Goal: Information Seeking & Learning: Learn about a topic

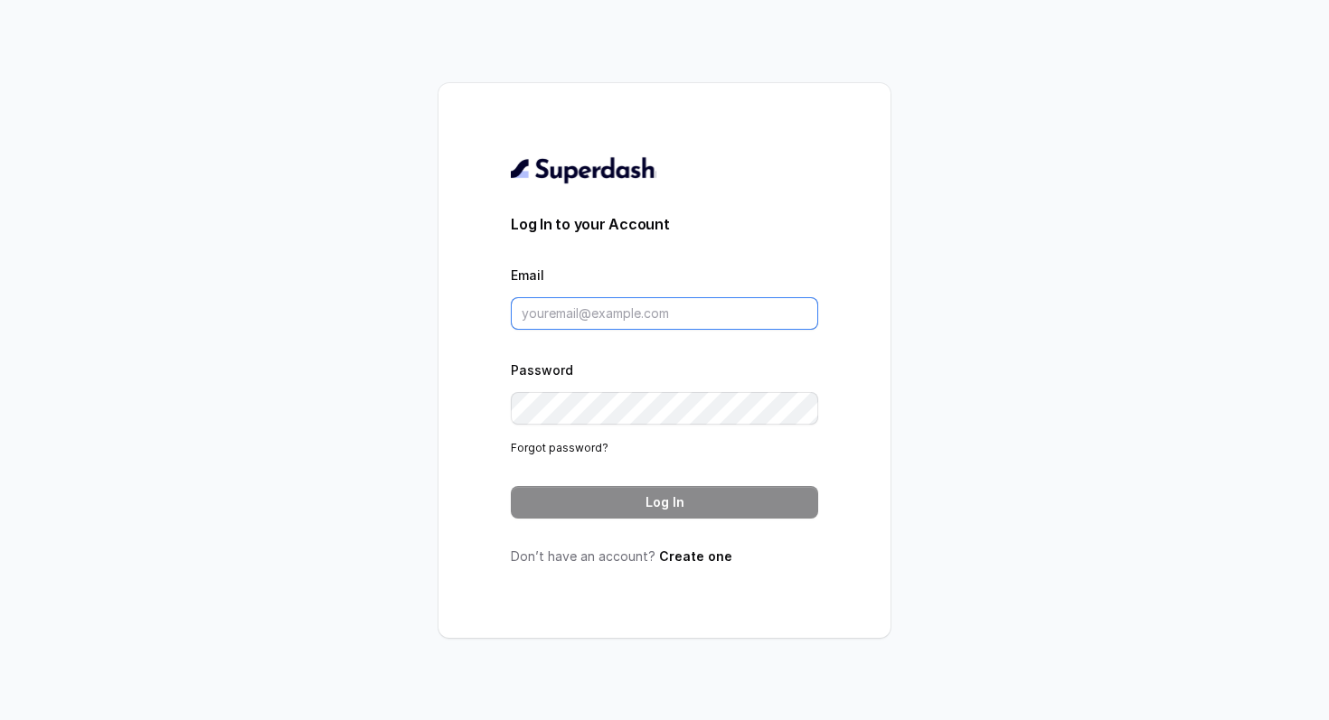
click at [631, 306] on input "Email" at bounding box center [664, 313] width 307 height 33
type input "atharva.pingale@leapfinance.com"
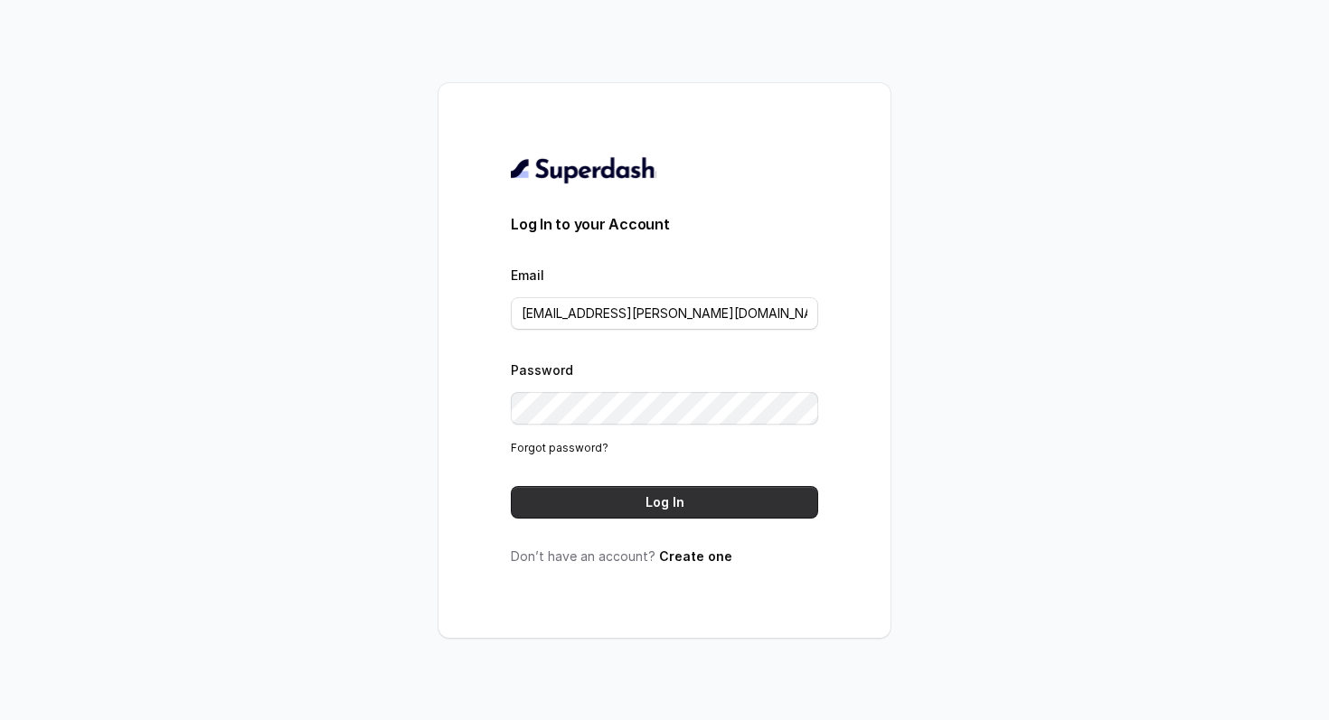
click at [719, 500] on button "Log In" at bounding box center [664, 502] width 307 height 33
click at [767, 502] on button "Log In" at bounding box center [664, 502] width 307 height 33
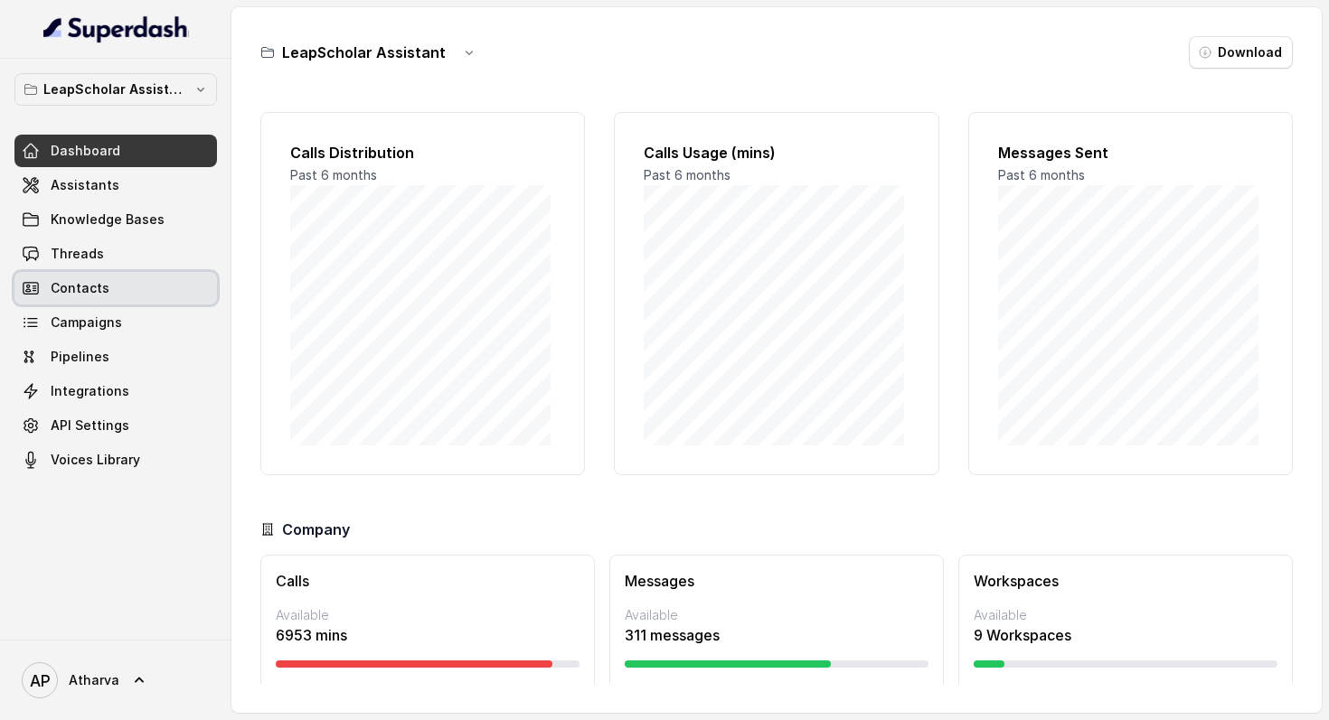
click at [70, 286] on span "Contacts" at bounding box center [80, 288] width 59 height 18
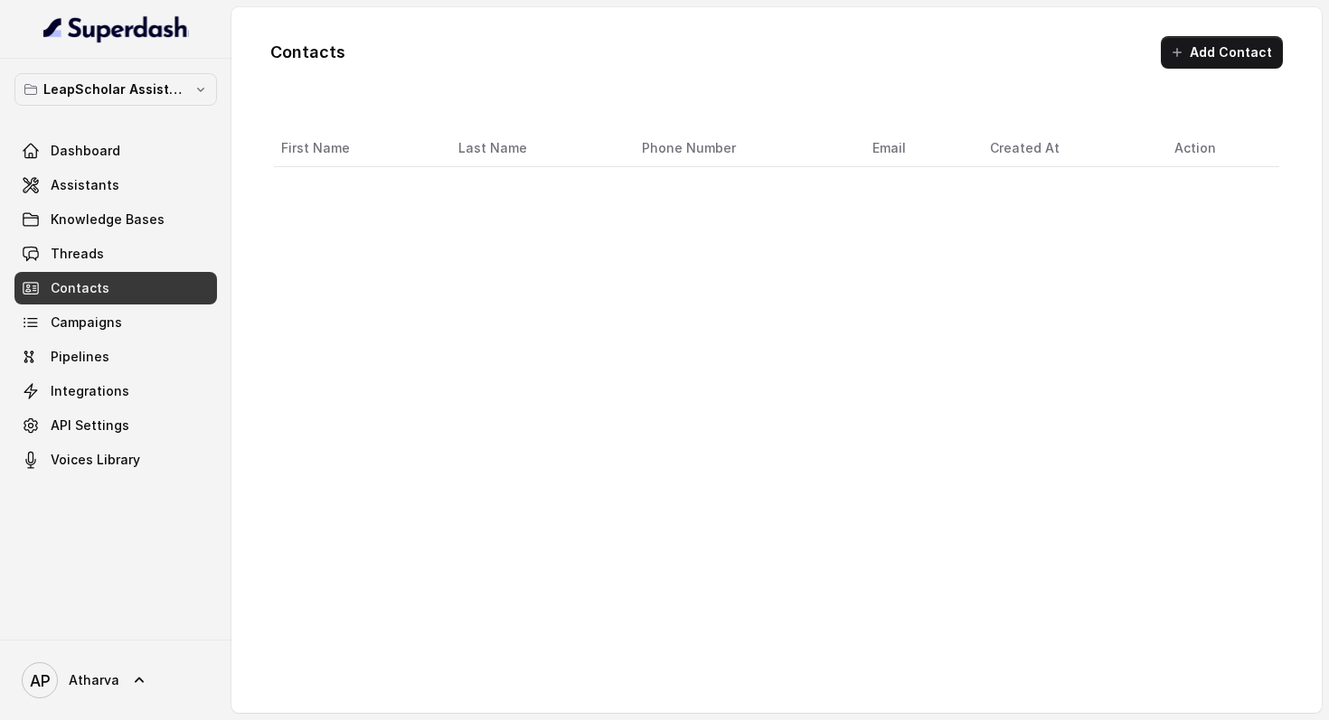
click at [106, 283] on link "Contacts" at bounding box center [115, 288] width 202 height 33
click at [44, 255] on link "Threads" at bounding box center [115, 254] width 202 height 33
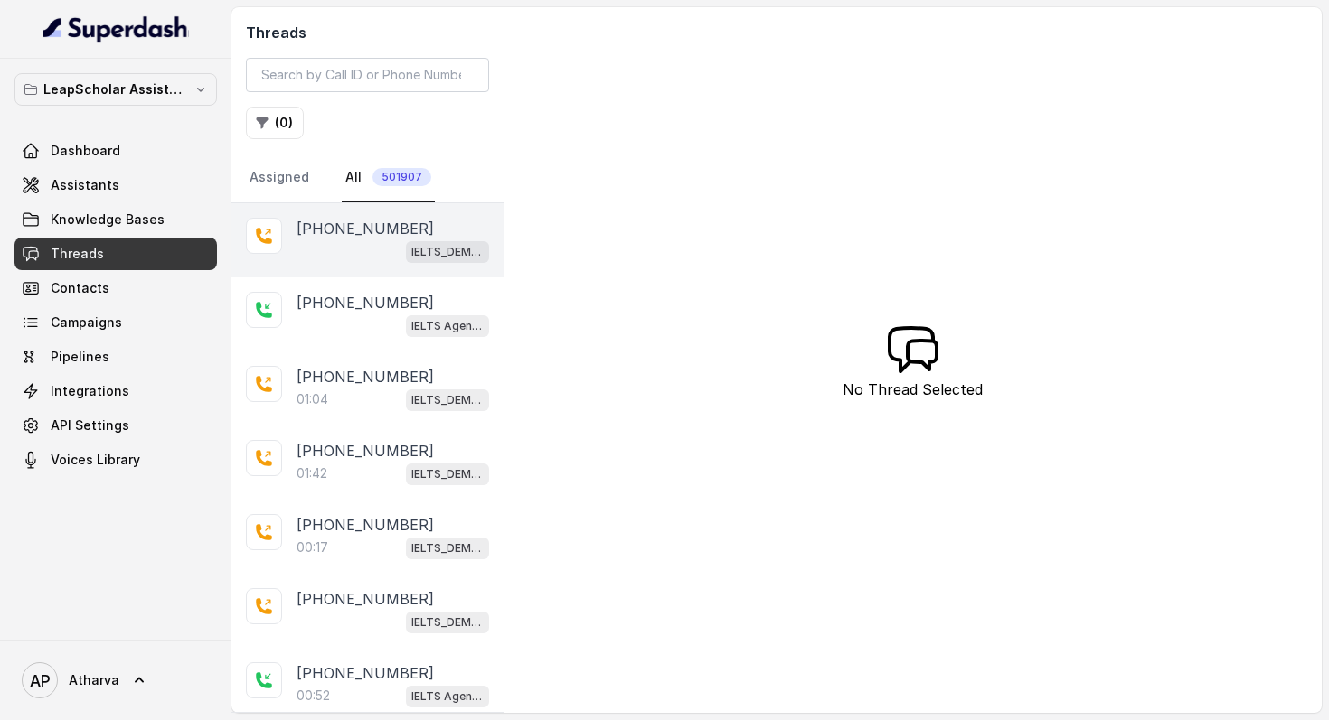
click at [322, 262] on div "IELTS_DEMO_gk (agent 1)" at bounding box center [392, 250] width 192 height 23
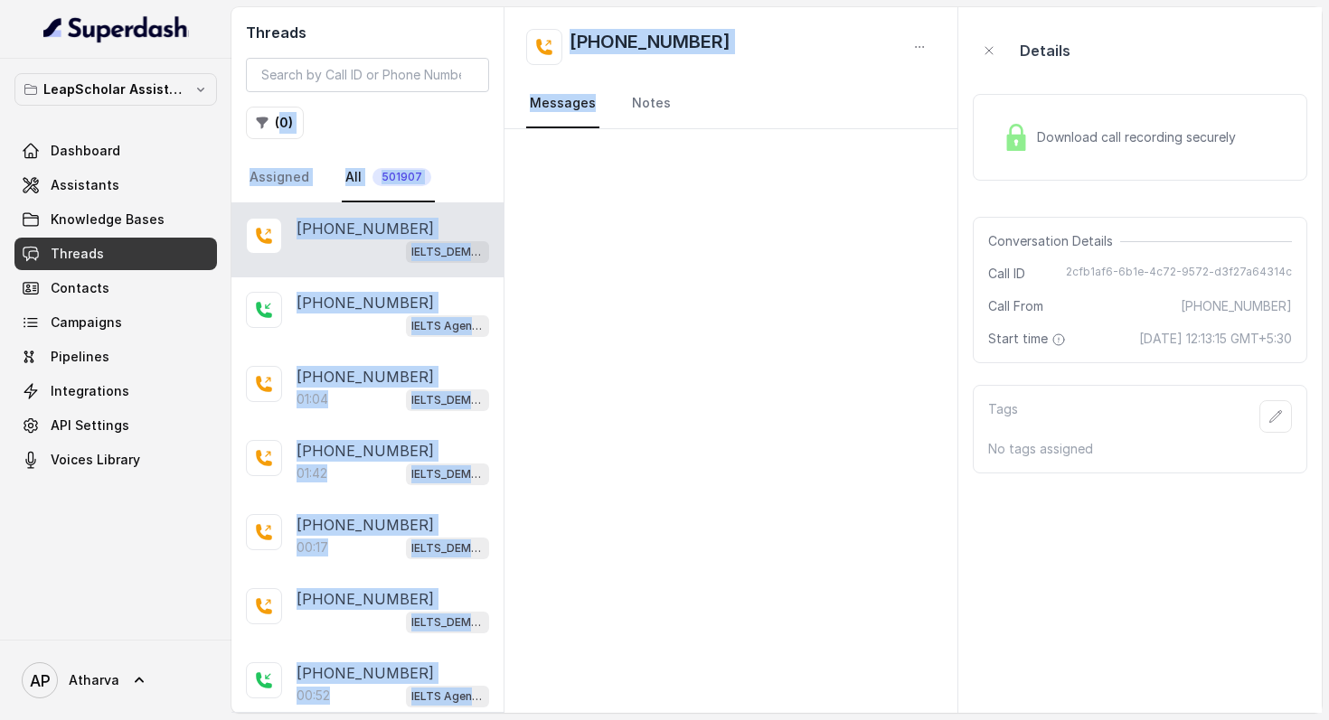
drag, startPoint x: 502, startPoint y: 127, endPoint x: 520, endPoint y: 127, distance: 17.2
click at [520, 127] on div "Threads ( 0 ) Assigned All 501907 +918377023036 IELTS_DEMO_gk (agent 1) +919179…" at bounding box center [776, 360] width 1090 height 706
click at [777, 95] on nav "Messages Notes" at bounding box center [731, 104] width 410 height 49
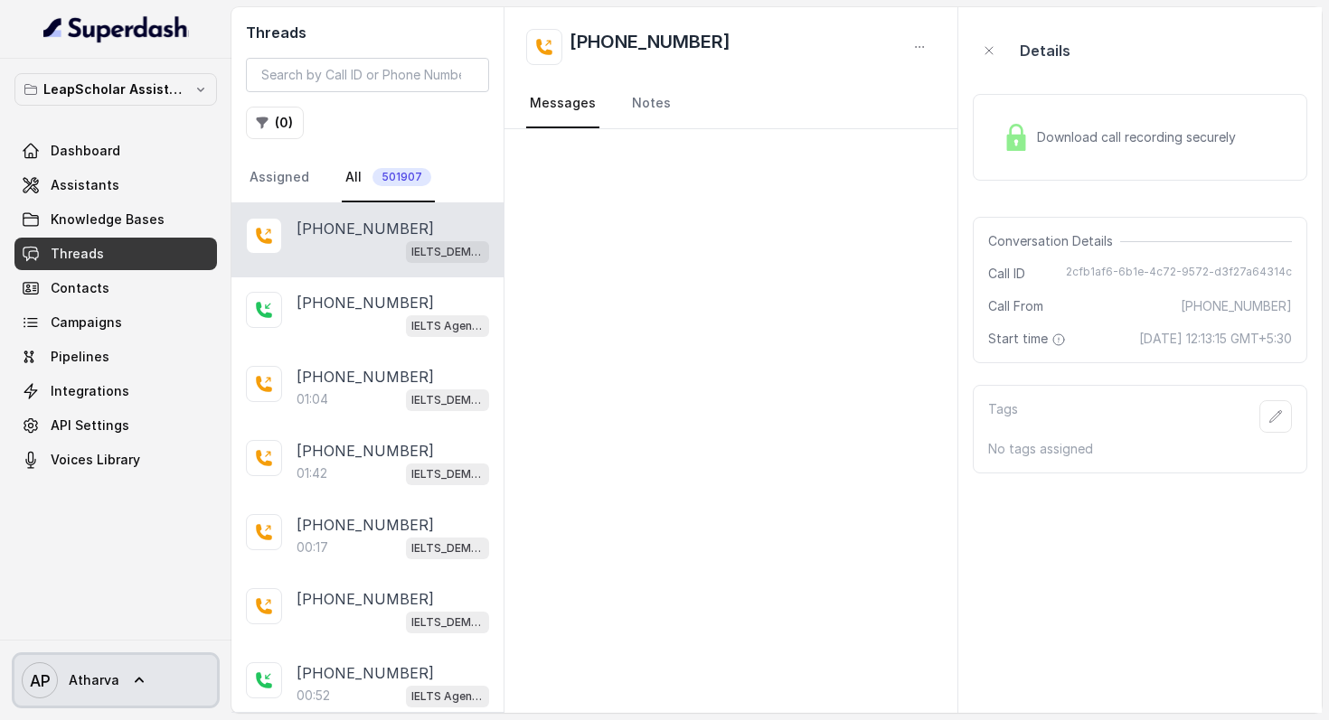
click at [115, 675] on span "Atharva" at bounding box center [94, 680] width 51 height 18
click at [187, 510] on nav "LeapScholar Assistant Dashboard Assistants Knowledge Bases Threads Contacts Cam…" at bounding box center [115, 360] width 231 height 720
click at [273, 124] on button "( 0 )" at bounding box center [275, 123] width 58 height 33
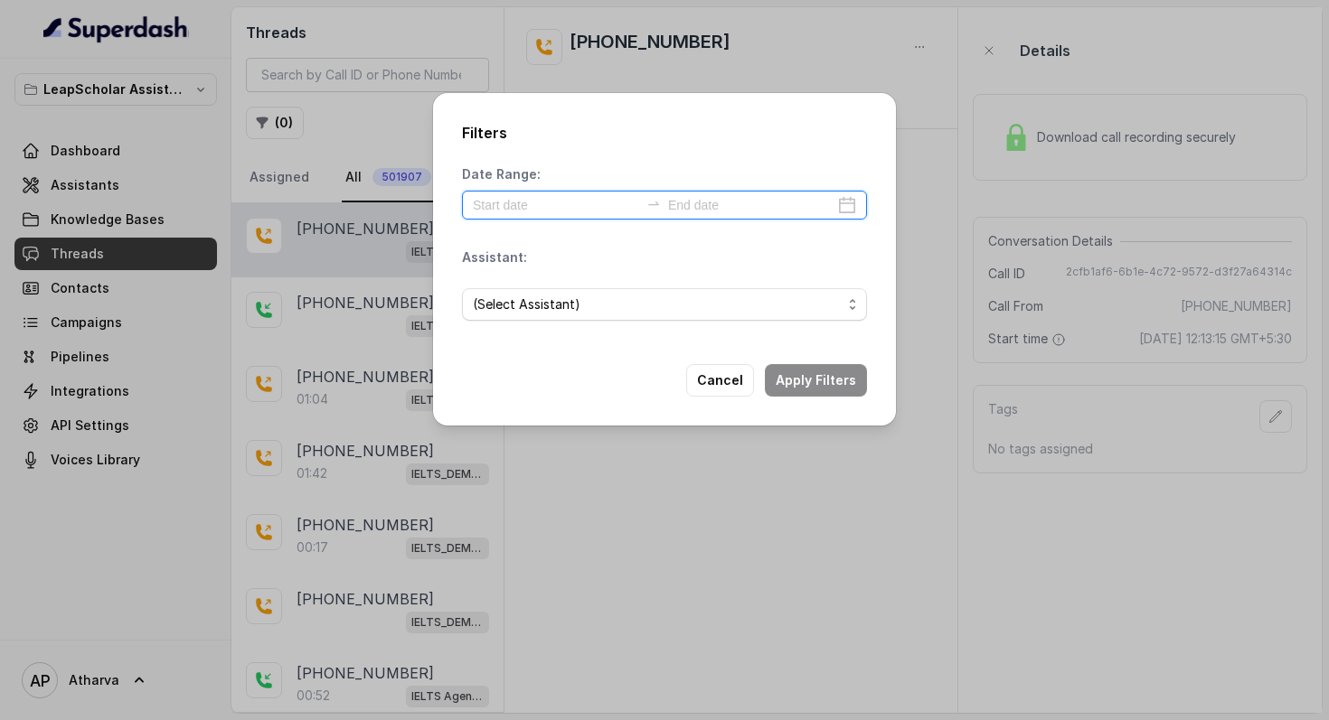
click at [573, 215] on input at bounding box center [556, 205] width 166 height 20
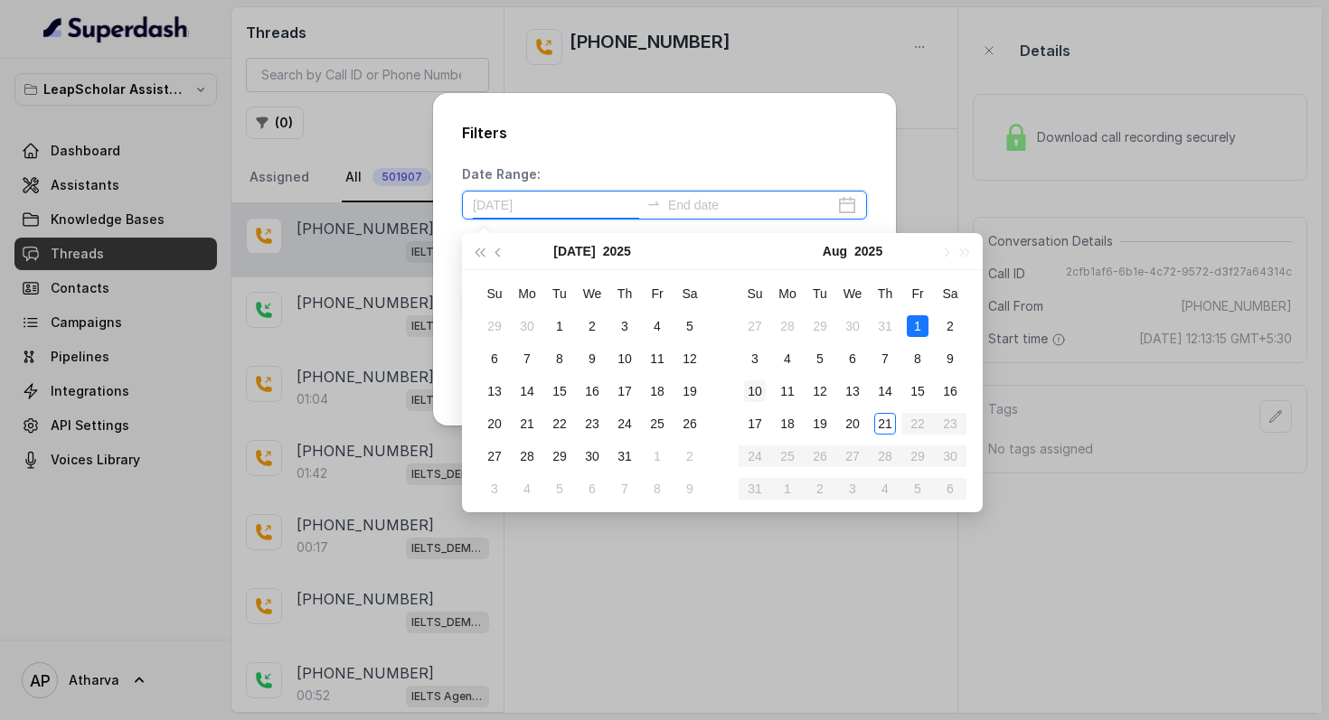
type input "[DATE]"
click at [896, 424] on td "21" at bounding box center [885, 424] width 33 height 33
click at [888, 419] on div "21" at bounding box center [885, 424] width 22 height 22
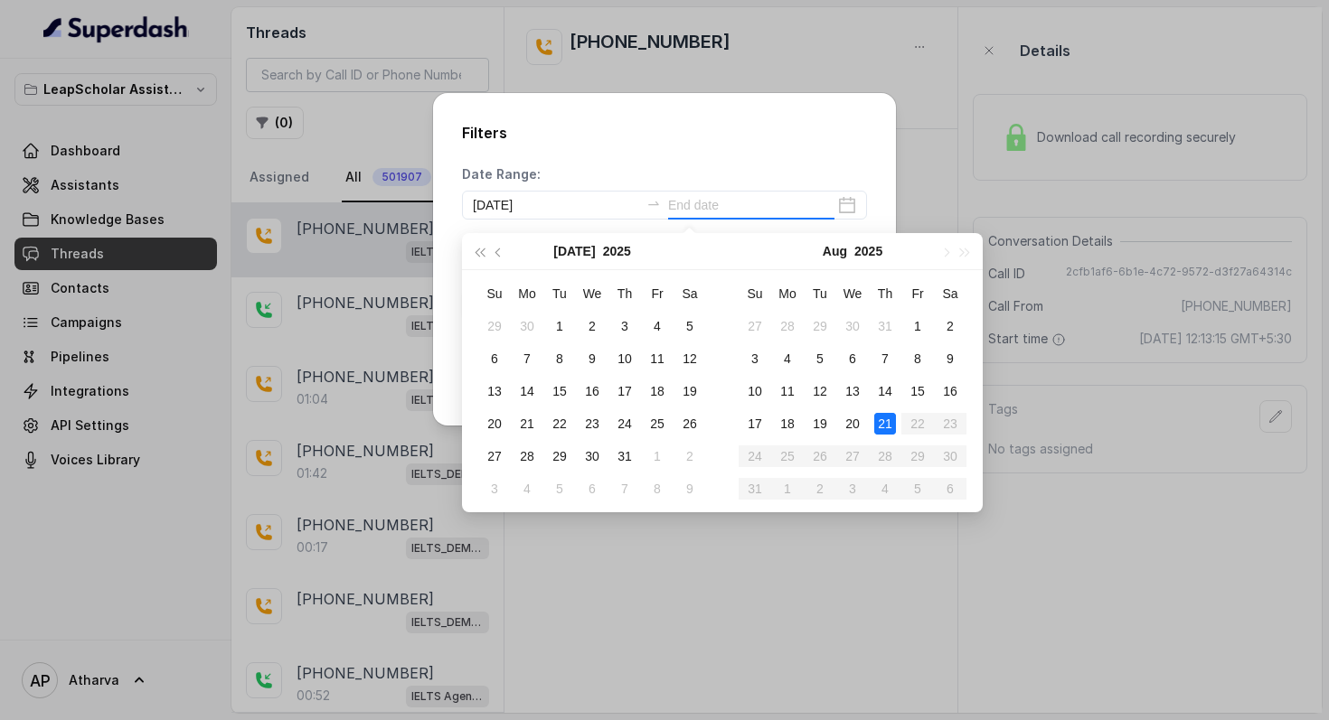
type input "[DATE]"
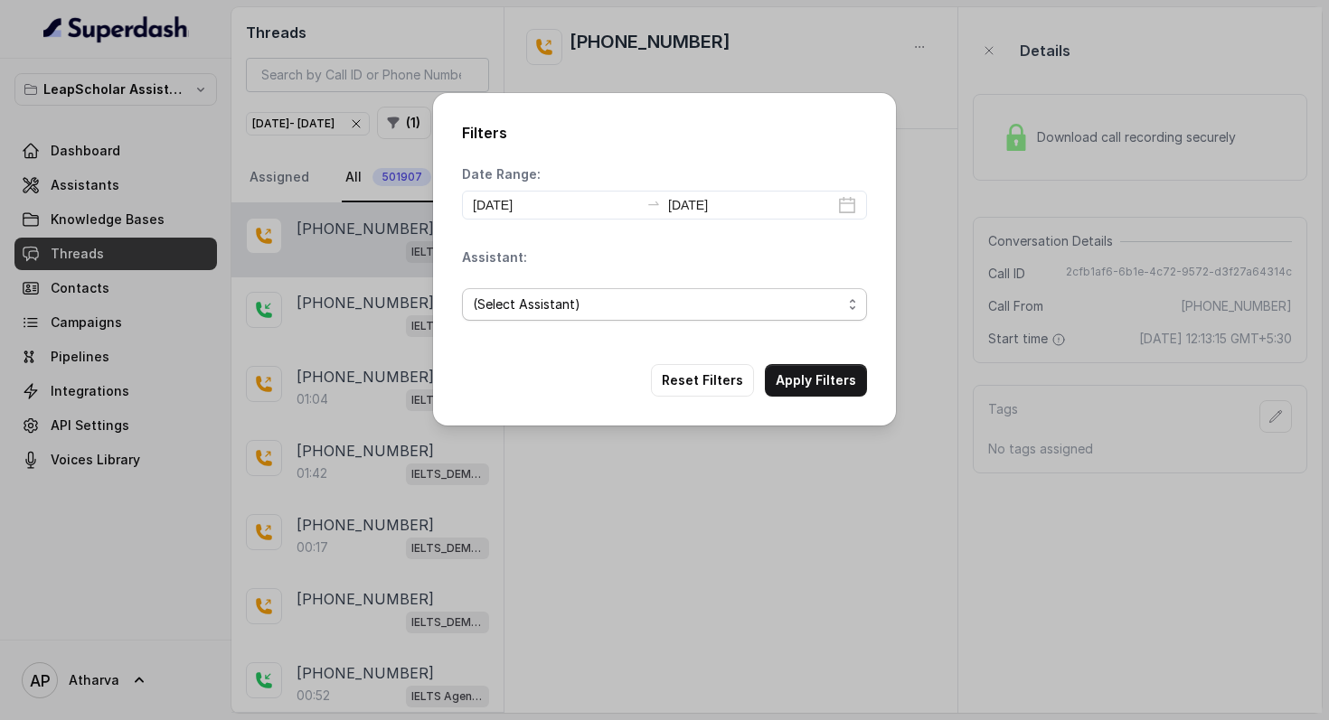
click at [553, 311] on span "(Select Assistant)" at bounding box center [657, 305] width 369 height 22
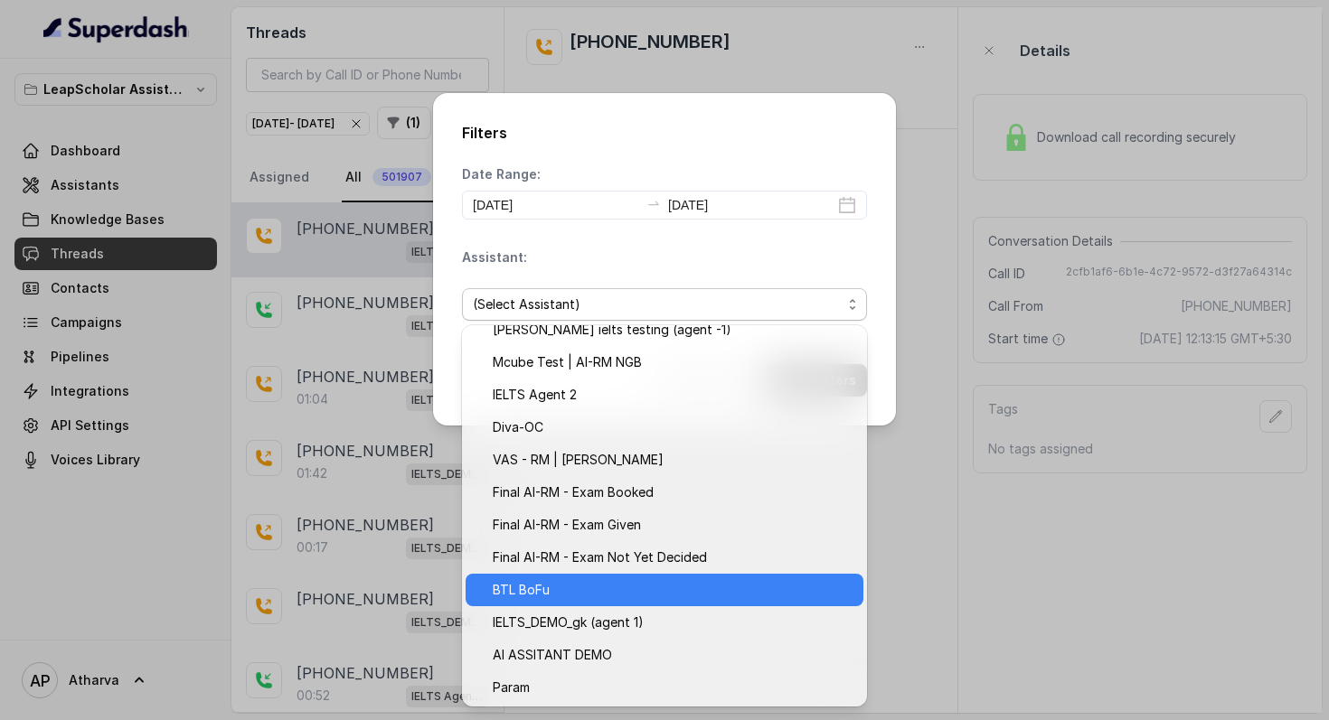
scroll to position [277, 0]
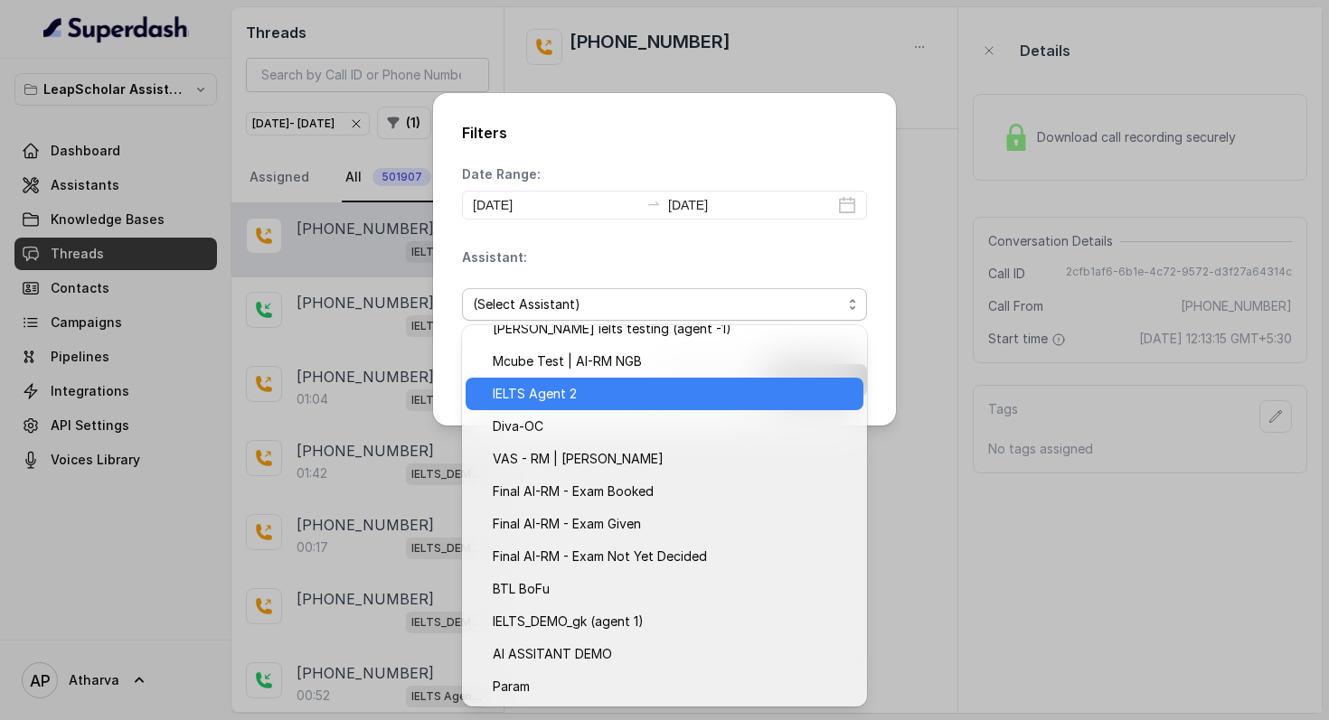
click at [576, 389] on span "IELTS Agent 2" at bounding box center [673, 394] width 360 height 22
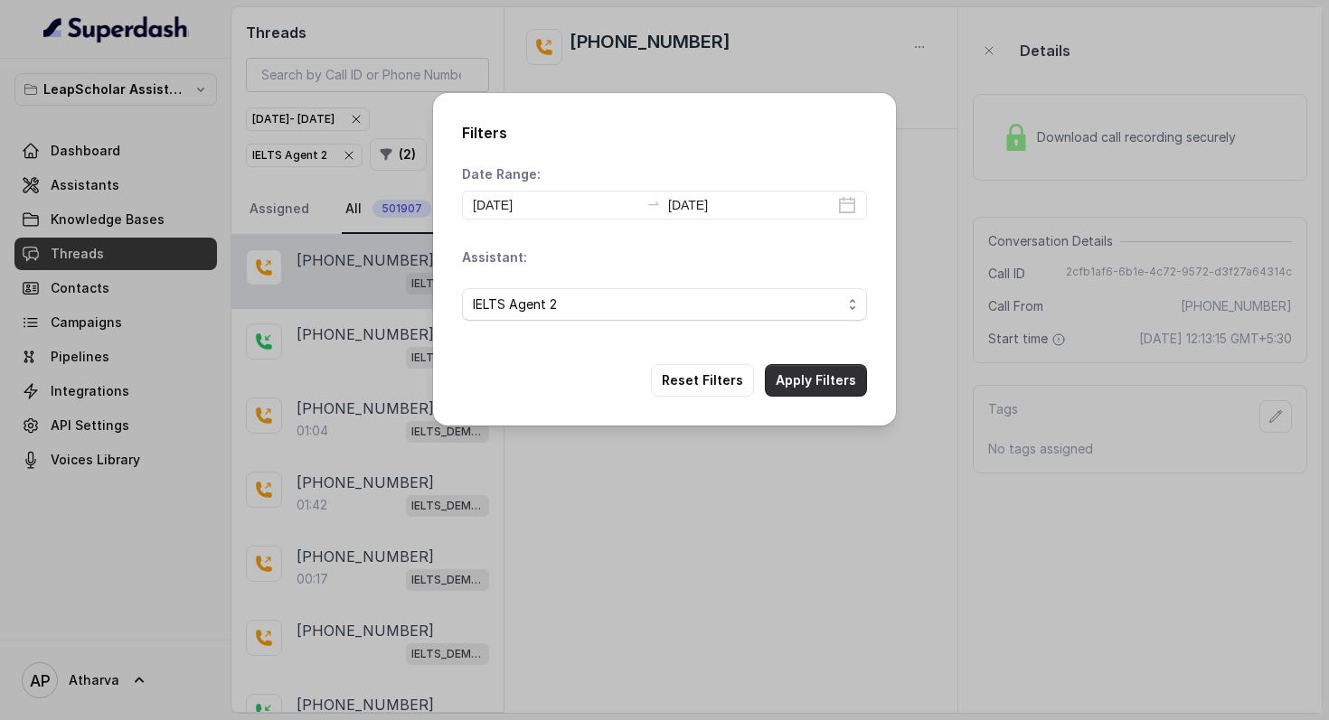
click at [823, 376] on button "Apply Filters" at bounding box center [816, 380] width 102 height 33
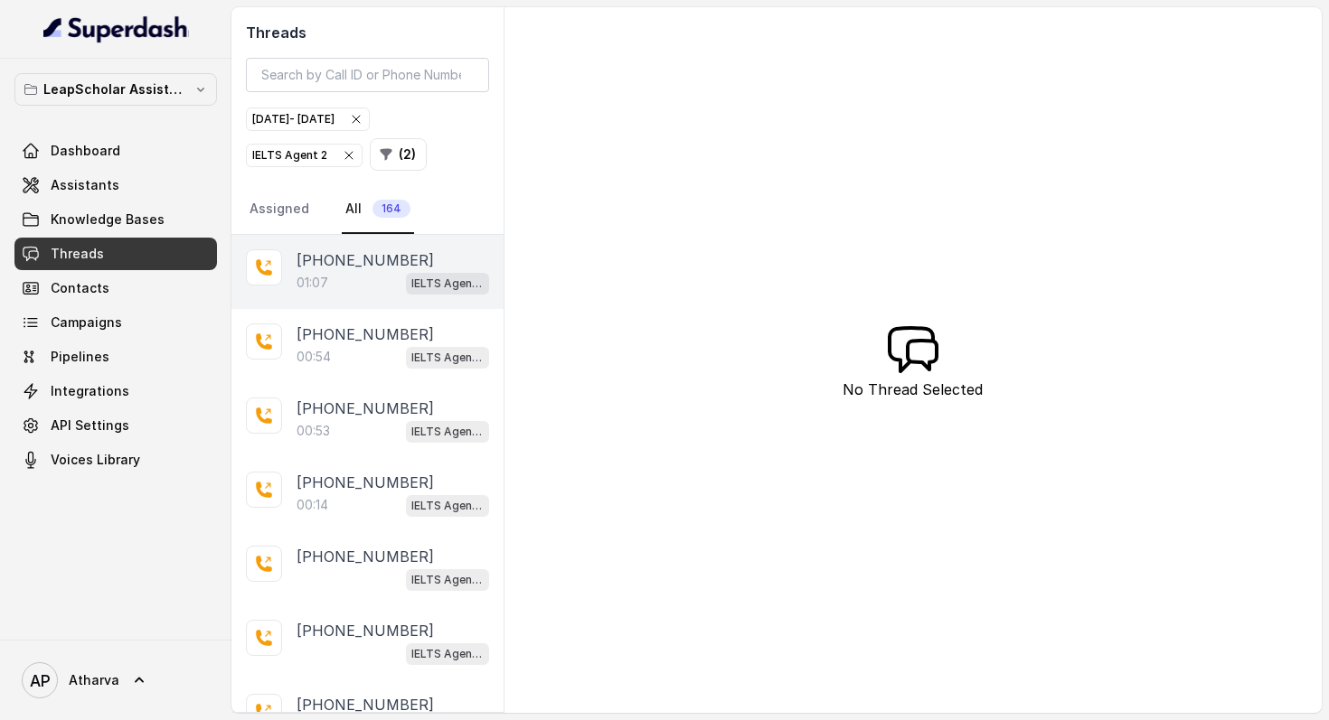
click at [359, 289] on div "01:07 IELTS Agent 2" at bounding box center [392, 282] width 192 height 23
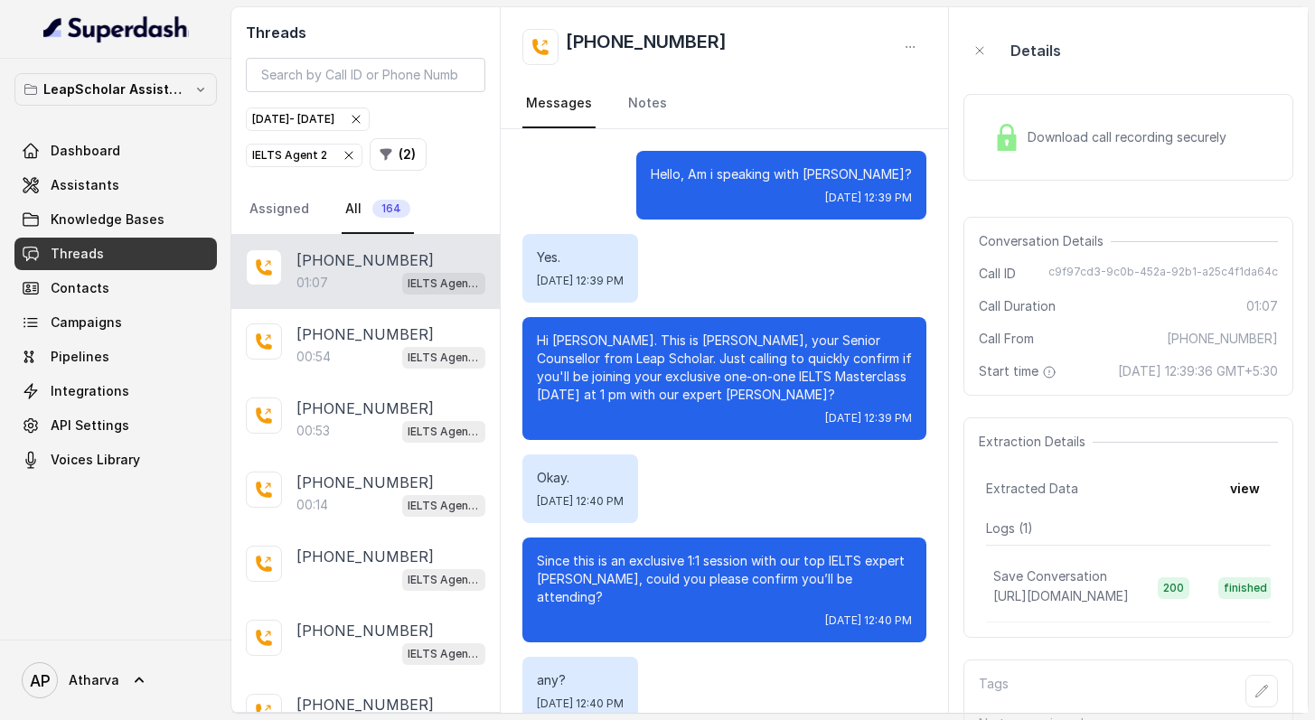
click at [269, 268] on icon at bounding box center [264, 267] width 18 height 18
click at [343, 272] on div "01:07 IELTS Agent 2" at bounding box center [390, 282] width 189 height 23
click at [358, 283] on div "01:07 IELTS Agent 2" at bounding box center [390, 282] width 189 height 23
click at [432, 283] on p "IELTS Agent 2" at bounding box center [444, 284] width 72 height 18
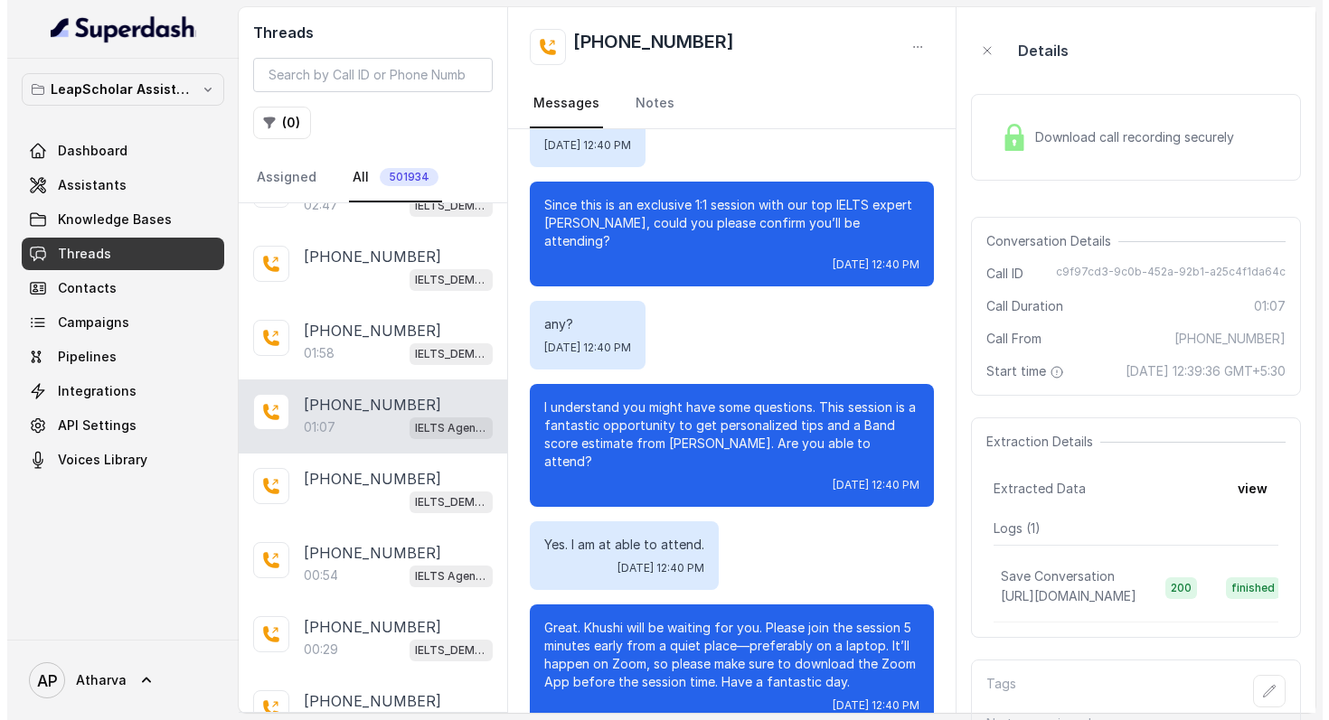
scroll to position [53, 0]
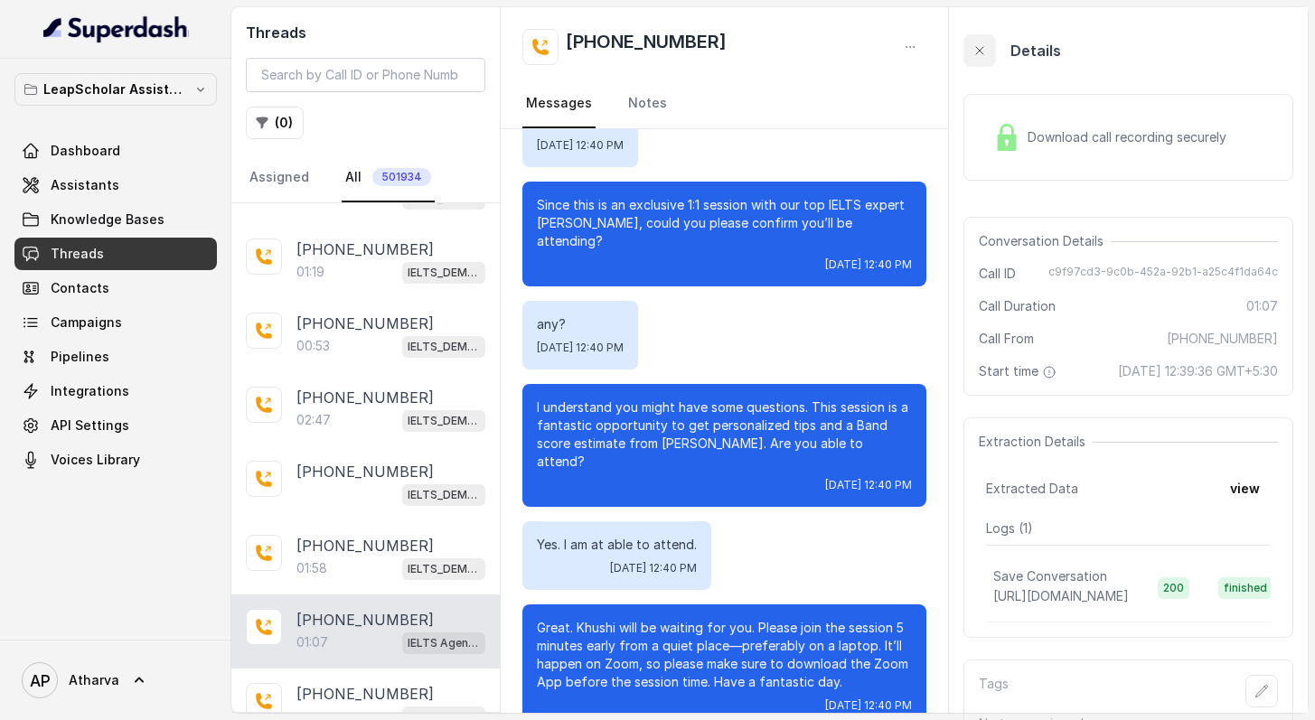
click at [986, 52] on icon "button" at bounding box center [979, 50] width 14 height 14
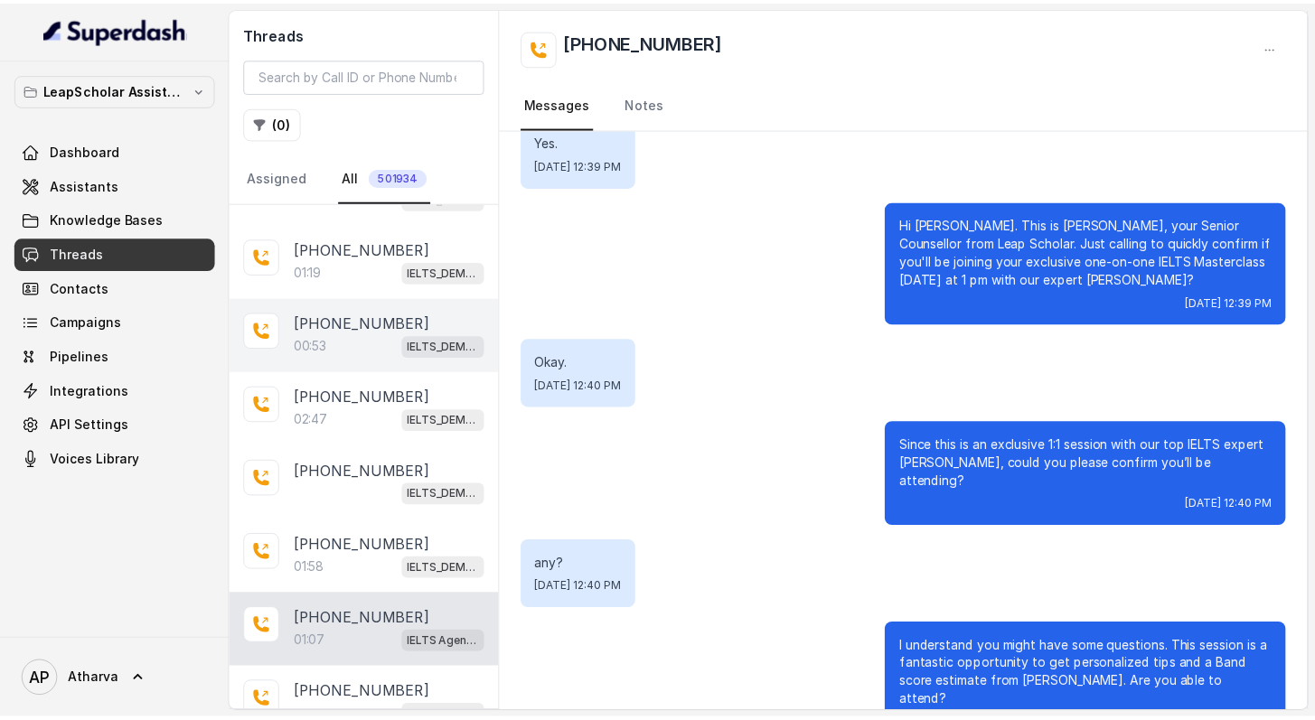
scroll to position [0, 0]
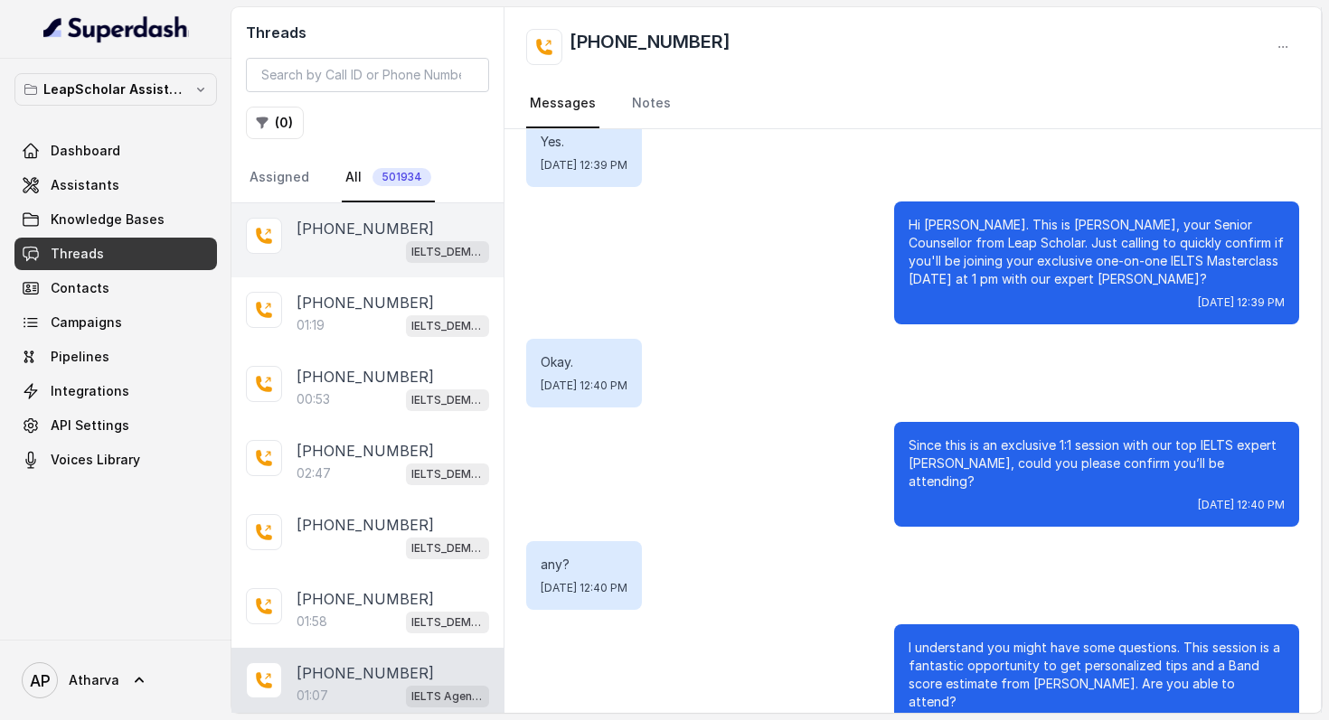
click at [371, 258] on div "IELTS_DEMO_gk (agent 1)" at bounding box center [392, 250] width 192 height 23
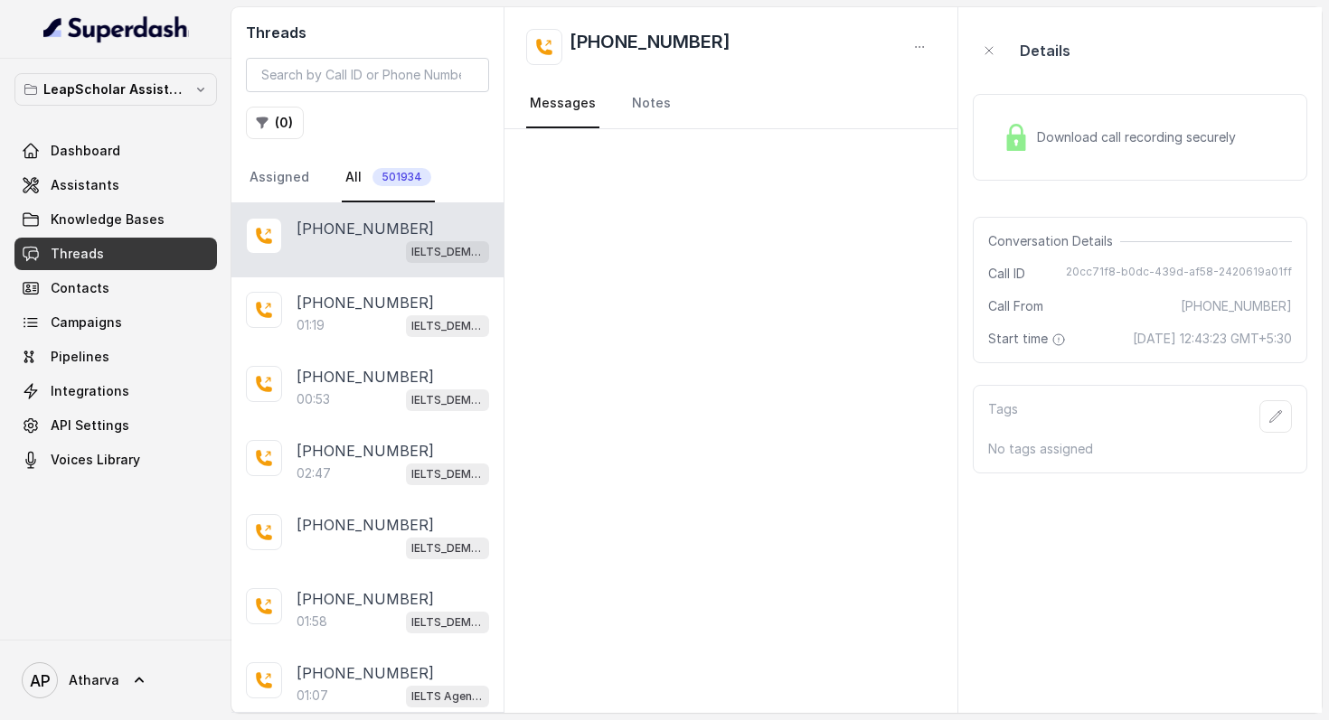
click at [1090, 135] on span "Download call recording securely" at bounding box center [1140, 137] width 206 height 18
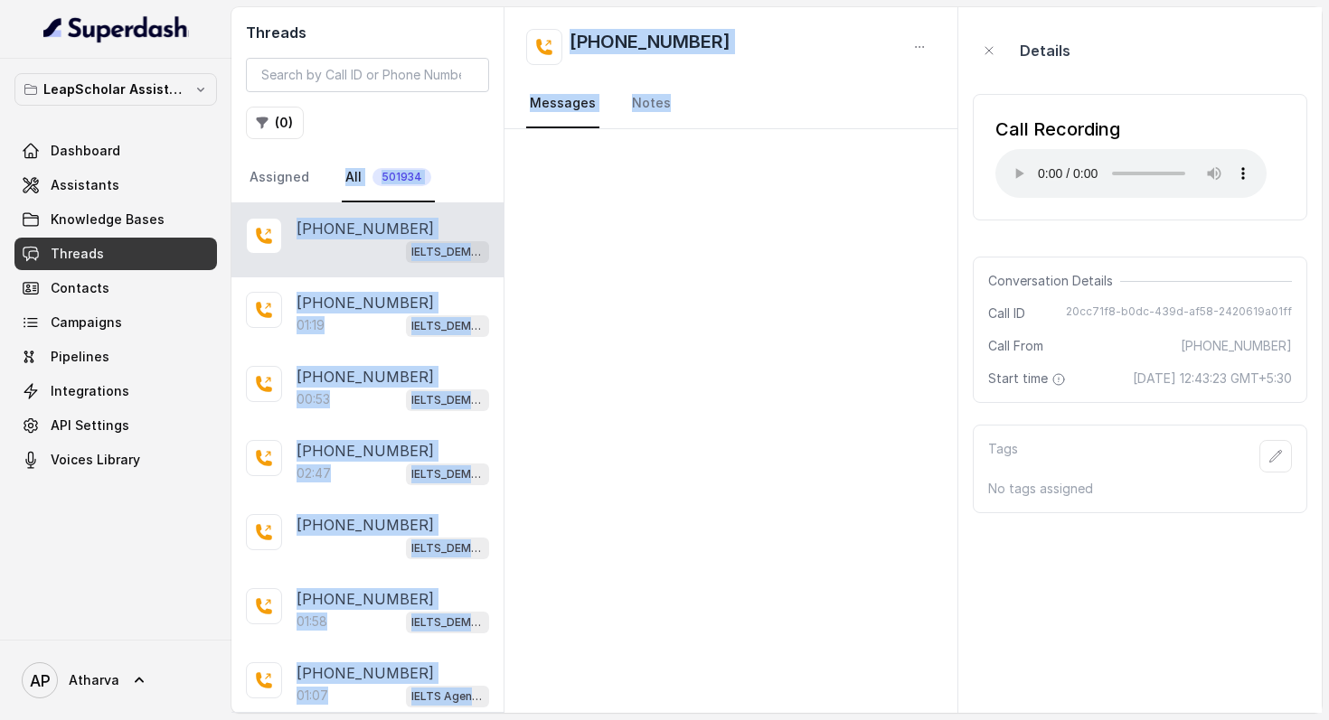
click at [504, 159] on div "Threads ( 0 ) Assigned All 501934 +917780724246 IELTS_DEMO_gk (agent 1) +916388…" at bounding box center [776, 360] width 1090 height 706
click at [599, 173] on div at bounding box center [731, 421] width 454 height 584
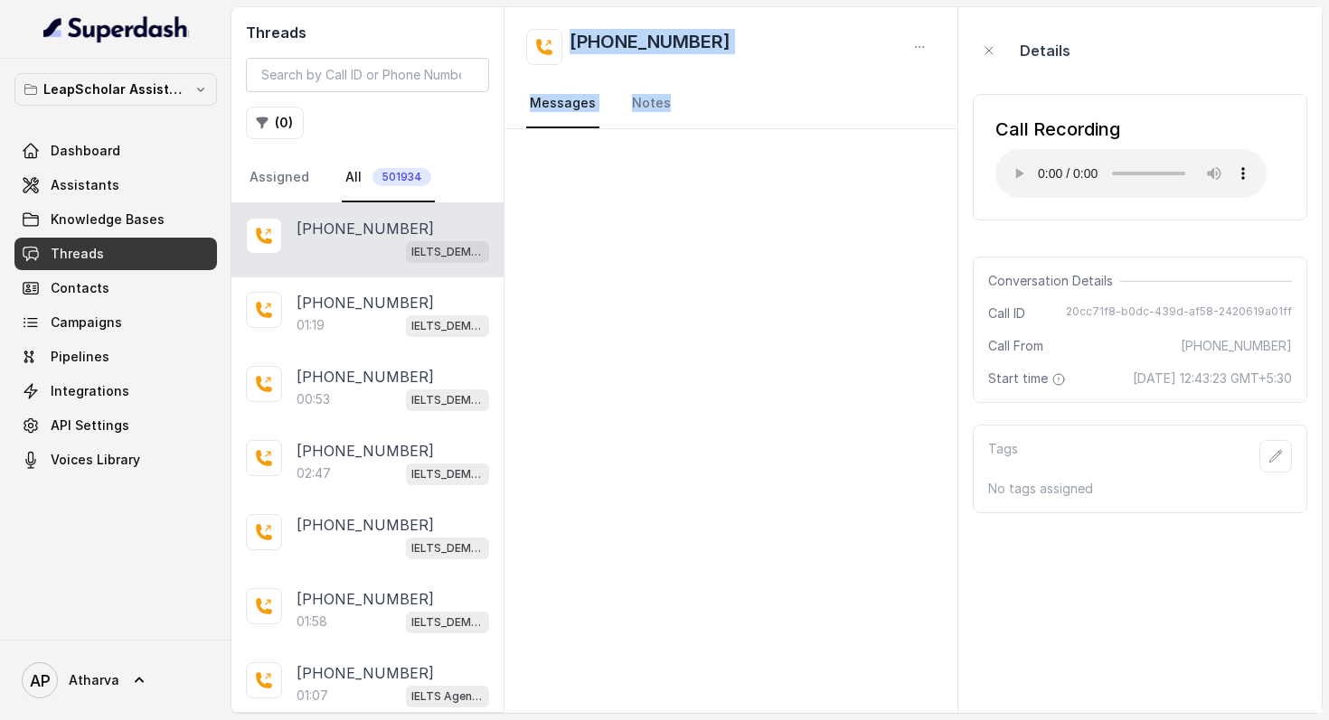
drag, startPoint x: 512, startPoint y: 39, endPoint x: 718, endPoint y: 310, distance: 340.5
click at [718, 311] on div "+917780724246 Messages Notes" at bounding box center [731, 360] width 455 height 706
click at [510, 142] on div "Threads ( 0 ) Assigned All 501934 +917780724246 IELTS_DEMO_gk (agent 1) +916388…" at bounding box center [776, 360] width 1090 height 706
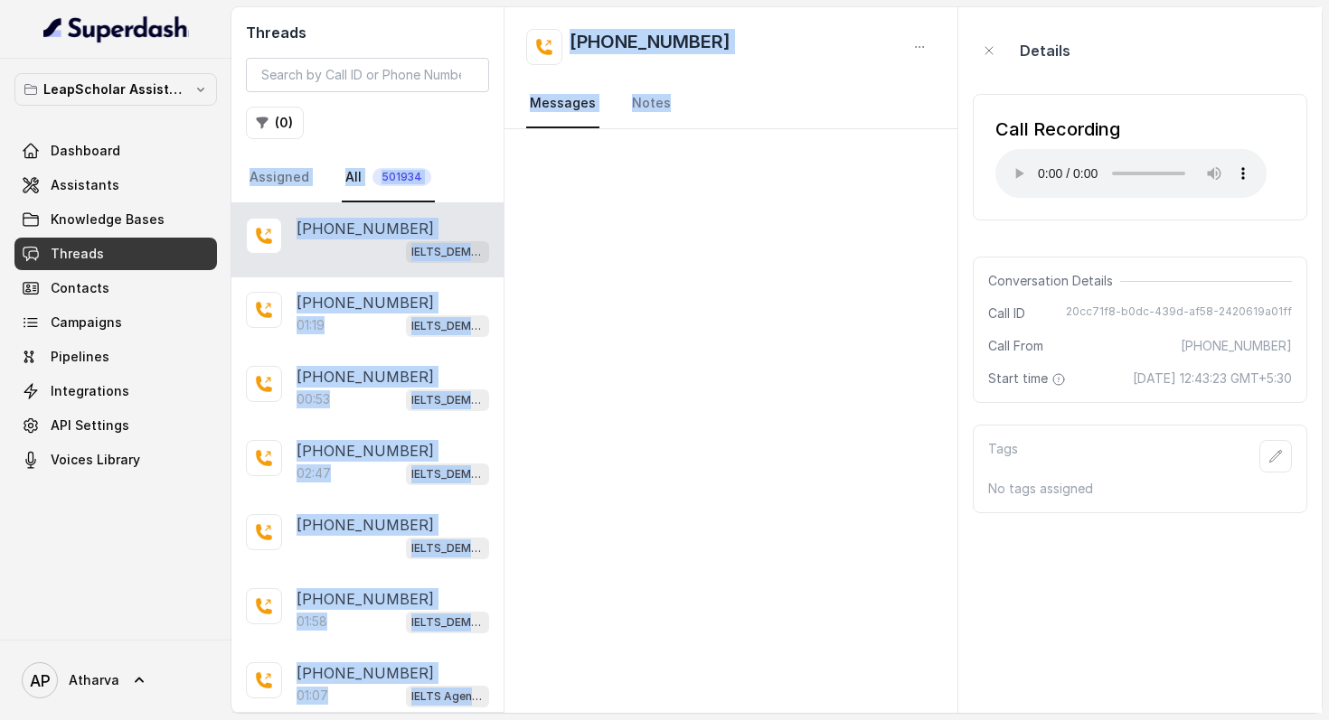
click at [781, 329] on div at bounding box center [731, 421] width 454 height 584
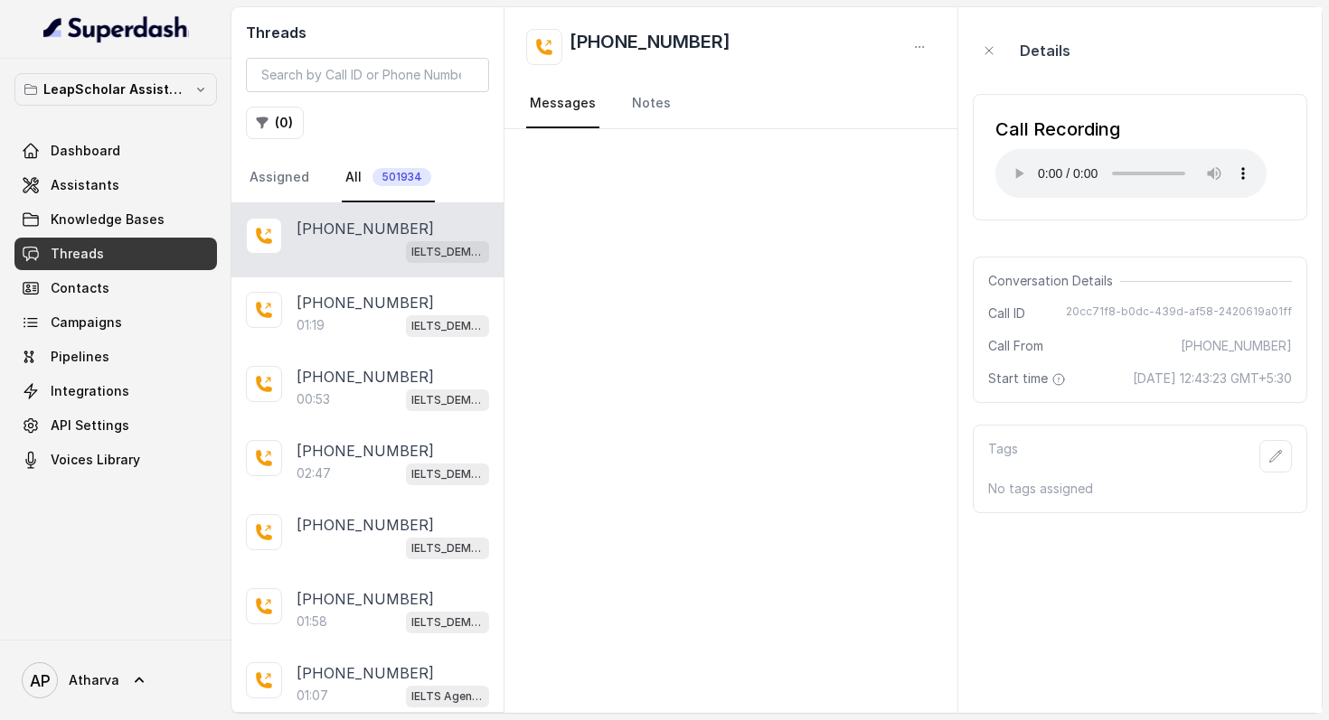
click at [731, 268] on div at bounding box center [731, 421] width 454 height 584
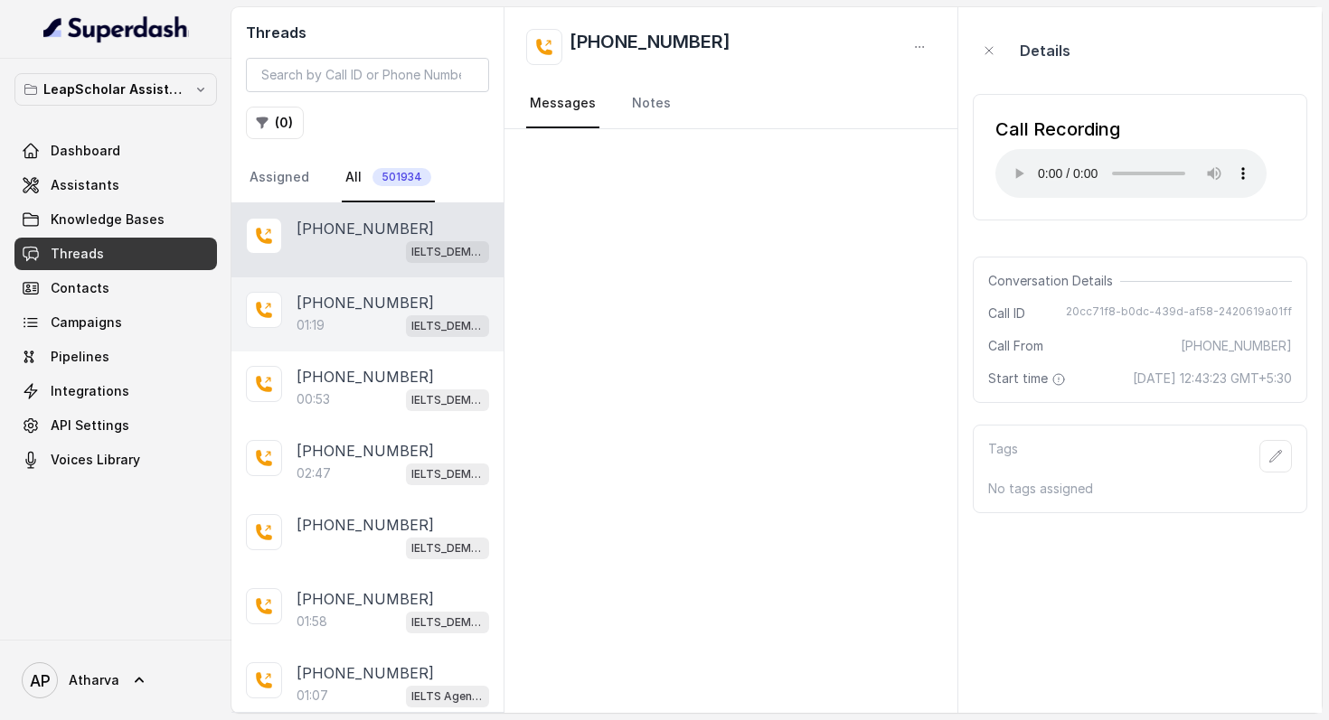
click at [353, 293] on p "[PHONE_NUMBER]" at bounding box center [364, 303] width 137 height 22
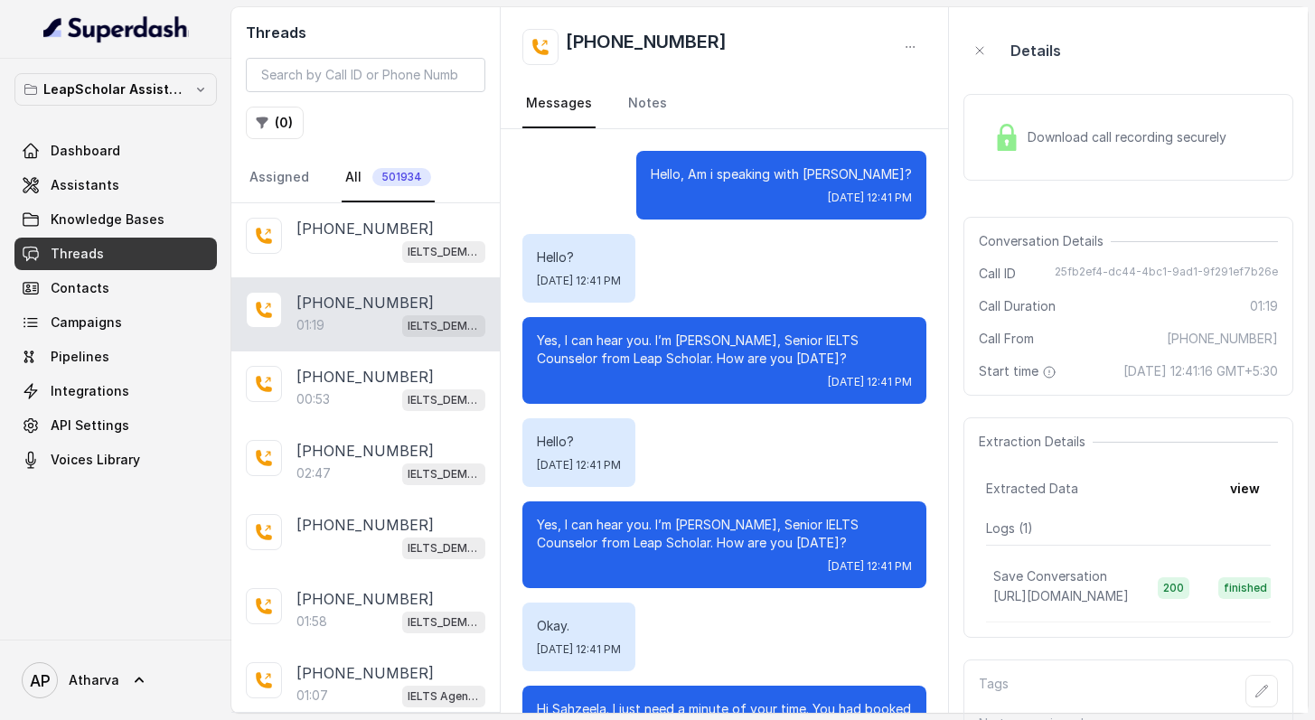
scroll to position [725, 0]
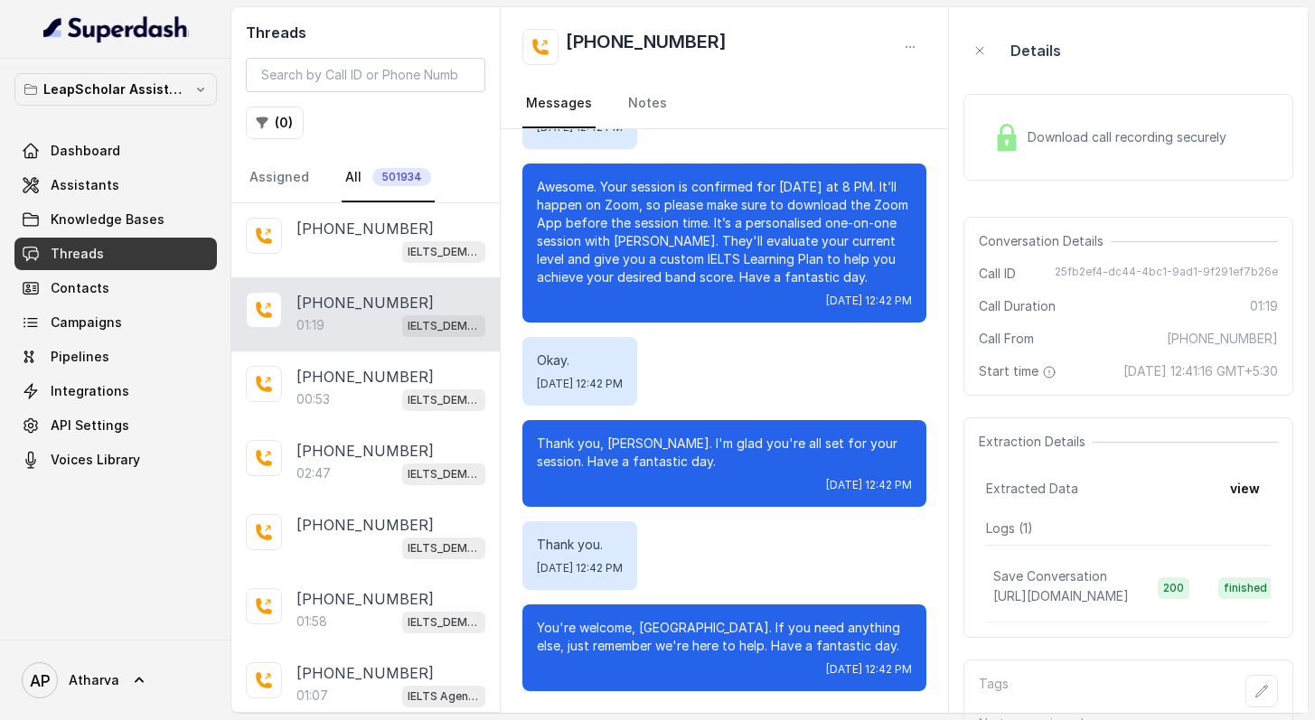
click at [1015, 133] on img at bounding box center [1006, 137] width 27 height 27
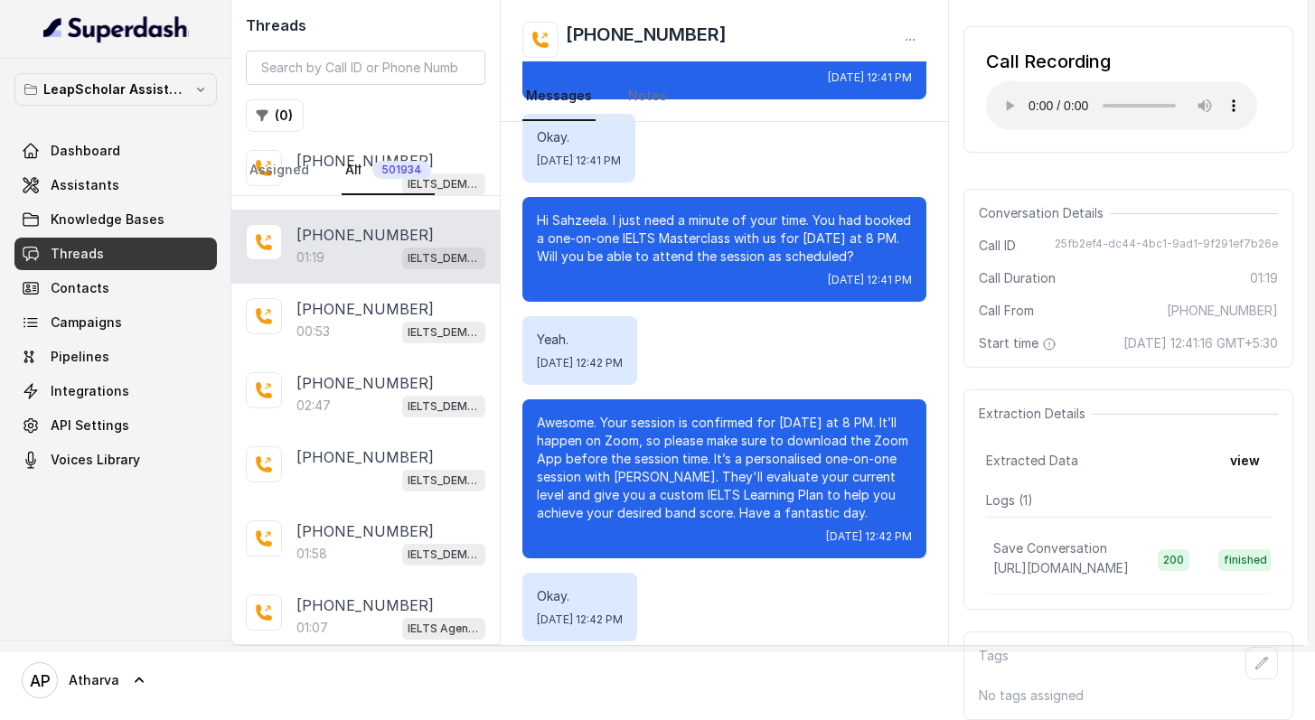
scroll to position [418, 0]
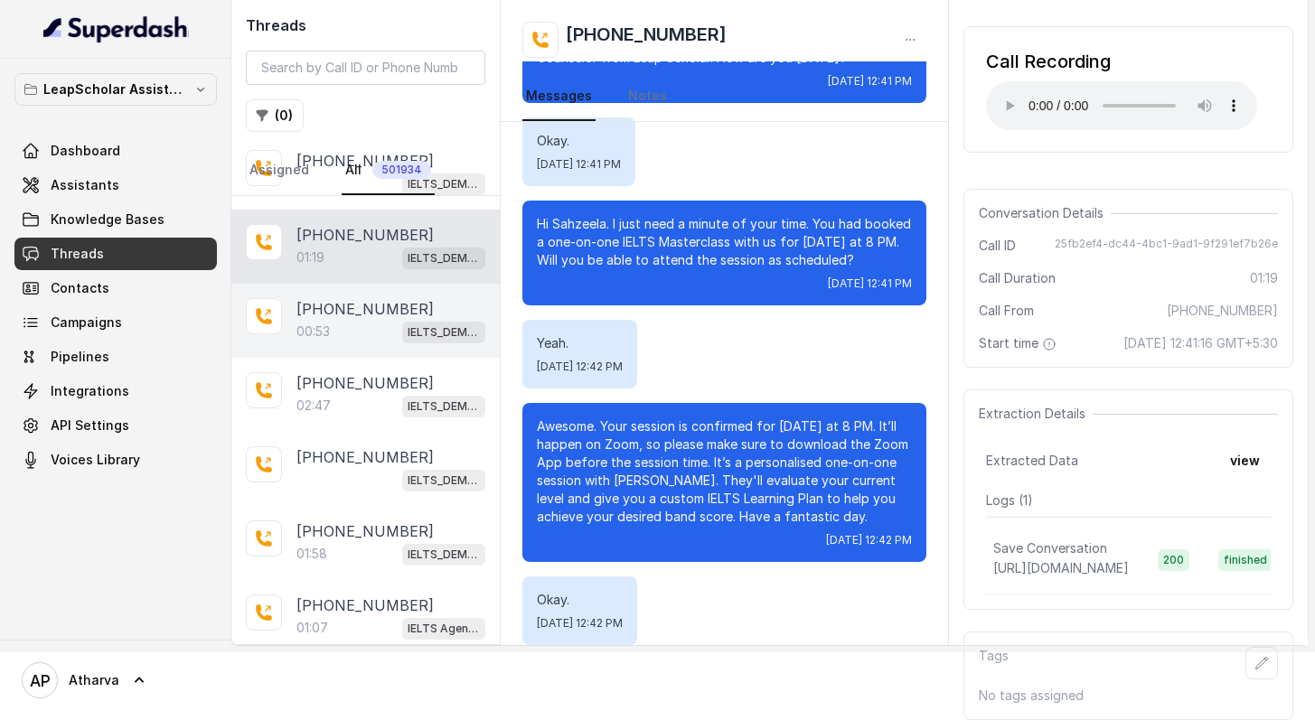
click at [332, 298] on p "[PHONE_NUMBER]" at bounding box center [364, 309] width 137 height 22
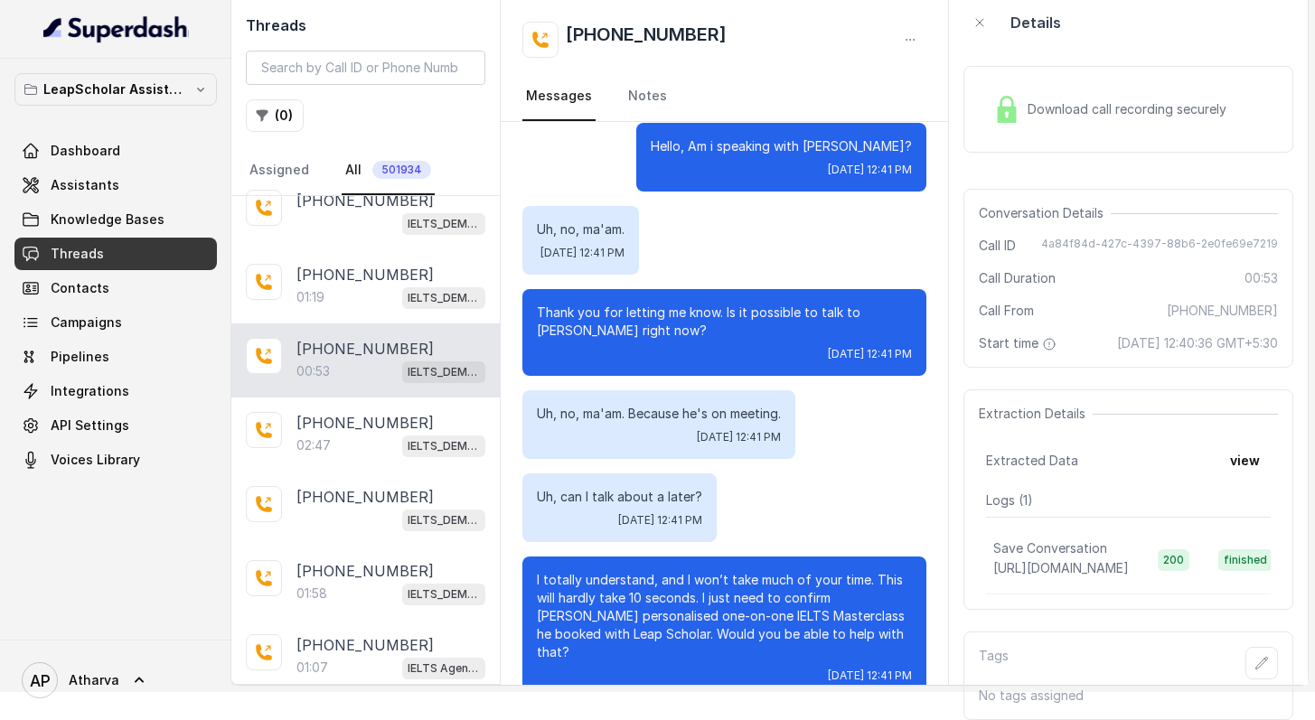
scroll to position [237, 0]
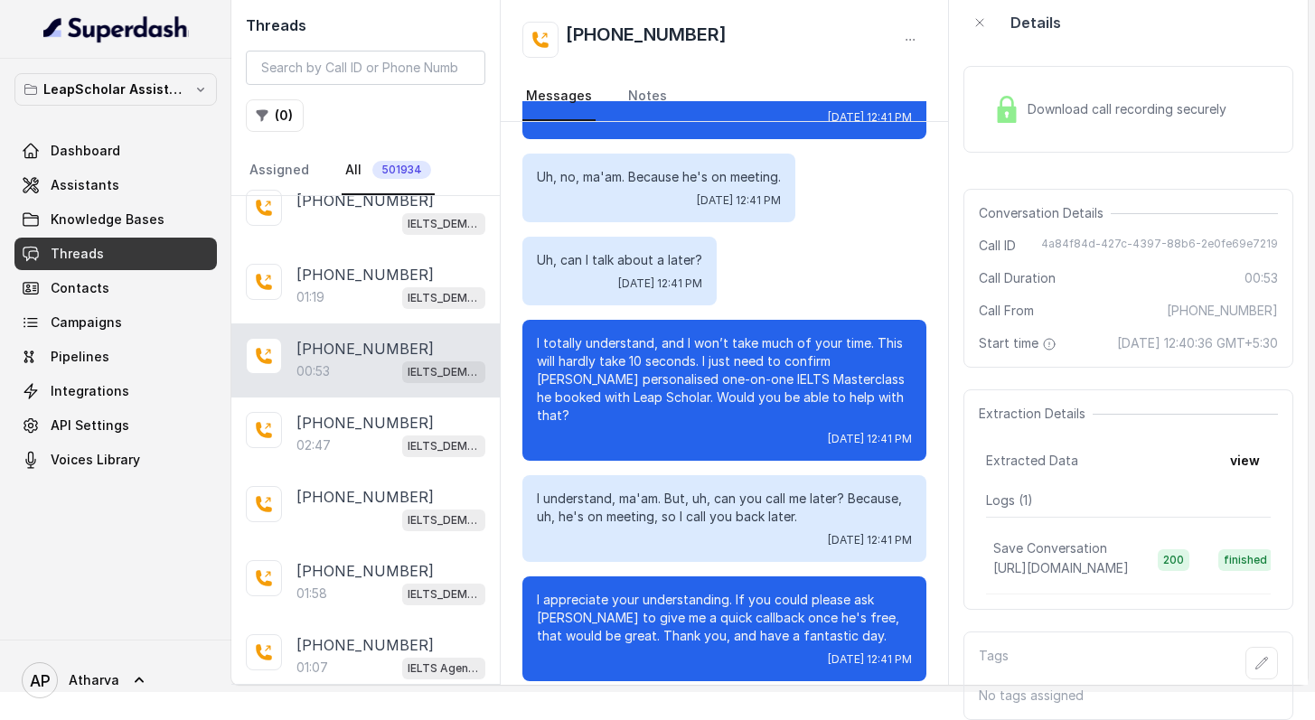
click at [1035, 89] on div "Download call recording securely" at bounding box center [1110, 110] width 248 height 42
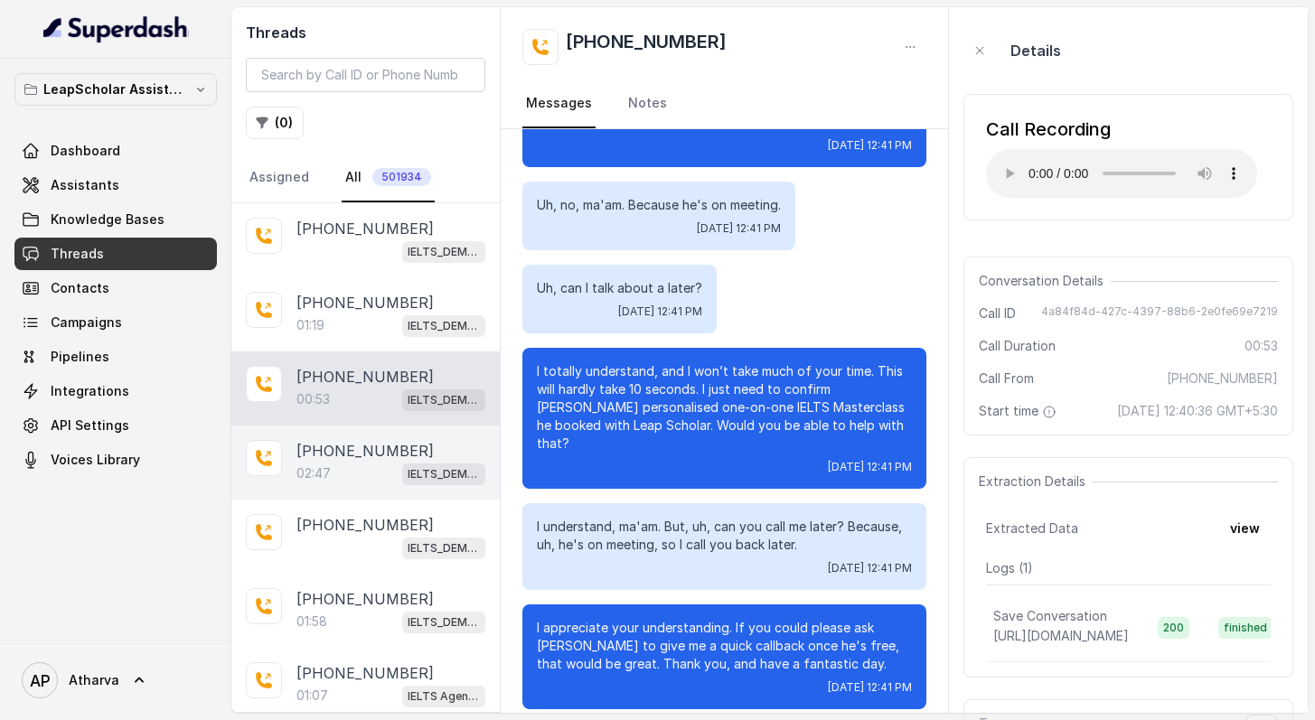
click at [334, 446] on p "[PHONE_NUMBER]" at bounding box center [364, 451] width 137 height 22
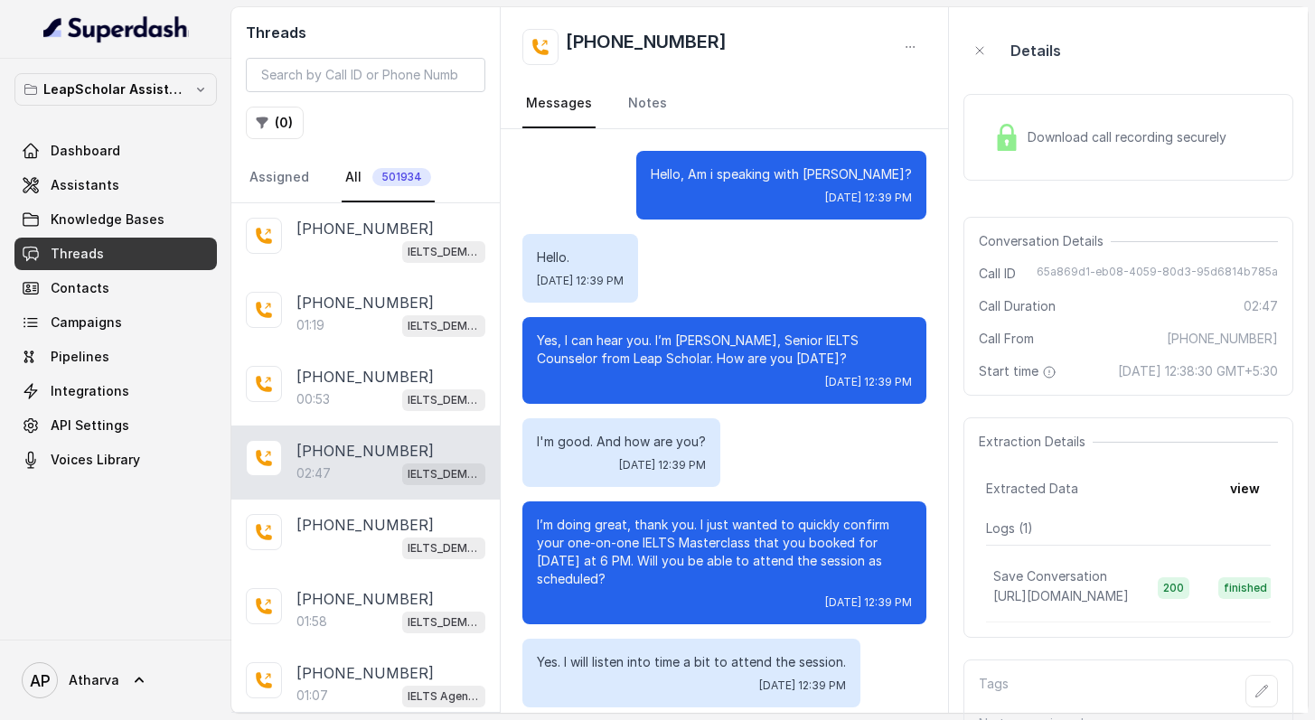
scroll to position [1809, 0]
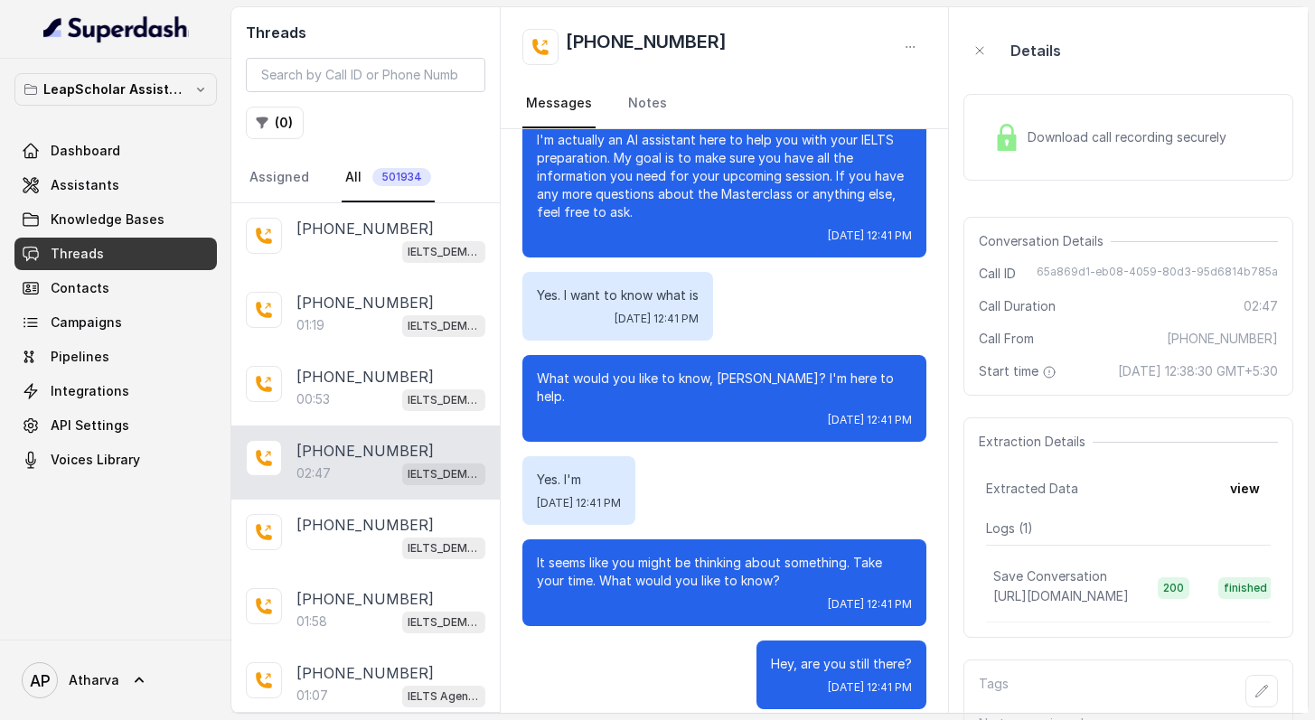
click at [1060, 146] on div "Download call recording securely" at bounding box center [1110, 138] width 248 height 42
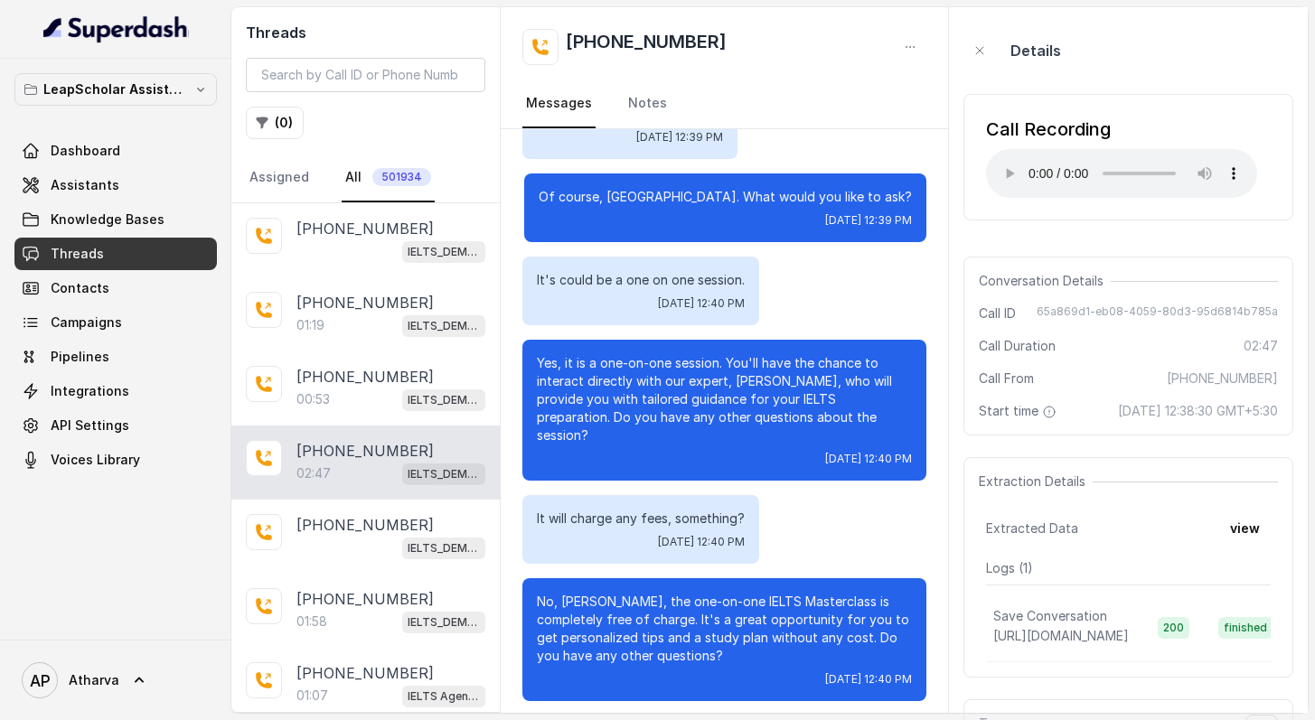
scroll to position [840, 0]
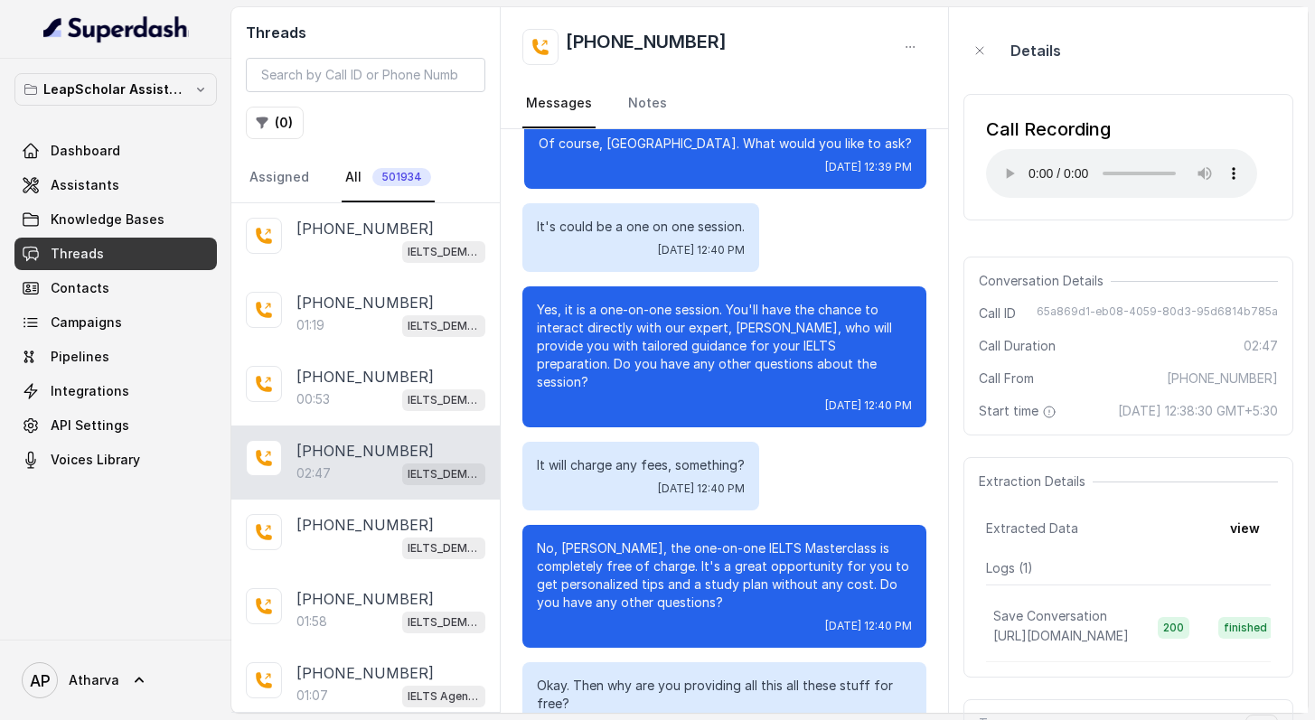
click at [709, 300] on div "Yes, it is a one-on-one session. You'll have the chance to interact directly wi…" at bounding box center [724, 356] width 404 height 141
click at [712, 312] on p "Yes, it is a one-on-one session. You'll have the chance to interact directly wi…" at bounding box center [724, 346] width 375 height 90
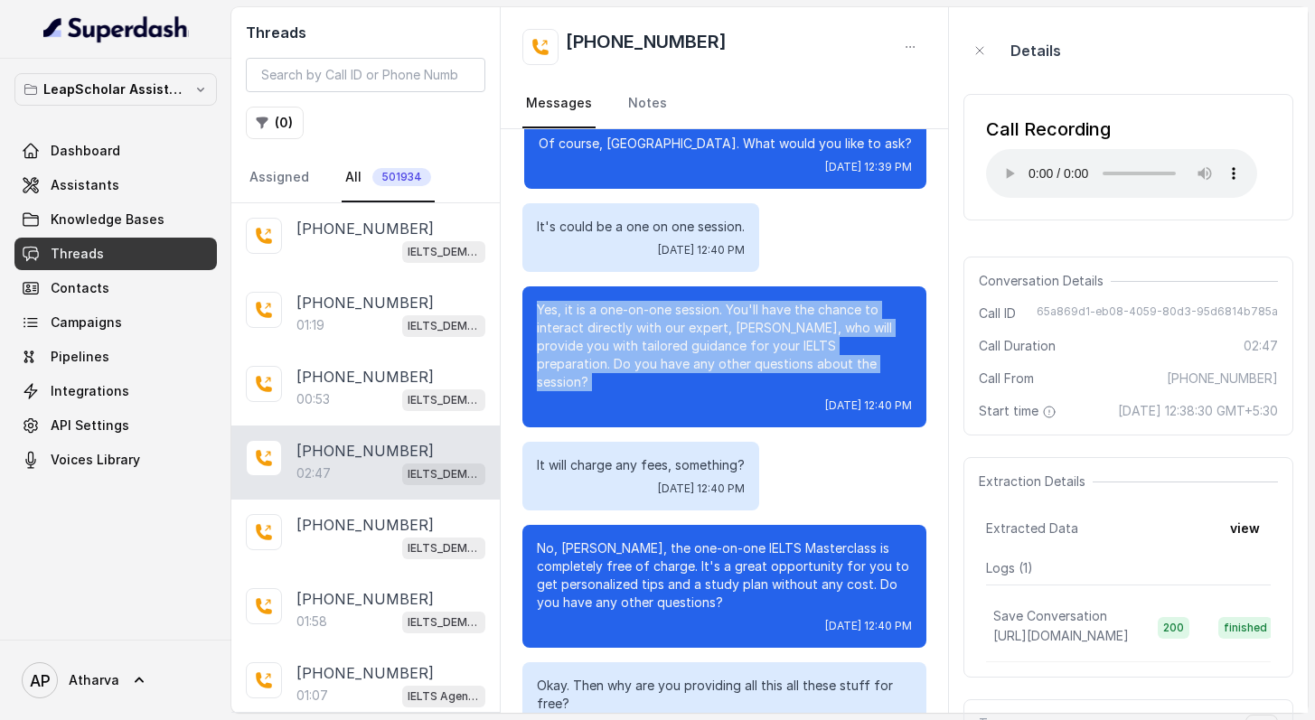
click at [712, 312] on p "Yes, it is a one-on-one session. You'll have the chance to interact directly wi…" at bounding box center [724, 346] width 375 height 90
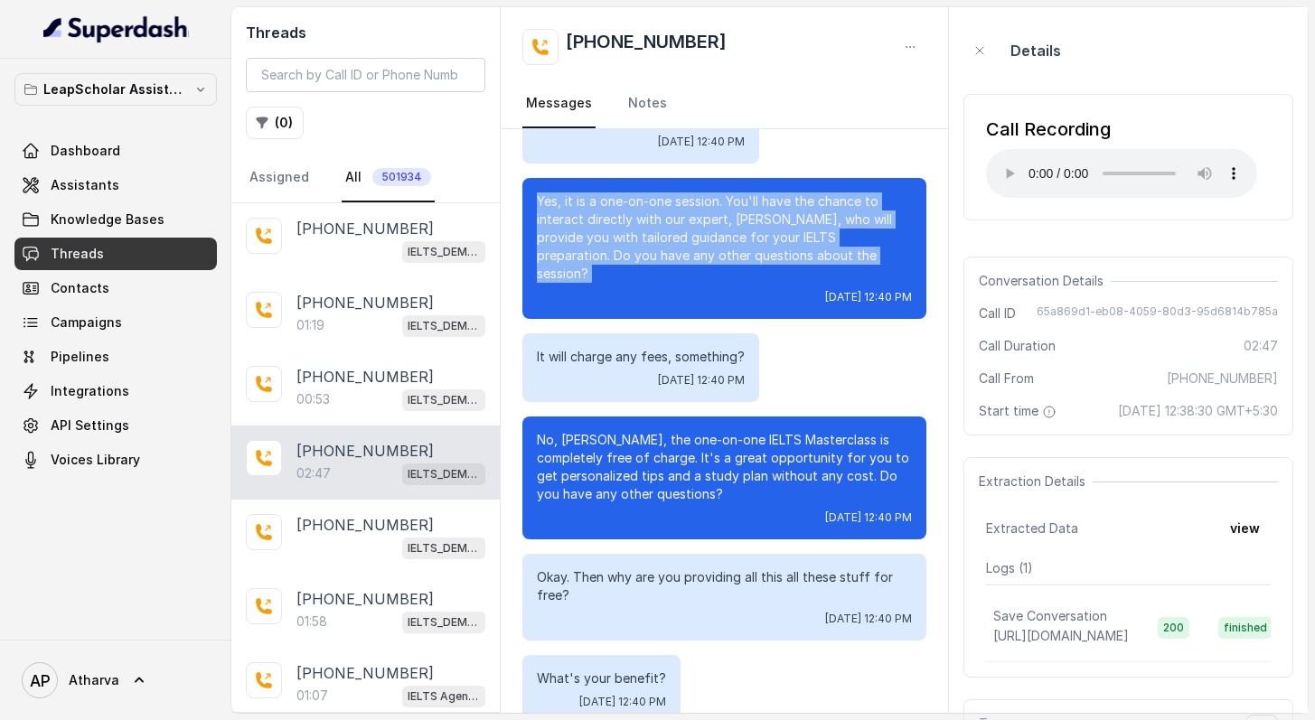
scroll to position [950, 0]
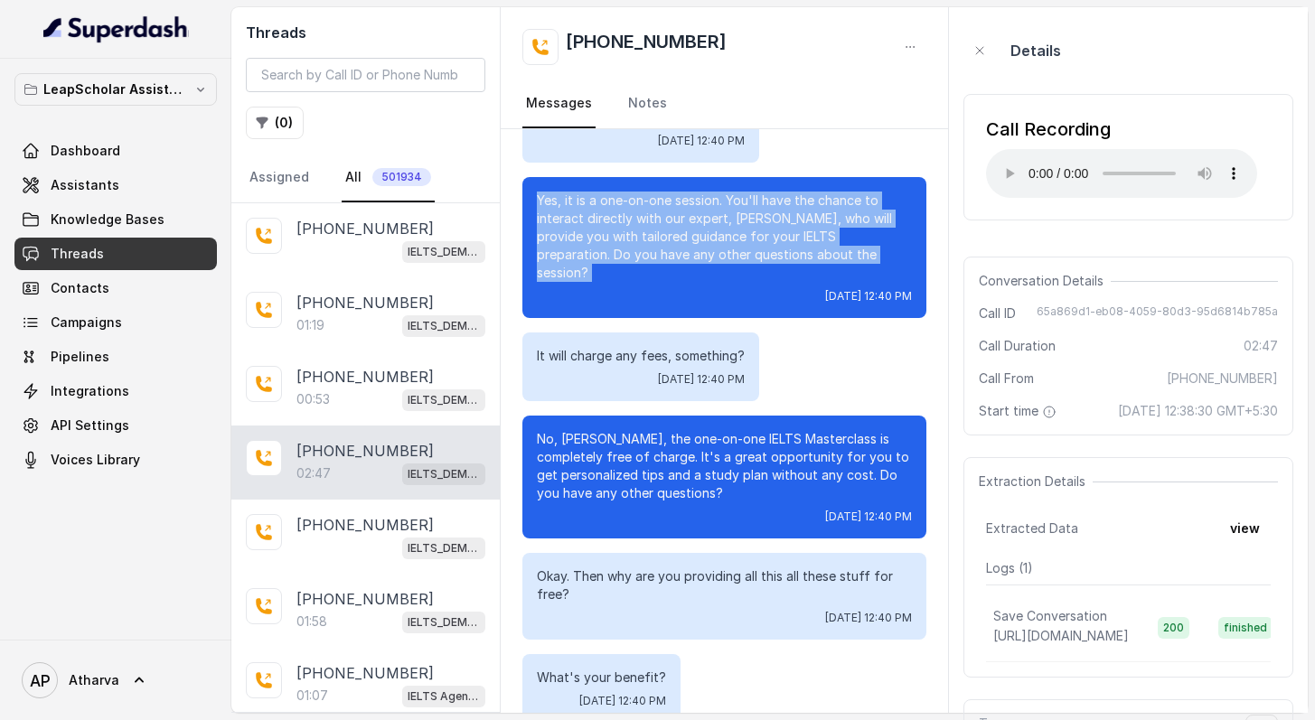
click at [713, 292] on div "Yes, it is a one-on-one session. You'll have the chance to interact directly wi…" at bounding box center [724, 247] width 404 height 141
drag, startPoint x: 836, startPoint y: 251, endPoint x: 547, endPoint y: 190, distance: 295.7
click at [547, 190] on div "Yes, it is a one-on-one session. You'll have the chance to interact directly wi…" at bounding box center [724, 247] width 404 height 141
drag, startPoint x: 547, startPoint y: 190, endPoint x: 828, endPoint y: 265, distance: 290.9
click at [828, 265] on div "Yes, it is a one-on-one session. You'll have the chance to interact directly wi…" at bounding box center [724, 247] width 404 height 141
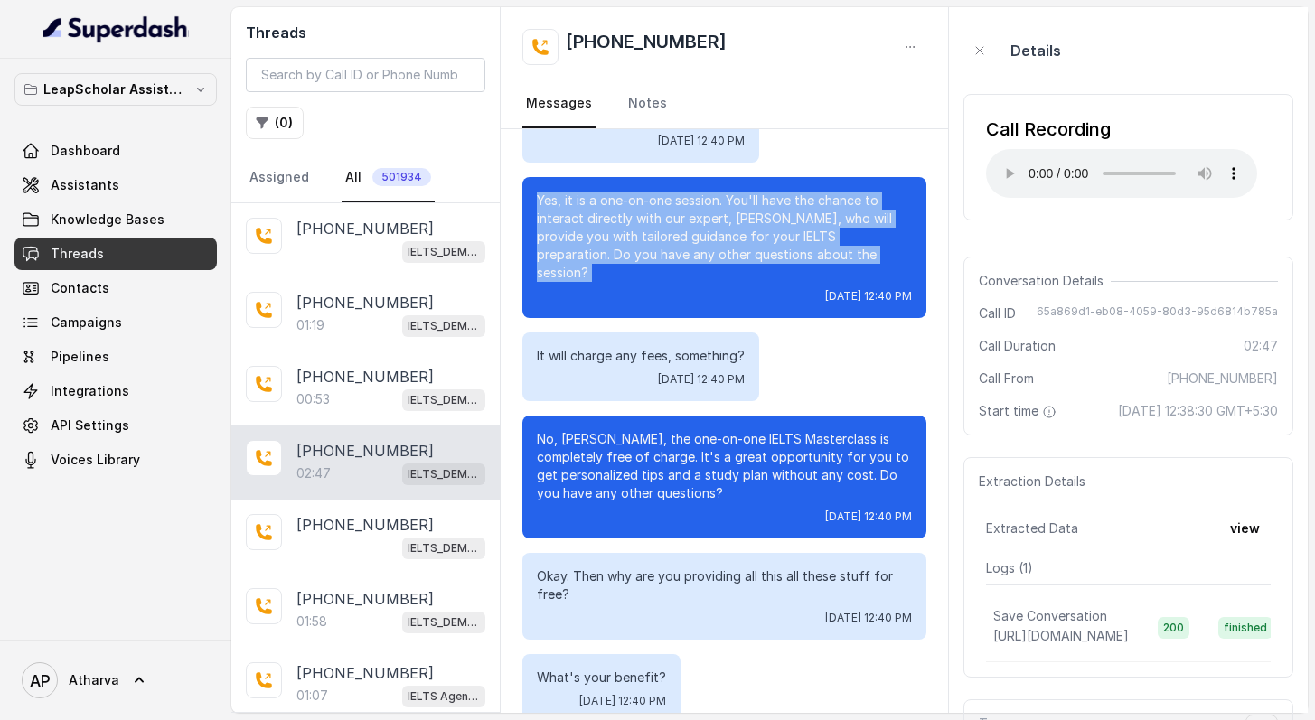
click at [834, 253] on p "Yes, it is a one-on-one session. You'll have the chance to interact directly wi…" at bounding box center [724, 237] width 375 height 90
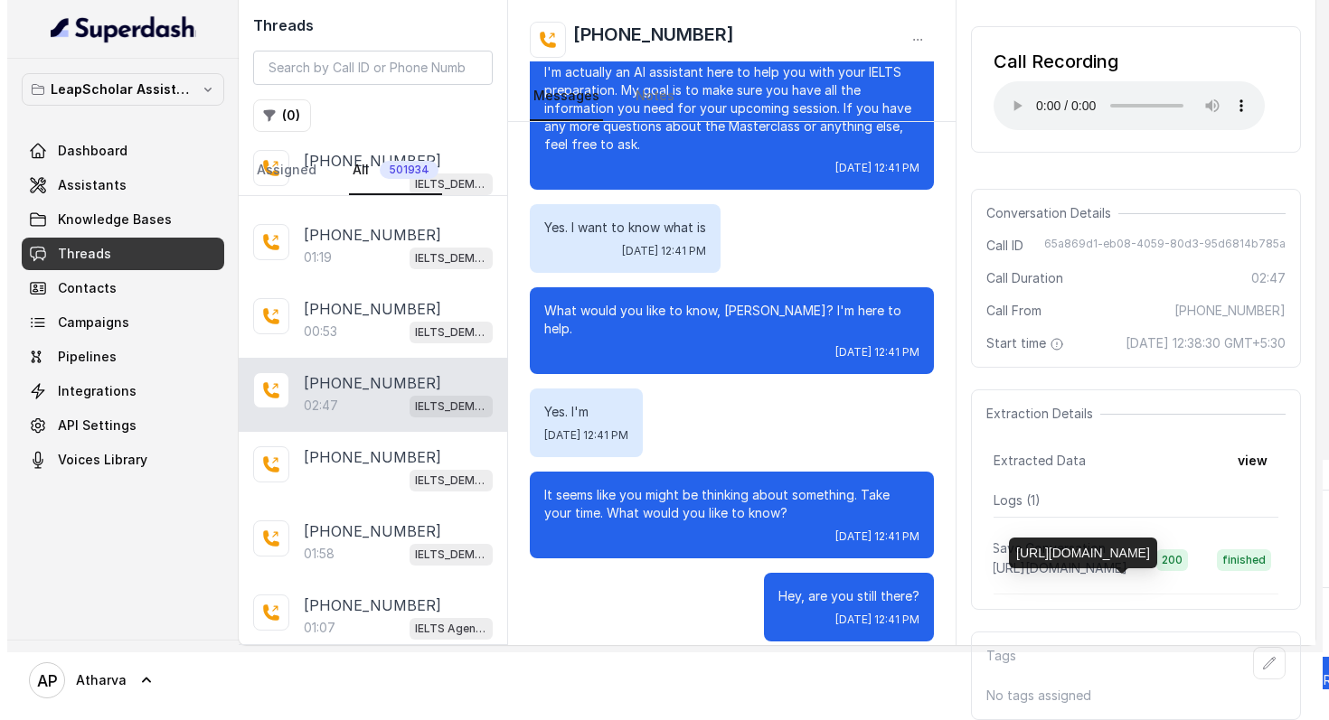
scroll to position [0, 0]
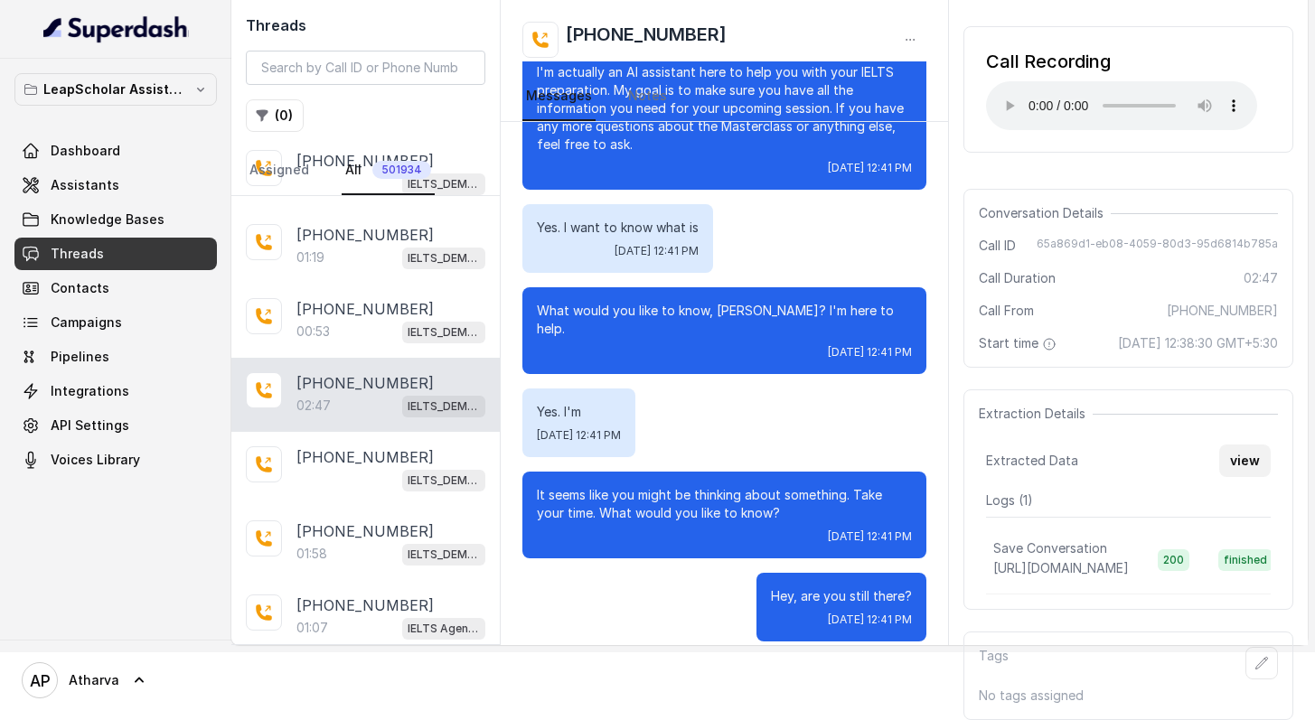
click at [1245, 445] on button "view" at bounding box center [1245, 461] width 52 height 33
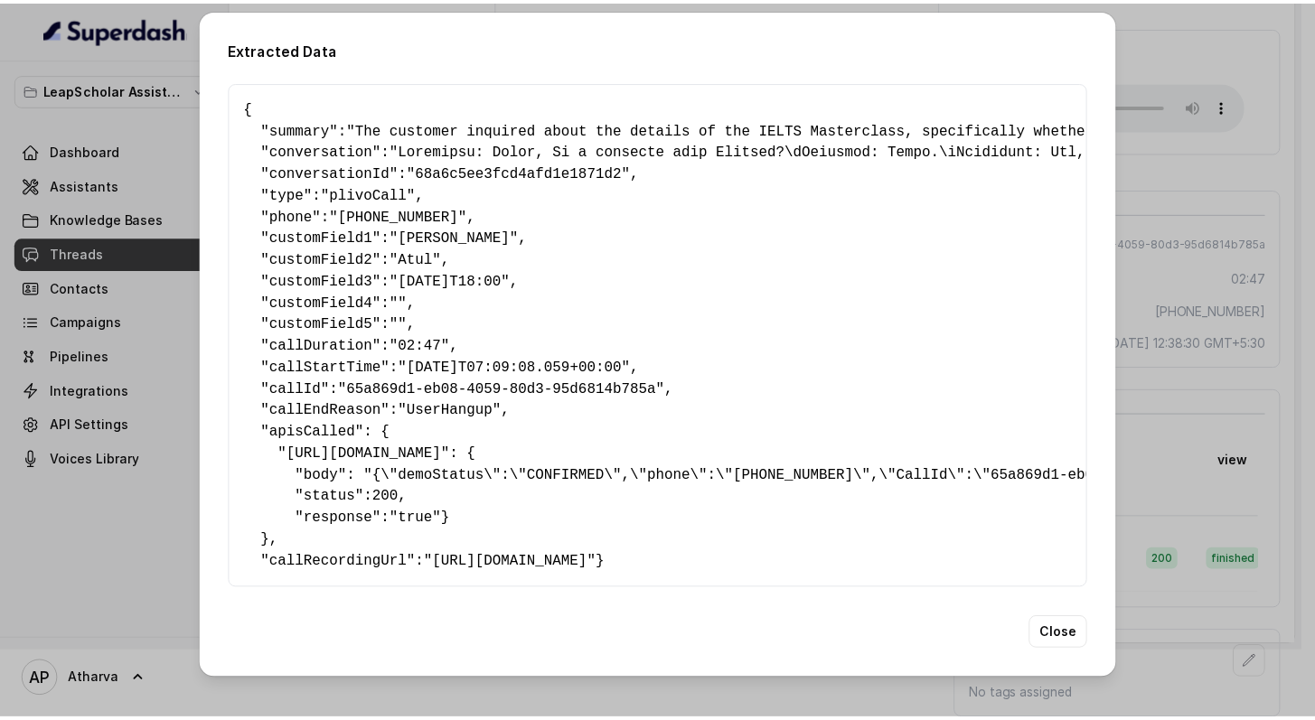
scroll to position [22, 0]
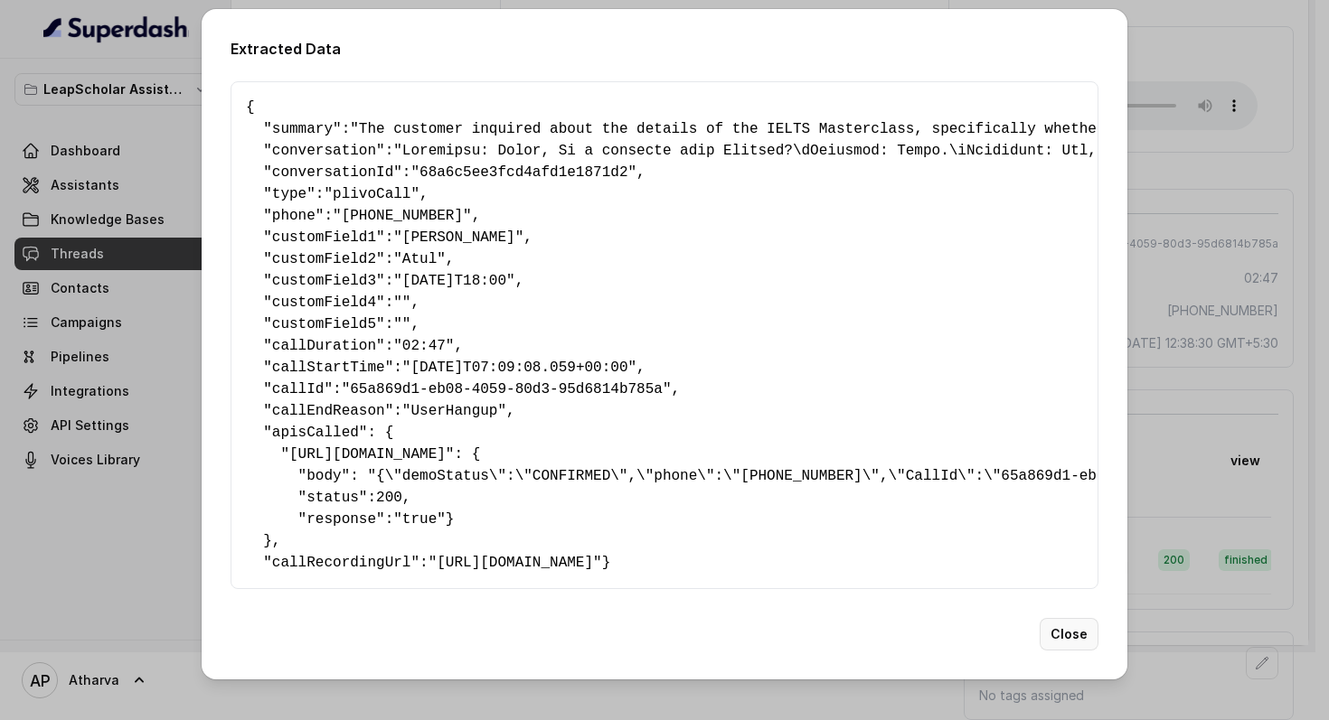
click at [1065, 651] on button "Close" at bounding box center [1068, 634] width 59 height 33
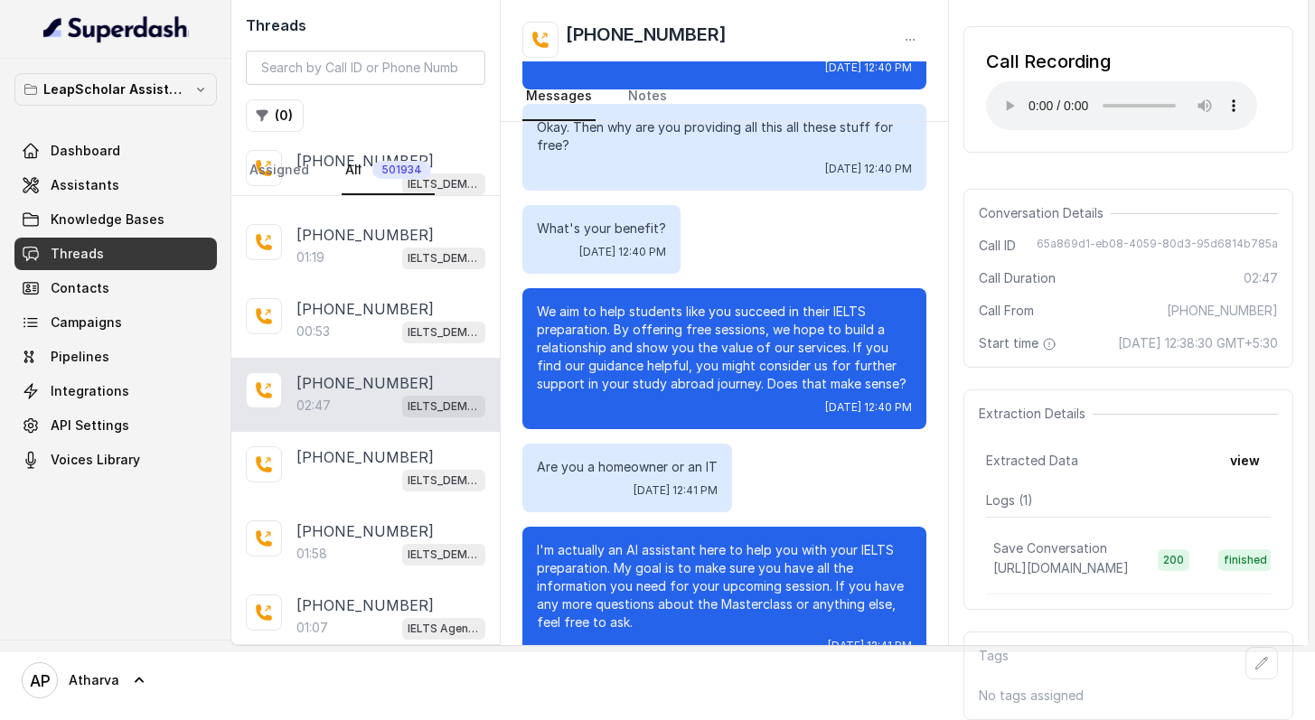
scroll to position [1809, 0]
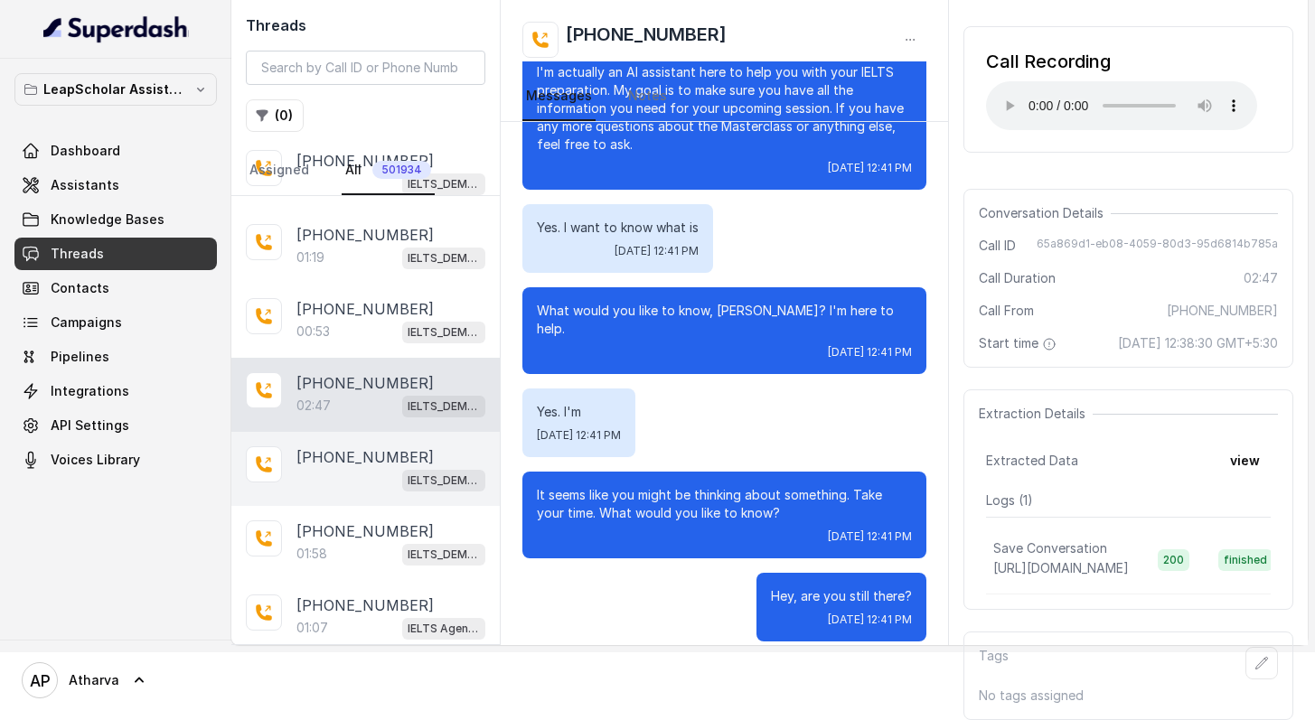
click at [348, 446] on p "[PHONE_NUMBER]" at bounding box center [364, 457] width 137 height 22
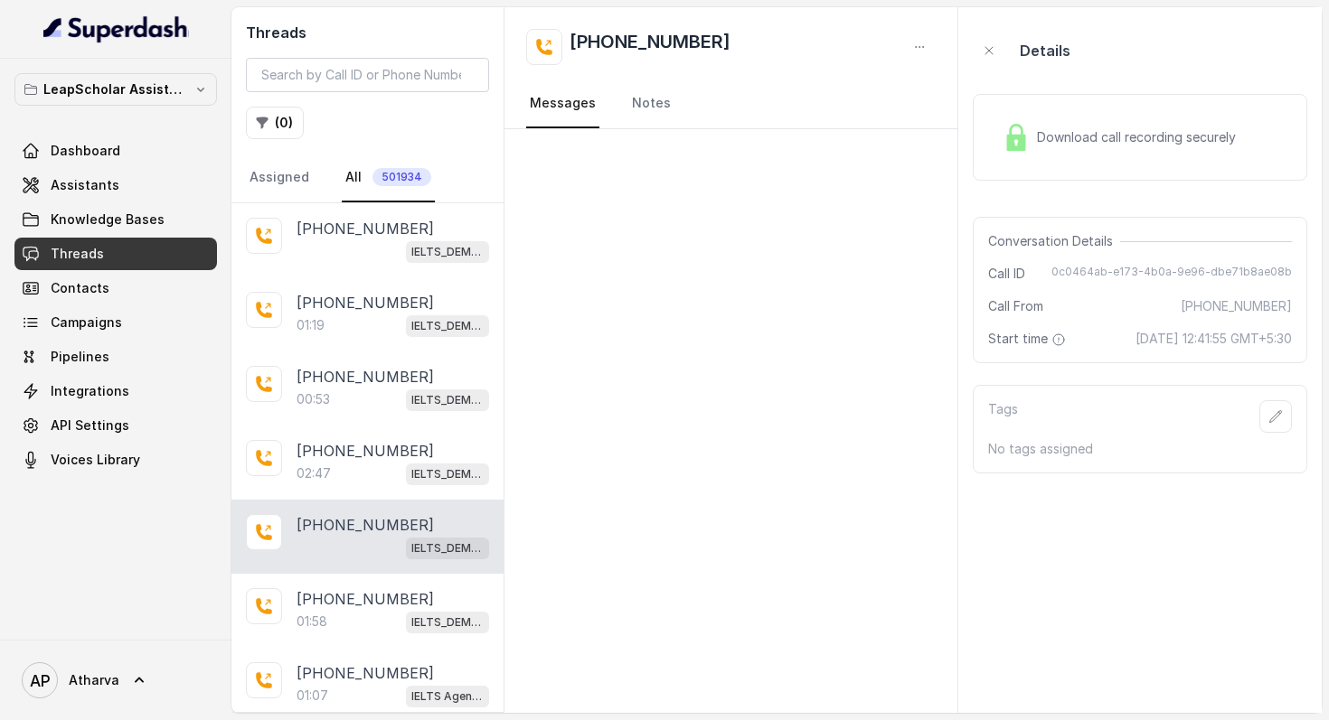
click at [1024, 152] on div "Download call recording securely" at bounding box center [1119, 138] width 248 height 42
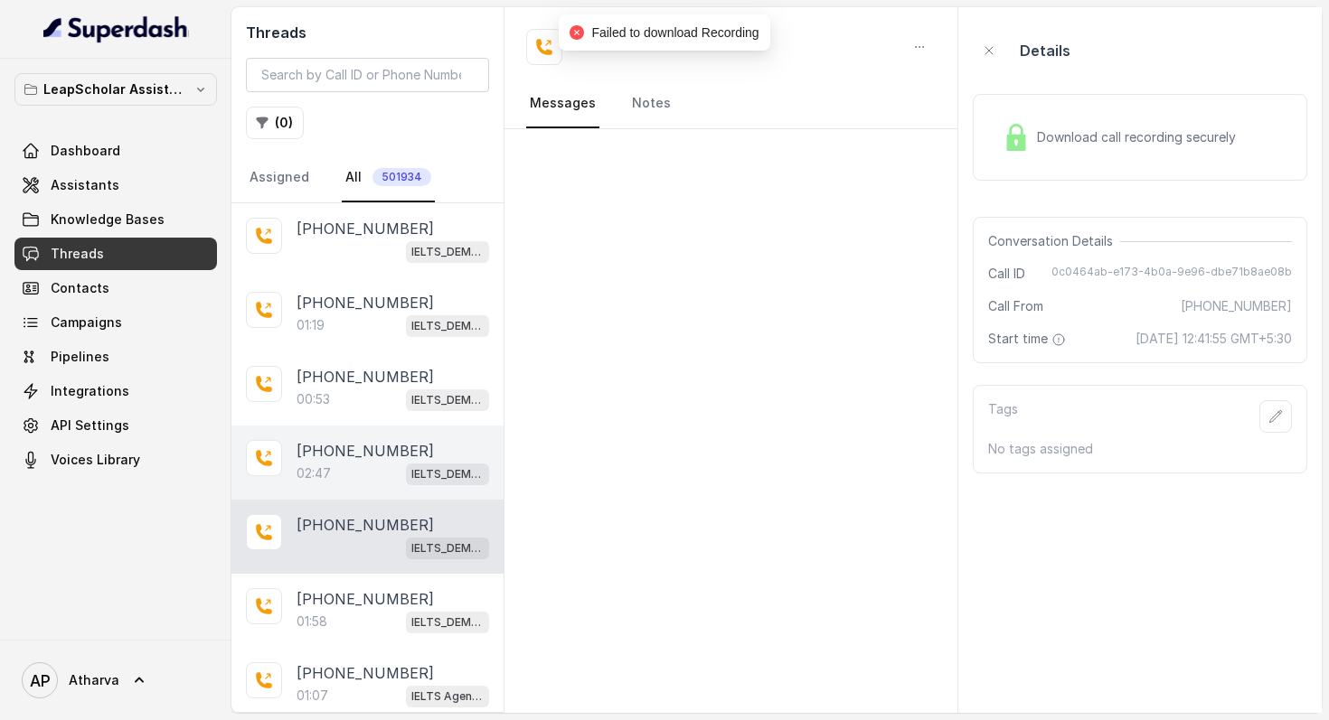
click at [307, 465] on p "02:47" at bounding box center [313, 474] width 34 height 18
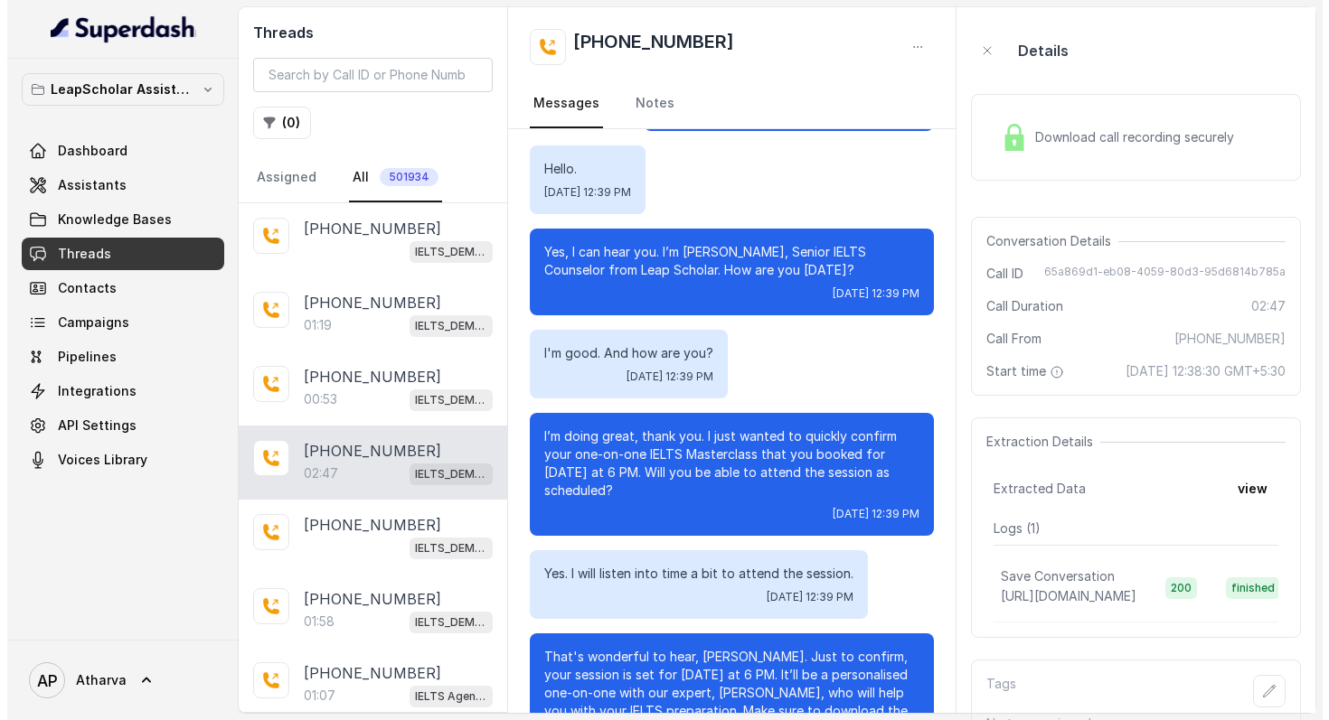
scroll to position [86, 0]
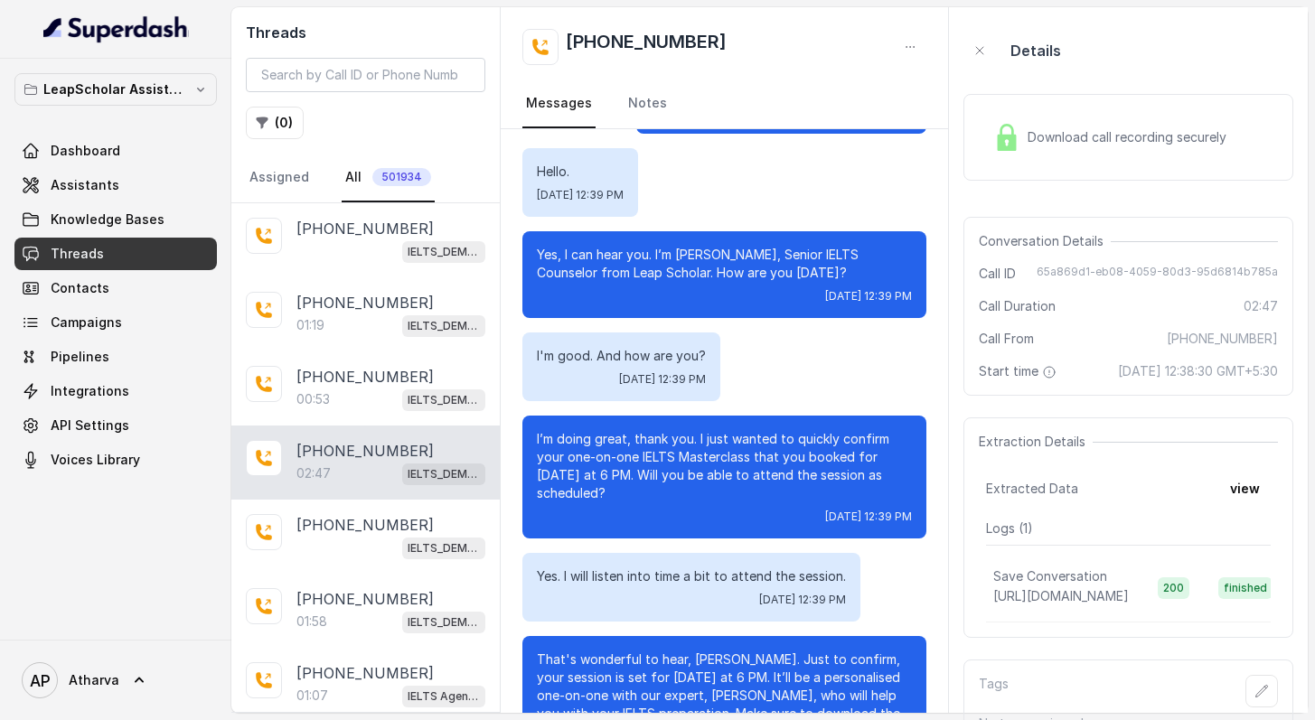
click at [330, 455] on p "[PHONE_NUMBER]" at bounding box center [364, 451] width 137 height 22
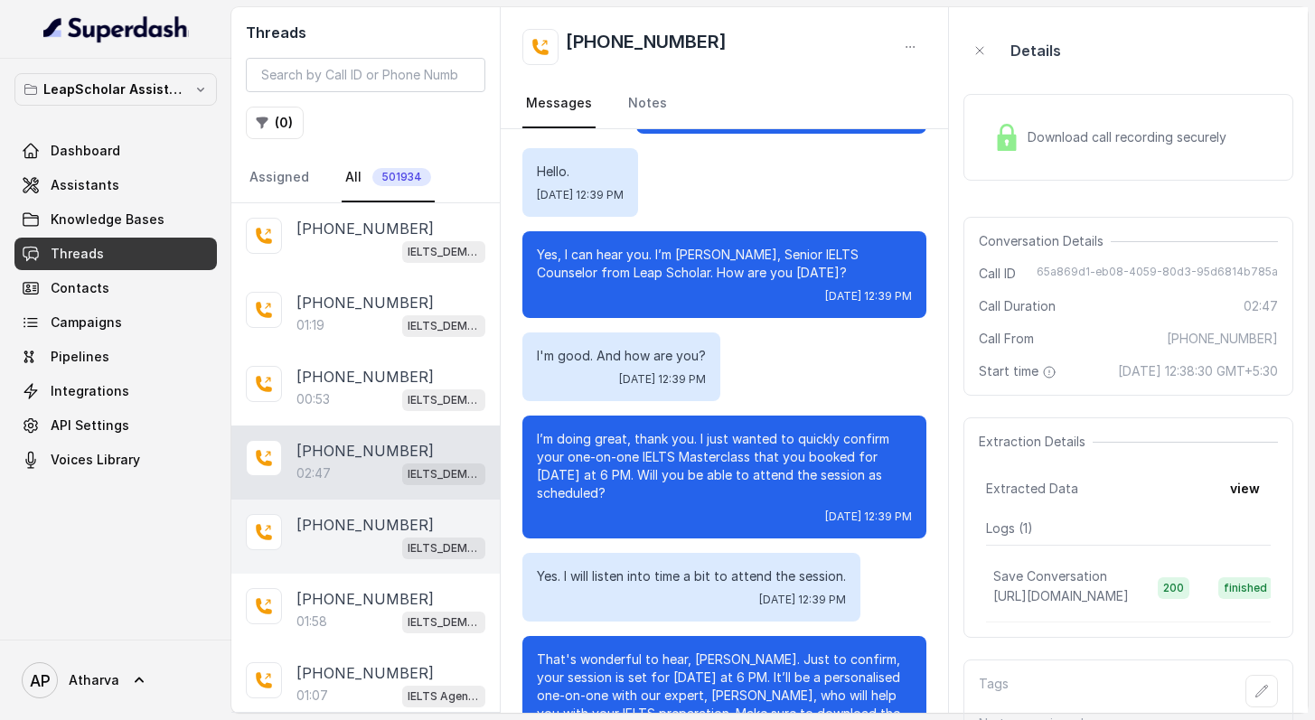
click at [338, 523] on p "[PHONE_NUMBER]" at bounding box center [364, 525] width 137 height 22
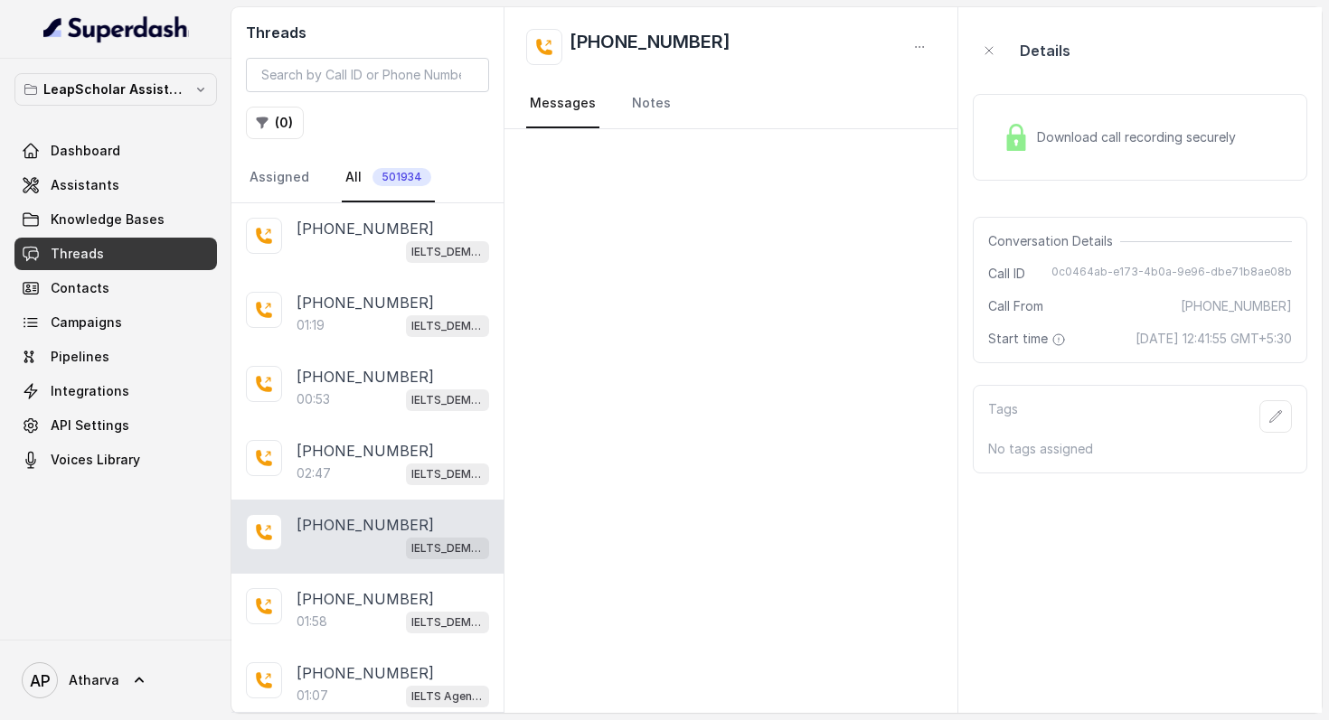
click at [1040, 132] on span "Download call recording securely" at bounding box center [1140, 137] width 206 height 18
click at [1016, 147] on img at bounding box center [1015, 137] width 27 height 27
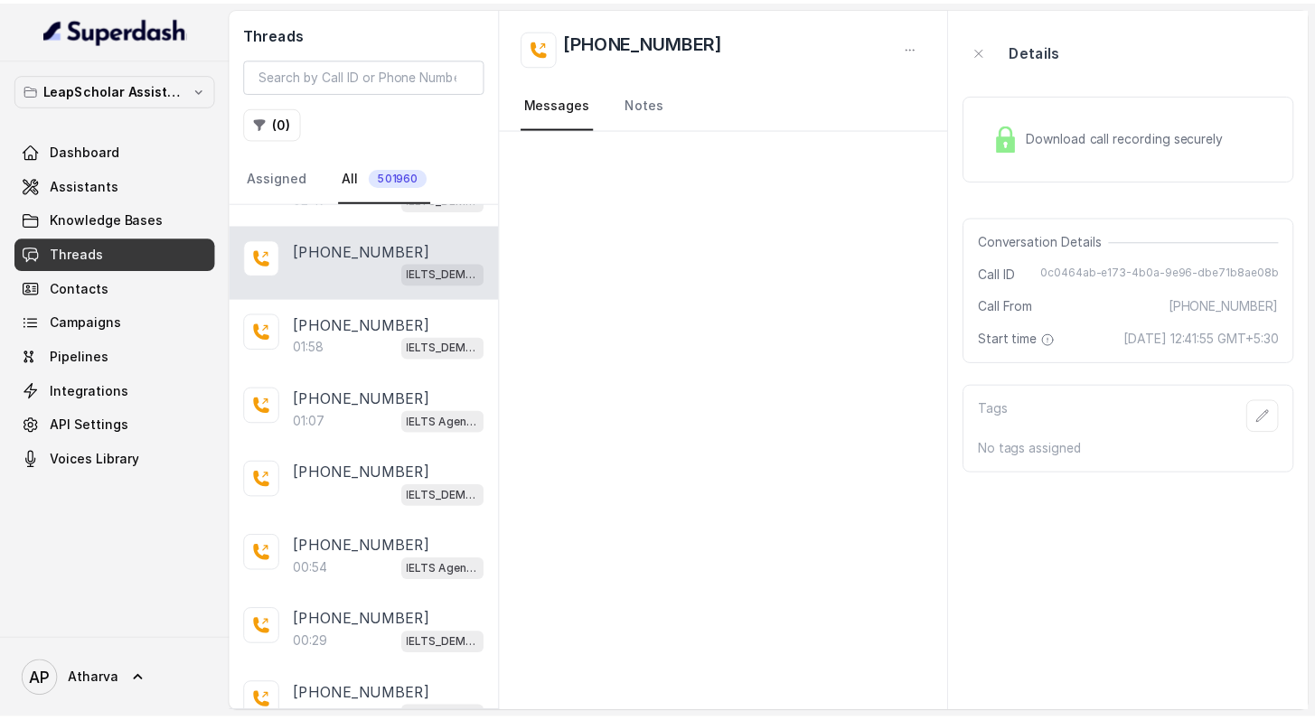
scroll to position [2210, 0]
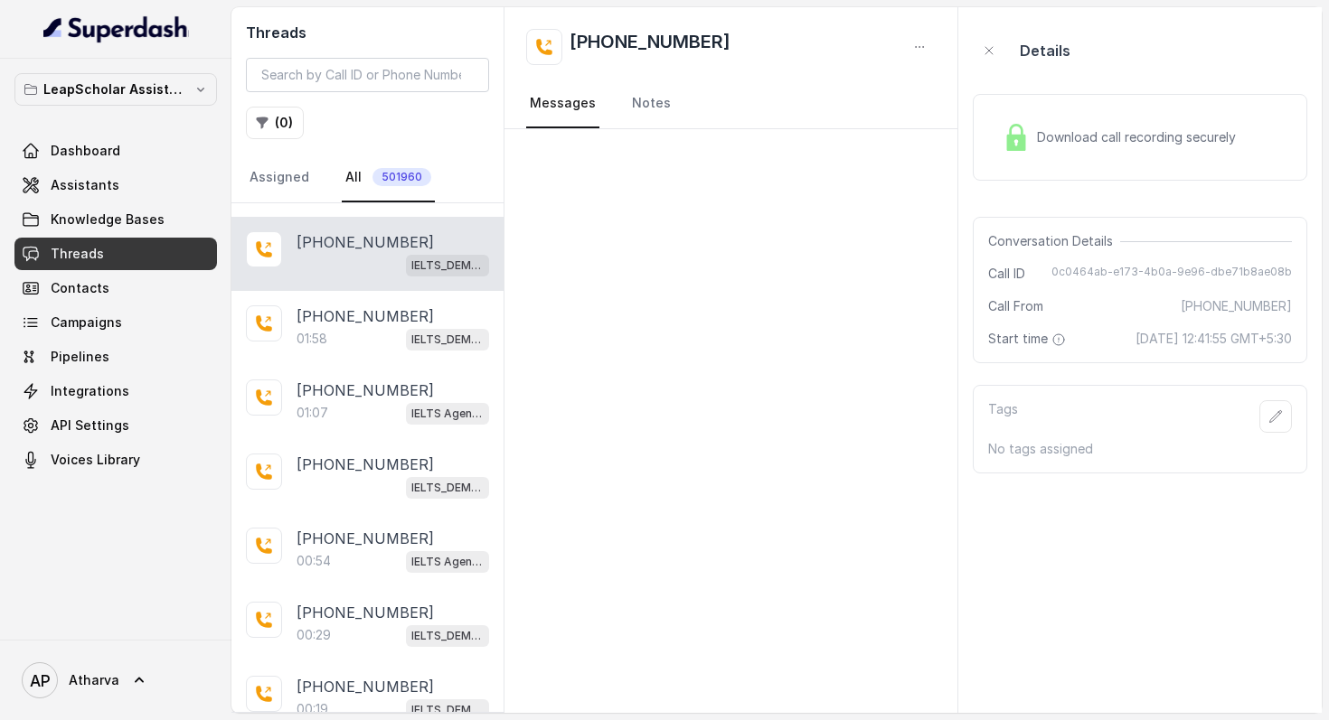
click at [1017, 137] on img at bounding box center [1015, 137] width 27 height 27
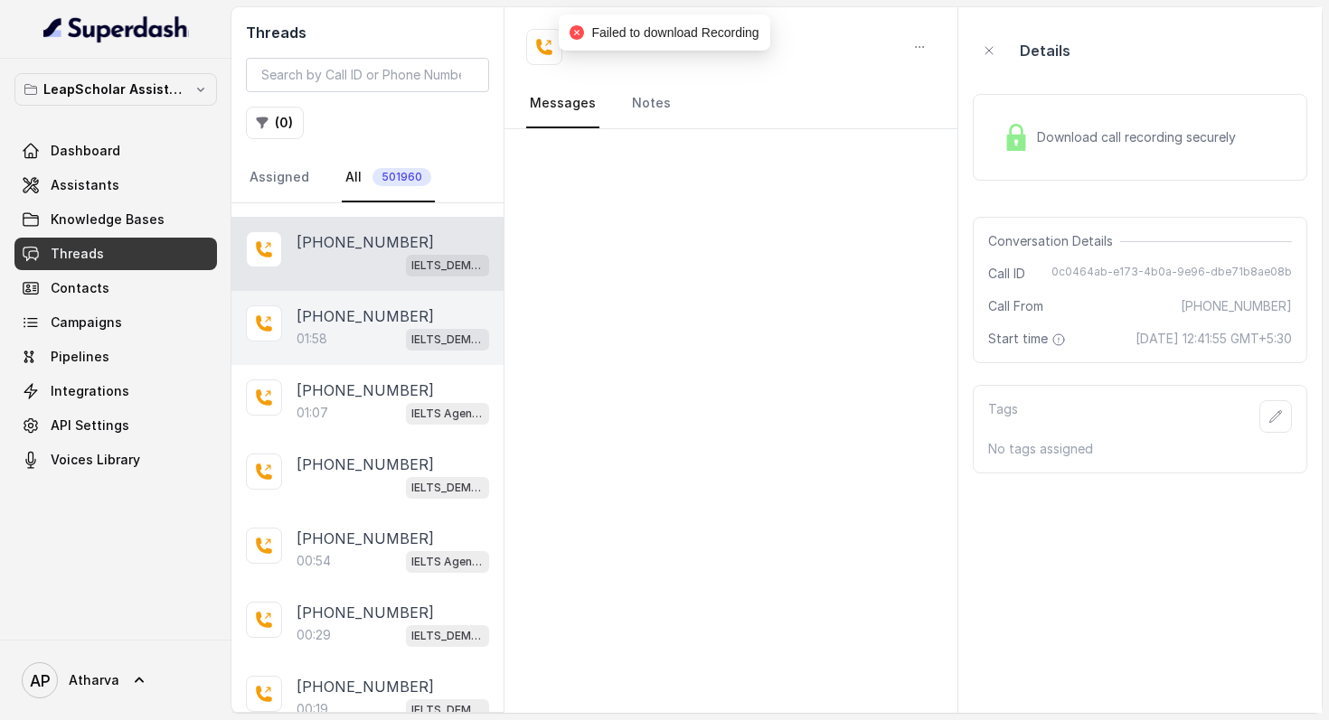
click at [347, 305] on p "[PHONE_NUMBER]" at bounding box center [364, 316] width 137 height 22
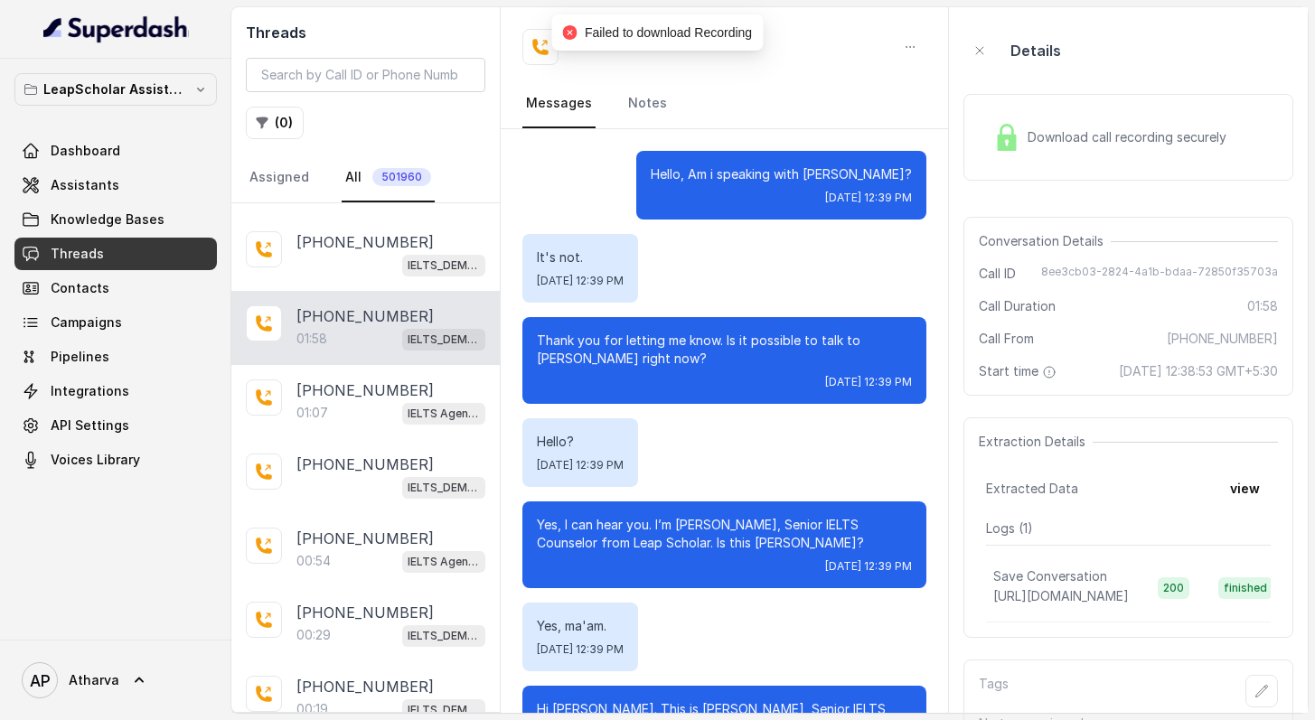
scroll to position [1047, 0]
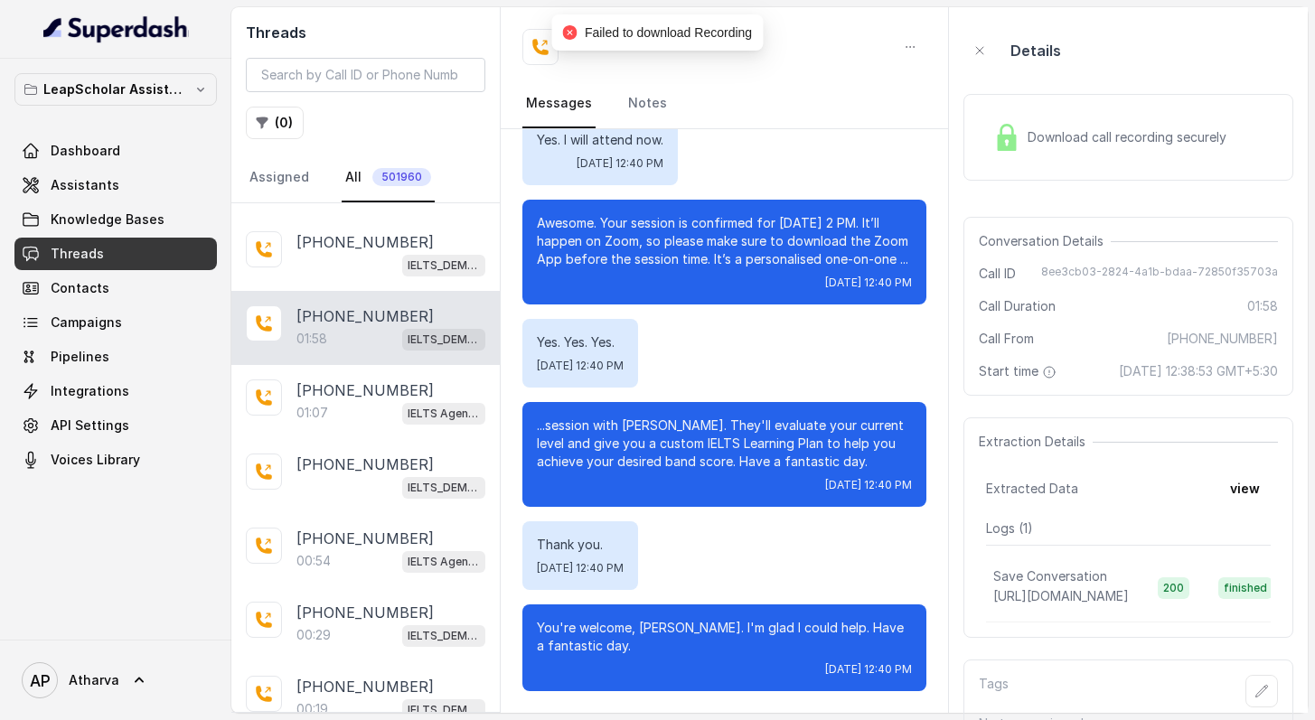
click at [1023, 153] on div "Download call recording securely" at bounding box center [1110, 138] width 248 height 42
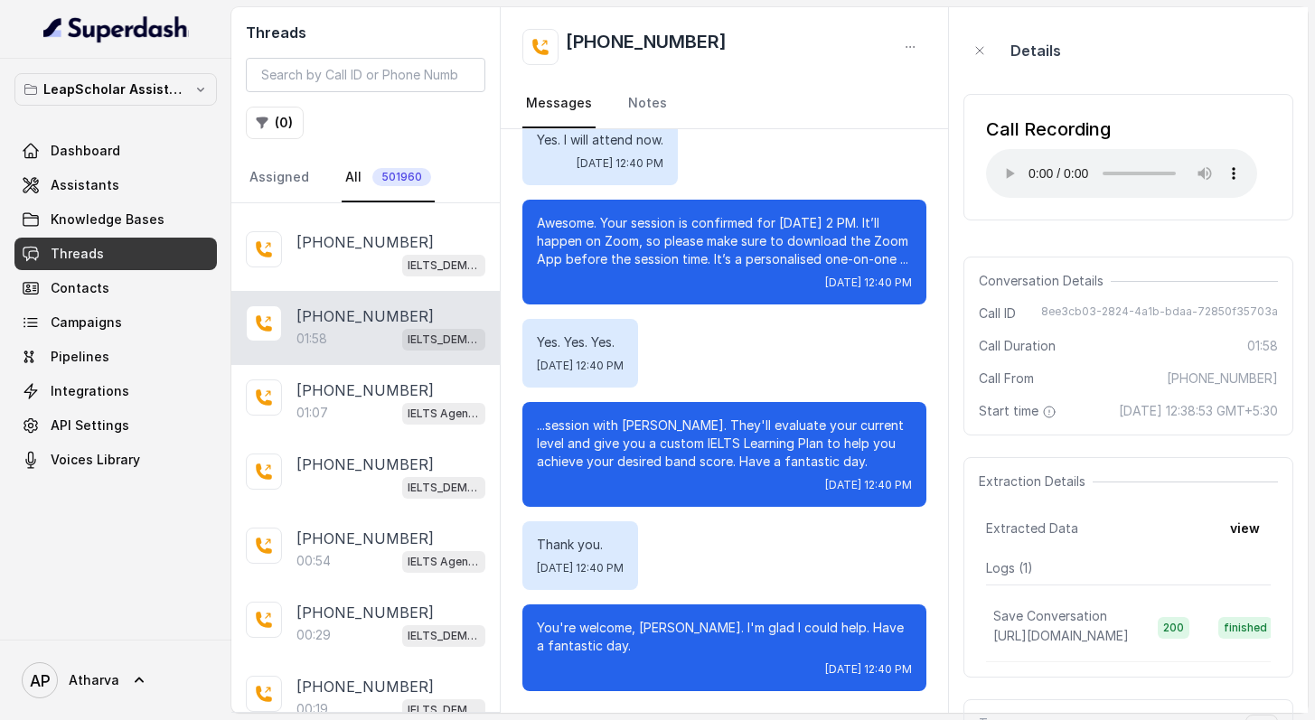
click at [591, 413] on div "...session with [PERSON_NAME]. They'll evaluate your current level and give you…" at bounding box center [724, 454] width 404 height 105
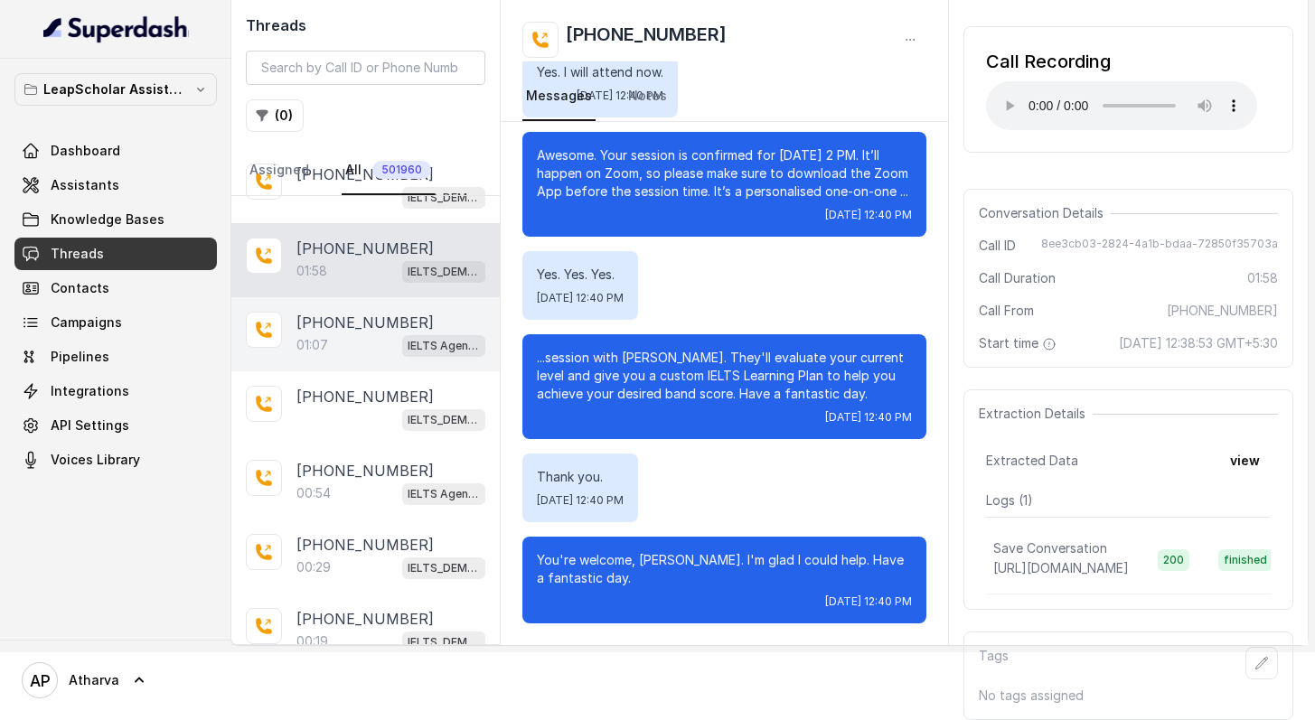
click at [356, 333] on div "01:07 IELTS Agent 2" at bounding box center [390, 344] width 189 height 23
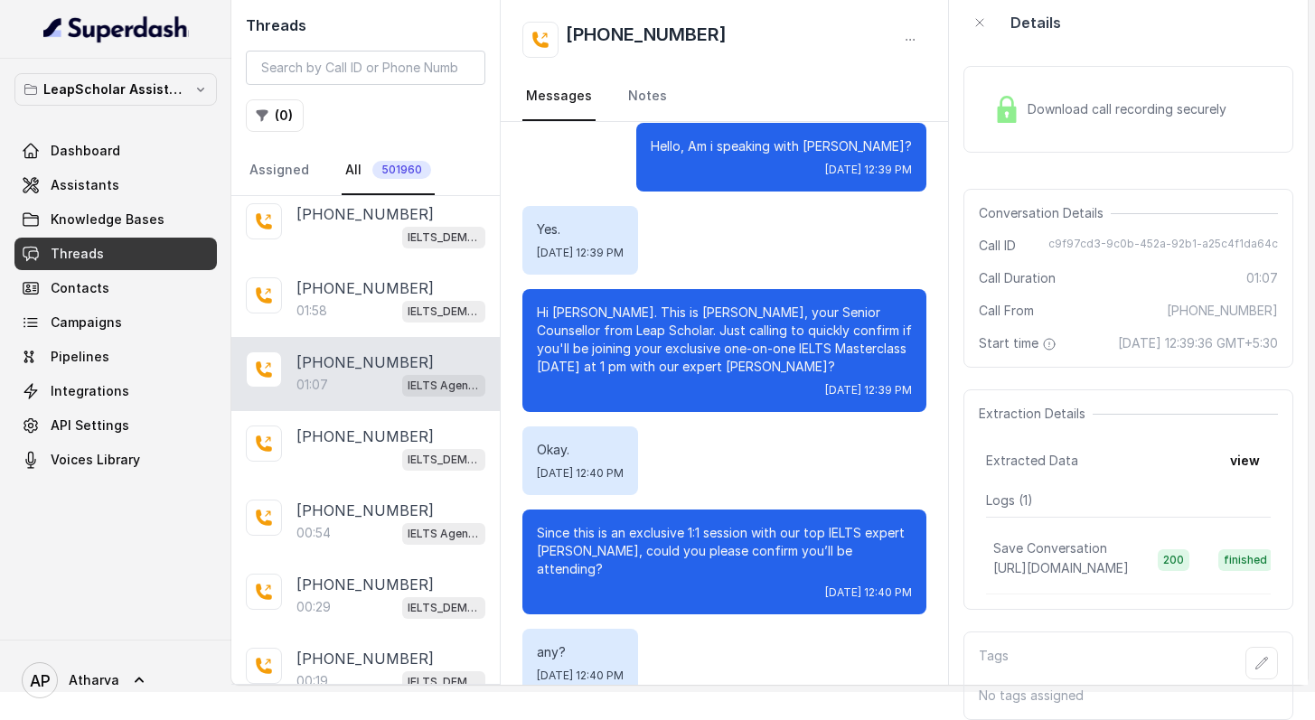
scroll to position [356, 0]
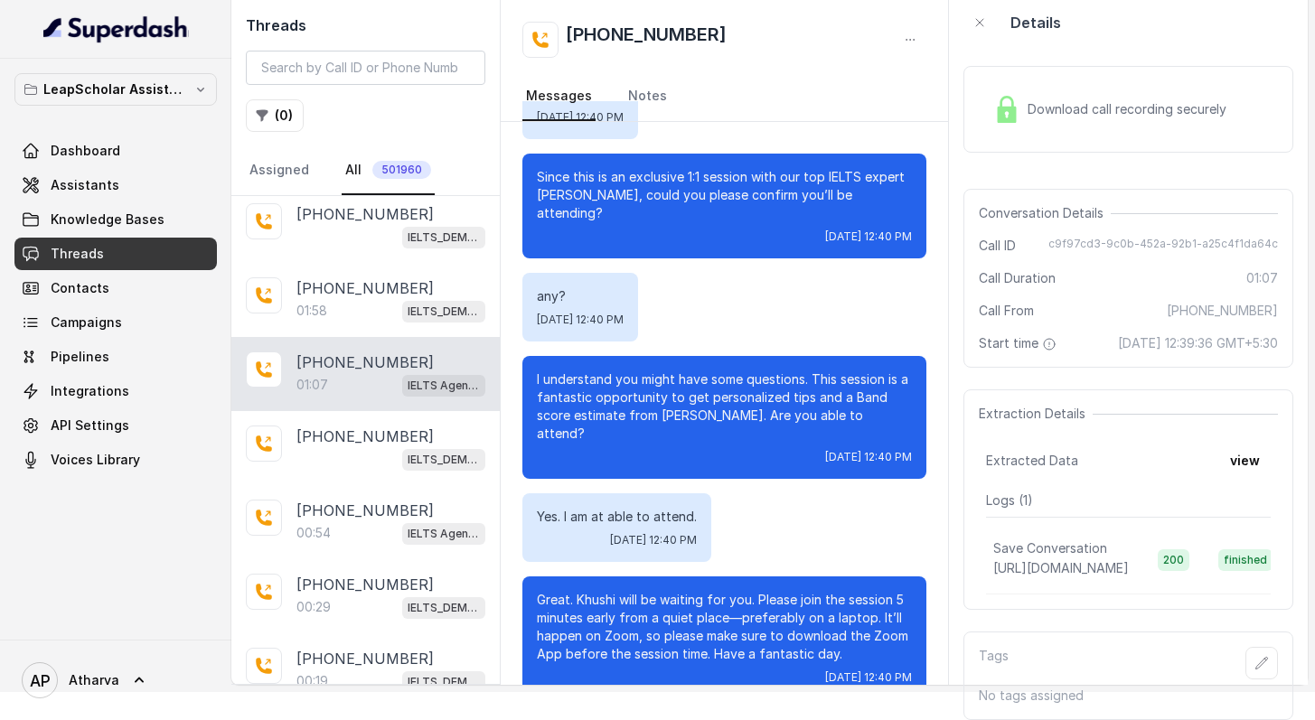
click at [1011, 86] on div "Download call recording securely" at bounding box center [1128, 109] width 330 height 87
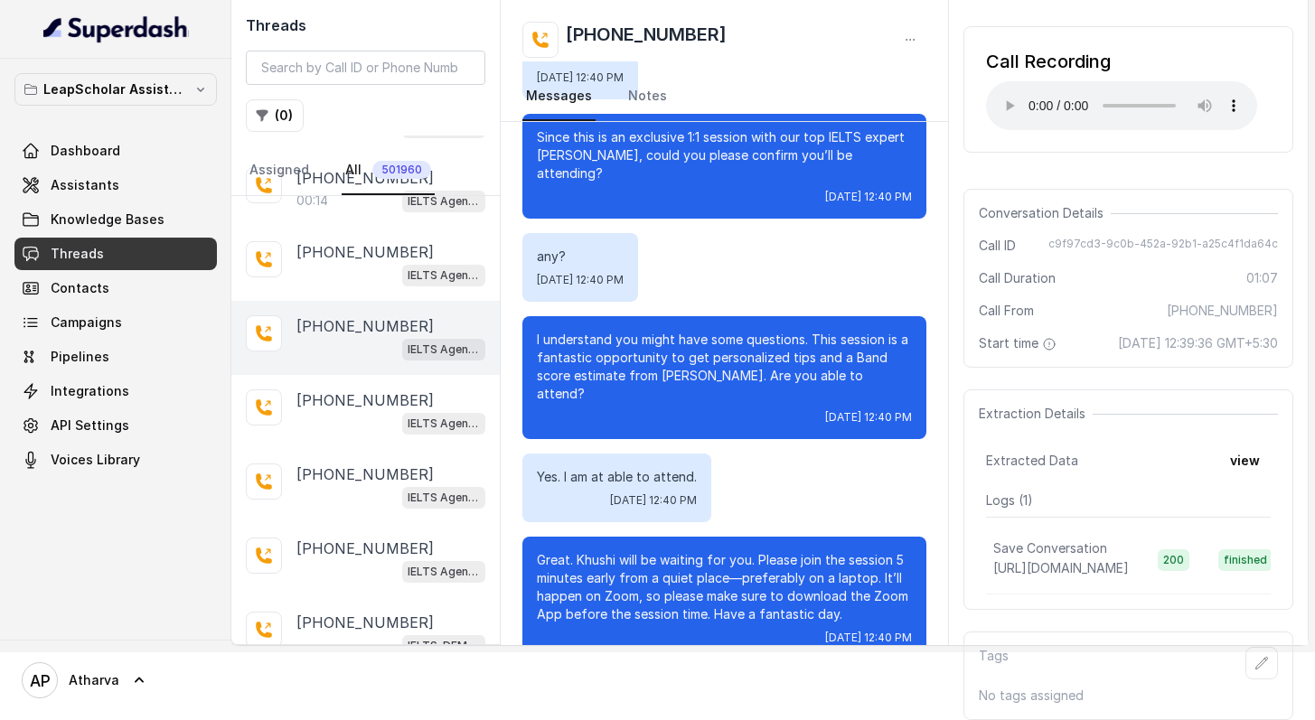
scroll to position [3225, 0]
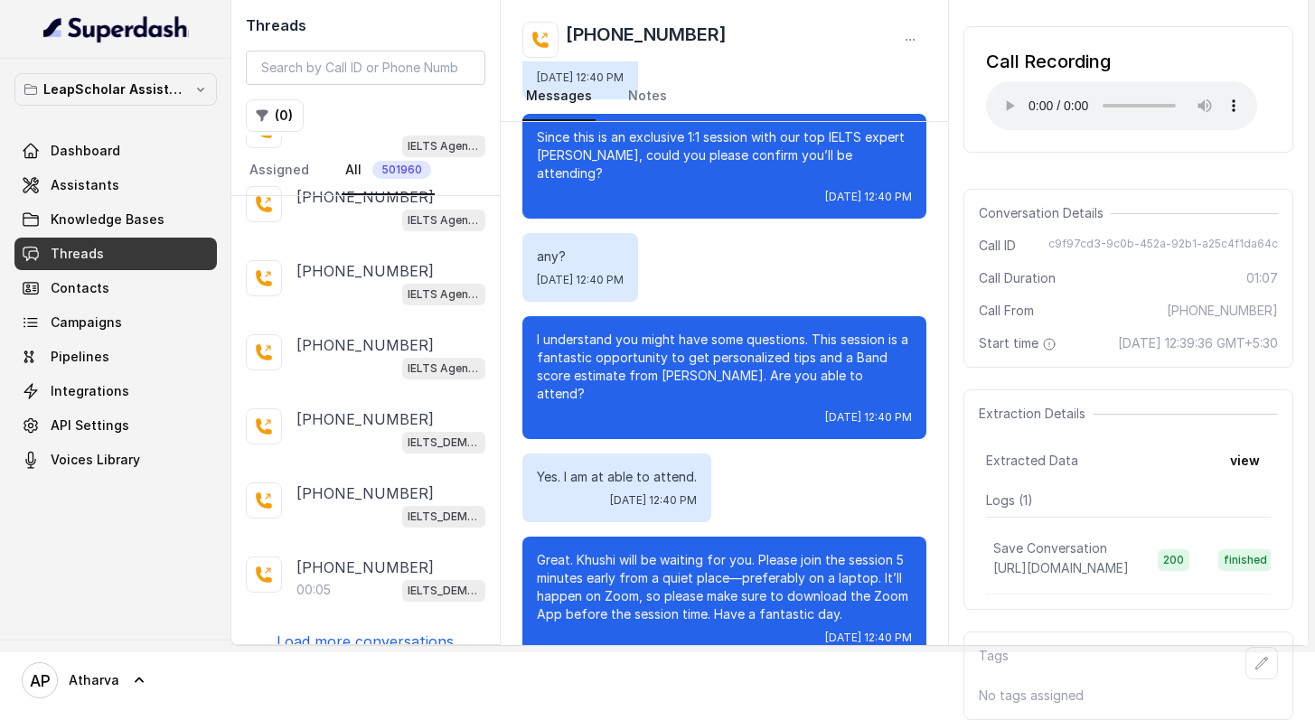
click at [391, 631] on p "Load more conversations" at bounding box center [365, 642] width 177 height 22
click at [402, 631] on p "Load more conversations" at bounding box center [365, 642] width 177 height 22
click at [399, 631] on p "Load more conversations" at bounding box center [365, 642] width 177 height 22
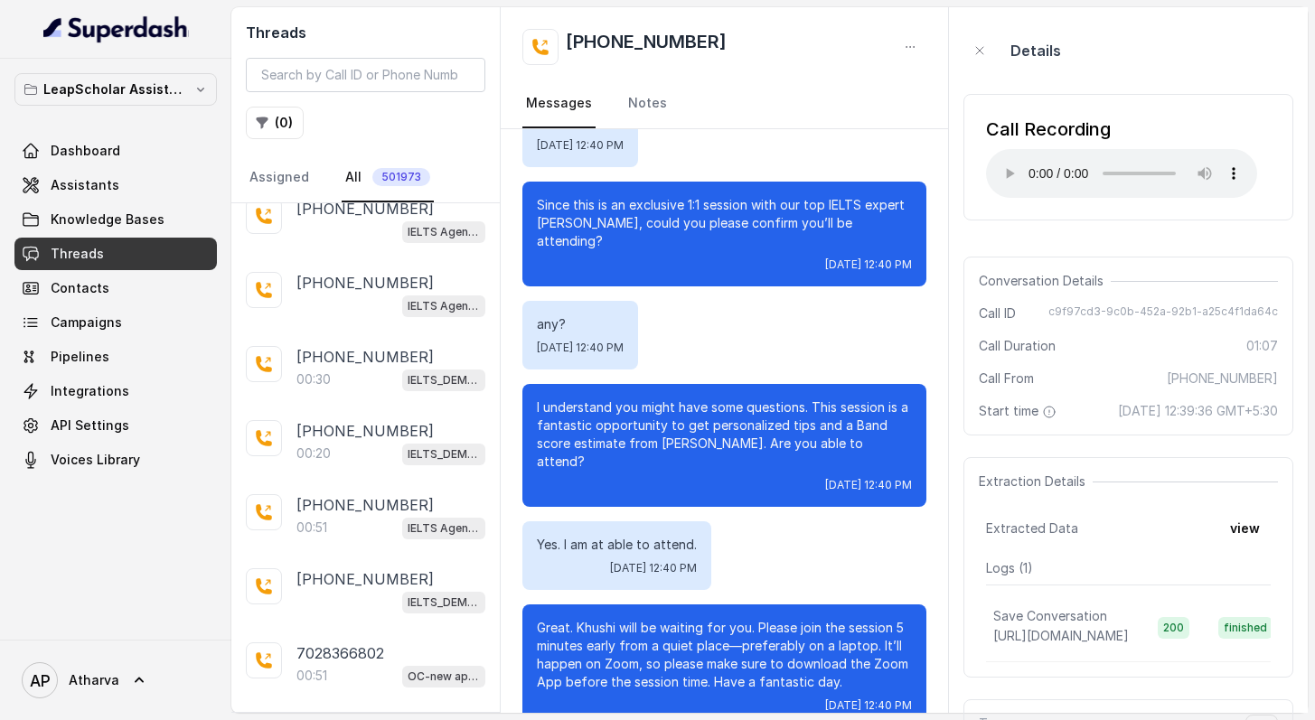
scroll to position [10590, 0]
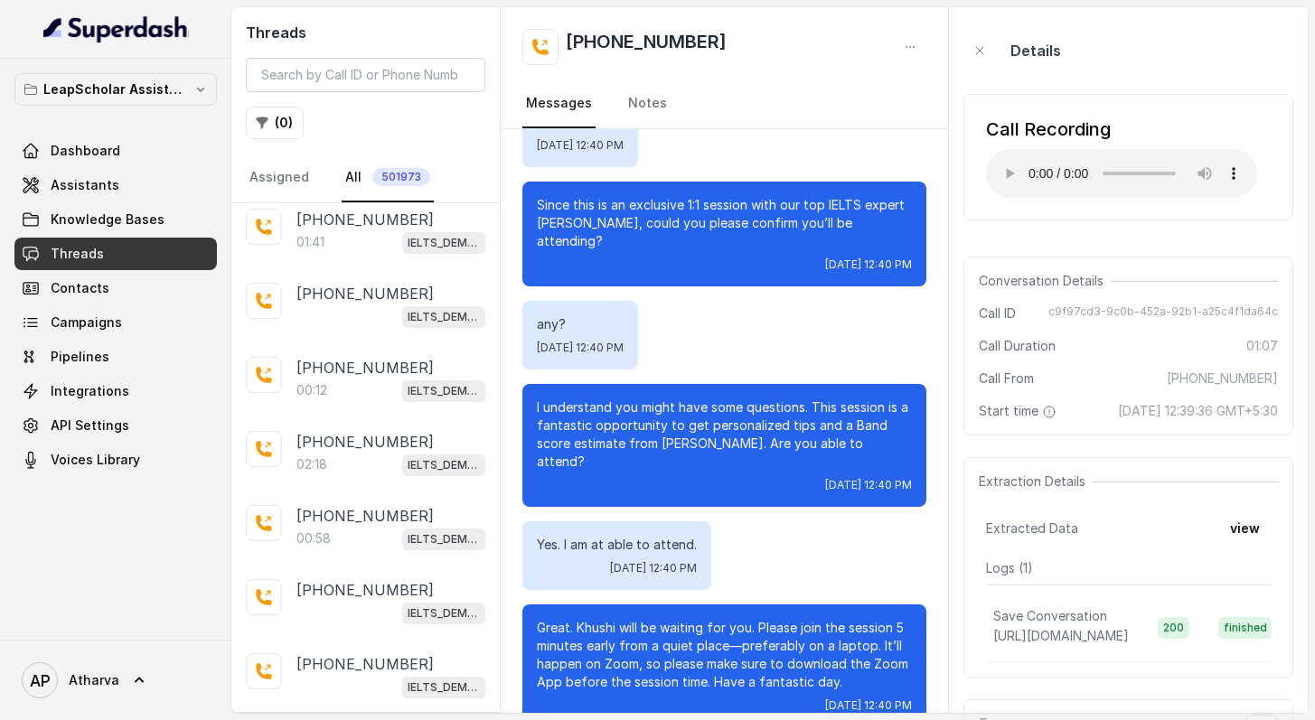
scroll to position [21638, 0]
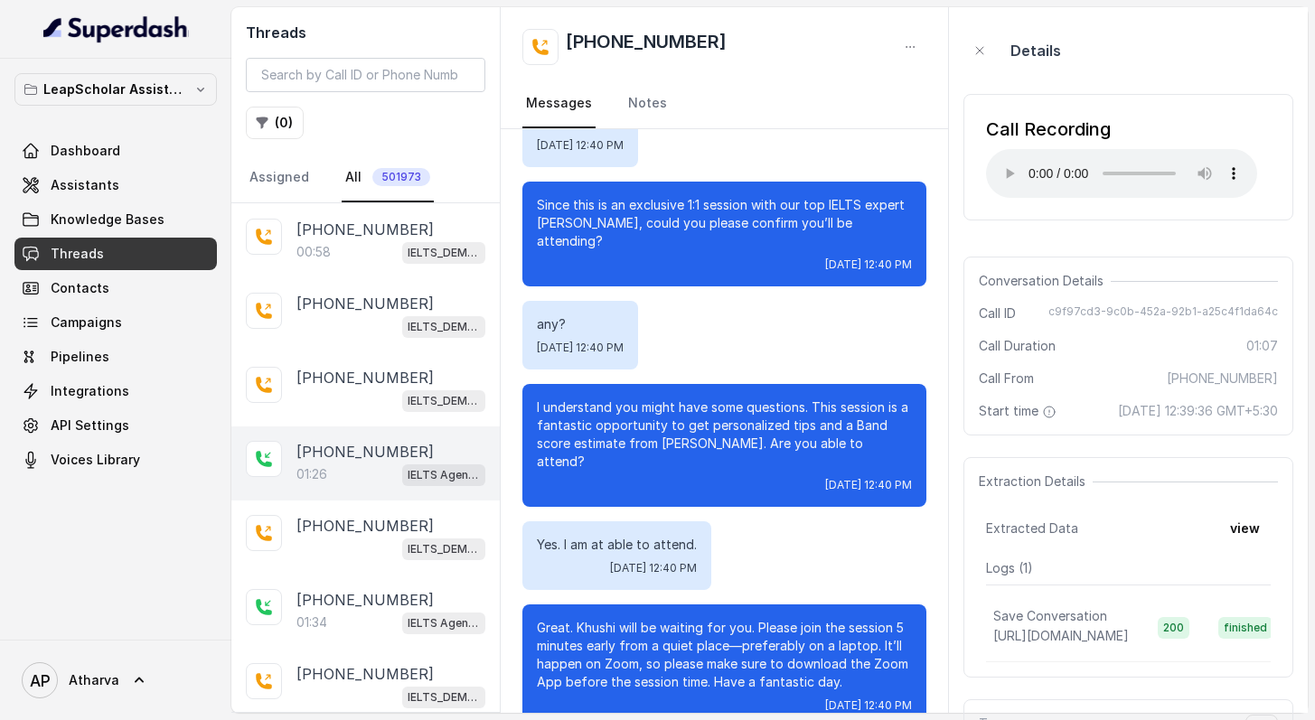
scroll to position [113, 0]
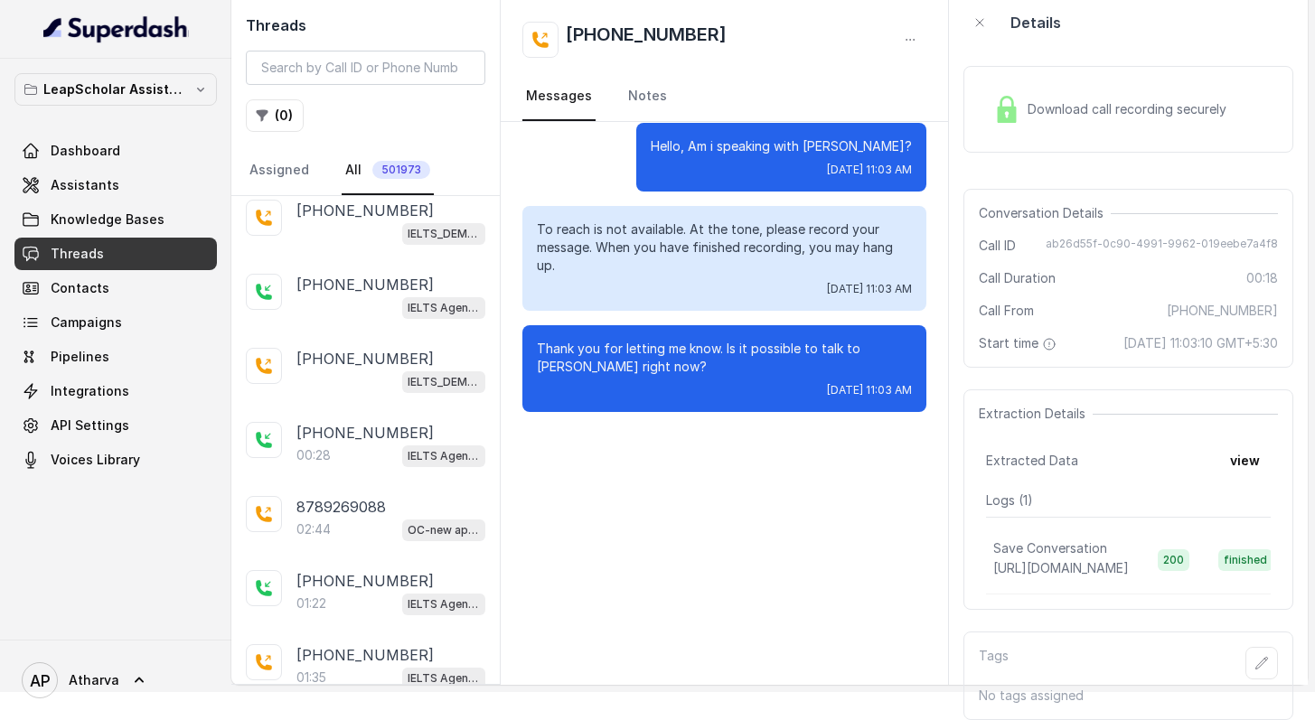
scroll to position [29004, 0]
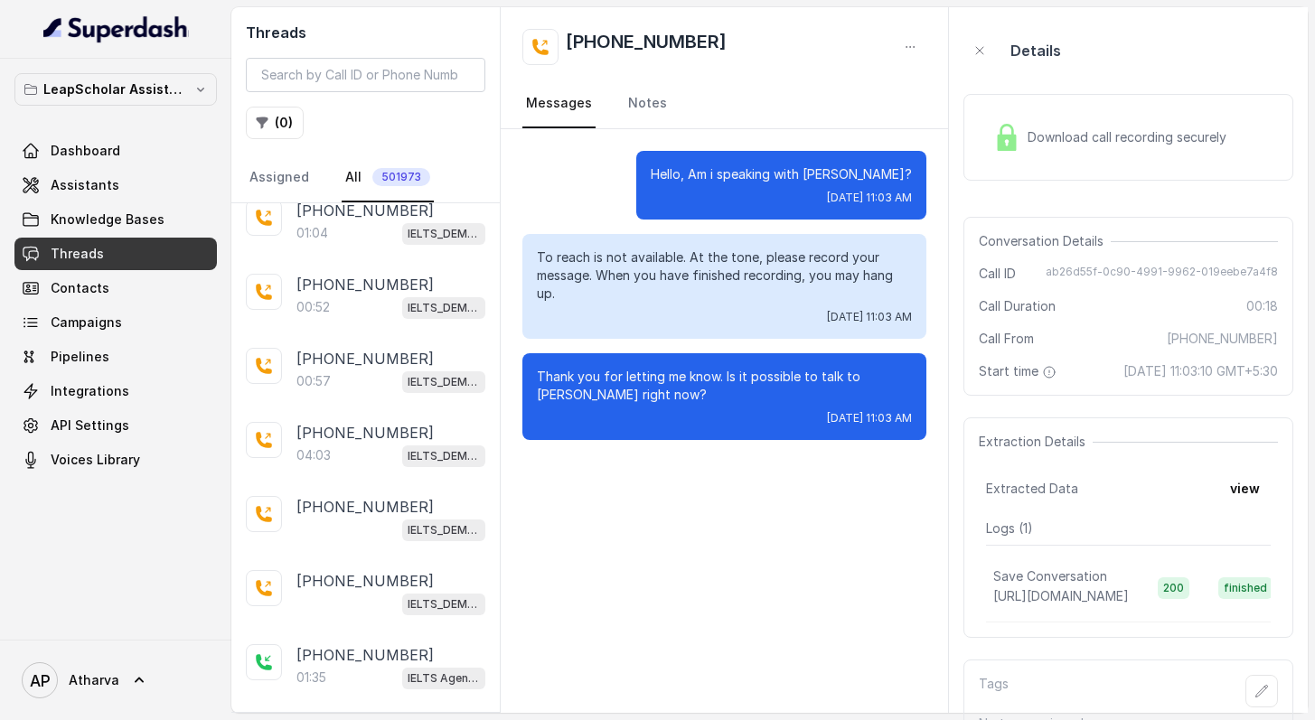
scroll to position [73, 0]
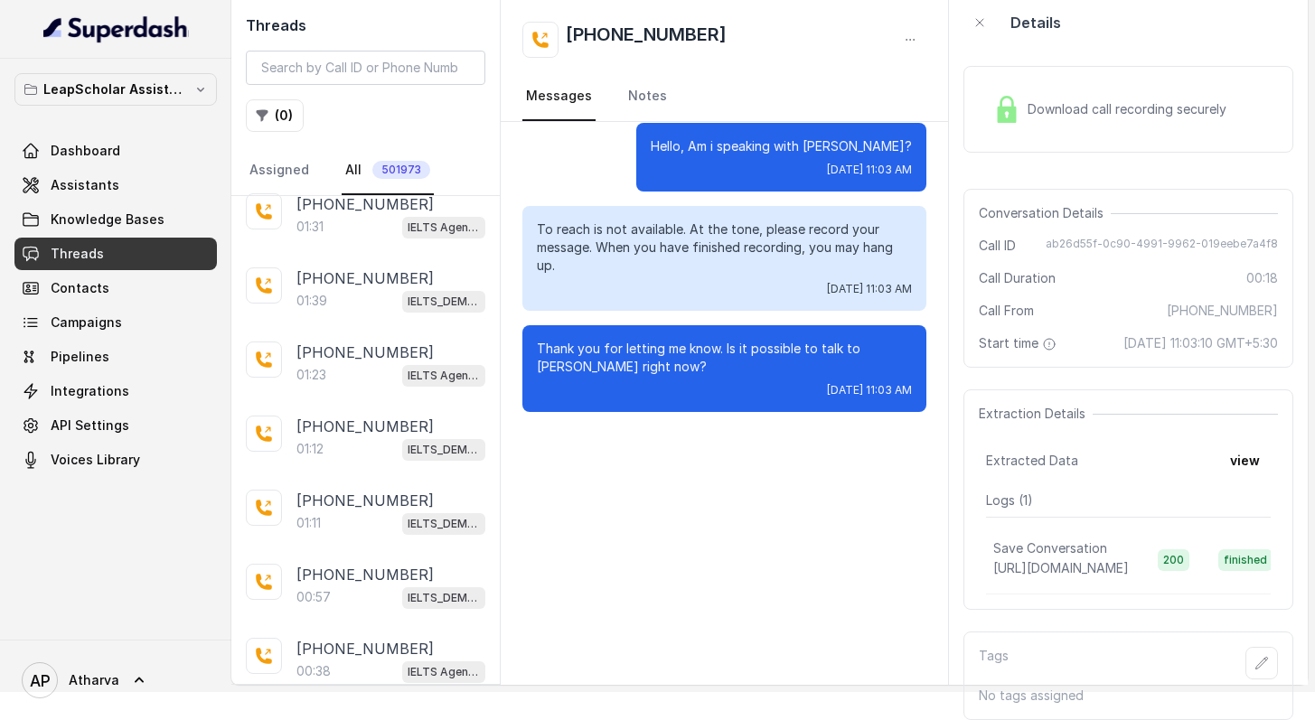
scroll to position [32687, 0]
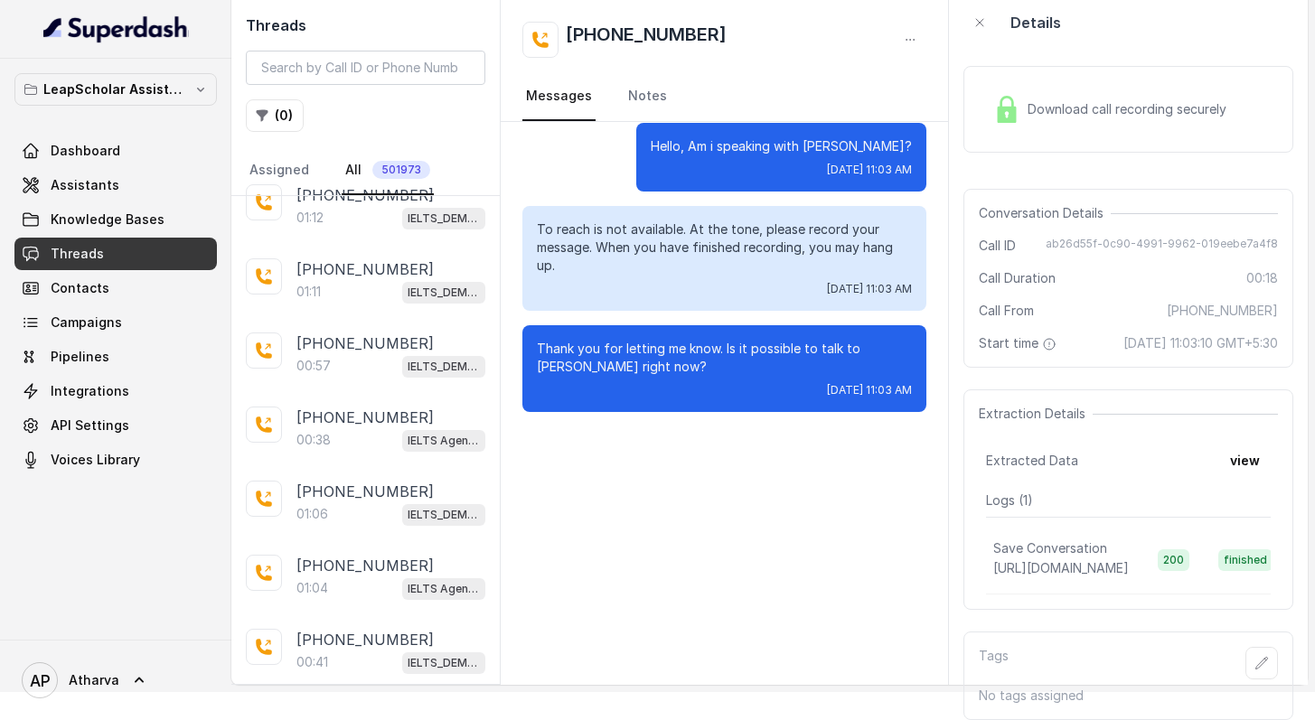
click at [342, 624] on div "[PHONE_NUMBER] IELTS_DEMO_gk (agent 1) [PHONE_NUMBER] IELTS_DEMO_gk (agent 1) […" at bounding box center [365, 429] width 268 height 509
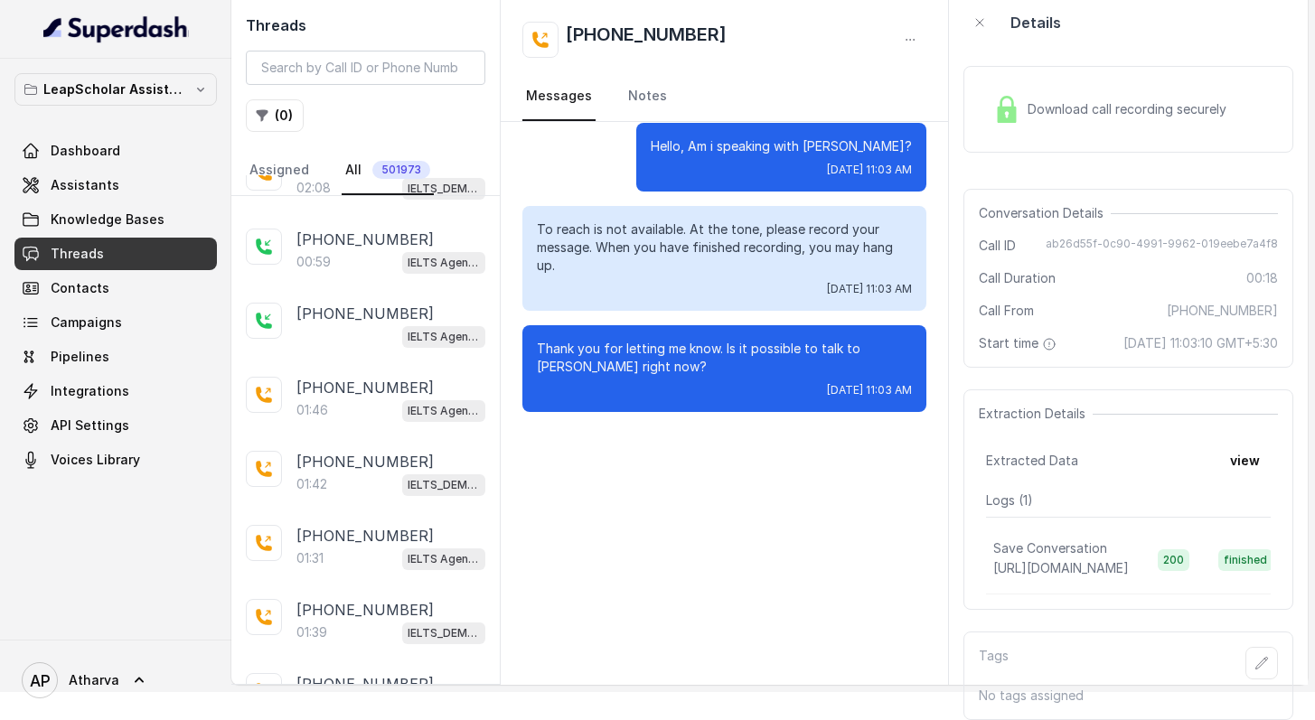
scroll to position [36370, 0]
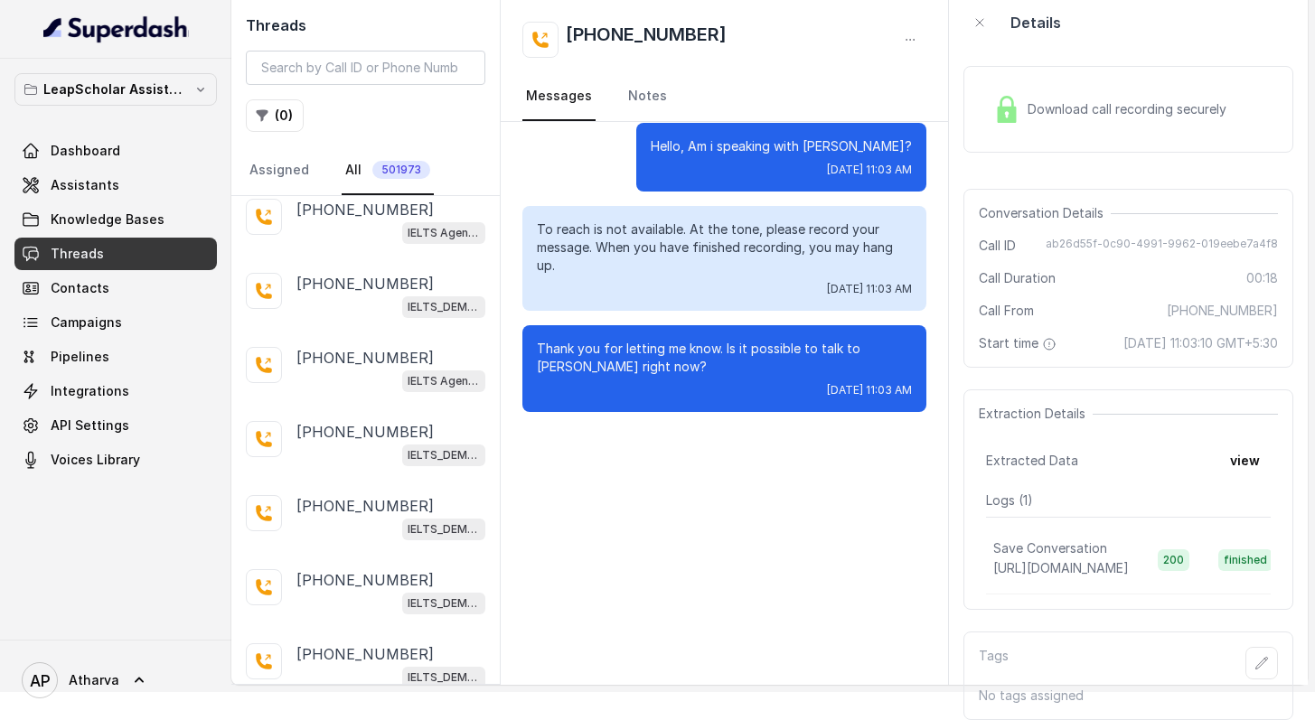
scroll to position [40052, 0]
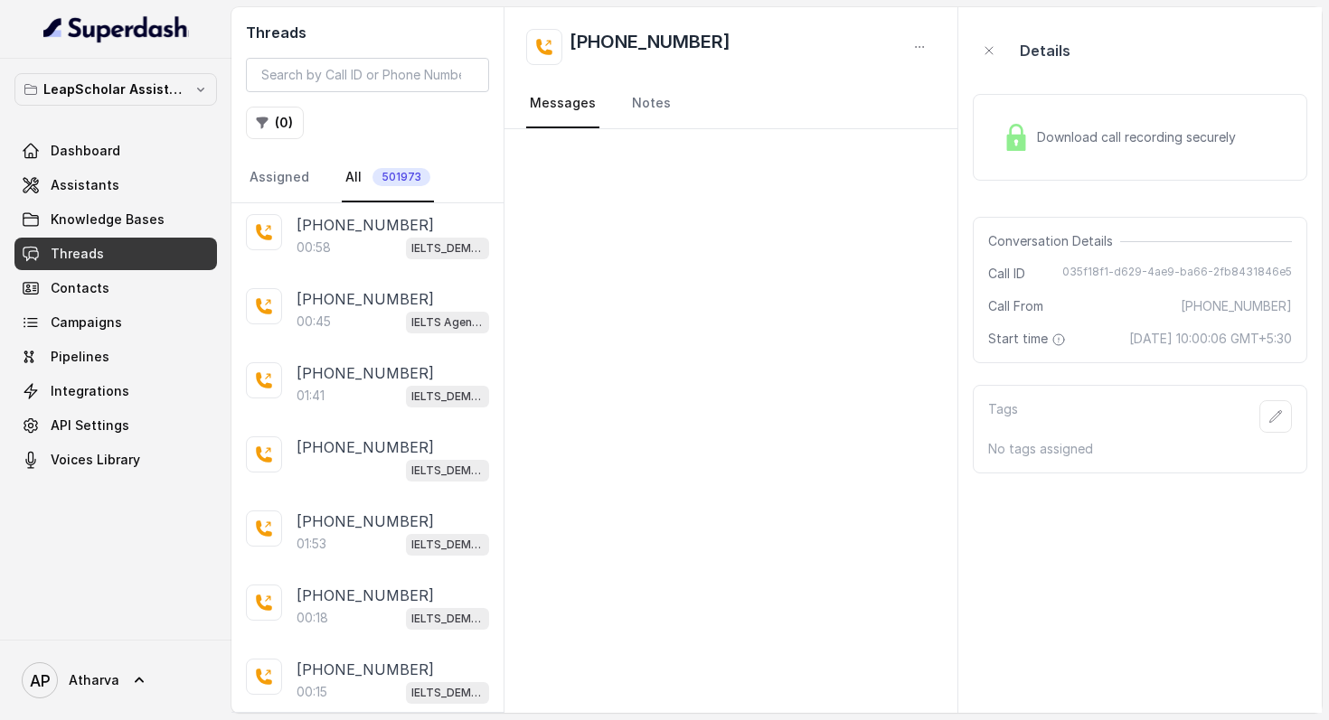
scroll to position [43735, 0]
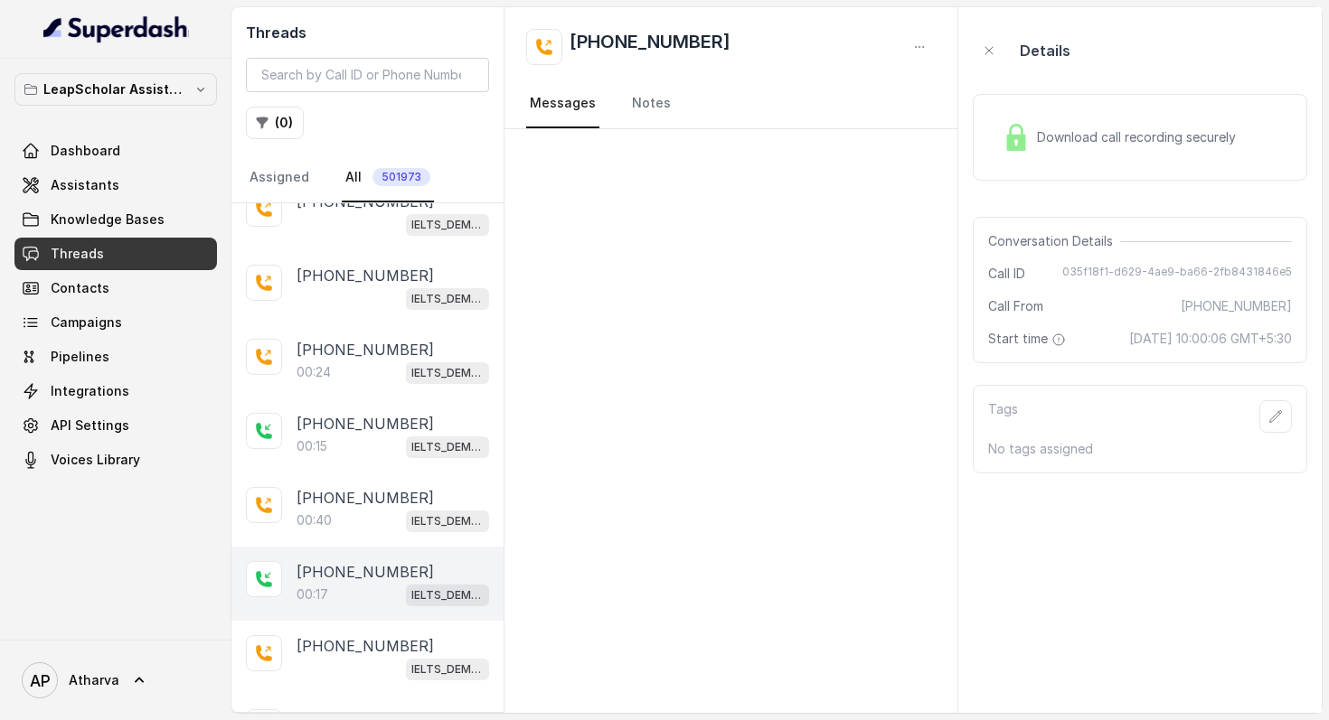
scroll to position [46287, 0]
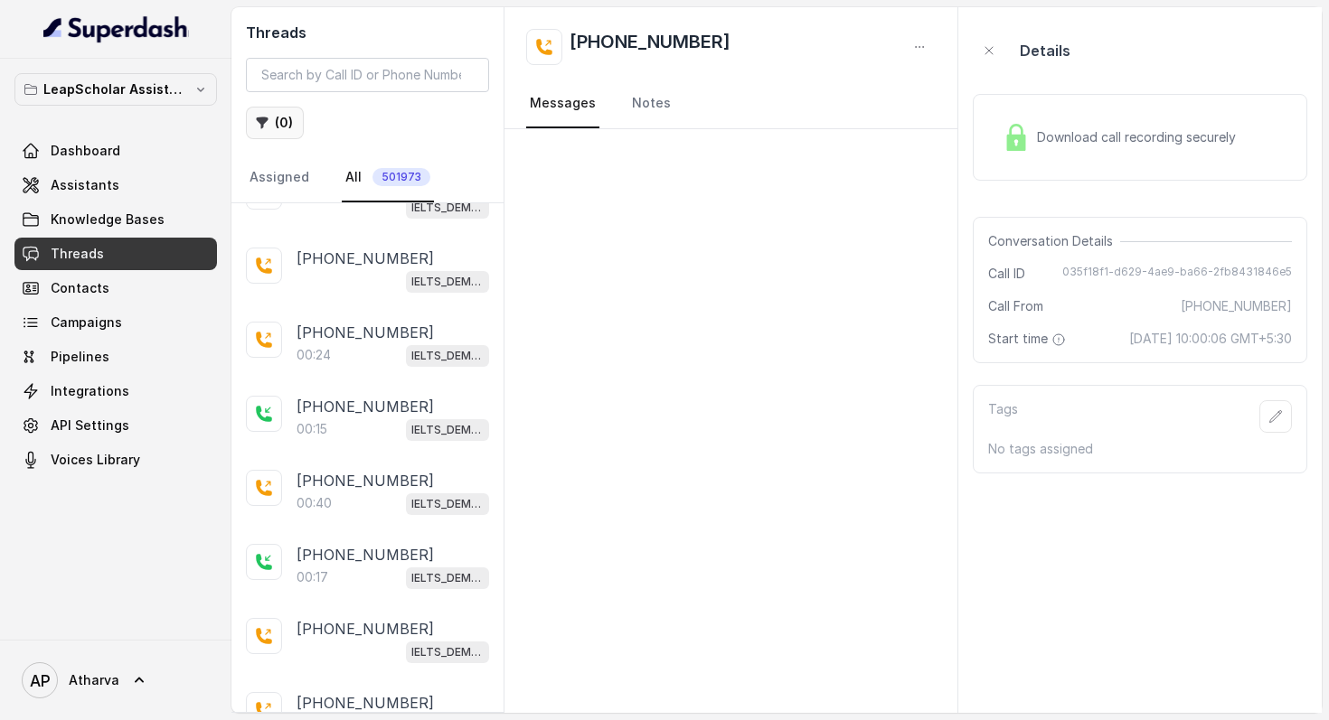
click at [258, 127] on icon "button" at bounding box center [262, 123] width 14 height 14
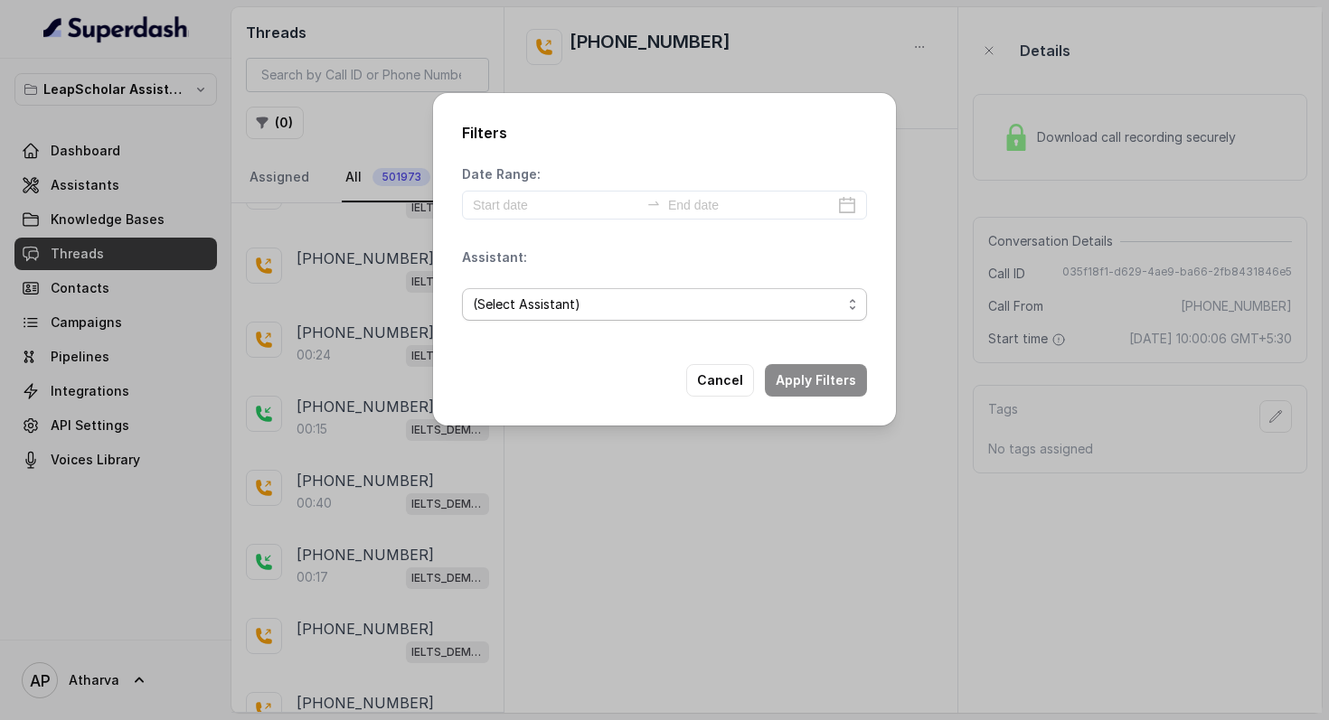
click at [562, 293] on span "(Select Assistant)" at bounding box center [664, 304] width 405 height 33
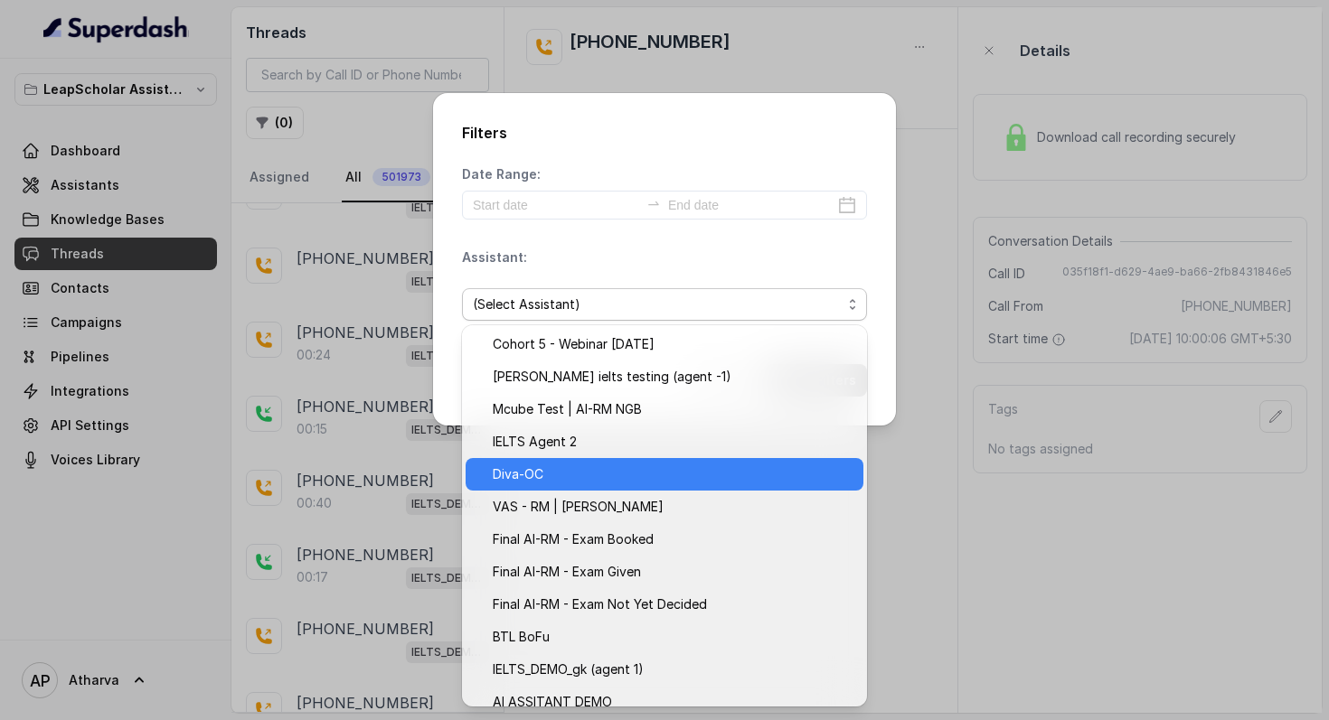
scroll to position [277, 0]
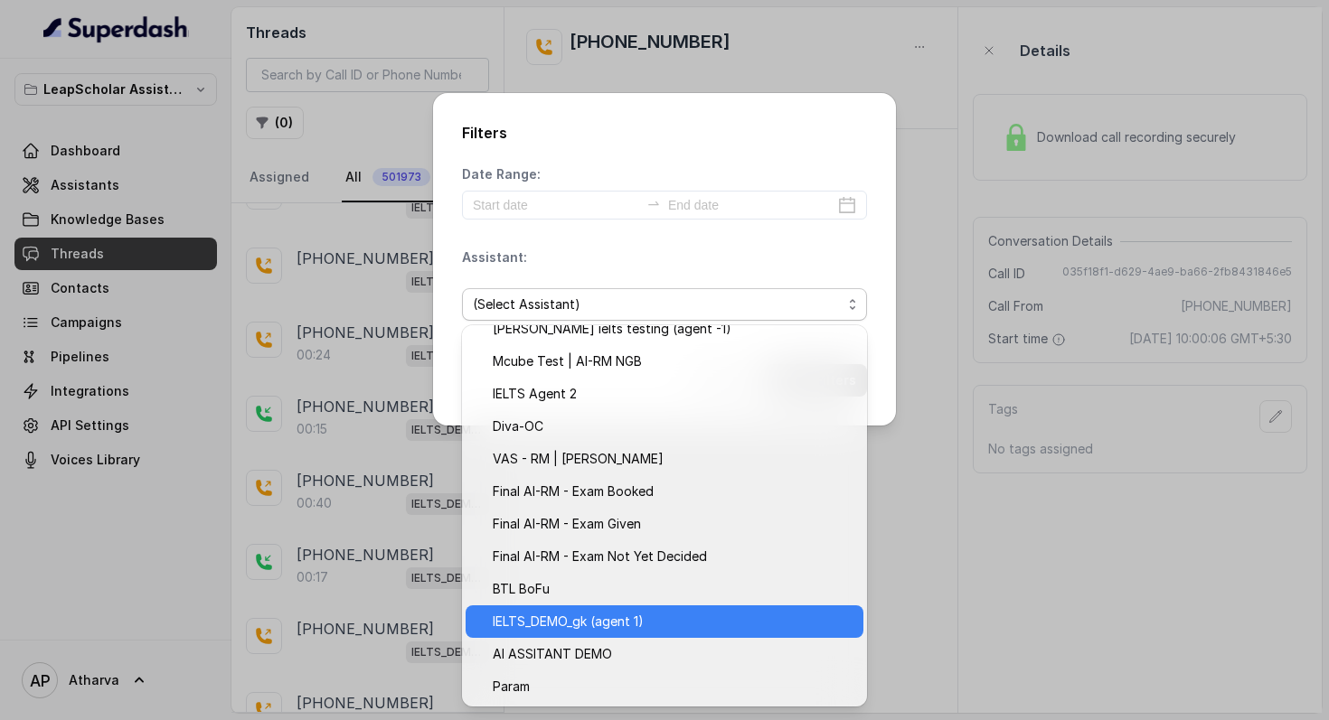
click at [643, 611] on span "IELTS_DEMO_gk (agent 1)" at bounding box center [673, 622] width 360 height 22
click at [643, 611] on div "Filters Date Range: Assistant: (Select Assistant) Cancel Apply Filters" at bounding box center [664, 360] width 1329 height 720
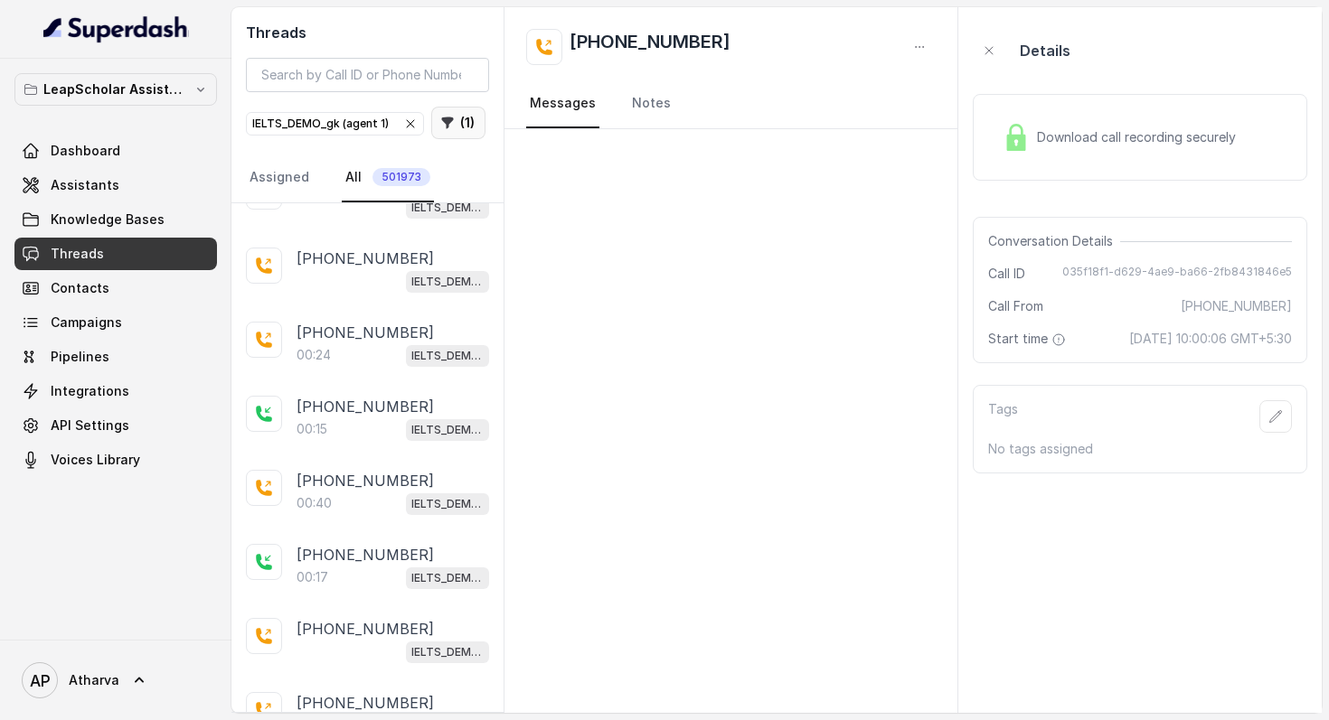
click at [457, 128] on button "( 1 )" at bounding box center [458, 123] width 54 height 33
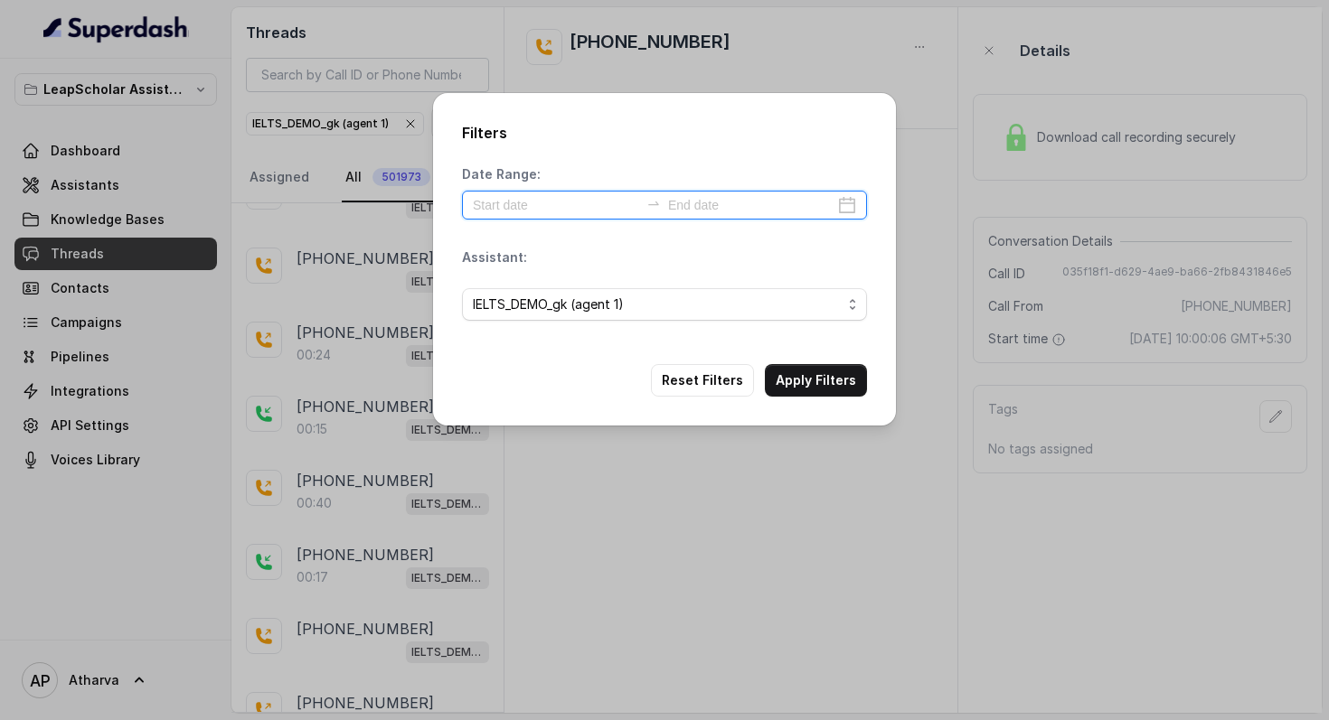
click at [581, 198] on input at bounding box center [556, 205] width 166 height 20
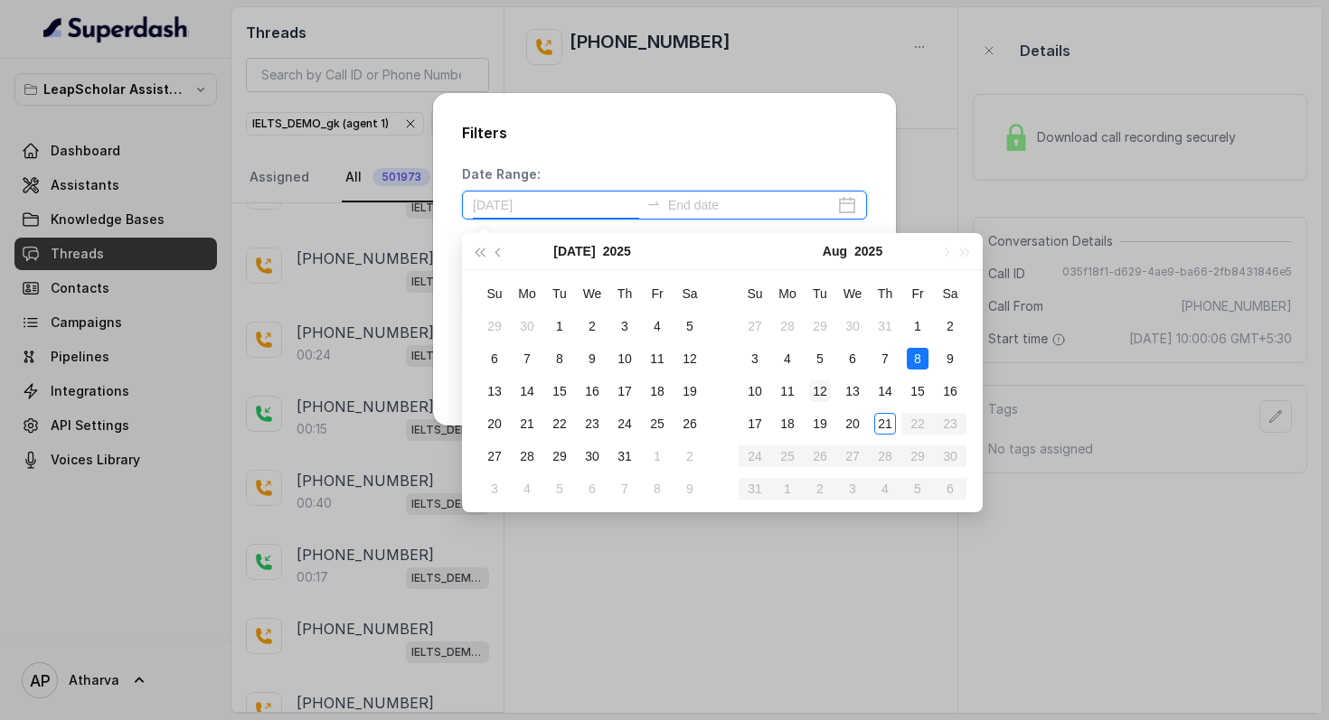
type input "[DATE]"
click at [880, 424] on div "21" at bounding box center [885, 424] width 22 height 22
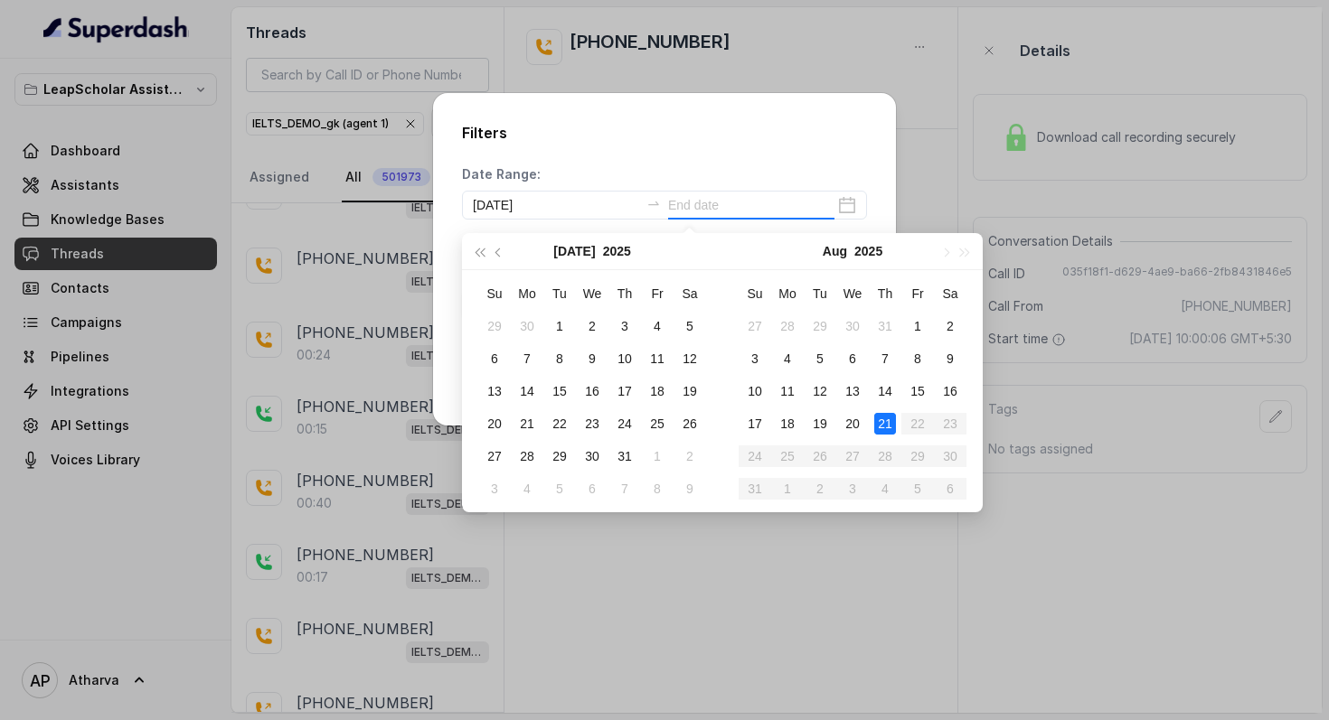
type input "[DATE]"
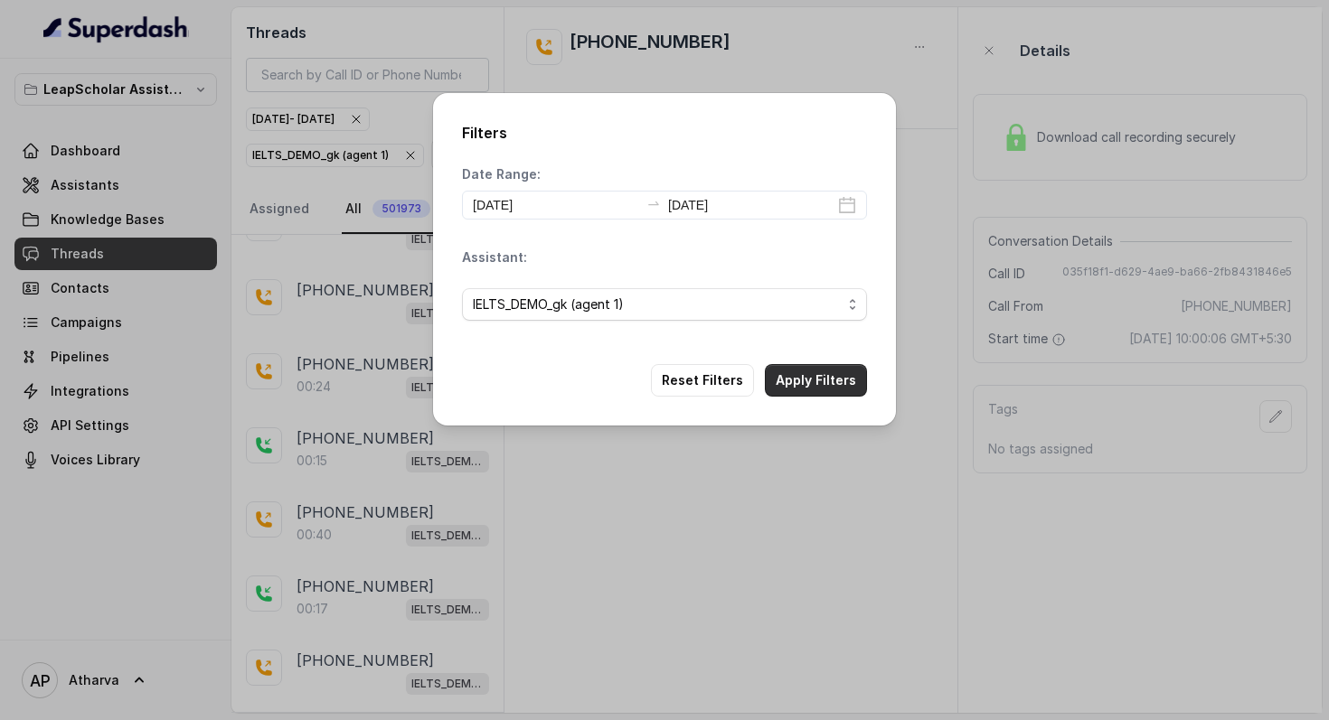
click at [815, 369] on button "Apply Filters" at bounding box center [816, 380] width 102 height 33
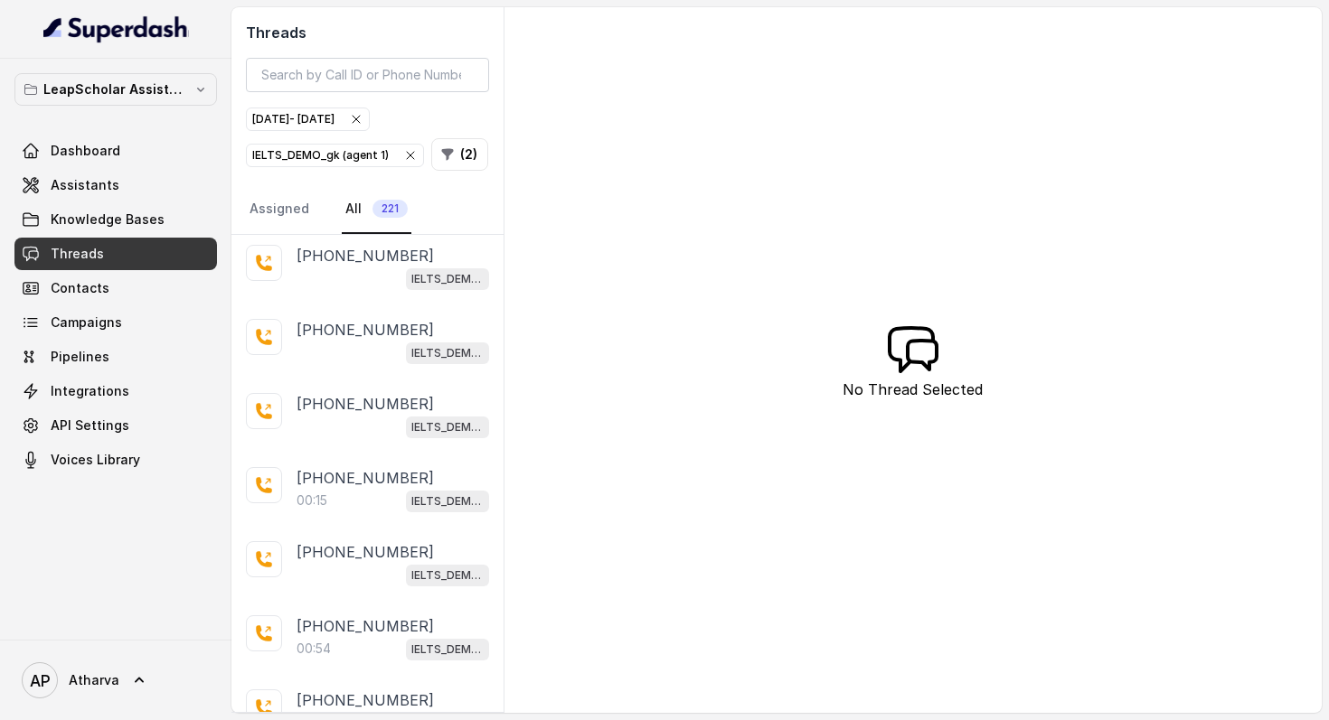
scroll to position [3255, 0]
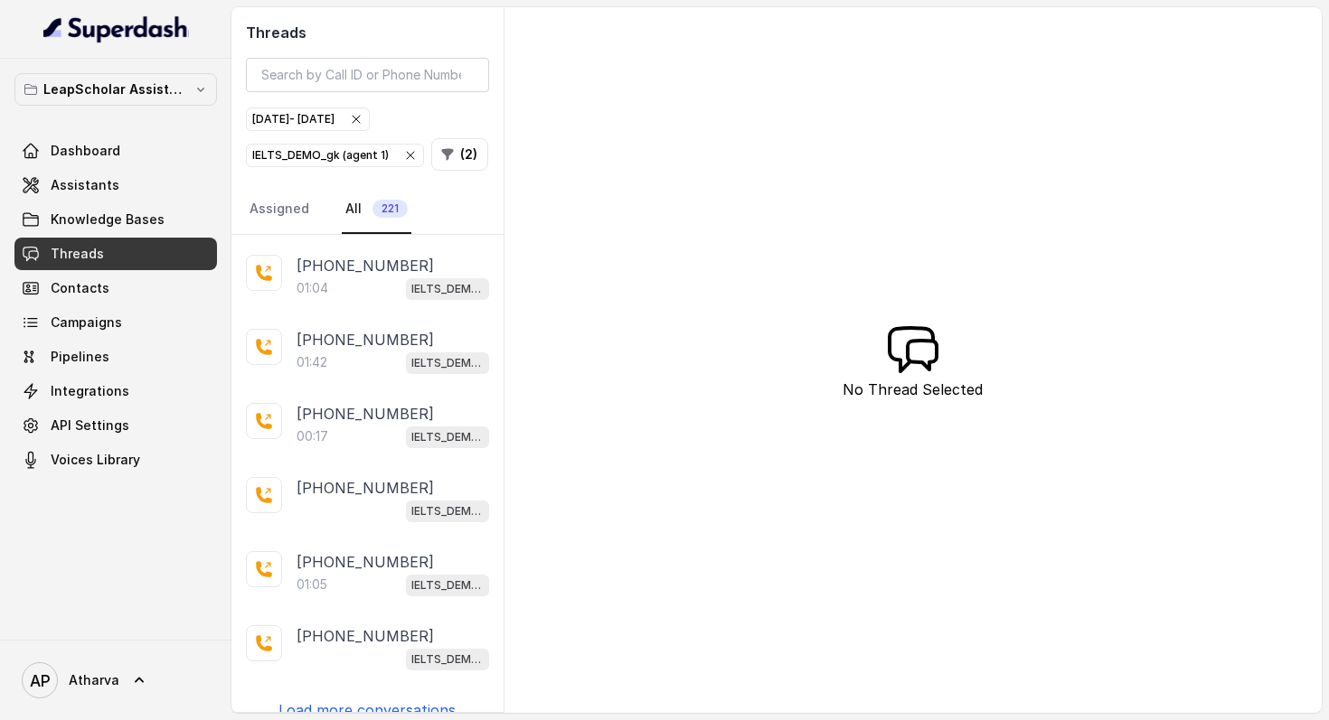
click at [428, 700] on p "Load more conversations" at bounding box center [366, 711] width 177 height 22
click at [408, 700] on p "Load more conversations" at bounding box center [366, 711] width 177 height 22
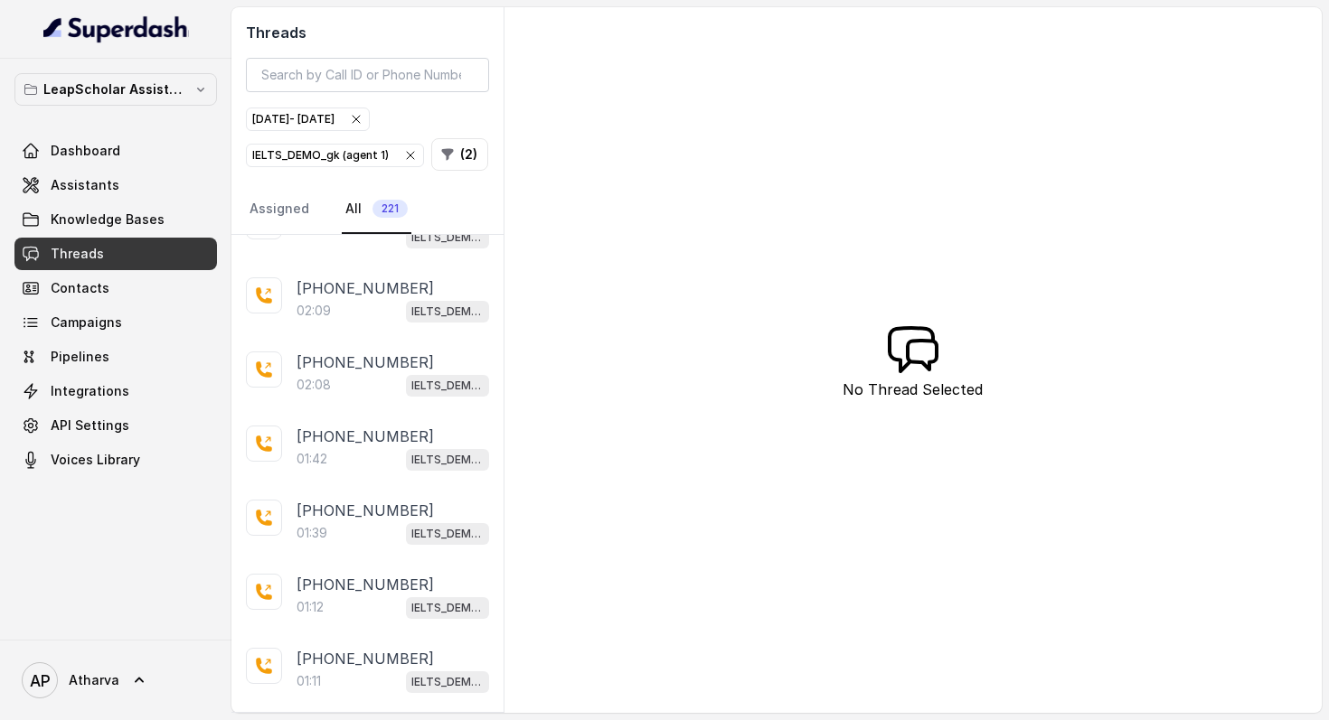
click at [410, 719] on p "Load more conversations" at bounding box center [366, 733] width 177 height 22
click at [450, 156] on button "( 2 )" at bounding box center [459, 154] width 57 height 33
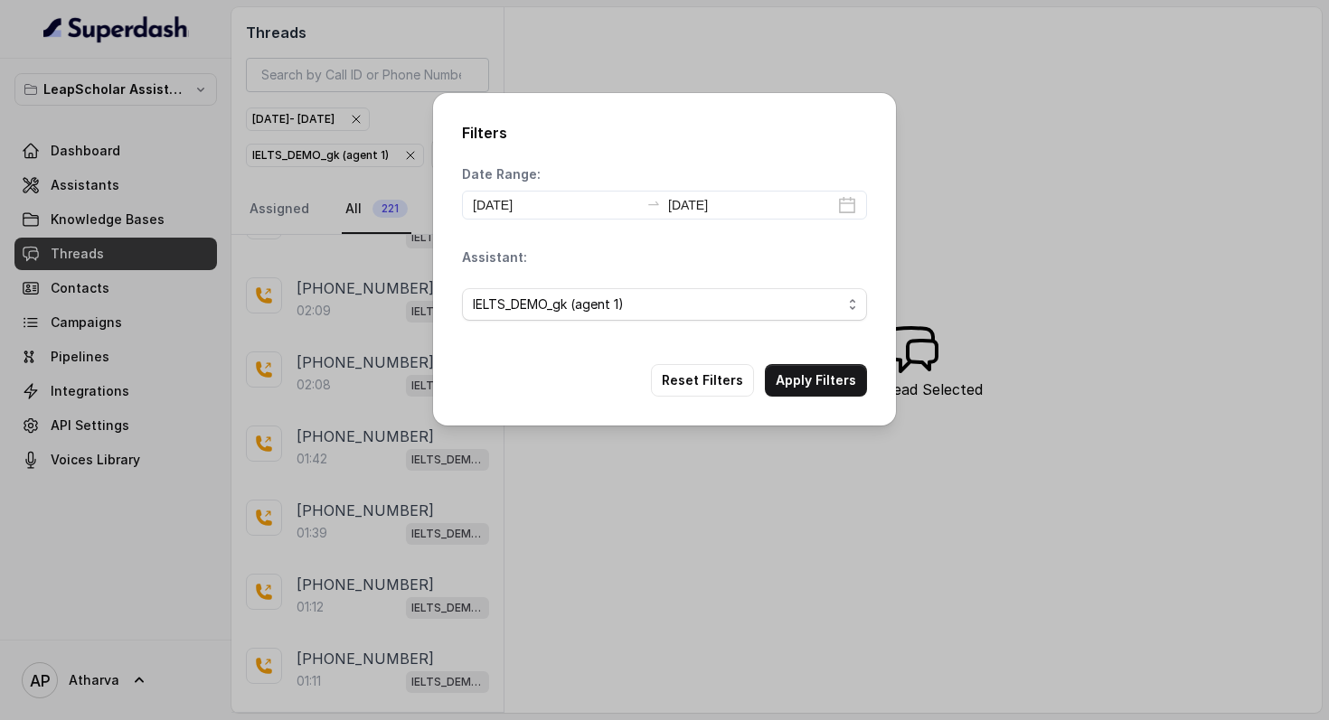
click at [480, 70] on div "Filters Date Range: [DATE] [DATE] Assistant: IELTS_DEMO_gk (agent 1) Reset Filt…" at bounding box center [664, 360] width 1329 height 720
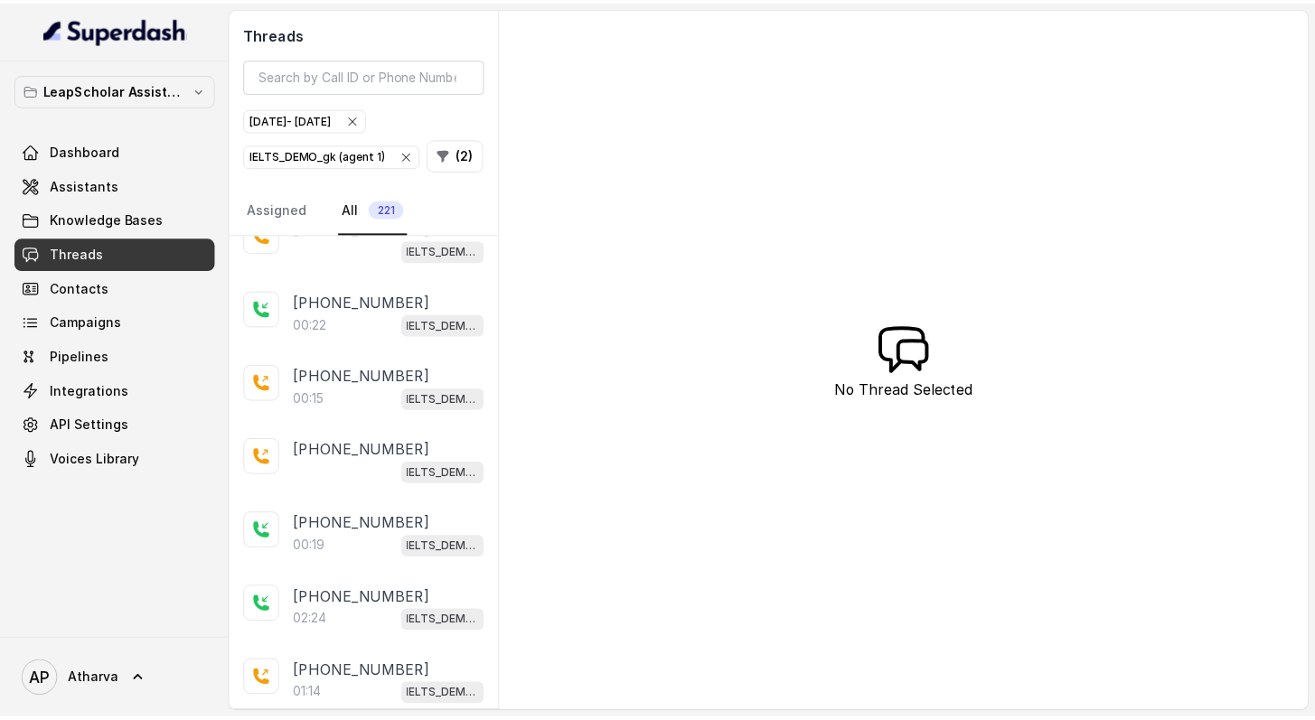
scroll to position [14304, 0]
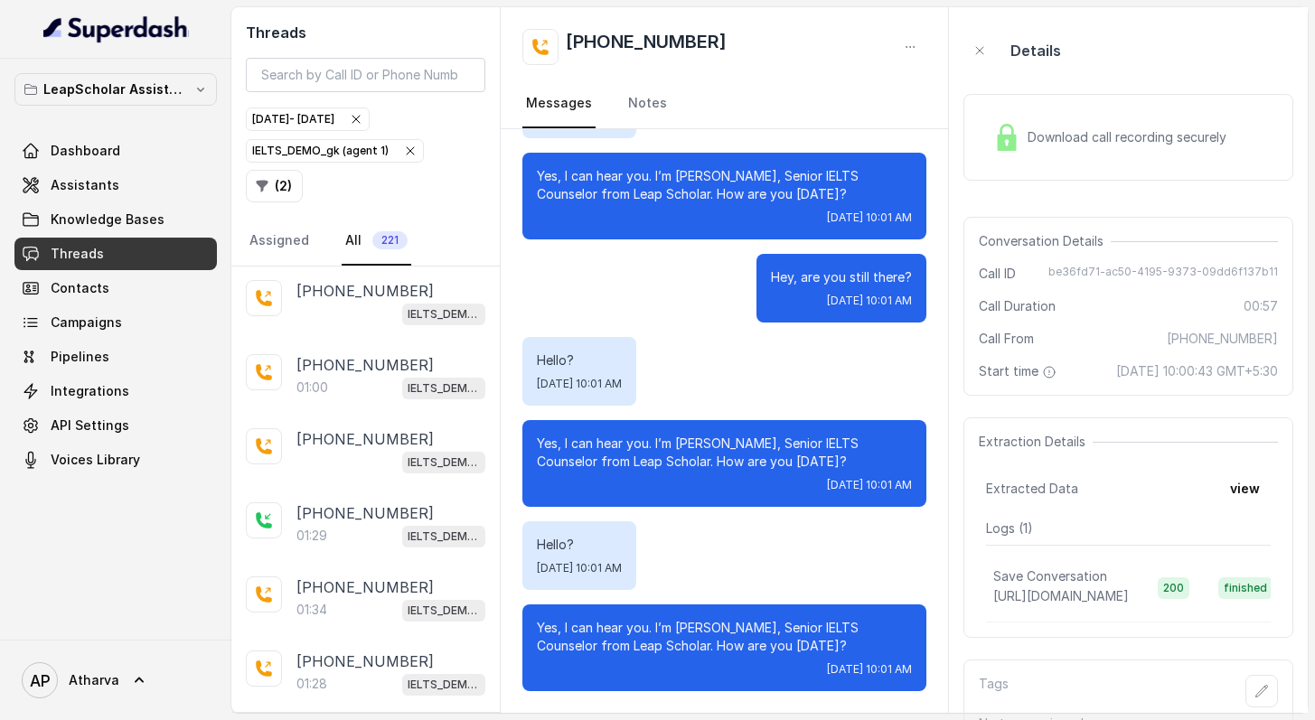
scroll to position [17986, 0]
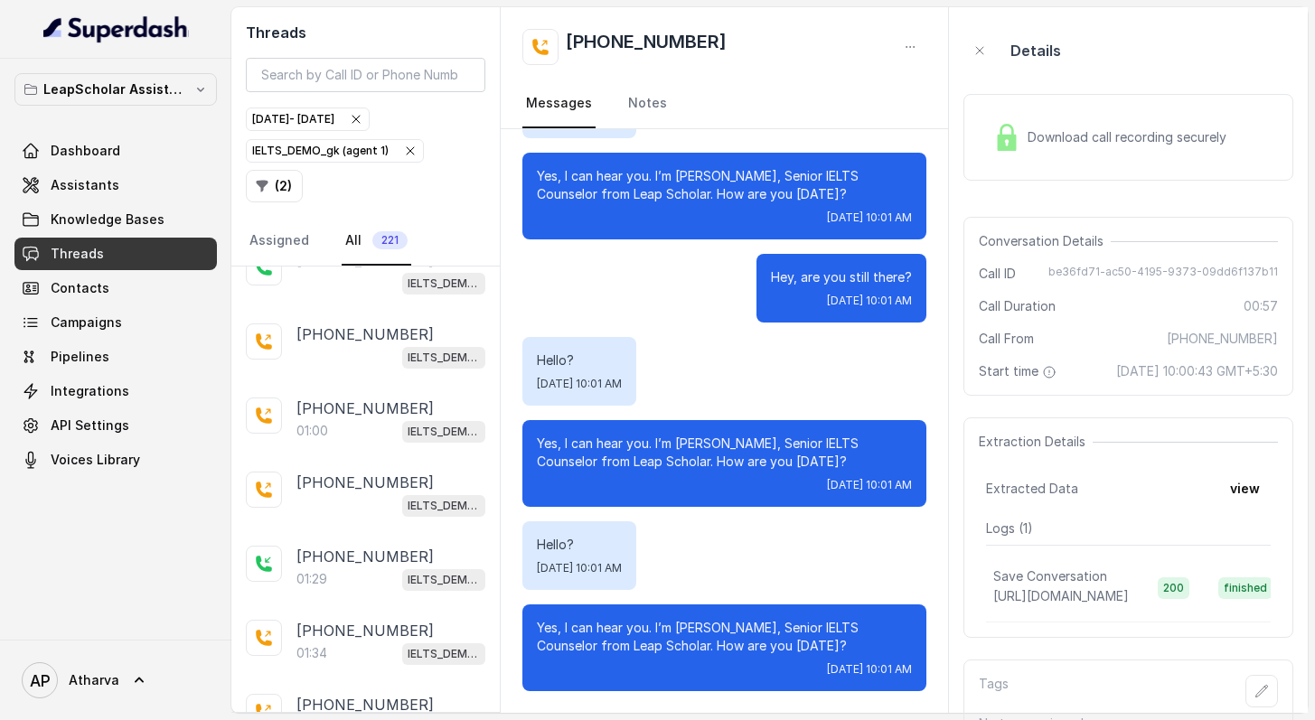
scroll to position [21669, 0]
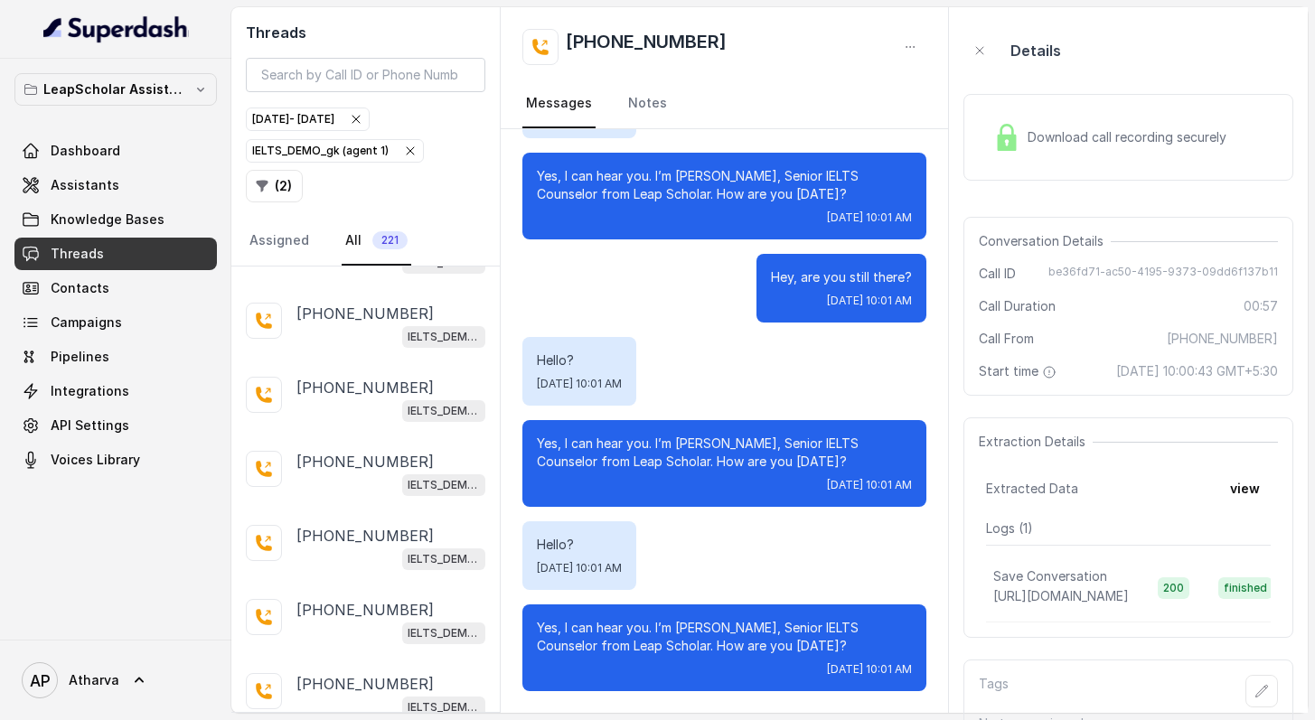
scroll to position [30582, 0]
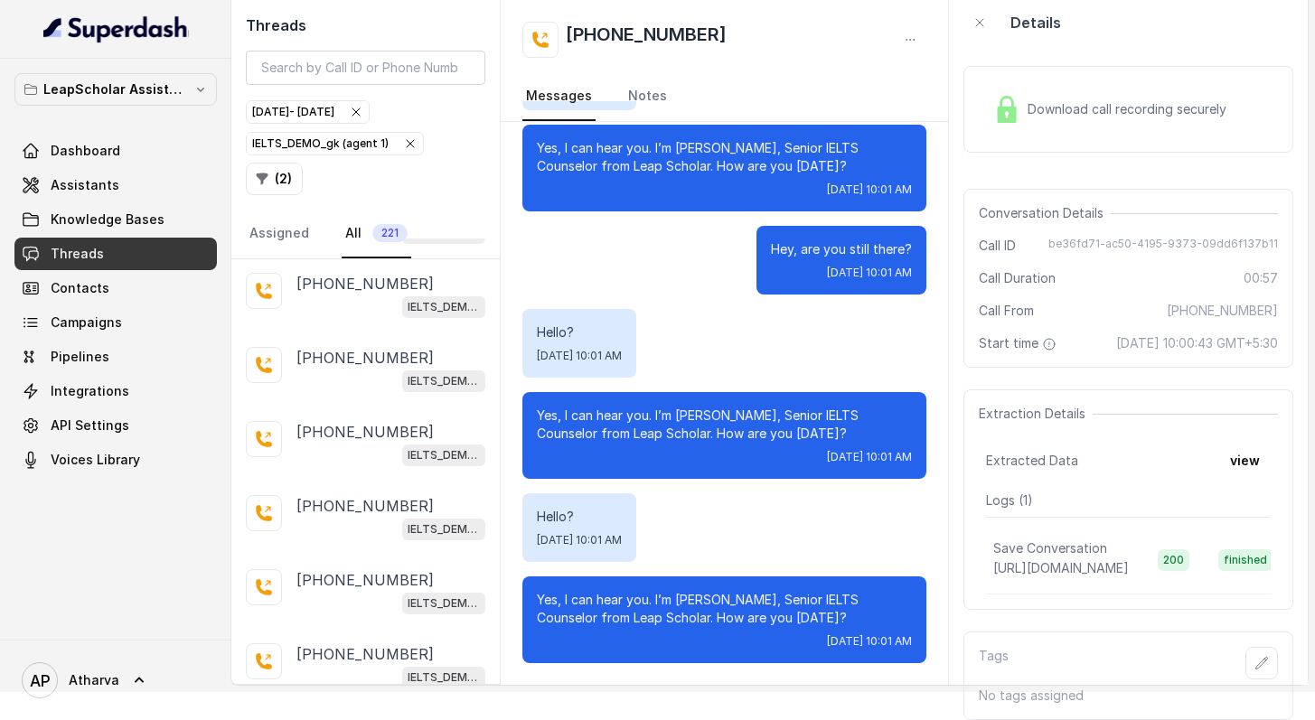
scroll to position [73, 0]
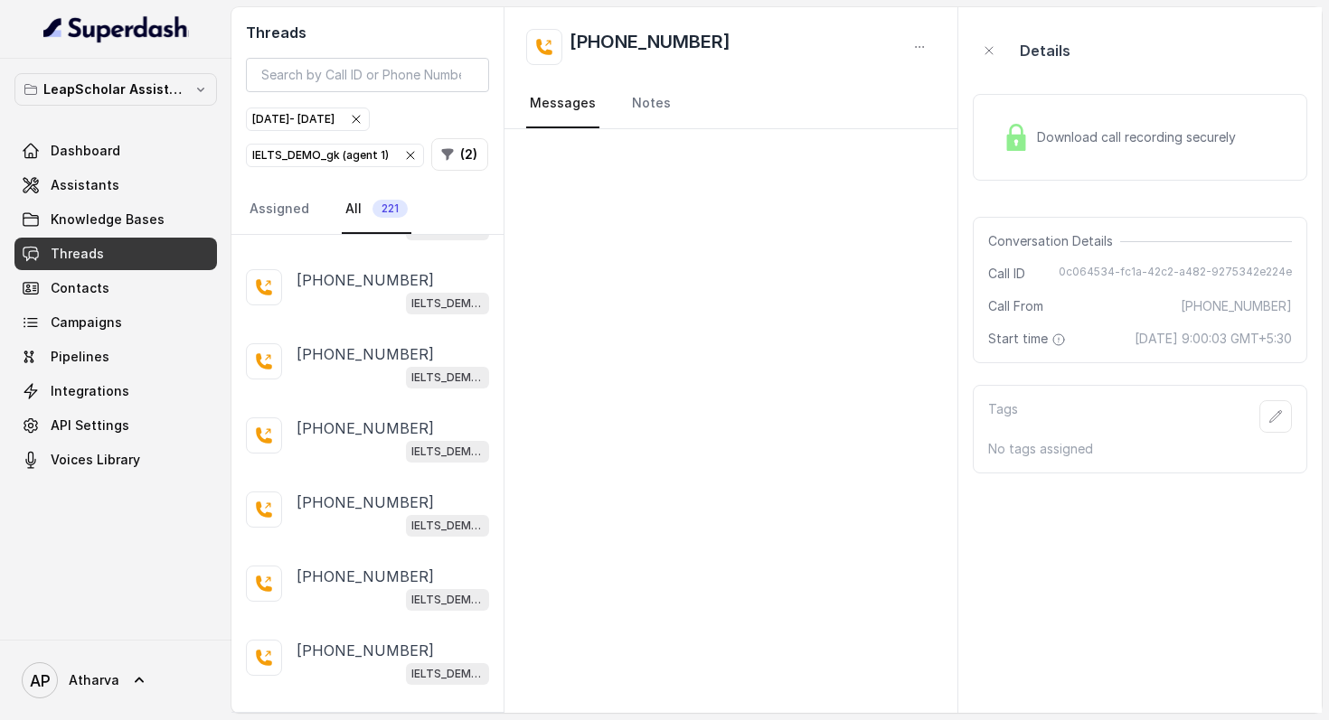
click at [1014, 135] on img at bounding box center [1015, 137] width 27 height 27
click at [1015, 144] on img at bounding box center [1015, 137] width 27 height 27
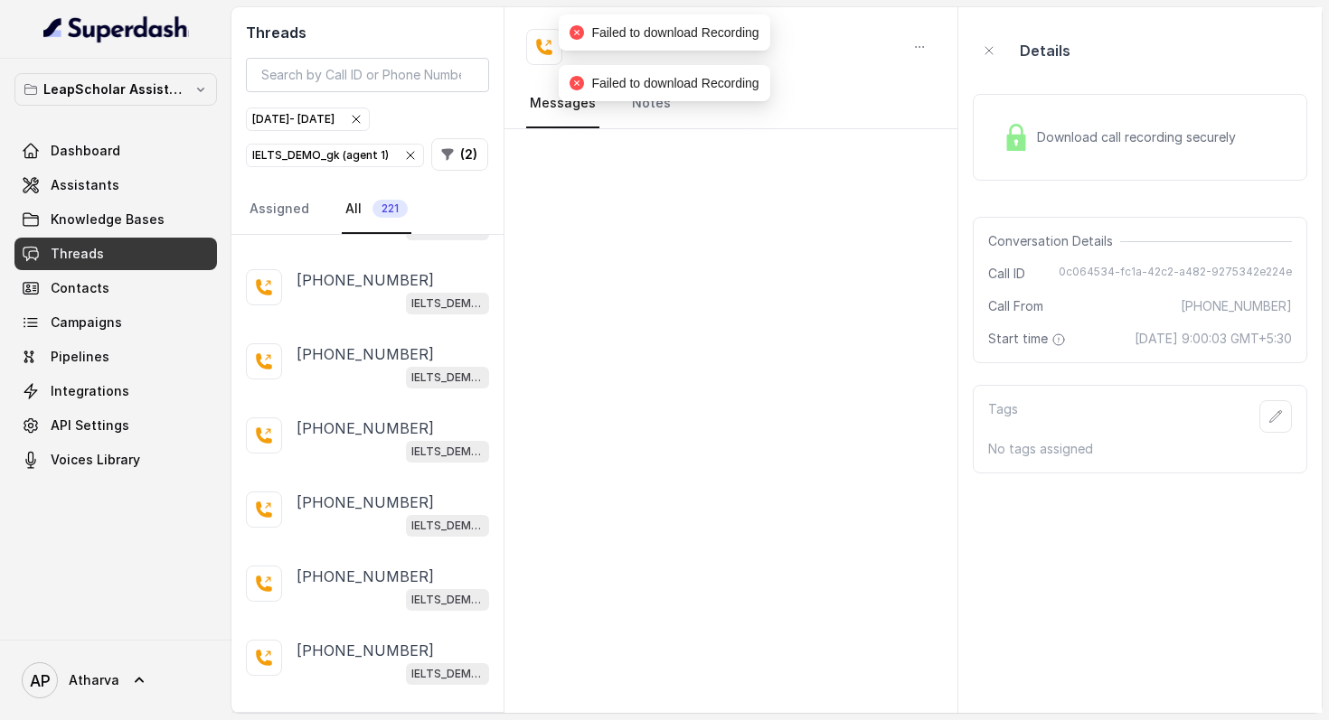
click at [1014, 144] on img at bounding box center [1015, 137] width 27 height 27
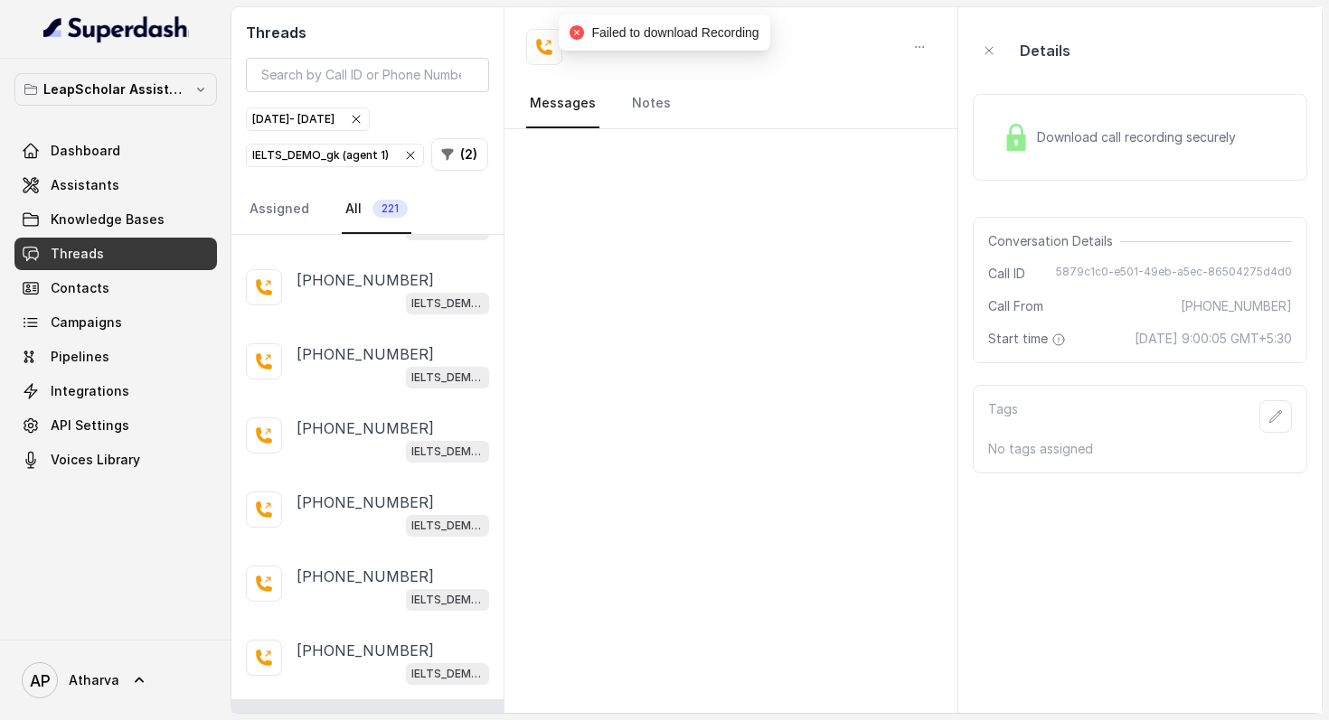
click at [1028, 138] on img at bounding box center [1015, 137] width 27 height 27
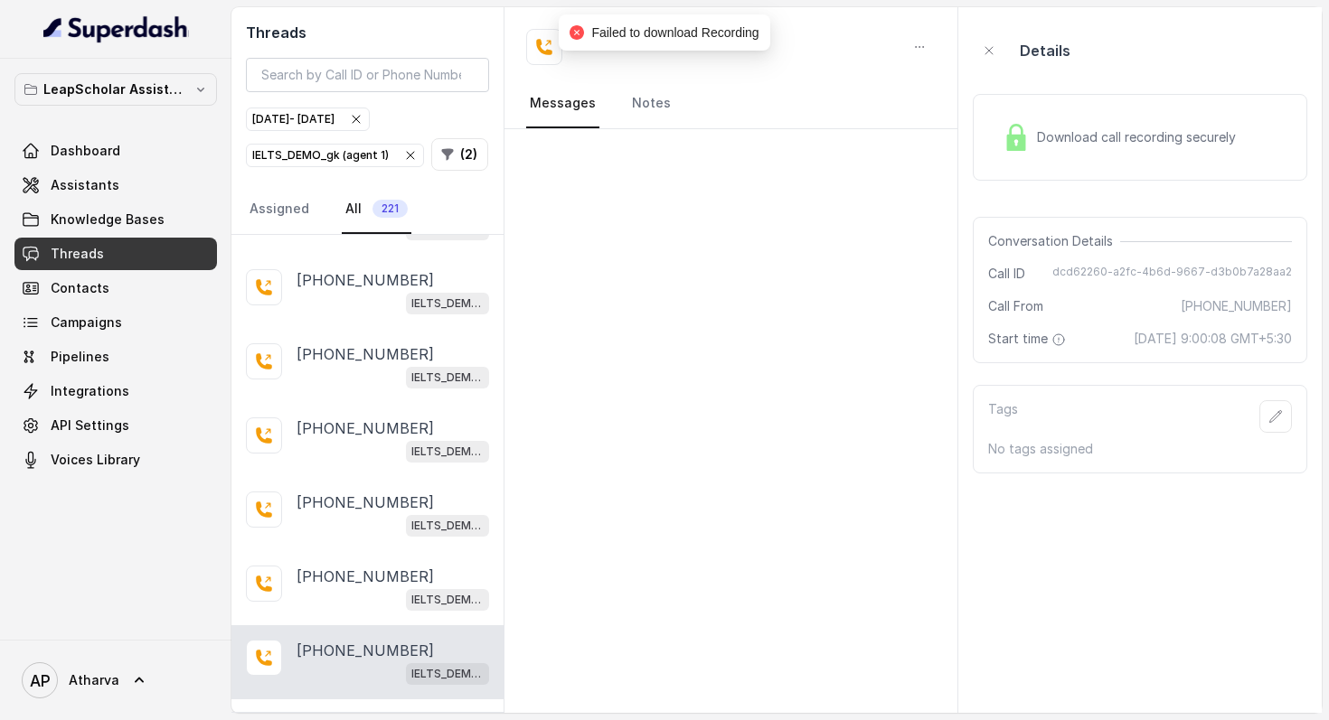
click at [1023, 161] on div "Download call recording securely" at bounding box center [1139, 137] width 334 height 87
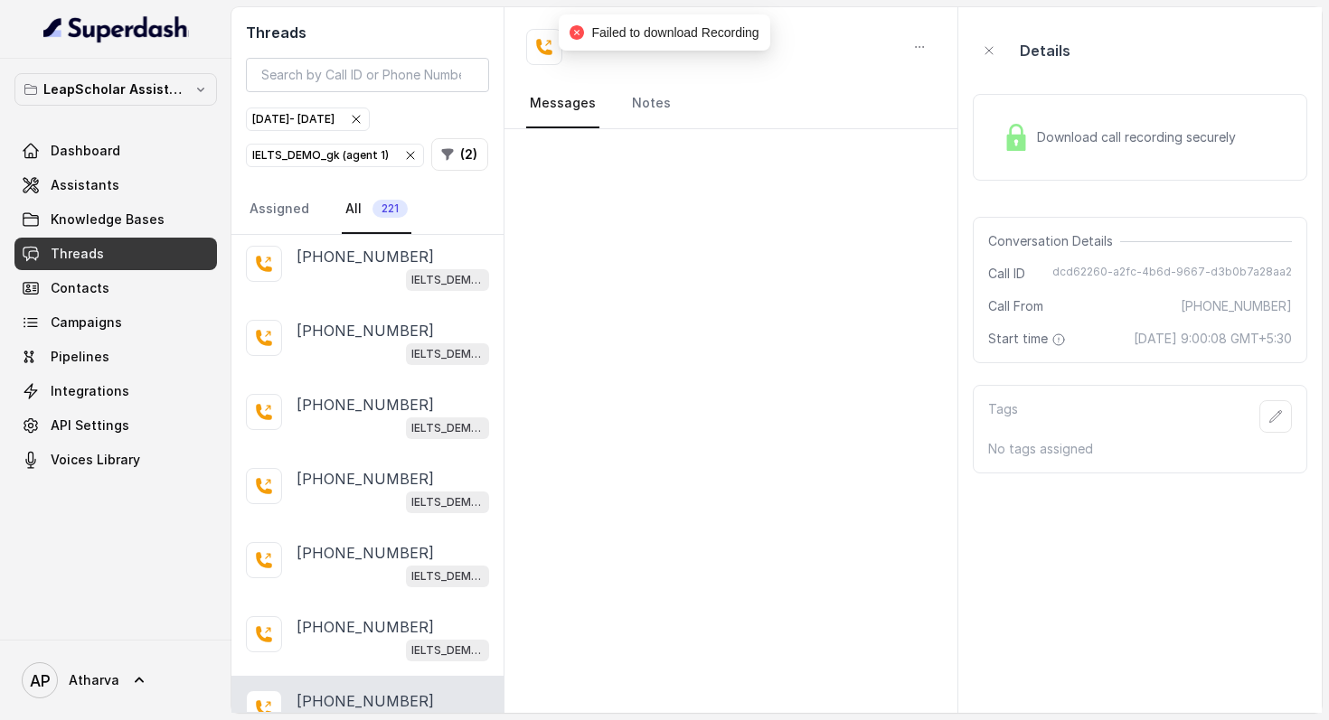
scroll to position [33556, 0]
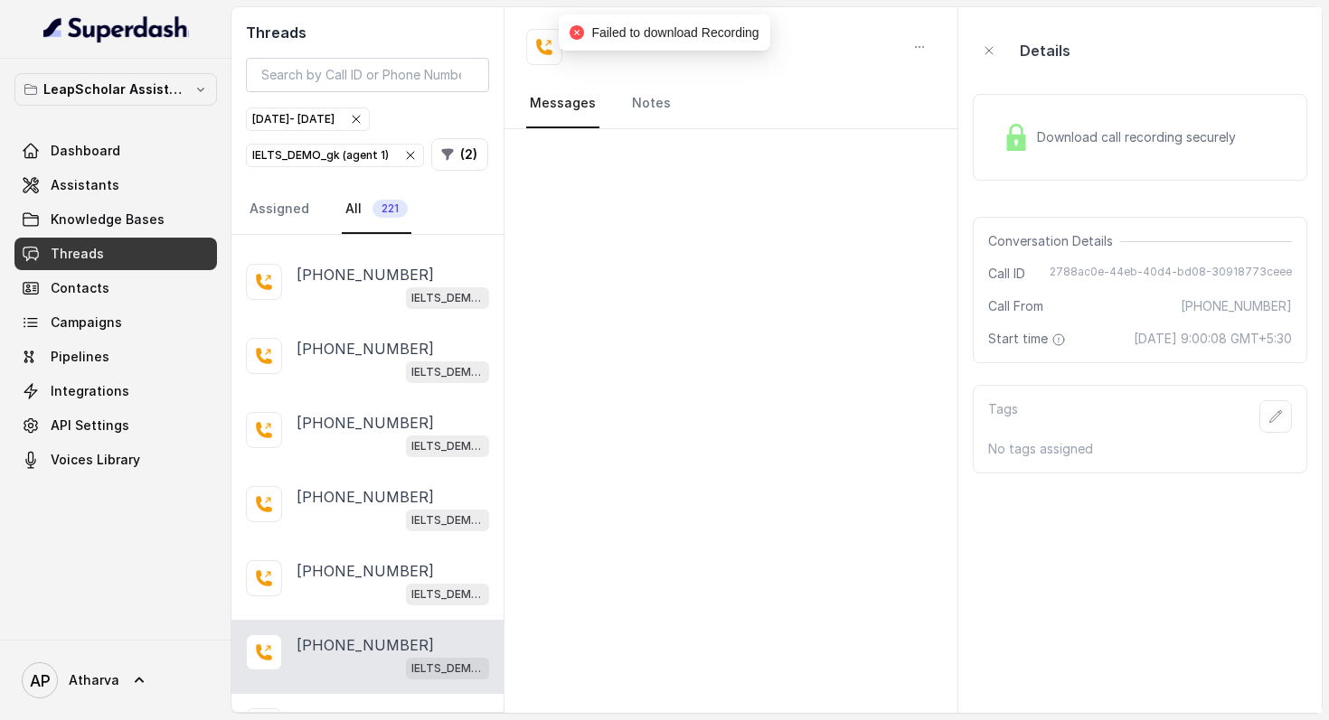
click at [996, 138] on div "Download call recording securely" at bounding box center [1119, 138] width 248 height 42
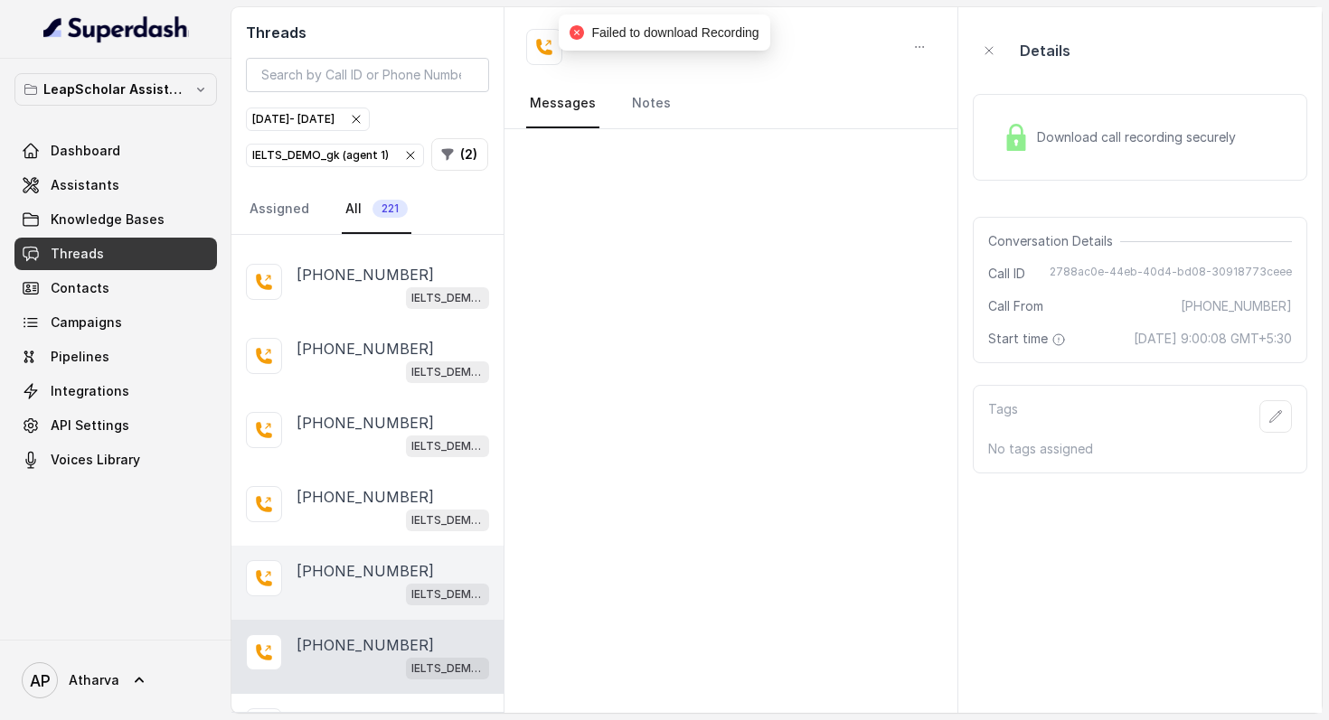
click at [334, 546] on div "[PHONE_NUMBER] IELTS_DEMO_gk (agent 1)" at bounding box center [367, 583] width 272 height 74
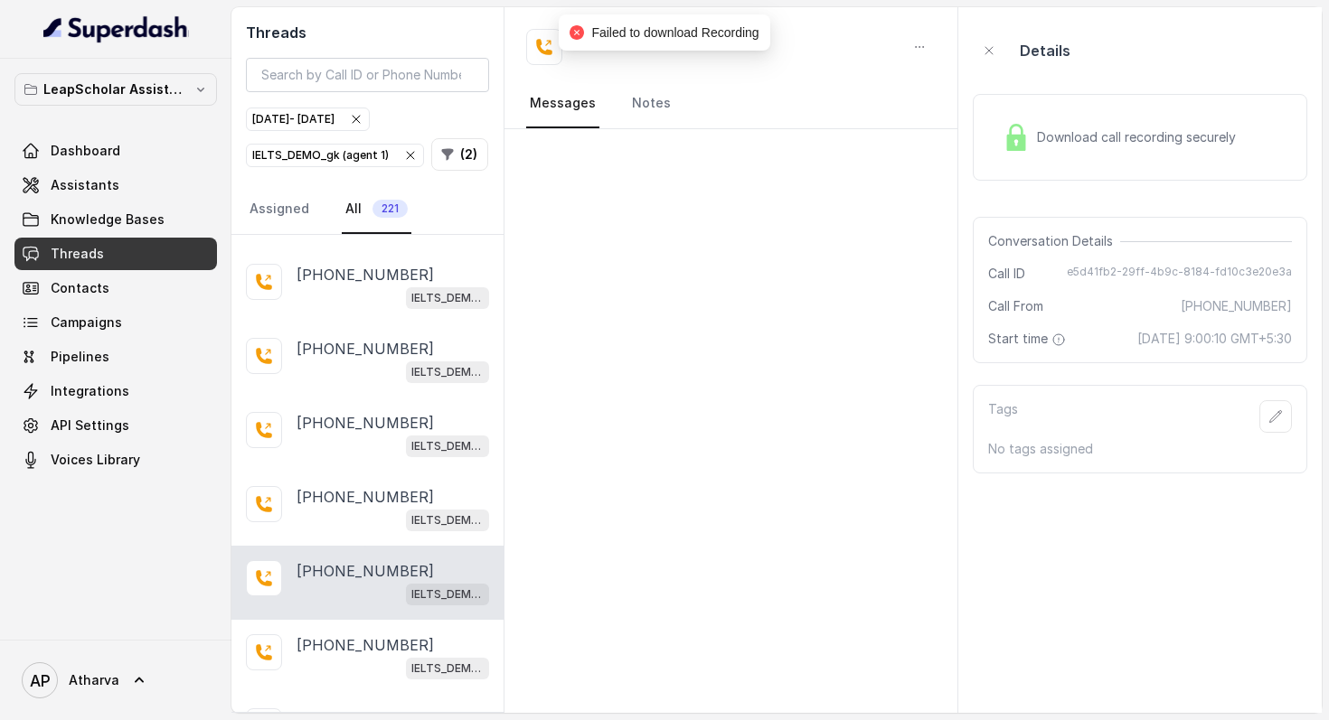
click at [1016, 146] on img at bounding box center [1015, 137] width 27 height 27
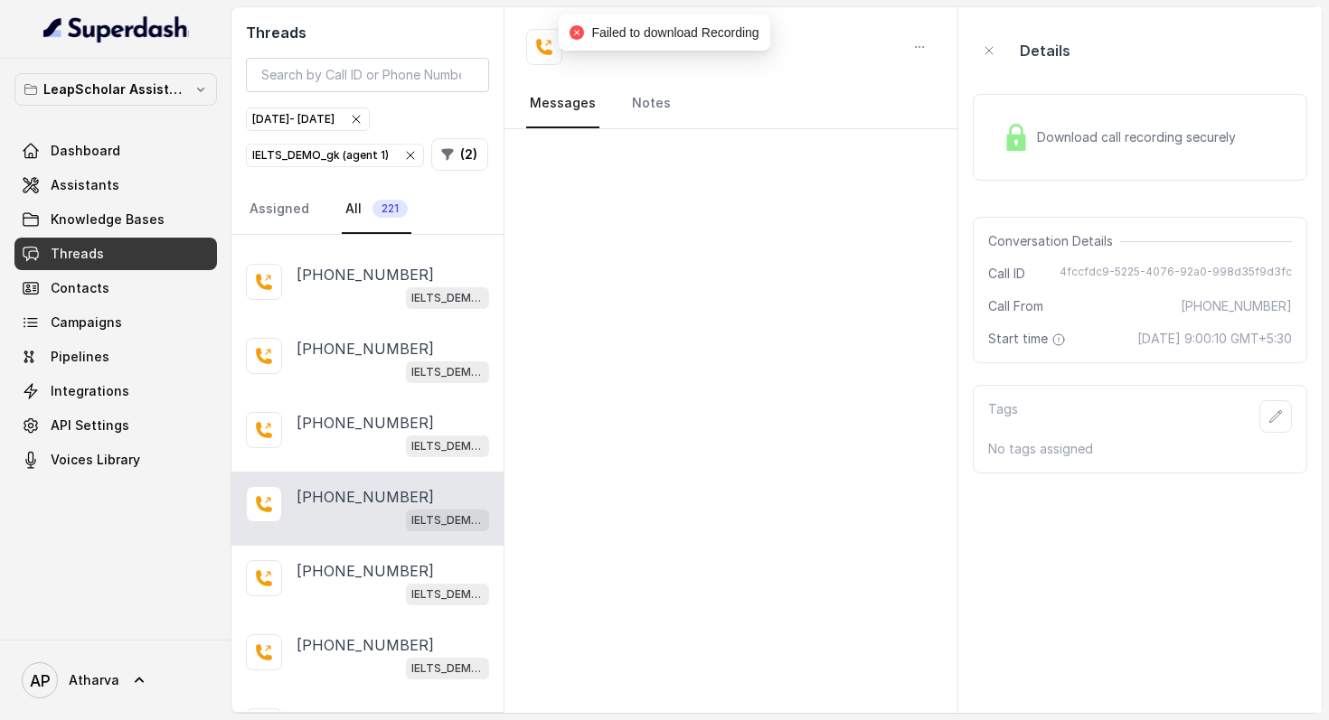
click at [1001, 127] on div "Download call recording securely" at bounding box center [1119, 138] width 248 height 42
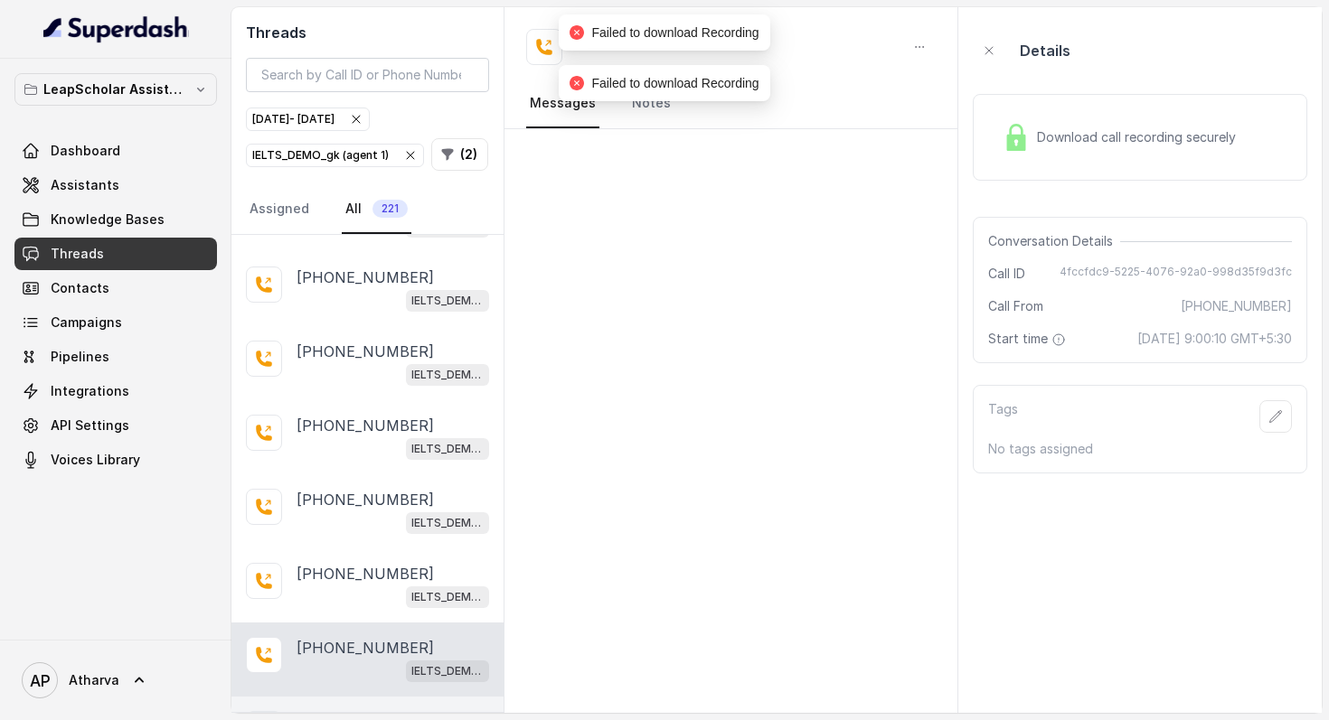
scroll to position [33397, 0]
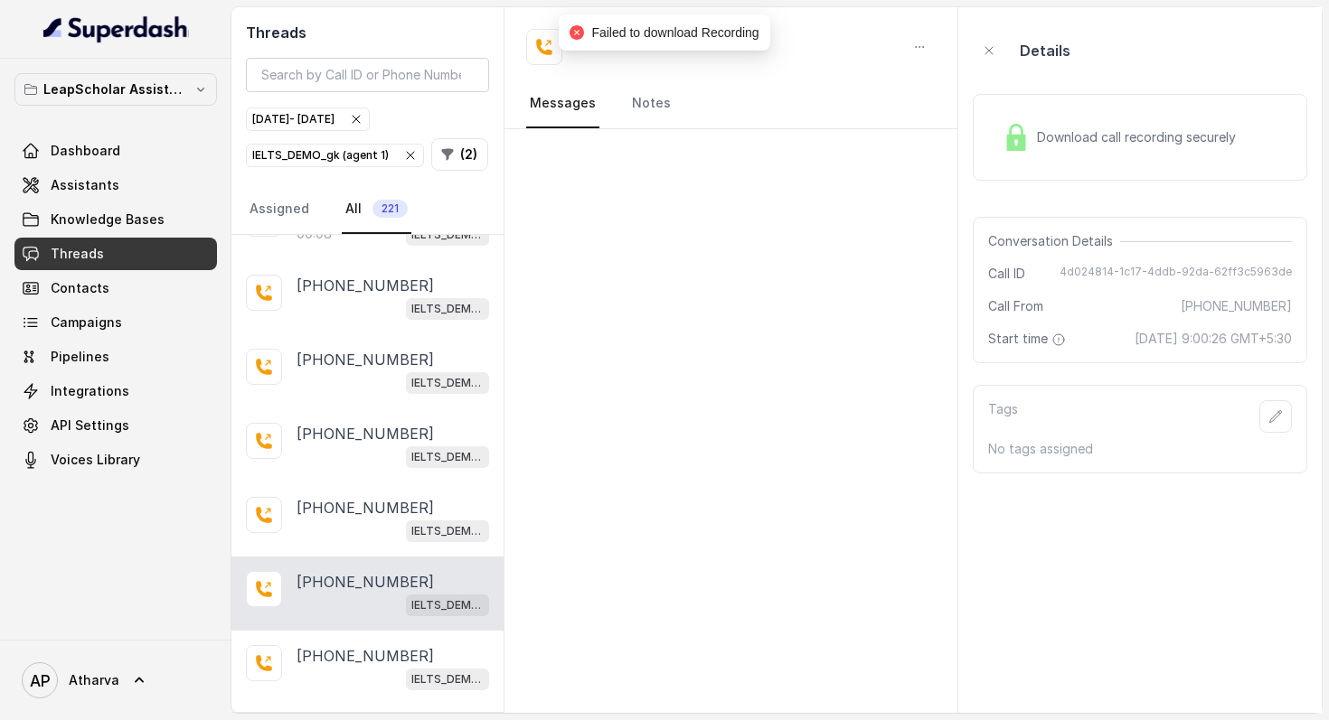
click at [1043, 133] on span "Download call recording securely" at bounding box center [1140, 137] width 206 height 18
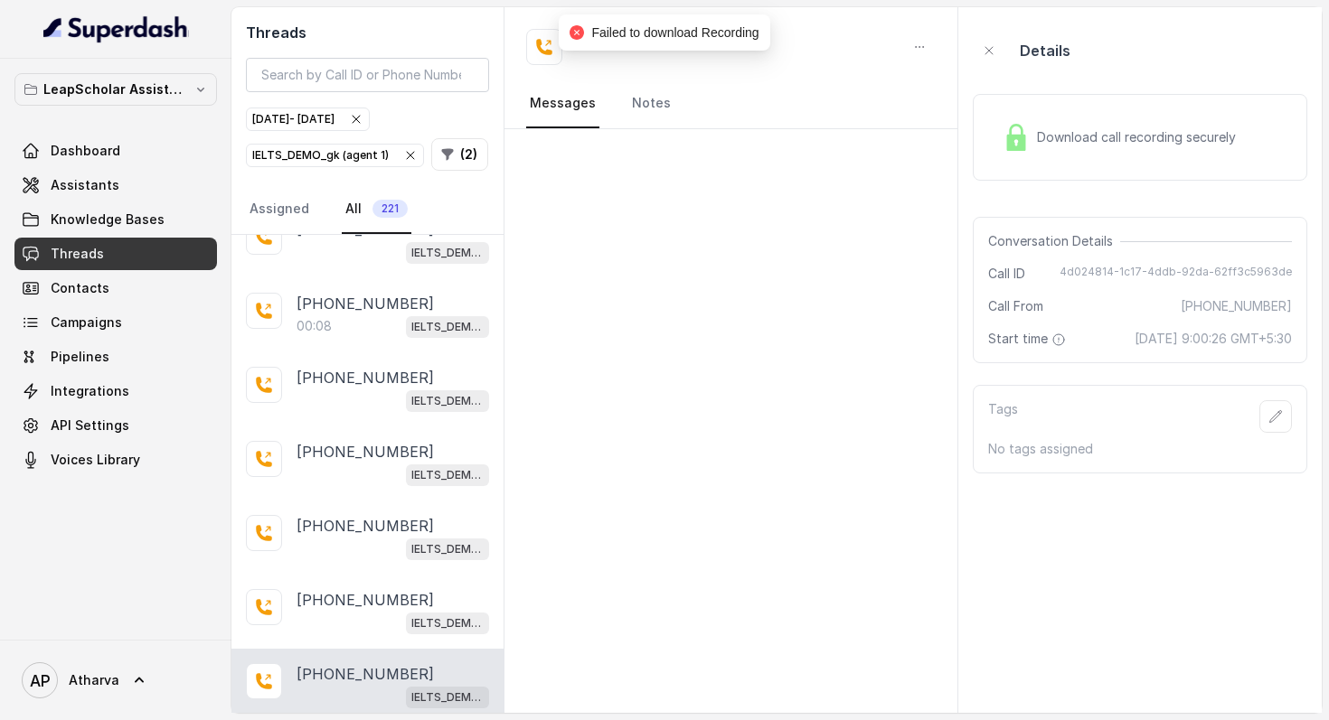
scroll to position [33303, 0]
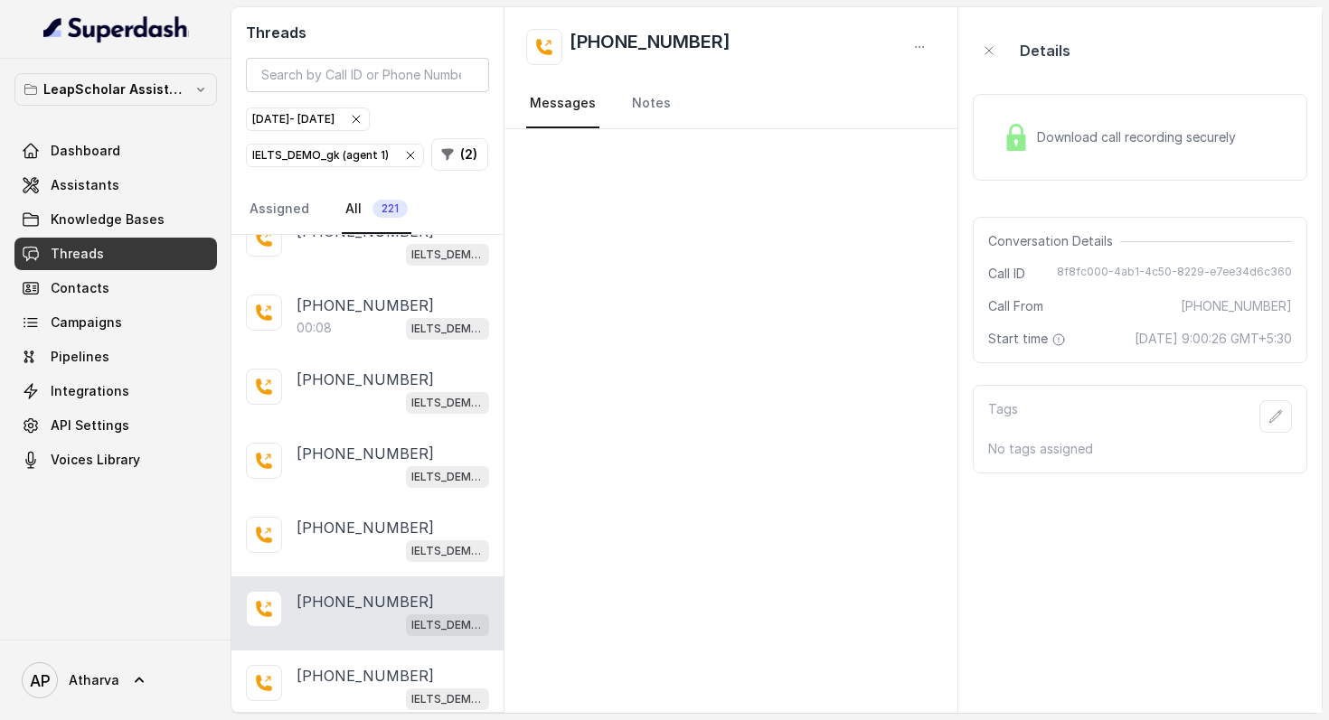
click at [1005, 133] on img at bounding box center [1015, 137] width 27 height 27
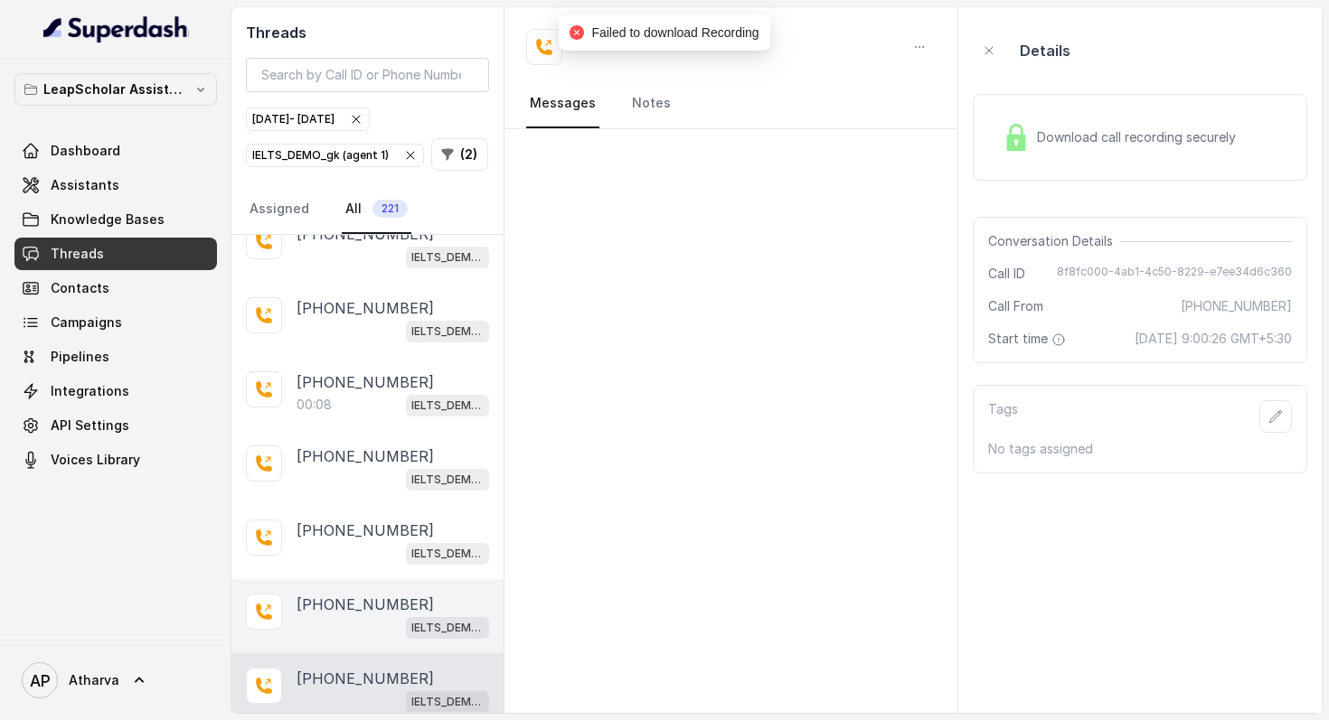
scroll to position [33225, 0]
click at [366, 580] on div "[PHONE_NUMBER] IELTS_DEMO_gk (agent 1)" at bounding box center [367, 617] width 272 height 74
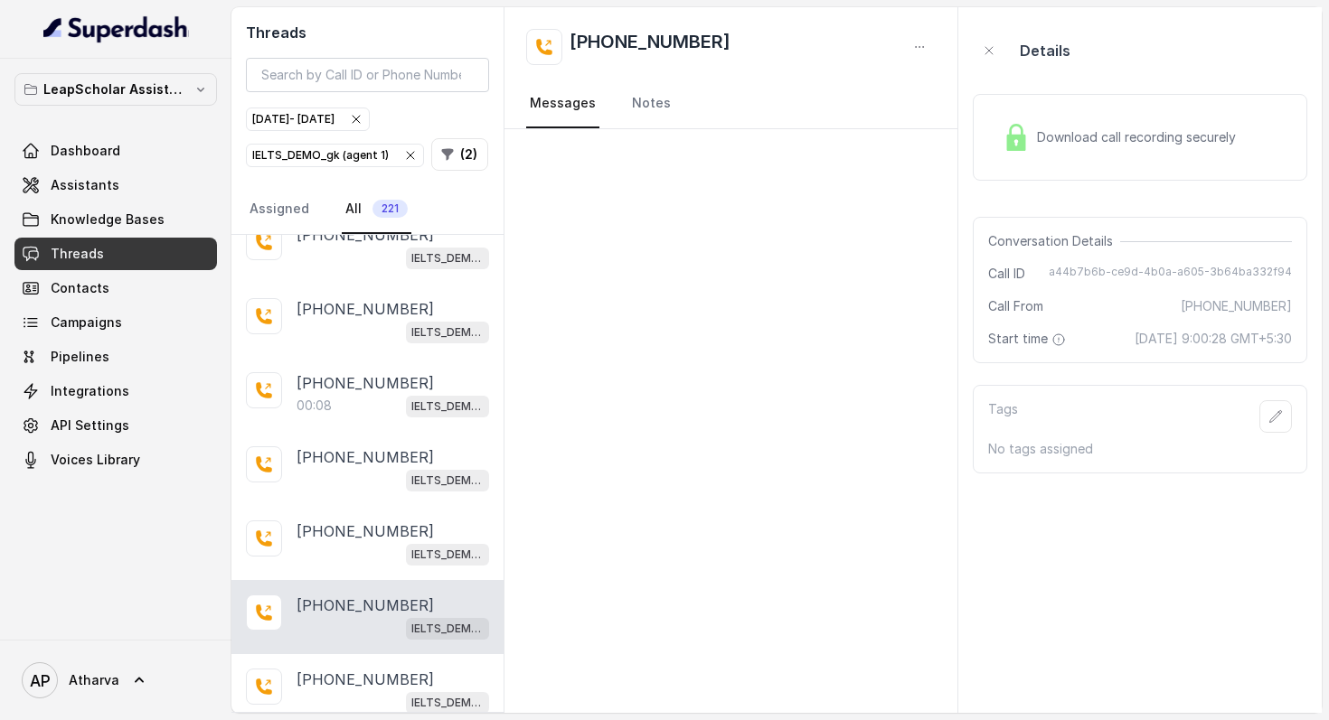
click at [999, 153] on div "Download call recording securely" at bounding box center [1119, 138] width 248 height 42
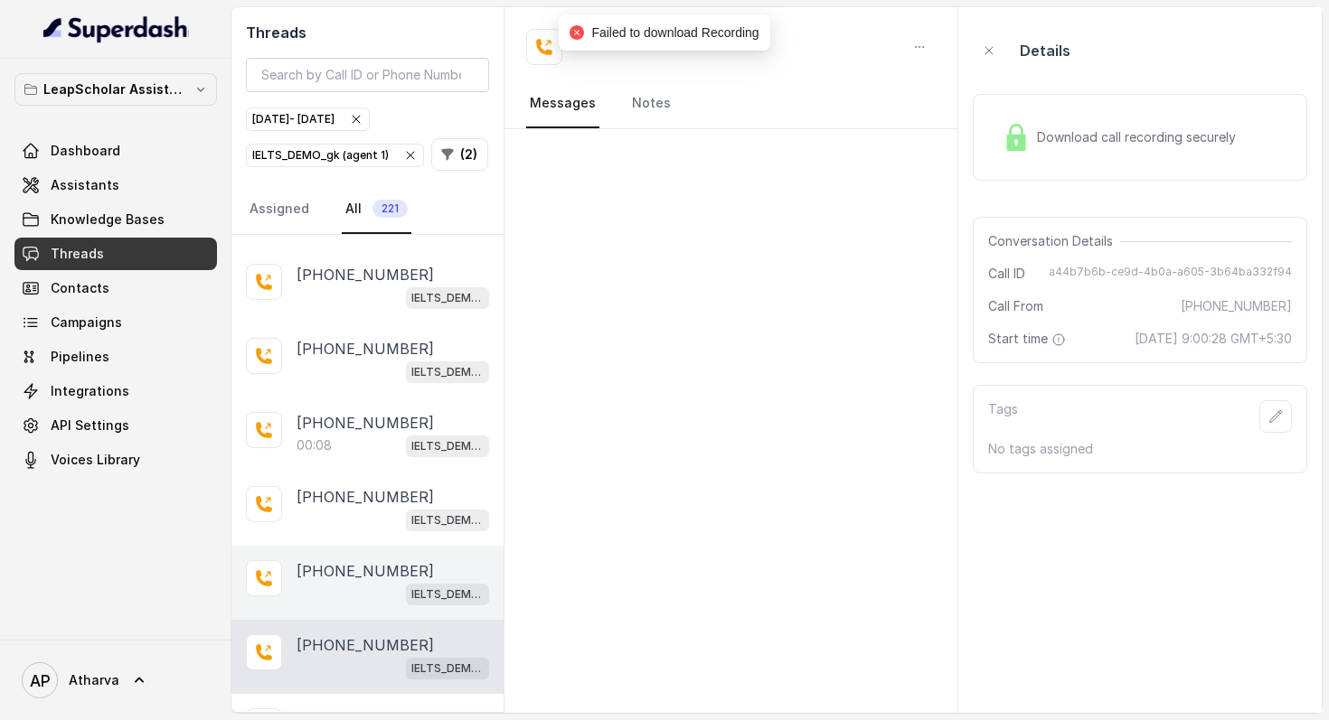
scroll to position [33180, 0]
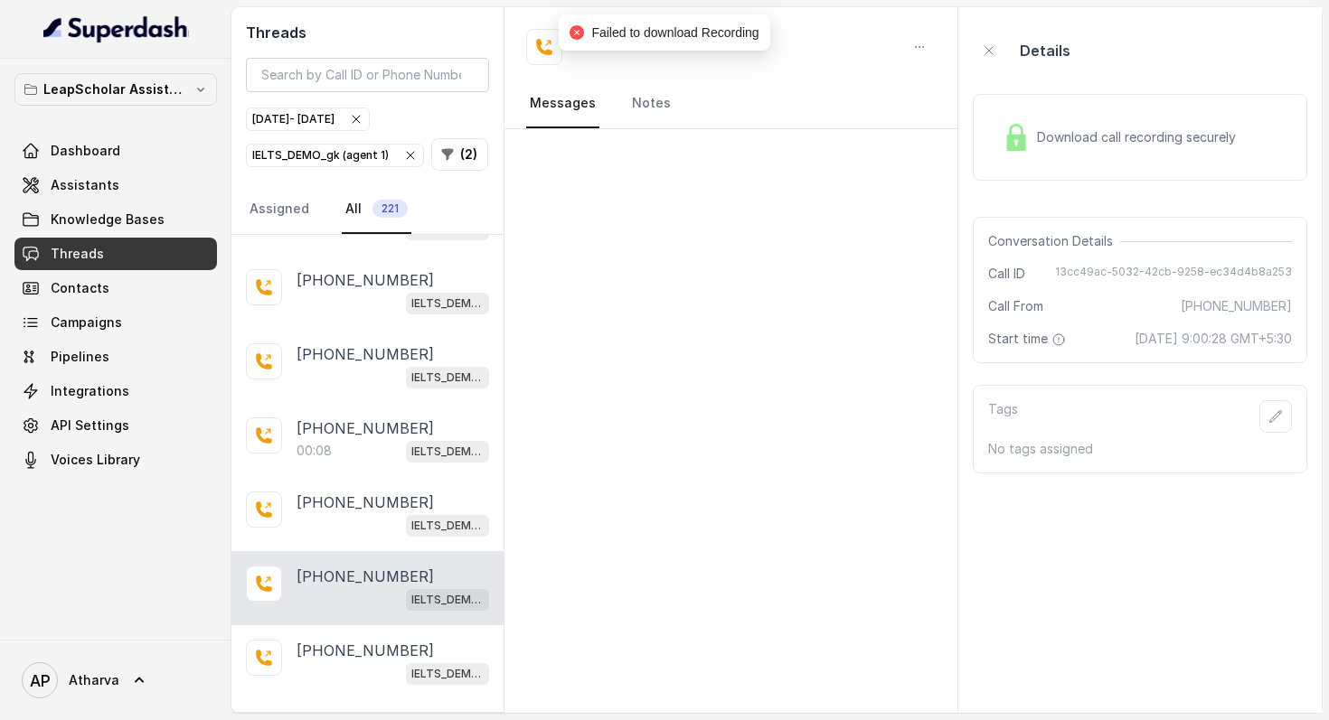
click at [1042, 142] on span "Download call recording securely" at bounding box center [1140, 137] width 206 height 18
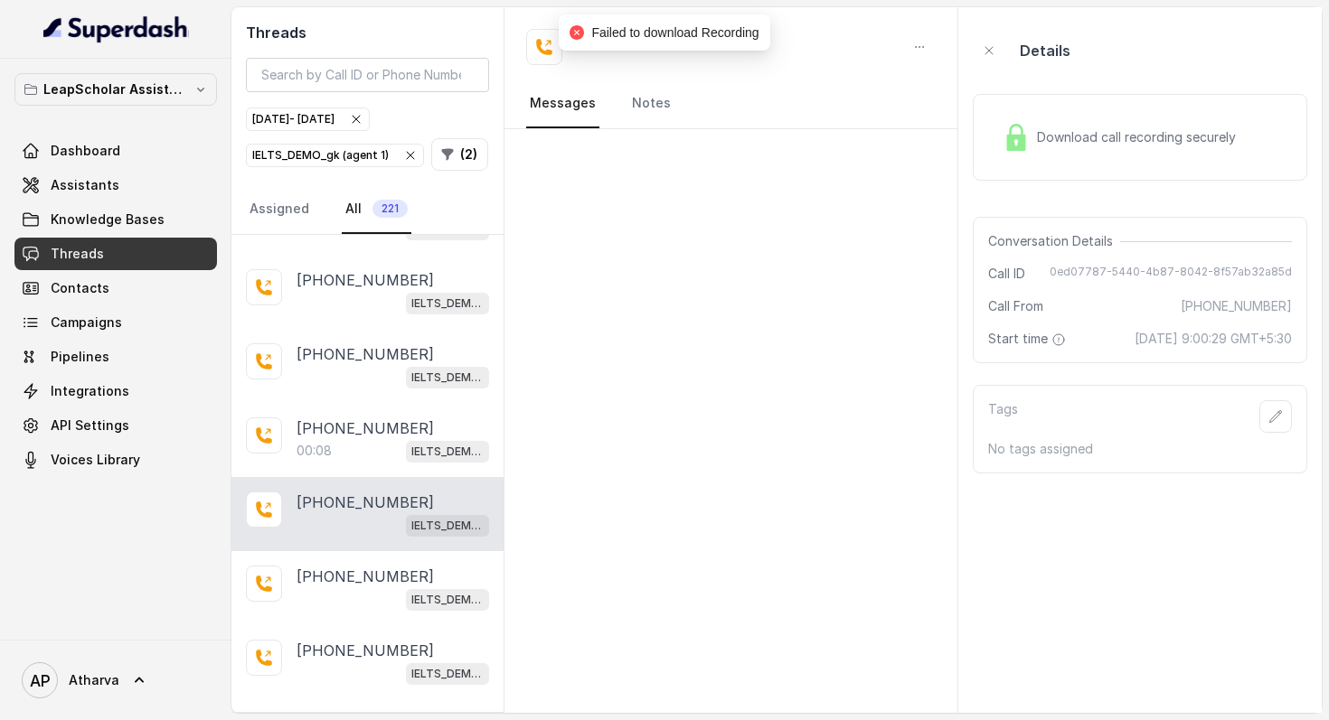
click at [1005, 133] on img at bounding box center [1015, 137] width 27 height 27
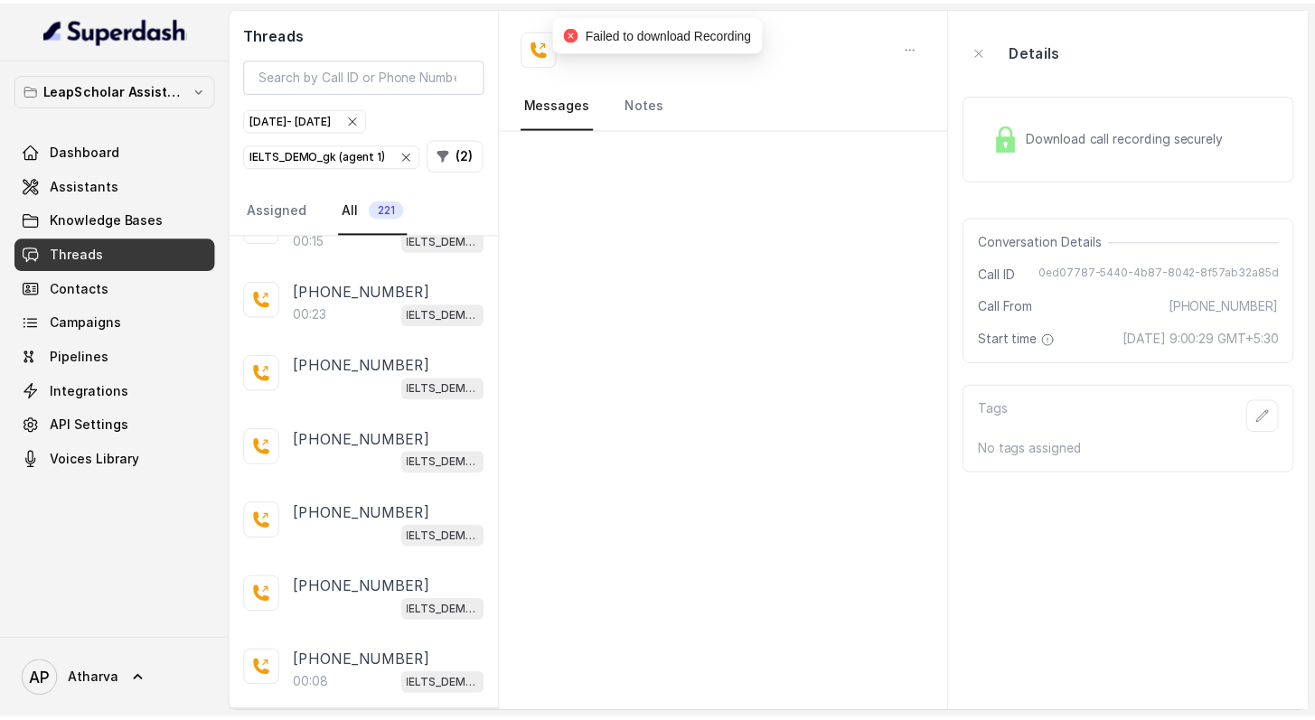
scroll to position [32943, 0]
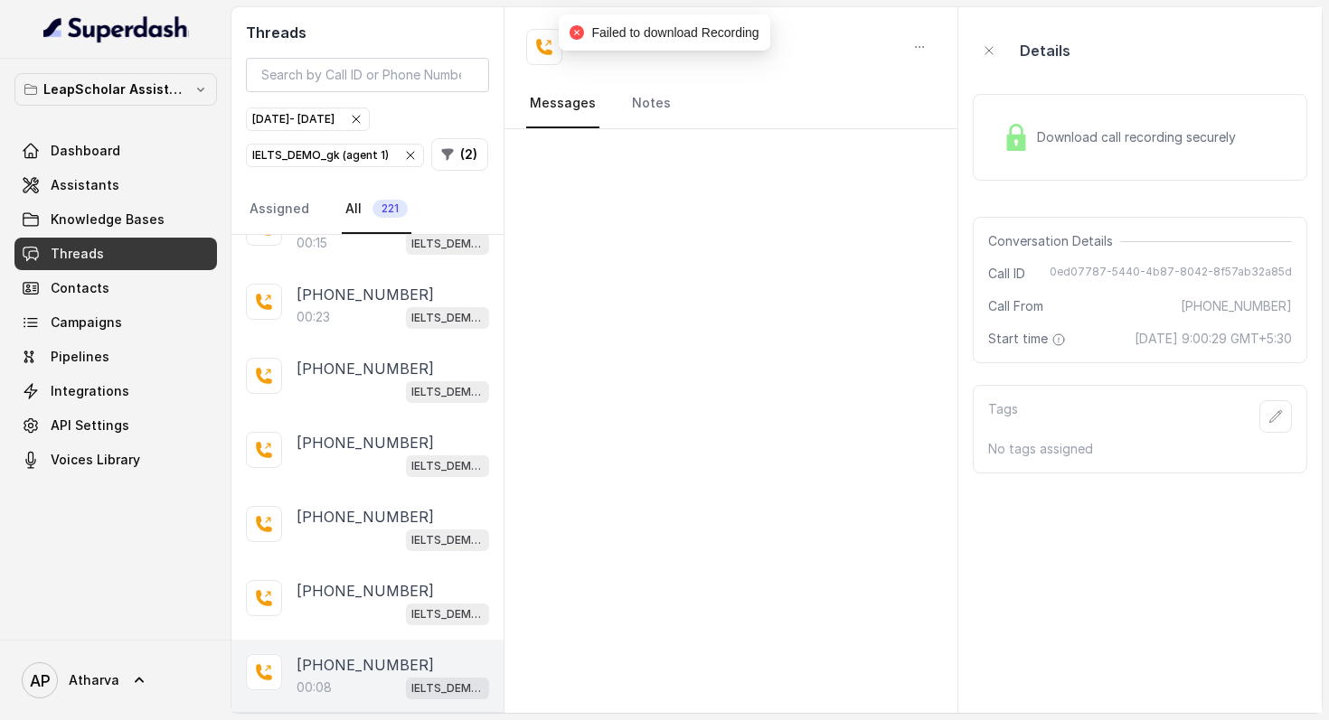
click at [359, 640] on div "[PHONE_NUMBER]:08 IELTS_DEMO_gk (agent 1)" at bounding box center [367, 677] width 272 height 74
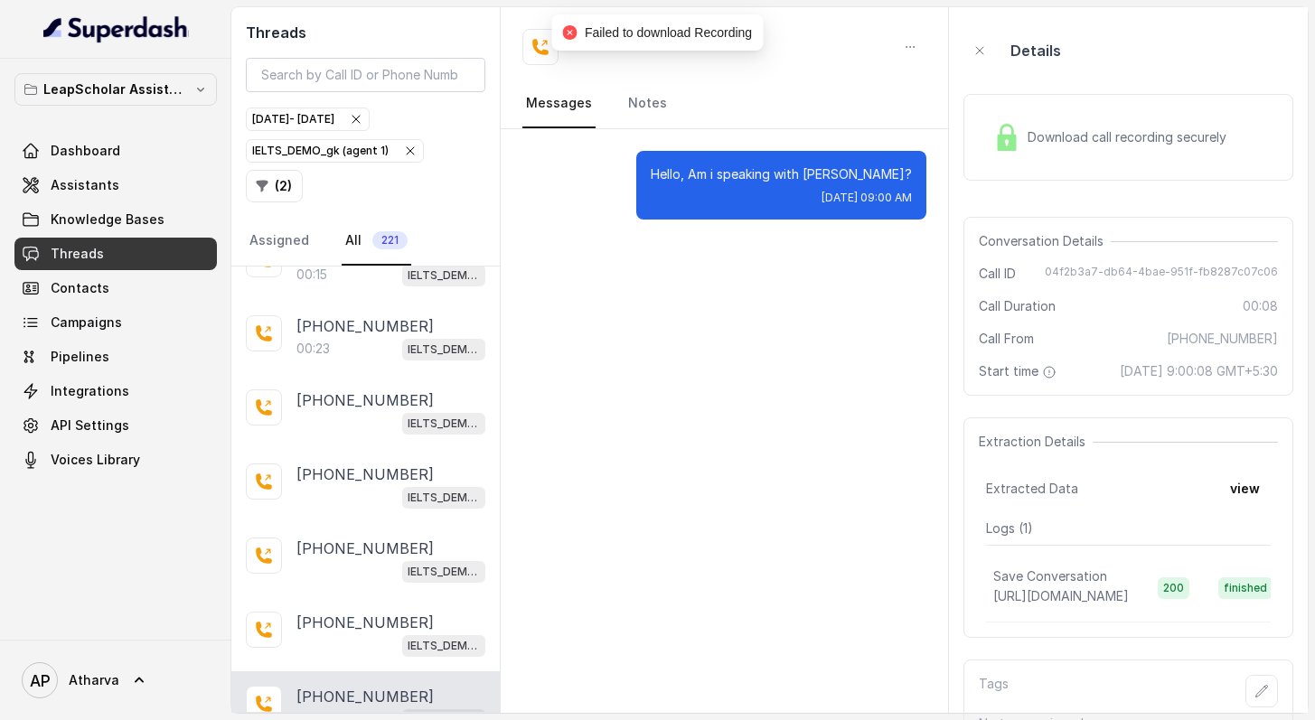
click at [1018, 136] on img at bounding box center [1006, 137] width 27 height 27
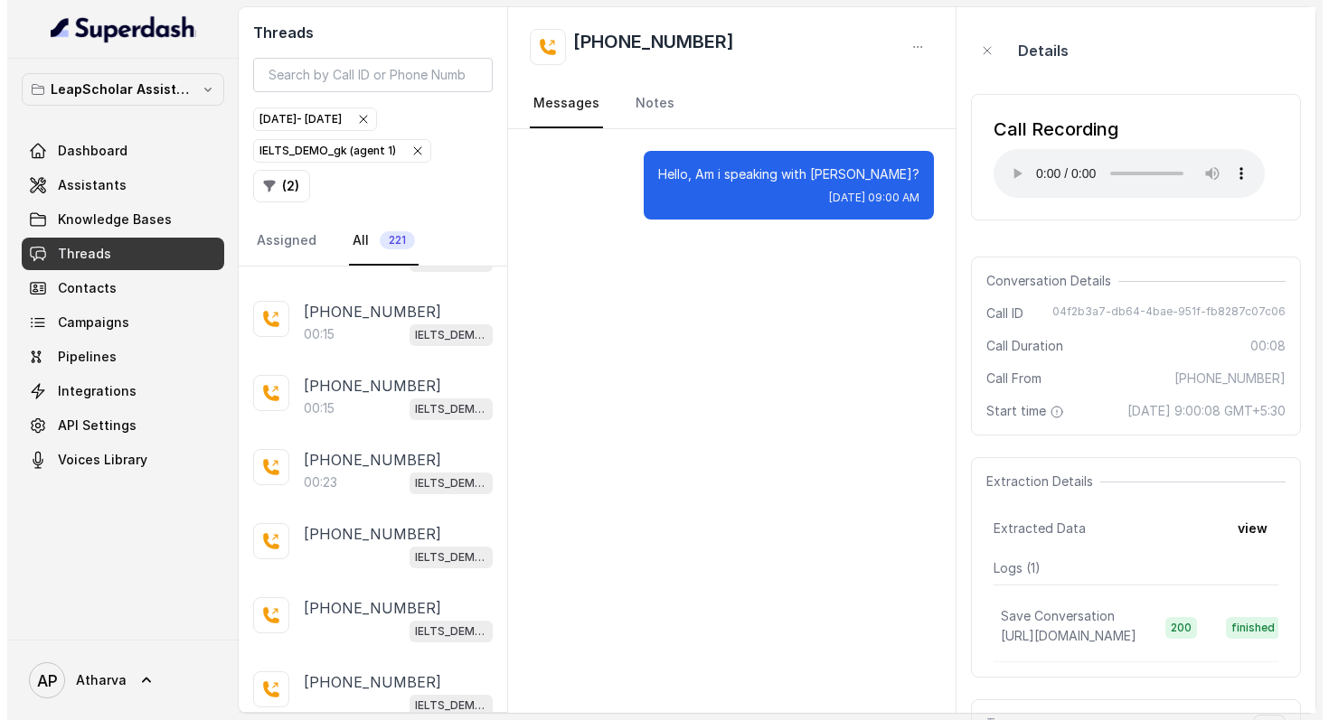
scroll to position [32793, 0]
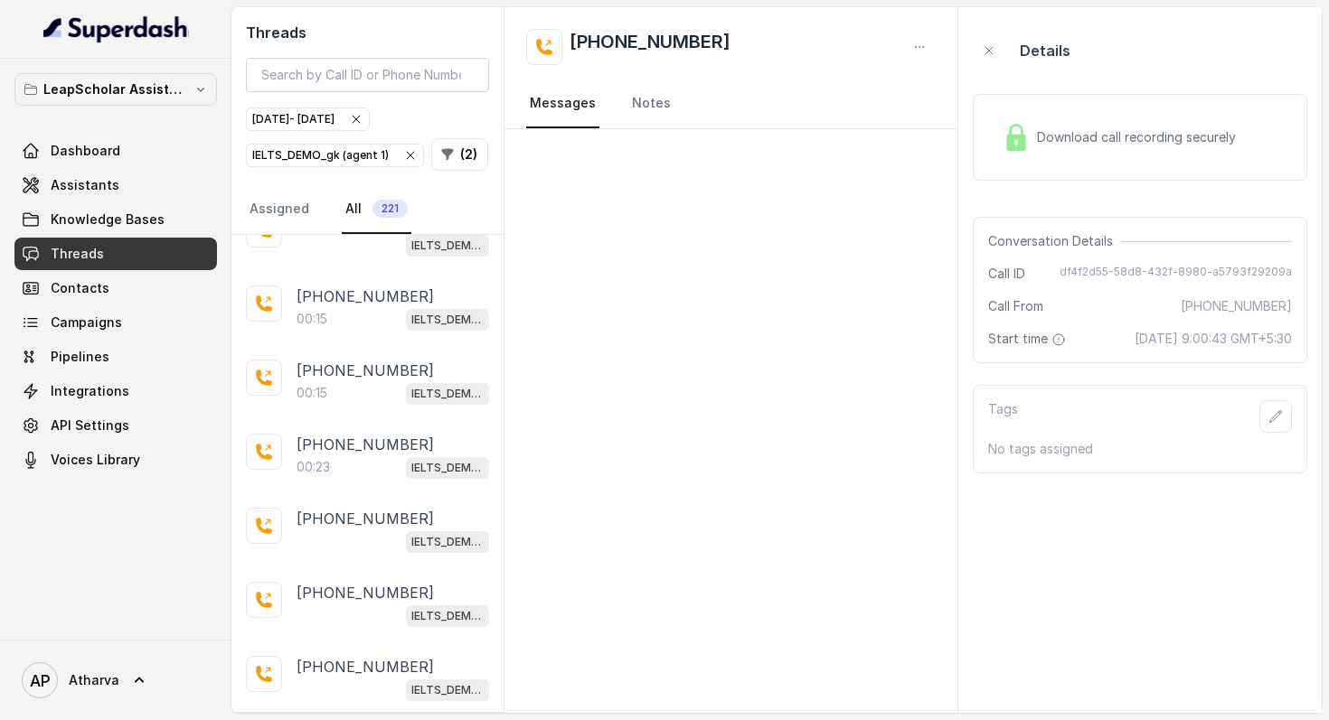
click at [1002, 149] on img at bounding box center [1015, 137] width 27 height 27
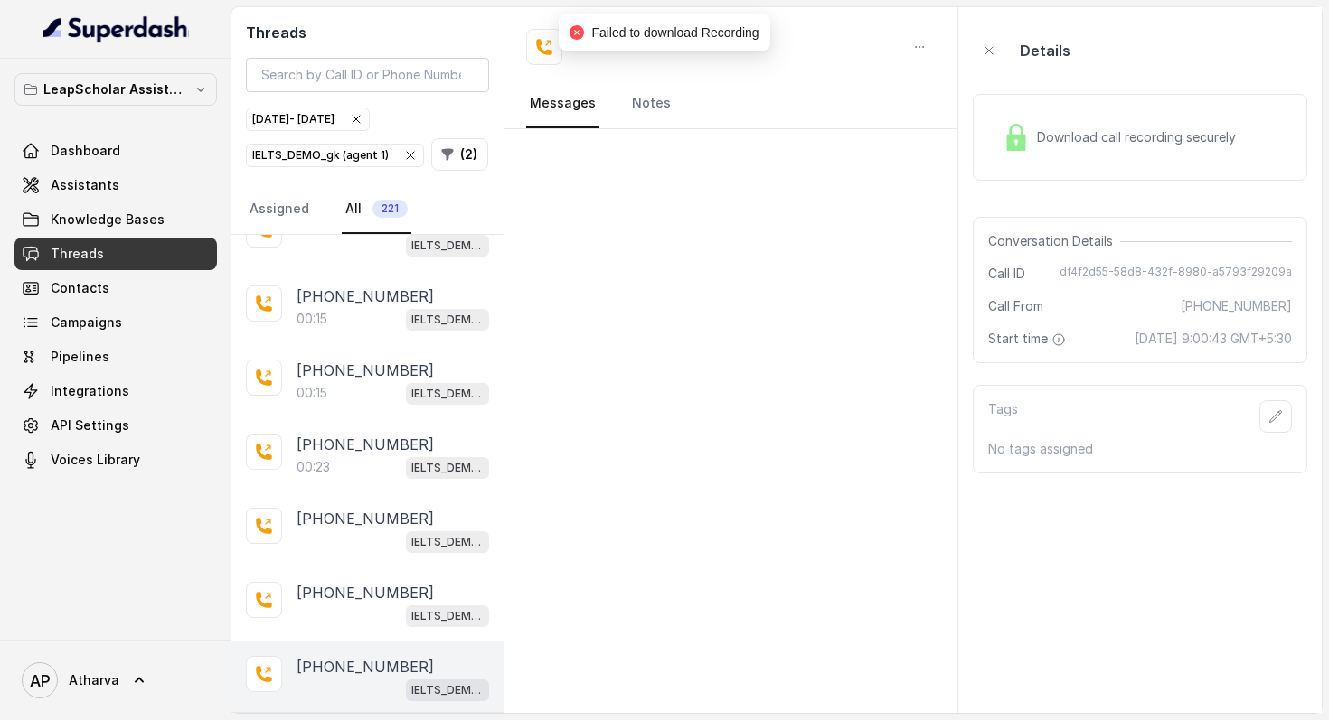
click at [347, 642] on div "[PHONE_NUMBER] IELTS_DEMO_gk (agent 1)" at bounding box center [367, 679] width 272 height 74
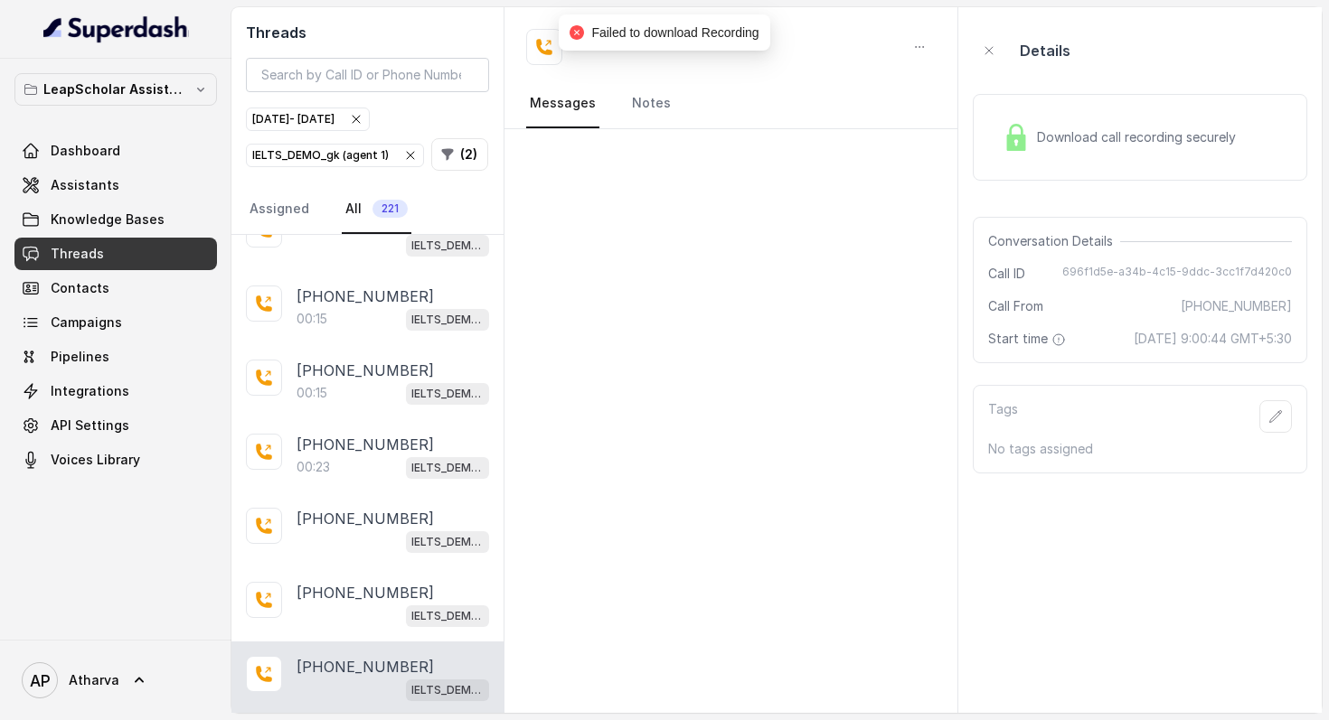
click at [1014, 135] on img at bounding box center [1015, 137] width 27 height 27
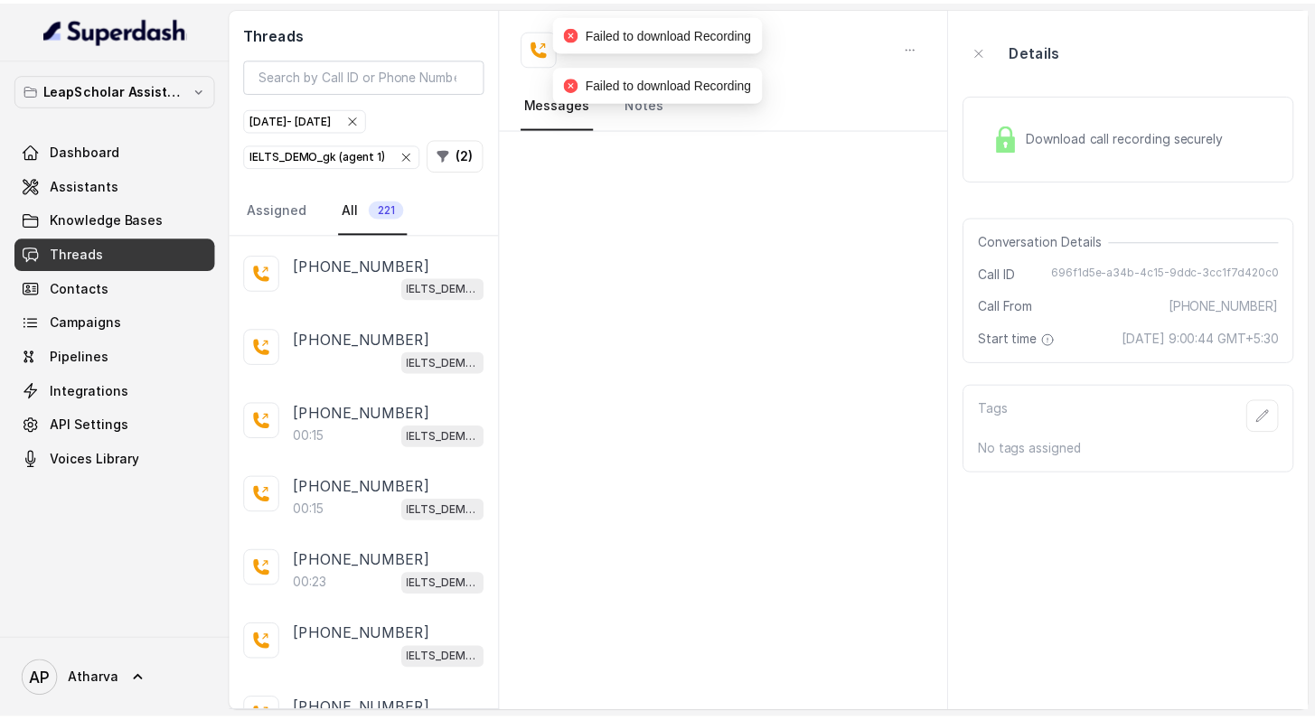
scroll to position [32647, 0]
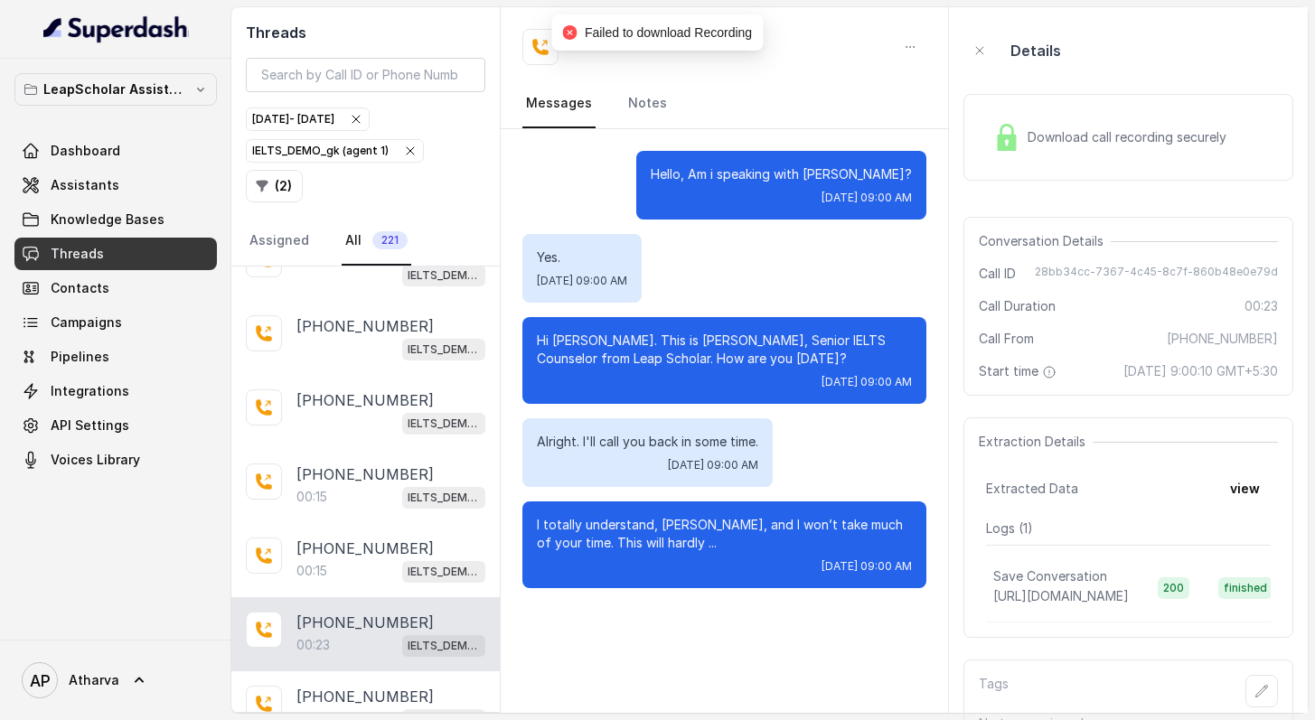
click at [1008, 124] on img at bounding box center [1006, 137] width 27 height 27
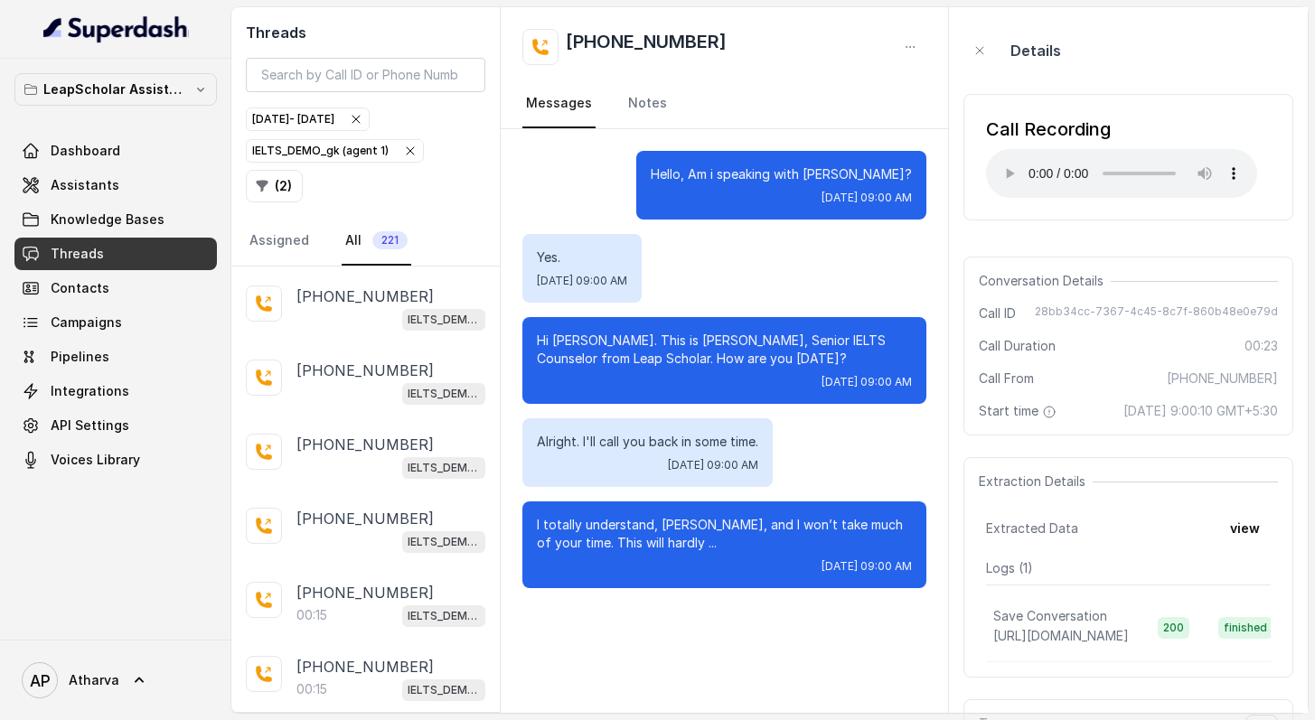
scroll to position [32527, 0]
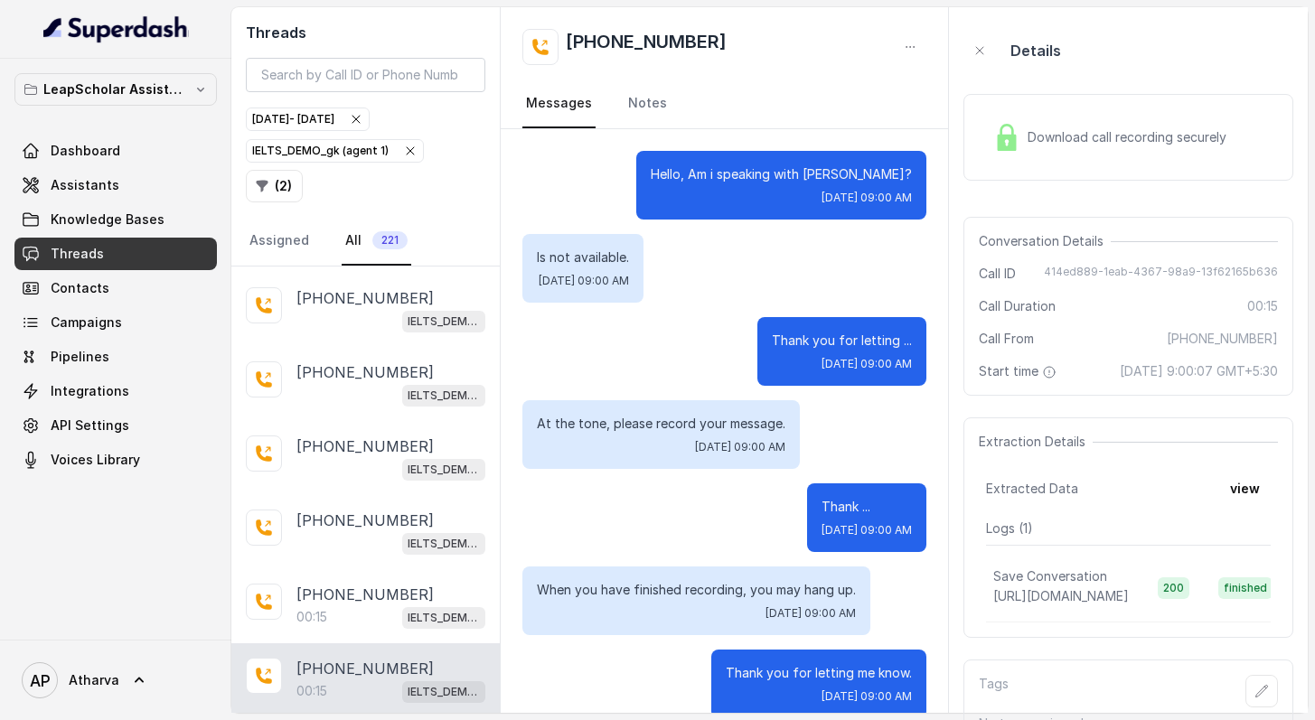
scroll to position [27, 0]
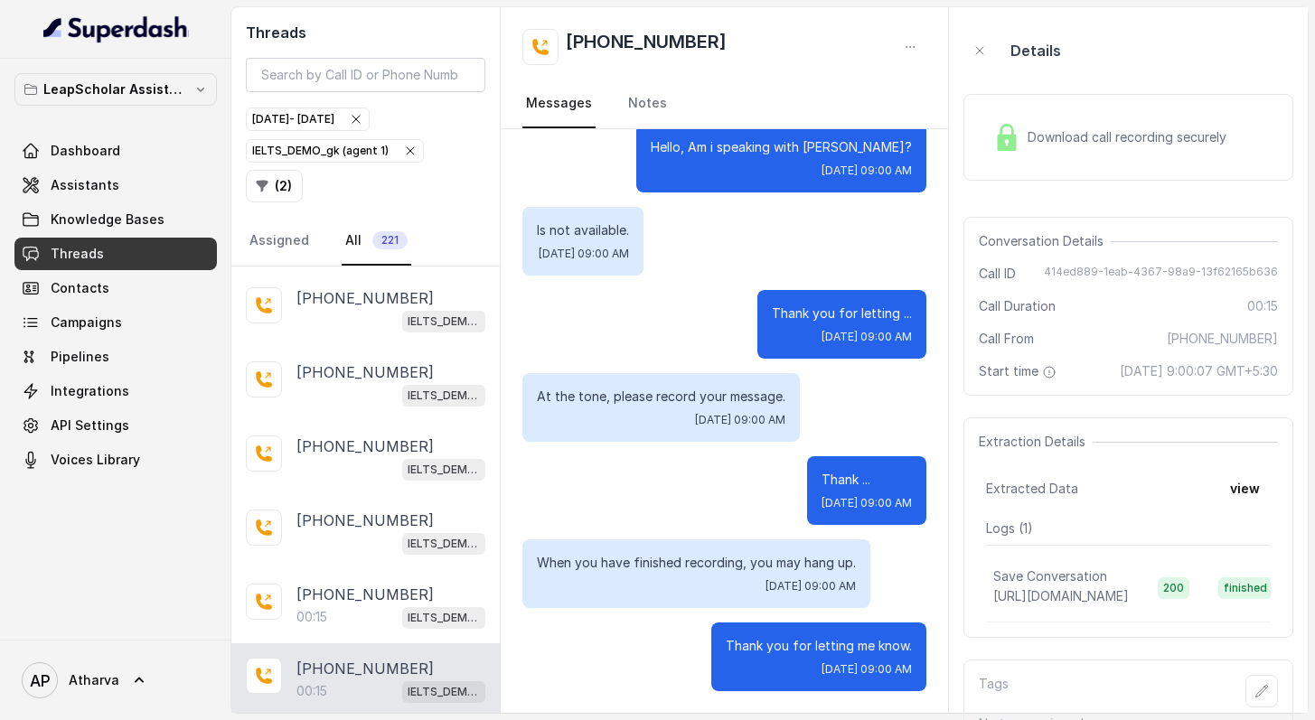
click at [1008, 131] on img at bounding box center [1006, 137] width 27 height 27
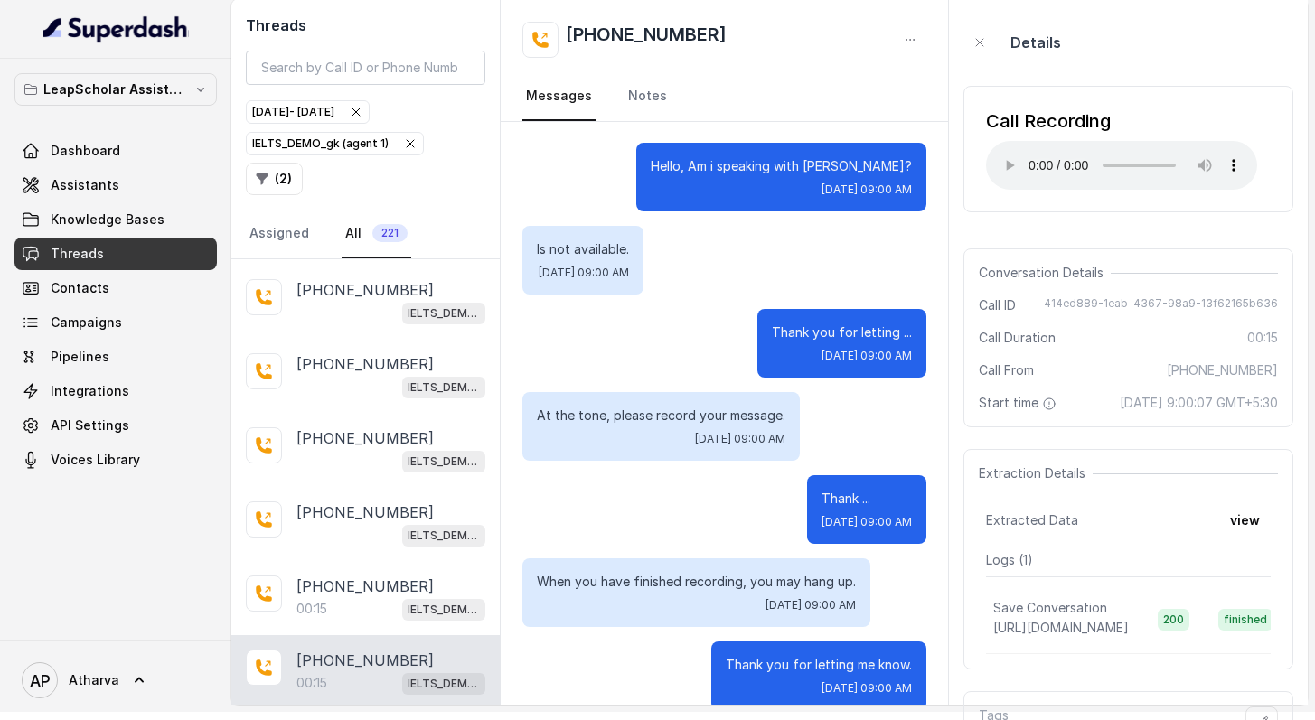
scroll to position [0, 0]
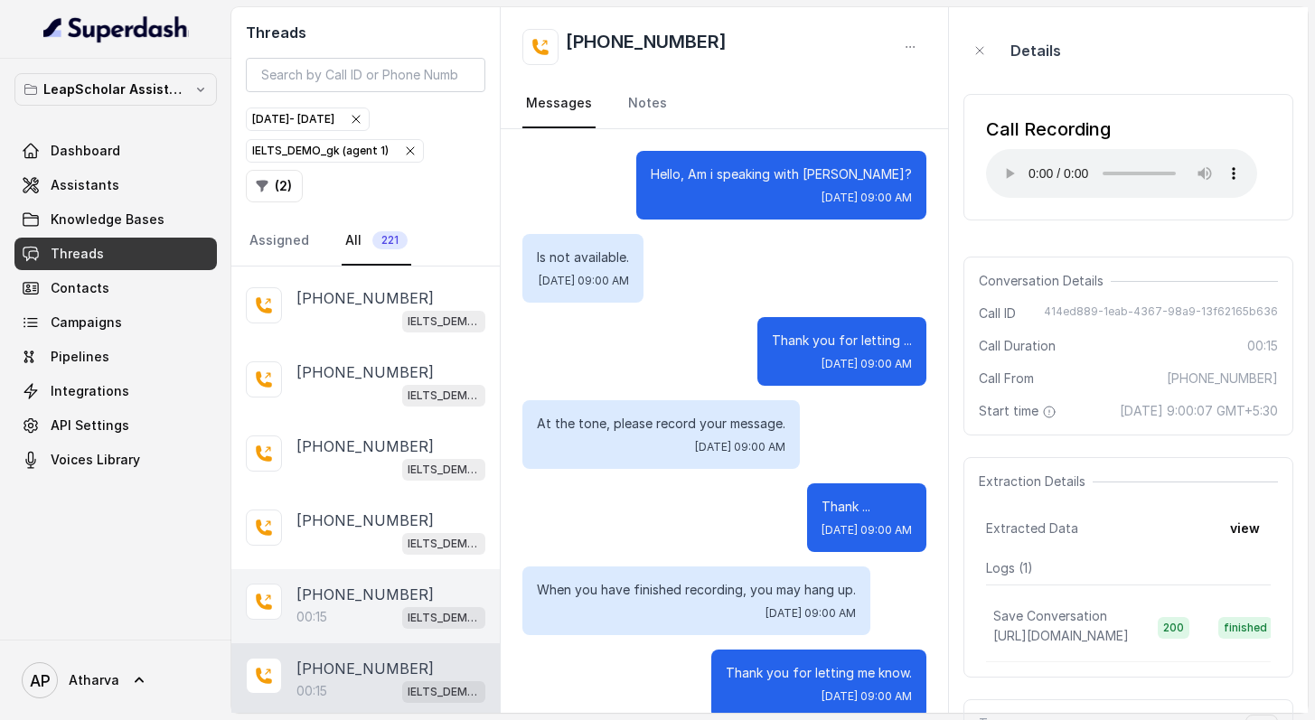
click at [322, 569] on div "[PHONE_NUMBER]:15 IELTS_DEMO_gk (agent 1)" at bounding box center [365, 606] width 268 height 74
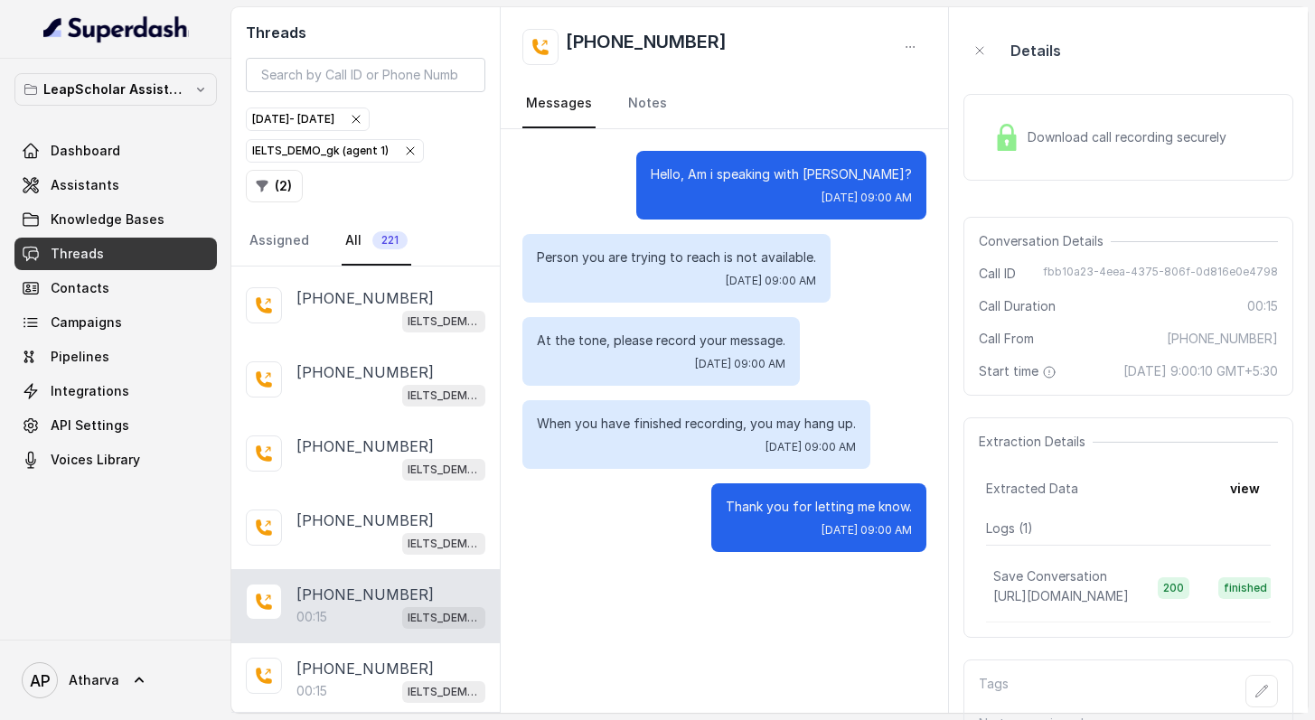
click at [1016, 137] on img at bounding box center [1006, 137] width 27 height 27
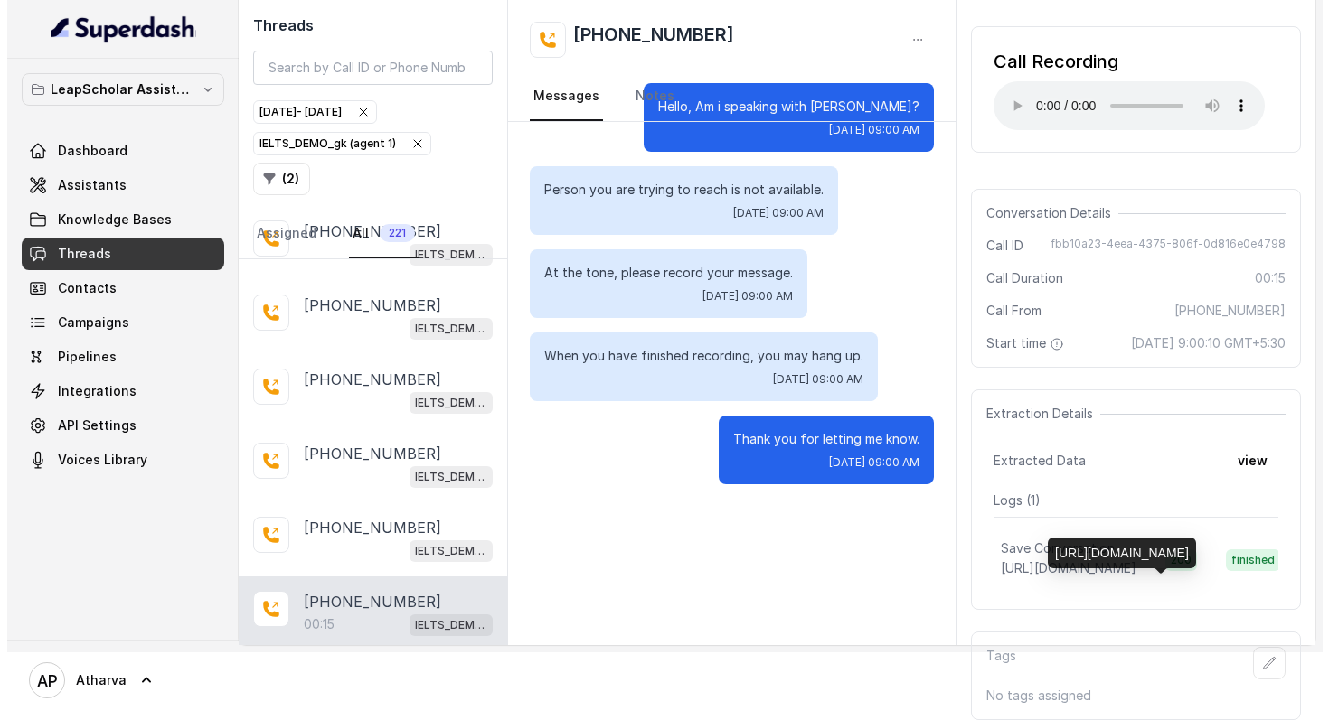
scroll to position [0, 59]
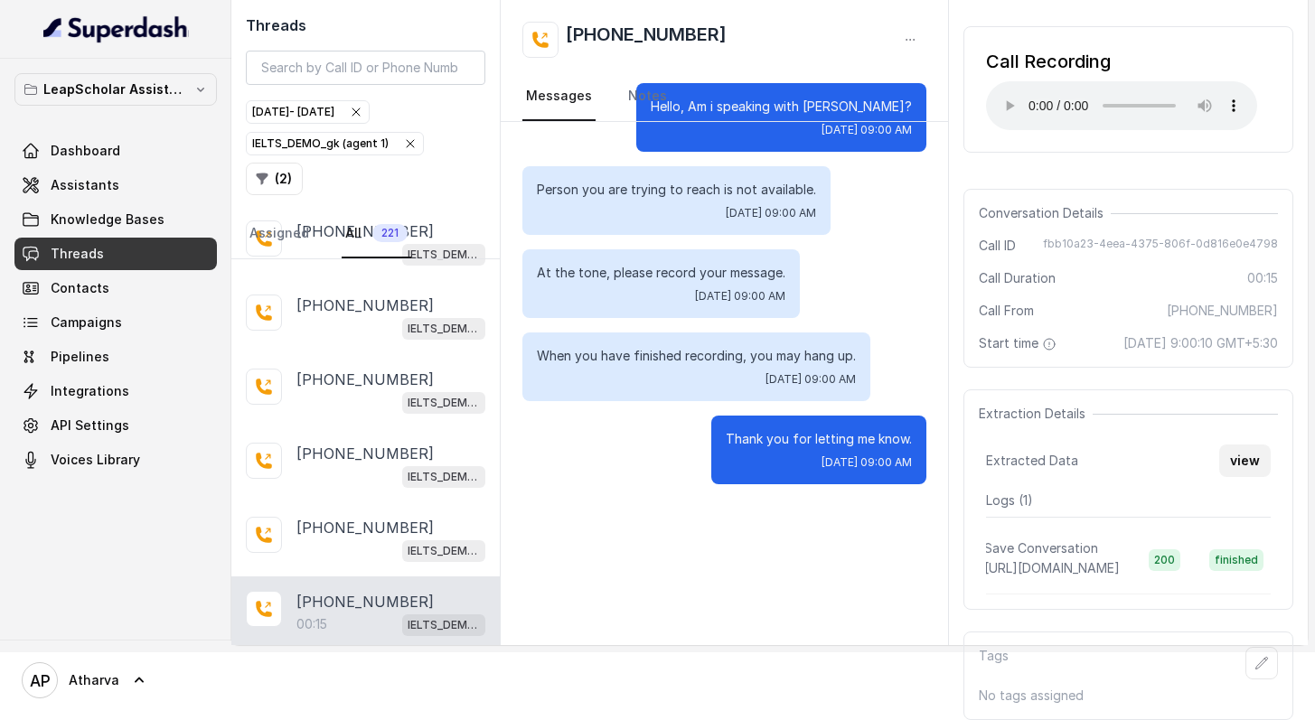
click at [1243, 445] on button "view" at bounding box center [1245, 461] width 52 height 33
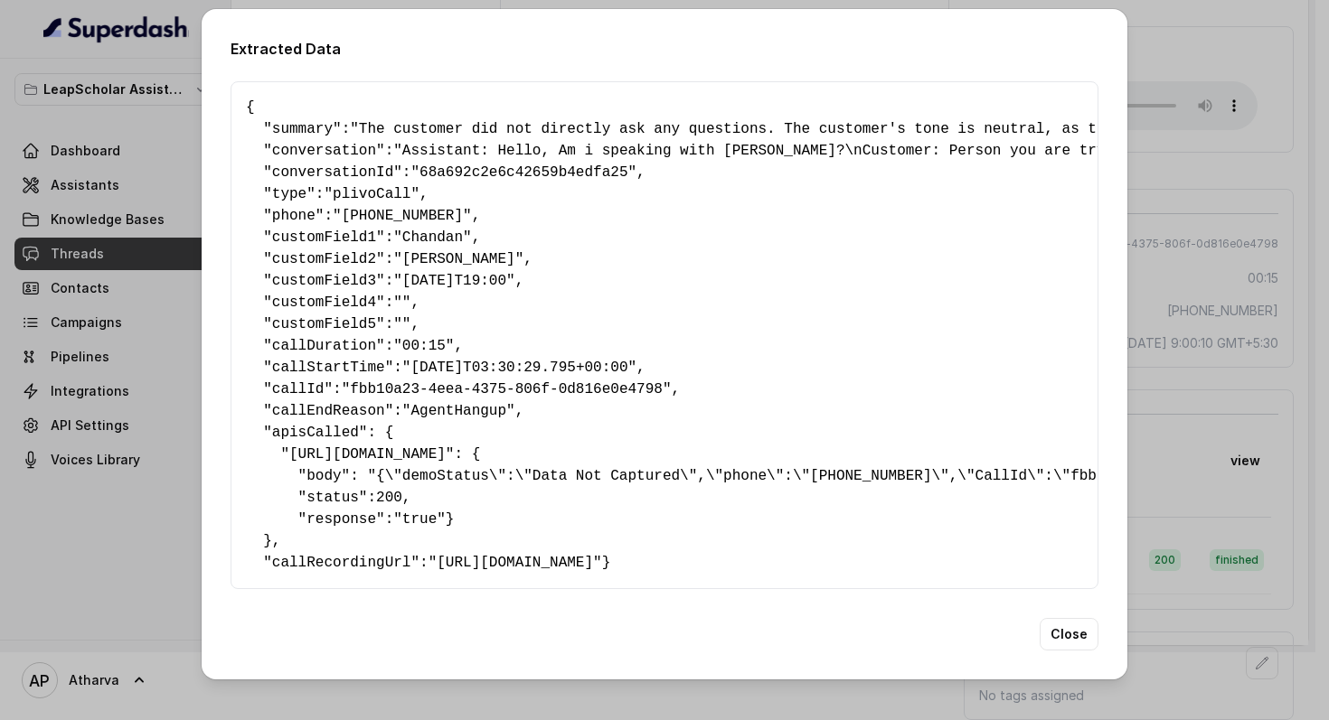
click at [1157, 363] on div "Extracted Data { " summary ": "The customer did not directly ask any questions.…" at bounding box center [664, 360] width 1329 height 720
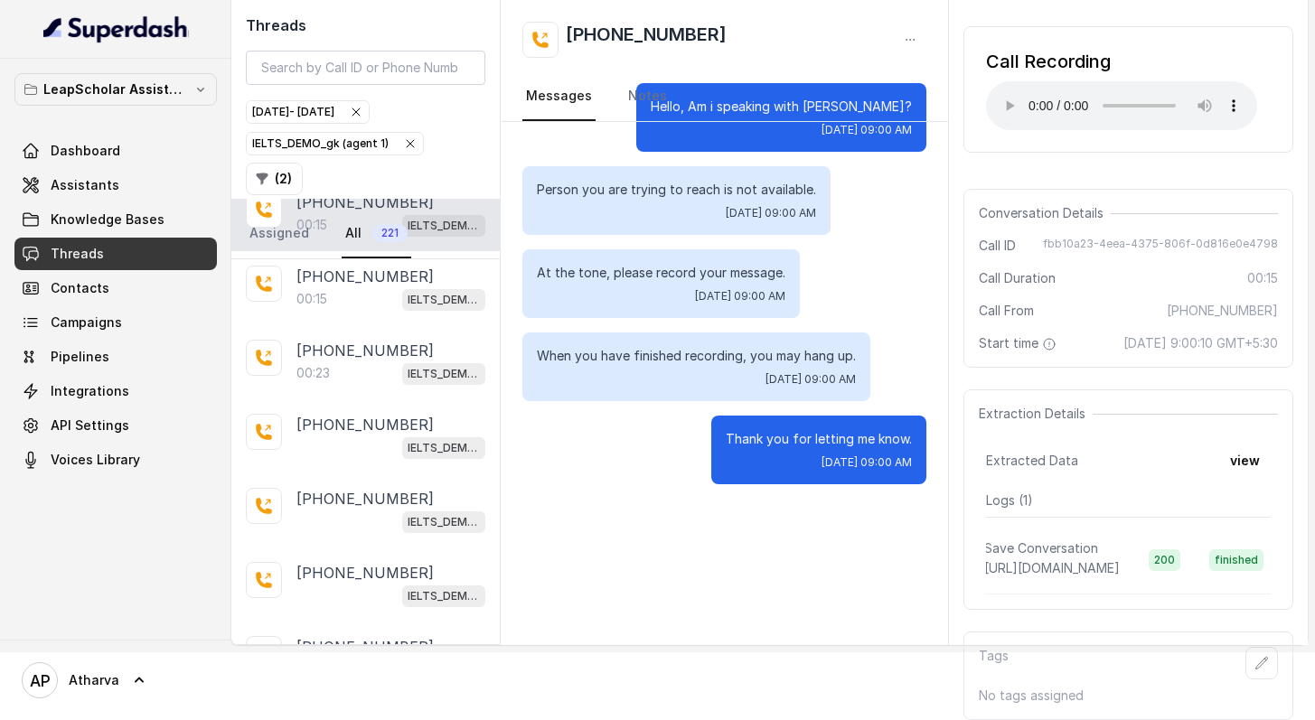
scroll to position [31298, 0]
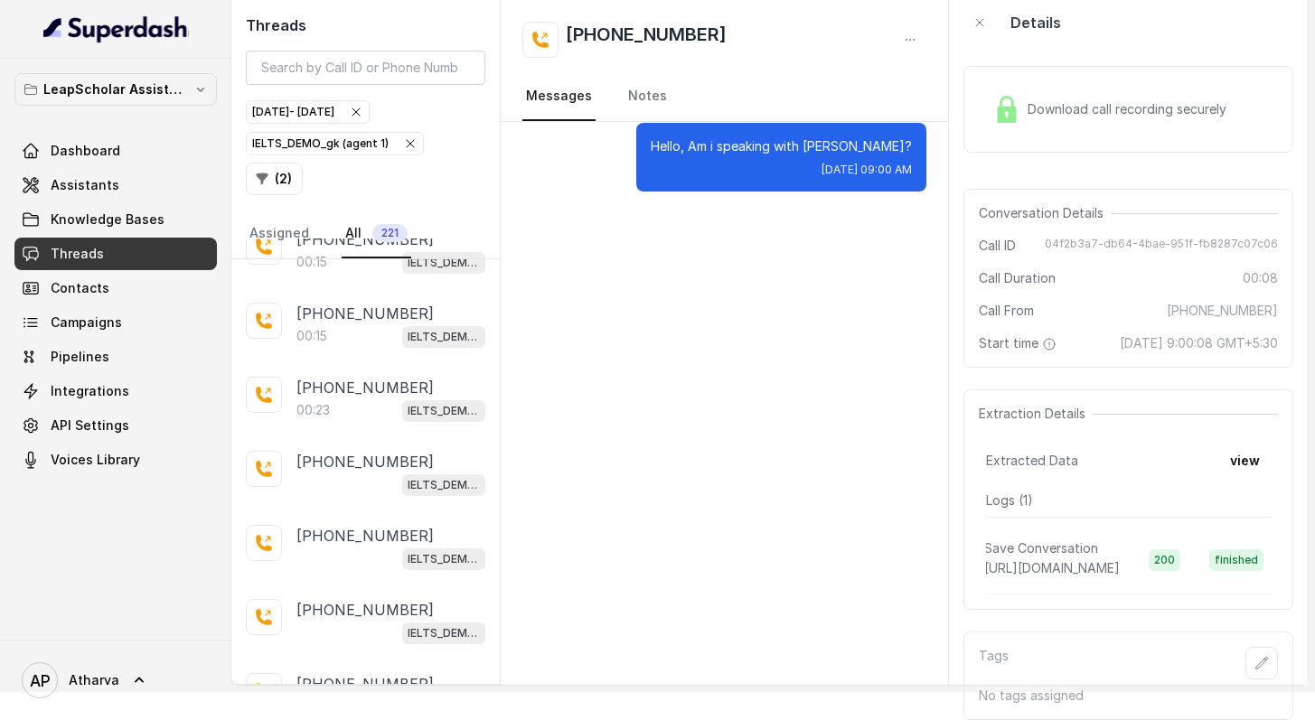
scroll to position [73, 0]
click at [1030, 100] on span "Download call recording securely" at bounding box center [1131, 109] width 206 height 18
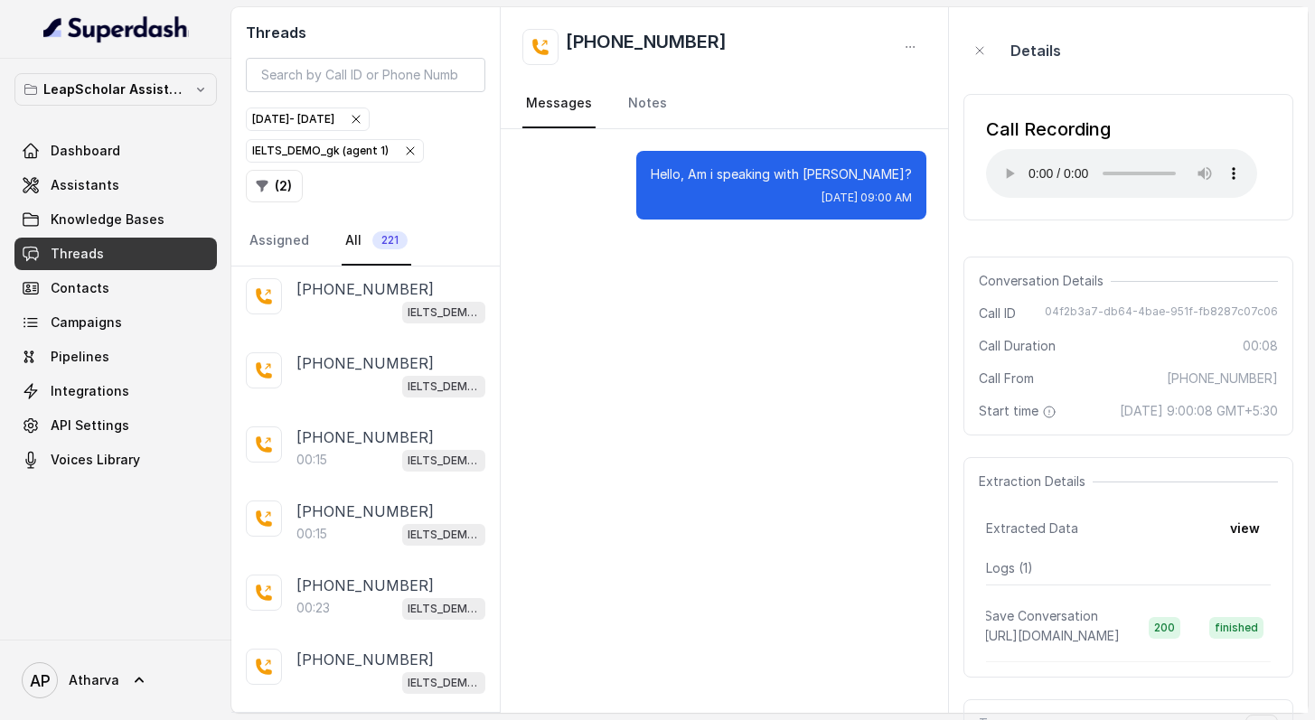
scroll to position [31093, 0]
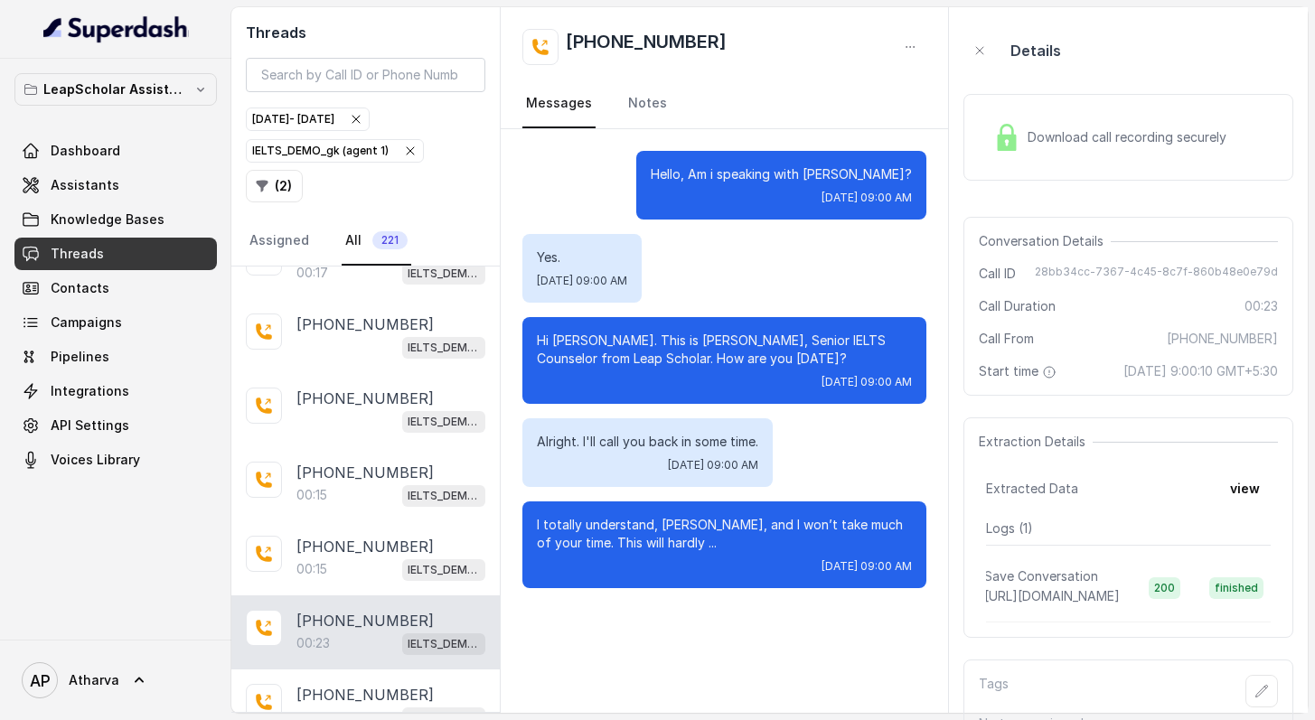
click at [999, 152] on div "Download call recording securely" at bounding box center [1110, 138] width 248 height 42
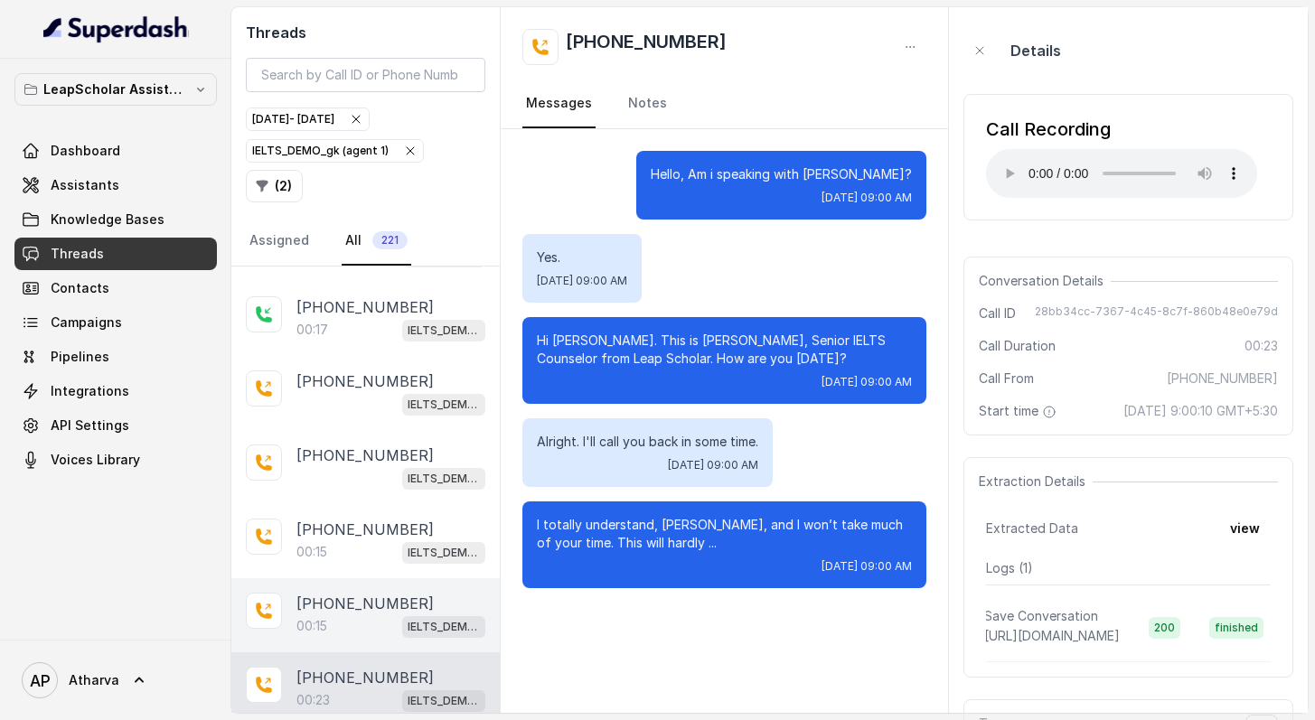
scroll to position [31034, 0]
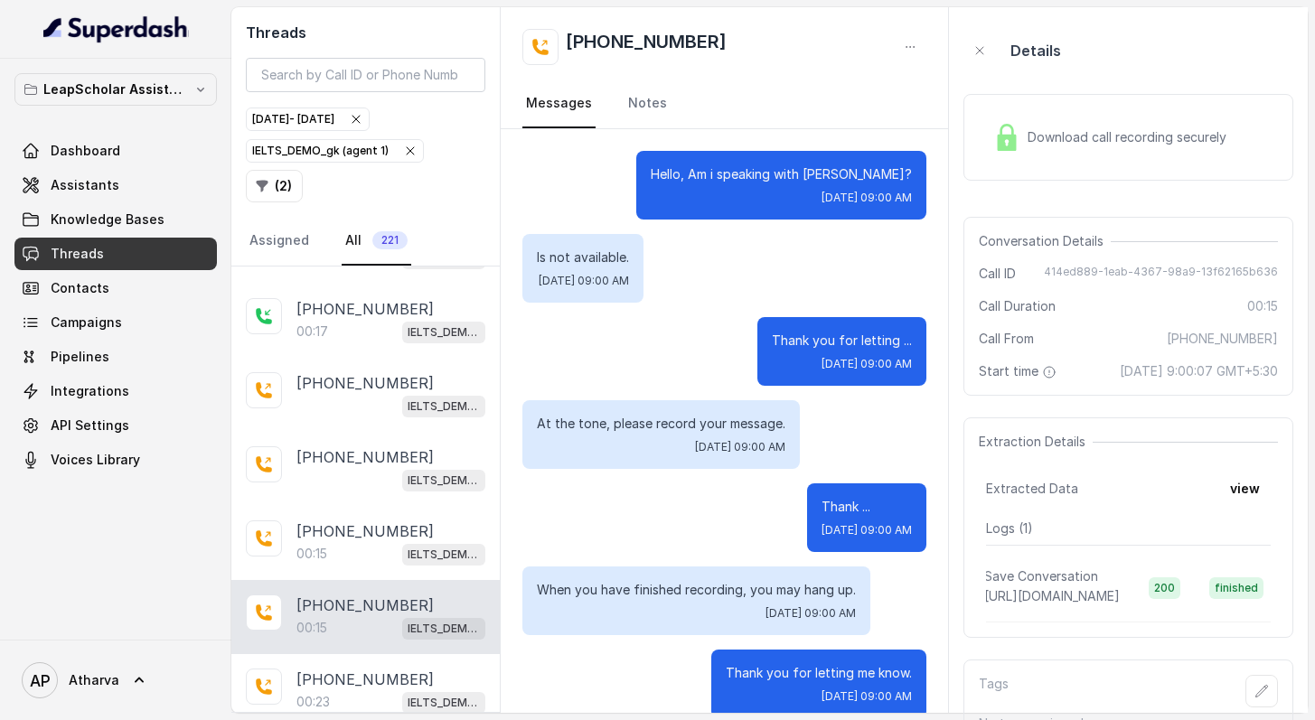
scroll to position [27, 0]
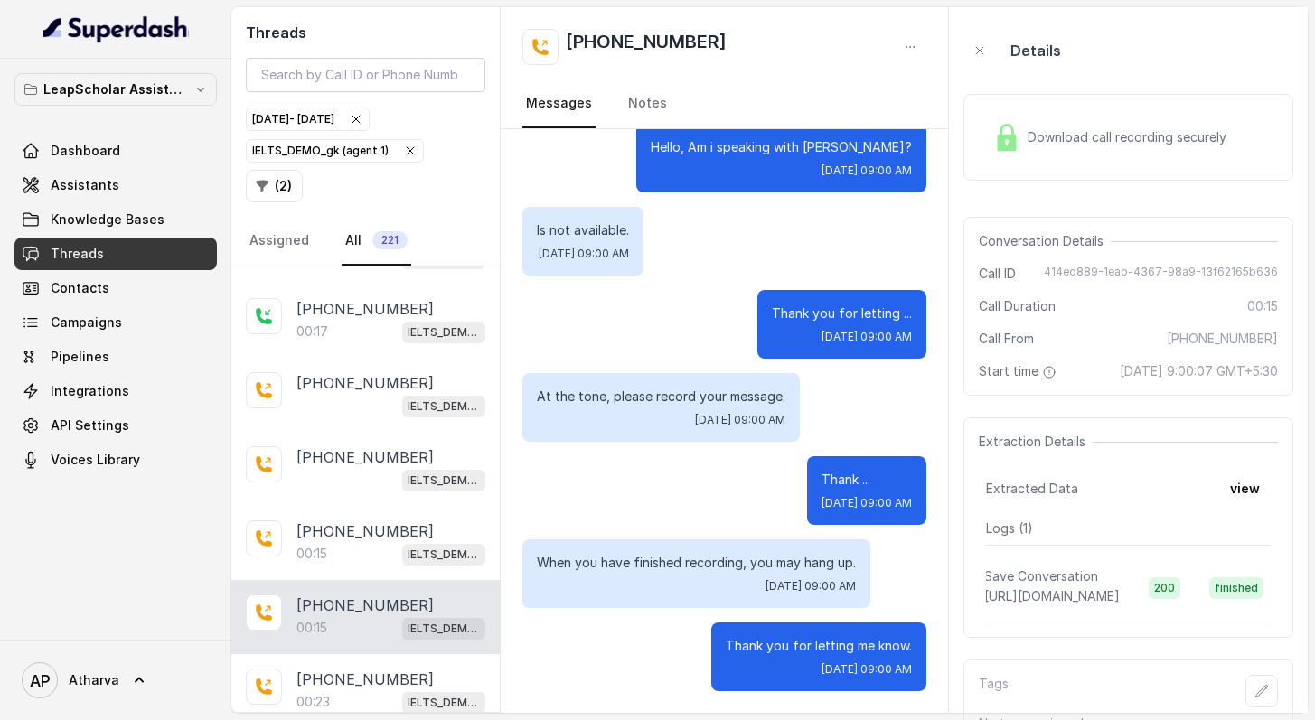
click at [1036, 129] on span "Download call recording securely" at bounding box center [1131, 137] width 206 height 18
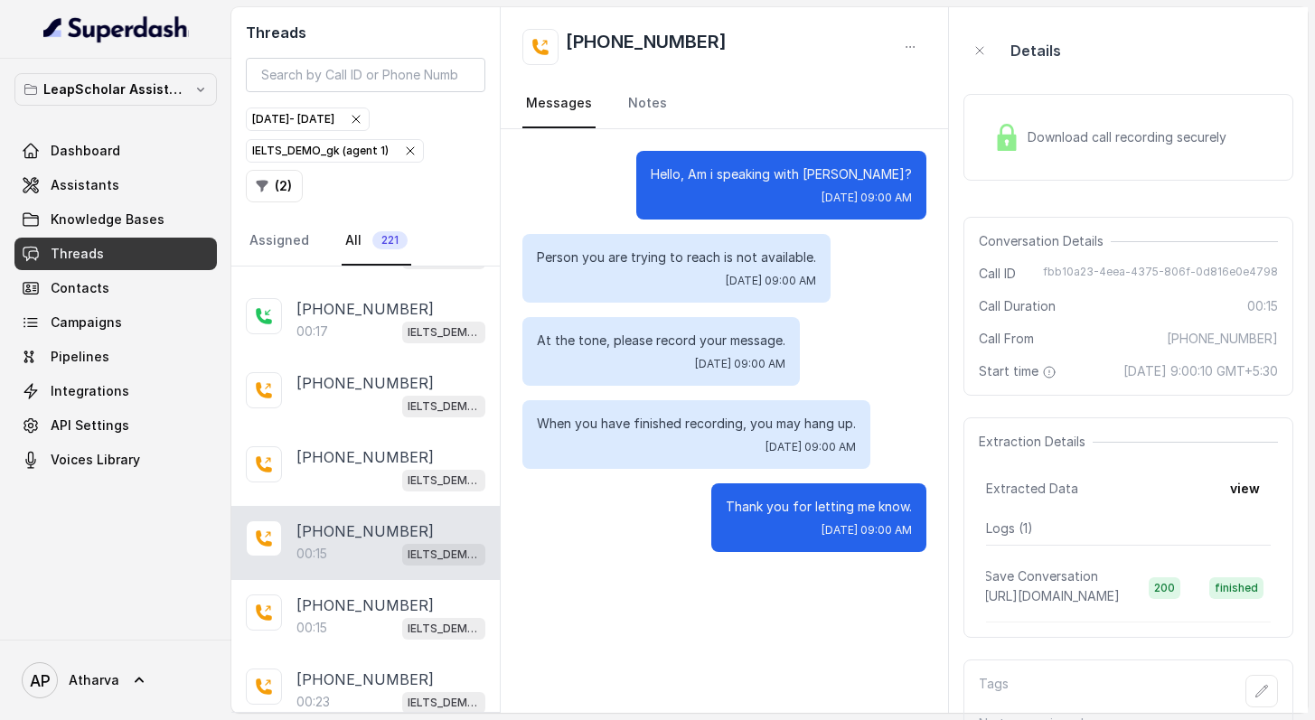
click at [1035, 140] on span "Download call recording securely" at bounding box center [1131, 137] width 206 height 18
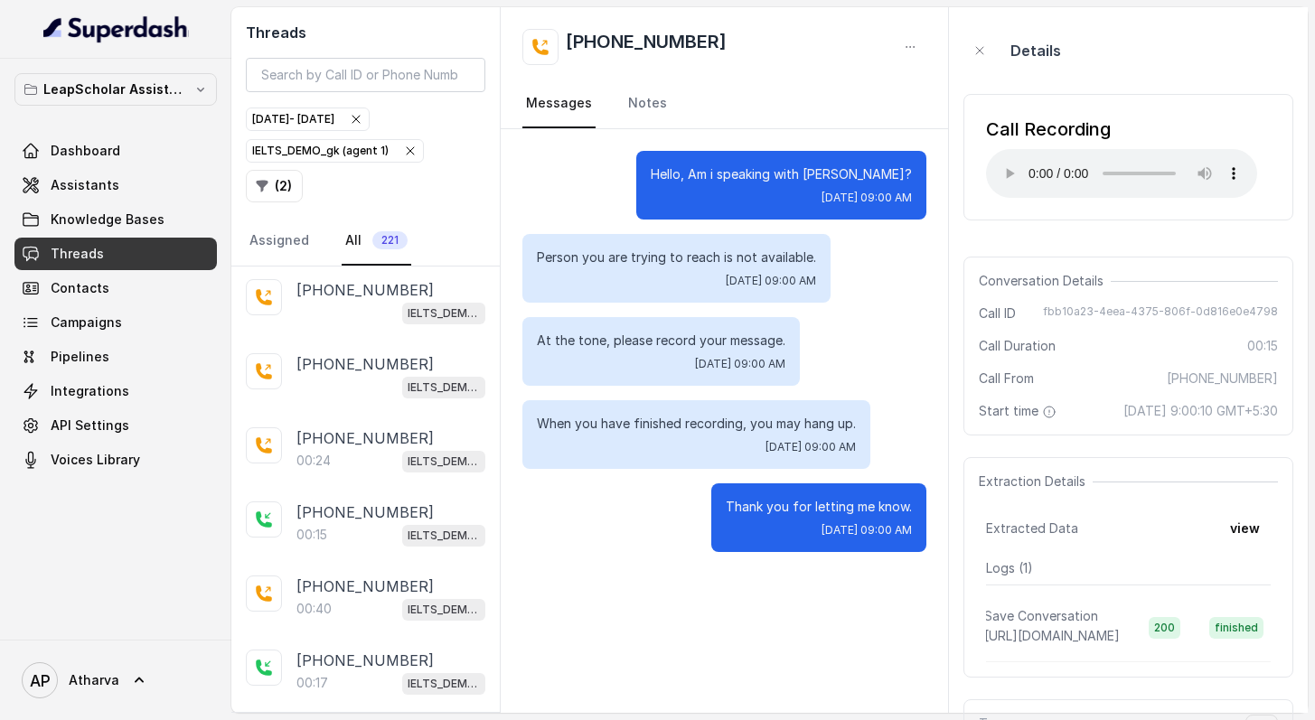
scroll to position [30677, 0]
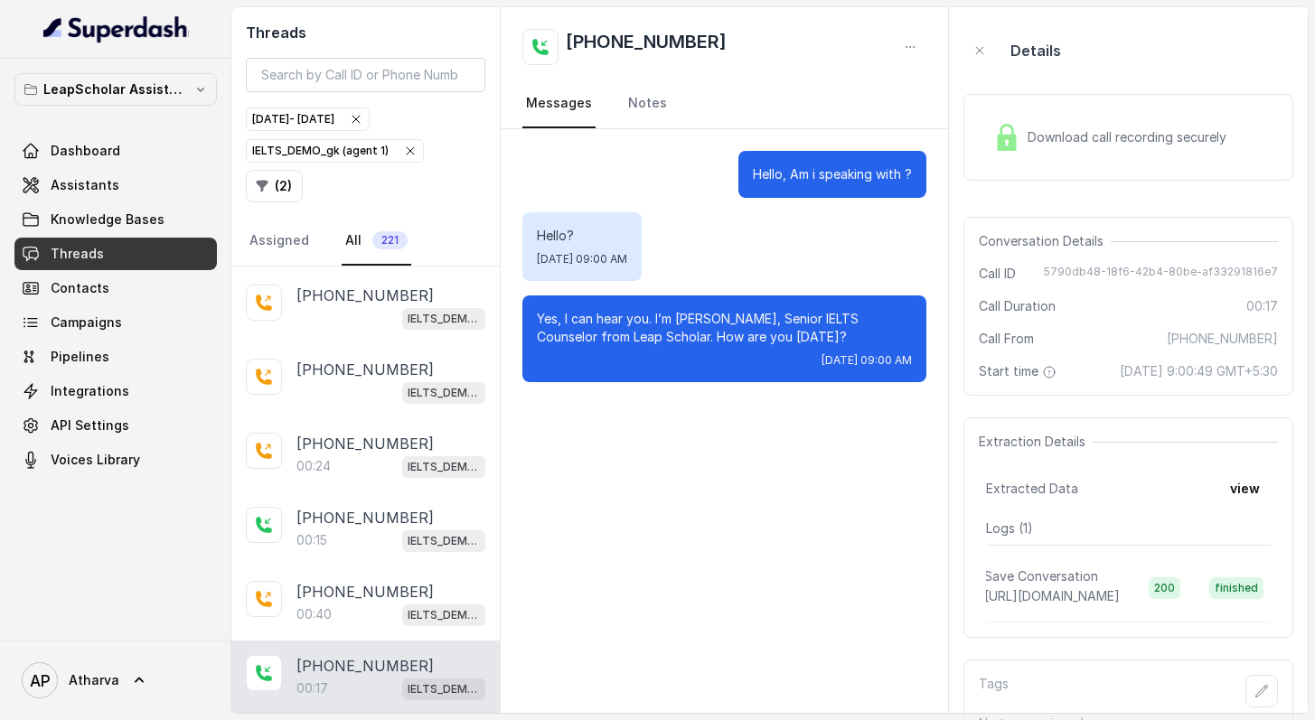
click at [1006, 135] on img at bounding box center [1006, 137] width 27 height 27
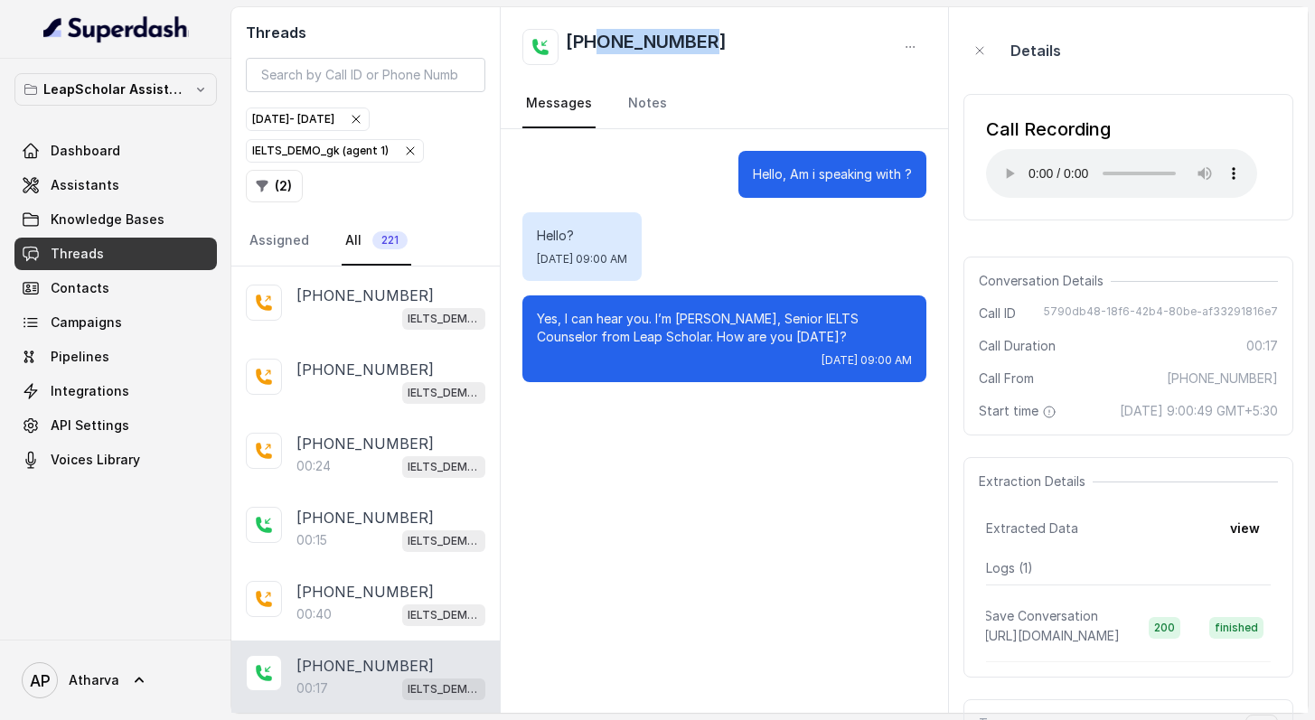
drag, startPoint x: 718, startPoint y: 33, endPoint x: 593, endPoint y: 45, distance: 125.3
click at [594, 45] on div "[PHONE_NUMBER]" at bounding box center [724, 47] width 404 height 36
copy h2 "9787590381"
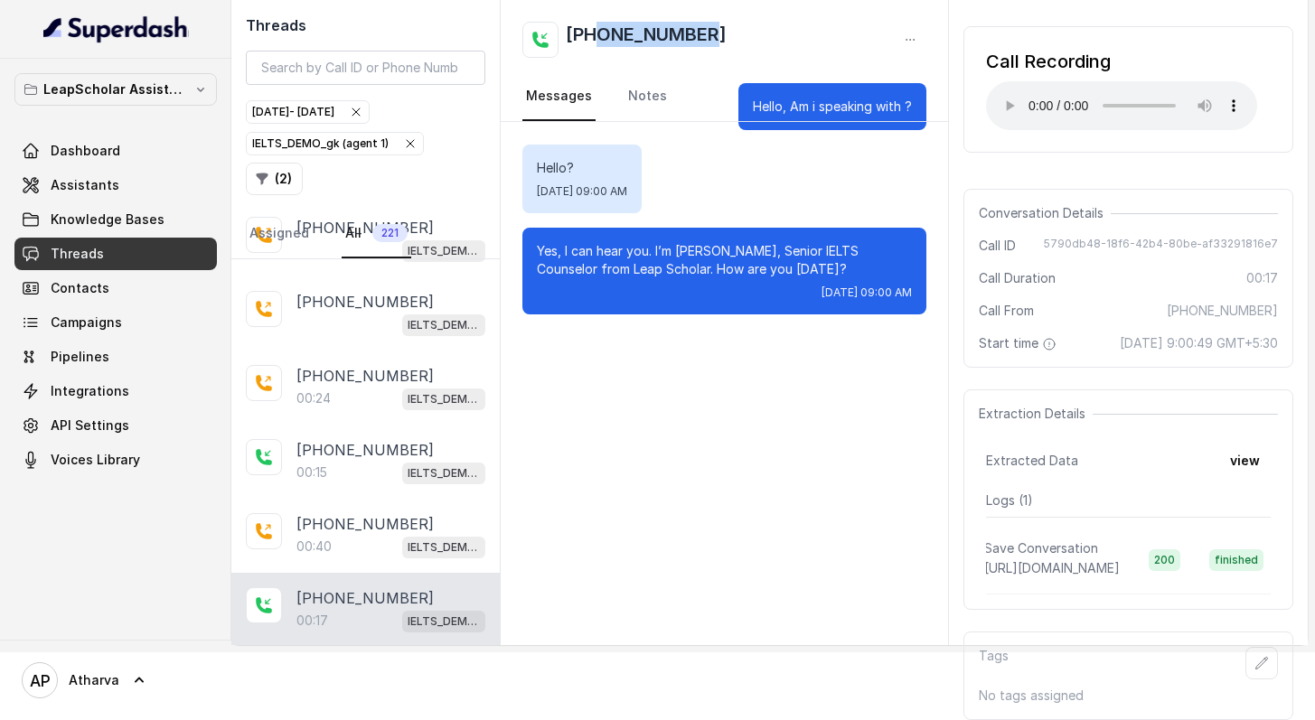
scroll to position [113, 0]
click at [1254, 445] on button "view" at bounding box center [1245, 461] width 52 height 33
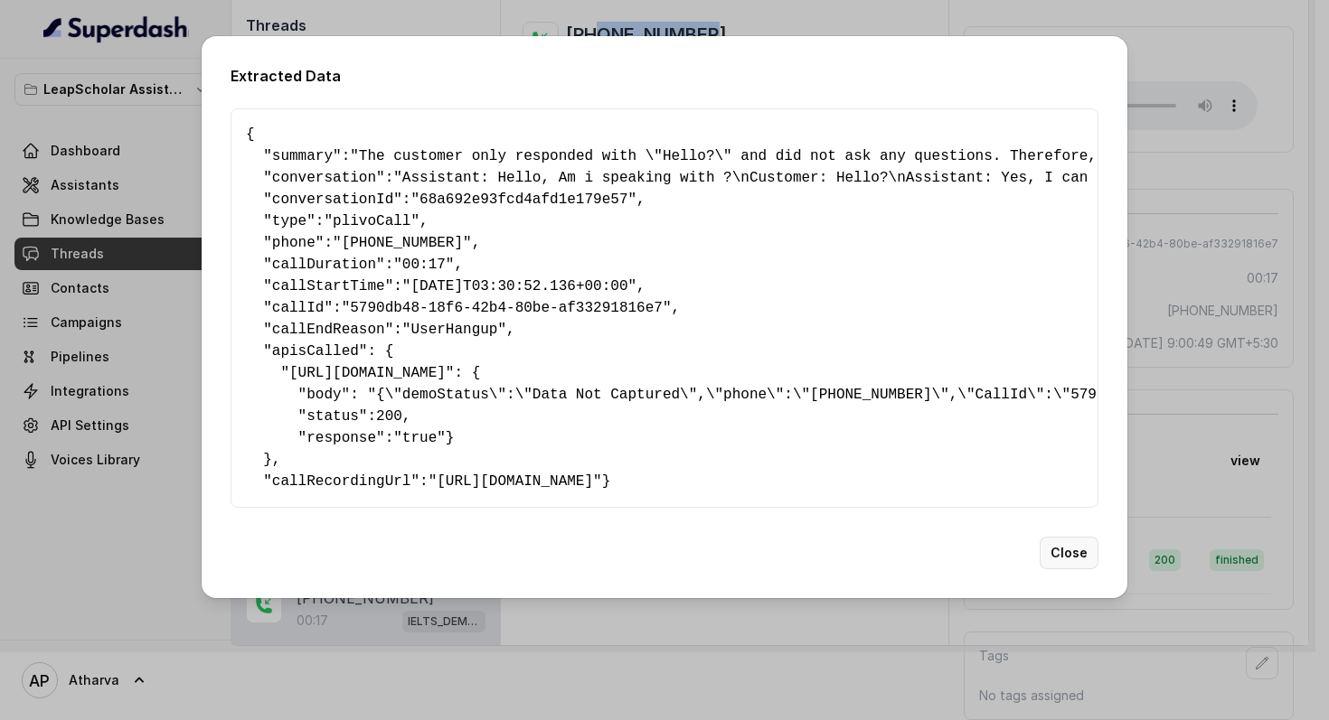
click at [1068, 569] on button "Close" at bounding box center [1068, 553] width 59 height 33
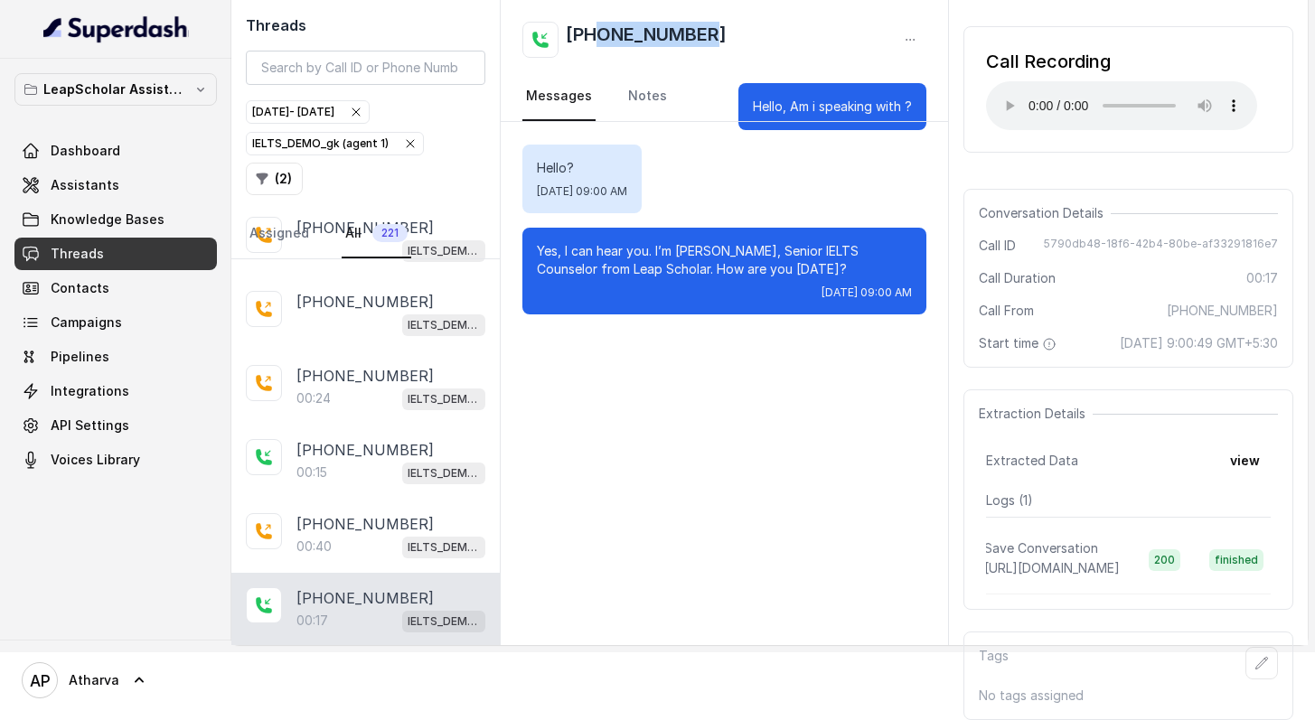
scroll to position [0, 0]
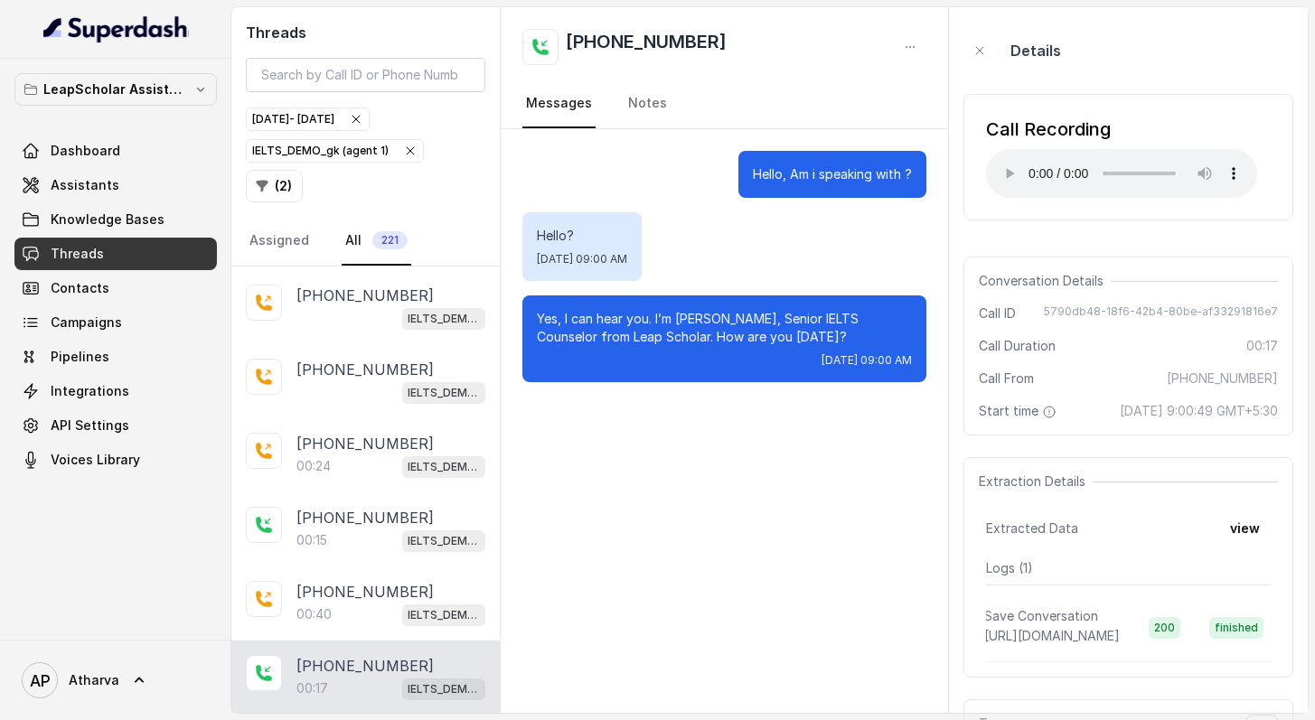
click at [900, 174] on p "Hello, Am i speaking with ?" at bounding box center [832, 174] width 159 height 18
click at [652, 45] on h2 "[PHONE_NUMBER]" at bounding box center [646, 47] width 161 height 36
drag, startPoint x: 599, startPoint y: 42, endPoint x: 730, endPoint y: 46, distance: 131.1
click at [730, 46] on div "[PHONE_NUMBER]" at bounding box center [724, 47] width 404 height 36
copy h2 "9787590381"
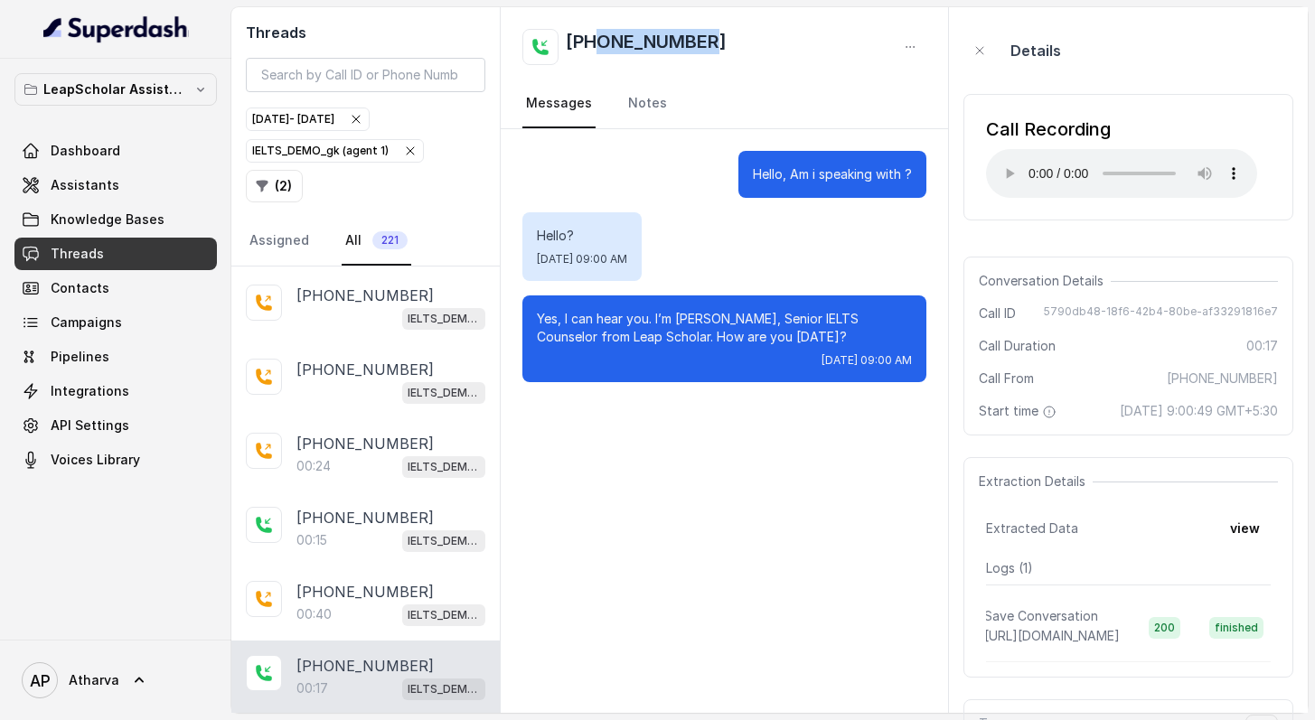
click at [793, 483] on div "Hello, Am i speaking with ? Hello? [DATE] 09:00 AM Yes, I can hear you. I’m [PE…" at bounding box center [724, 421] width 447 height 584
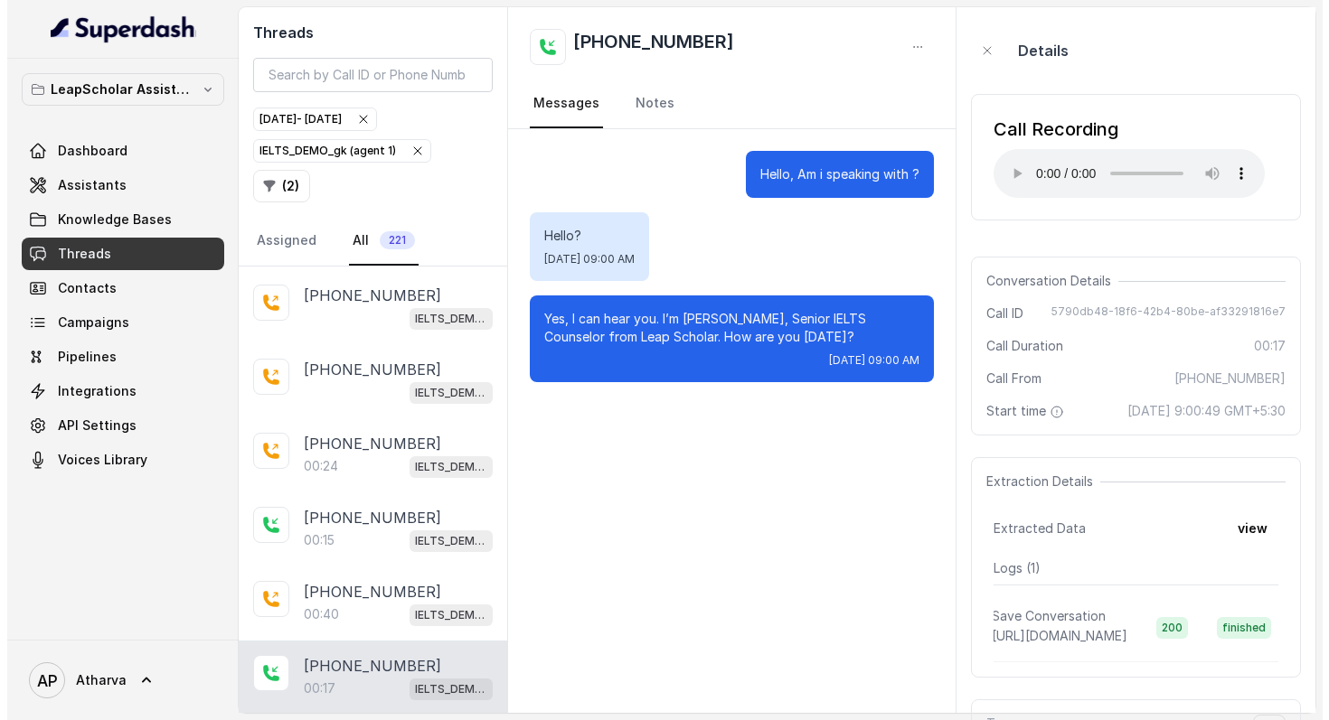
scroll to position [113, 0]
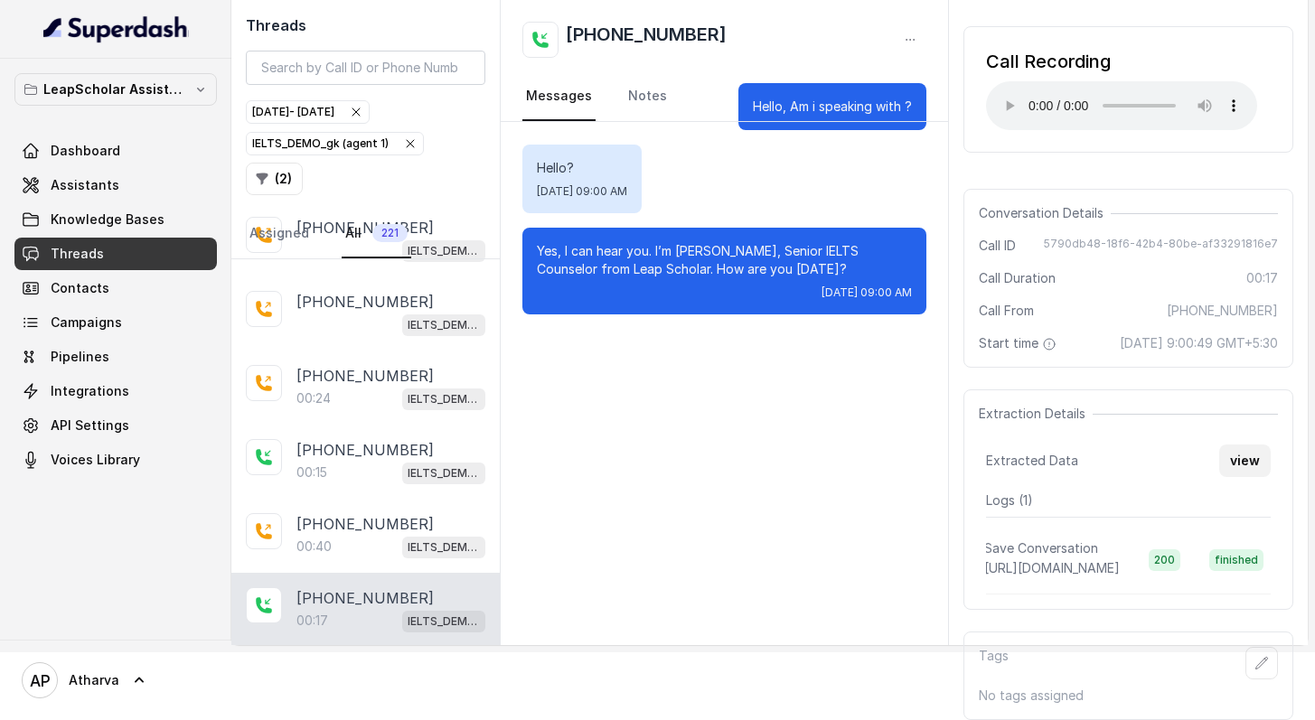
click at [1242, 445] on button "view" at bounding box center [1245, 461] width 52 height 33
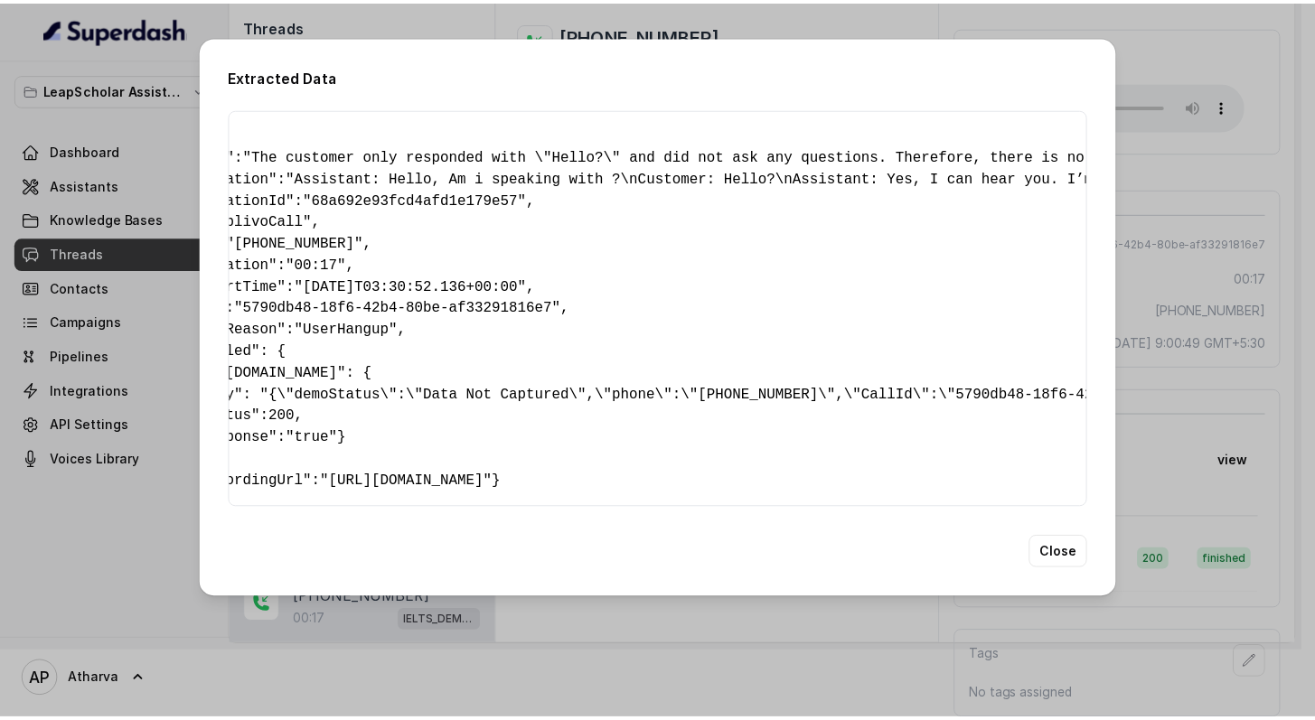
scroll to position [0, 0]
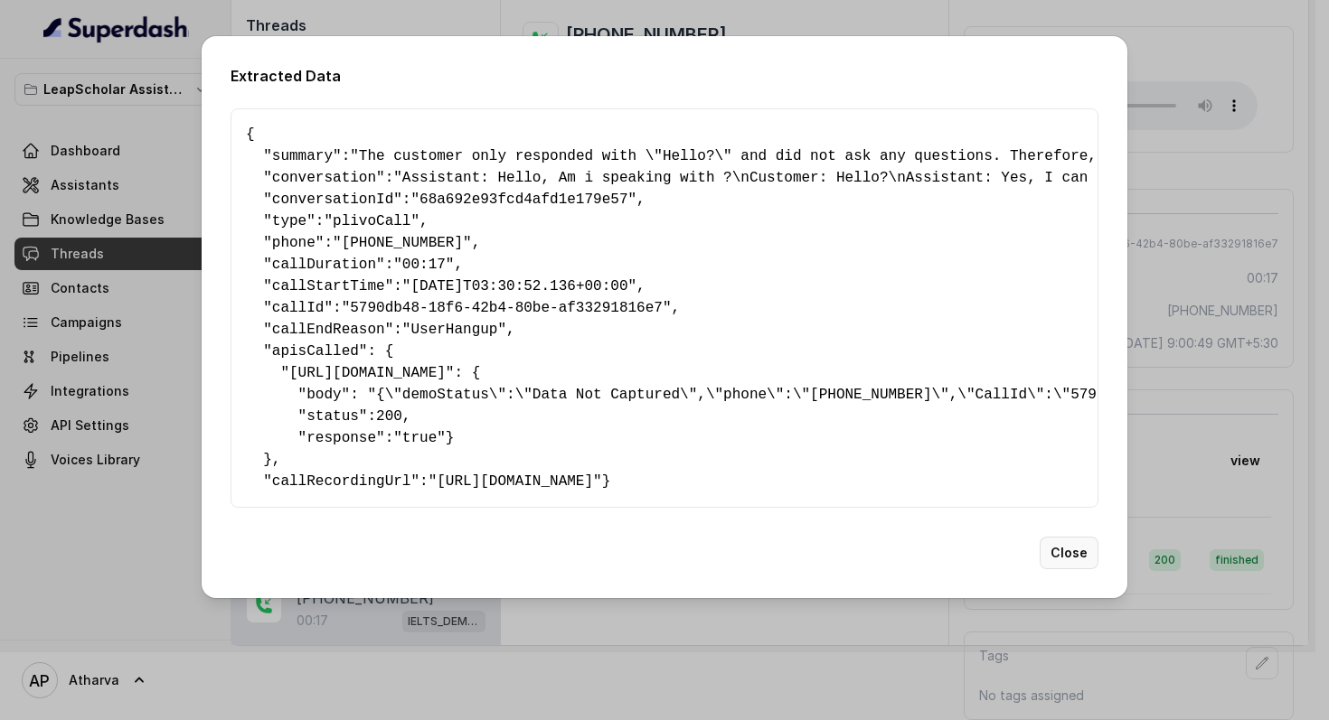
click at [1059, 569] on button "Close" at bounding box center [1068, 553] width 59 height 33
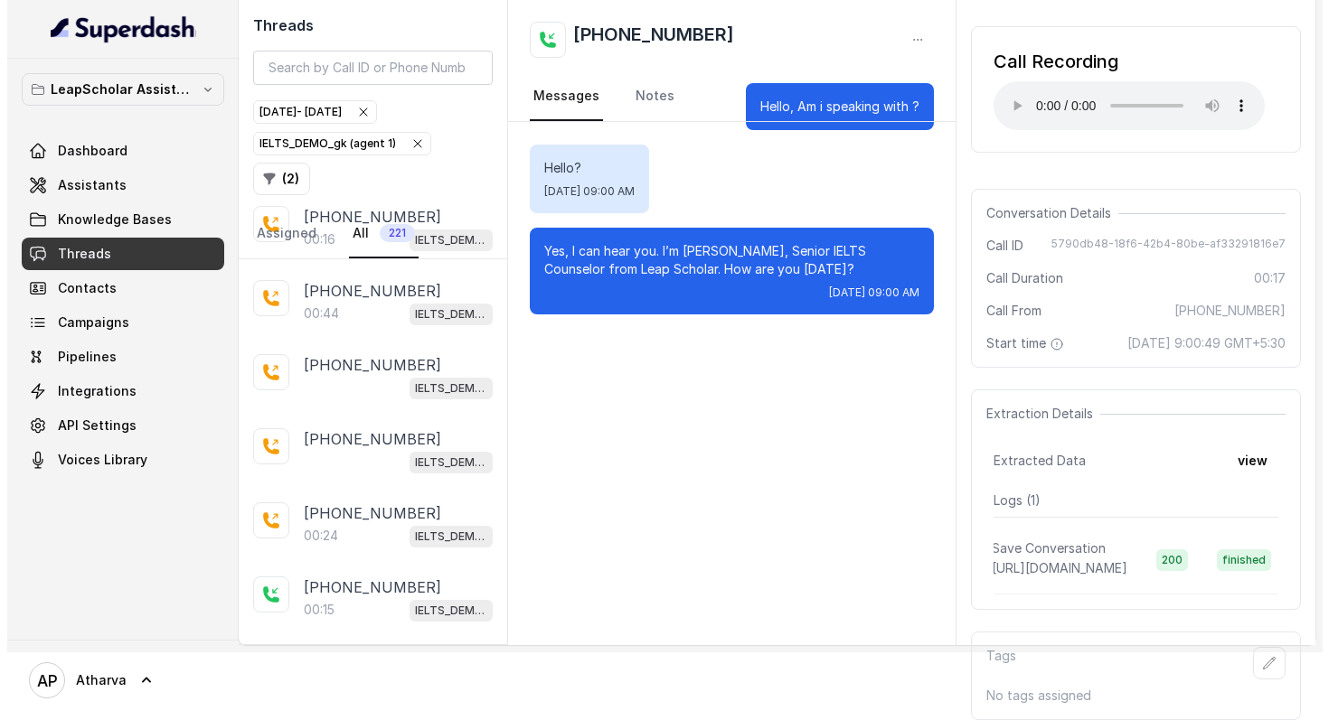
scroll to position [30485, 0]
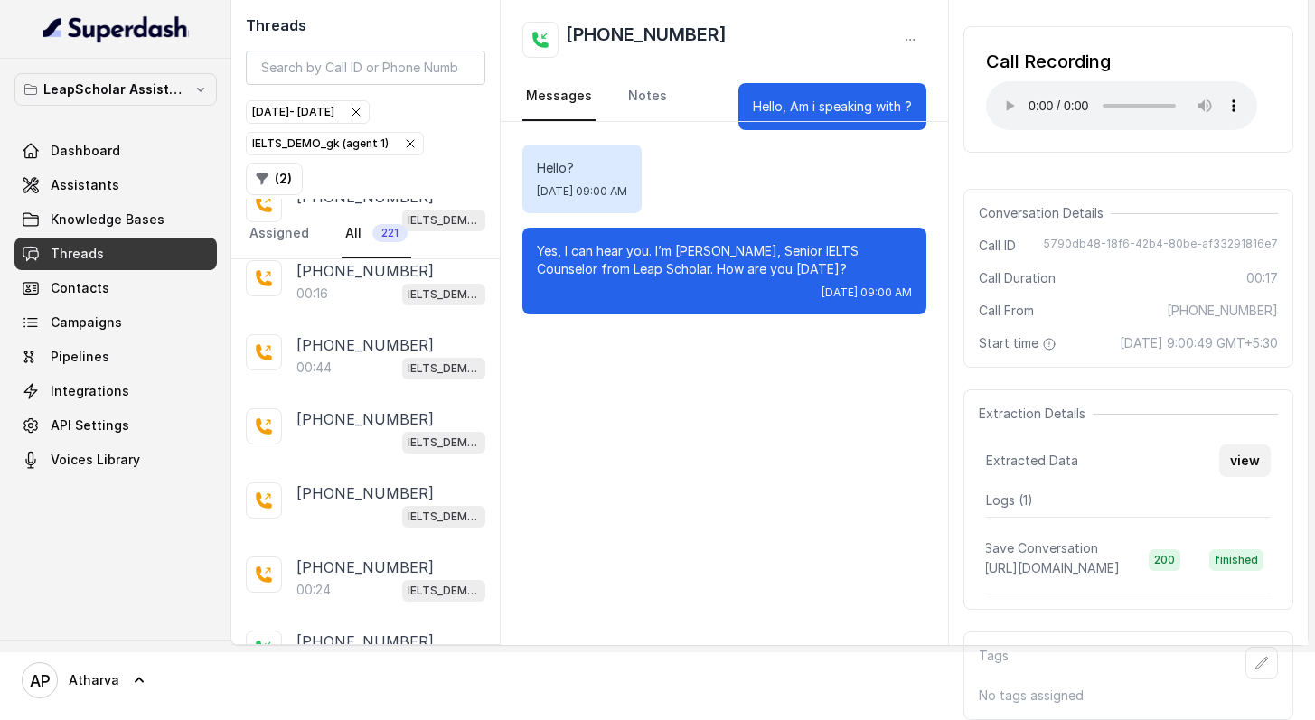
click at [1244, 445] on button "view" at bounding box center [1245, 461] width 52 height 33
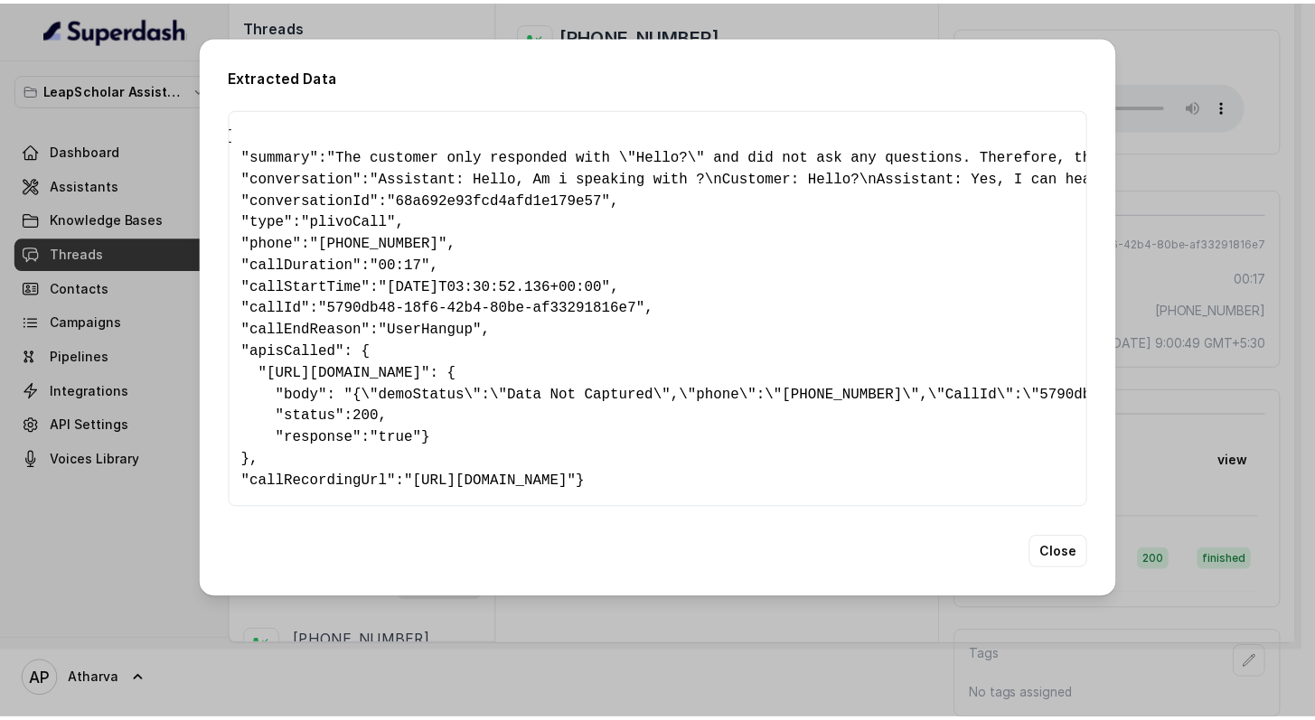
scroll to position [0, 0]
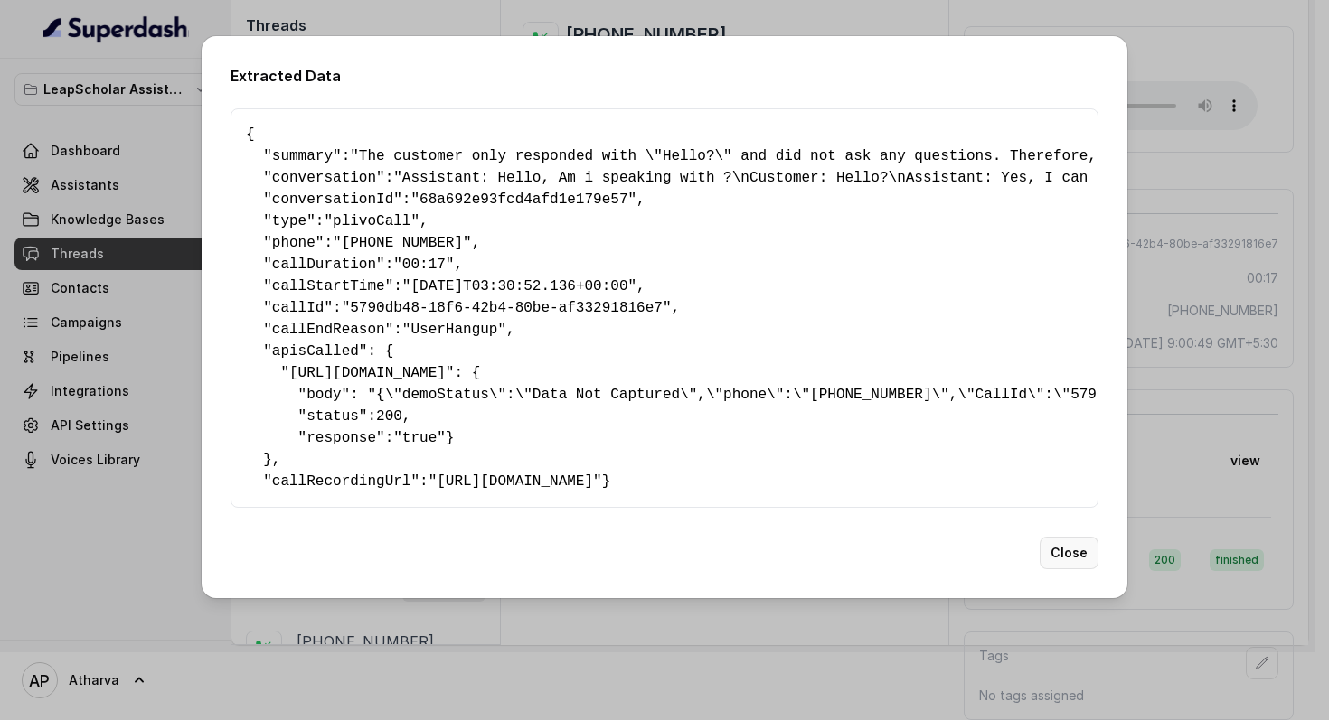
click at [1069, 569] on button "Close" at bounding box center [1068, 553] width 59 height 33
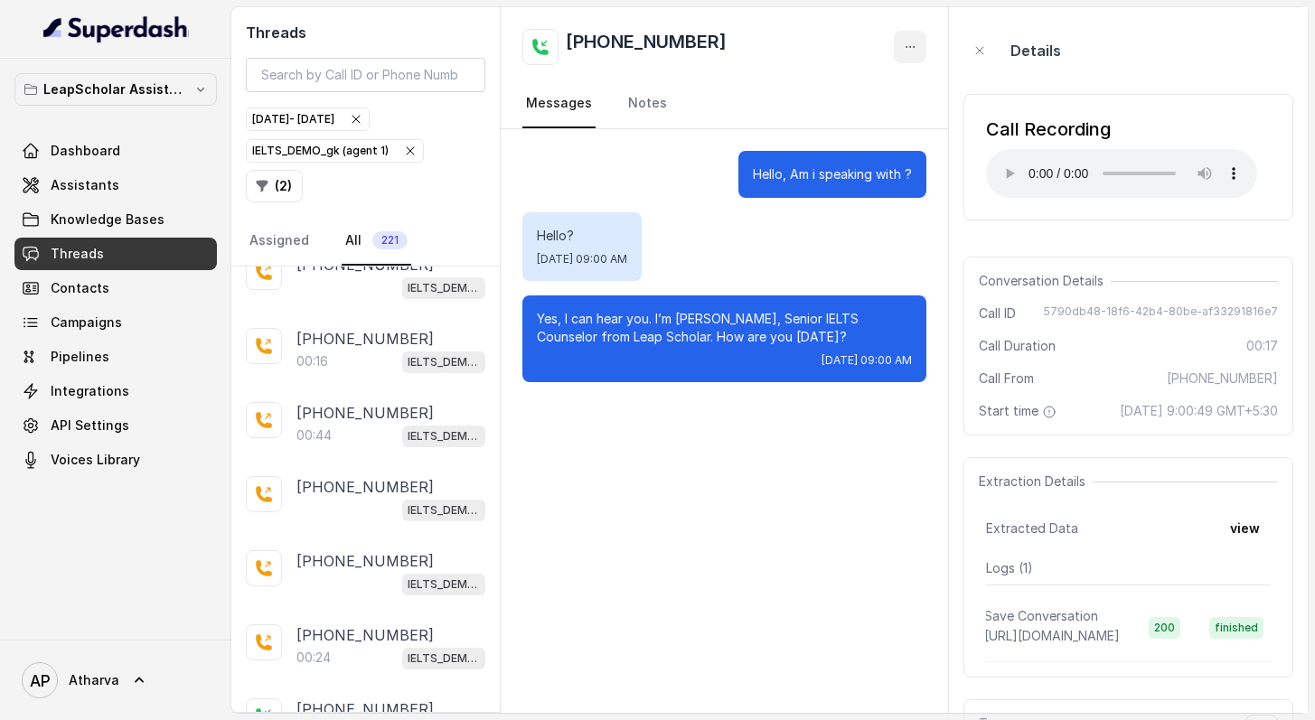
click at [903, 44] on icon "button" at bounding box center [910, 47] width 14 height 14
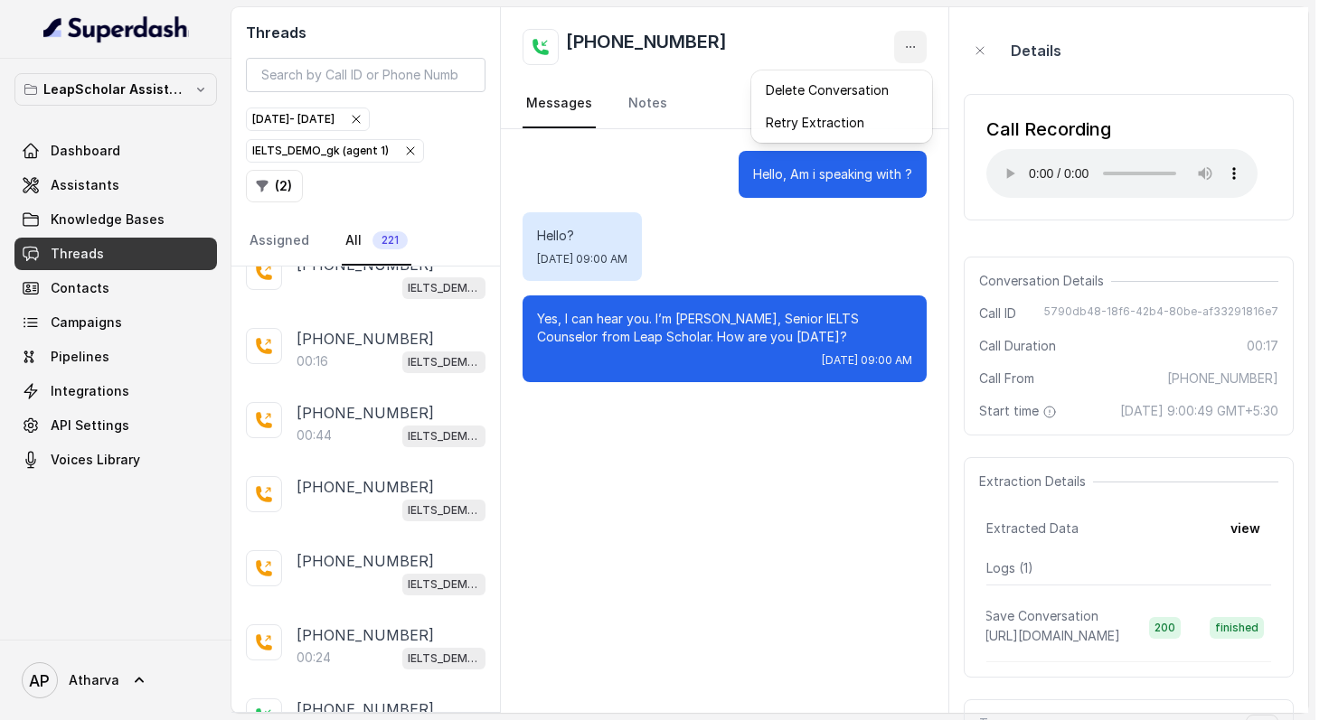
click at [667, 108] on div "[PHONE_NUMBER] Messages Notes" at bounding box center [724, 68] width 447 height 122
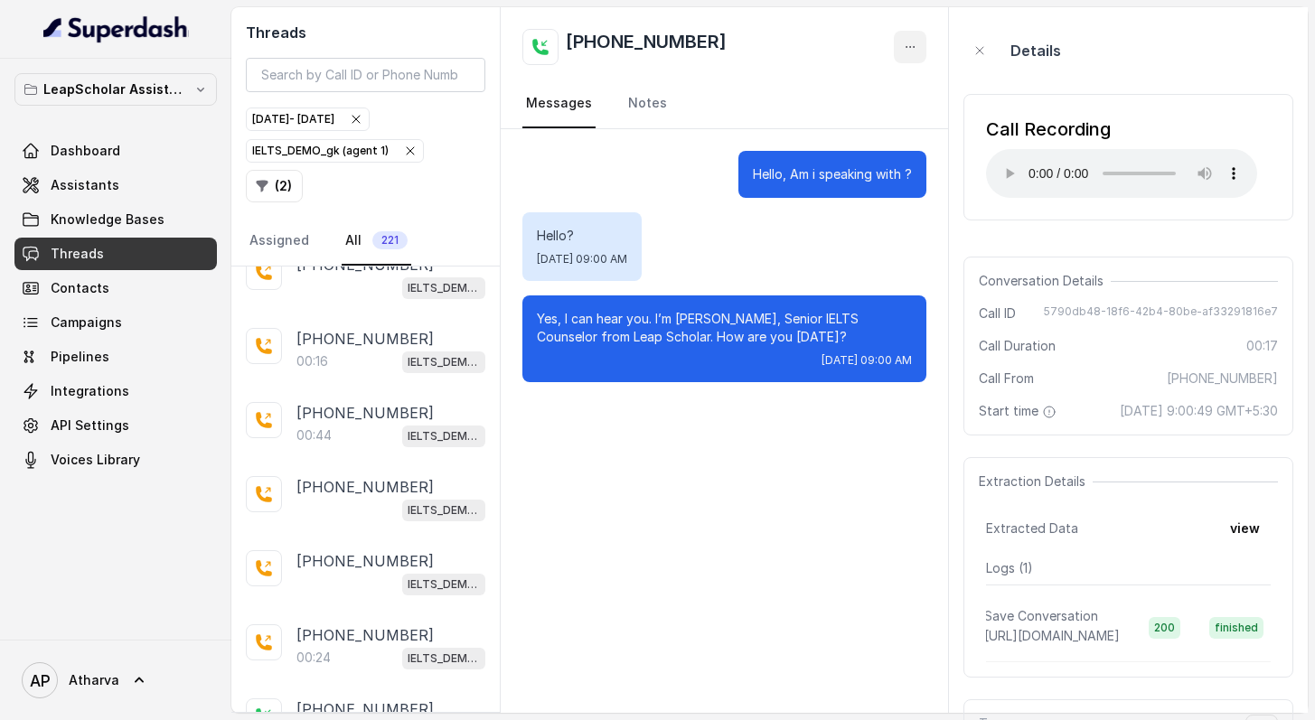
click at [915, 43] on icon "button" at bounding box center [910, 47] width 14 height 14
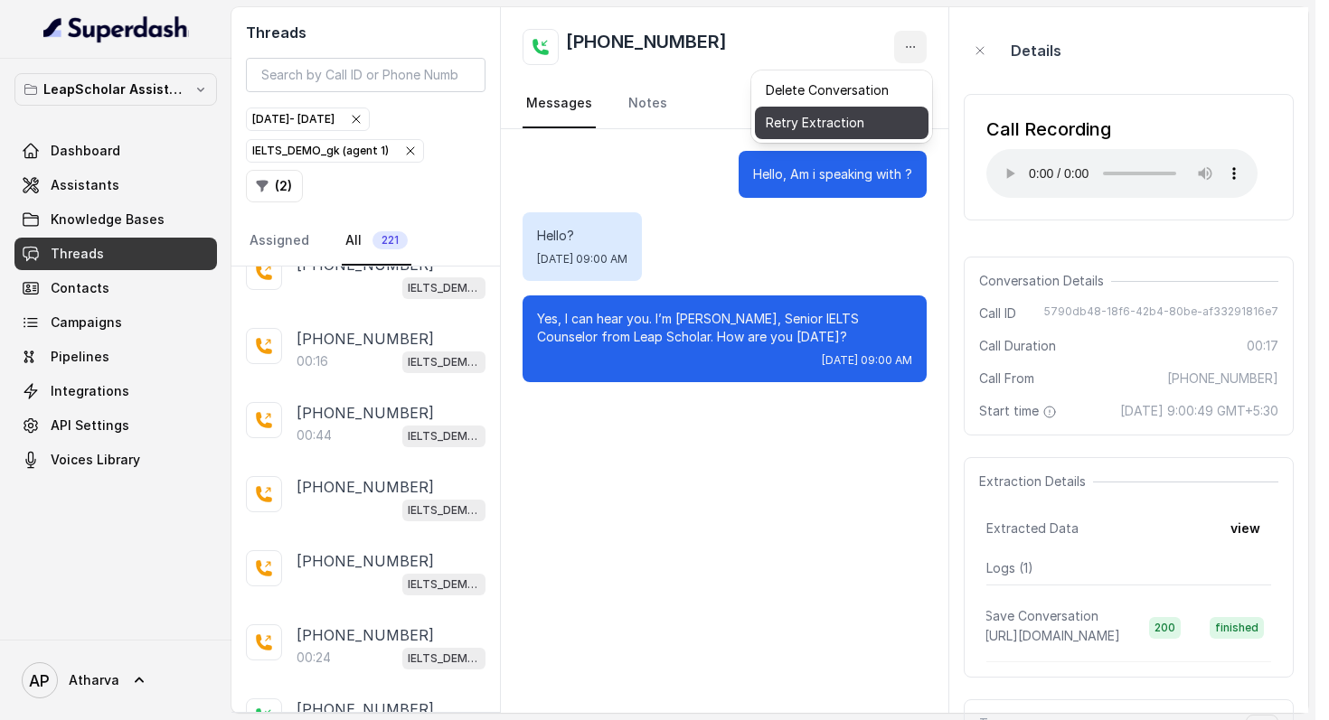
click at [899, 134] on button "Retry Extraction" at bounding box center [842, 123] width 174 height 33
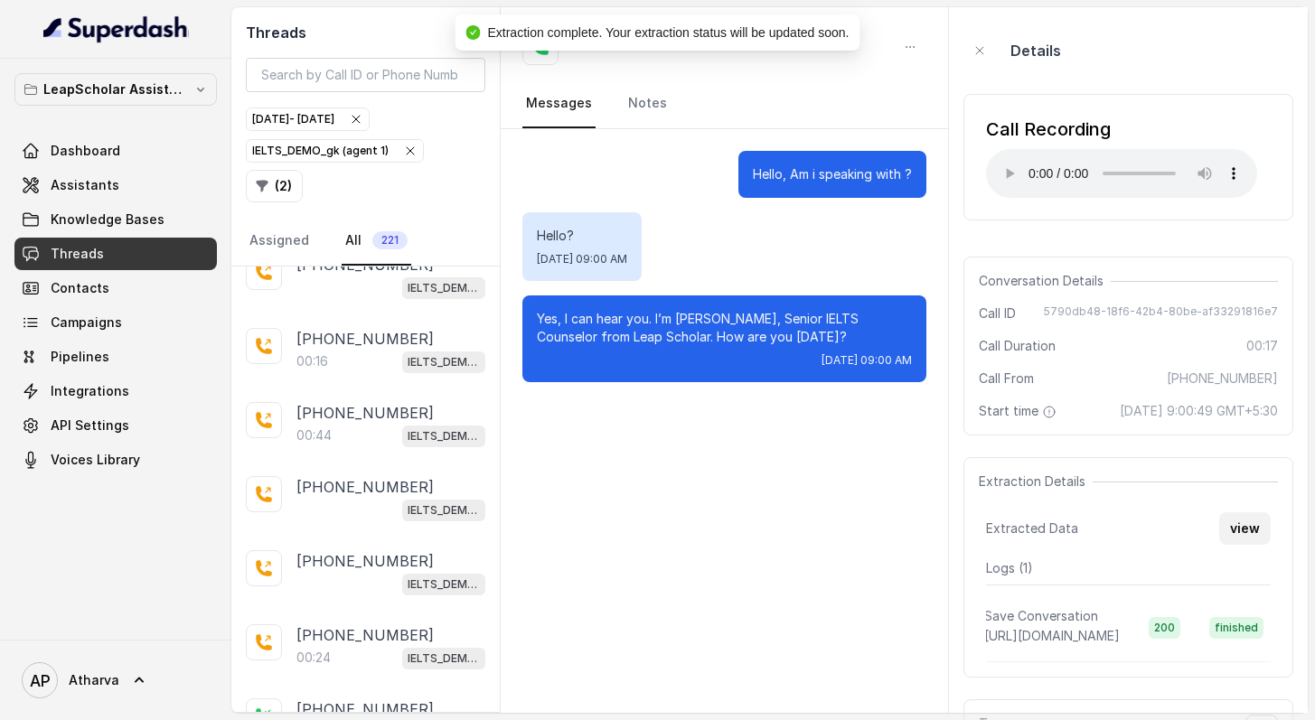
click at [1237, 545] on button "view" at bounding box center [1245, 528] width 52 height 33
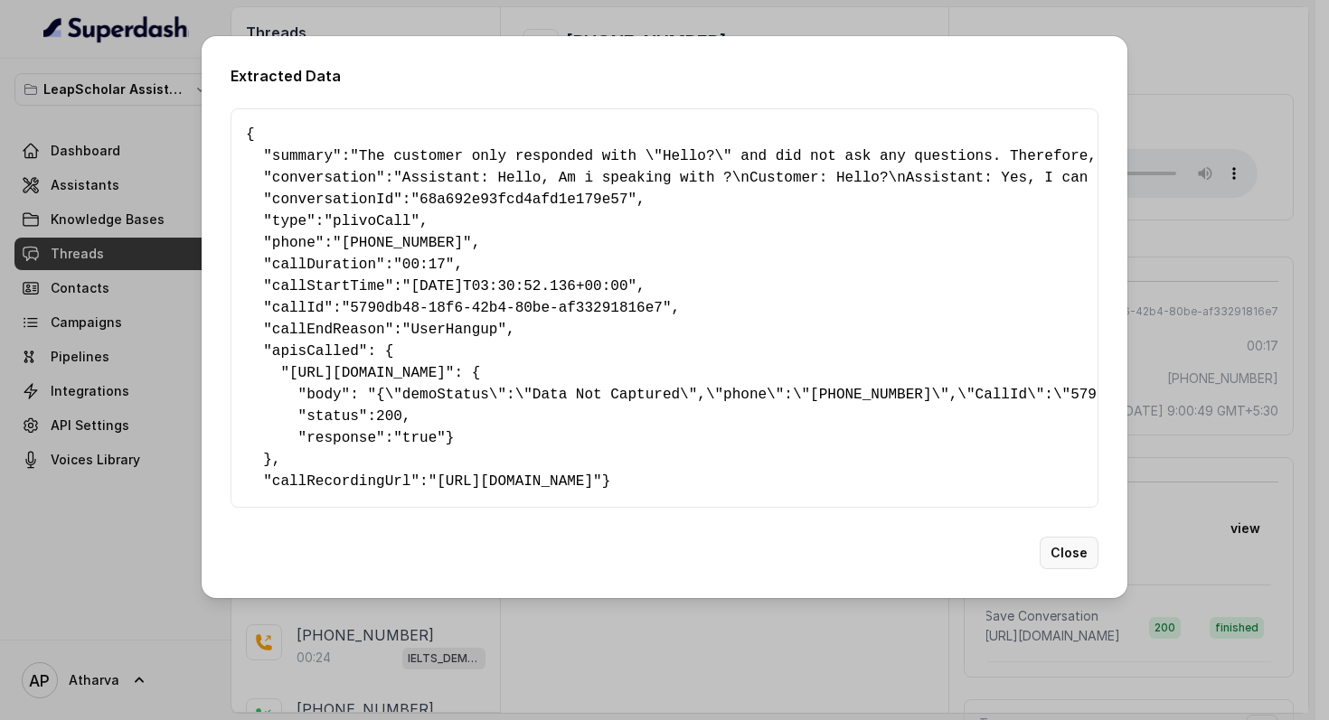
click at [1069, 569] on button "Close" at bounding box center [1068, 553] width 59 height 33
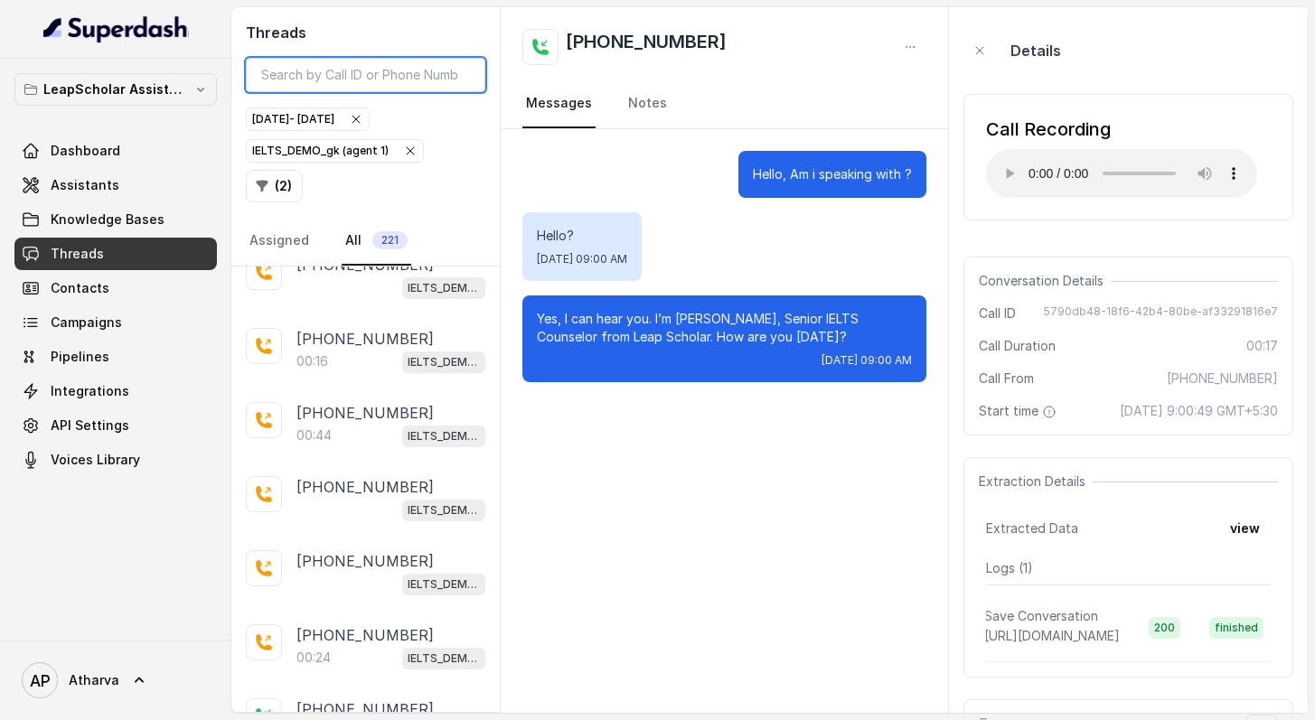
click at [427, 69] on input "search" at bounding box center [365, 75] width 239 height 34
paste input "9787590381"
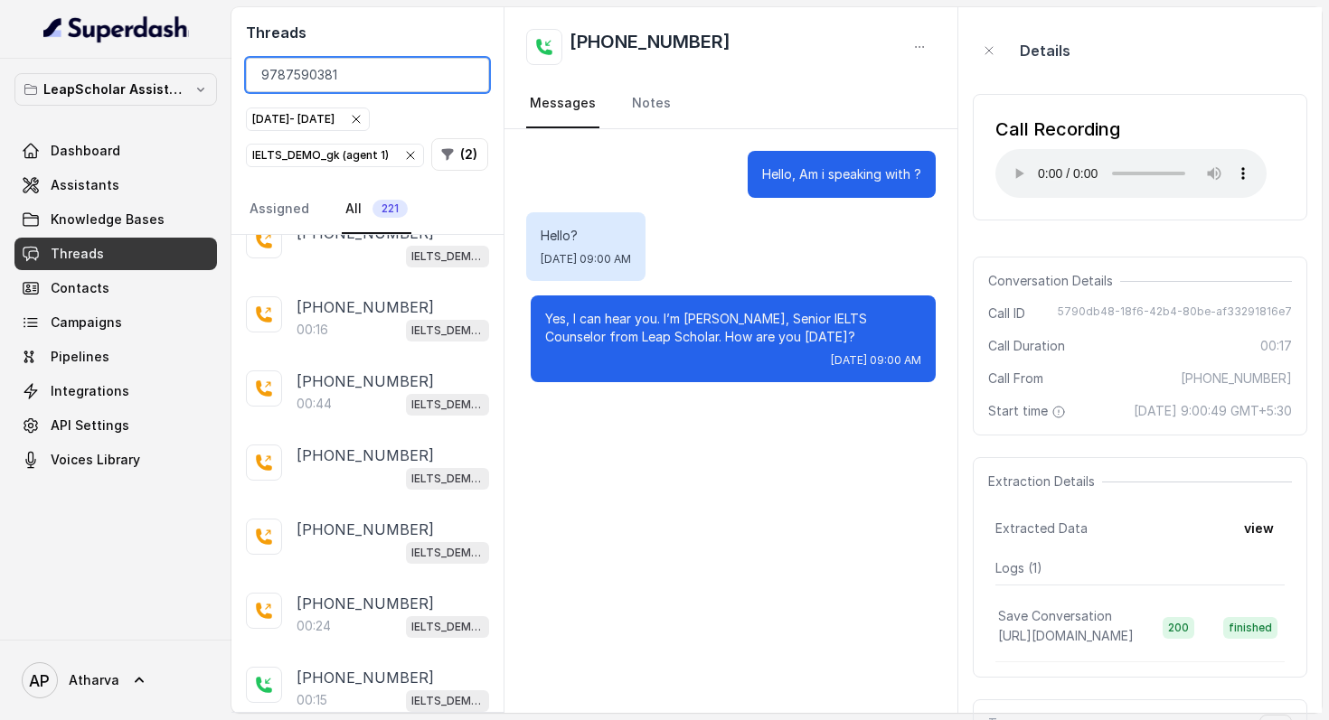
scroll to position [968, 0]
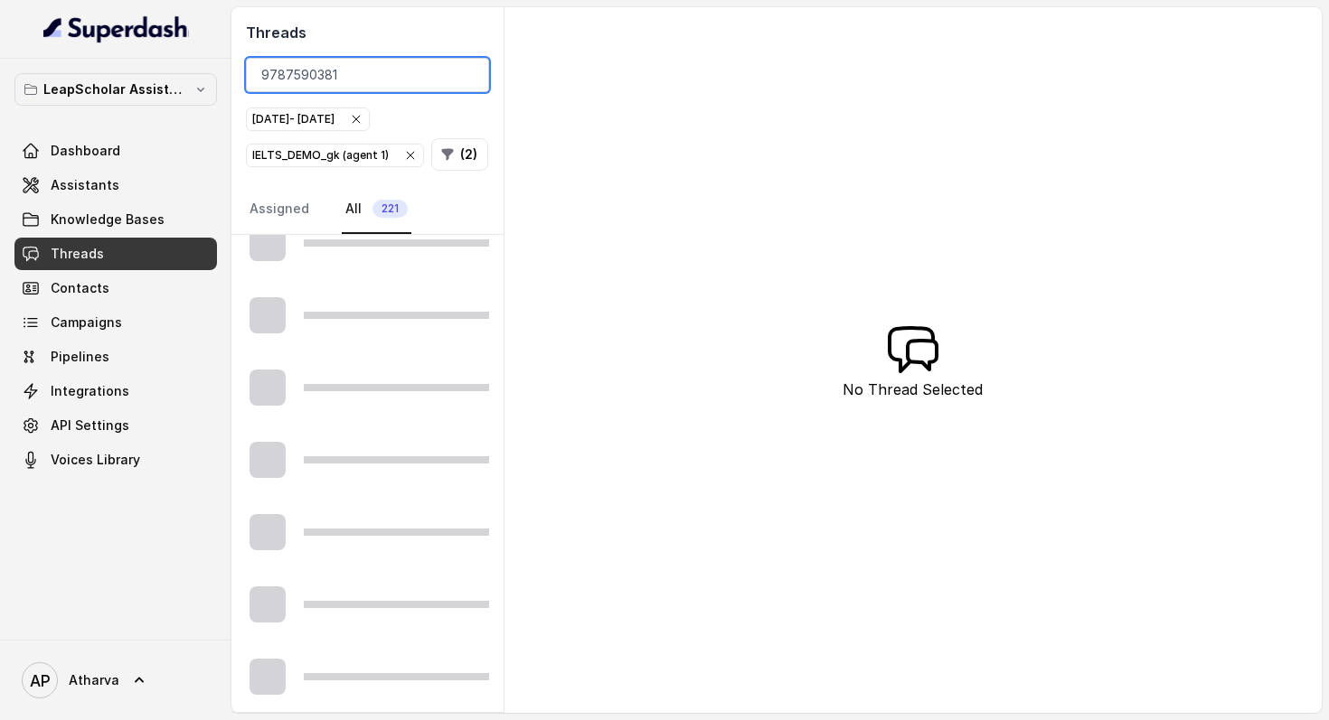
click at [370, 74] on input "9787590381" at bounding box center [367, 75] width 243 height 34
type input "9787590381"
click at [578, 342] on div "Threads 9787590381 [DATE] - [DATE] IELTS_DEMO_gk (agent 1) ( 2 ) Assigned All 2…" at bounding box center [776, 360] width 1090 height 706
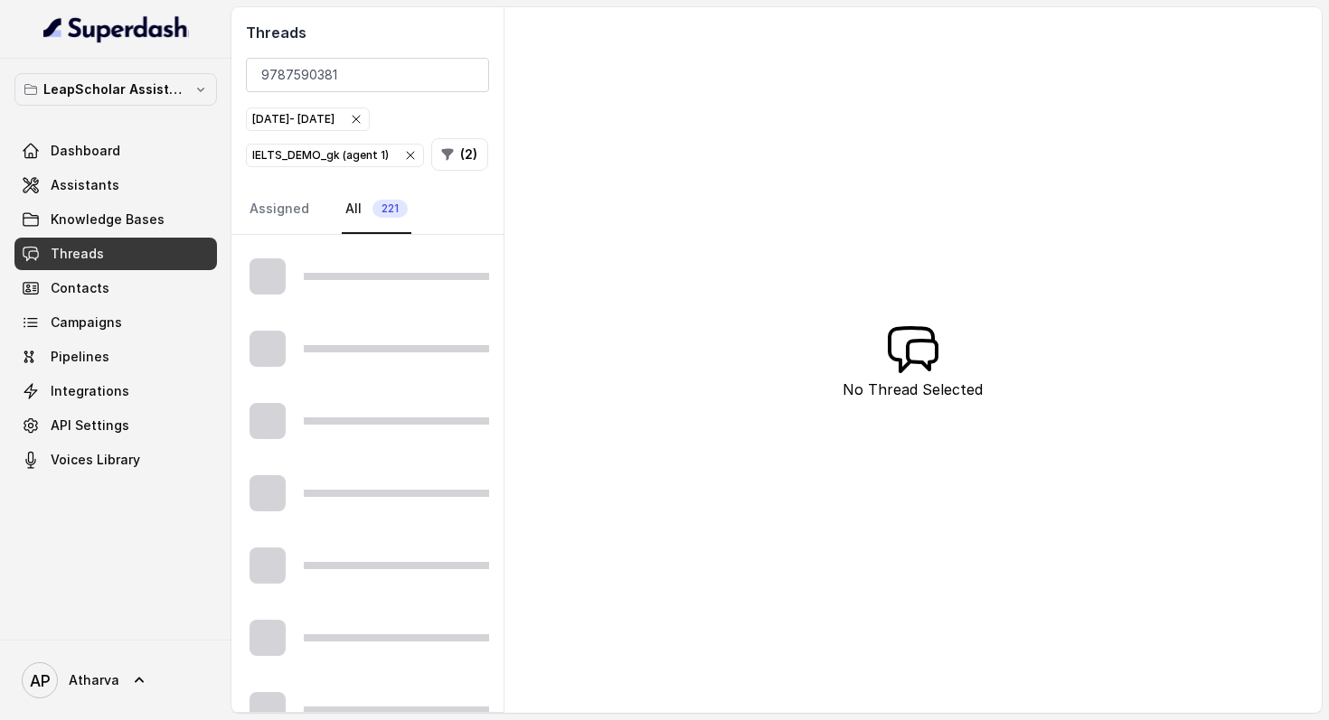
scroll to position [0, 0]
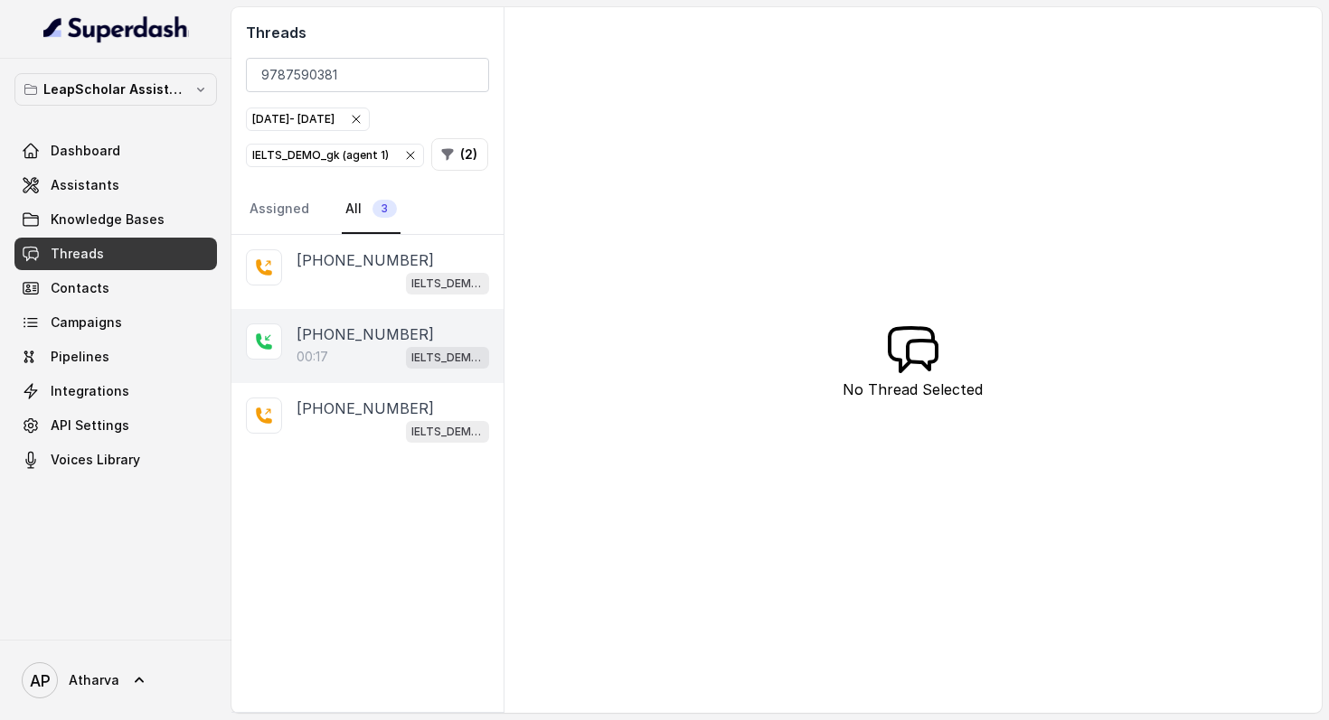
click at [364, 334] on p "[PHONE_NUMBER]" at bounding box center [364, 335] width 137 height 22
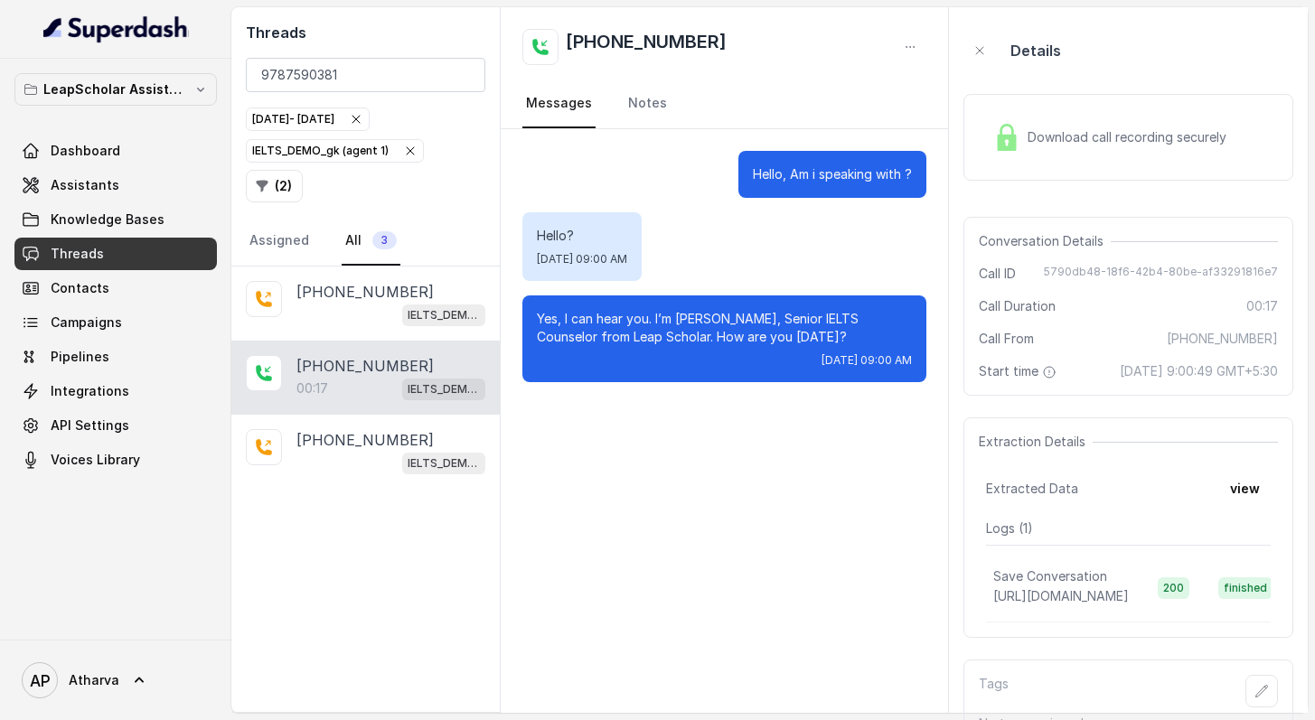
click at [1005, 148] on img at bounding box center [1006, 137] width 27 height 27
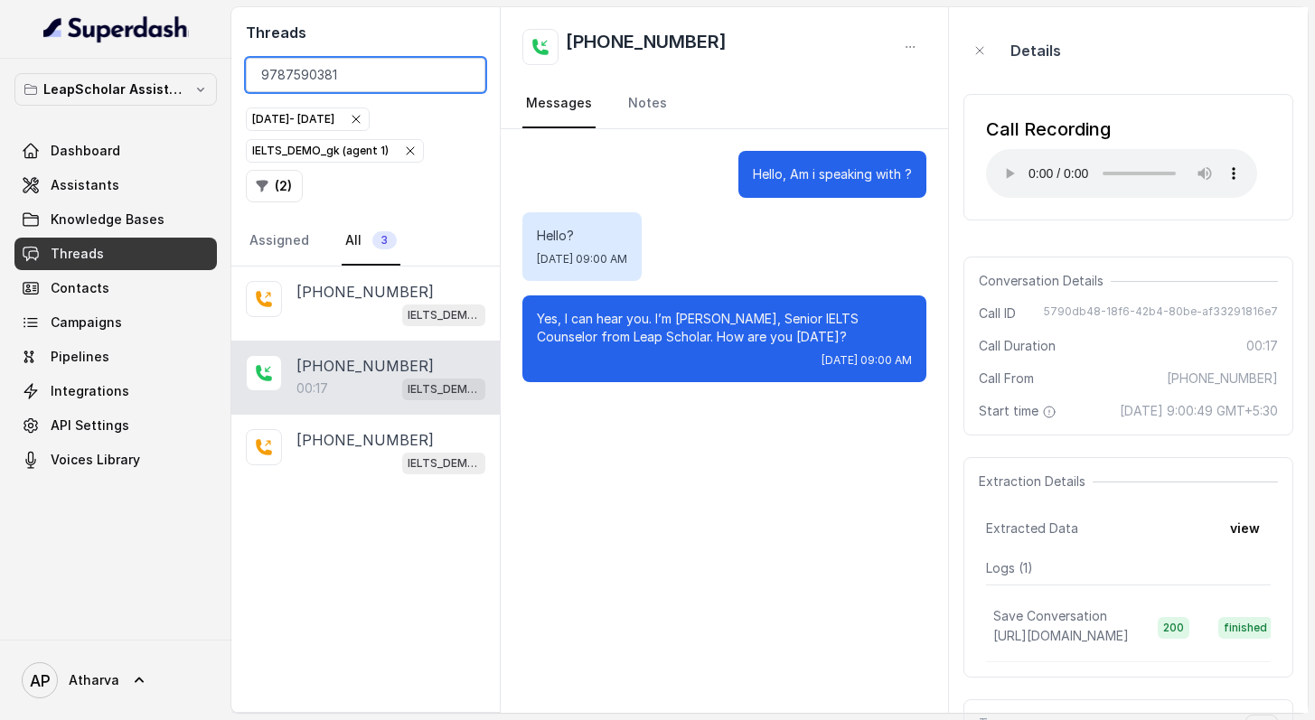
click at [462, 75] on input "9787590381" at bounding box center [365, 75] width 239 height 34
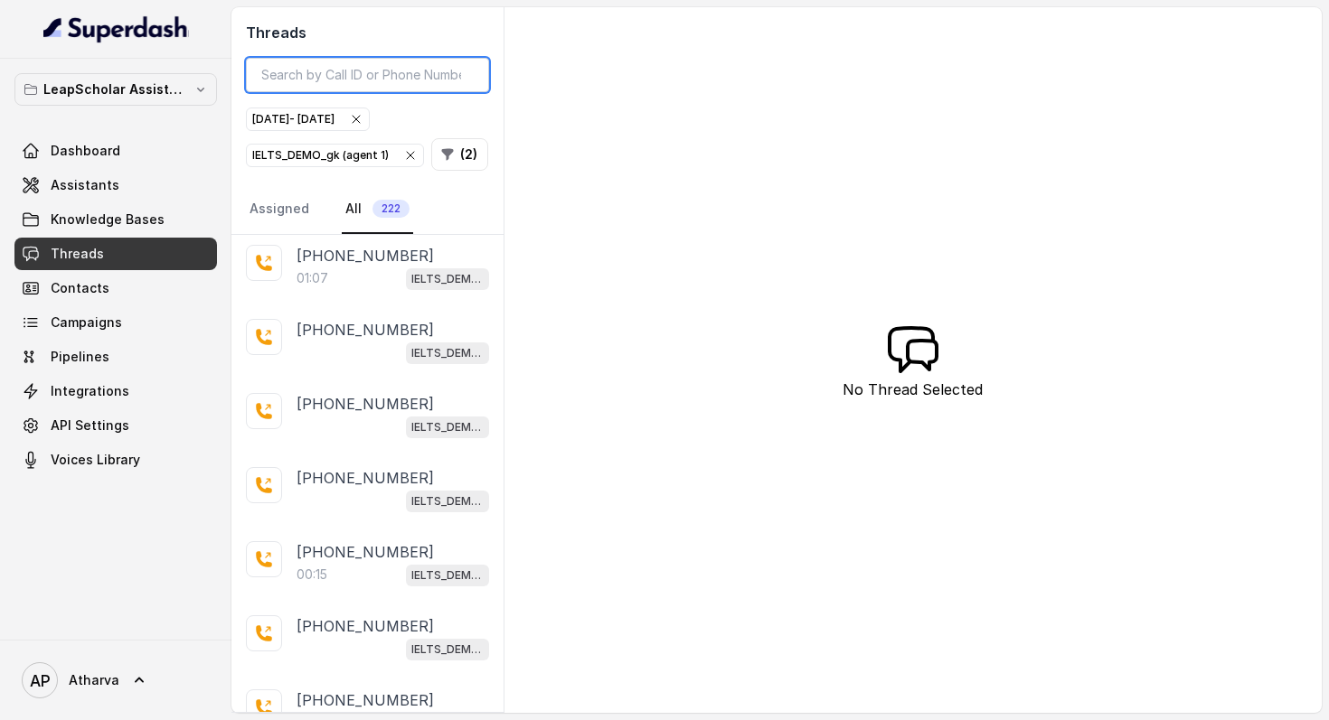
scroll to position [3255, 0]
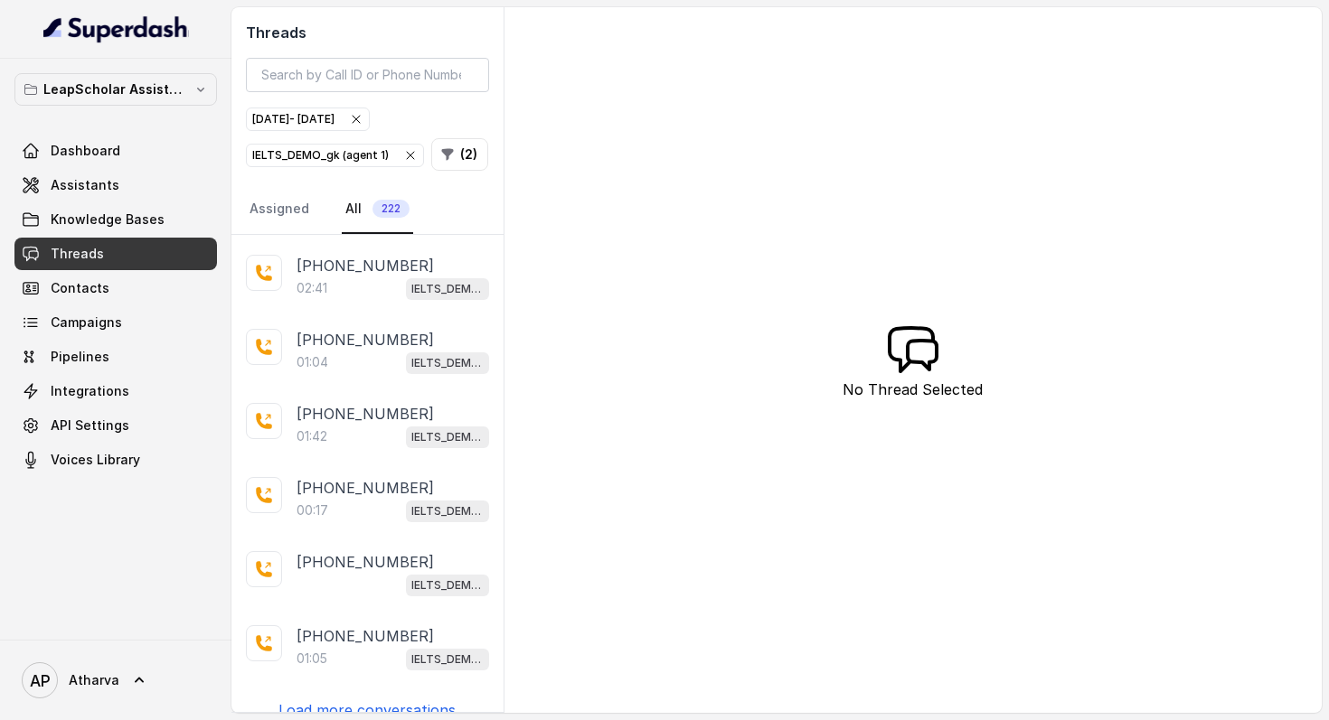
click at [382, 700] on p "Load more conversations" at bounding box center [366, 711] width 177 height 22
click at [390, 700] on p "Load more conversations" at bounding box center [366, 711] width 177 height 22
click at [380, 700] on p "Load more conversations" at bounding box center [366, 711] width 177 height 22
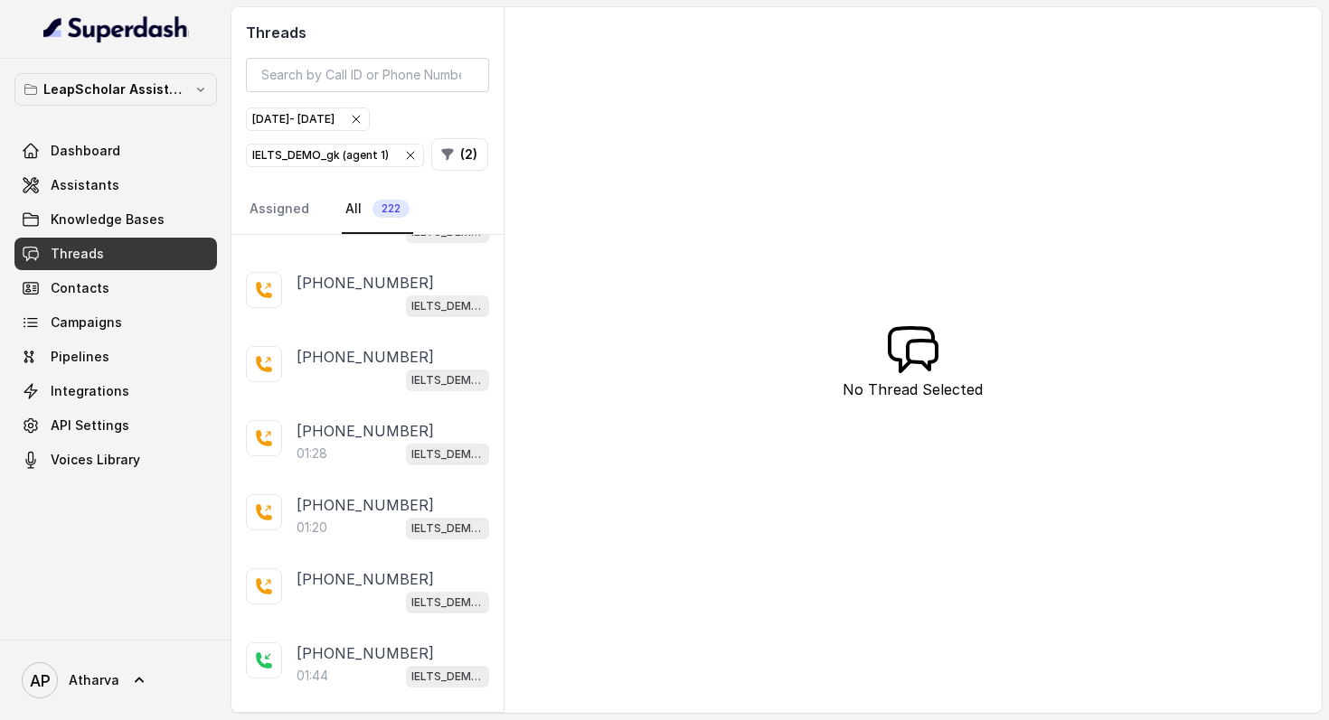
scroll to position [10621, 0]
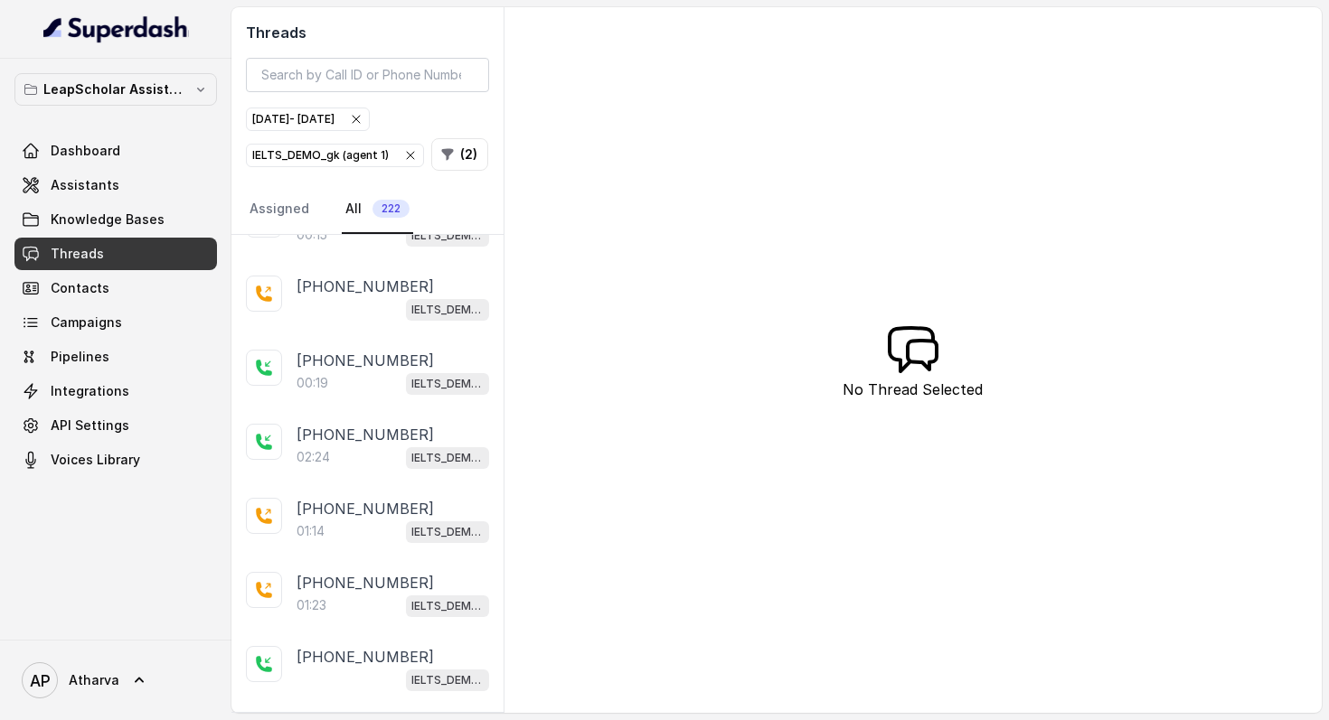
scroll to position [17986, 0]
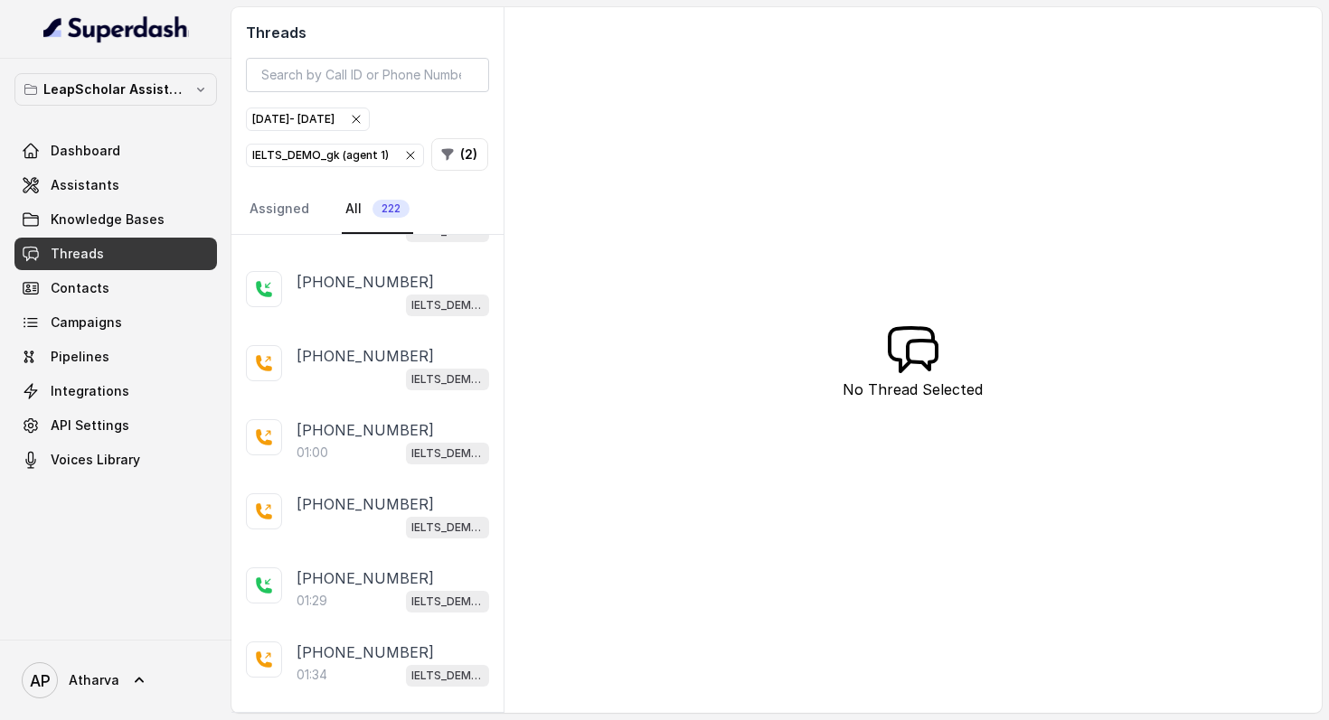
drag, startPoint x: 342, startPoint y: 687, endPoint x: 377, endPoint y: 594, distance: 99.5
click at [343, 367] on p "[PHONE_NUMBER]" at bounding box center [364, 356] width 137 height 22
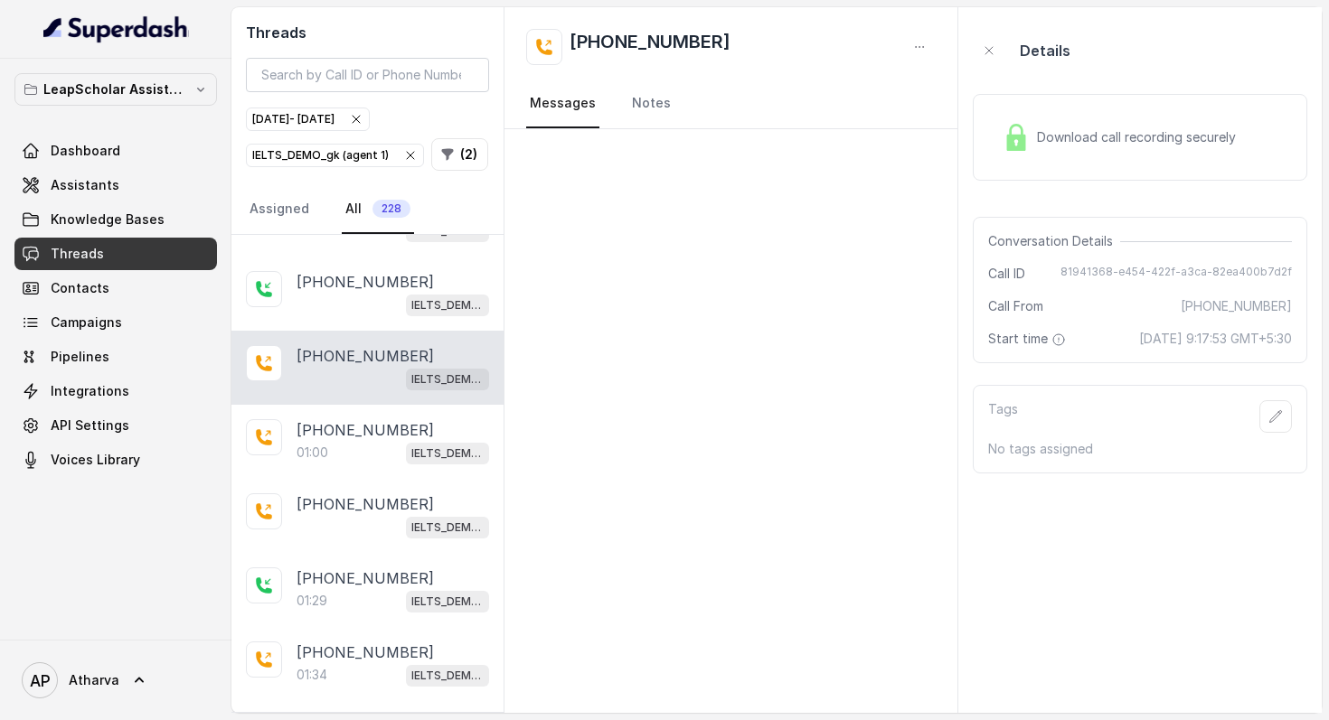
click at [590, 393] on div at bounding box center [731, 421] width 454 height 584
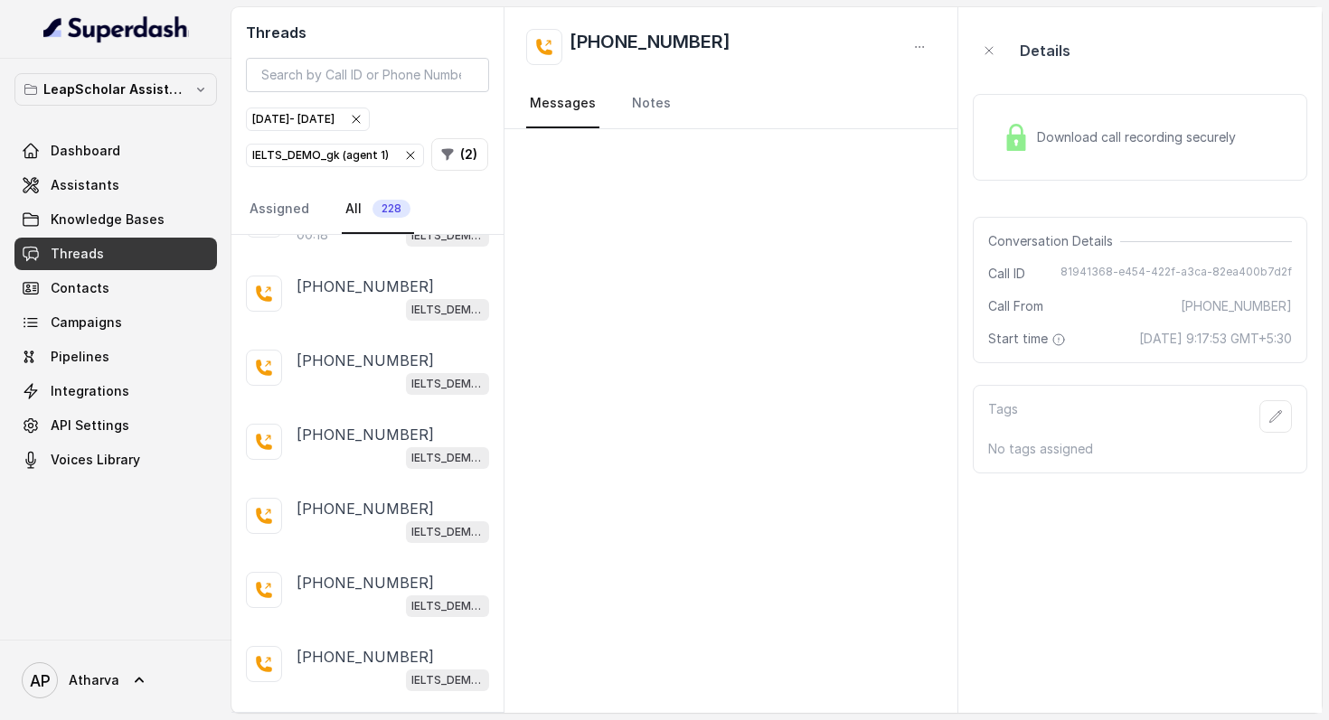
scroll to position [25352, 0]
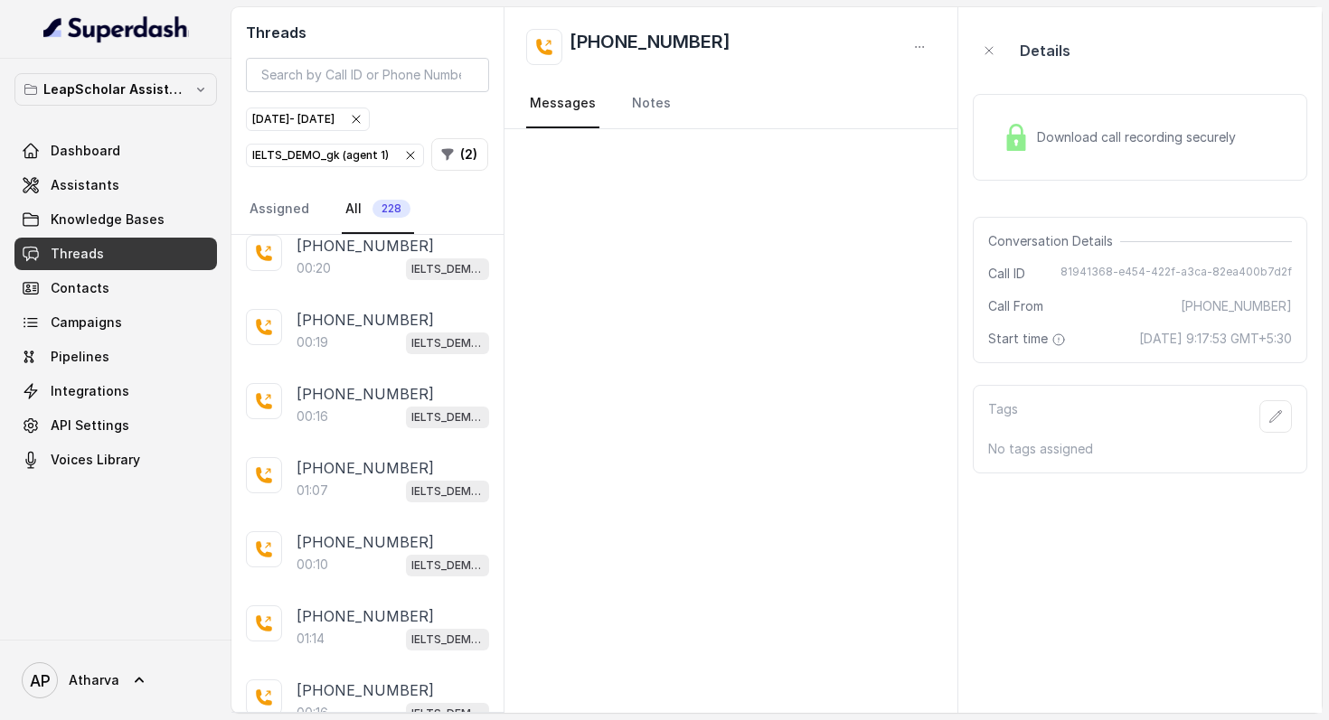
scroll to position [29035, 0]
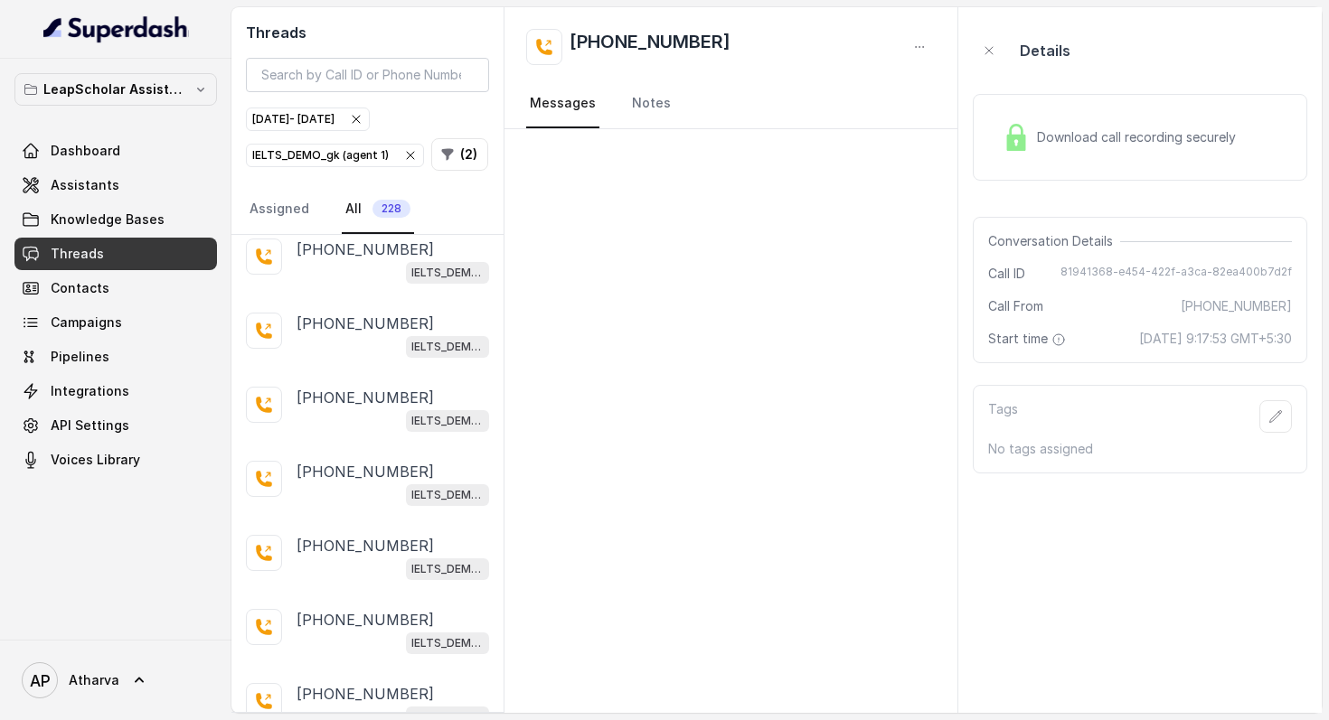
scroll to position [31046, 0]
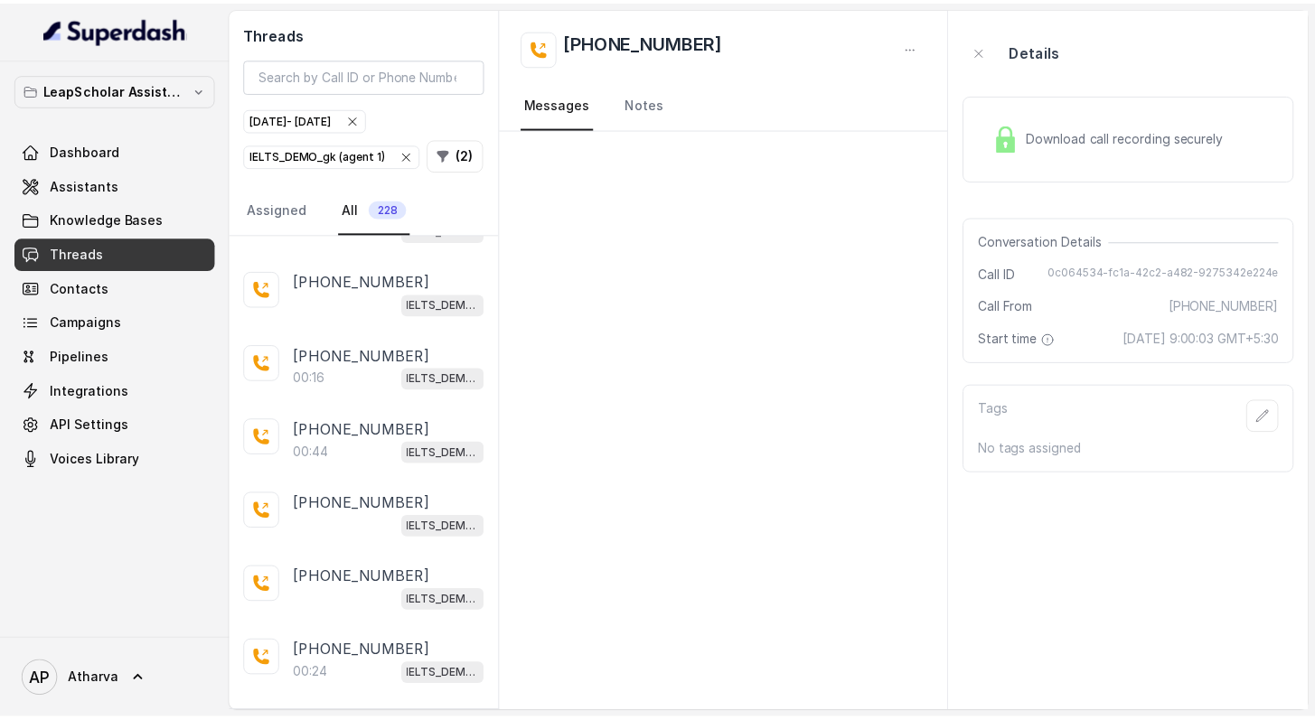
scroll to position [29398, 0]
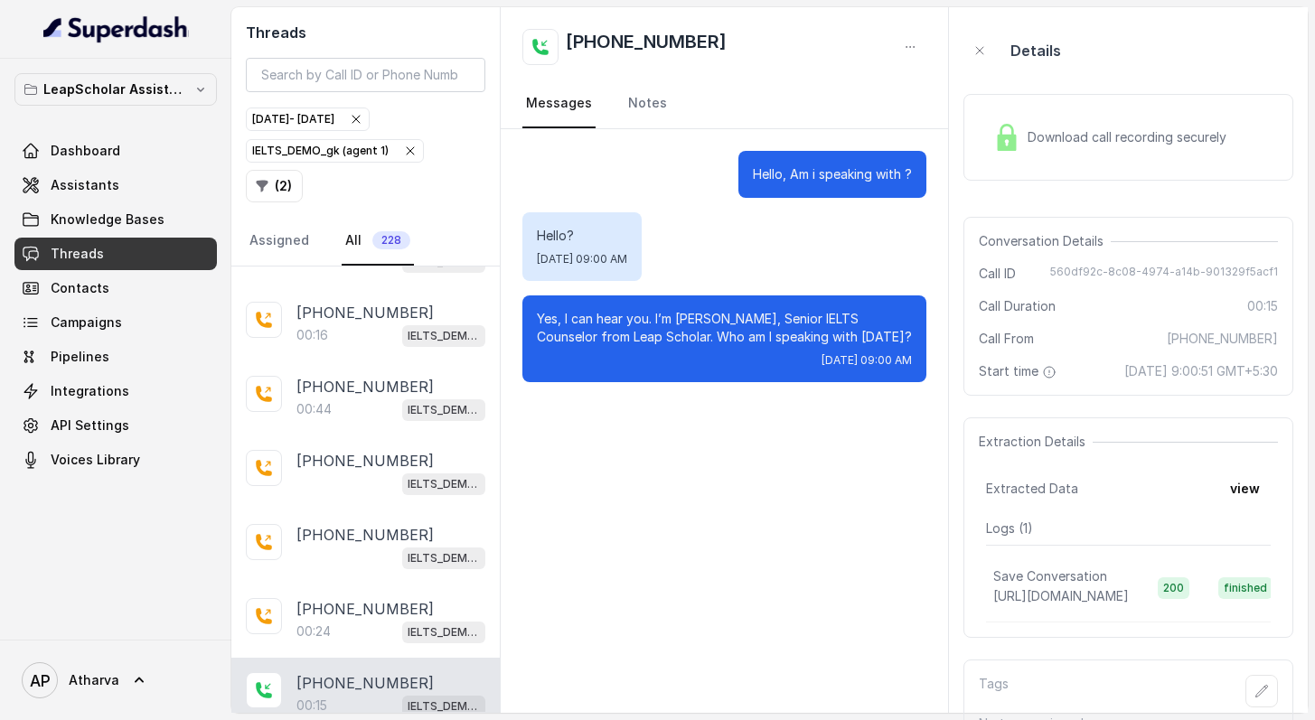
scroll to position [29472, 0]
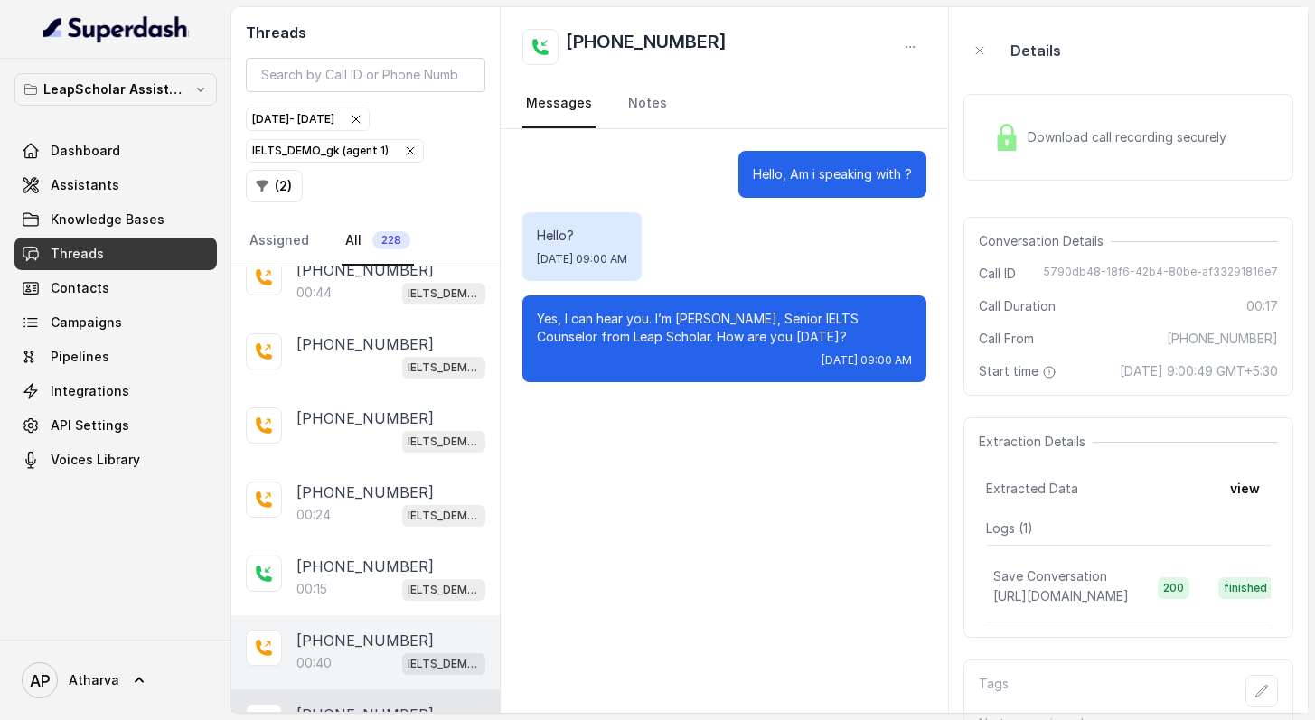
scroll to position [29588, 0]
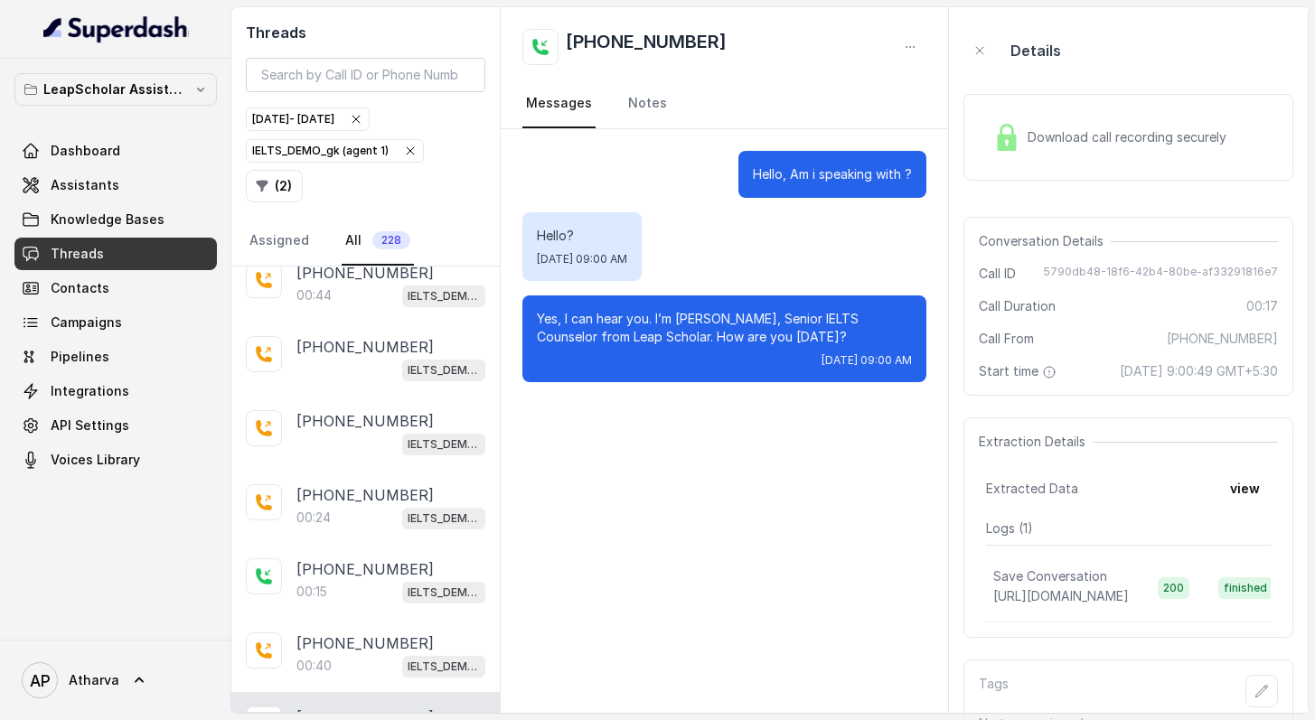
click at [1019, 140] on img at bounding box center [1006, 137] width 27 height 27
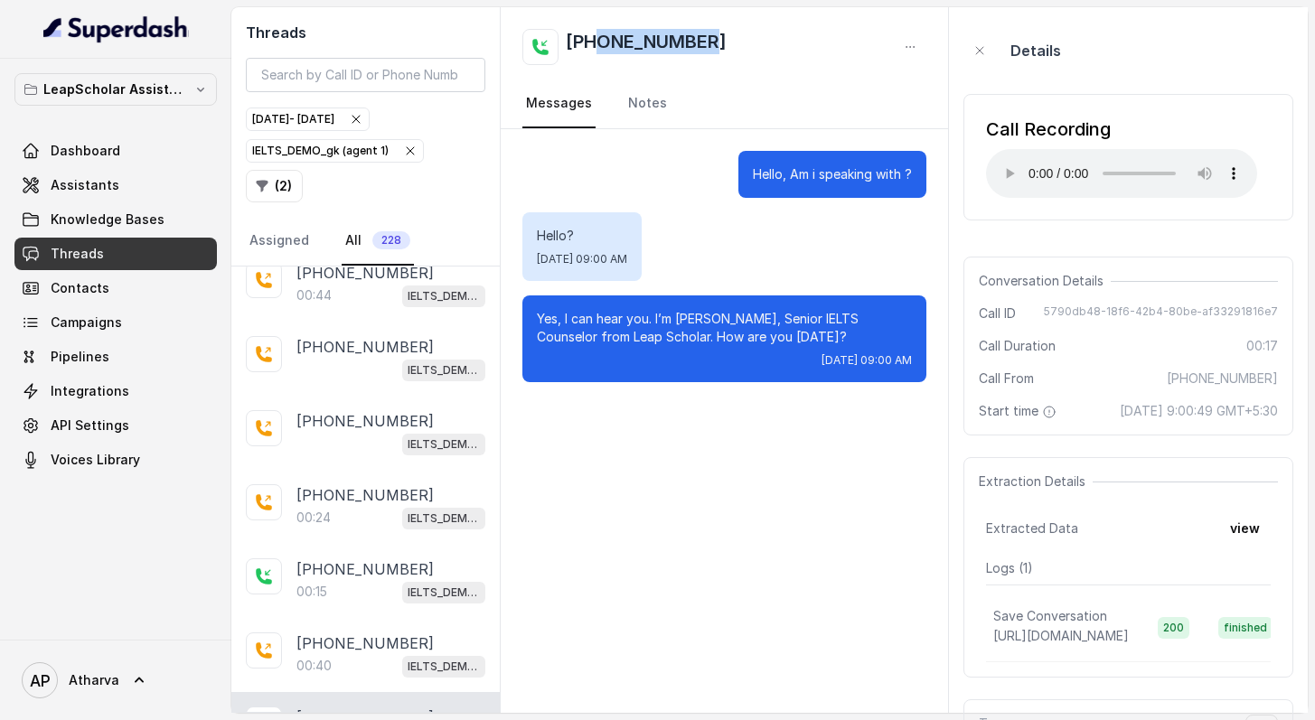
drag, startPoint x: 717, startPoint y: 46, endPoint x: 596, endPoint y: 47, distance: 121.1
click at [596, 47] on div "[PHONE_NUMBER]" at bounding box center [724, 47] width 404 height 36
copy h2 "9787590381"
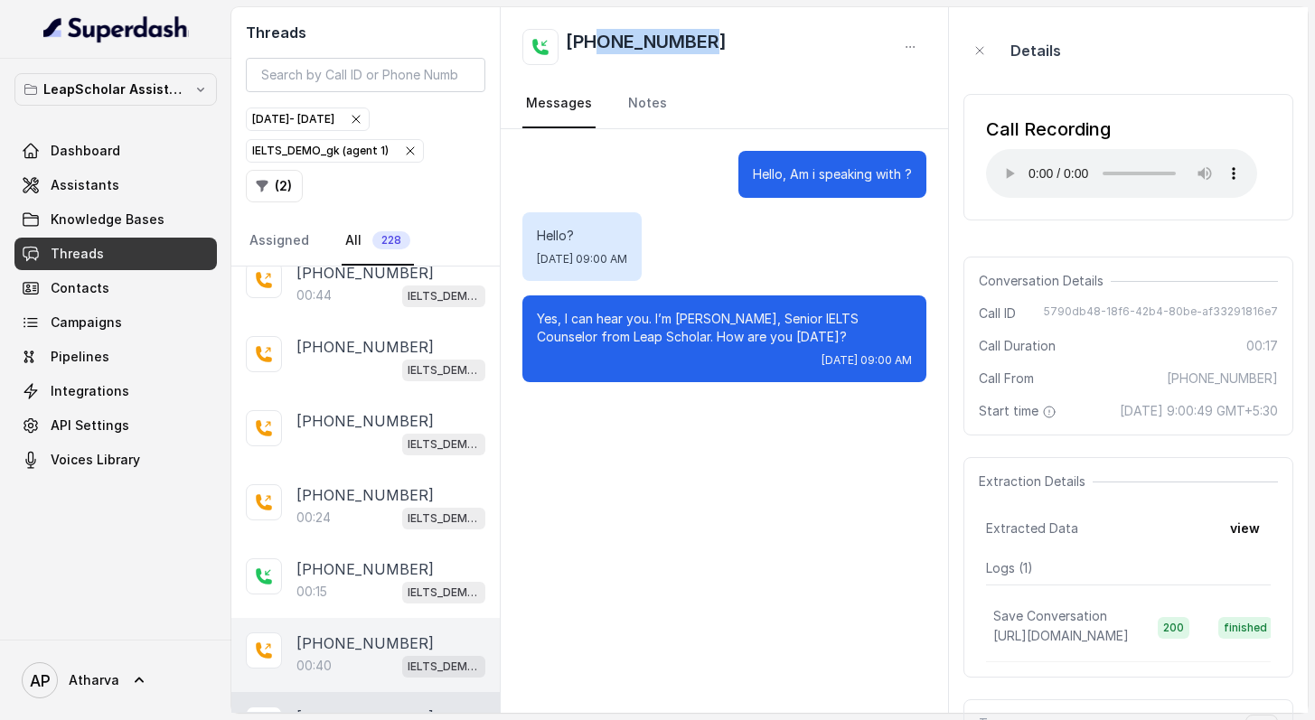
click at [323, 633] on p "[PHONE_NUMBER]" at bounding box center [364, 644] width 137 height 22
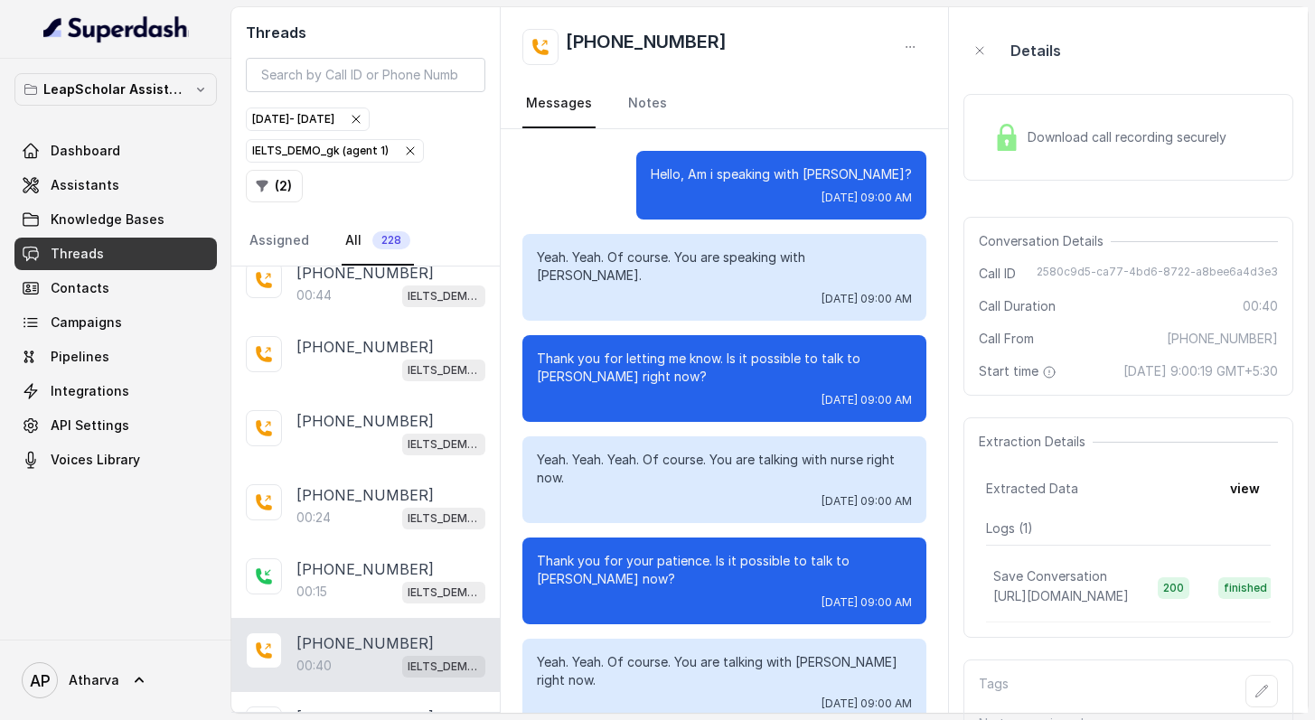
scroll to position [385, 0]
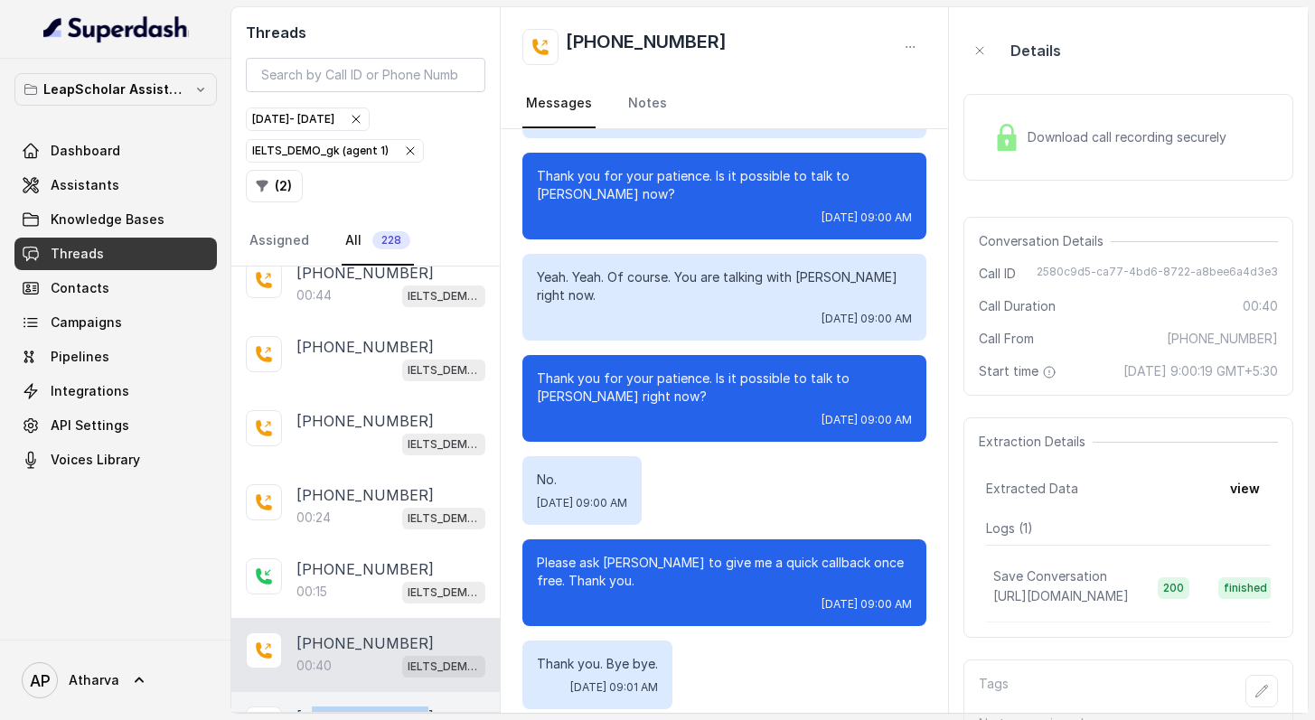
drag, startPoint x: 410, startPoint y: 502, endPoint x: 318, endPoint y: 502, distance: 92.2
click at [318, 707] on div "[PHONE_NUMBER]" at bounding box center [390, 718] width 189 height 22
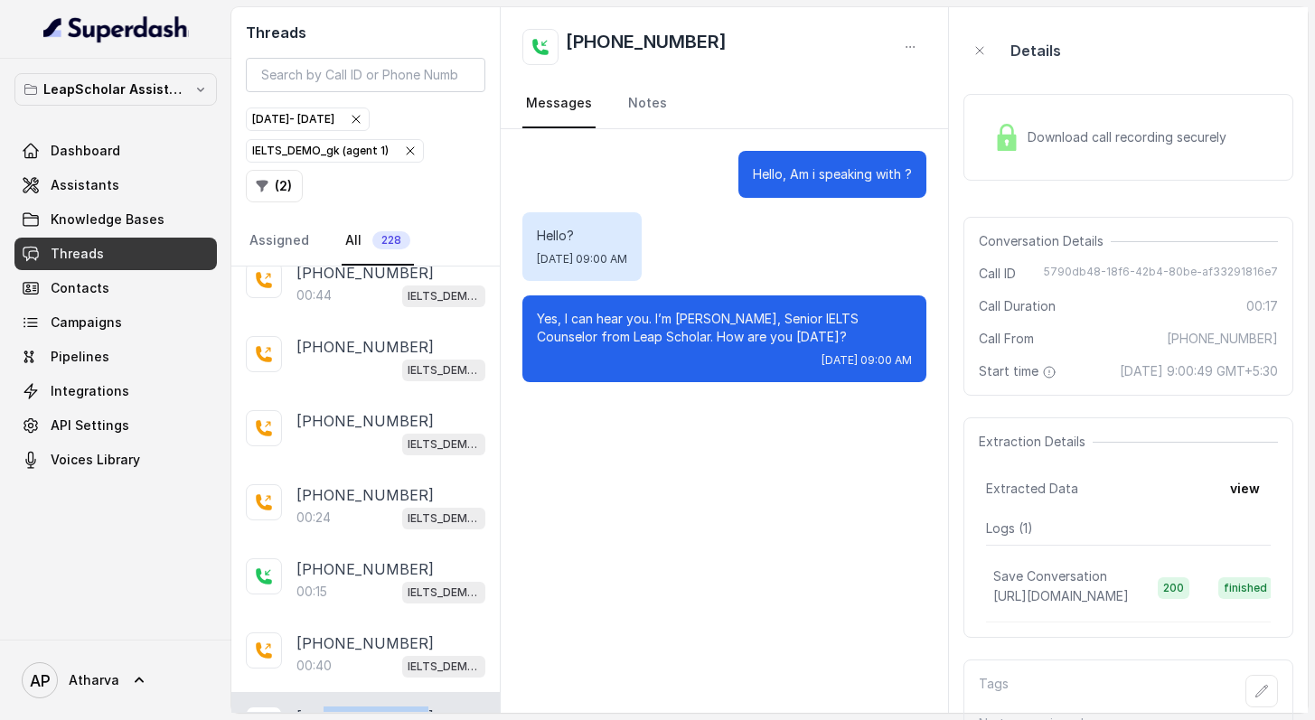
click at [1021, 139] on div "Download call recording securely" at bounding box center [1110, 138] width 248 height 42
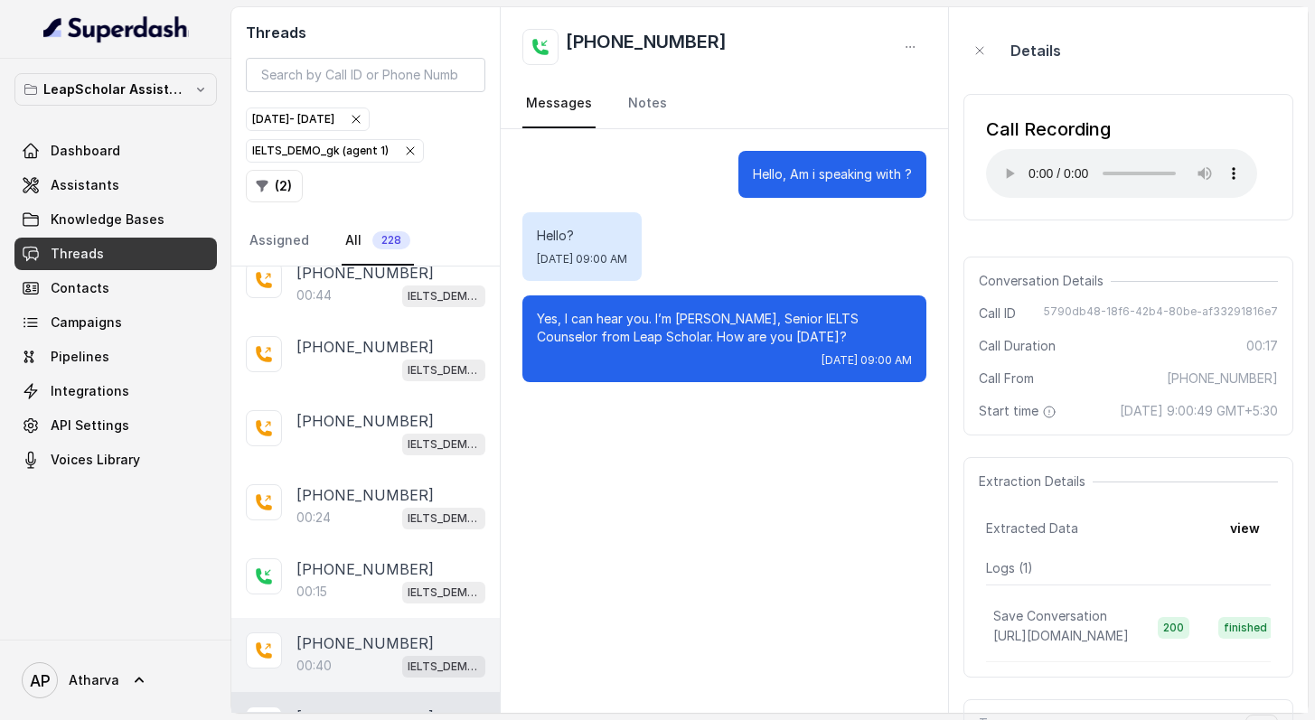
click at [335, 654] on div "00:40 IELTS_DEMO_gk (agent 1)" at bounding box center [390, 665] width 189 height 23
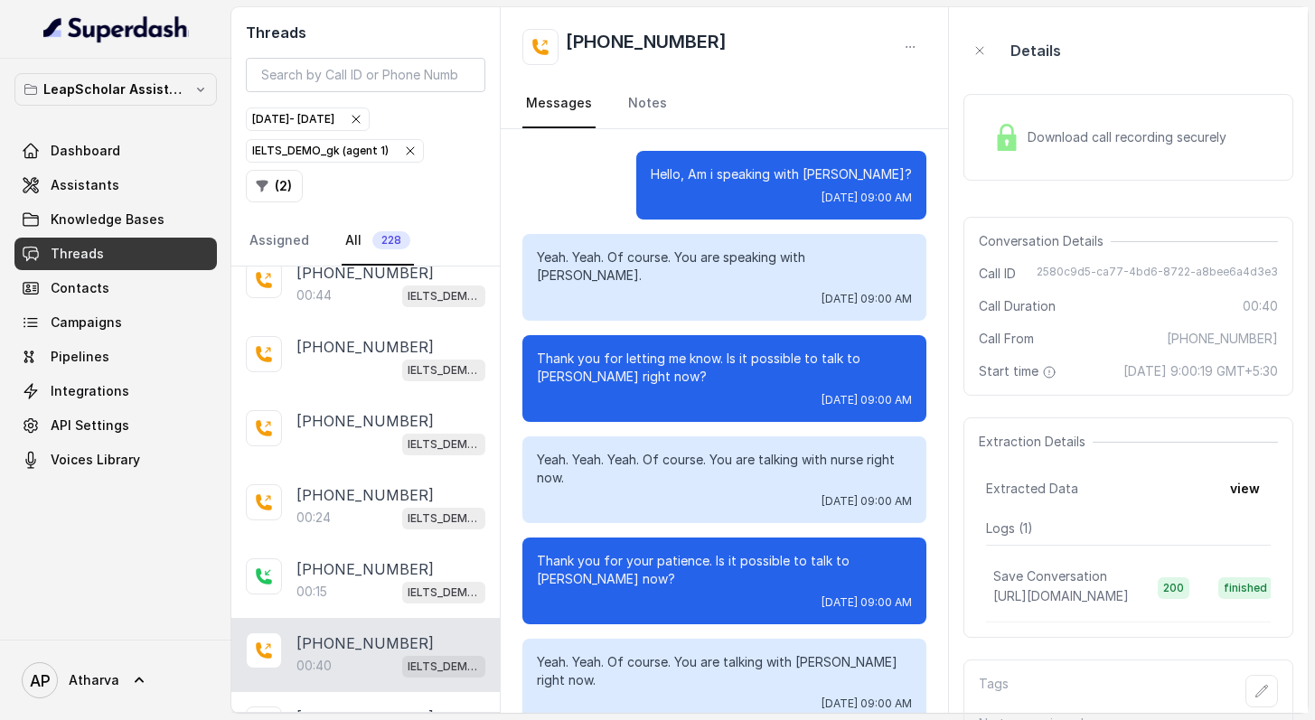
scroll to position [385, 0]
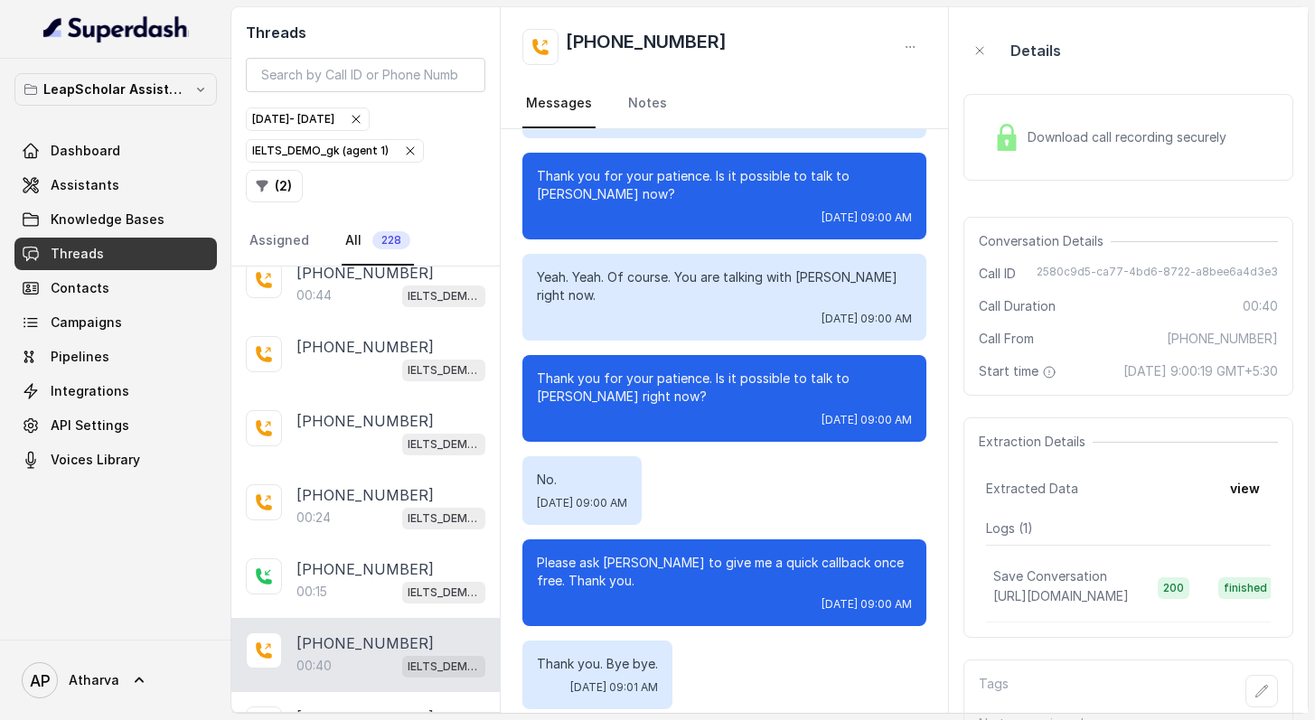
click at [1020, 148] on div "Download call recording securely" at bounding box center [1110, 138] width 248 height 42
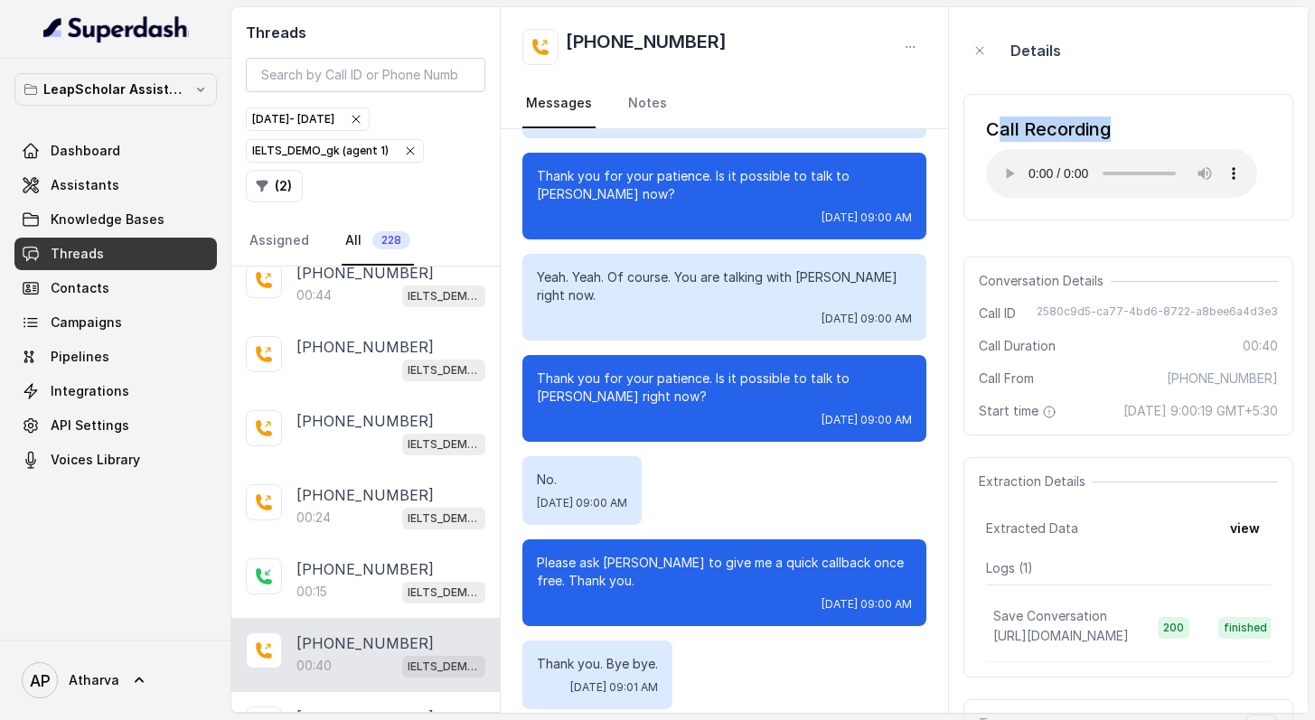
drag, startPoint x: 993, startPoint y: 128, endPoint x: 1233, endPoint y: 128, distance: 239.5
click at [1235, 129] on div "Call Recording" at bounding box center [1121, 129] width 271 height 25
click at [1045, 124] on div "Call Recording" at bounding box center [1121, 129] width 271 height 25
drag, startPoint x: 979, startPoint y: 130, endPoint x: 1159, endPoint y: 130, distance: 179.8
click at [1159, 130] on div "Call Recording Your browser does not support the audio element." at bounding box center [1128, 157] width 330 height 127
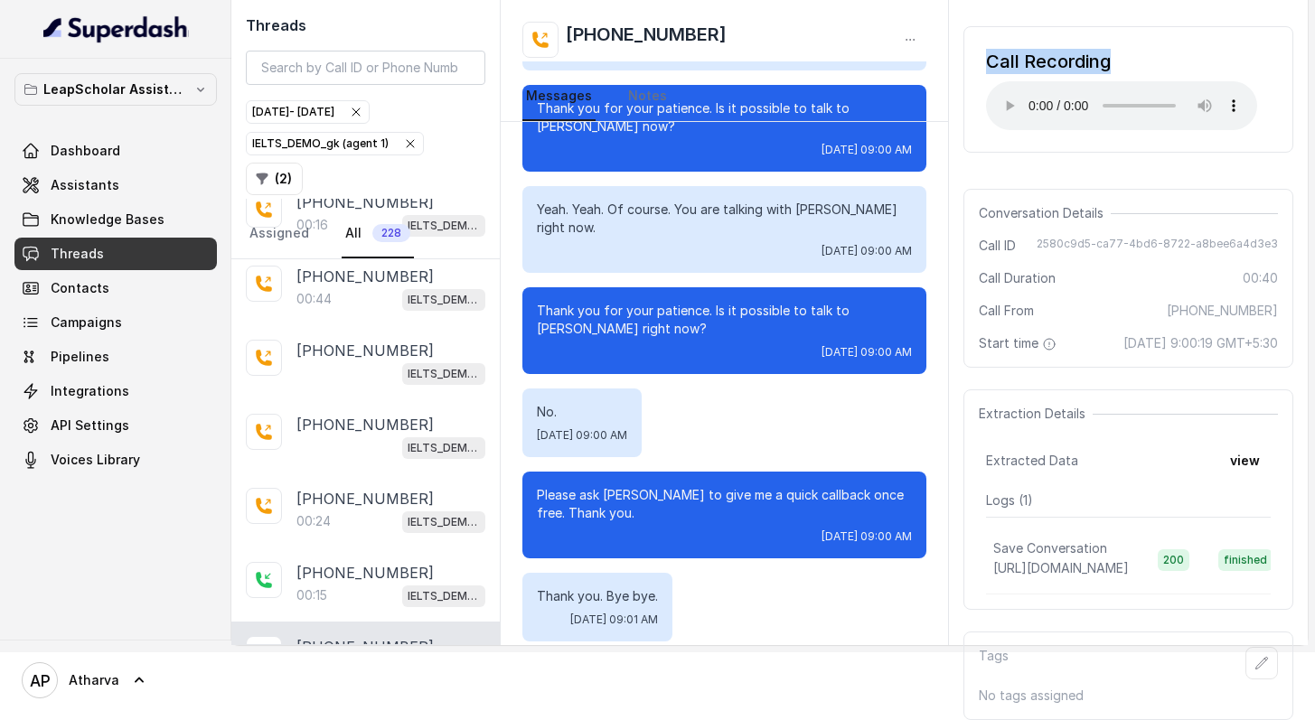
scroll to position [0, 0]
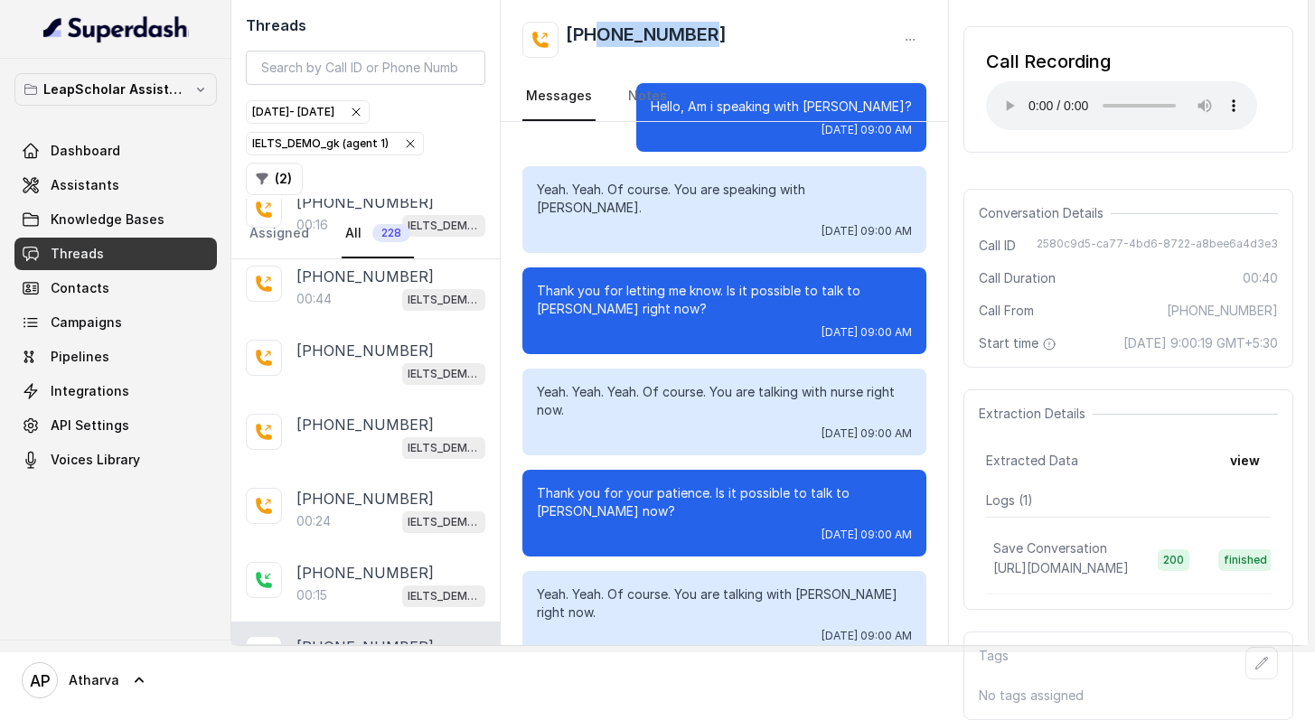
drag, startPoint x: 727, startPoint y: 23, endPoint x: 600, endPoint y: 26, distance: 126.6
click at [600, 26] on div "[PHONE_NUMBER]" at bounding box center [724, 40] width 404 height 36
copy h2 "6006429396"
click at [318, 562] on p "[PHONE_NUMBER]" at bounding box center [364, 573] width 137 height 22
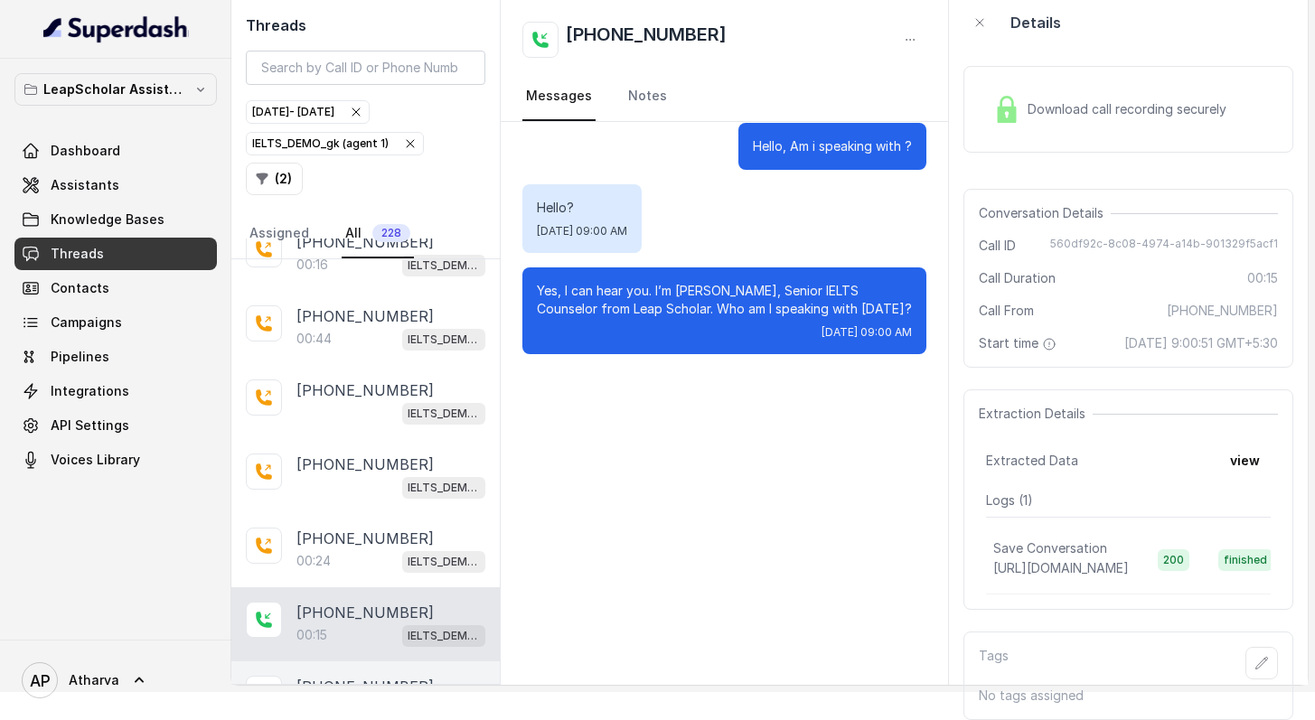
click at [352, 662] on div "[PHONE_NUMBER]:40 IELTS_DEMO_gk (agent 1)" at bounding box center [365, 699] width 268 height 74
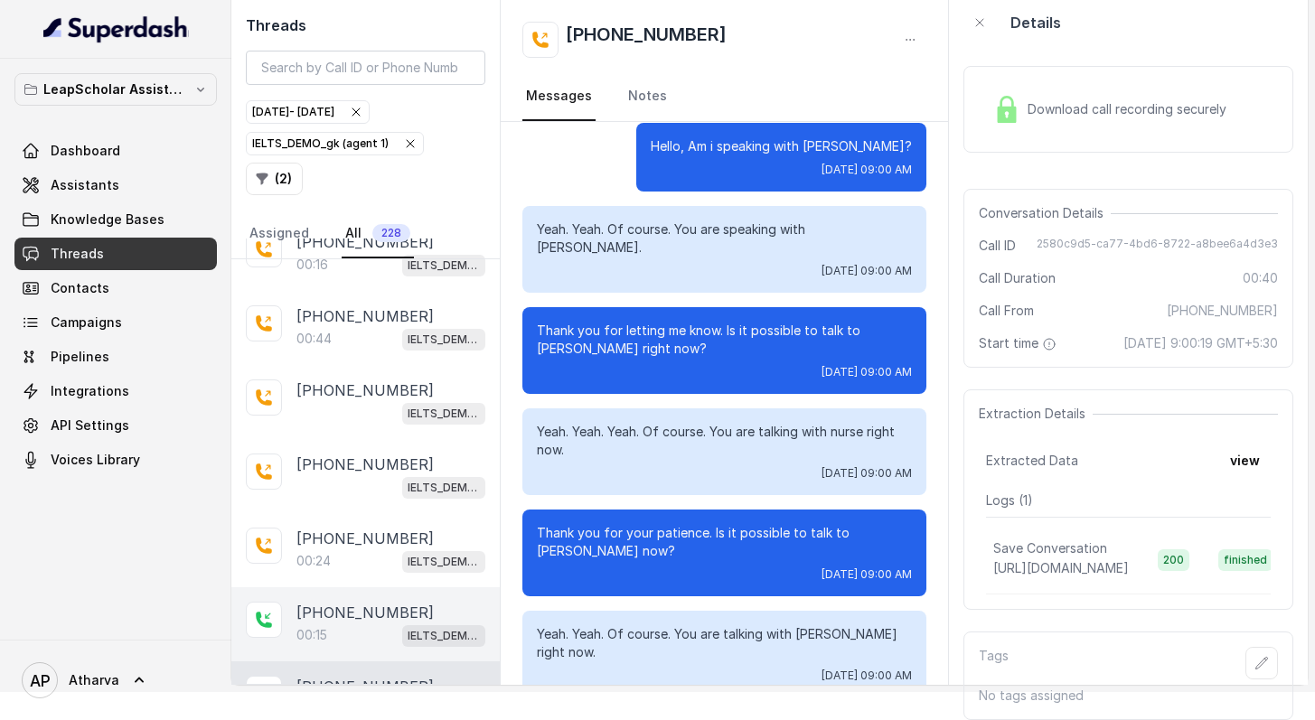
click at [342, 587] on div "[PHONE_NUMBER]:15 IELTS_DEMO_gk (agent 1)" at bounding box center [365, 624] width 268 height 74
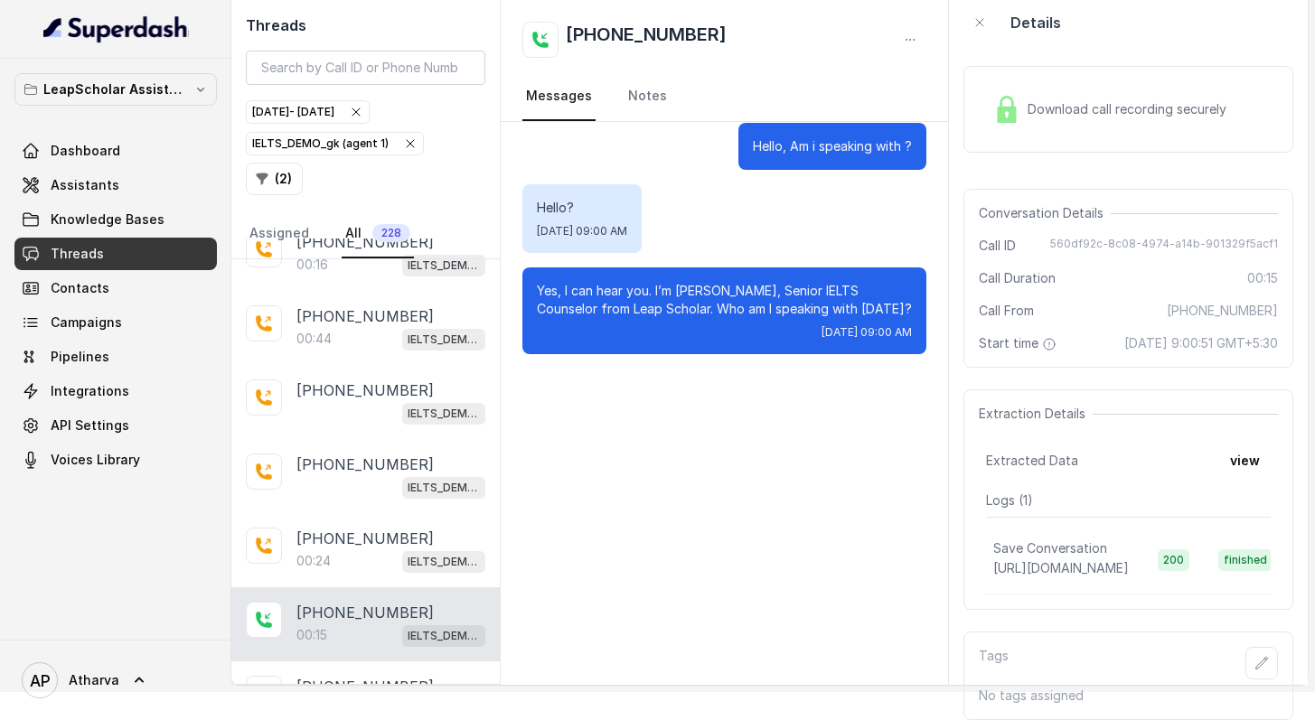
click at [995, 96] on img at bounding box center [1006, 109] width 27 height 27
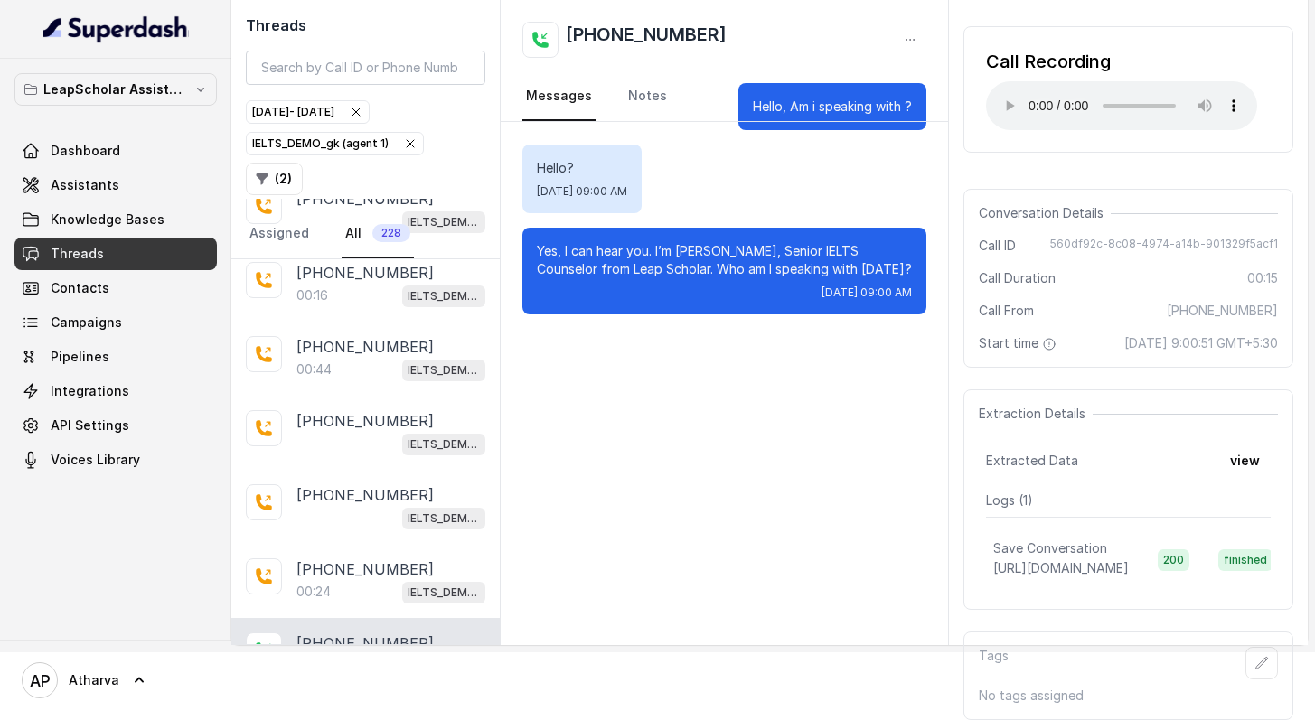
scroll to position [29443, 0]
drag, startPoint x: 414, startPoint y: 427, endPoint x: 322, endPoint y: 433, distance: 92.4
click at [322, 635] on div "[PHONE_NUMBER]" at bounding box center [390, 646] width 189 height 22
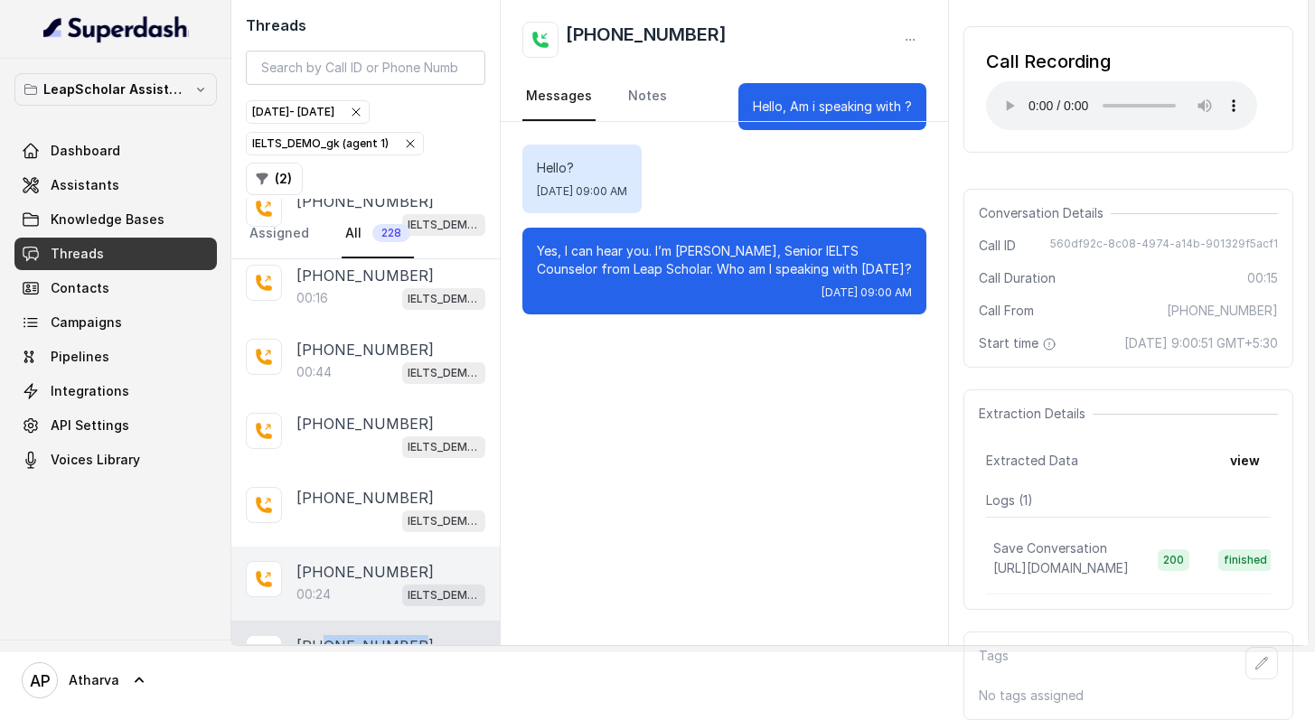
click at [334, 561] on p "[PHONE_NUMBER]" at bounding box center [364, 572] width 137 height 22
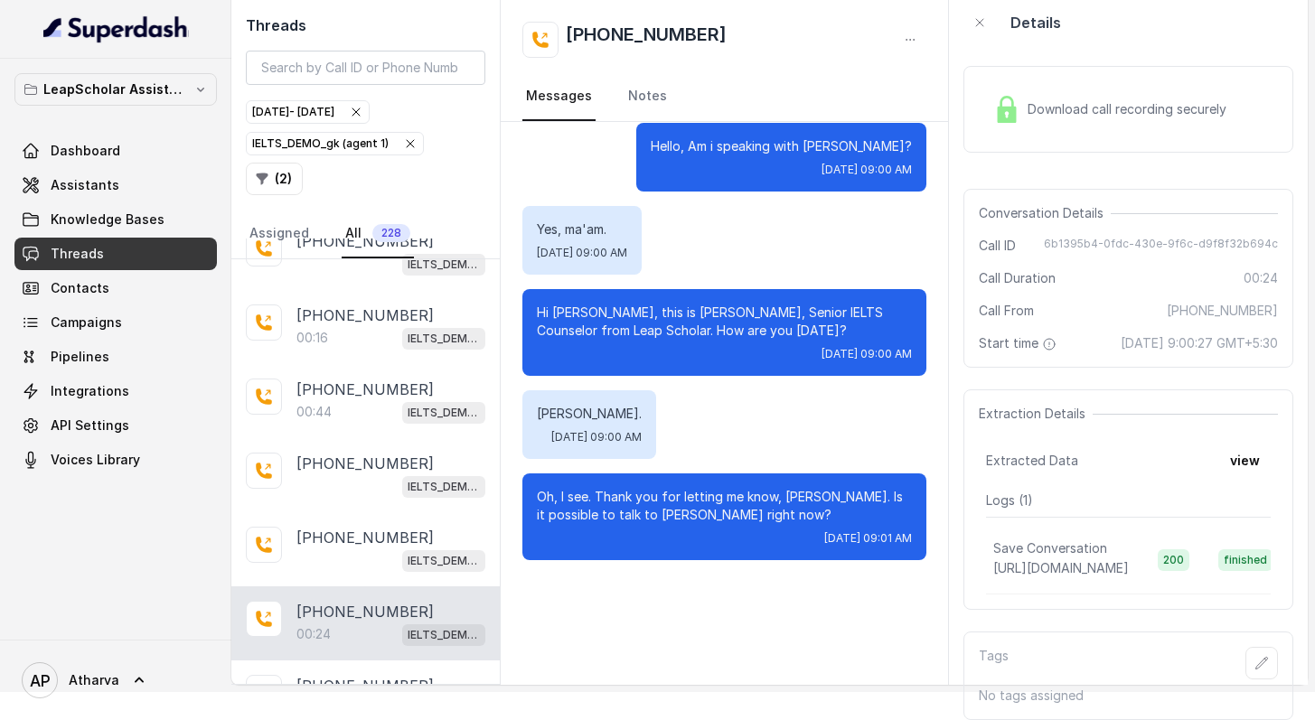
click at [1015, 96] on img at bounding box center [1006, 109] width 27 height 27
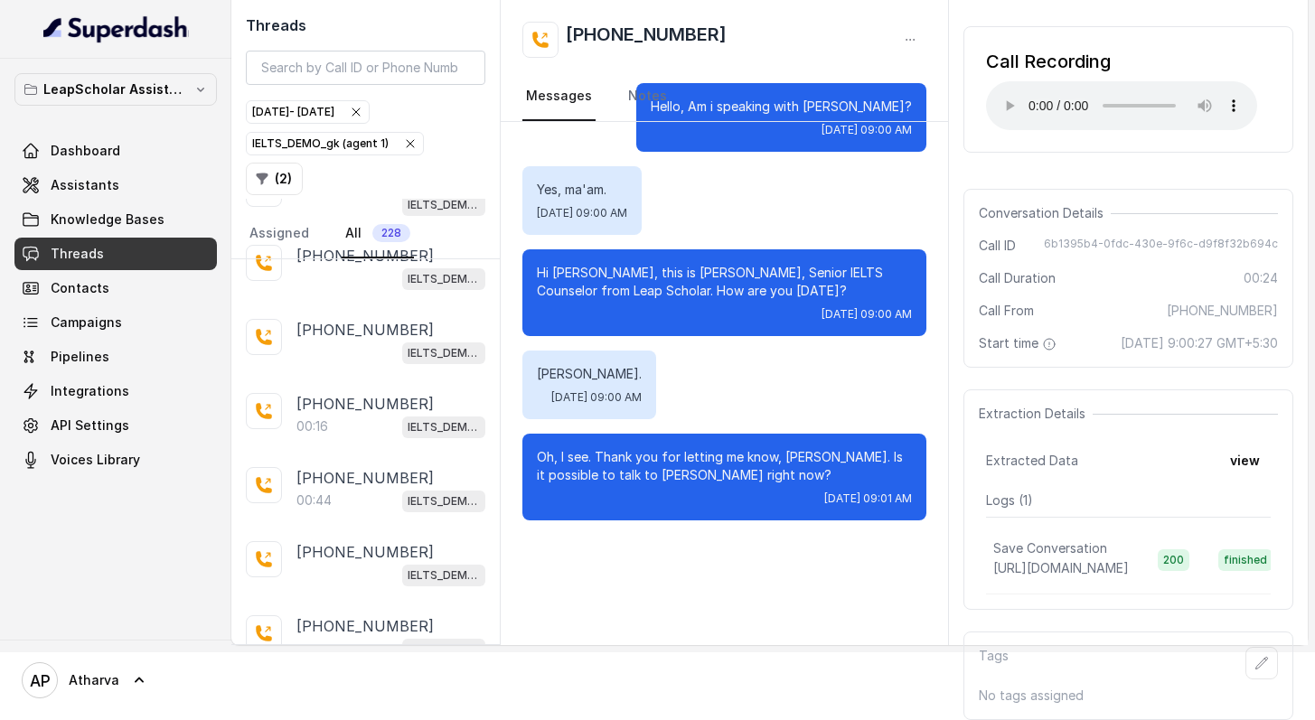
scroll to position [29314, 0]
drag, startPoint x: 718, startPoint y: 32, endPoint x: 601, endPoint y: 32, distance: 116.6
click at [601, 32] on div "[PHONE_NUMBER]" at bounding box center [724, 40] width 404 height 36
copy h2 "9390069816"
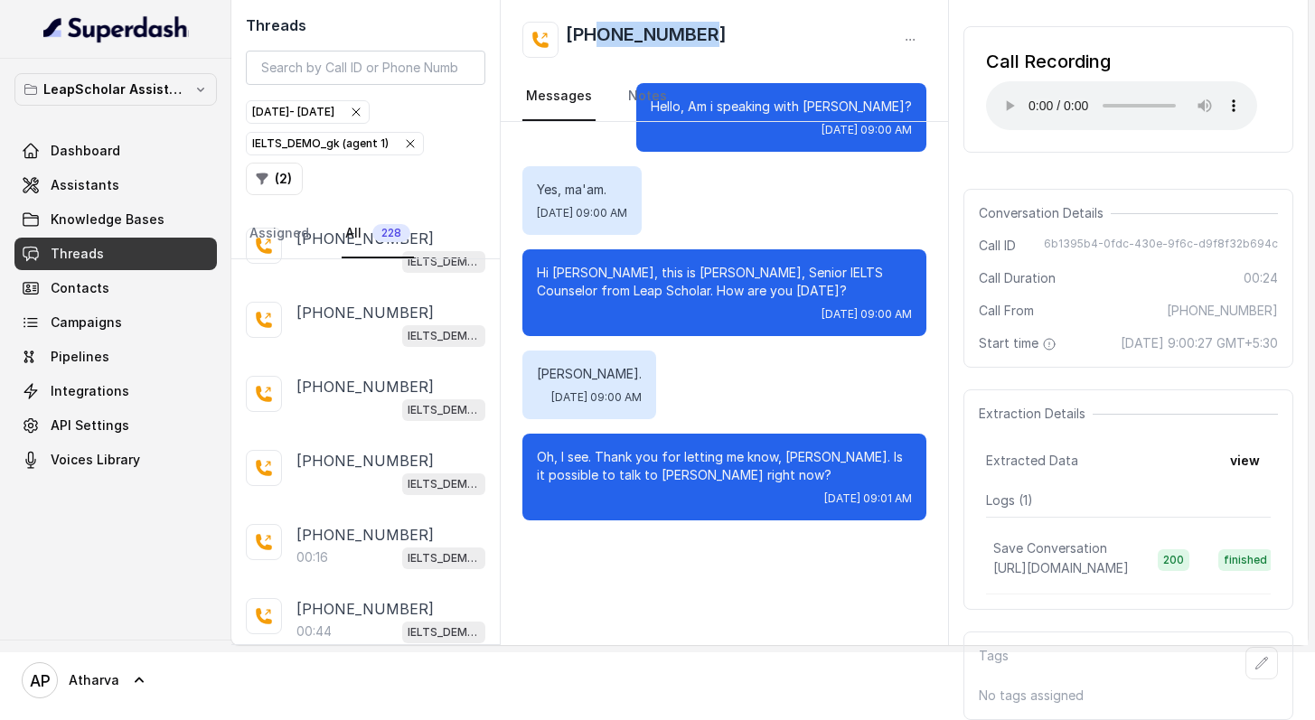
scroll to position [29183, 0]
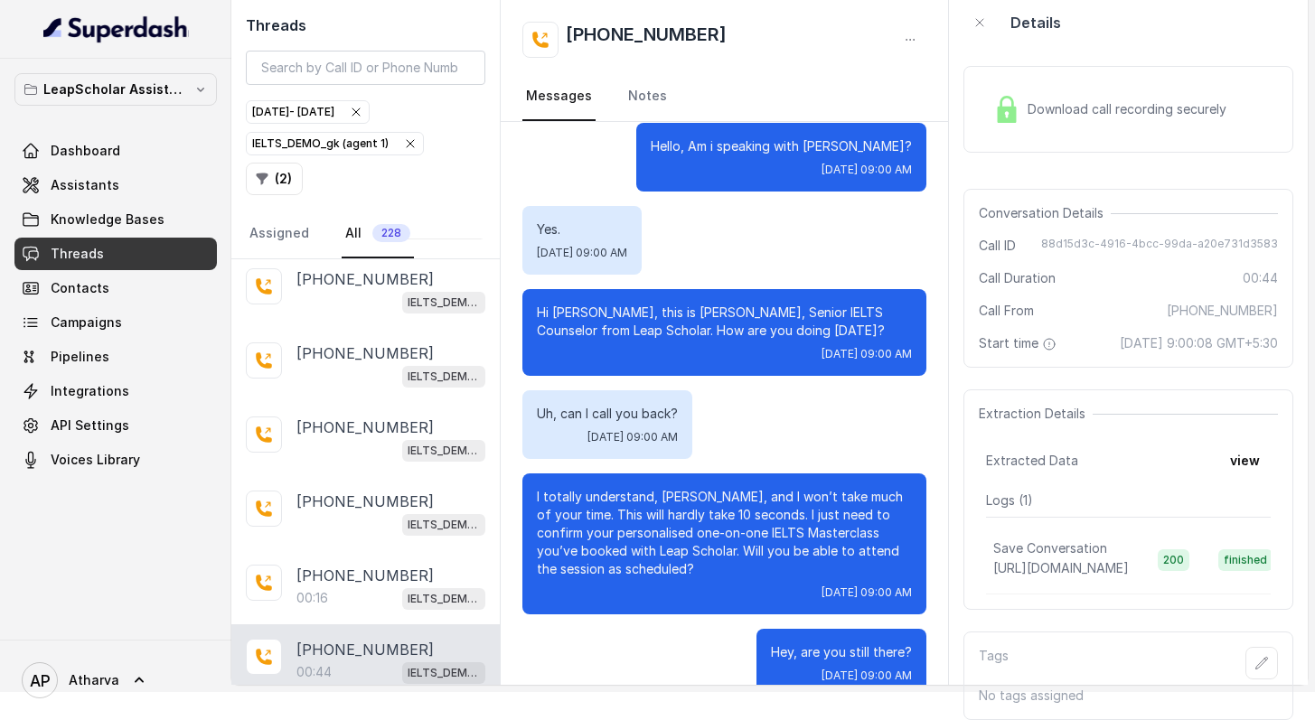
scroll to position [34, 0]
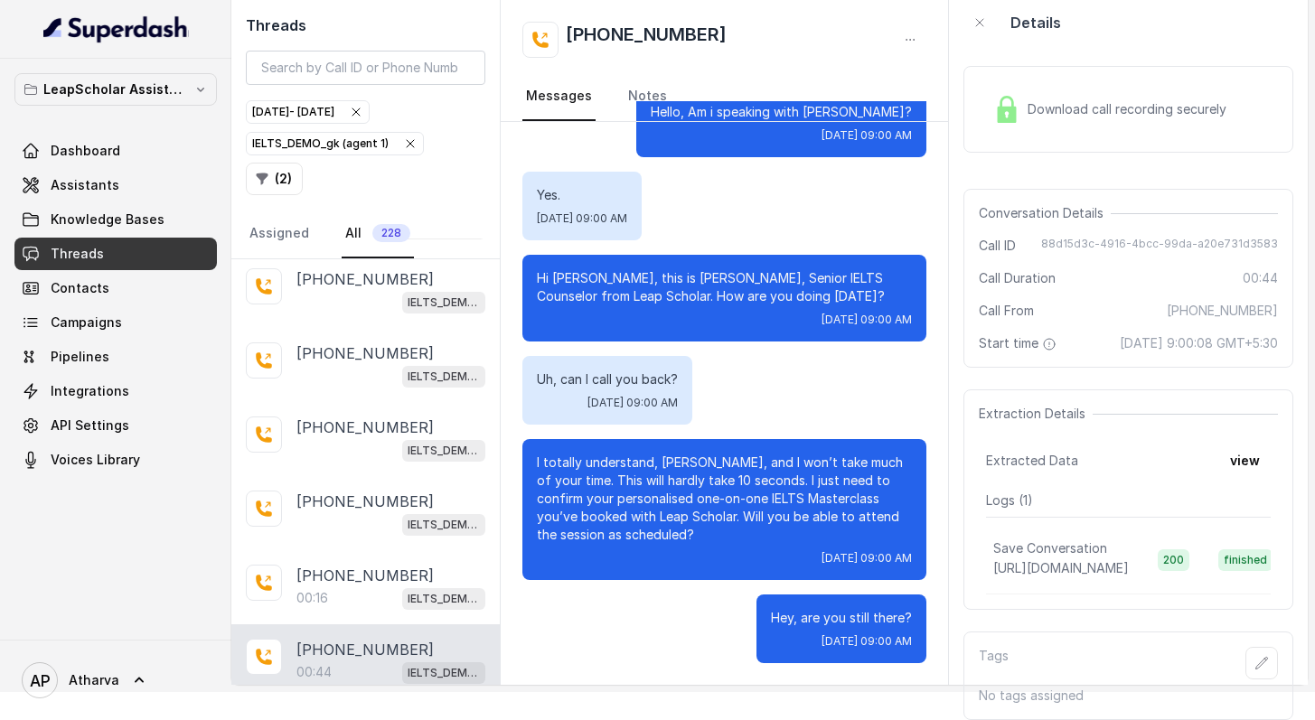
click at [986, 89] on div "Download call recording securely" at bounding box center [1110, 110] width 248 height 42
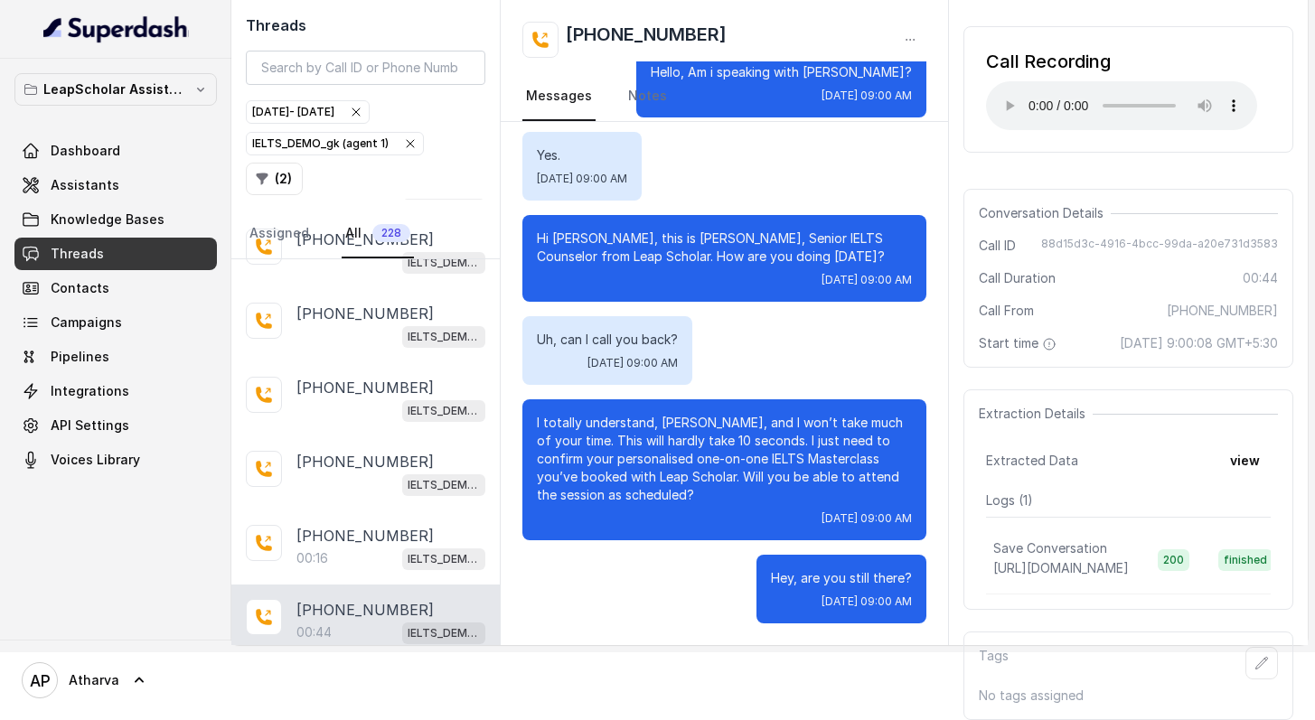
scroll to position [0, 0]
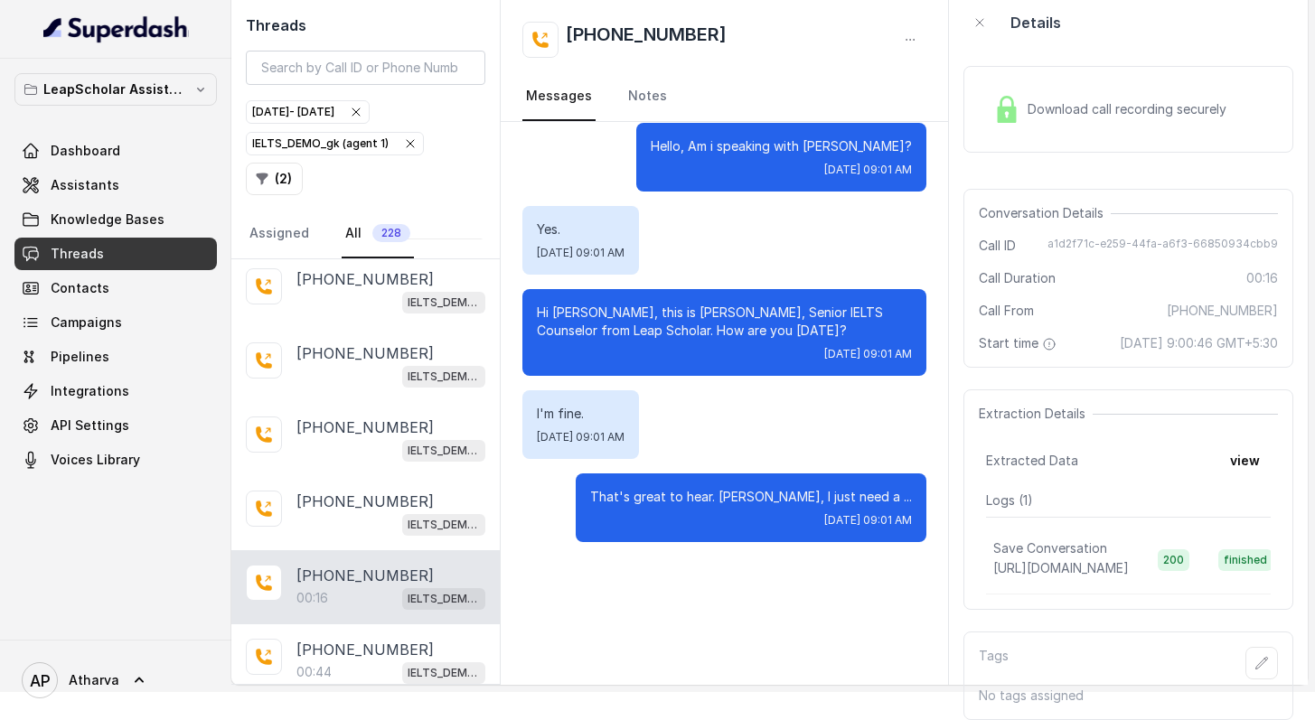
scroll to position [73, 0]
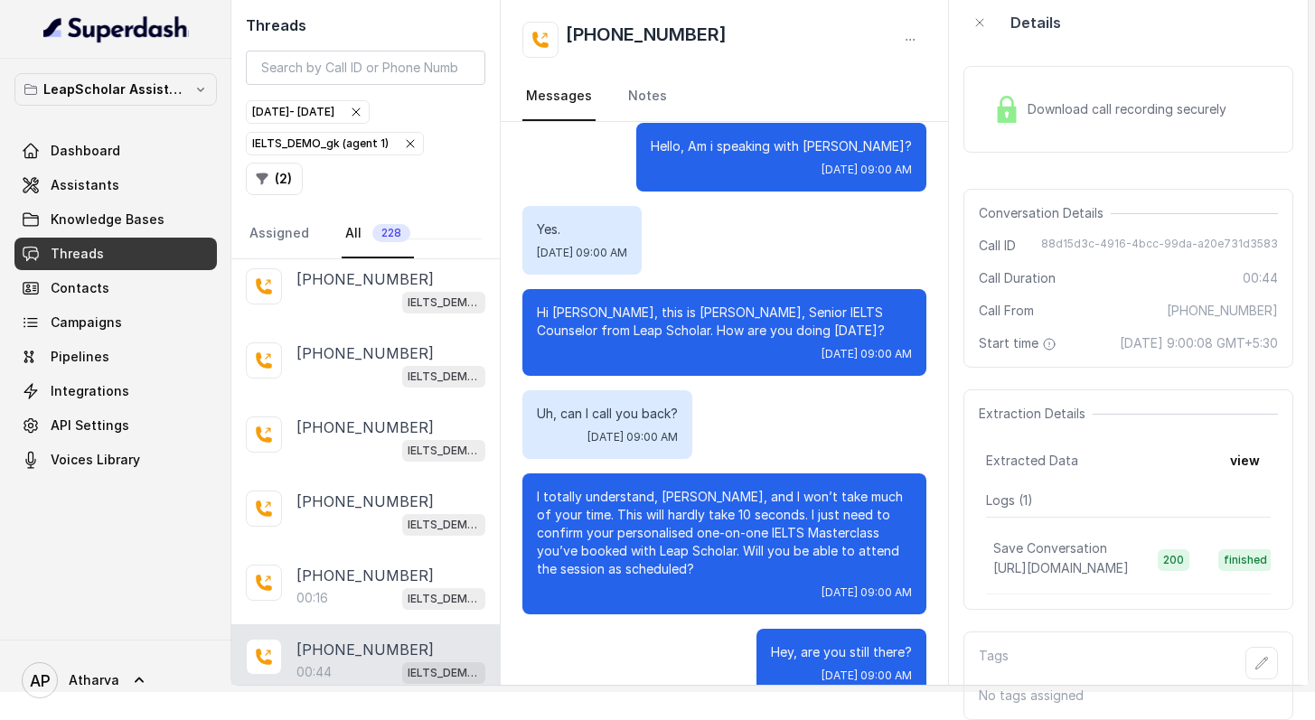
scroll to position [34, 0]
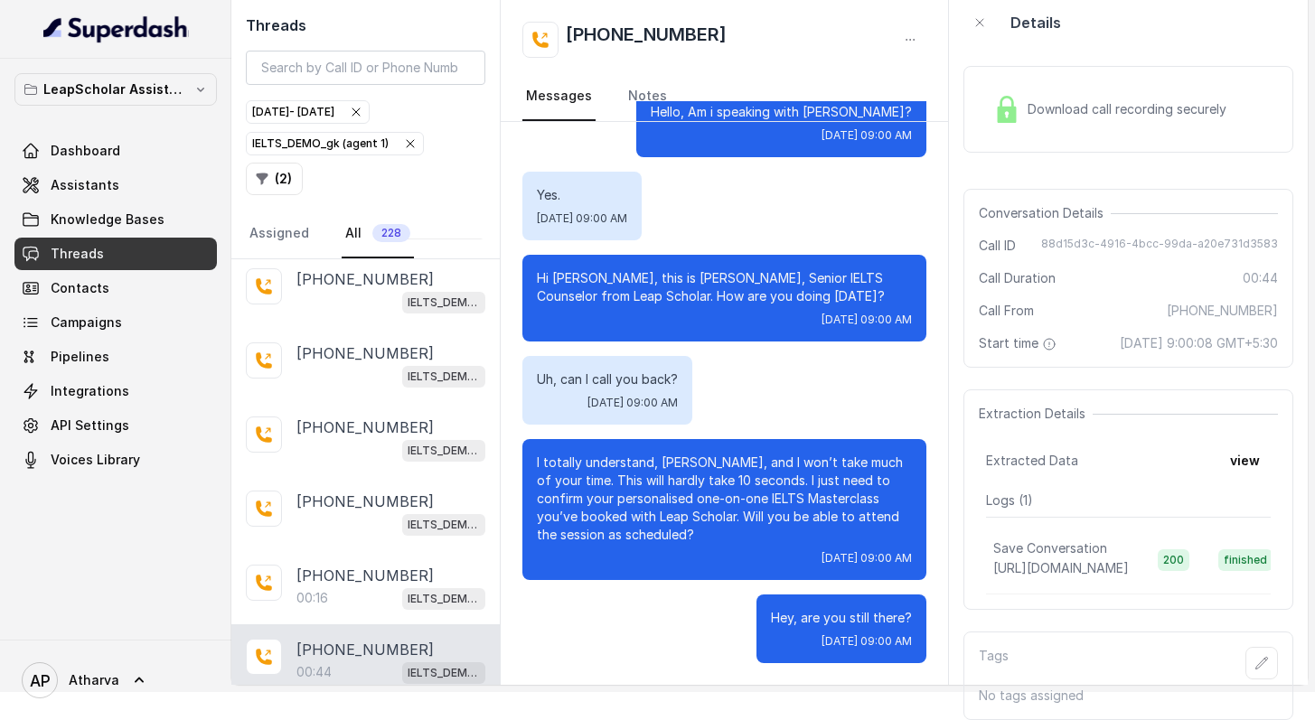
click at [1006, 96] on img at bounding box center [1006, 109] width 27 height 27
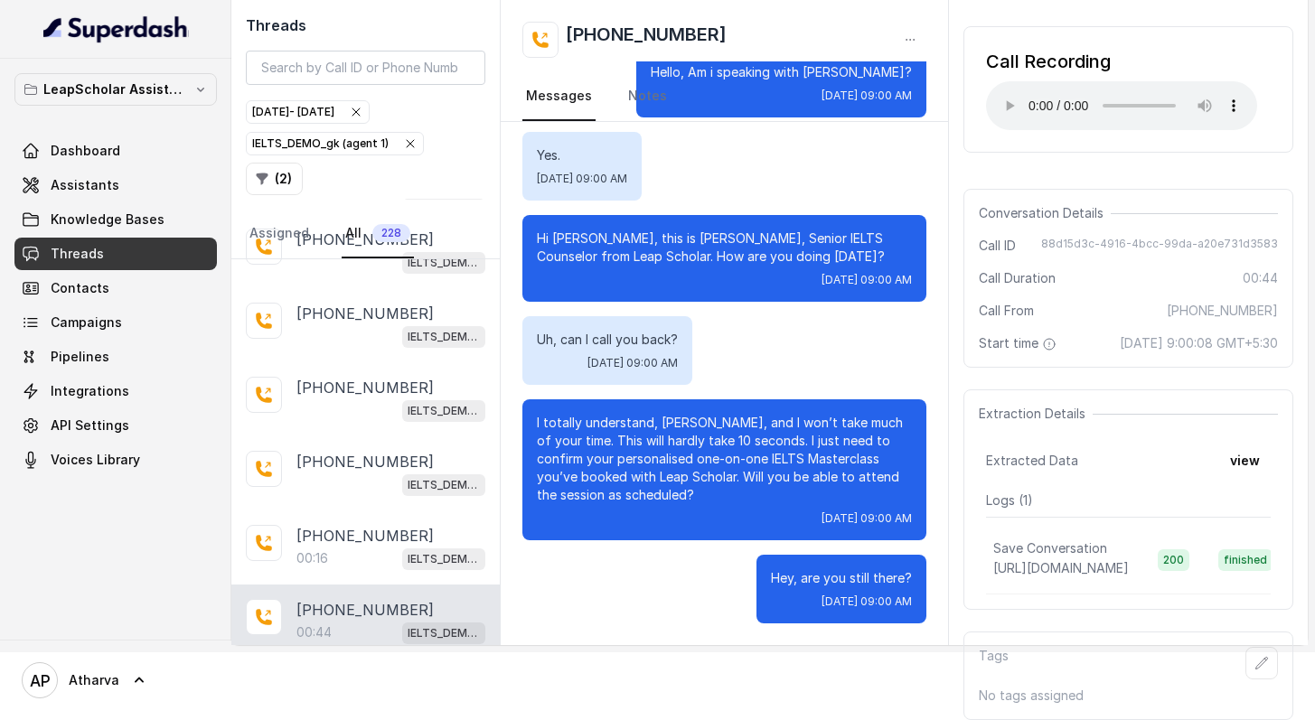
scroll to position [113, 0]
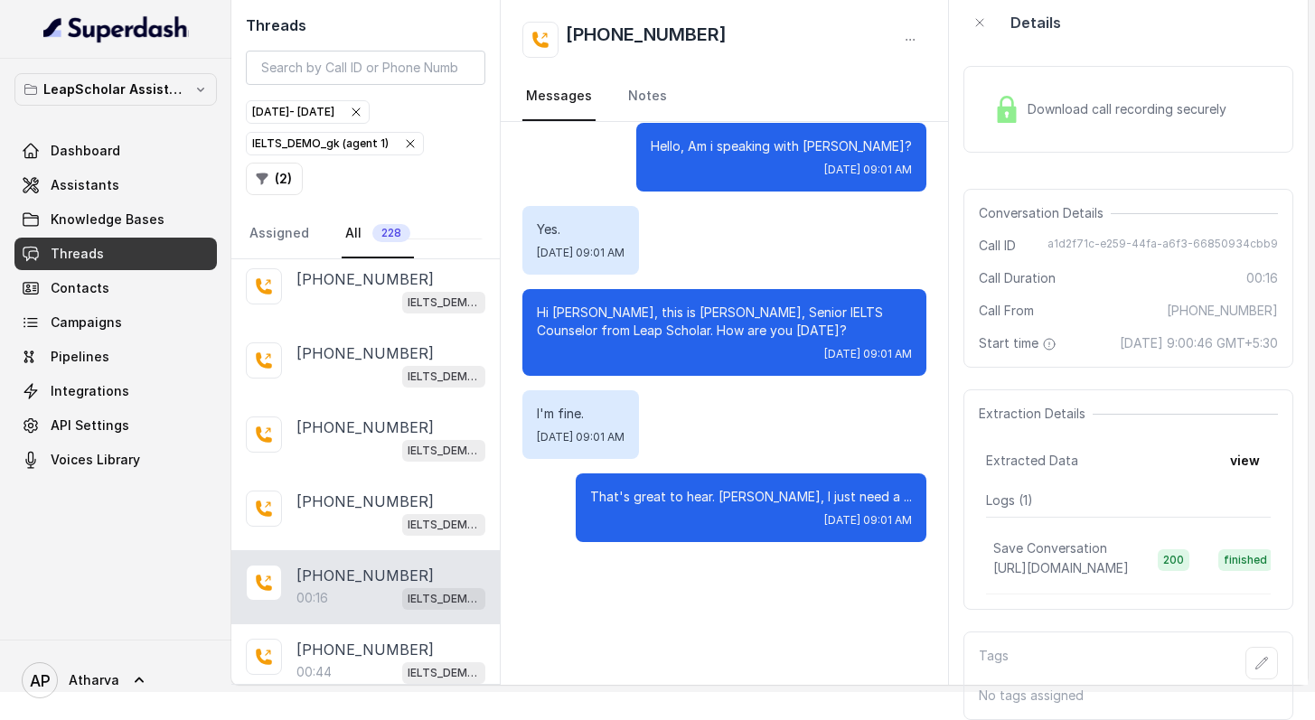
scroll to position [73, 0]
click at [1016, 96] on img at bounding box center [1006, 109] width 27 height 27
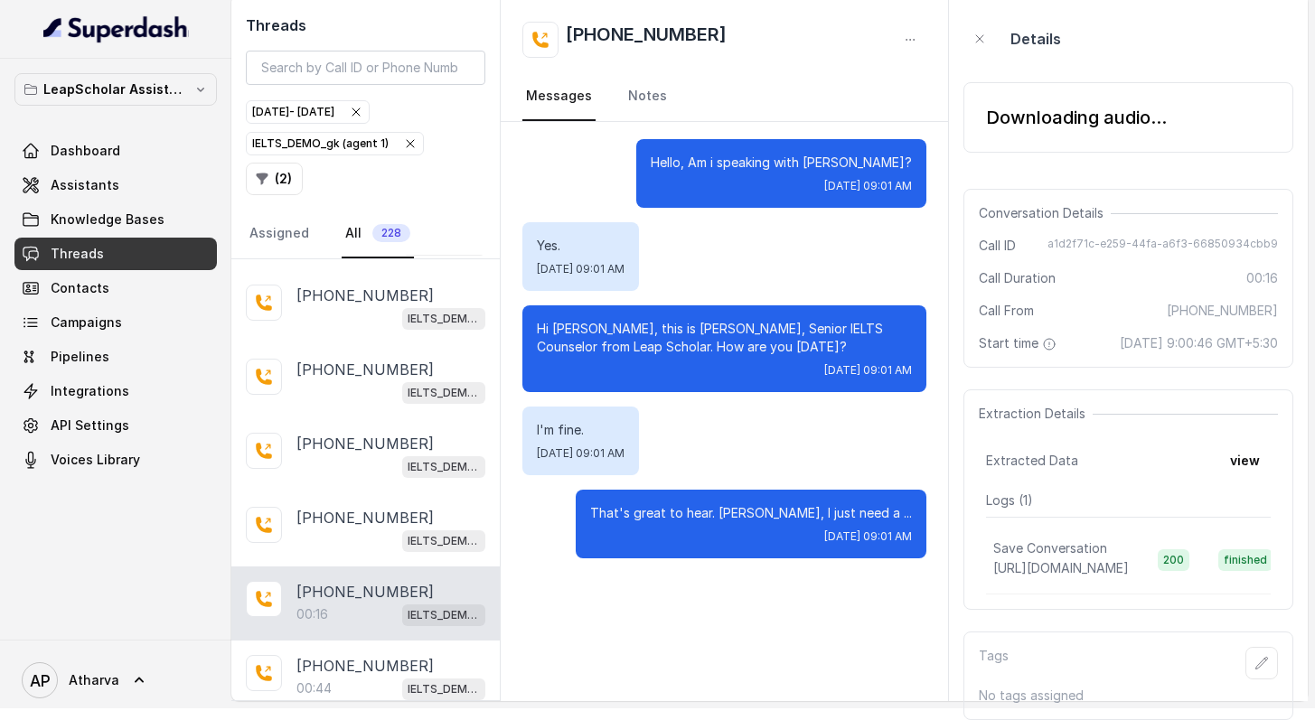
click at [1016, 105] on div "Downloading audio..." at bounding box center [1076, 117] width 181 height 25
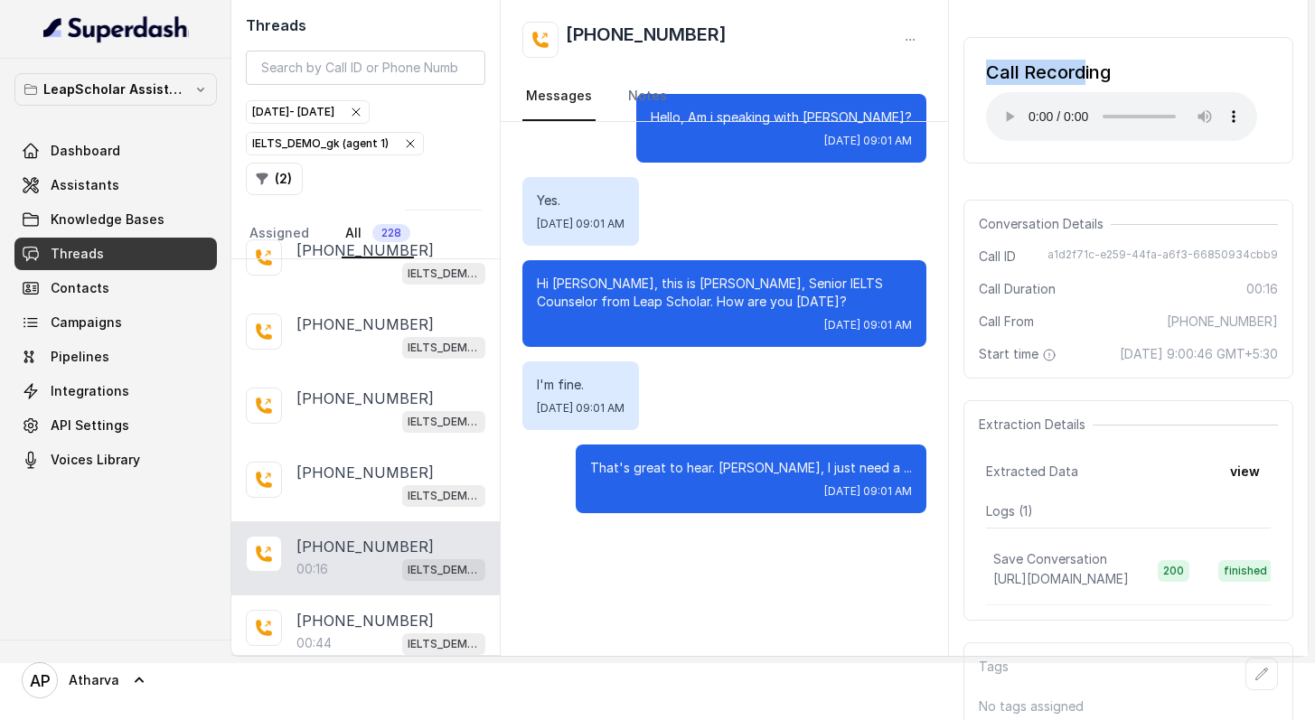
scroll to position [113, 0]
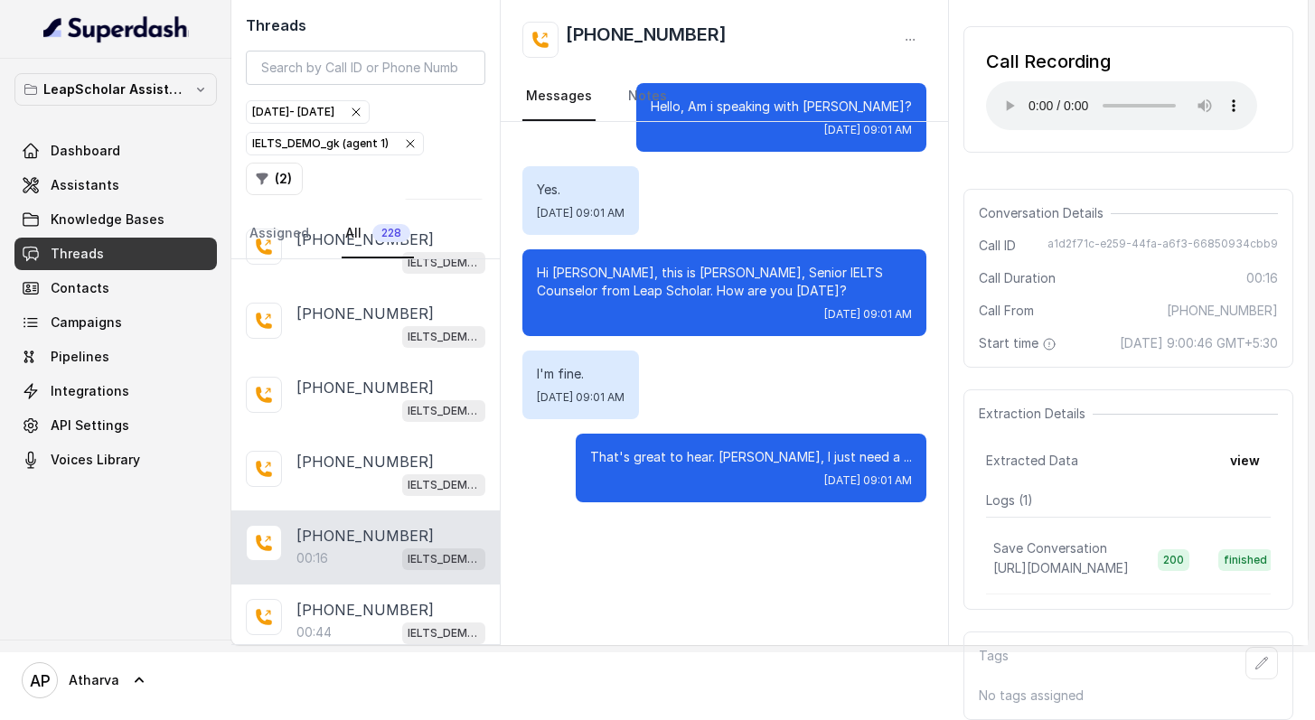
click at [979, 81] on div "Call Recording Your browser does not support the audio element." at bounding box center [1128, 89] width 330 height 127
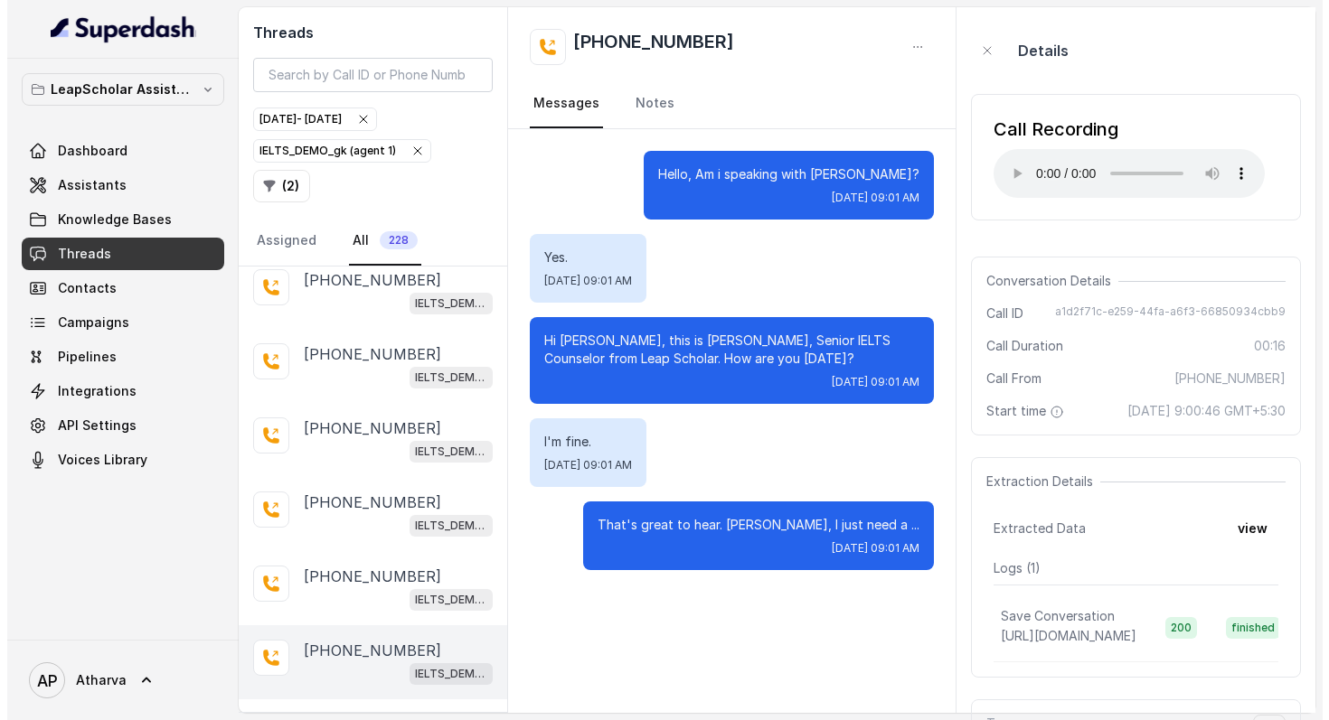
scroll to position [28911, 0]
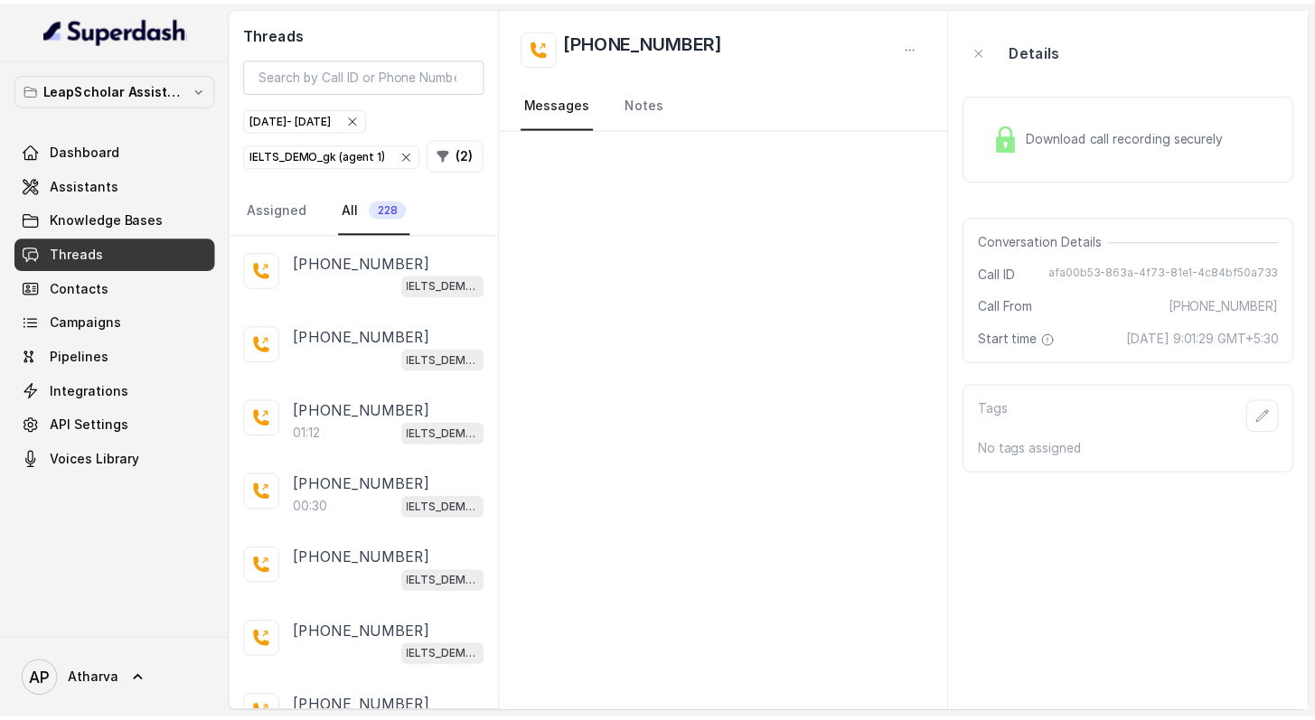
scroll to position [28149, 0]
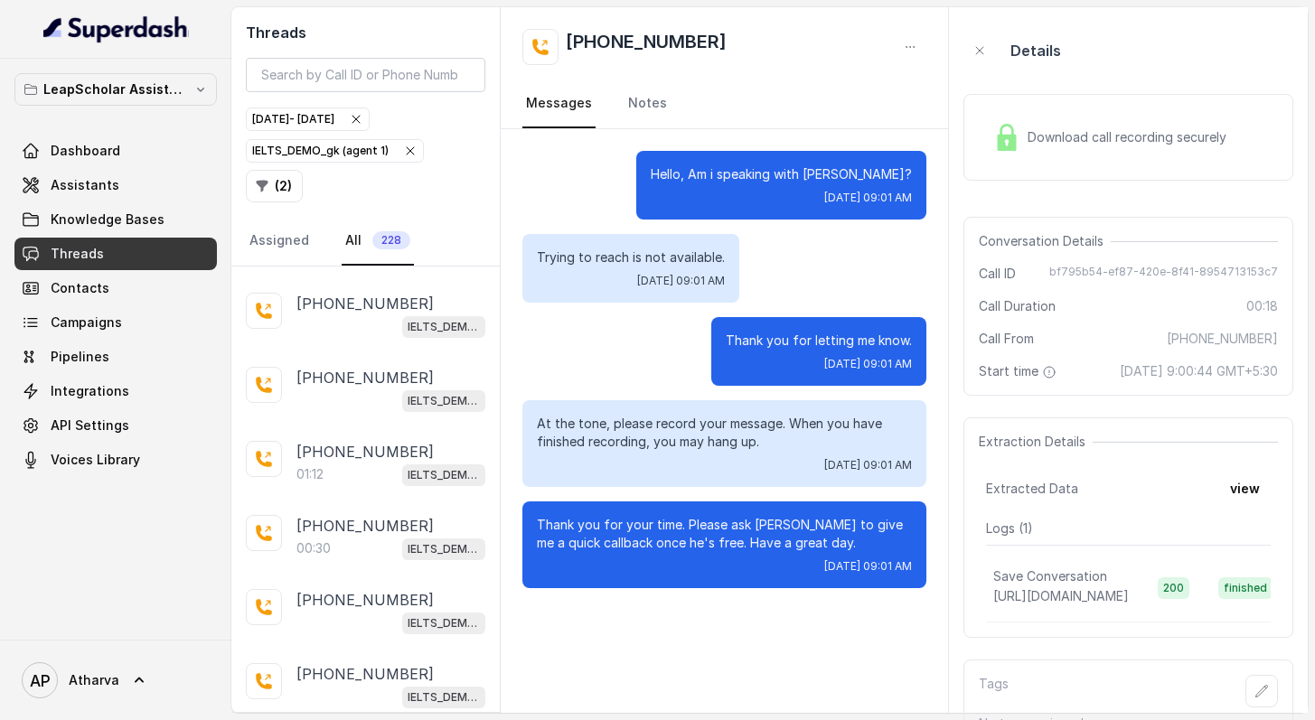
click at [1009, 140] on img at bounding box center [1006, 137] width 27 height 27
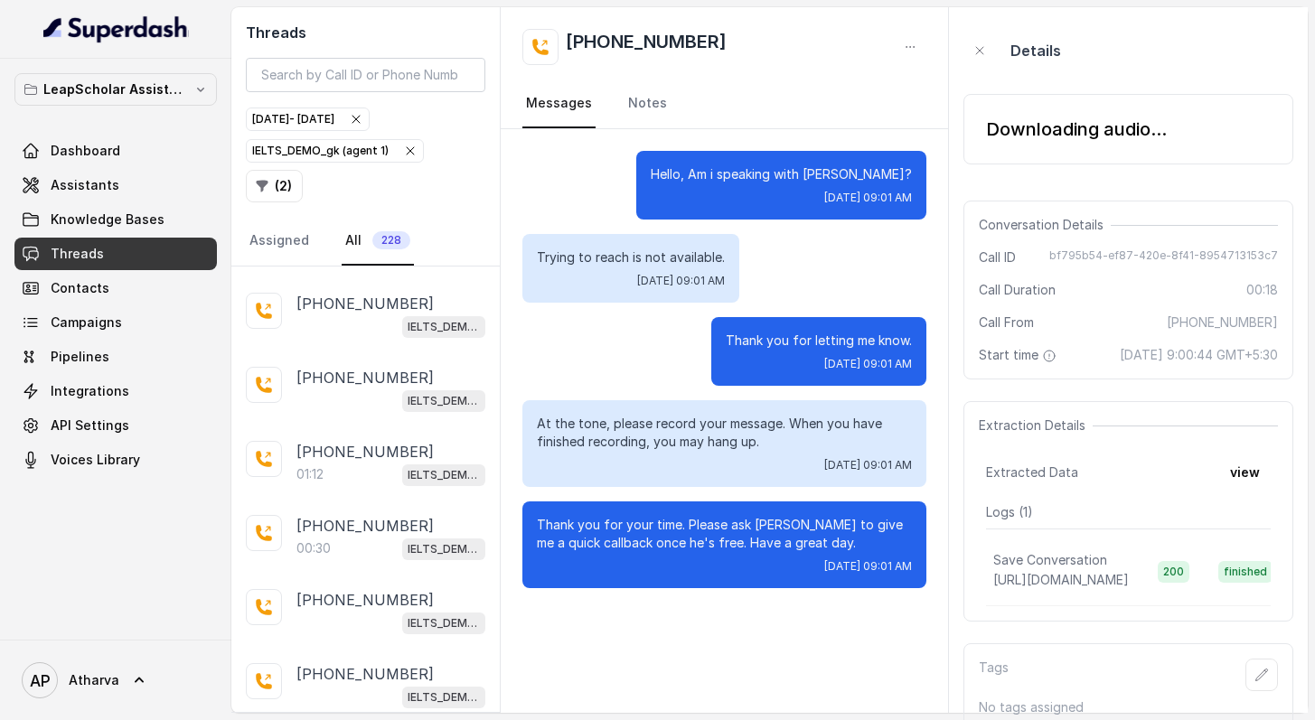
click at [1009, 140] on div "Downloading audio..." at bounding box center [1076, 129] width 181 height 25
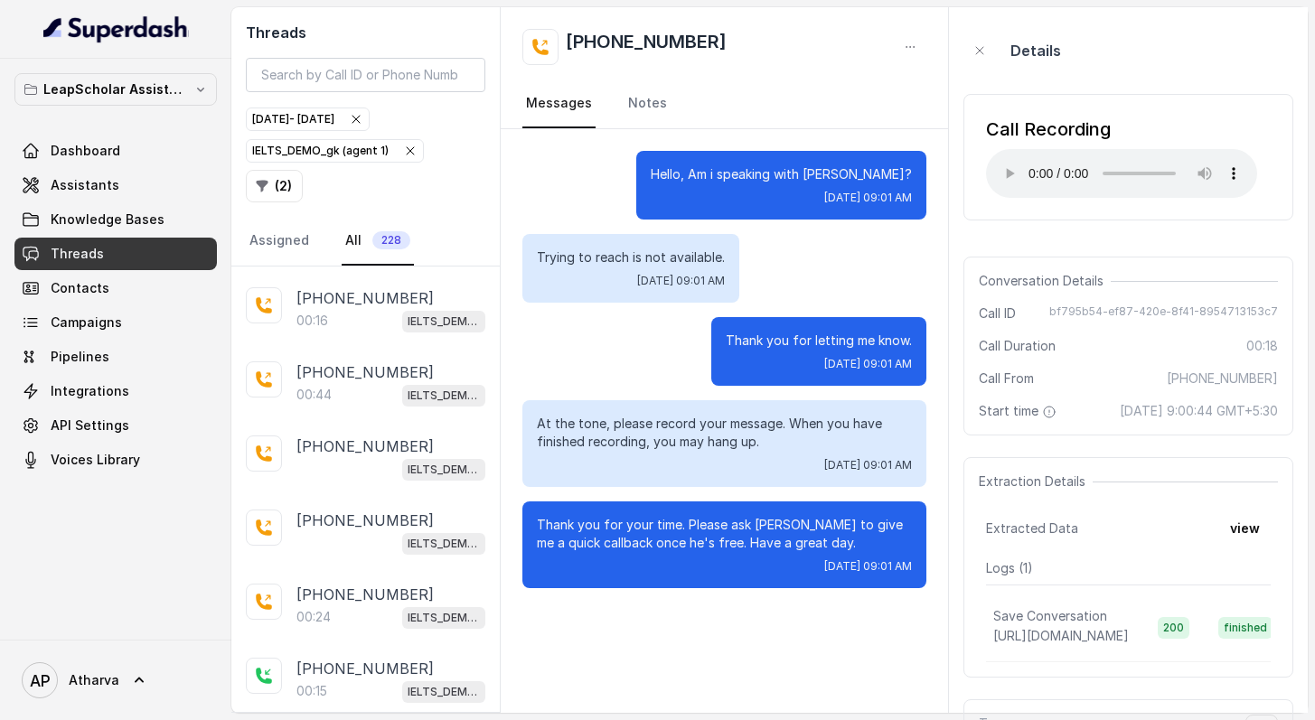
scroll to position [29509, 0]
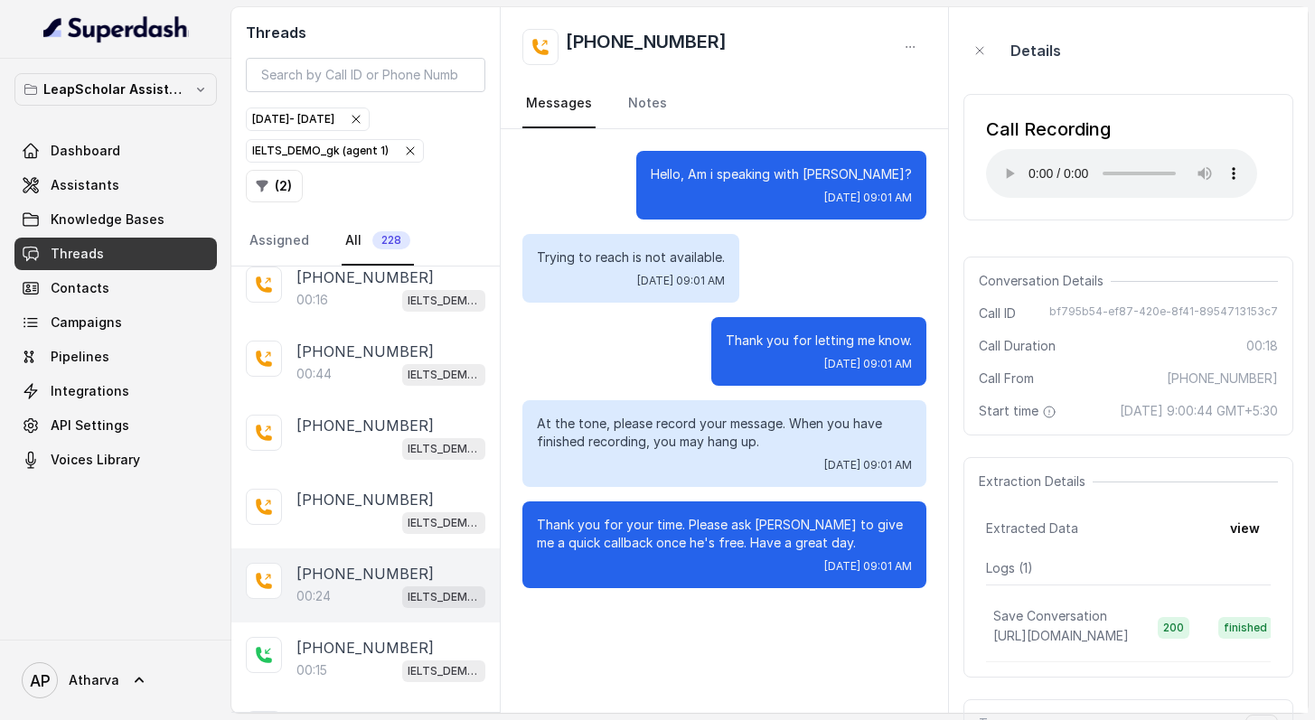
click at [368, 563] on p "[PHONE_NUMBER]" at bounding box center [364, 574] width 137 height 22
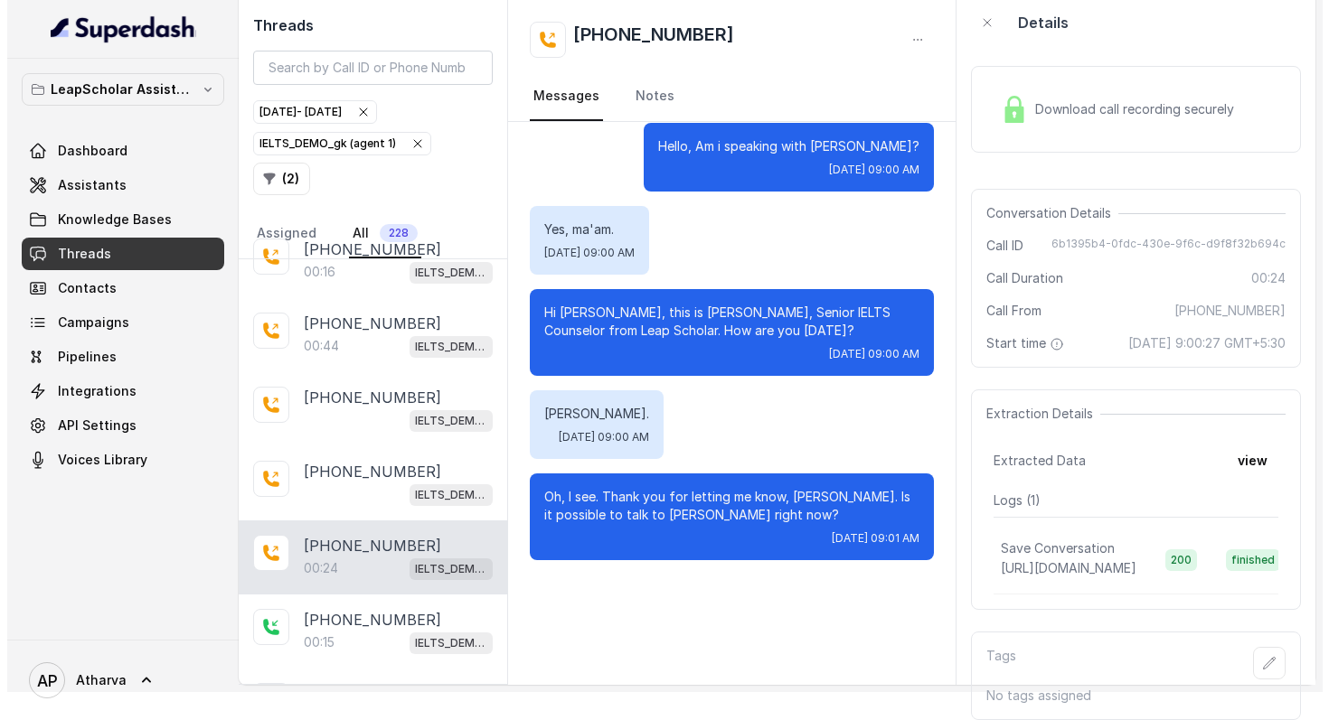
scroll to position [46, 0]
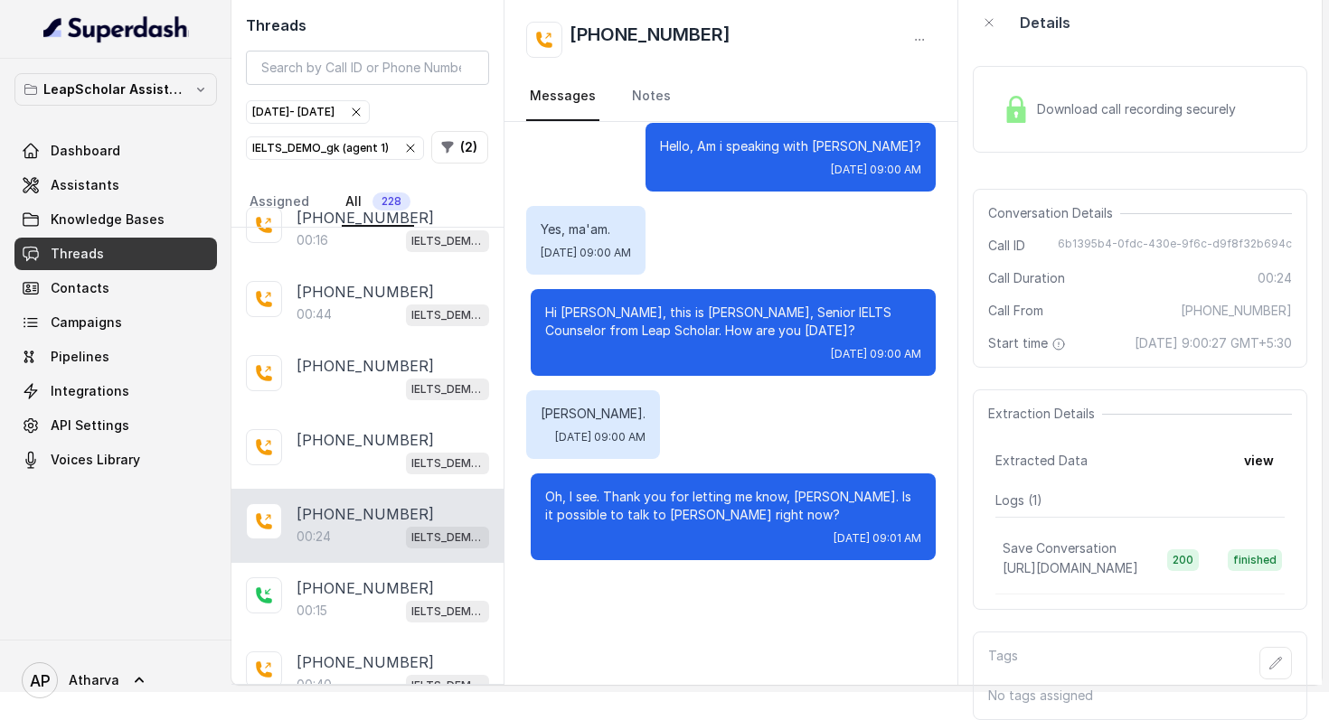
click at [766, 254] on div "Yes, ma'am. [DATE] 09:00 AM" at bounding box center [731, 240] width 410 height 69
click at [1003, 96] on img at bounding box center [1015, 109] width 27 height 27
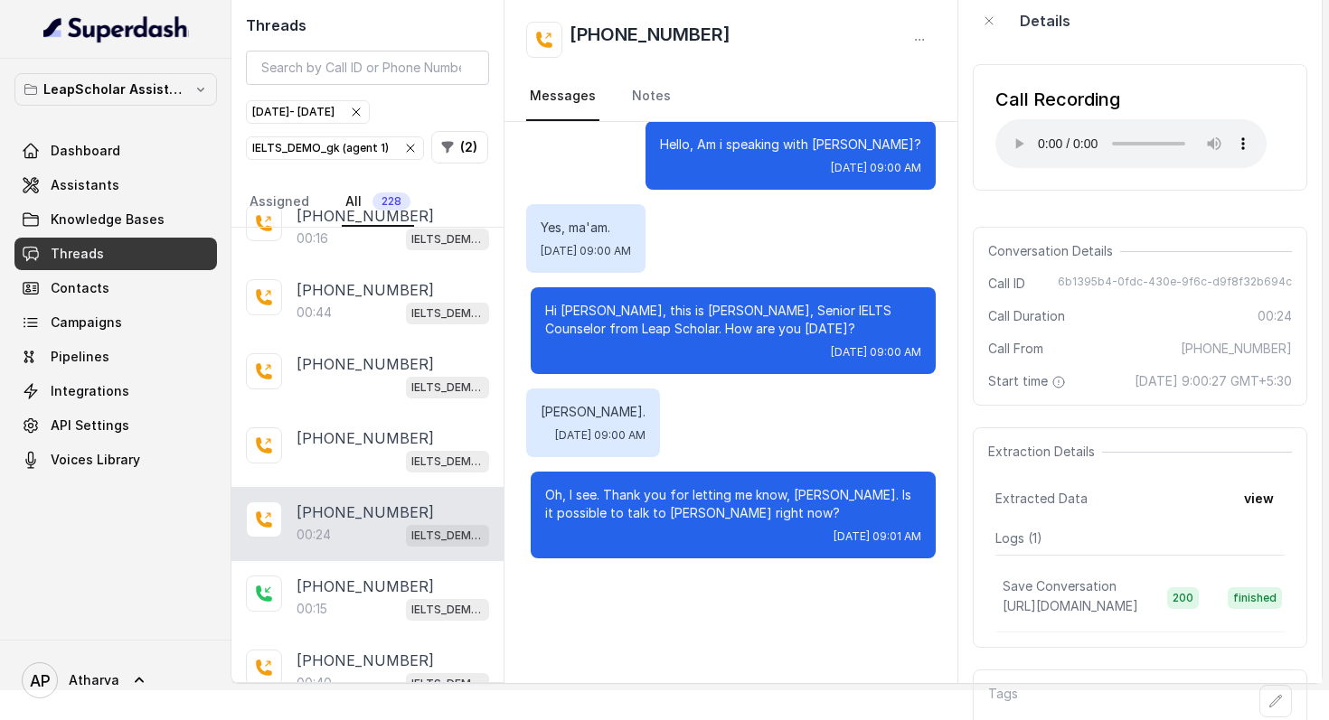
scroll to position [61, 0]
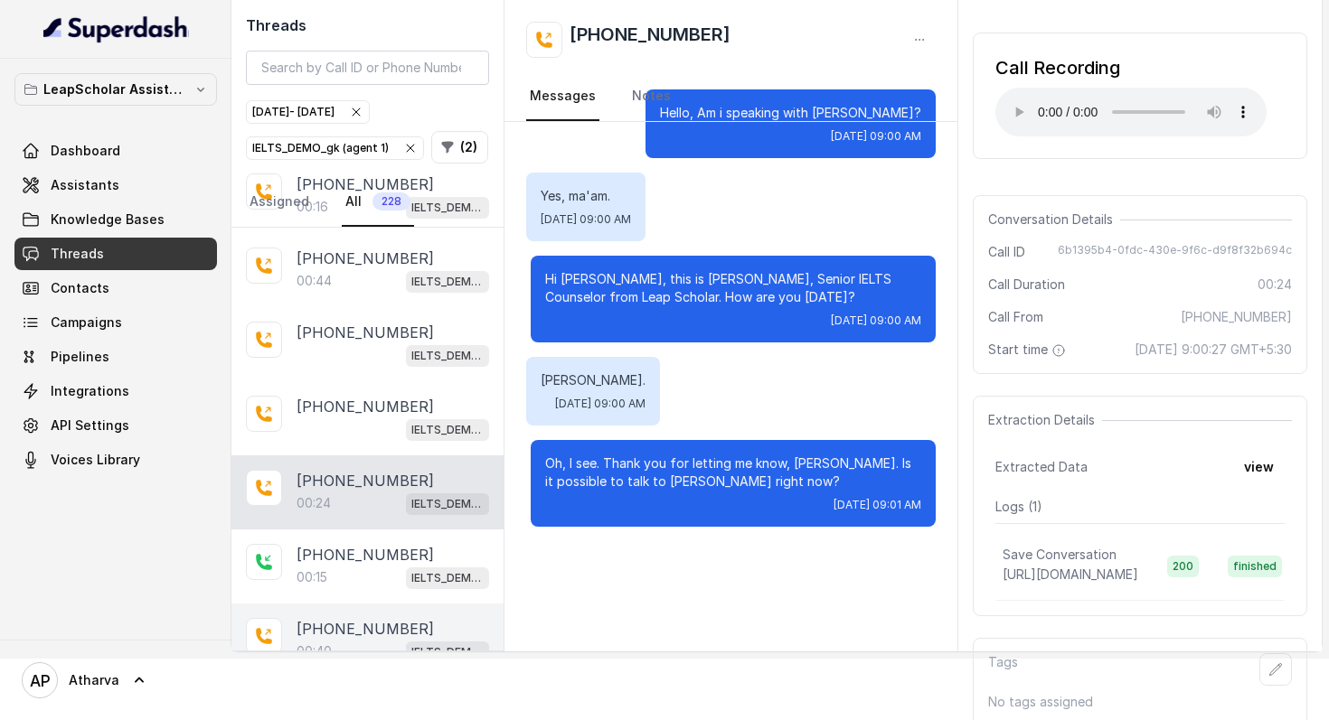
click at [395, 618] on p "[PHONE_NUMBER]" at bounding box center [364, 629] width 137 height 22
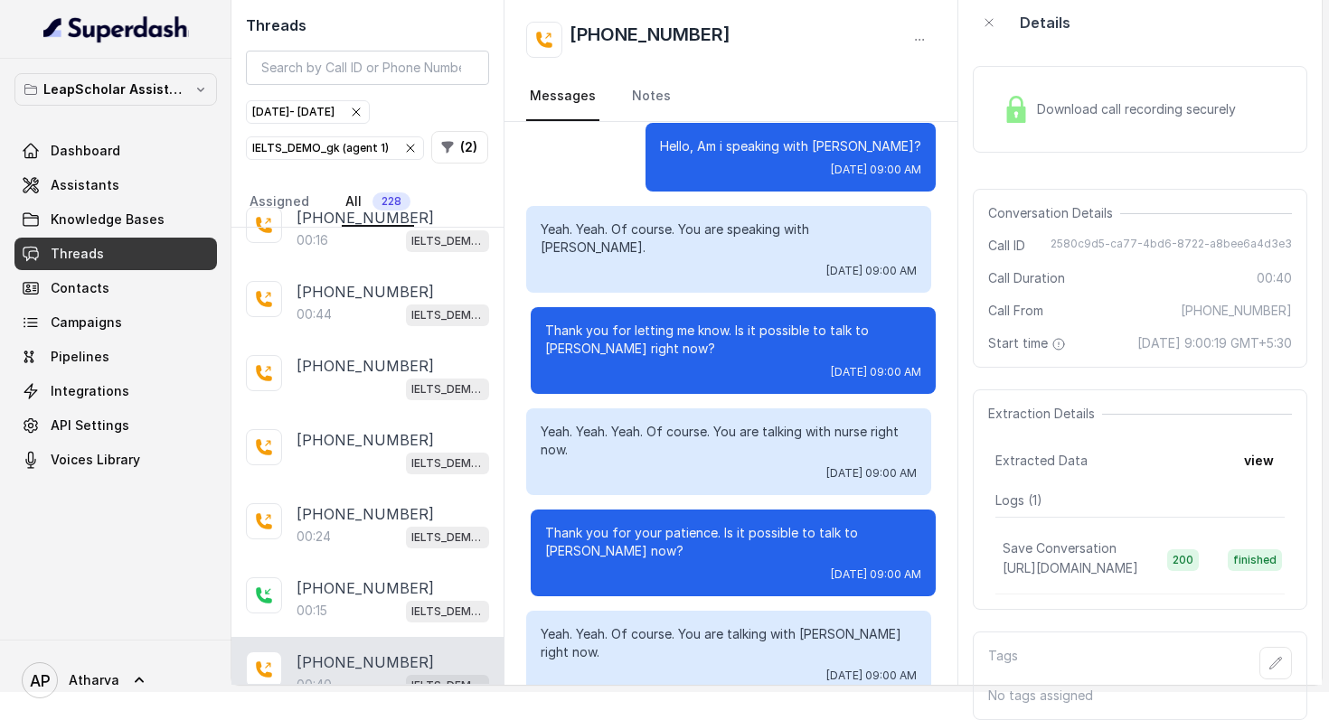
click at [1028, 96] on img at bounding box center [1015, 109] width 27 height 27
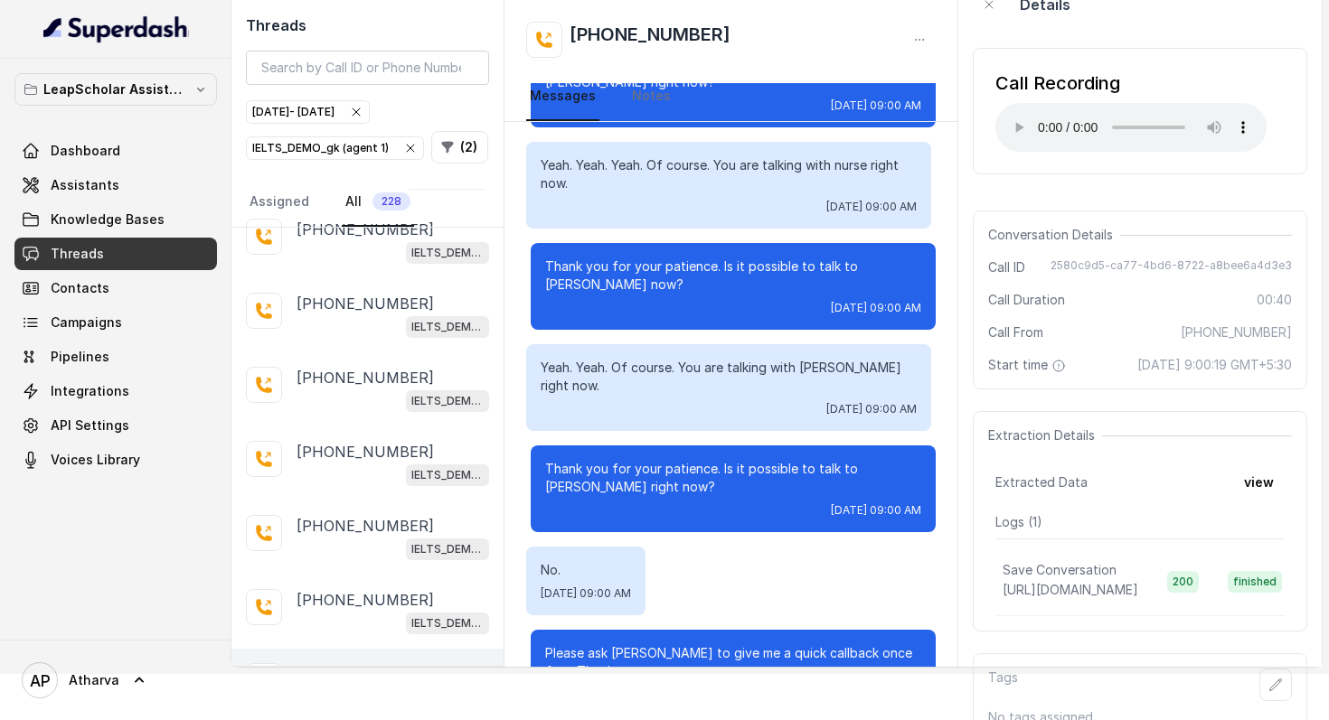
scroll to position [29014, 0]
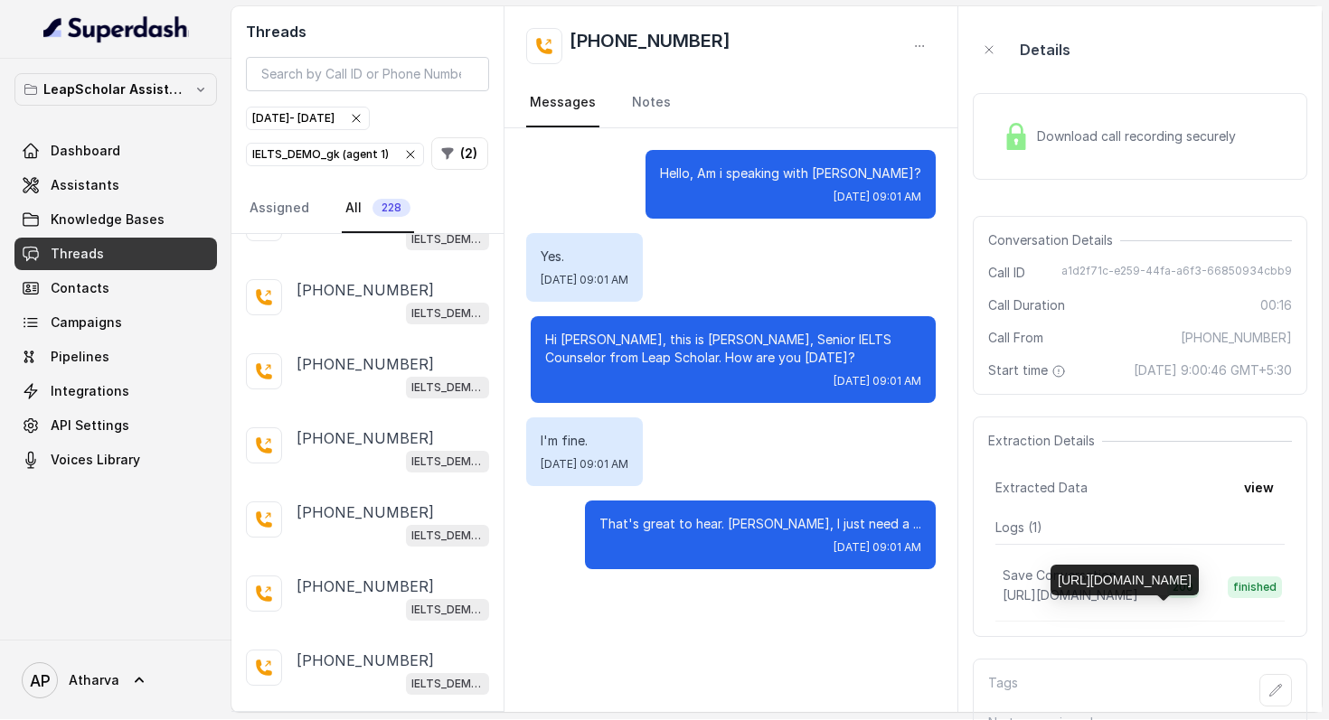
scroll to position [46, 0]
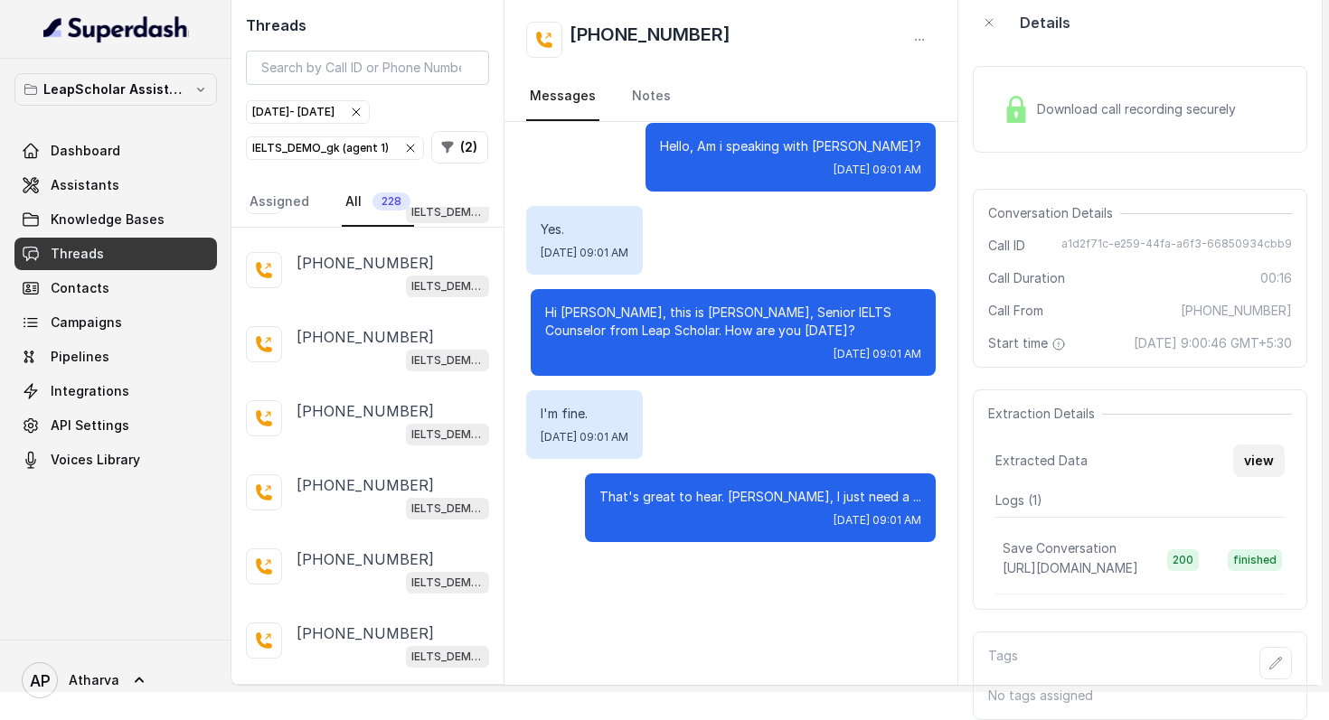
click at [1246, 450] on button "view" at bounding box center [1259, 461] width 52 height 33
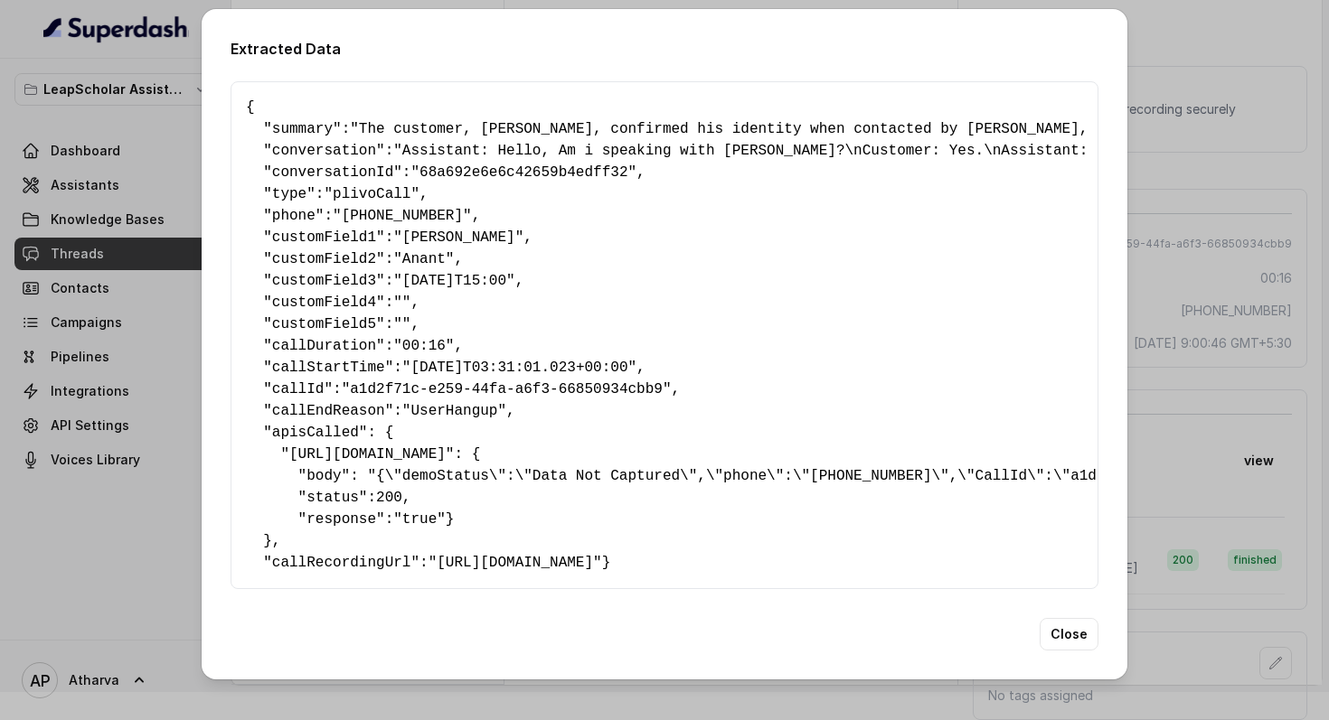
scroll to position [8, 0]
click at [1066, 651] on button "Close" at bounding box center [1068, 634] width 59 height 33
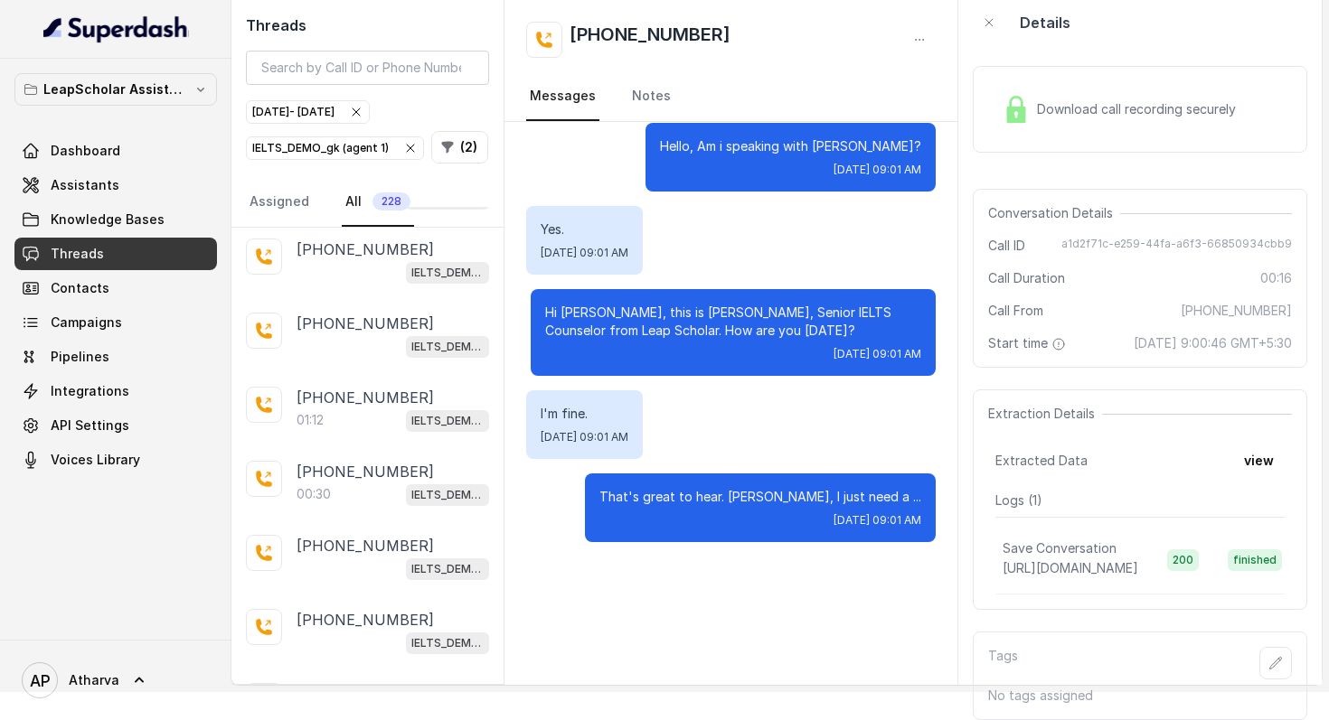
scroll to position [28143, 0]
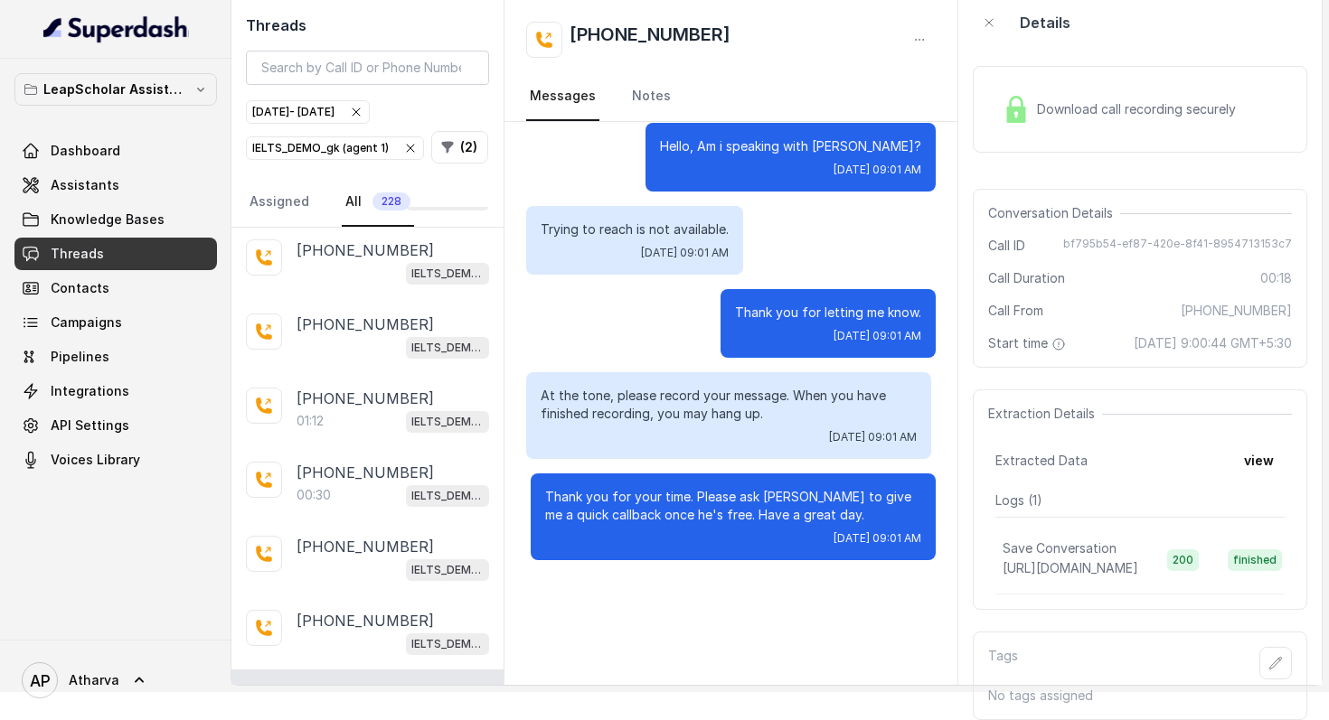
click at [1028, 96] on img at bounding box center [1015, 109] width 27 height 27
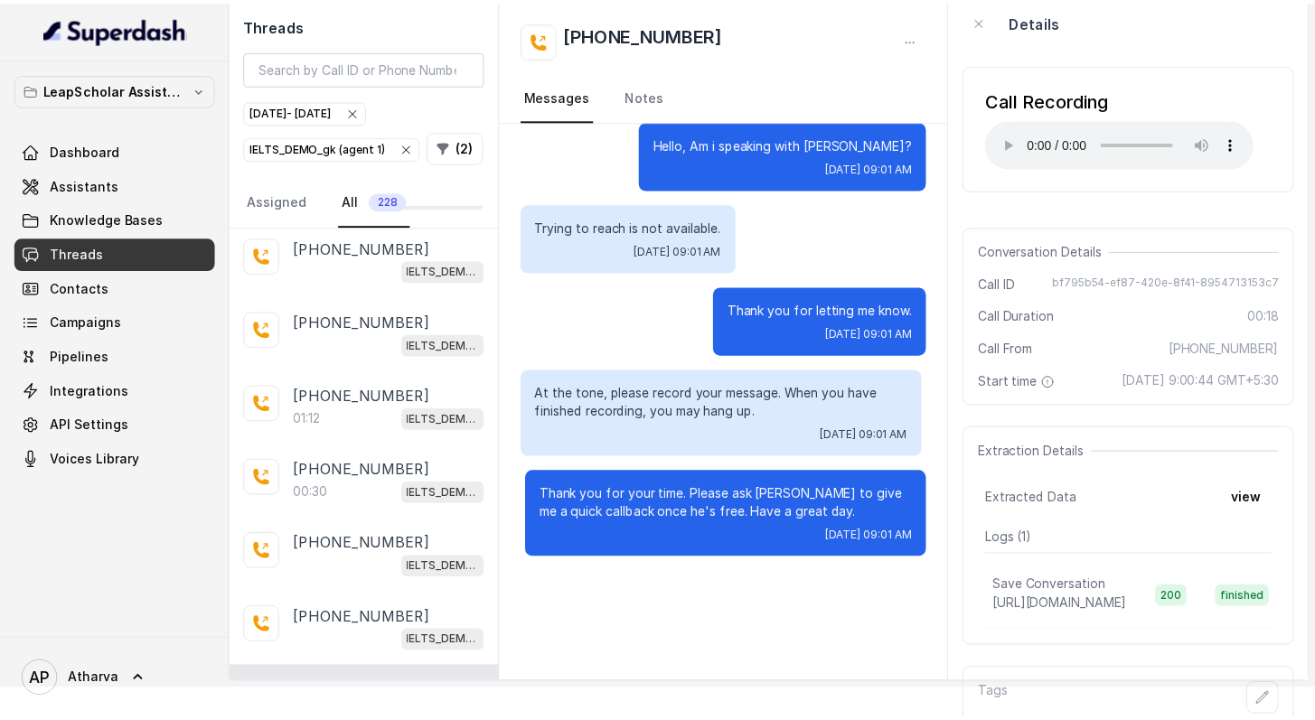
scroll to position [46, 0]
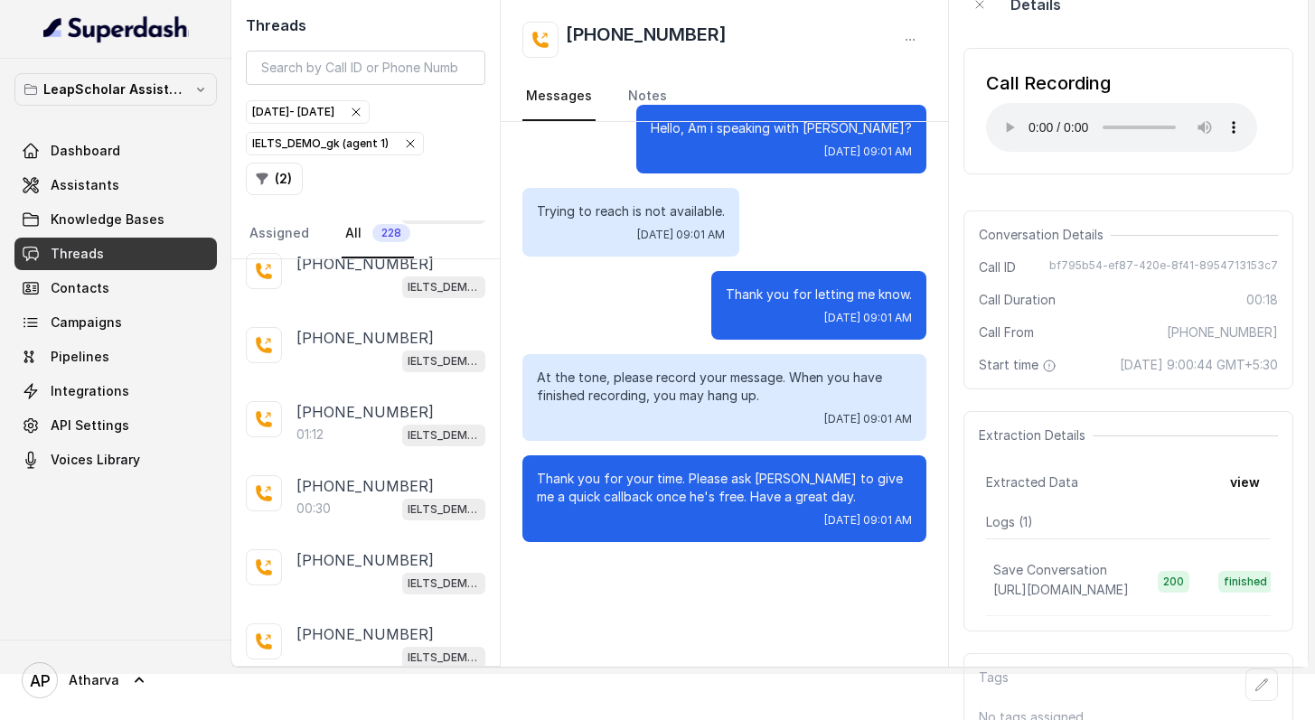
click at [647, 330] on div "Thank you for letting me know. [DATE] 09:01 AM" at bounding box center [724, 305] width 404 height 69
drag, startPoint x: 711, startPoint y: 36, endPoint x: 596, endPoint y: 39, distance: 115.7
click at [596, 39] on div "[PHONE_NUMBER]" at bounding box center [724, 40] width 404 height 36
copy h2 "7425010251"
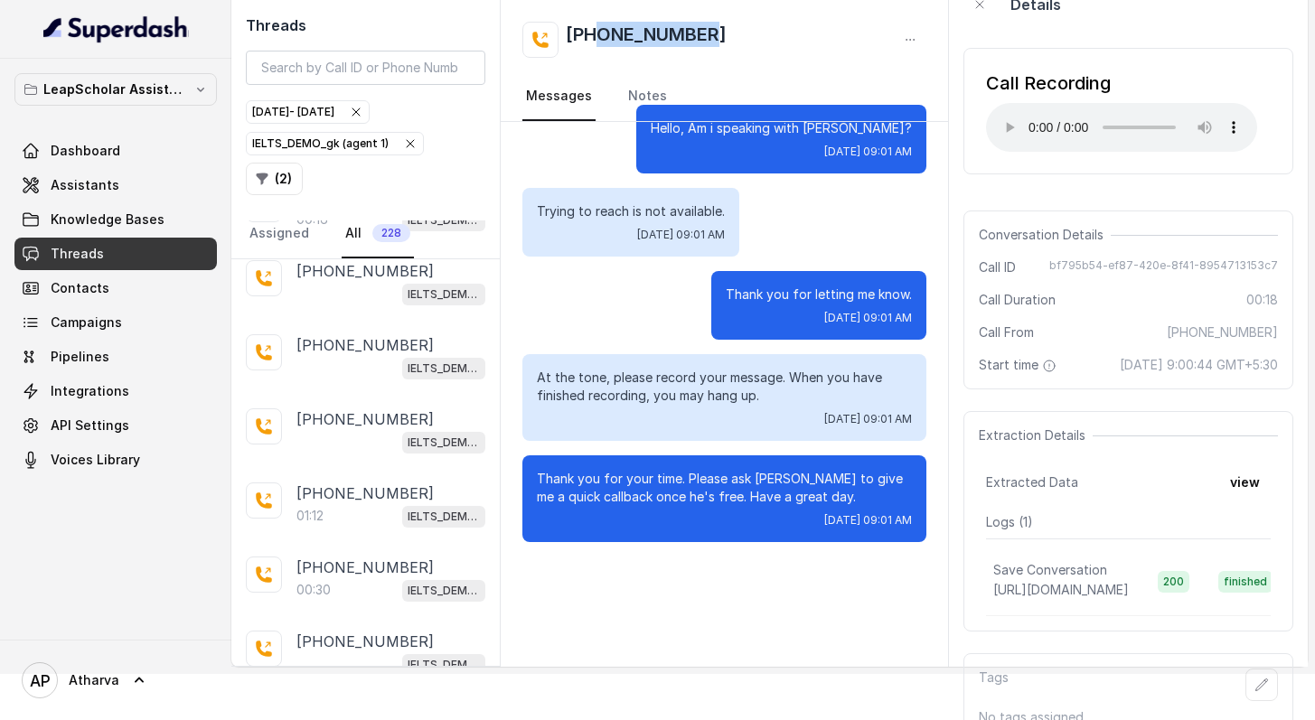
scroll to position [28060, 0]
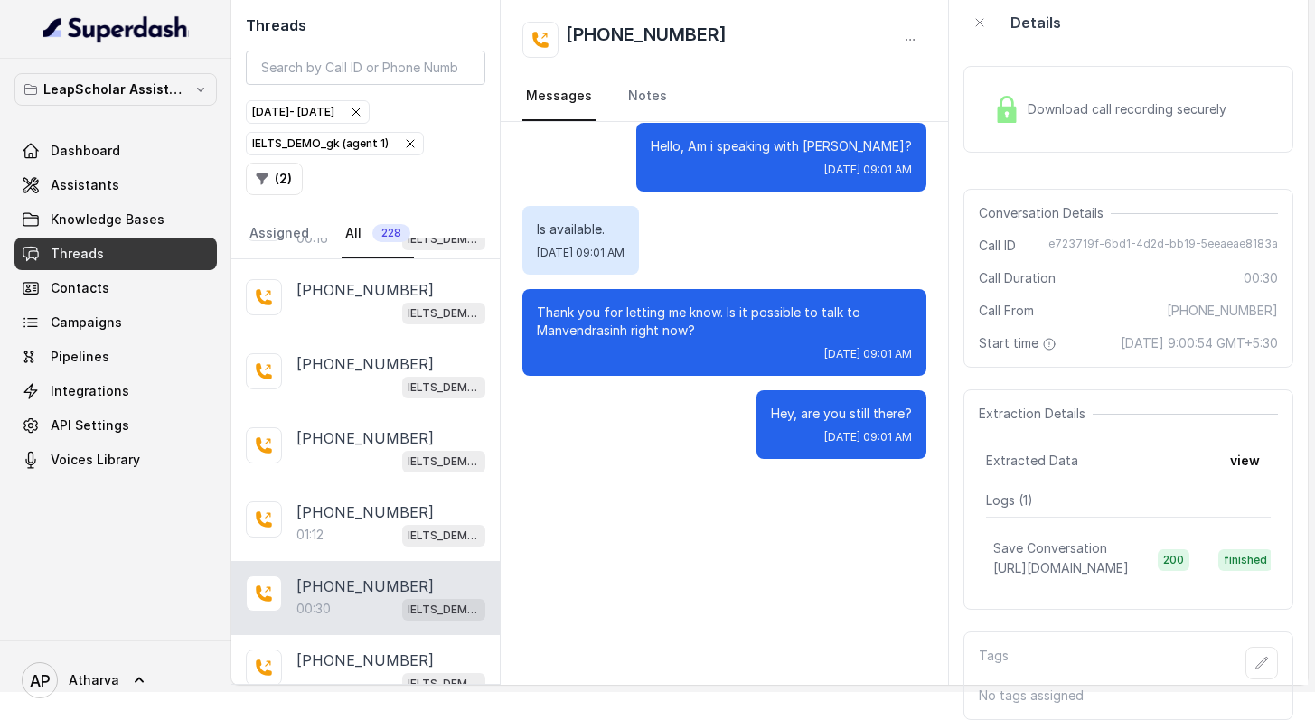
click at [1019, 96] on img at bounding box center [1006, 109] width 27 height 27
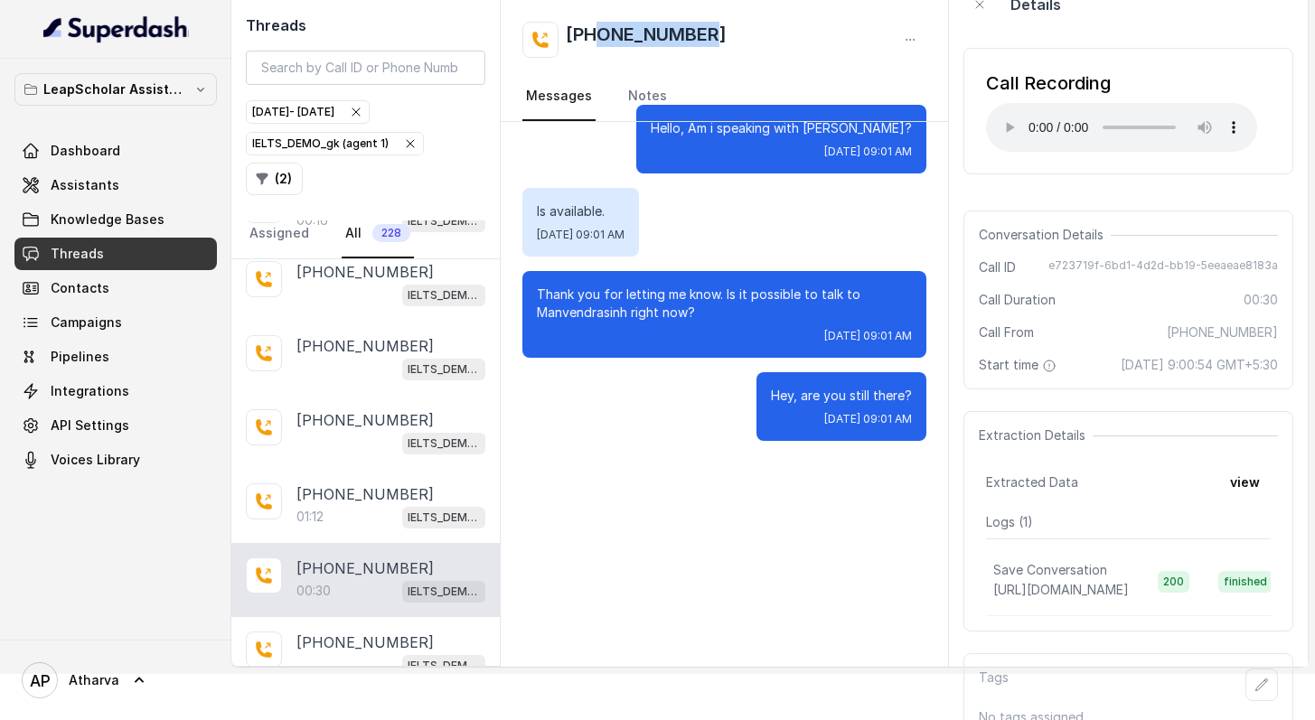
drag, startPoint x: 702, startPoint y: 42, endPoint x: 596, endPoint y: 45, distance: 105.8
click at [596, 45] on h2 "[PHONE_NUMBER]" at bounding box center [646, 40] width 161 height 36
copy h2 "7359597497"
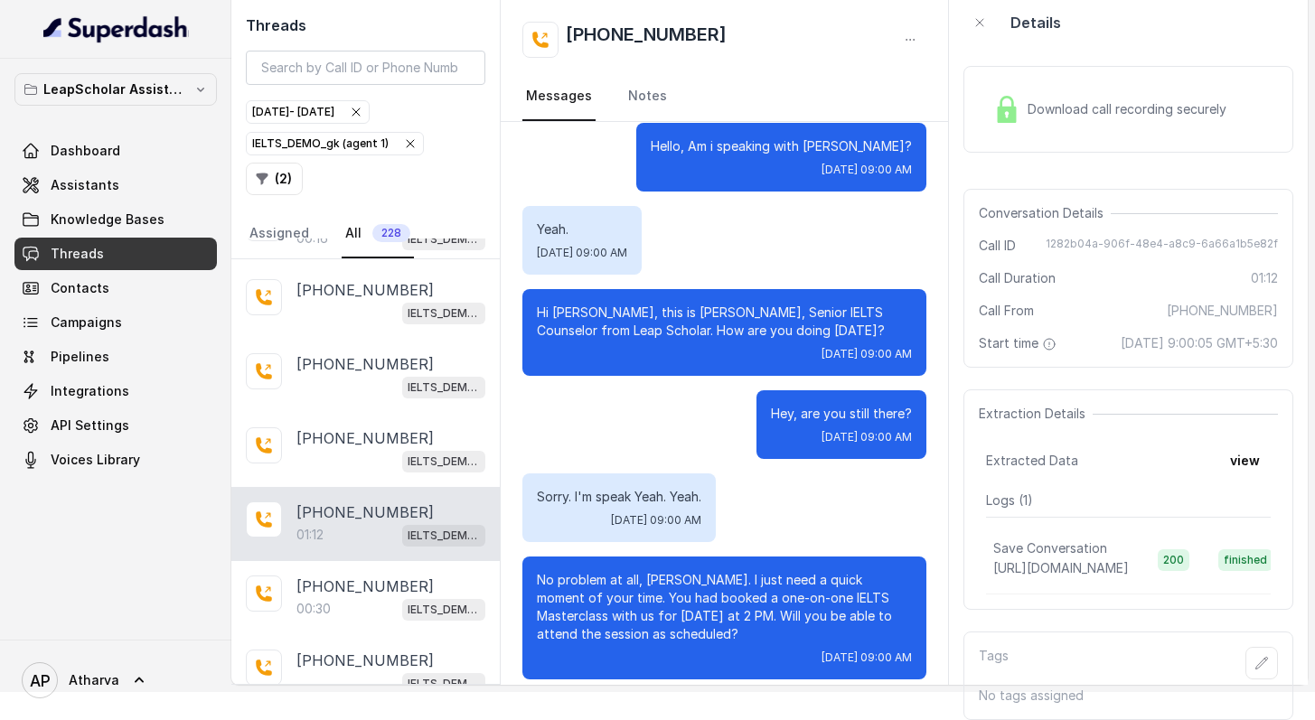
scroll to position [707, 0]
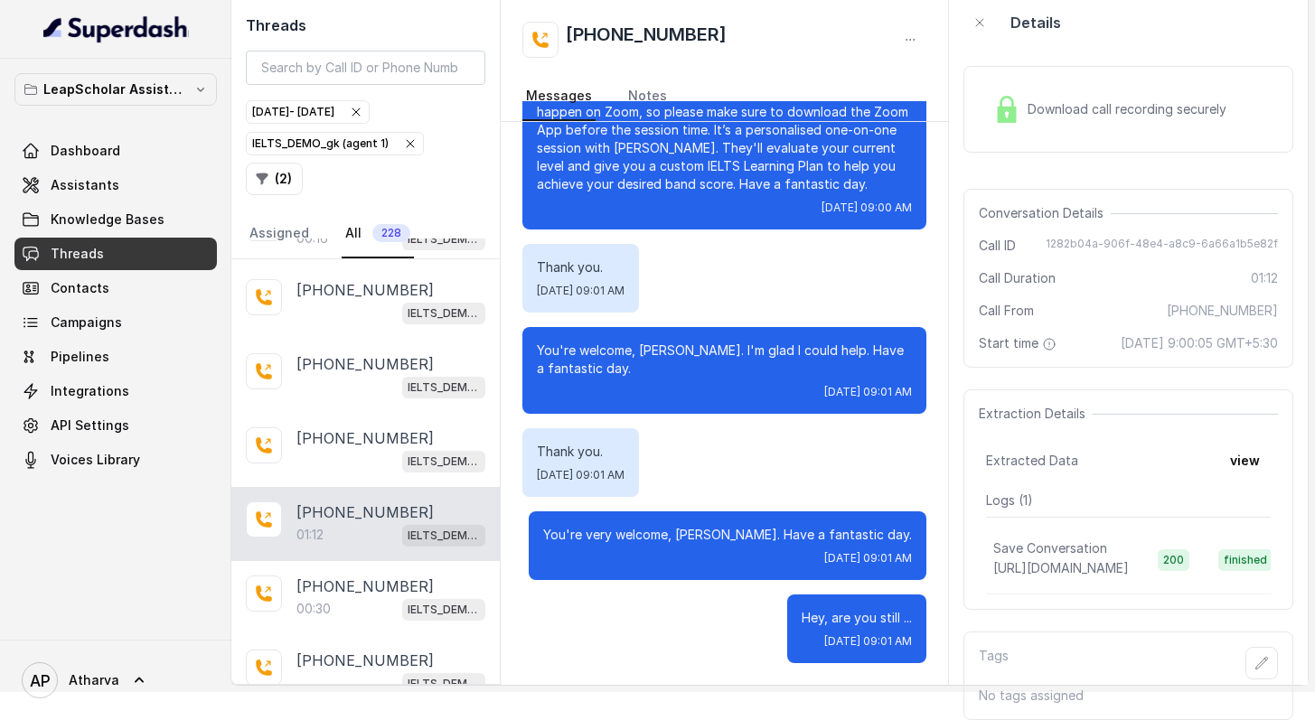
click at [1029, 100] on span "Download call recording securely" at bounding box center [1131, 109] width 206 height 18
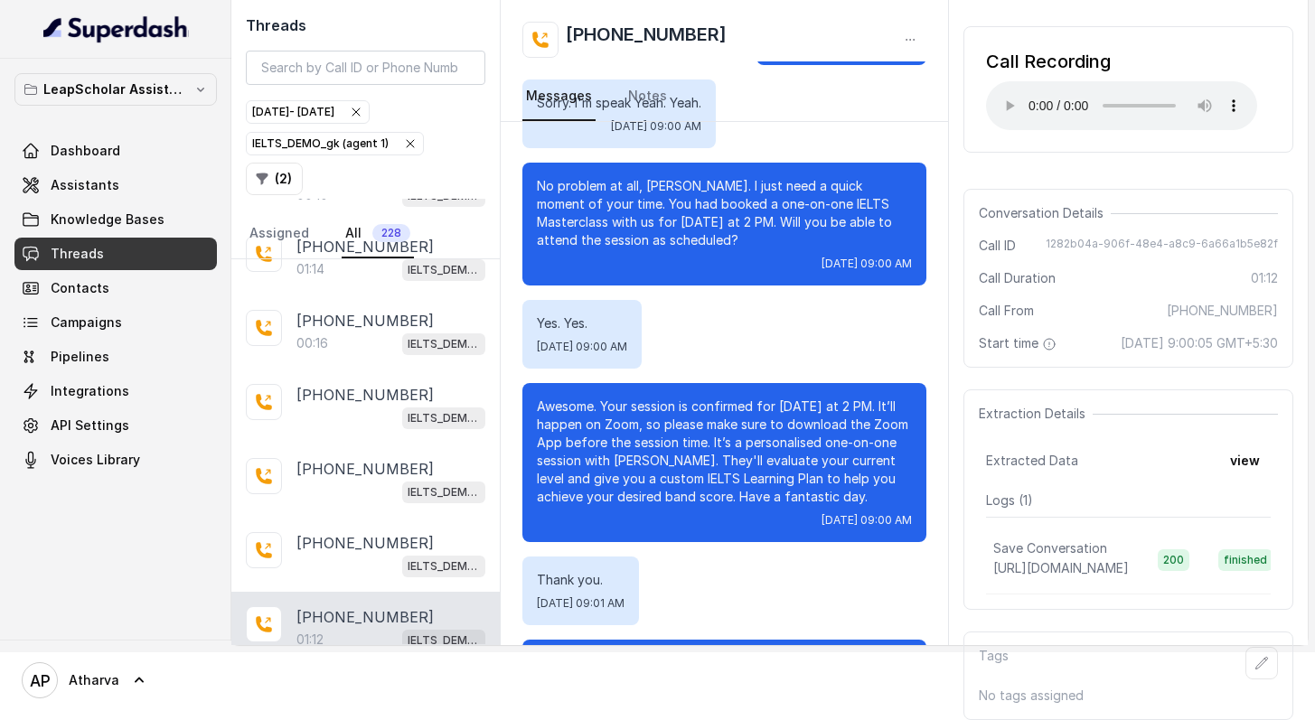
scroll to position [165, 0]
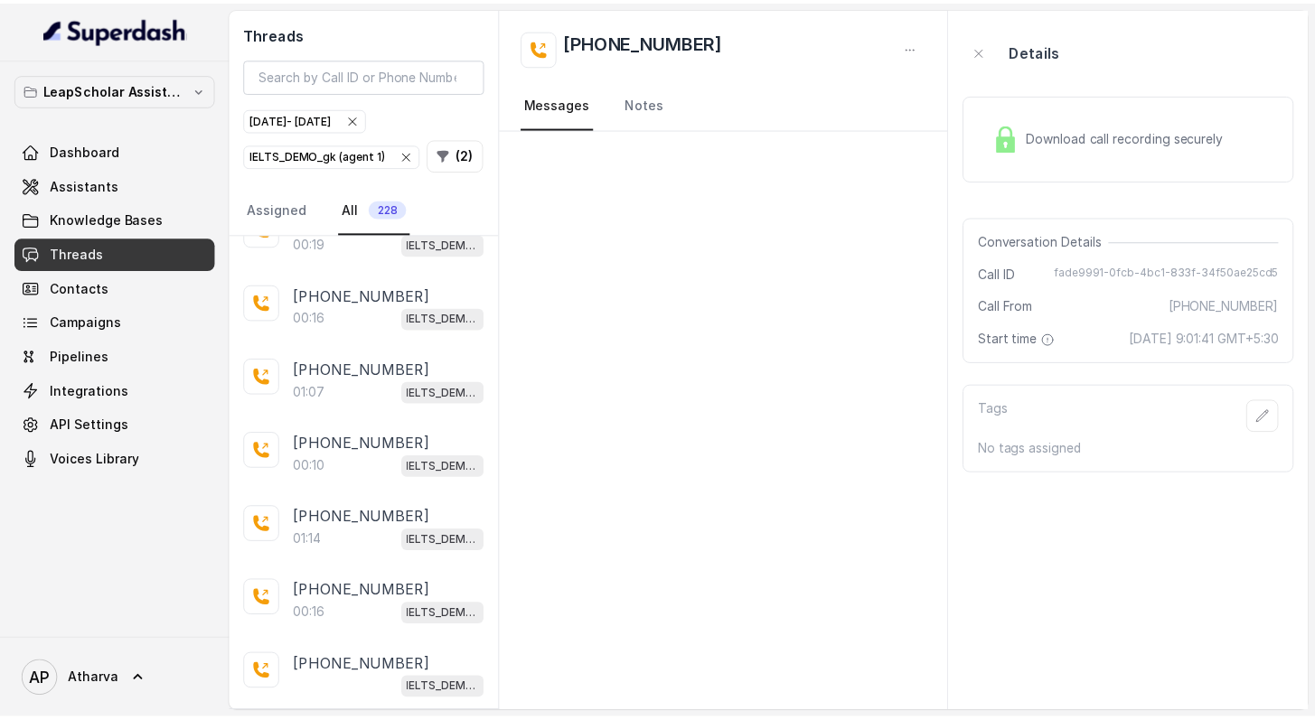
scroll to position [27651, 0]
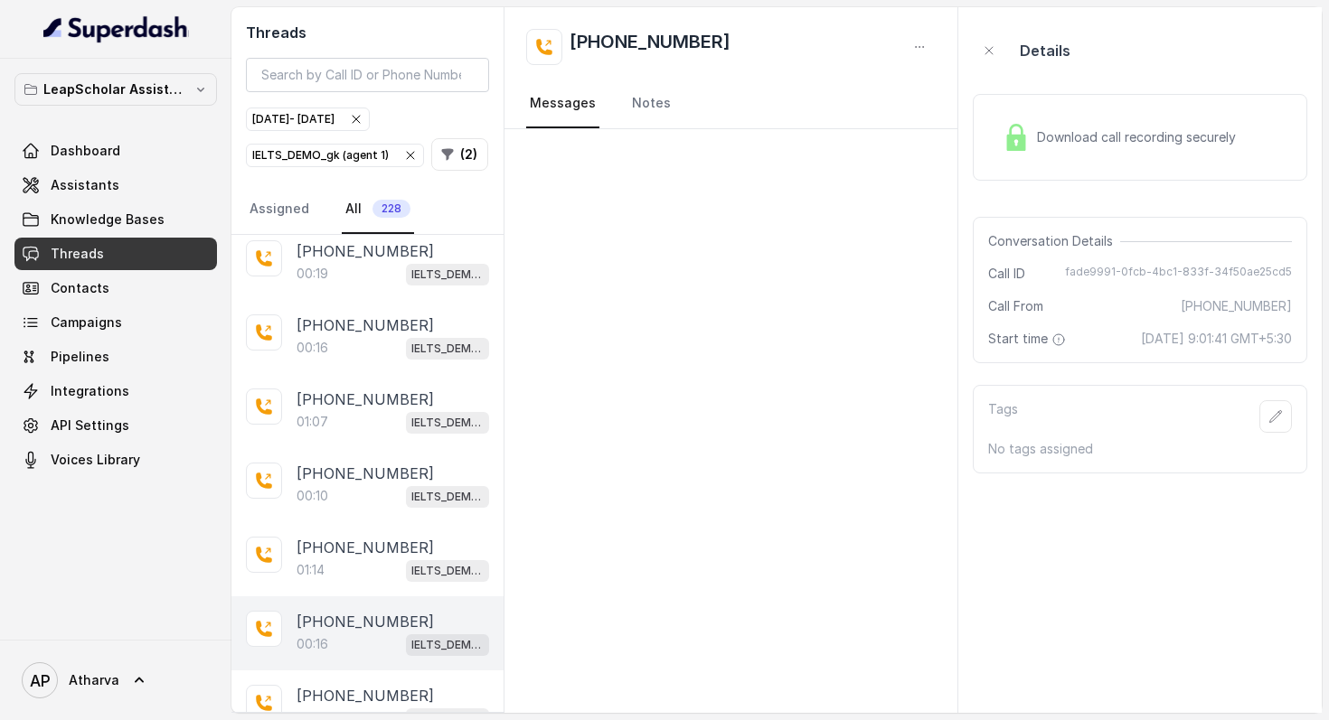
click at [331, 596] on div "[PHONE_NUMBER]:16 IELTS_DEMO_gk (agent 1)" at bounding box center [367, 633] width 272 height 74
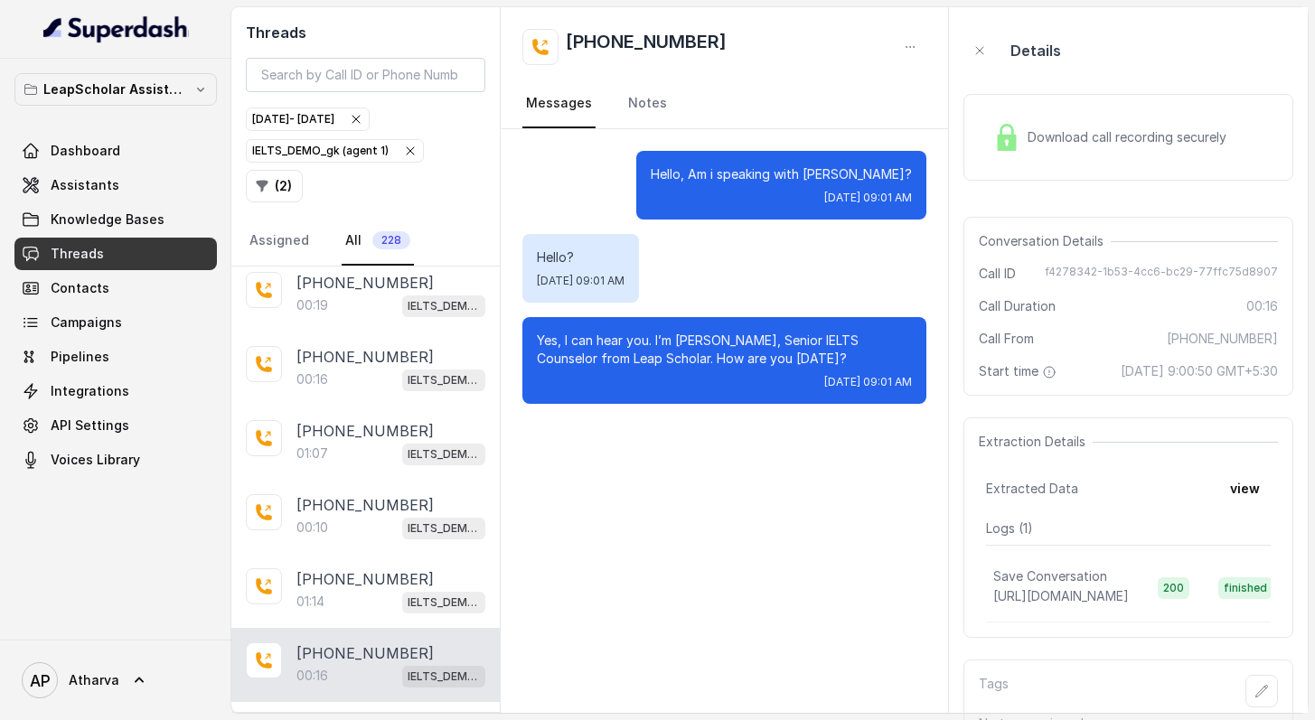
click at [990, 145] on div "Download call recording securely" at bounding box center [1110, 138] width 248 height 42
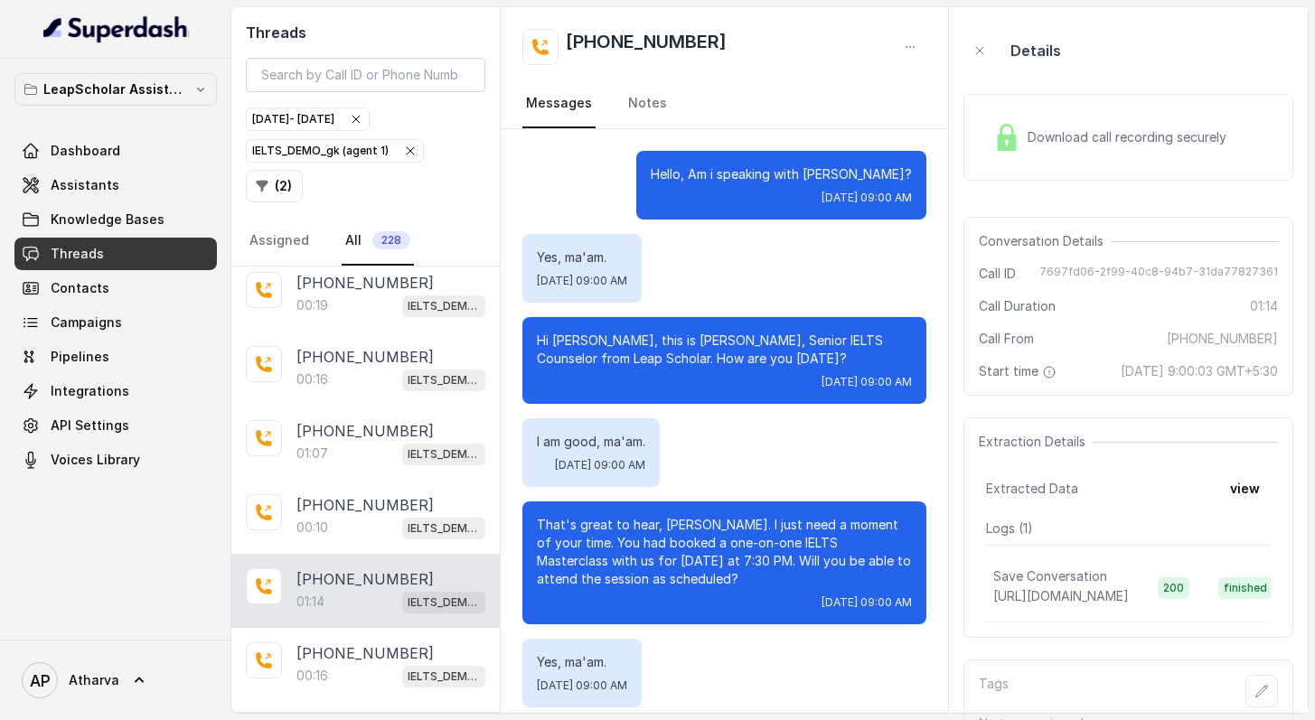
scroll to position [642, 0]
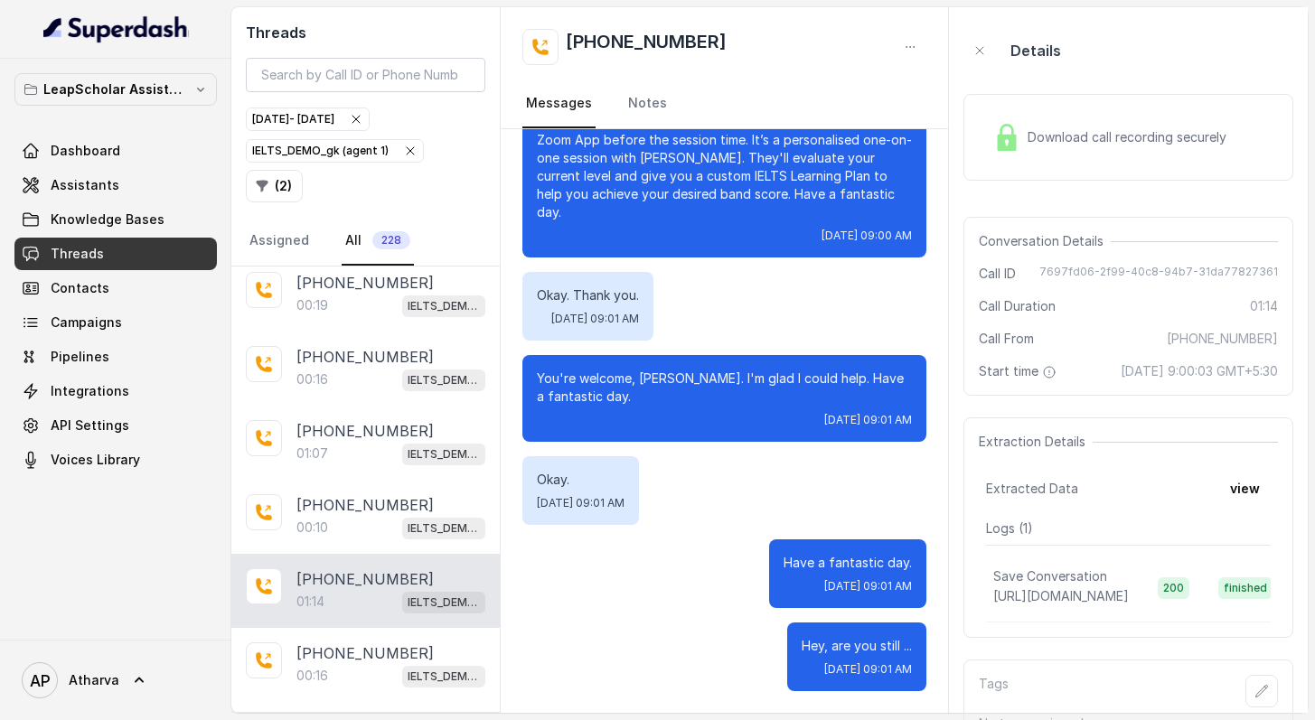
click at [993, 156] on div "Download call recording securely" at bounding box center [1110, 138] width 248 height 42
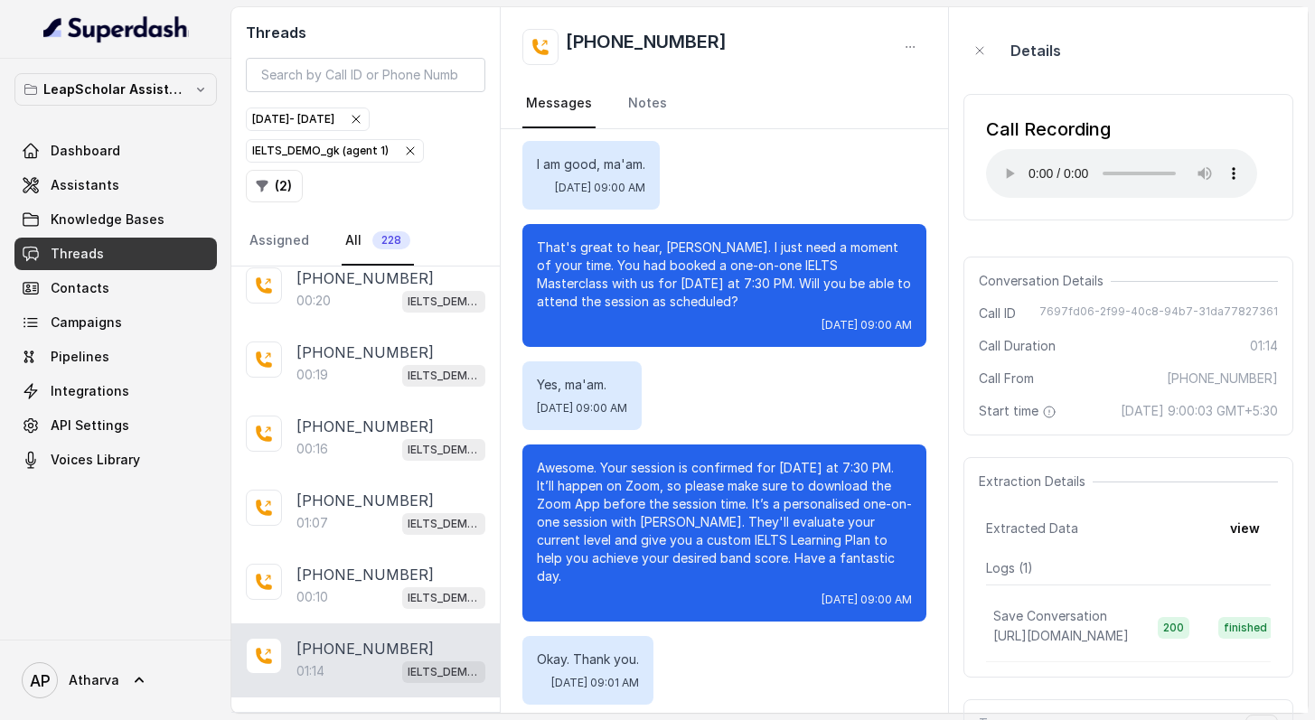
scroll to position [277, 0]
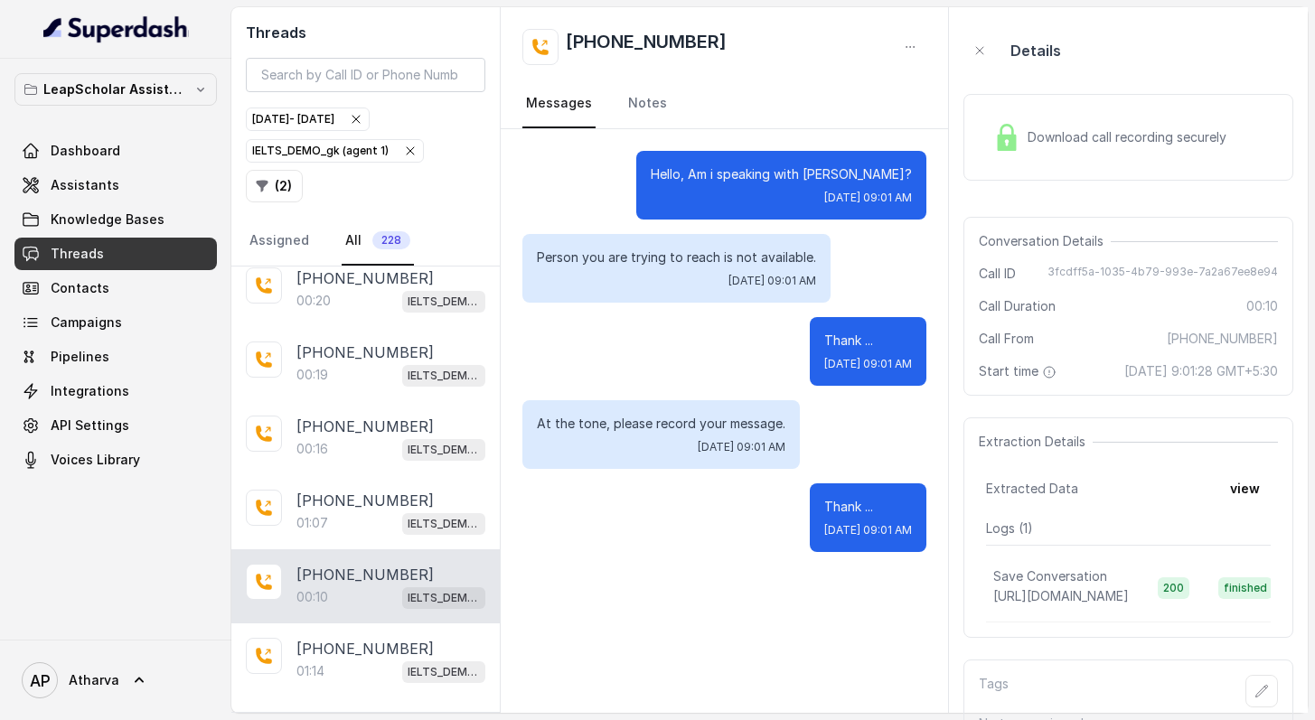
click at [1009, 131] on img at bounding box center [1006, 137] width 27 height 27
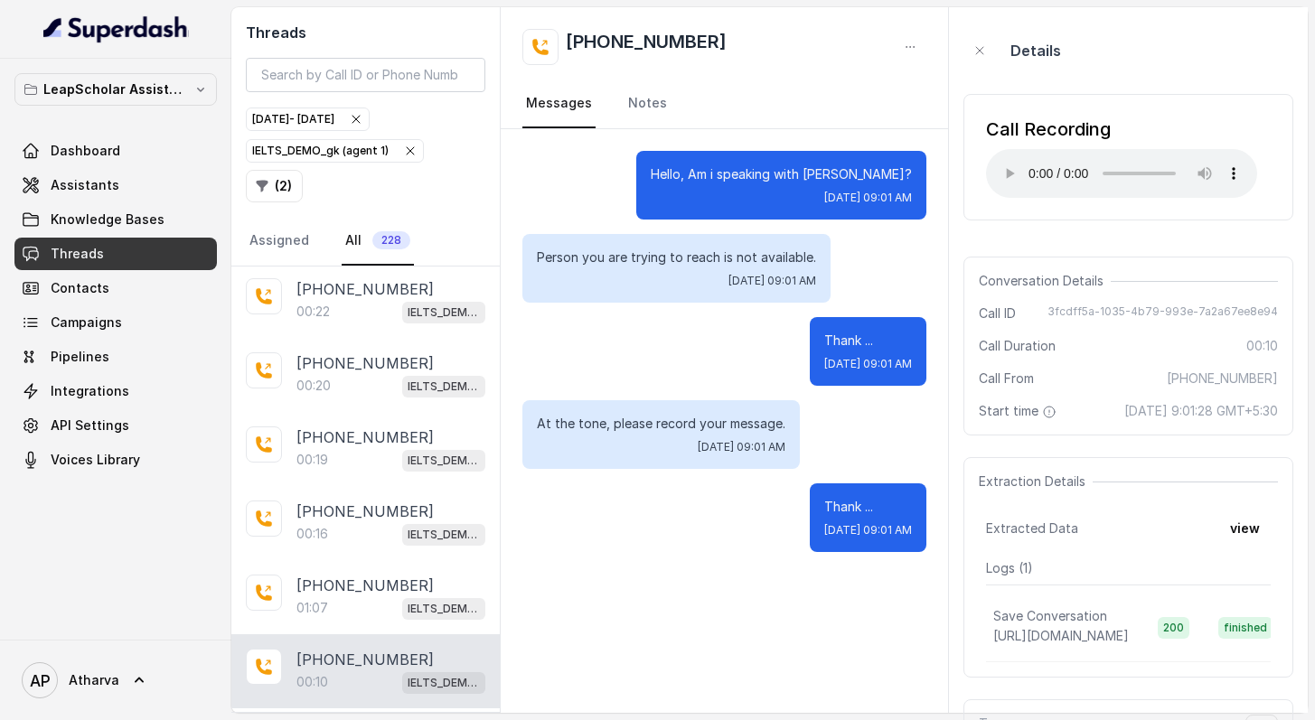
scroll to position [27495, 0]
drag, startPoint x: 715, startPoint y: 50, endPoint x: 601, endPoint y: 44, distance: 114.0
click at [601, 44] on div "[PHONE_NUMBER]" at bounding box center [724, 47] width 404 height 36
copy h2 "9099308984"
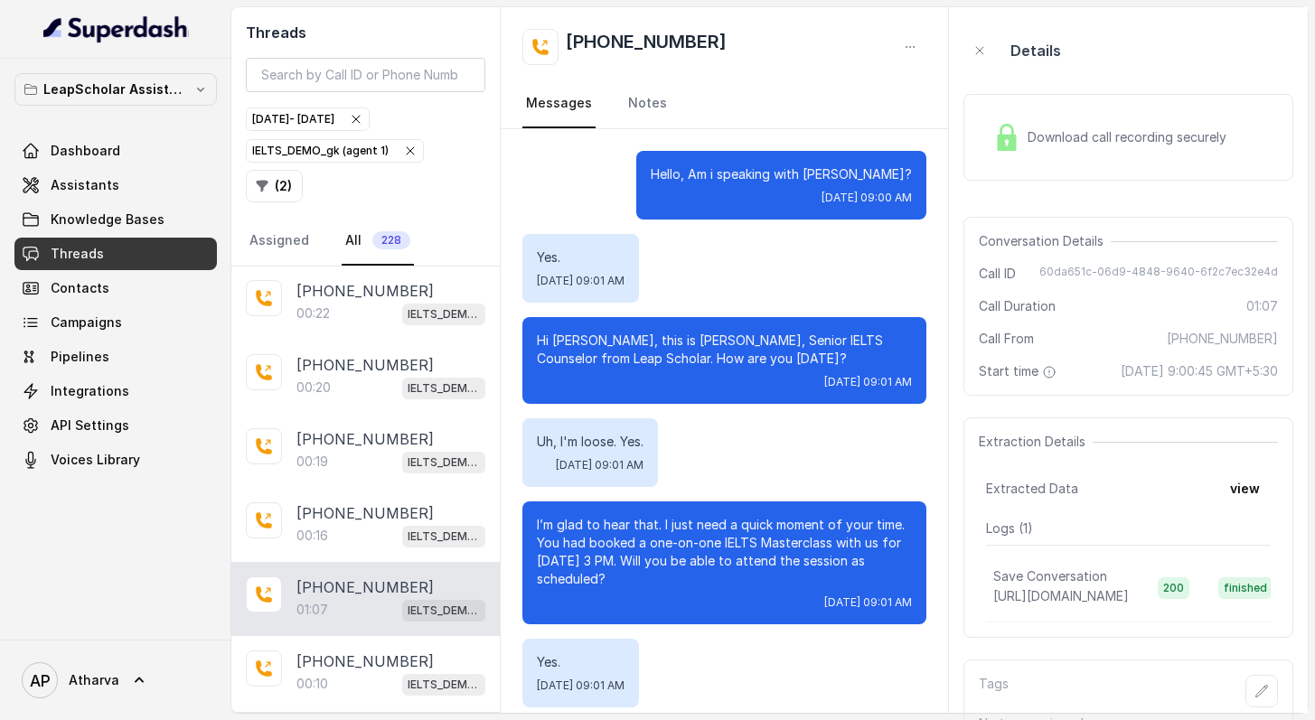
scroll to position [559, 0]
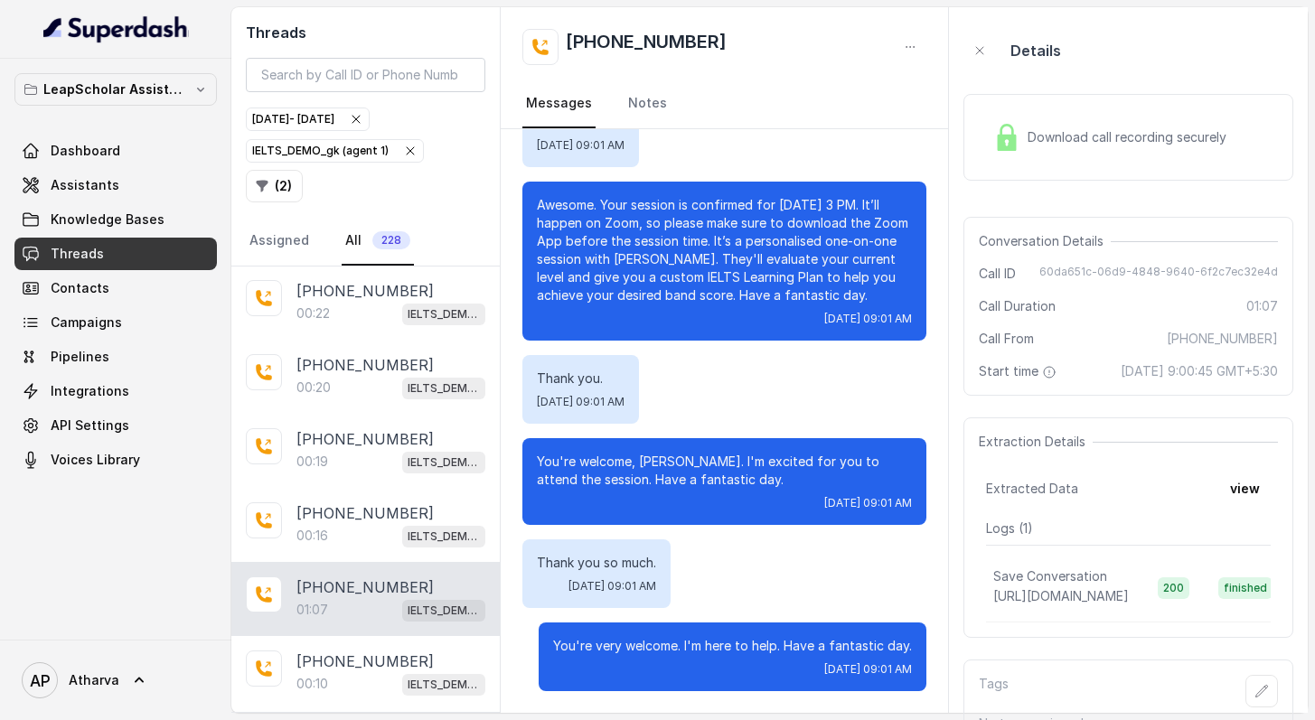
click at [1010, 127] on img at bounding box center [1006, 137] width 27 height 27
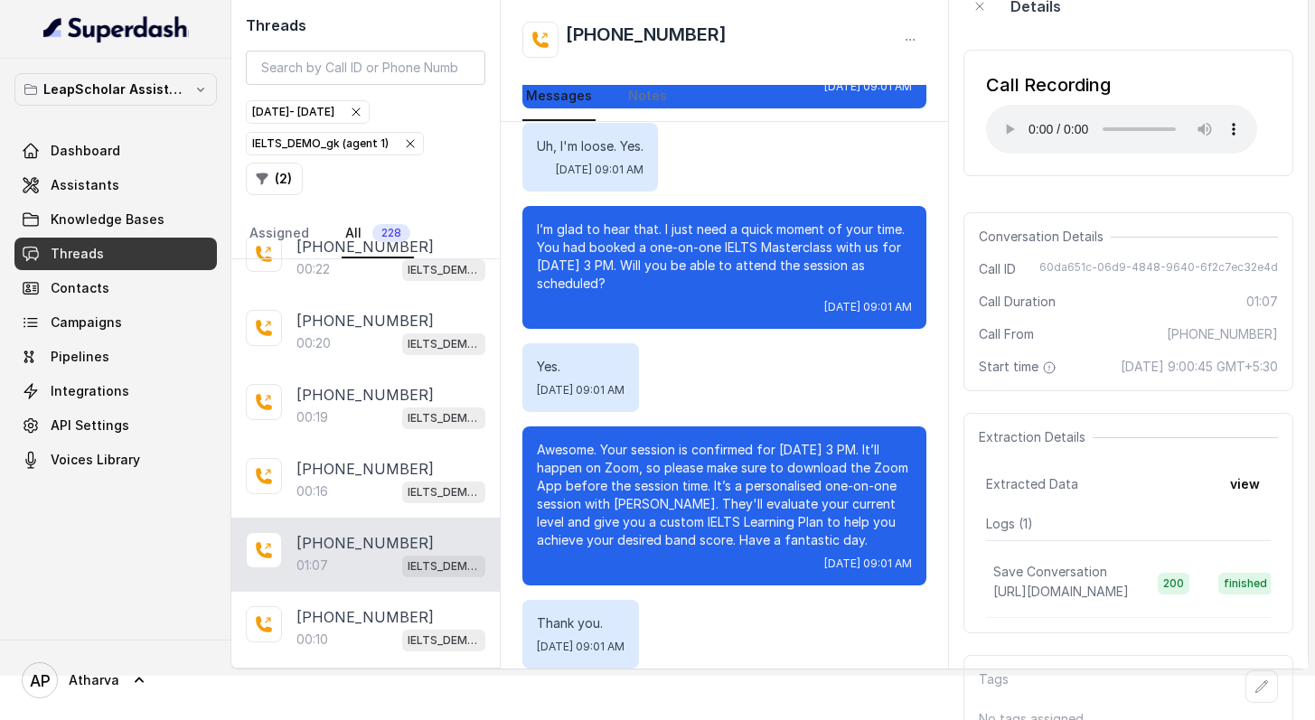
scroll to position [232, 0]
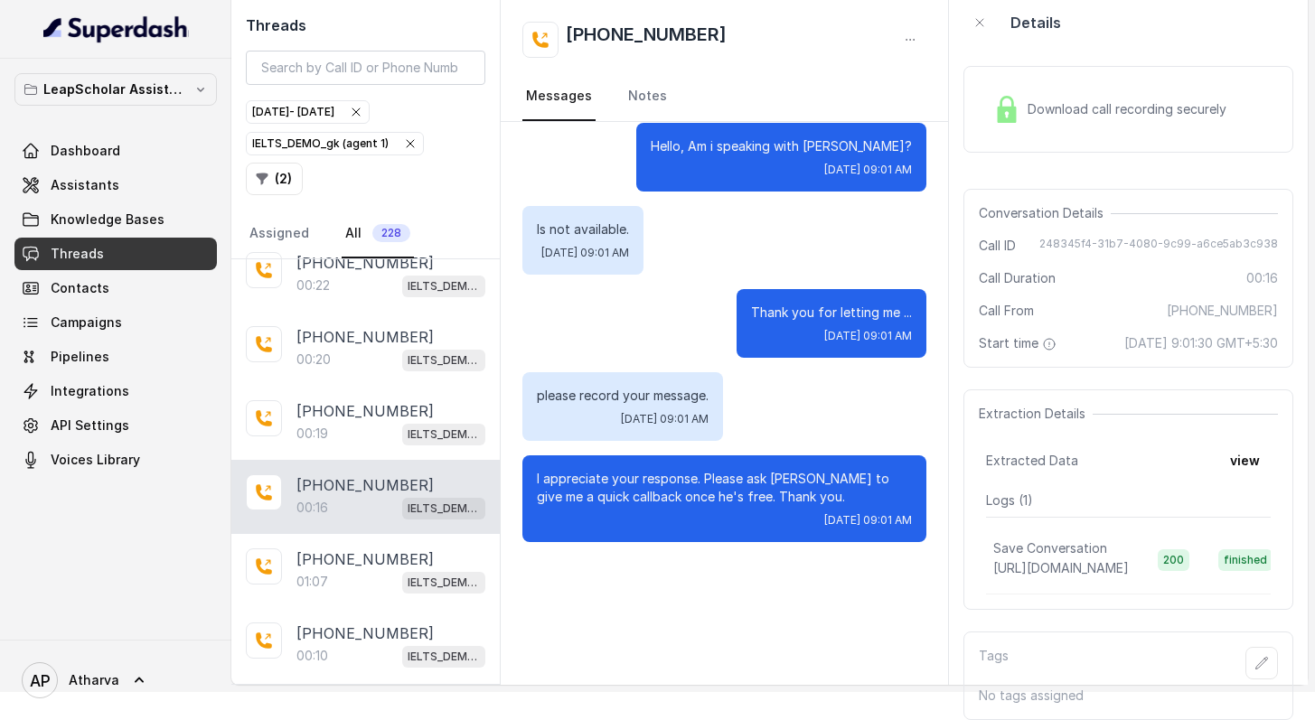
click at [1015, 108] on div "Download call recording securely" at bounding box center [1110, 110] width 248 height 42
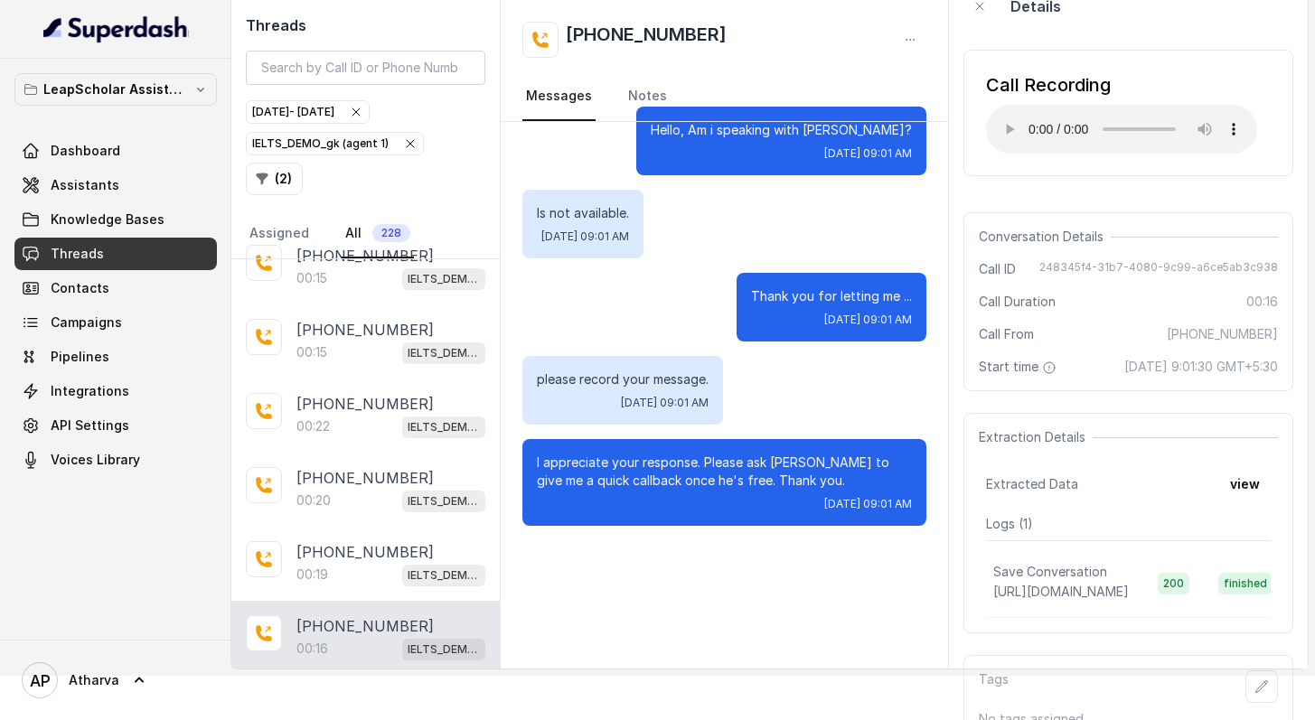
scroll to position [27336, 0]
drag, startPoint x: 709, startPoint y: 41, endPoint x: 601, endPoint y: 39, distance: 107.6
click at [601, 39] on h2 "[PHONE_NUMBER]" at bounding box center [646, 40] width 161 height 36
copy h2 "9566660050"
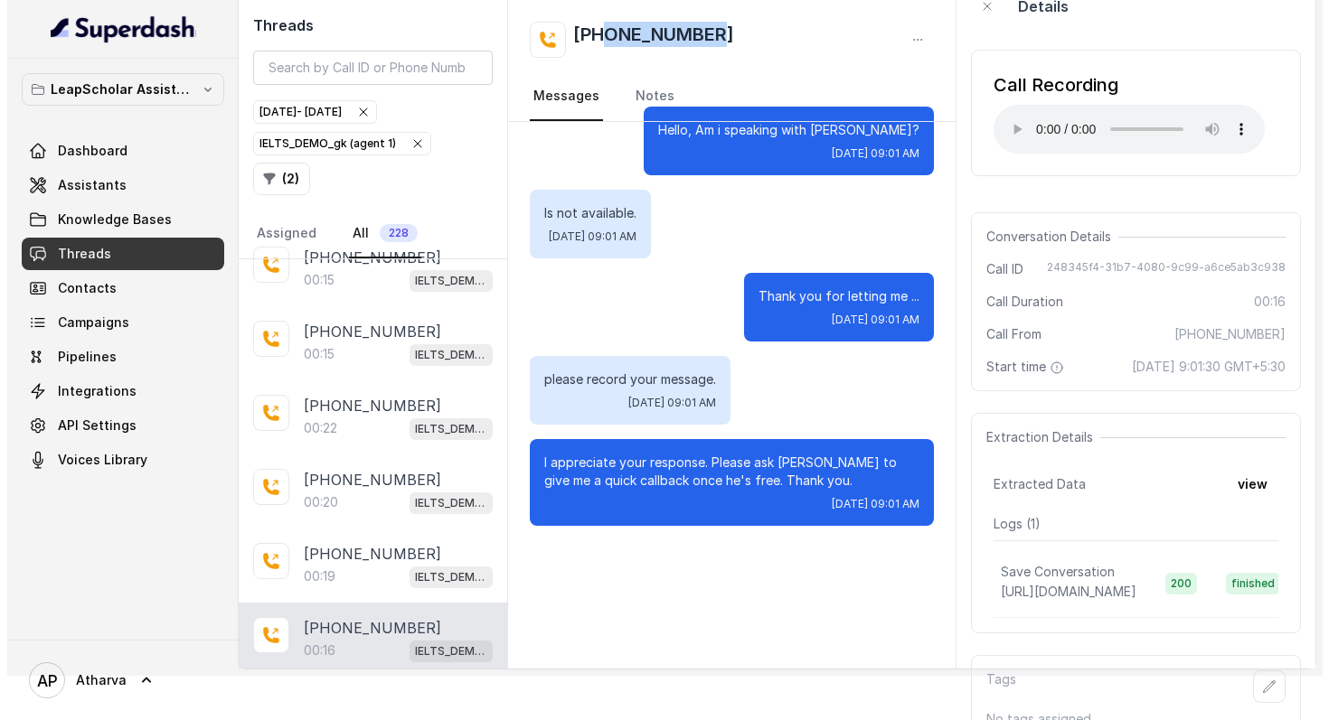
scroll to position [113, 0]
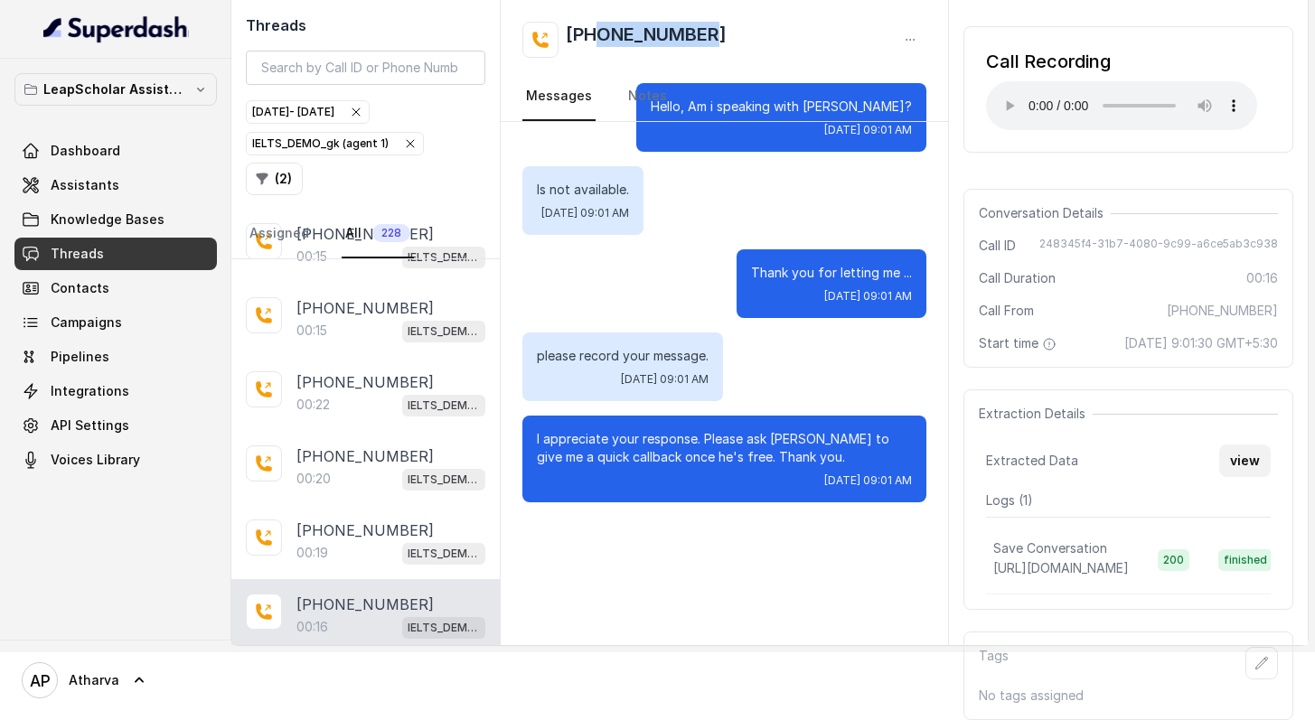
click at [1244, 445] on button "view" at bounding box center [1245, 461] width 52 height 33
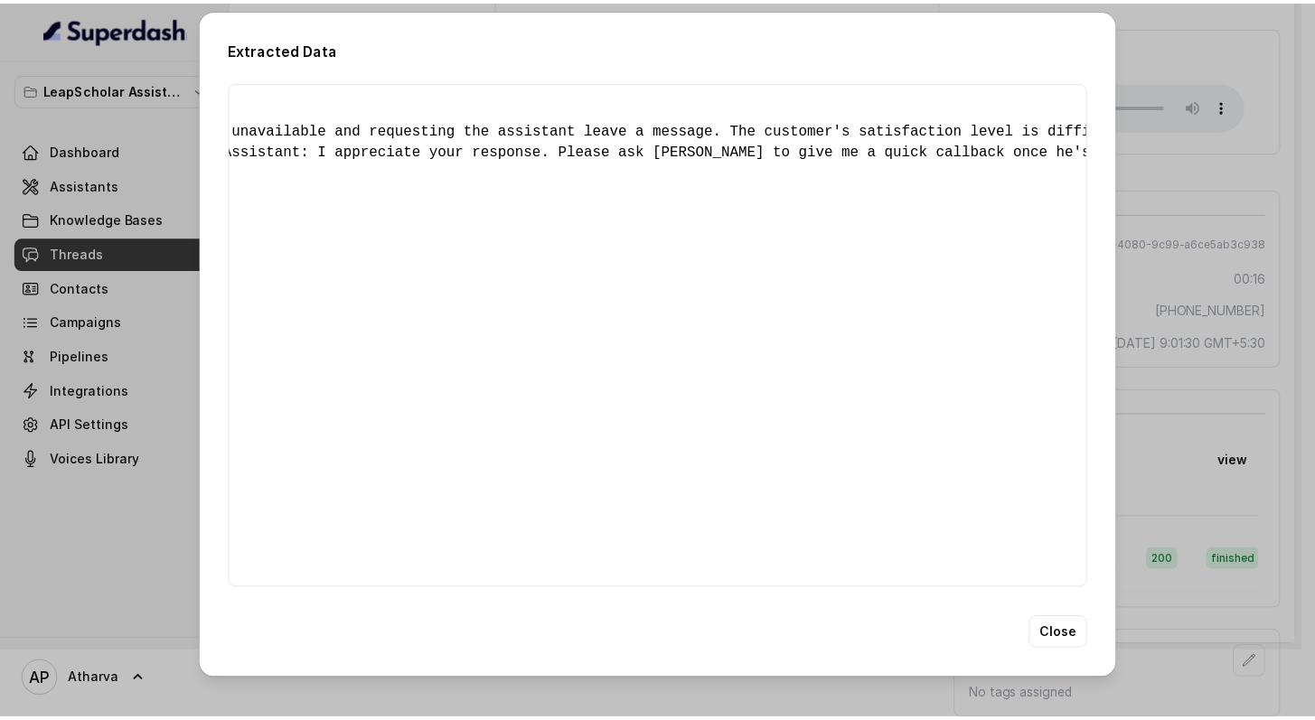
scroll to position [0, 2126]
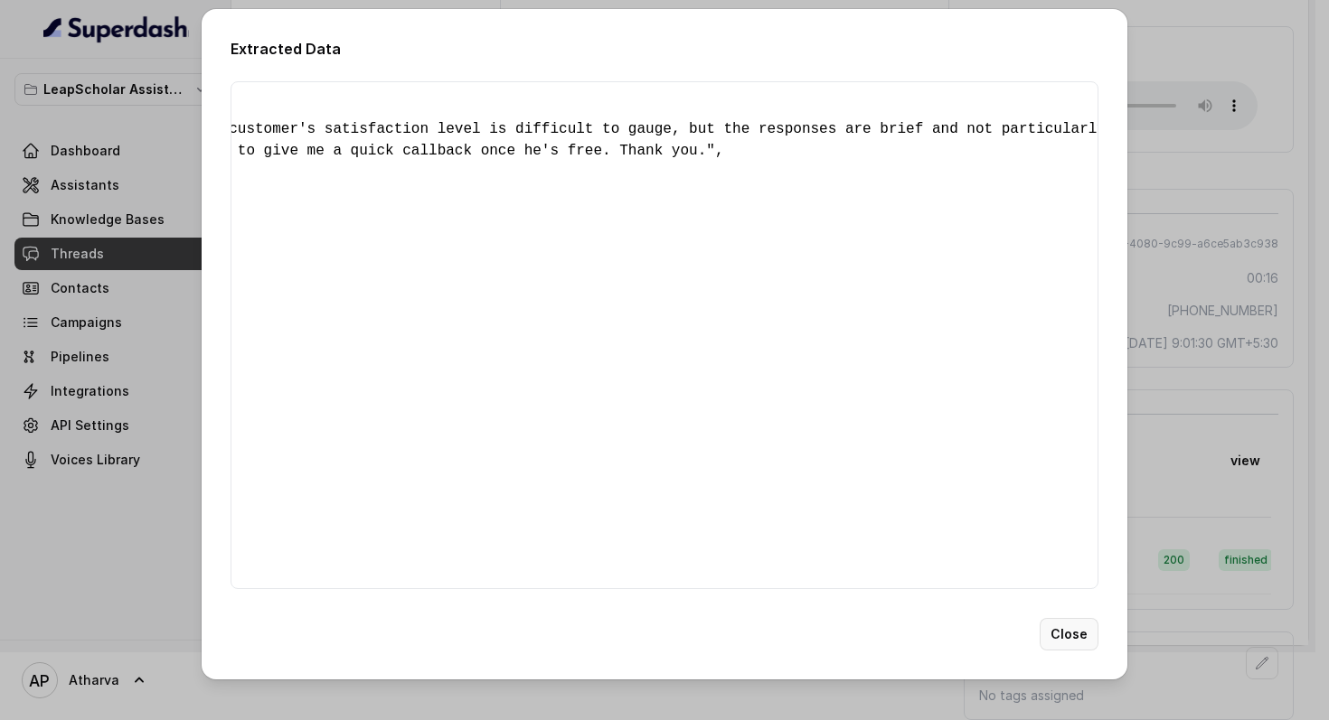
click at [1073, 651] on button "Close" at bounding box center [1068, 634] width 59 height 33
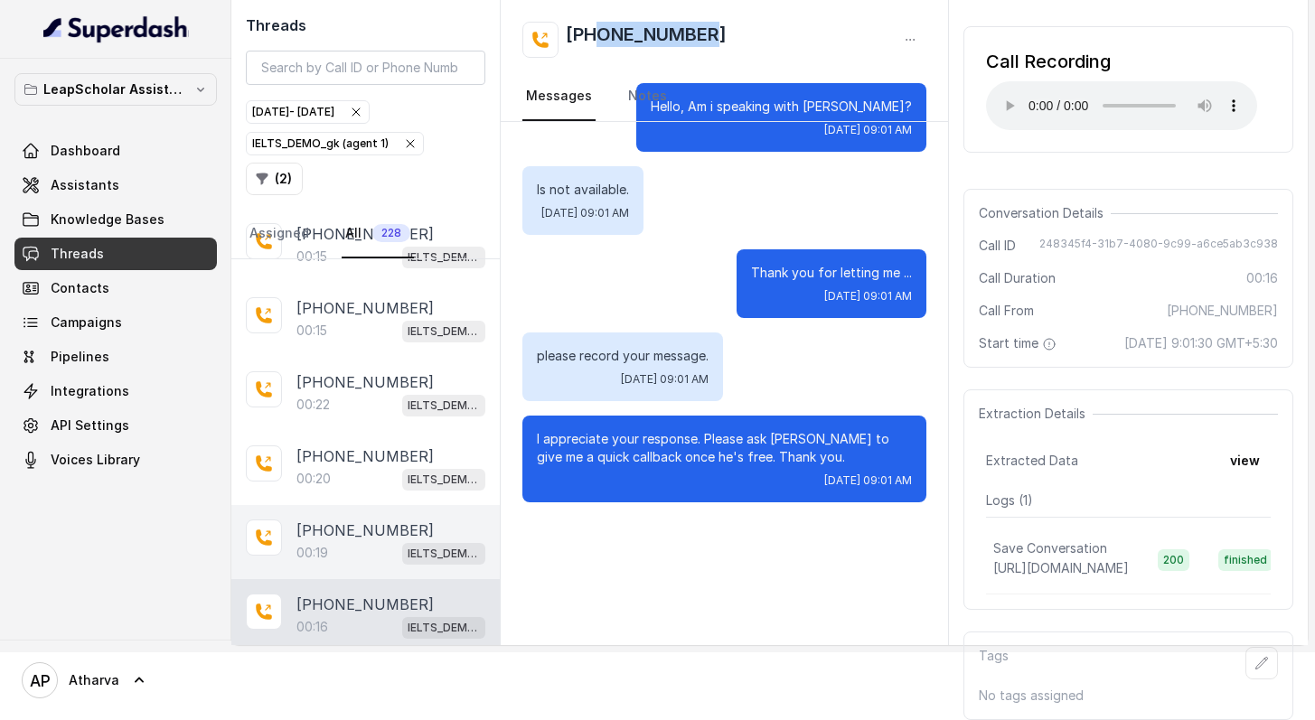
click at [341, 505] on div "[PHONE_NUMBER]:19 IELTS_DEMO_gk (agent 1)" at bounding box center [365, 542] width 268 height 74
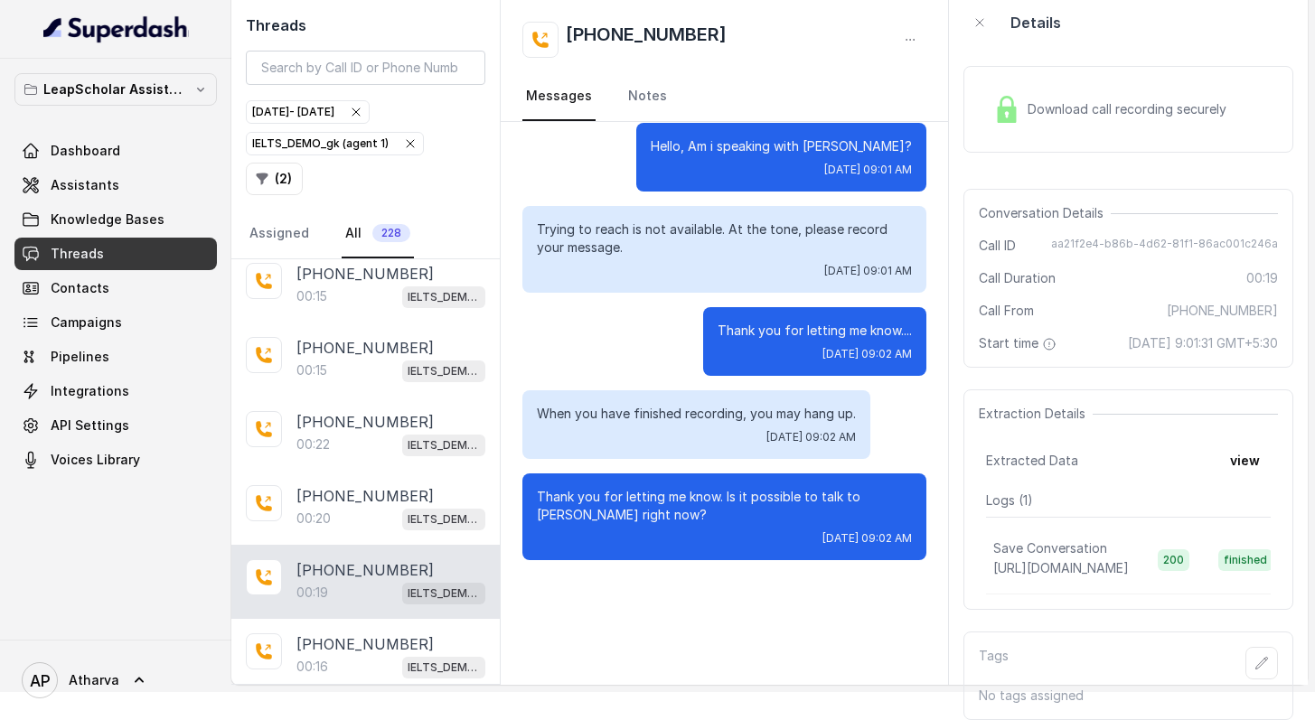
click at [1017, 96] on img at bounding box center [1006, 109] width 27 height 27
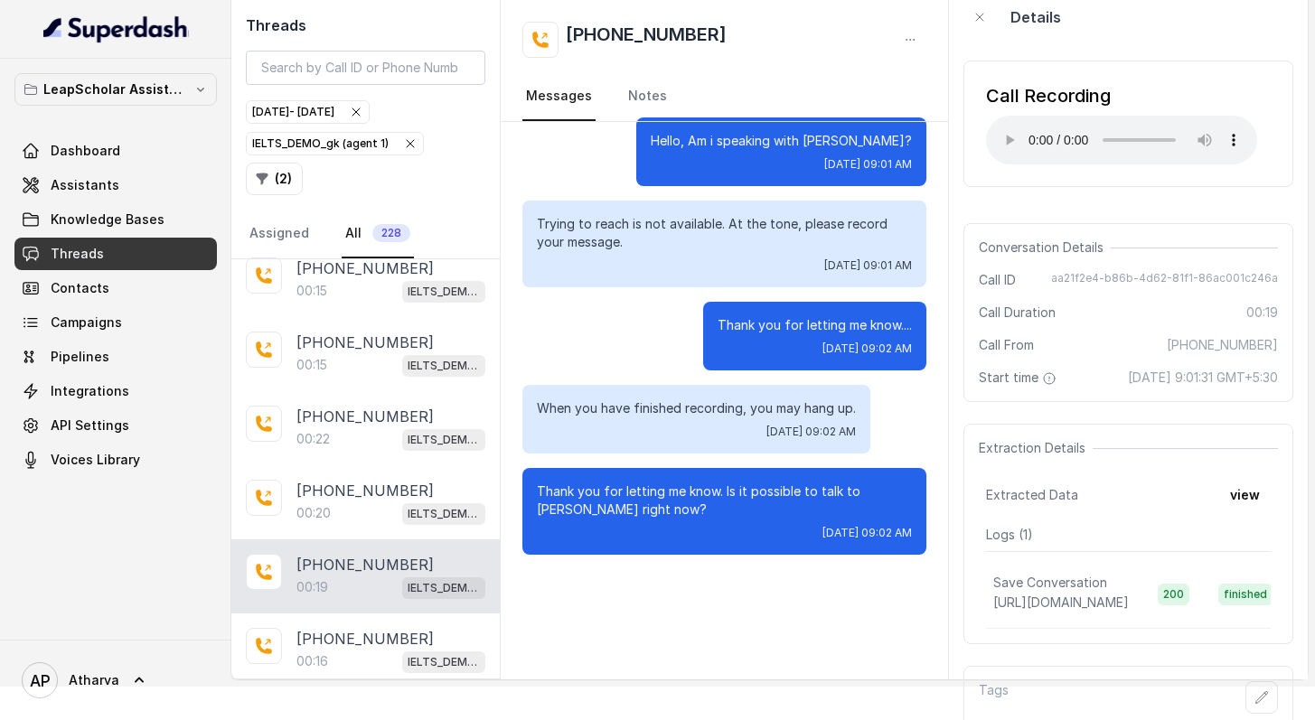
scroll to position [21, 0]
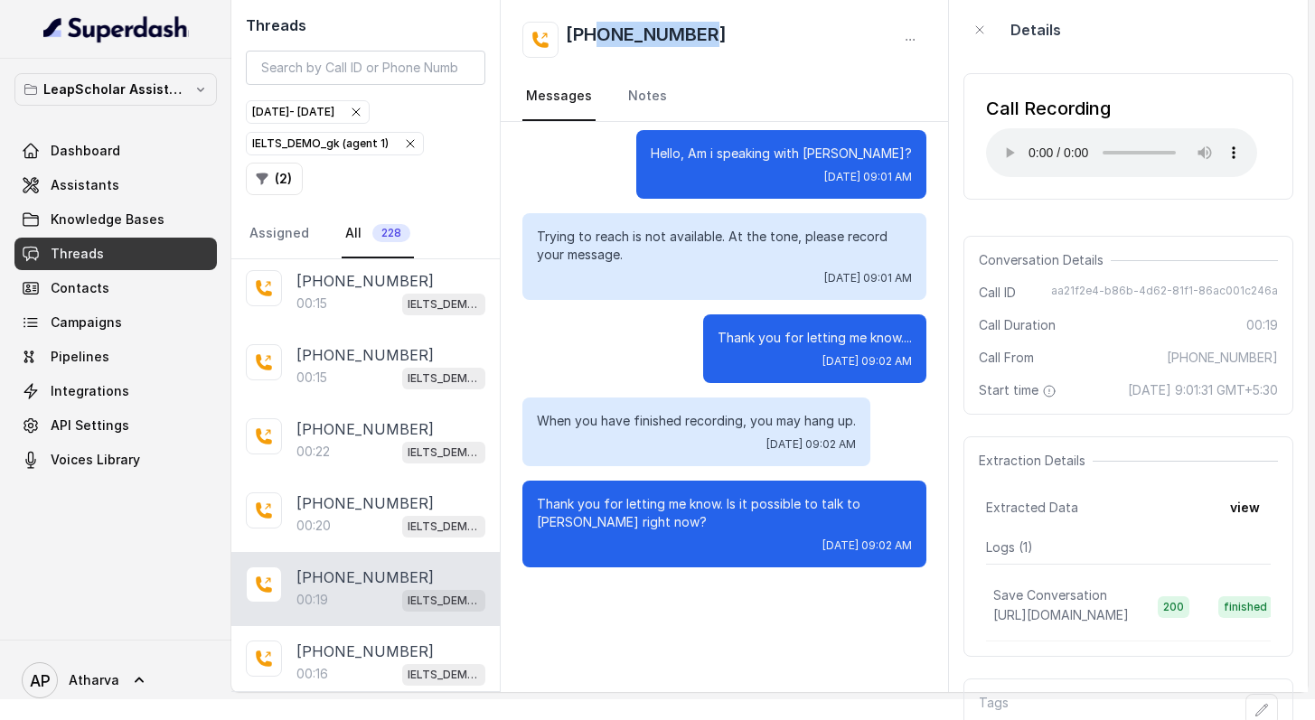
drag, startPoint x: 718, startPoint y: 33, endPoint x: 598, endPoint y: 38, distance: 119.4
click at [599, 38] on div "[PHONE_NUMBER]" at bounding box center [724, 40] width 404 height 36
copy h2 "6000708518"
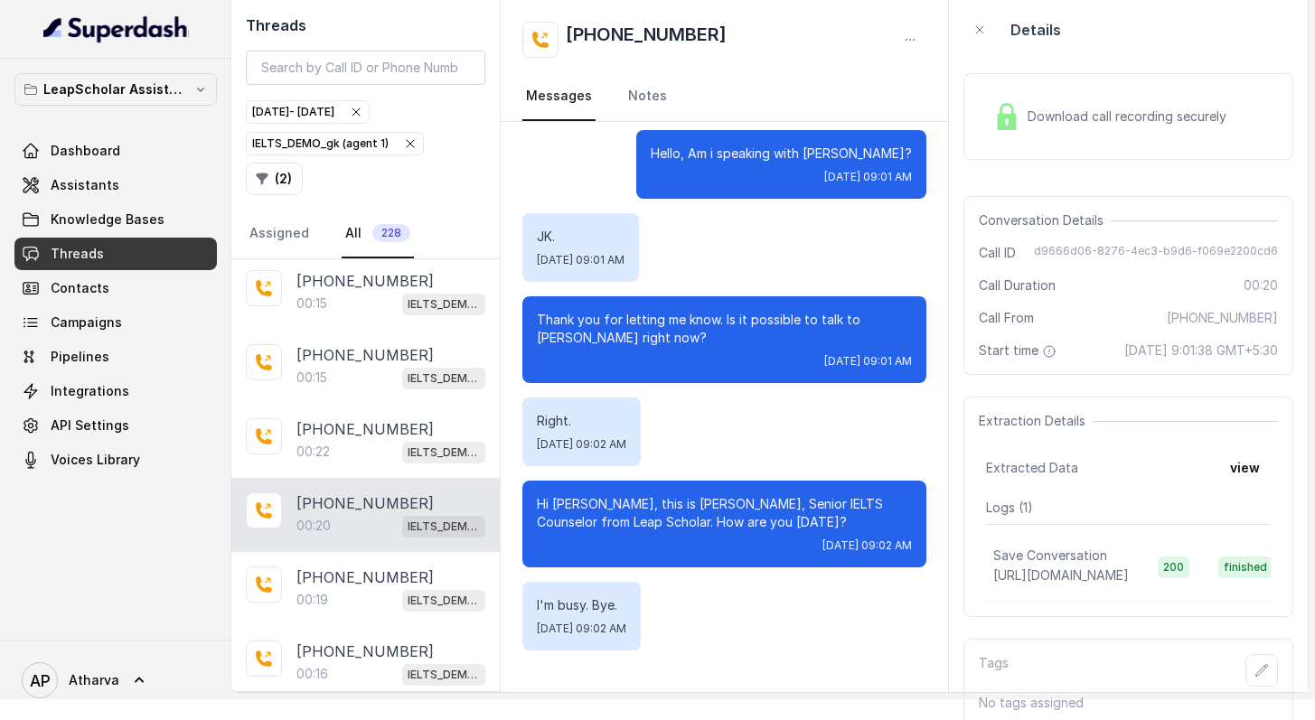
click at [1024, 116] on div "Download call recording securely" at bounding box center [1110, 117] width 248 height 42
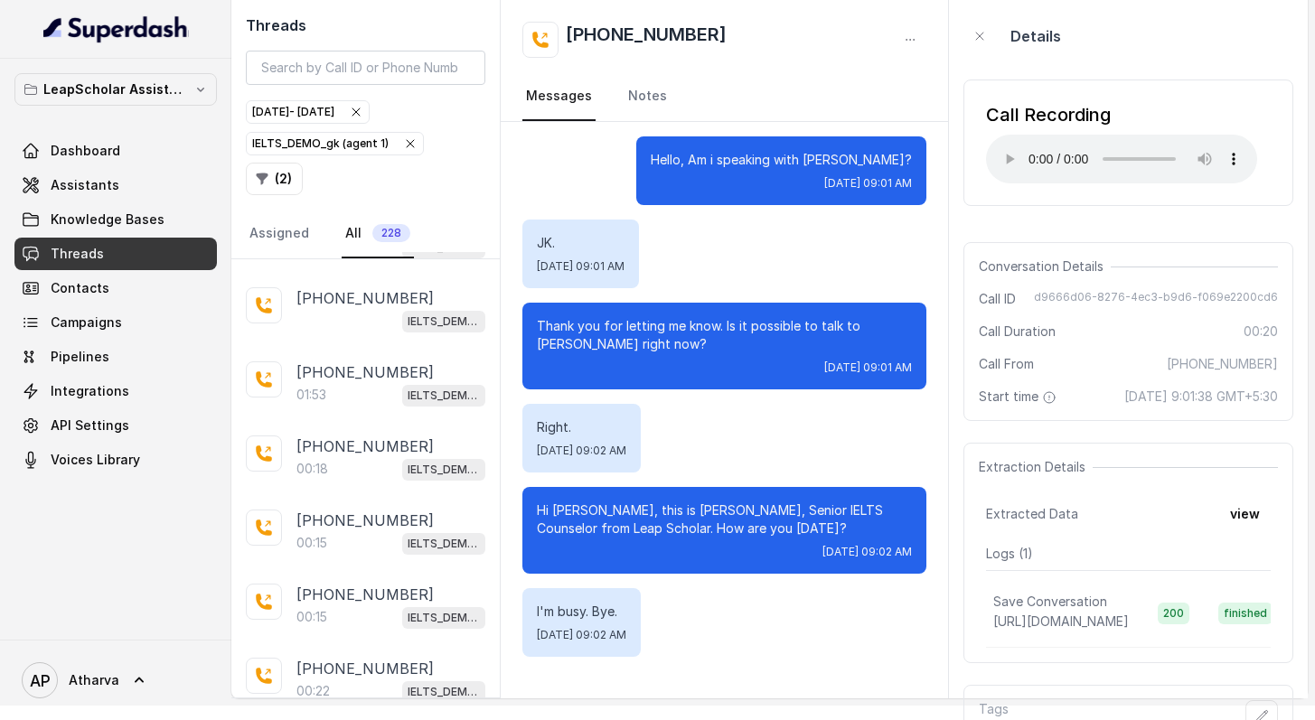
scroll to position [11, 0]
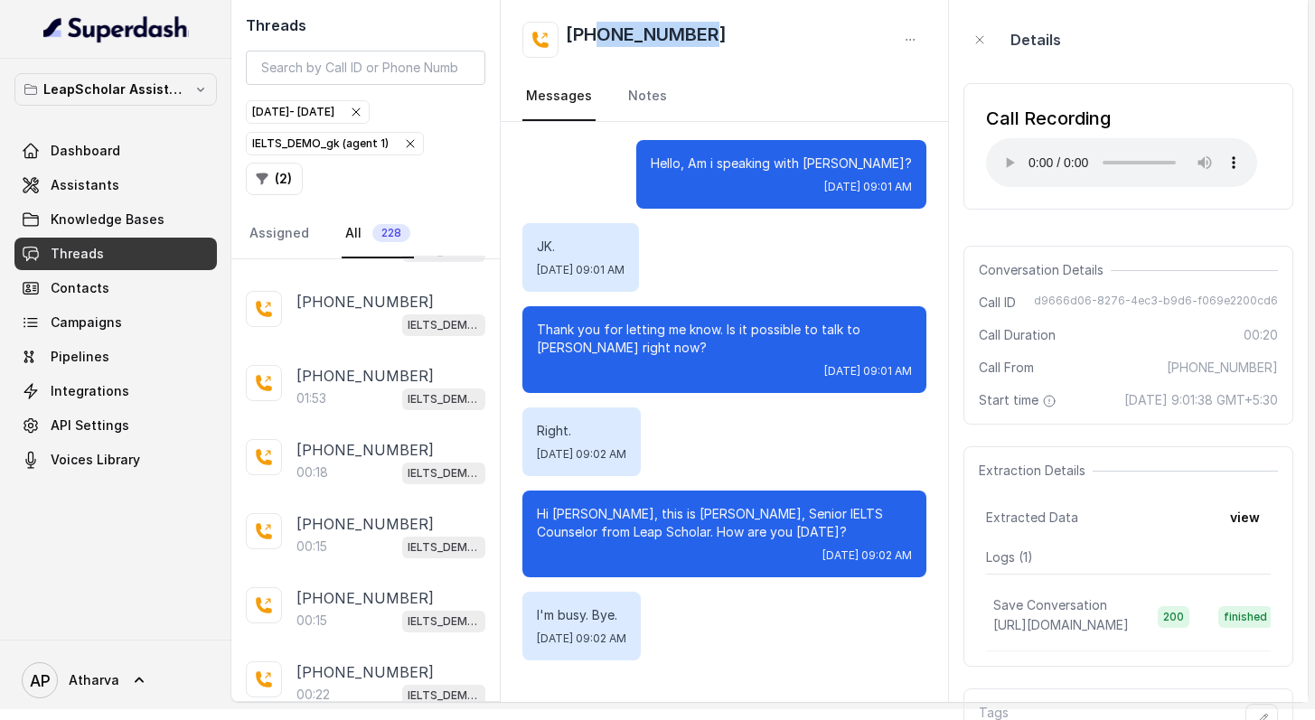
drag, startPoint x: 715, startPoint y: 33, endPoint x: 602, endPoint y: 33, distance: 113.0
click at [602, 33] on div "[PHONE_NUMBER]" at bounding box center [724, 40] width 404 height 36
click at [343, 647] on div "[PHONE_NUMBER]:22 IELTS_DEMO_gk (agent 1)" at bounding box center [365, 684] width 268 height 74
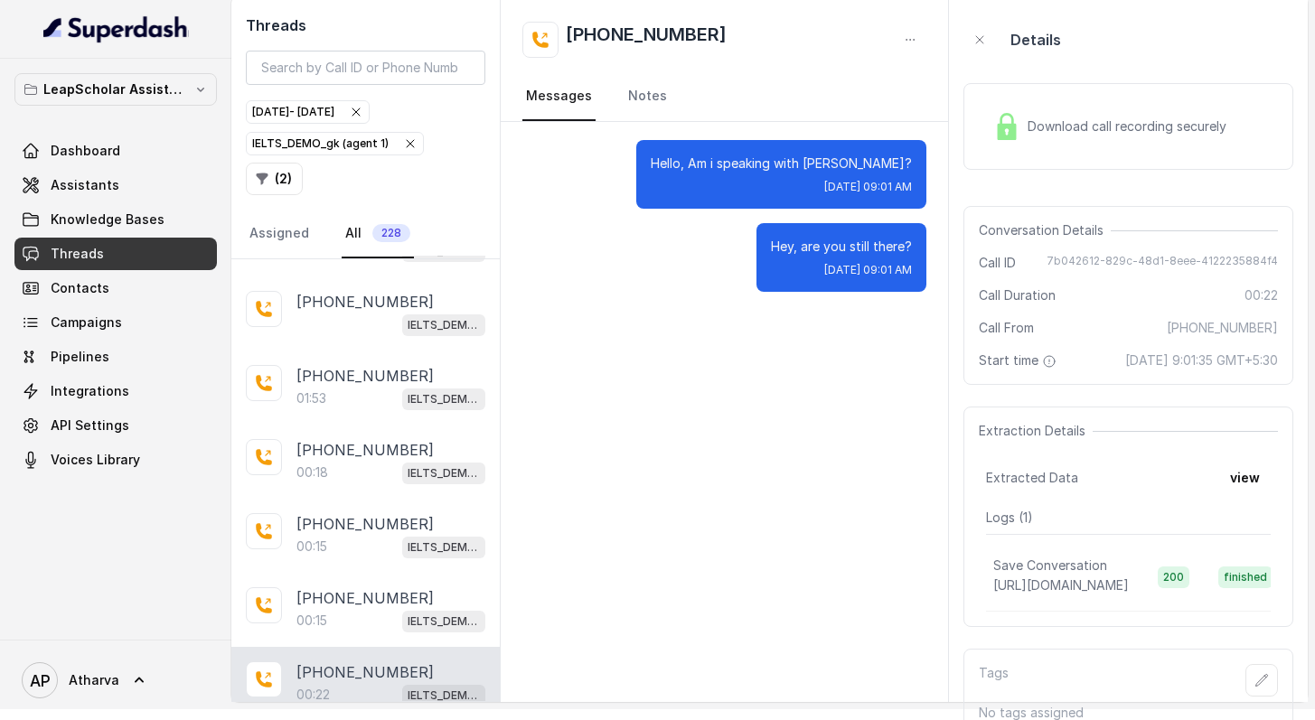
click at [1010, 131] on img at bounding box center [1006, 126] width 27 height 27
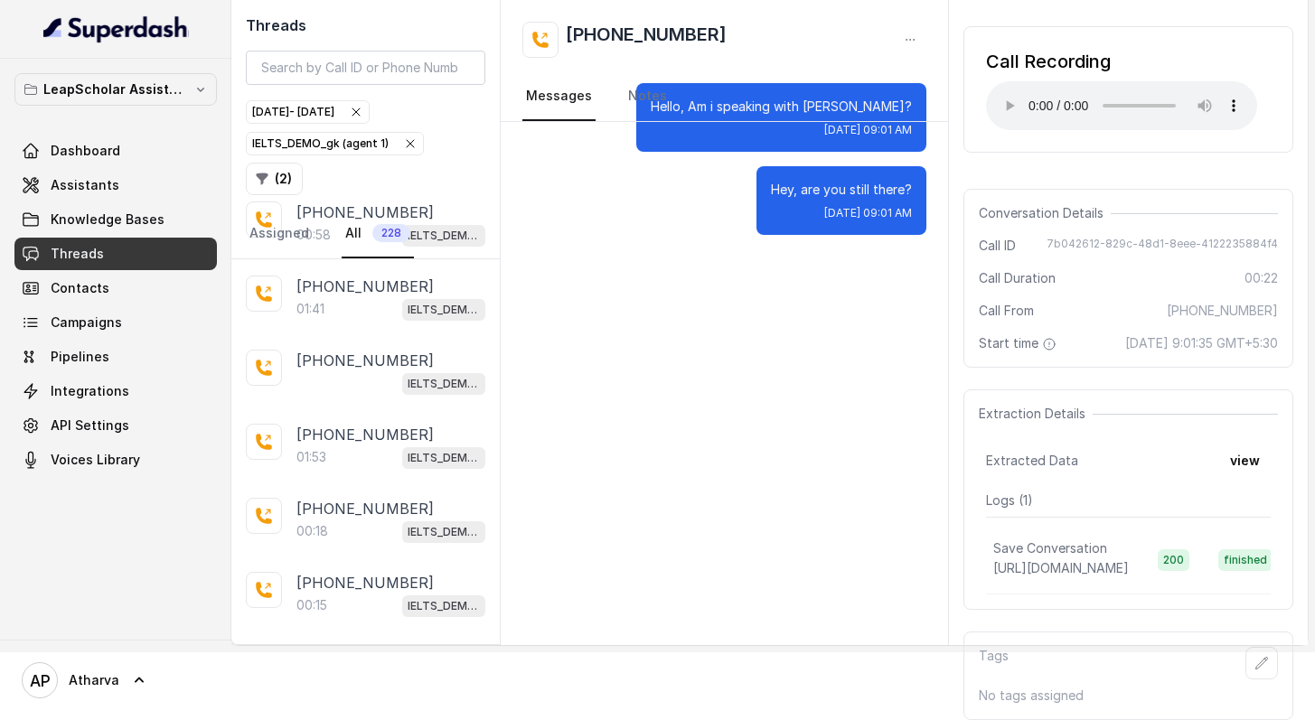
scroll to position [26980, 0]
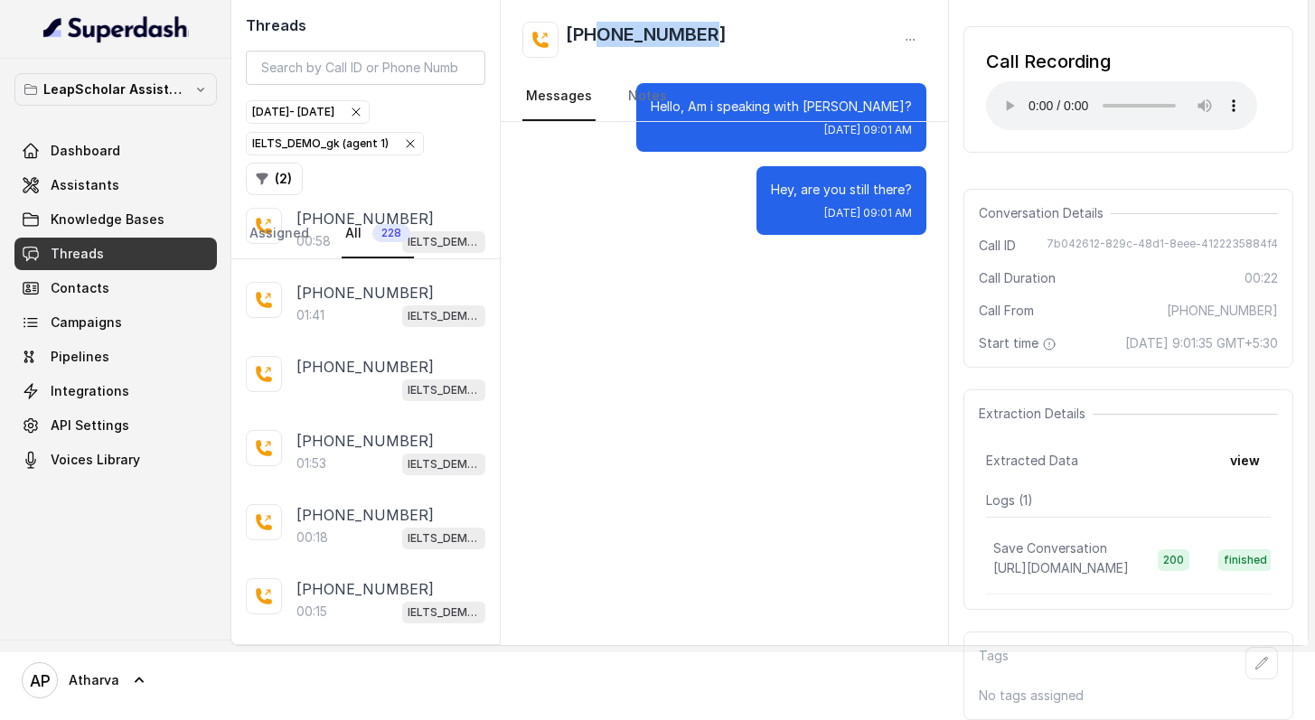
drag, startPoint x: 721, startPoint y: 35, endPoint x: 601, endPoint y: 38, distance: 120.2
click at [601, 38] on div "[PHONE_NUMBER]" at bounding box center [724, 40] width 404 height 36
click at [381, 638] on div "[PHONE_NUMBER]:15 IELTS_DEMO_gk (agent 1)" at bounding box center [365, 675] width 268 height 74
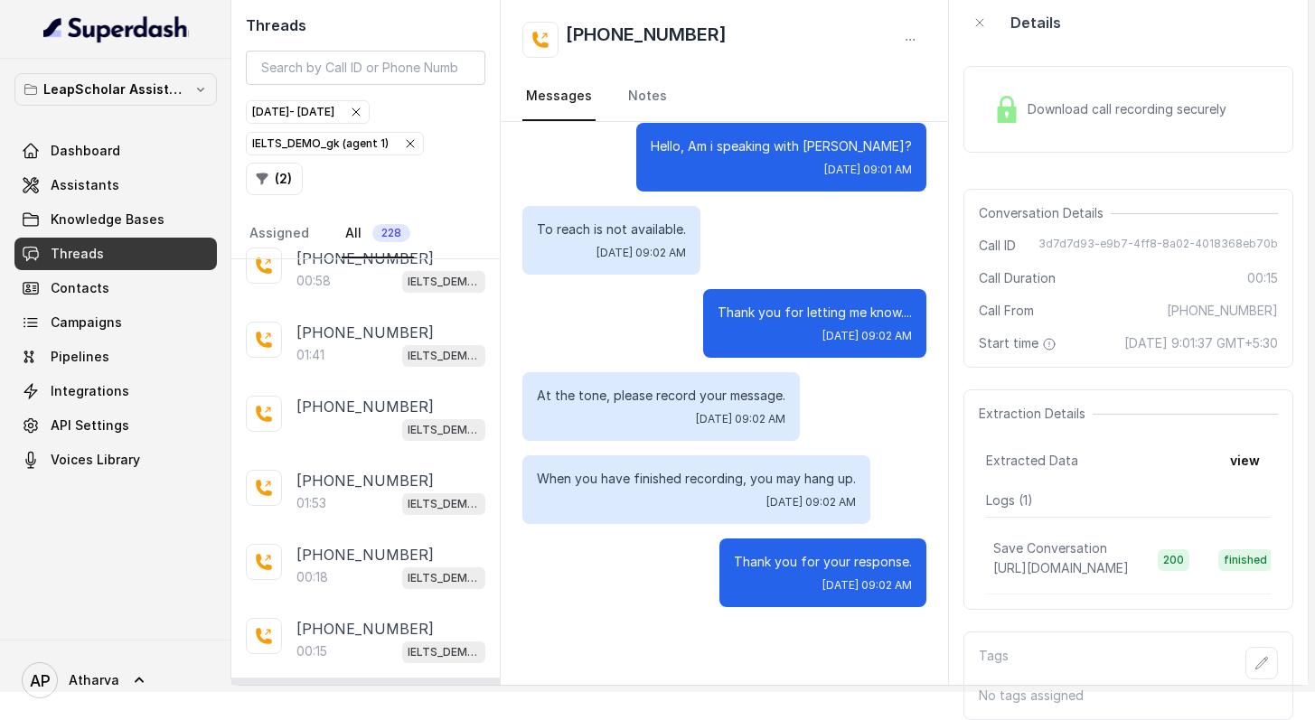
scroll to position [73, 0]
click at [1015, 96] on img at bounding box center [1006, 109] width 27 height 27
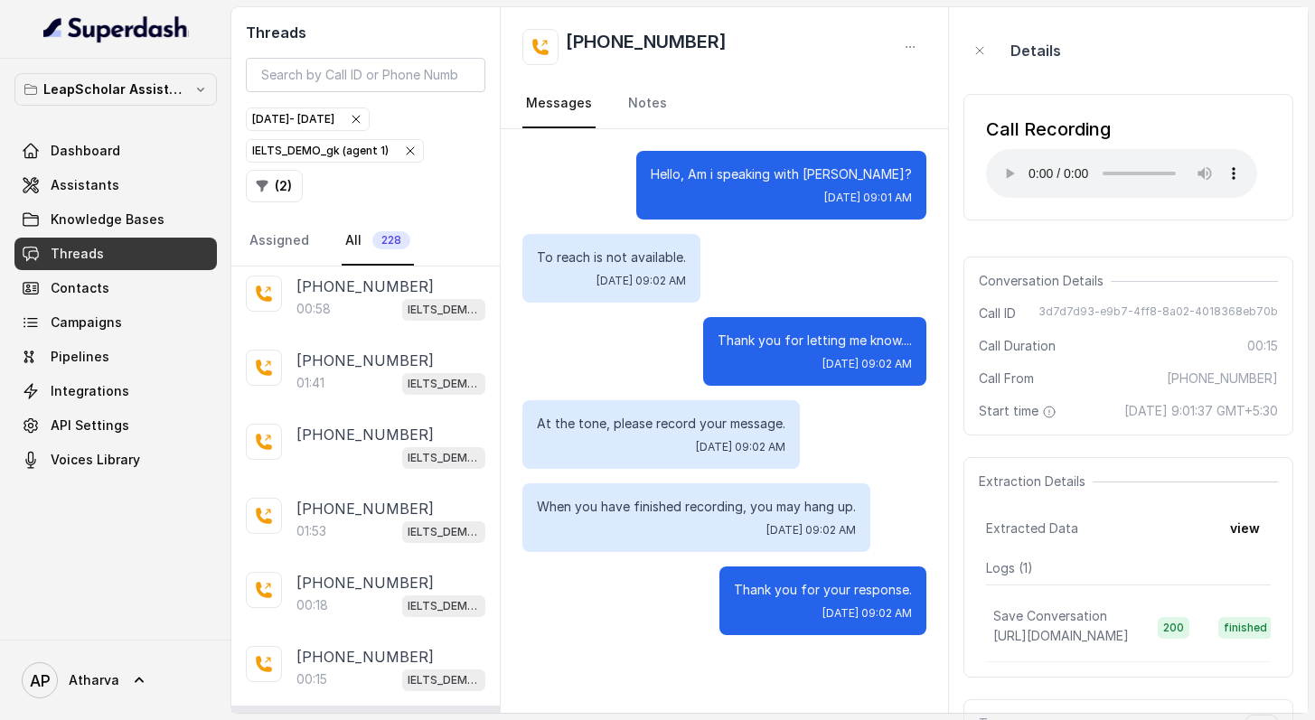
scroll to position [113, 0]
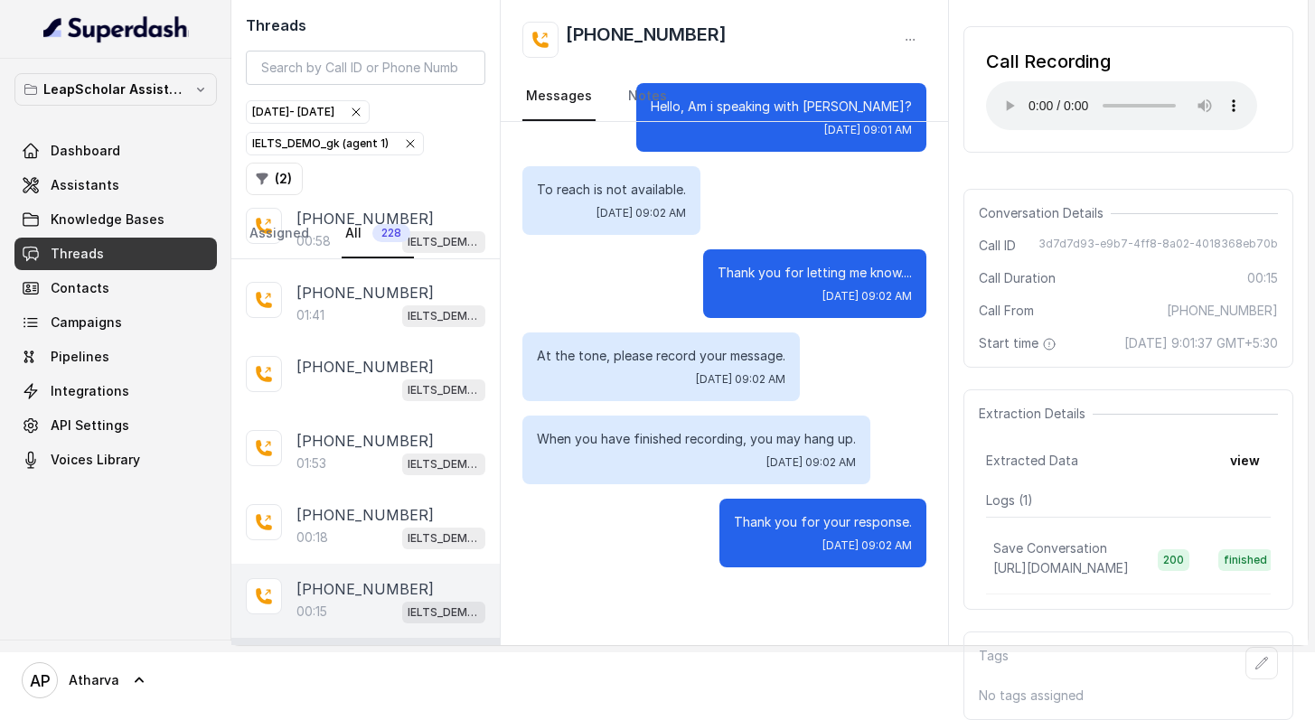
click at [343, 564] on div "[PHONE_NUMBER]:15 IELTS_DEMO_gk (agent 1)" at bounding box center [365, 601] width 268 height 74
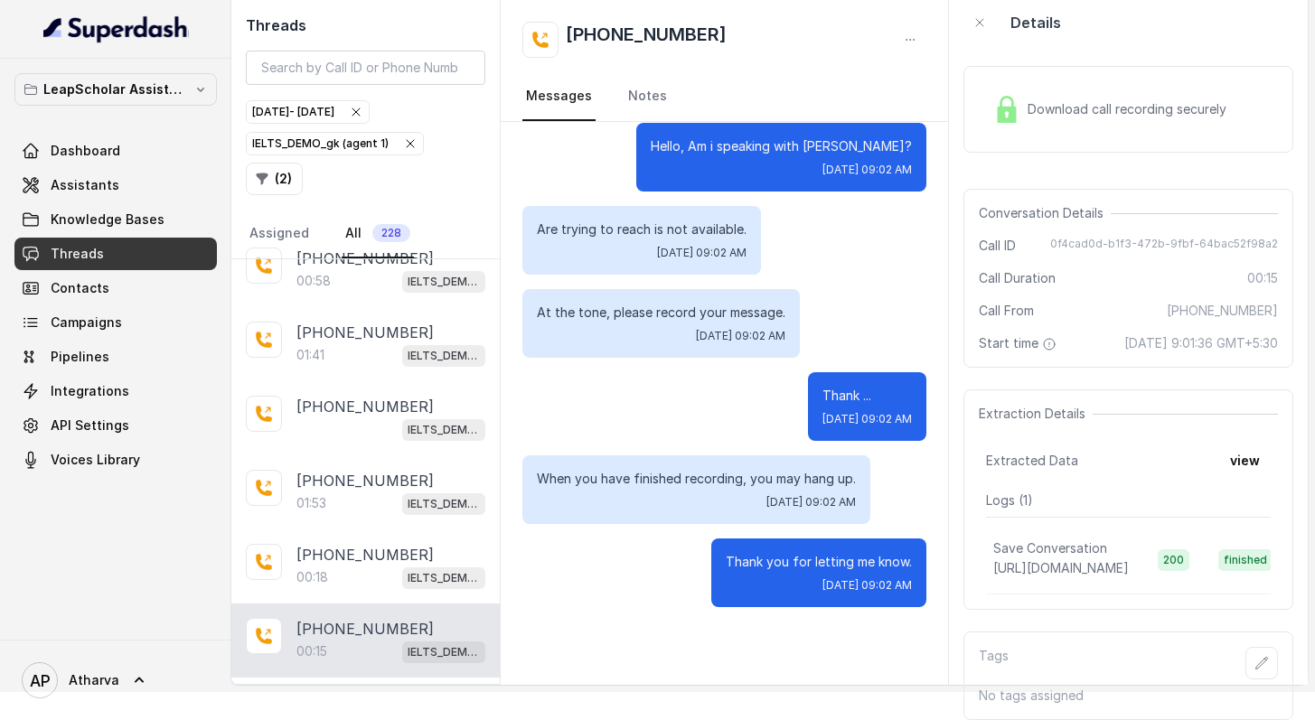
scroll to position [73, 0]
click at [1015, 89] on div "Download call recording securely" at bounding box center [1110, 110] width 248 height 42
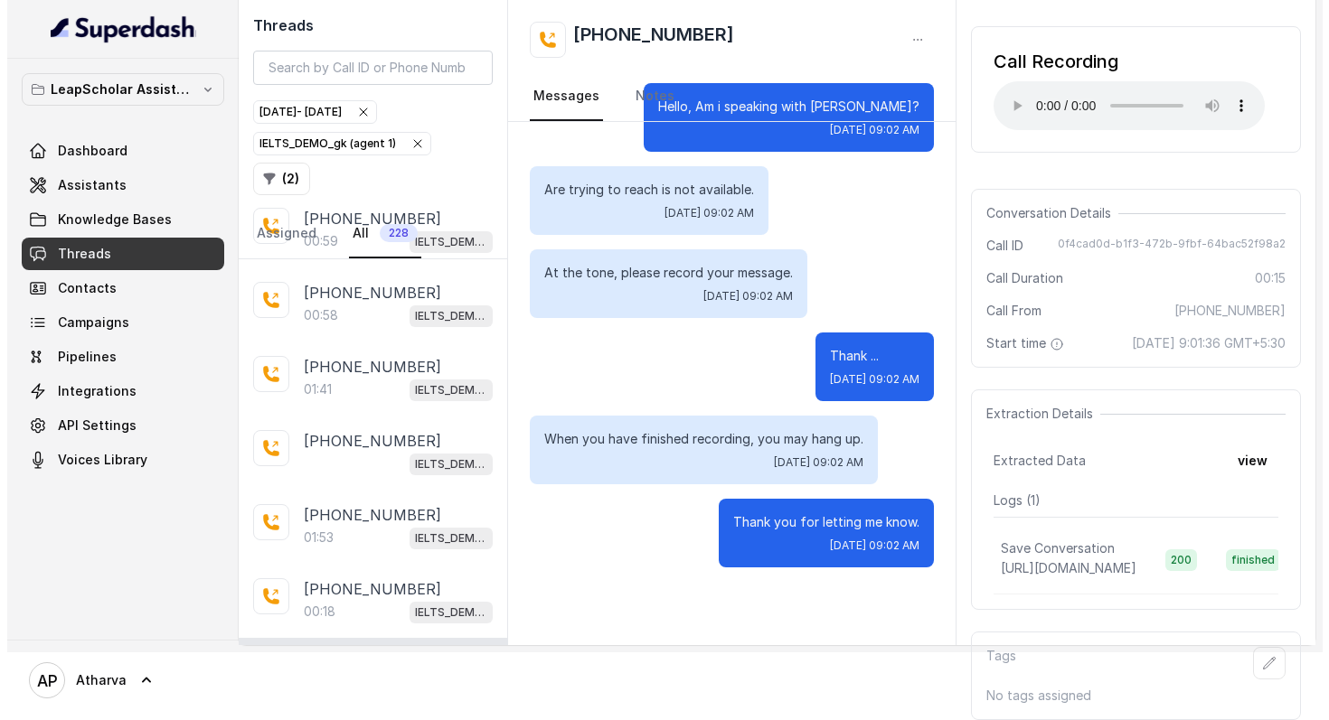
scroll to position [87, 0]
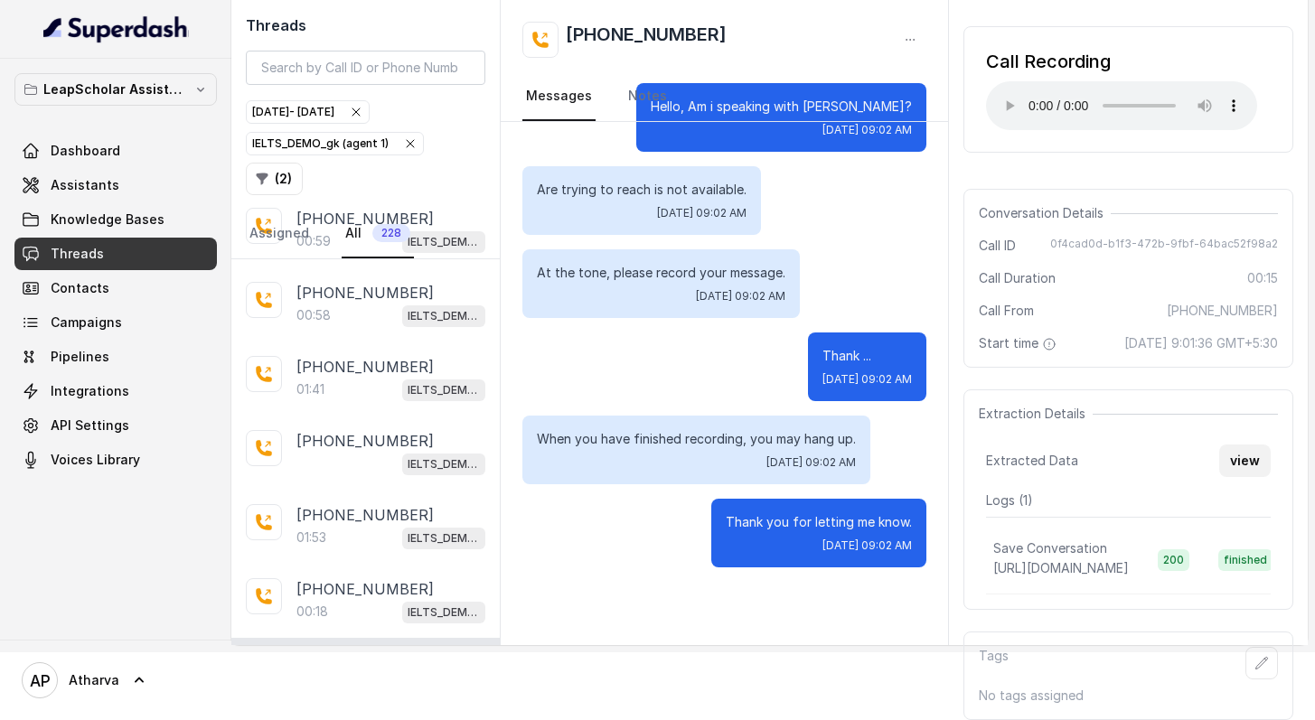
click at [1241, 449] on button "view" at bounding box center [1245, 461] width 52 height 33
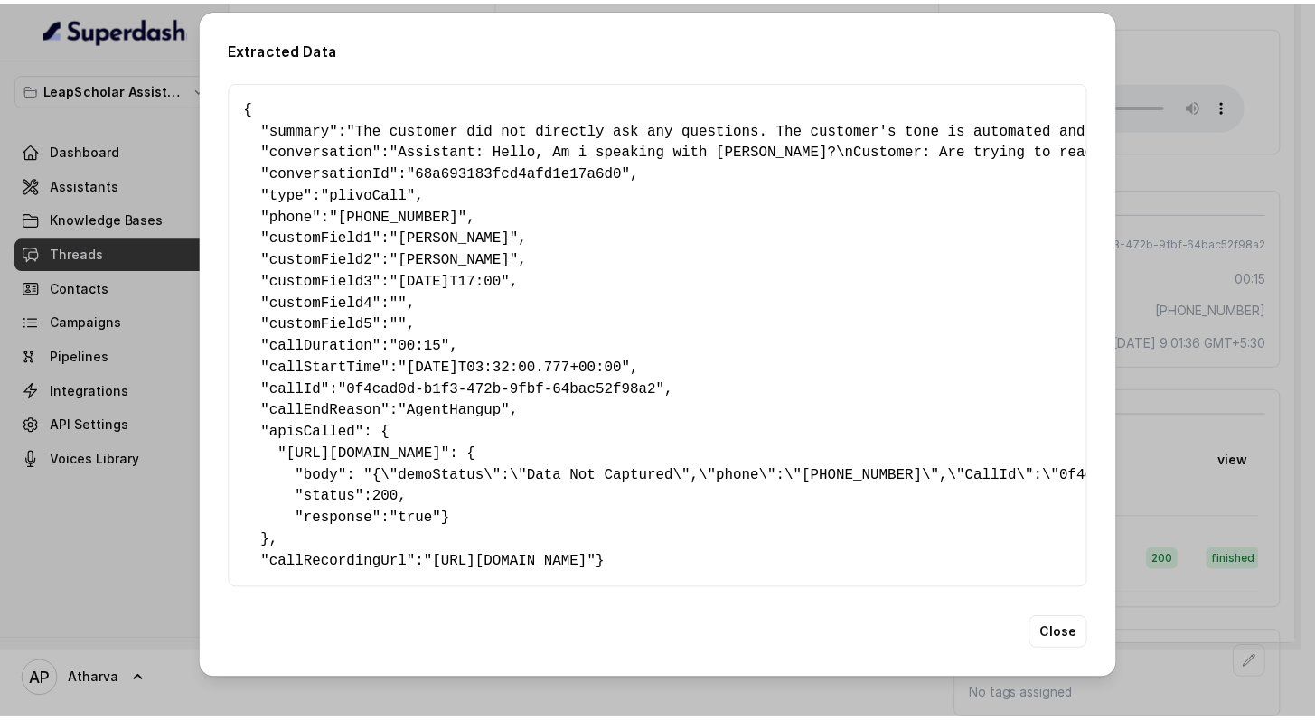
scroll to position [22, 0]
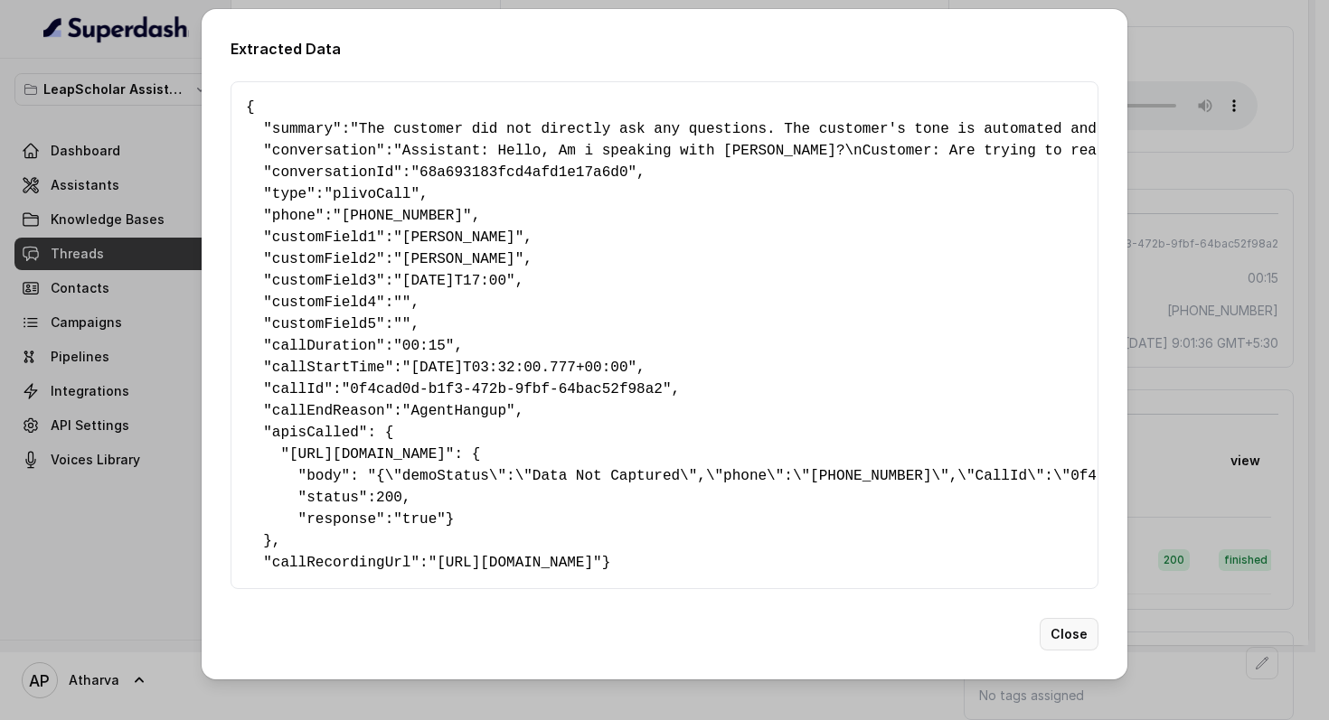
click at [1047, 651] on button "Close" at bounding box center [1068, 634] width 59 height 33
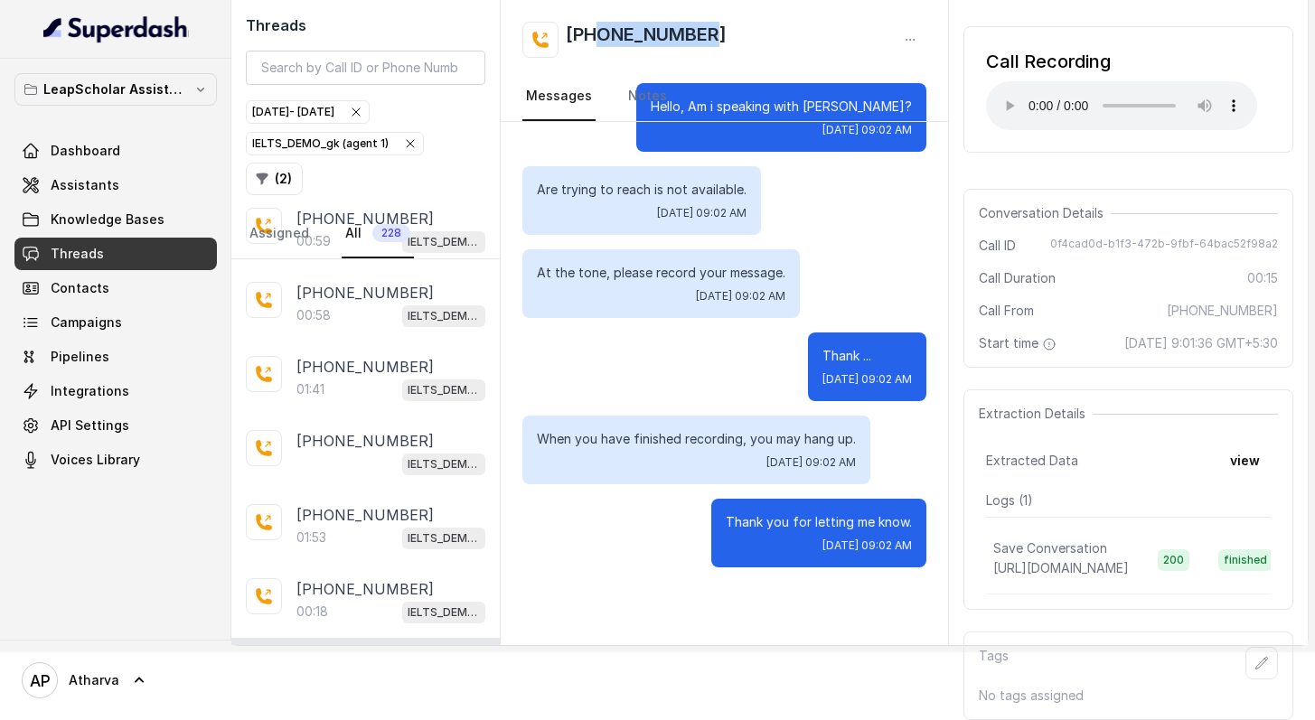
drag, startPoint x: 718, startPoint y: 40, endPoint x: 596, endPoint y: 39, distance: 122.0
click at [595, 38] on div "[PHONE_NUMBER]" at bounding box center [724, 40] width 404 height 36
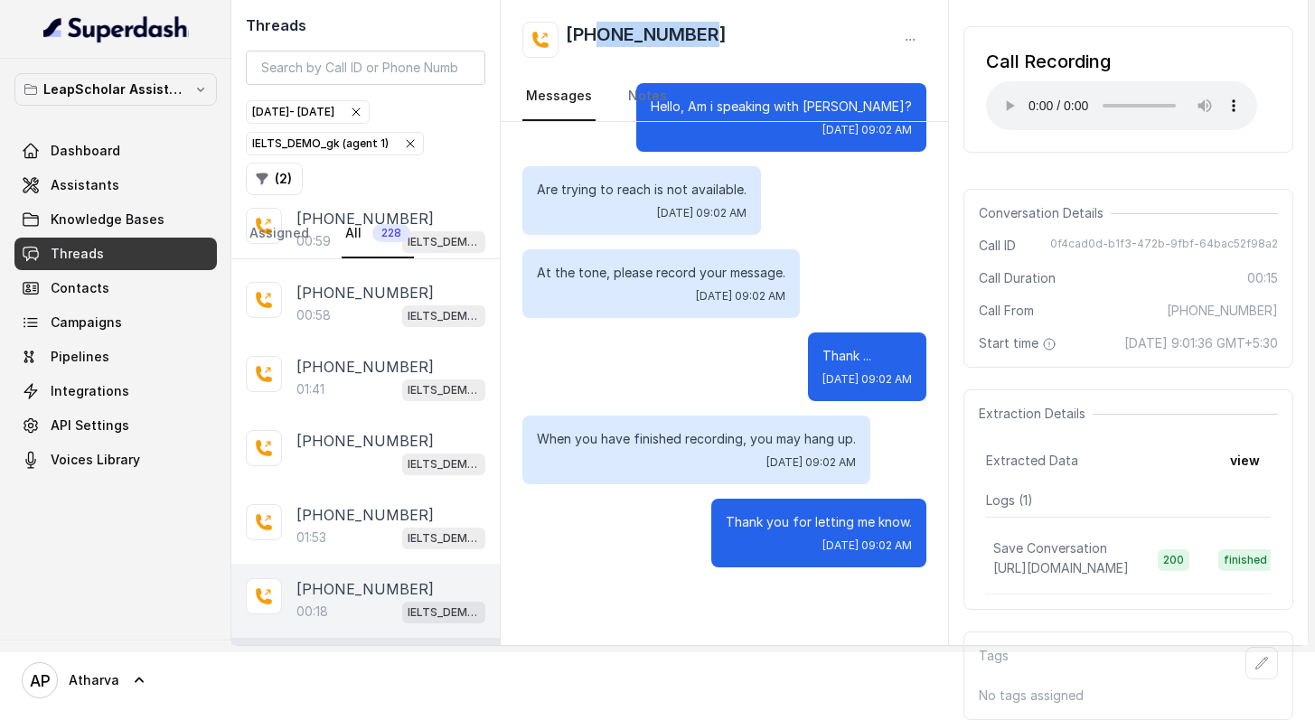
click at [361, 564] on div "[PHONE_NUMBER]:18 IELTS_DEMO_gk (agent 1)" at bounding box center [365, 601] width 268 height 74
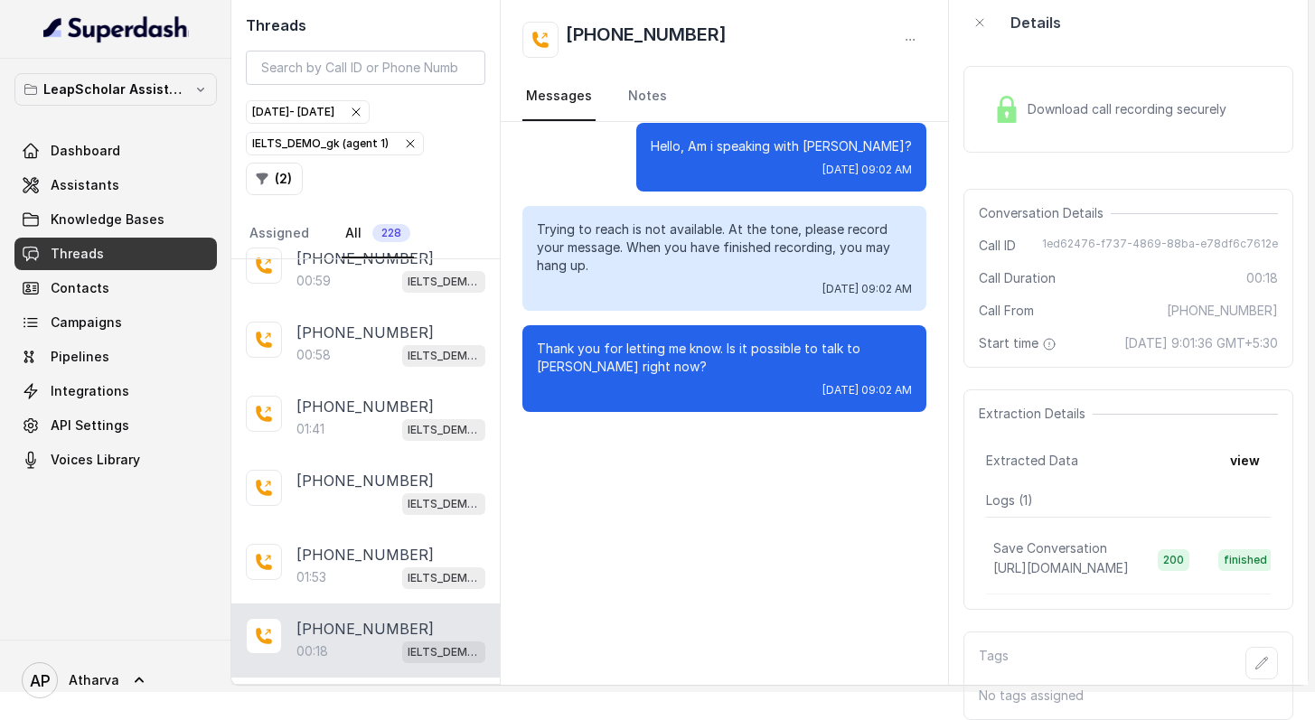
scroll to position [73, 0]
click at [1009, 96] on img at bounding box center [1006, 109] width 27 height 27
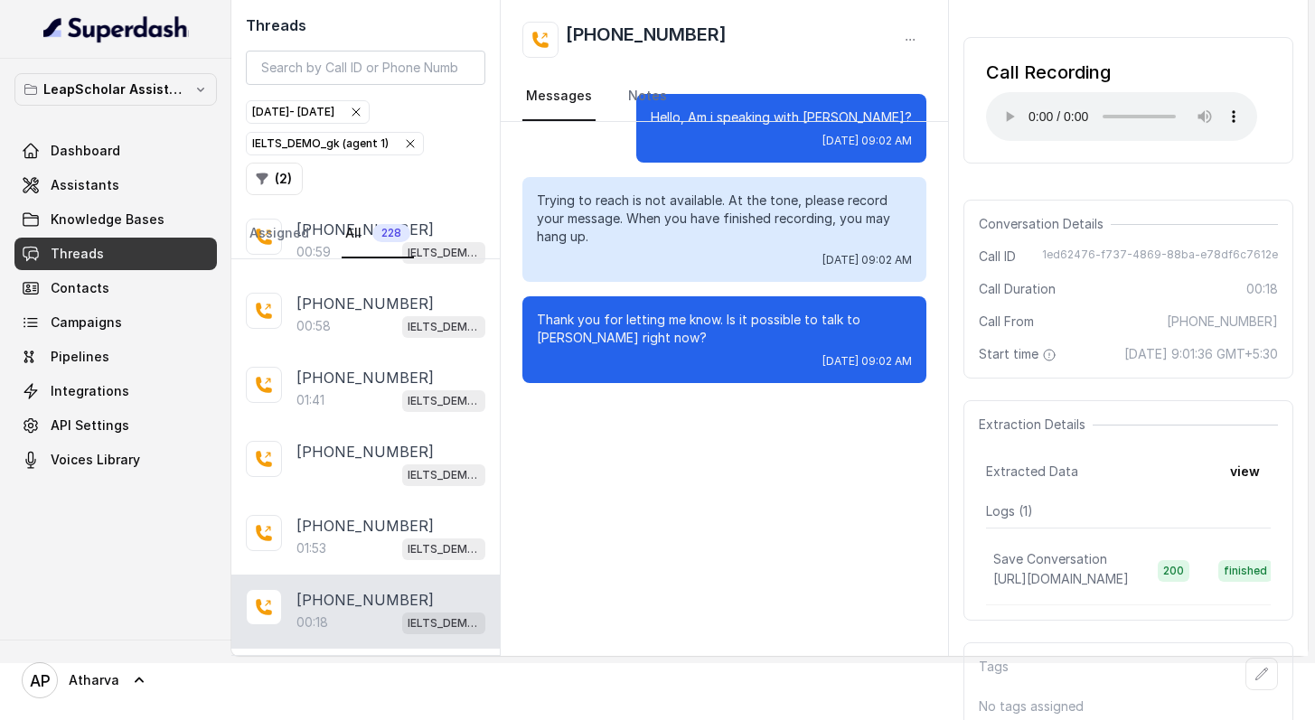
scroll to position [87, 0]
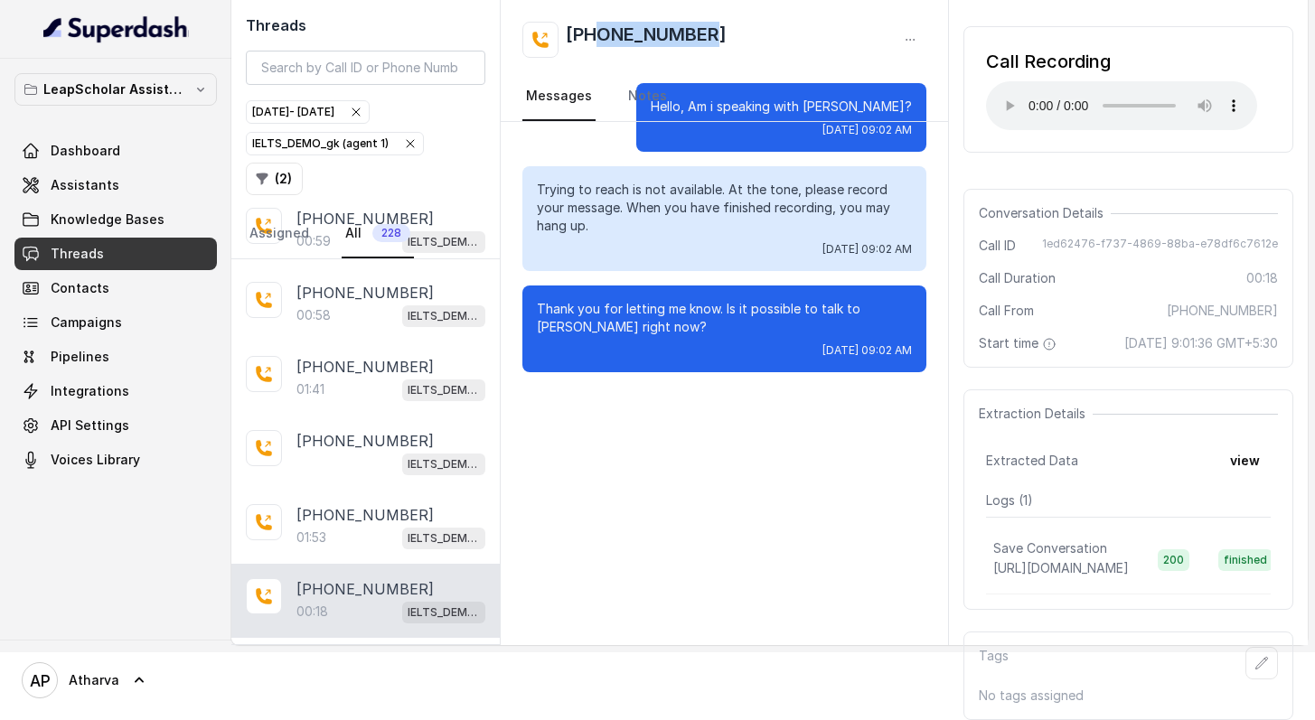
drag, startPoint x: 746, startPoint y: 36, endPoint x: 599, endPoint y: 39, distance: 147.3
click at [598, 38] on div "[PHONE_NUMBER]" at bounding box center [724, 40] width 404 height 36
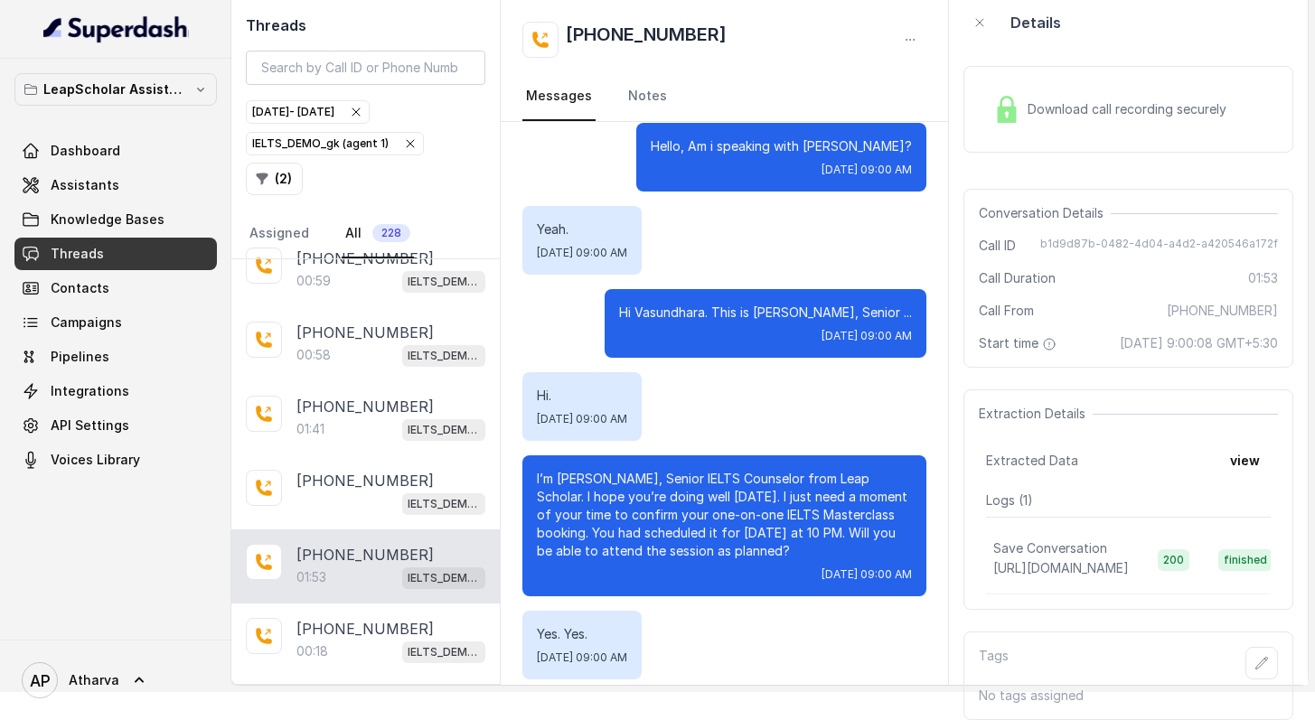
scroll to position [1524, 0]
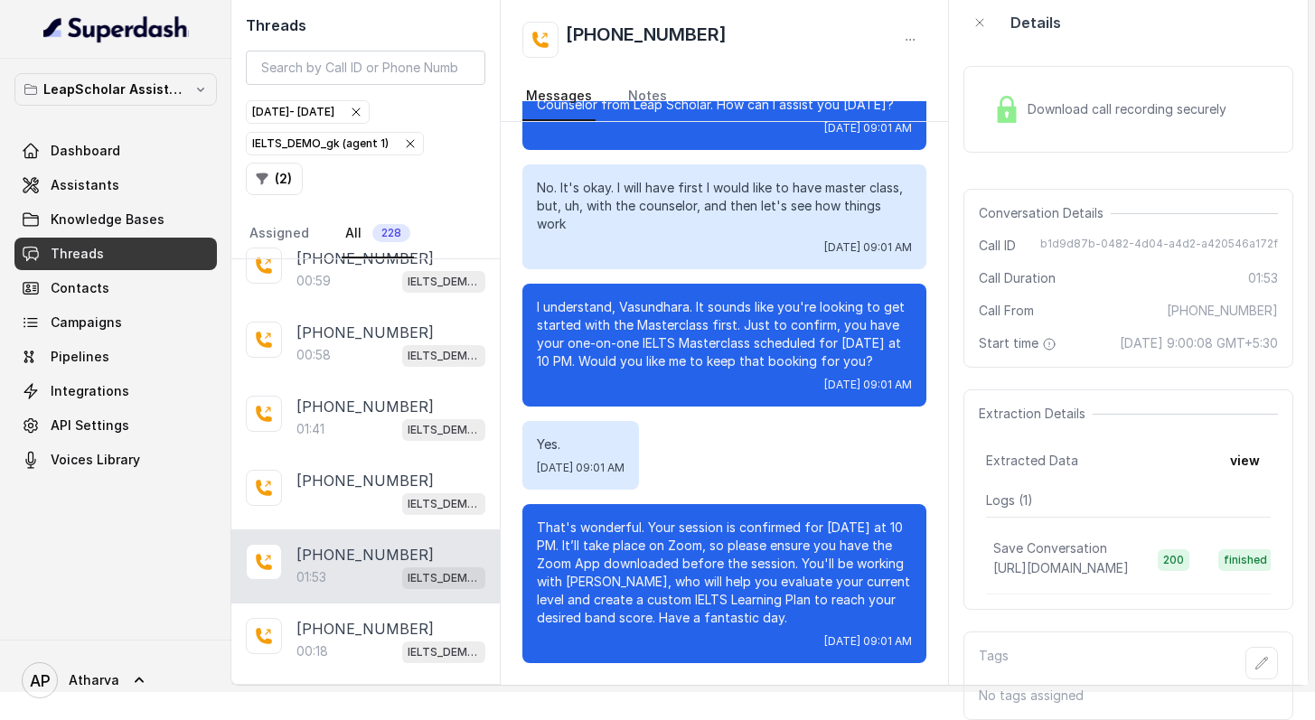
click at [1012, 96] on img at bounding box center [1006, 109] width 27 height 27
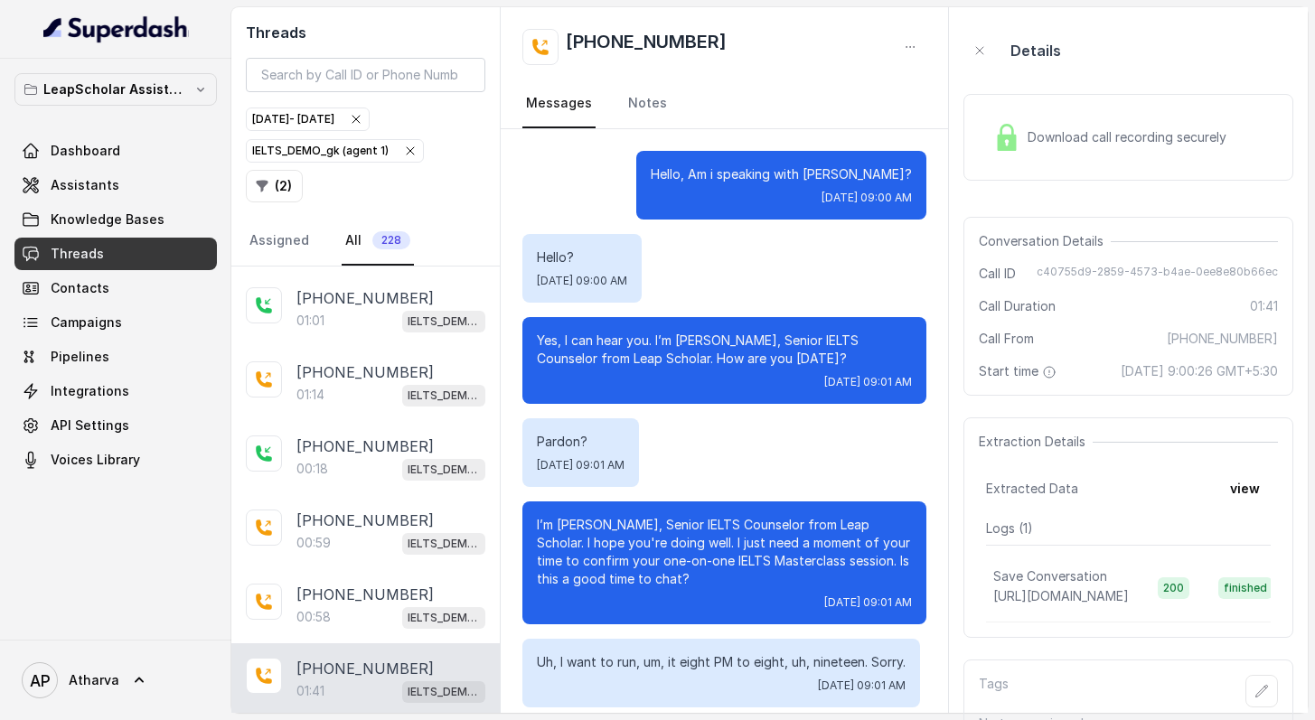
scroll to position [1314, 0]
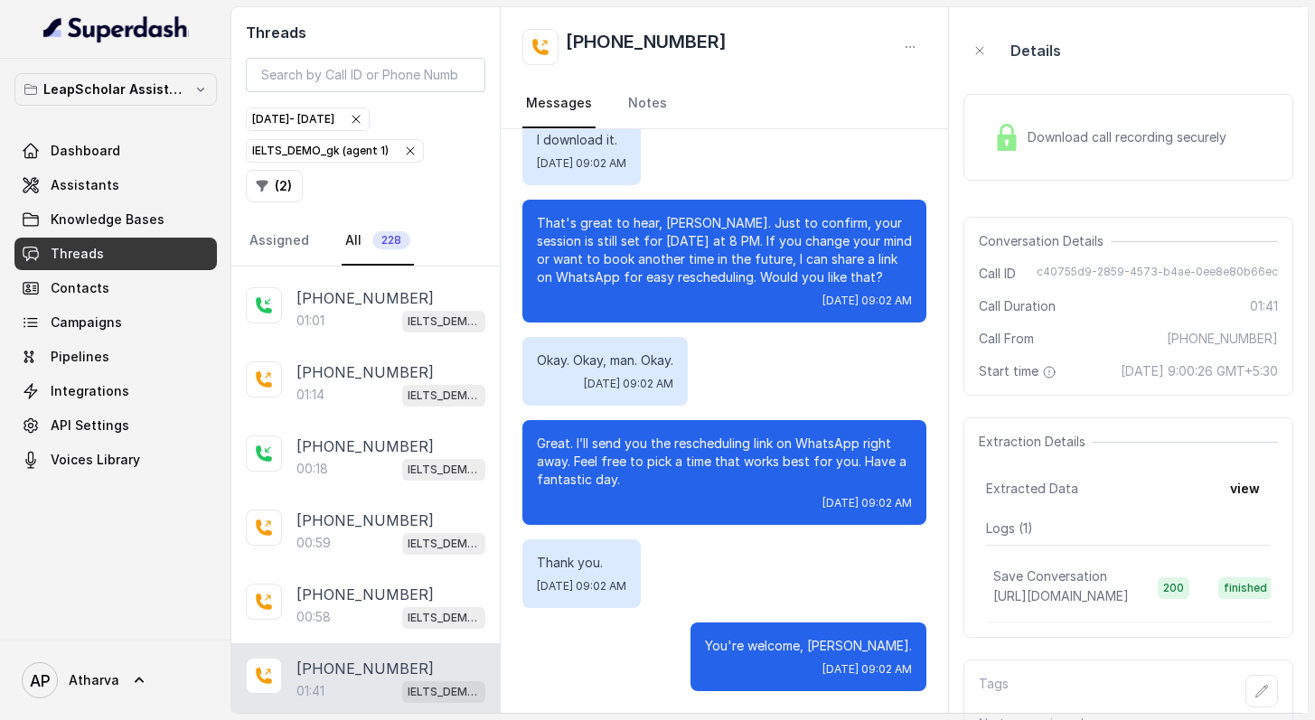
click at [999, 146] on img at bounding box center [1006, 137] width 27 height 27
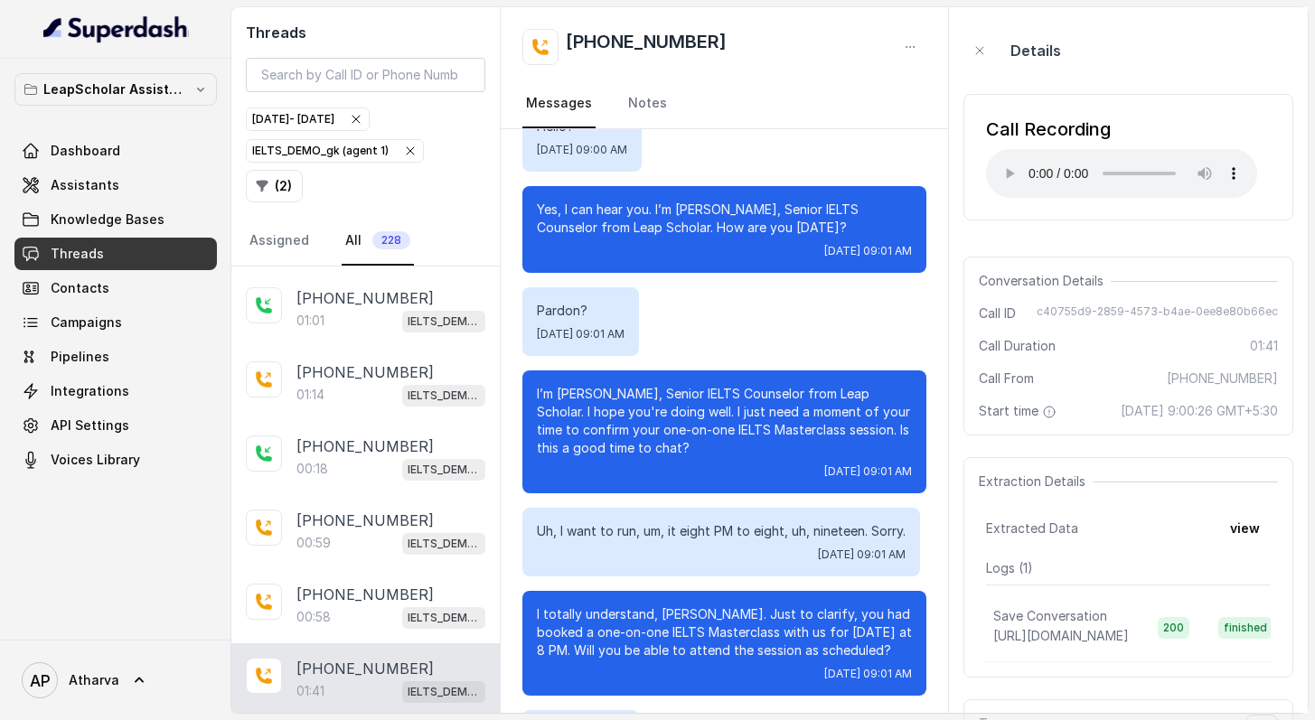
scroll to position [130, 0]
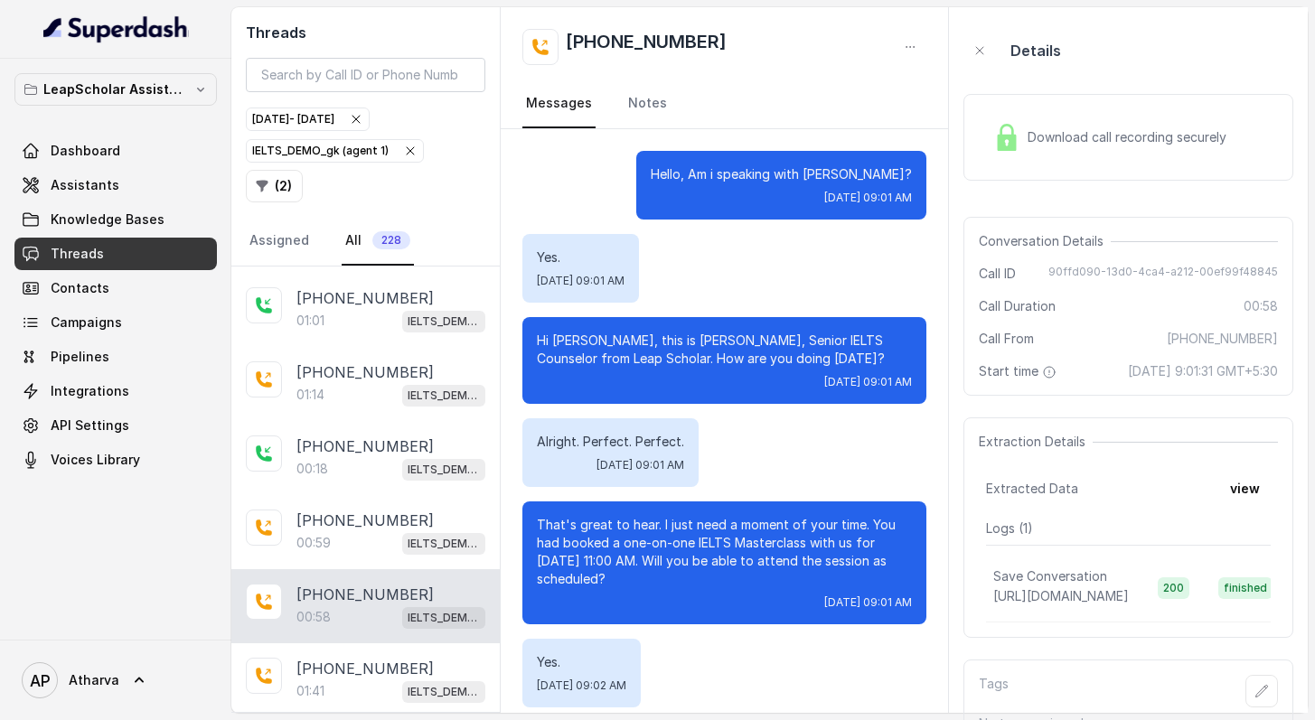
scroll to position [291, 0]
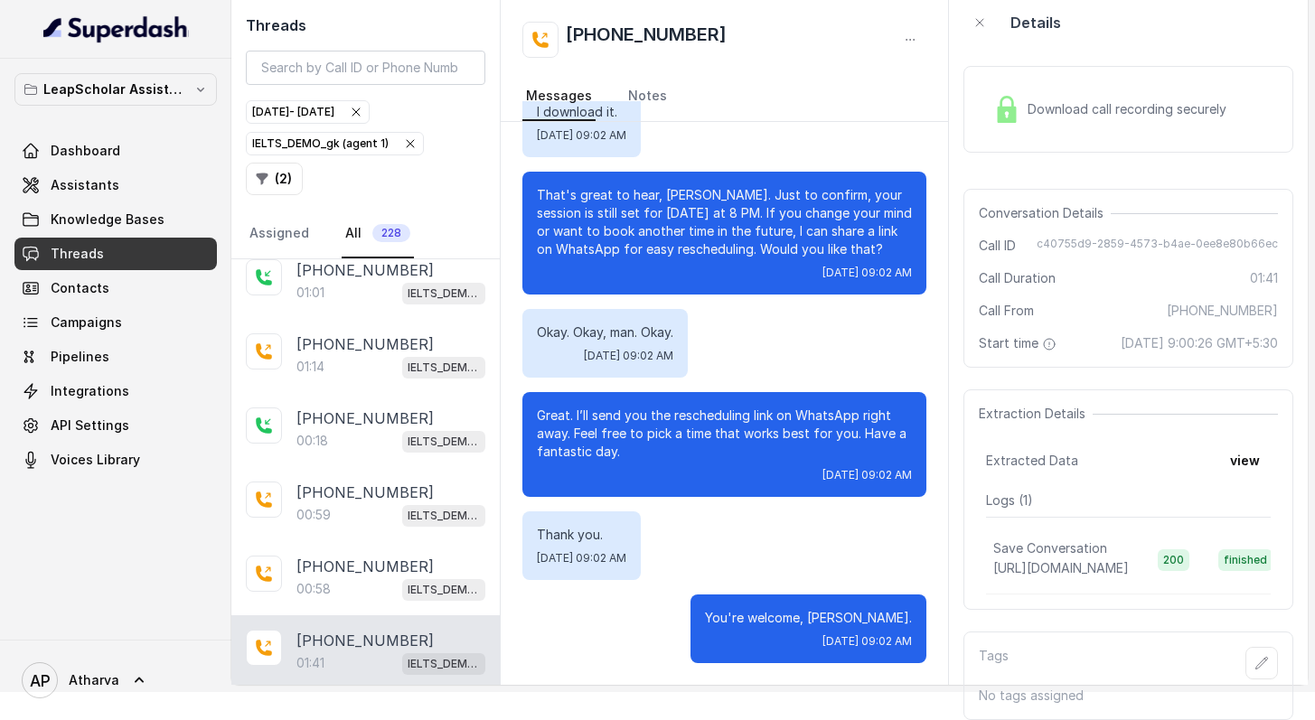
scroll to position [52, 0]
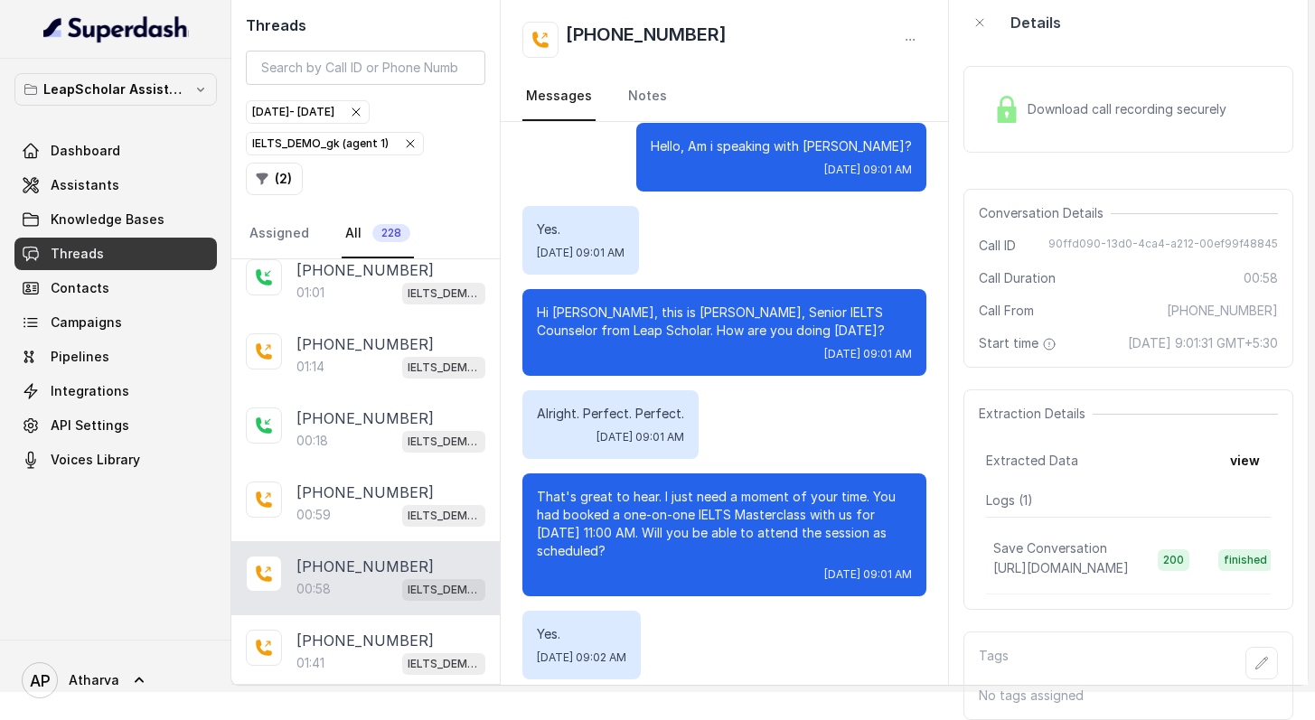
scroll to position [291, 0]
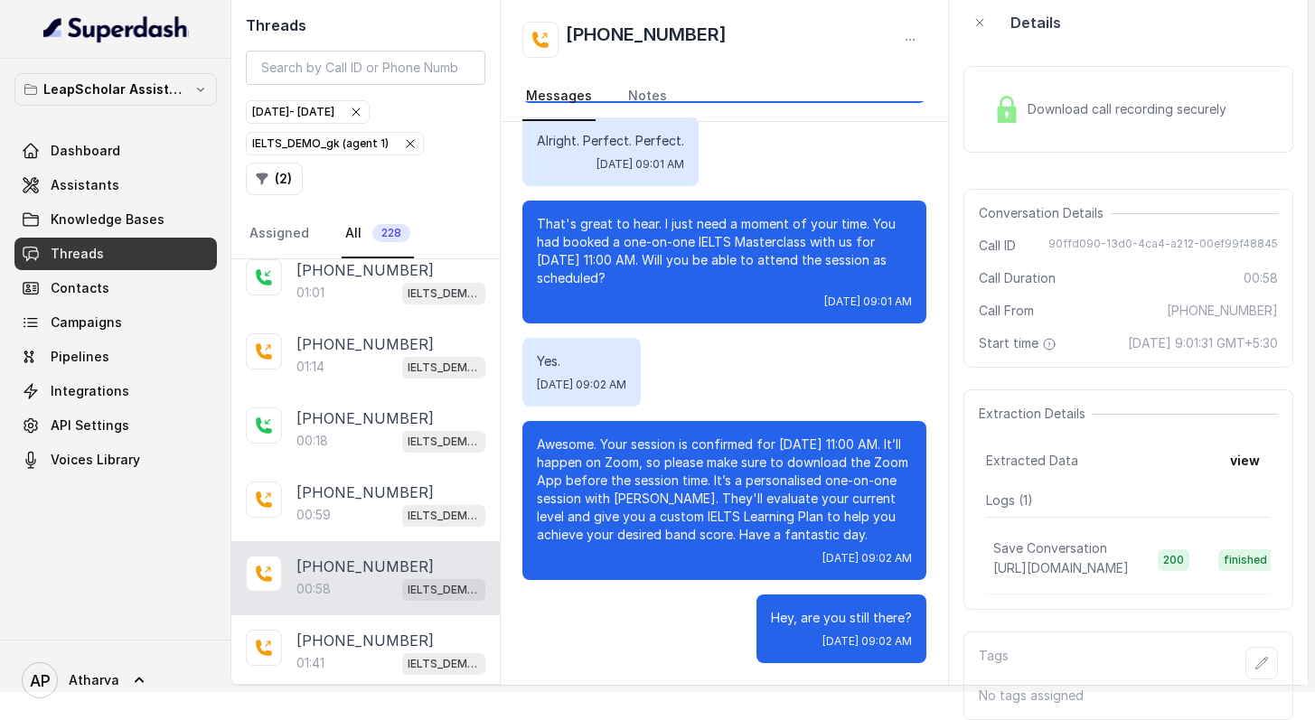
click at [996, 96] on img at bounding box center [1006, 109] width 27 height 27
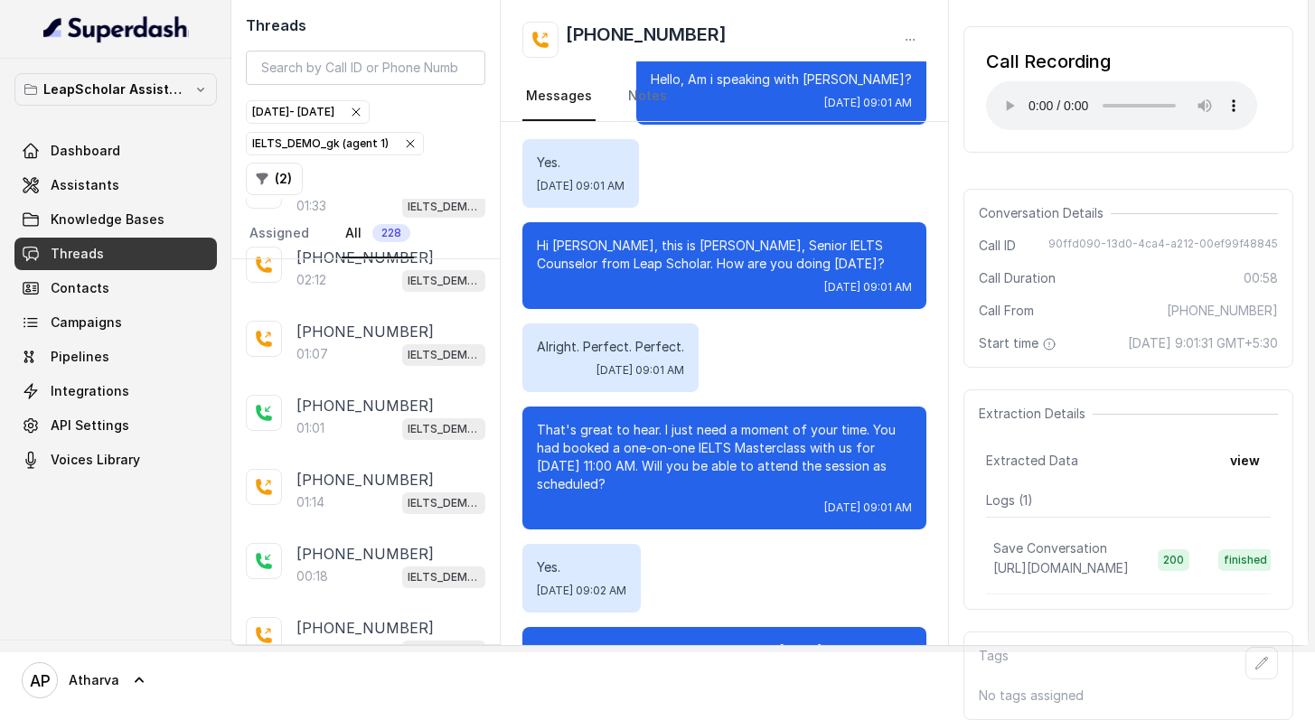
scroll to position [0, 0]
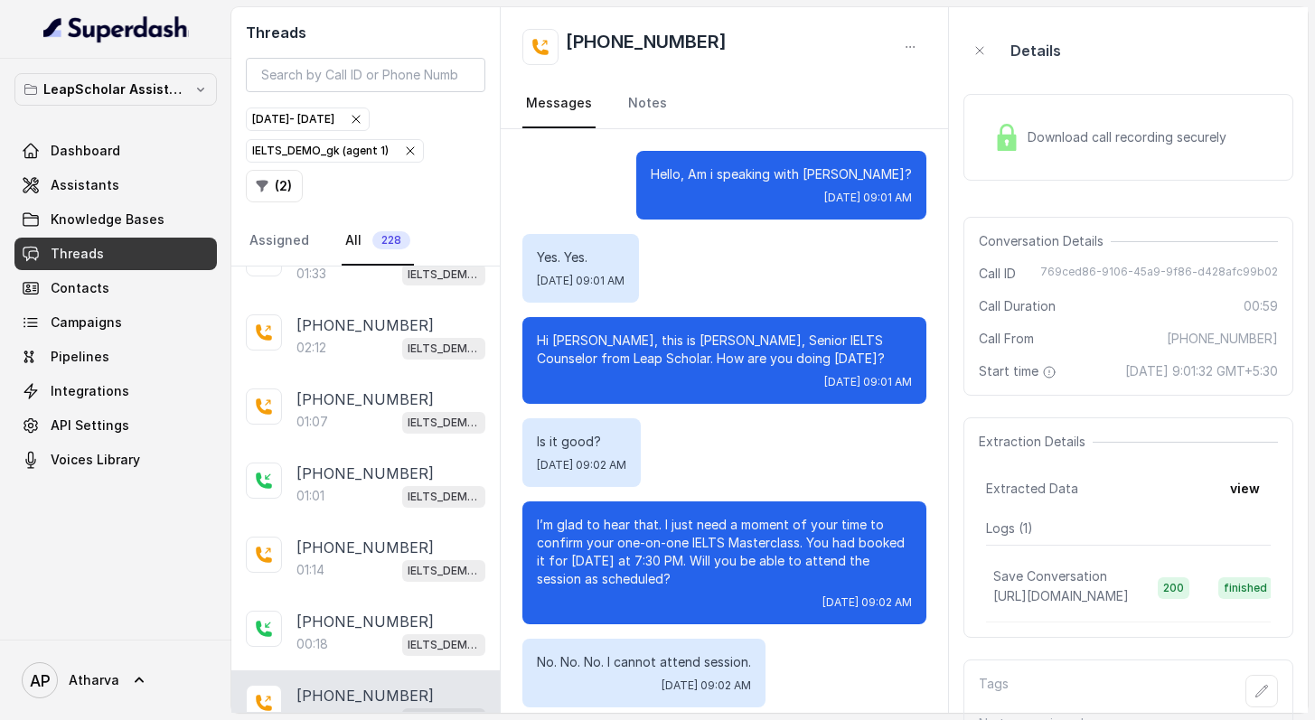
scroll to position [540, 0]
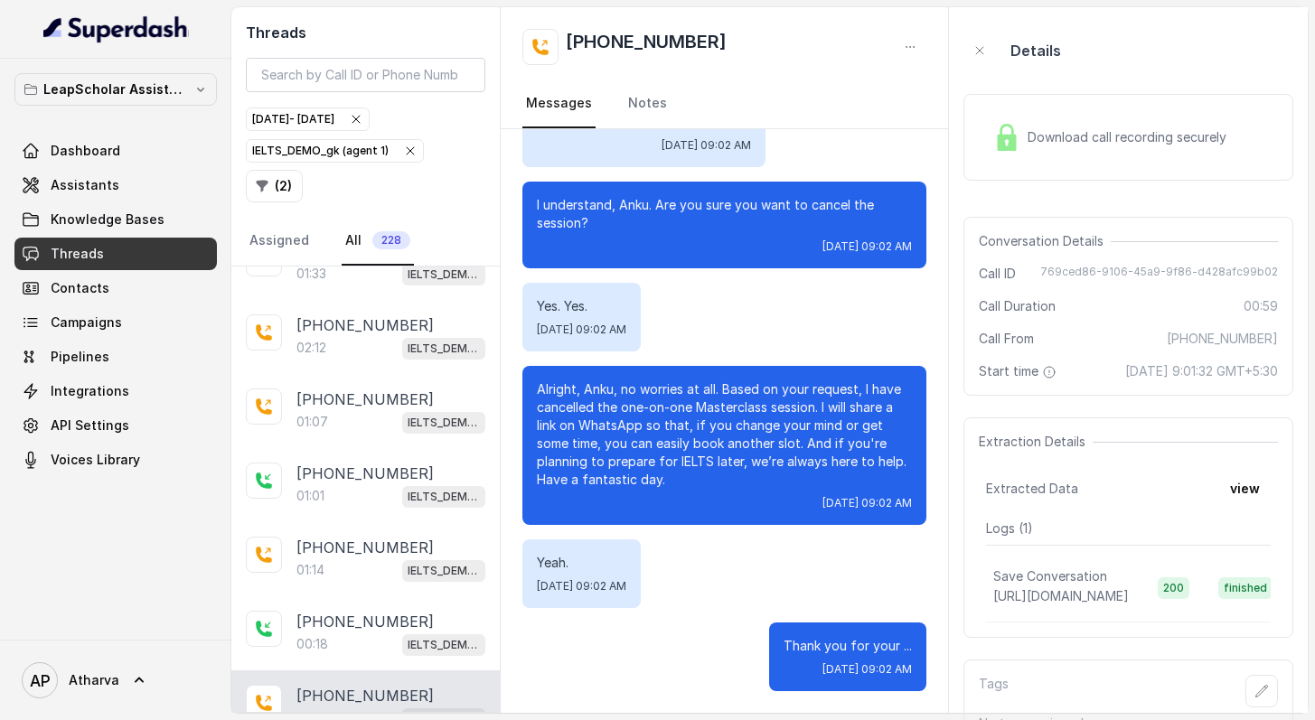
click at [1030, 121] on div "Download call recording securely" at bounding box center [1110, 138] width 248 height 42
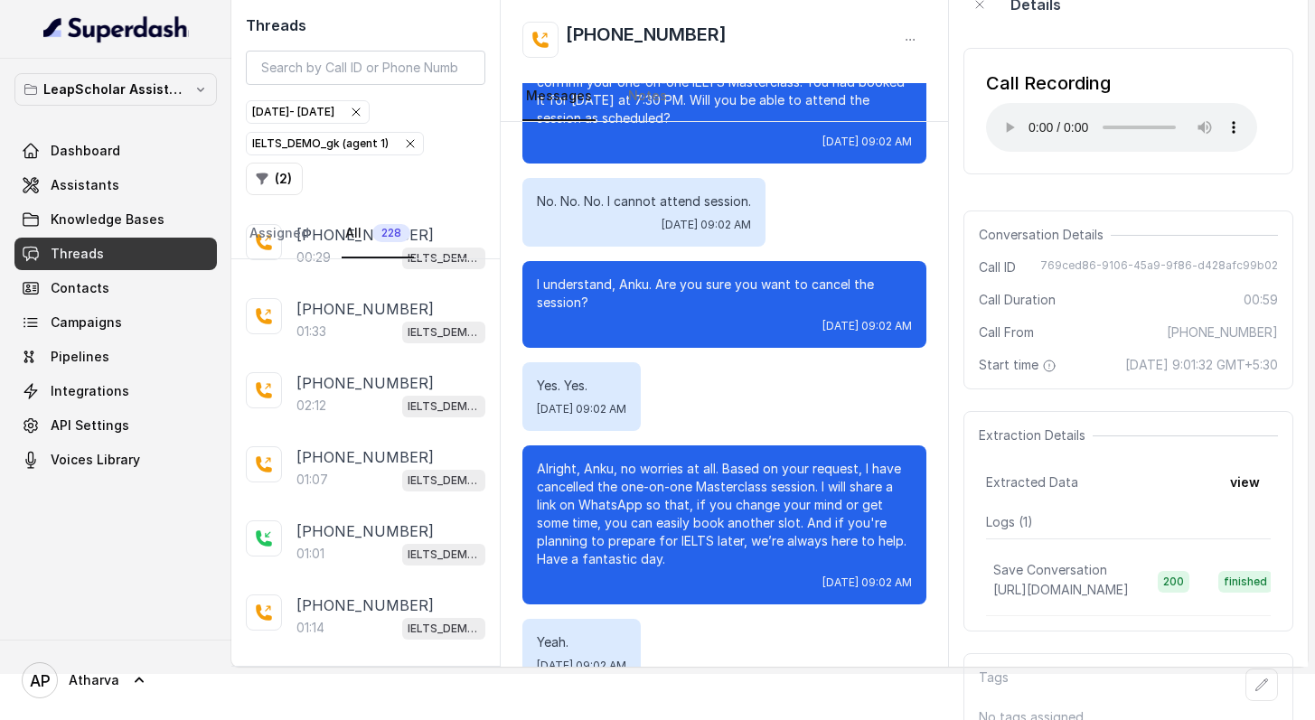
scroll to position [502, 0]
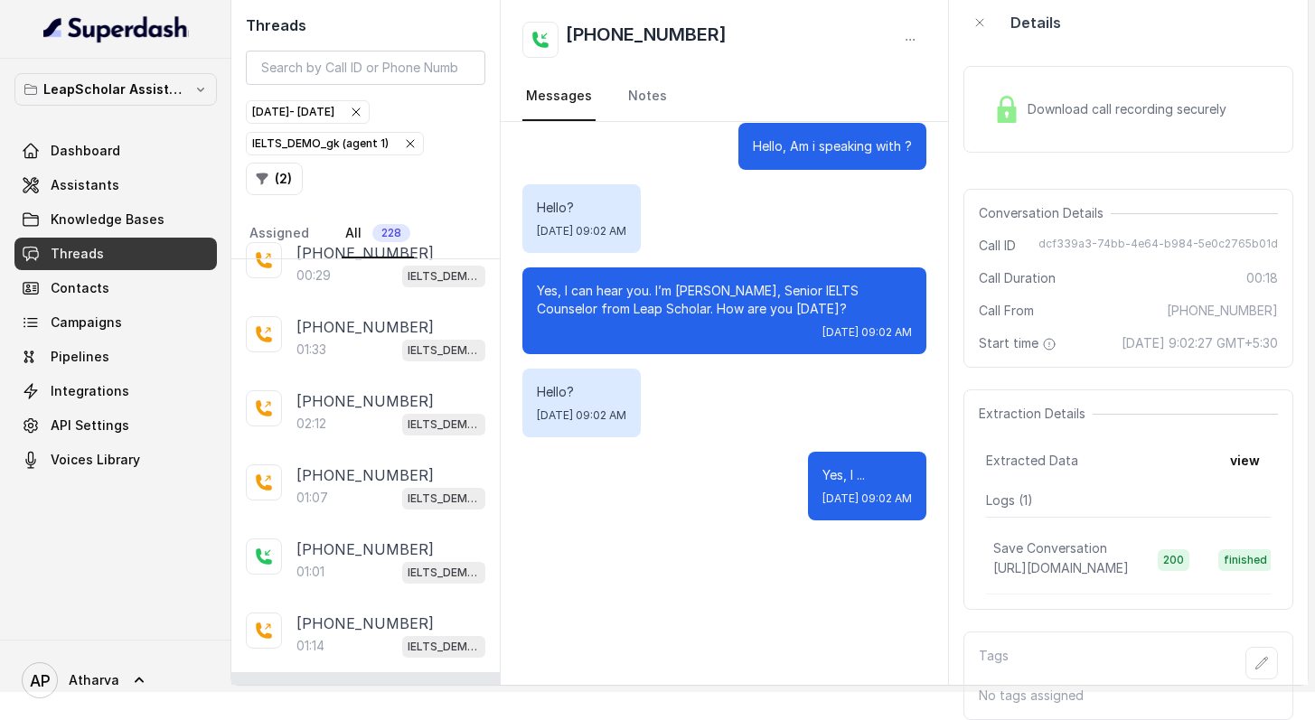
click at [1027, 95] on div "Download call recording securely" at bounding box center [1110, 110] width 248 height 42
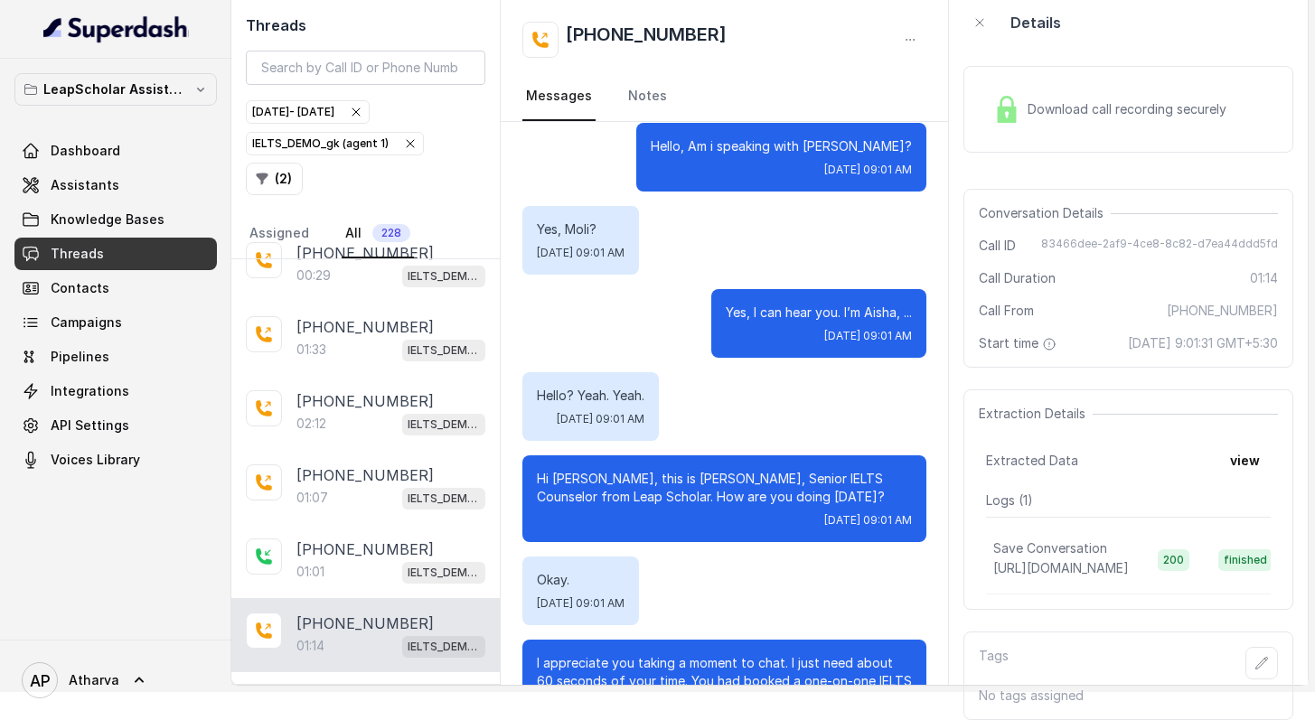
scroll to position [927, 0]
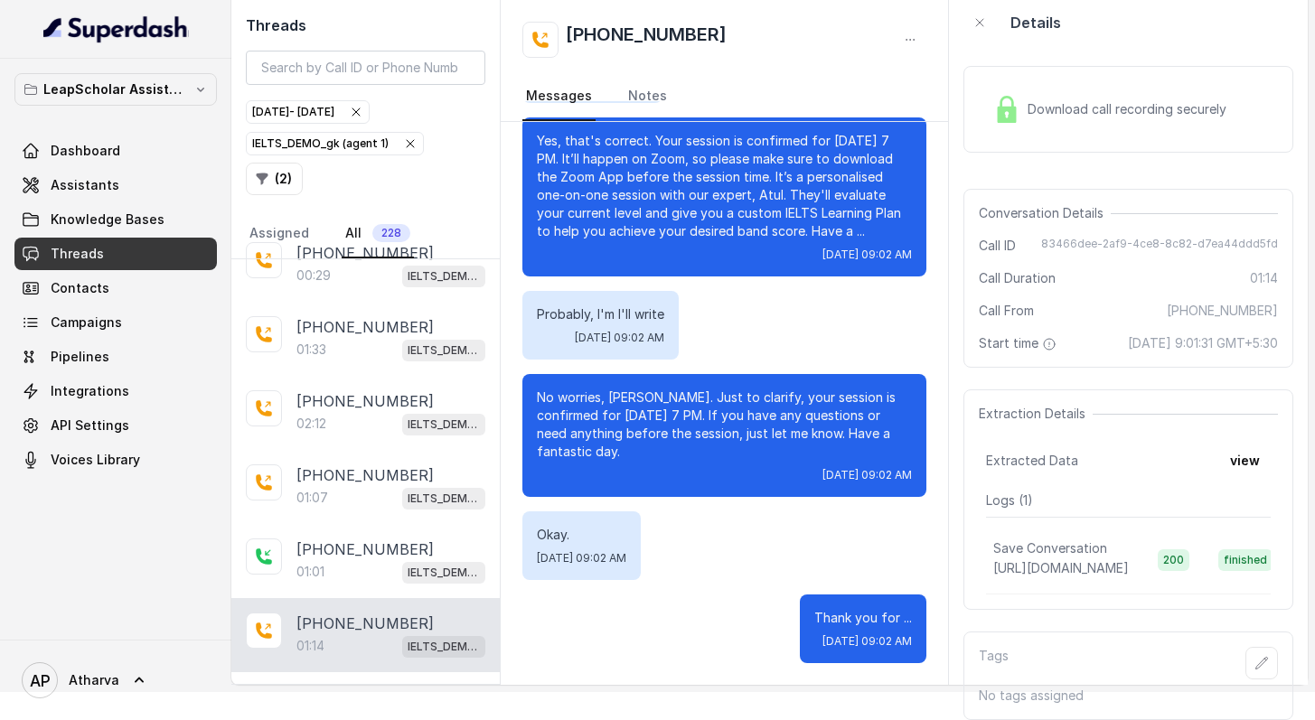
click at [997, 96] on img at bounding box center [1006, 109] width 27 height 27
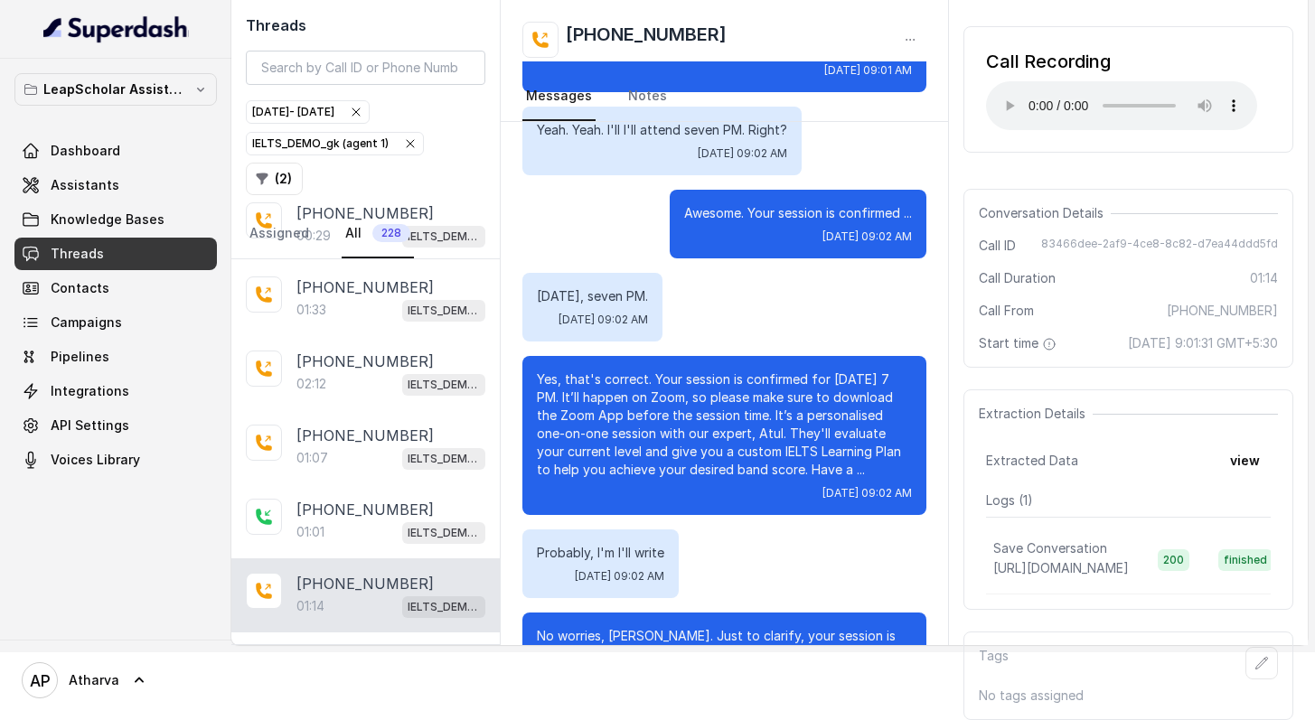
scroll to position [628, 0]
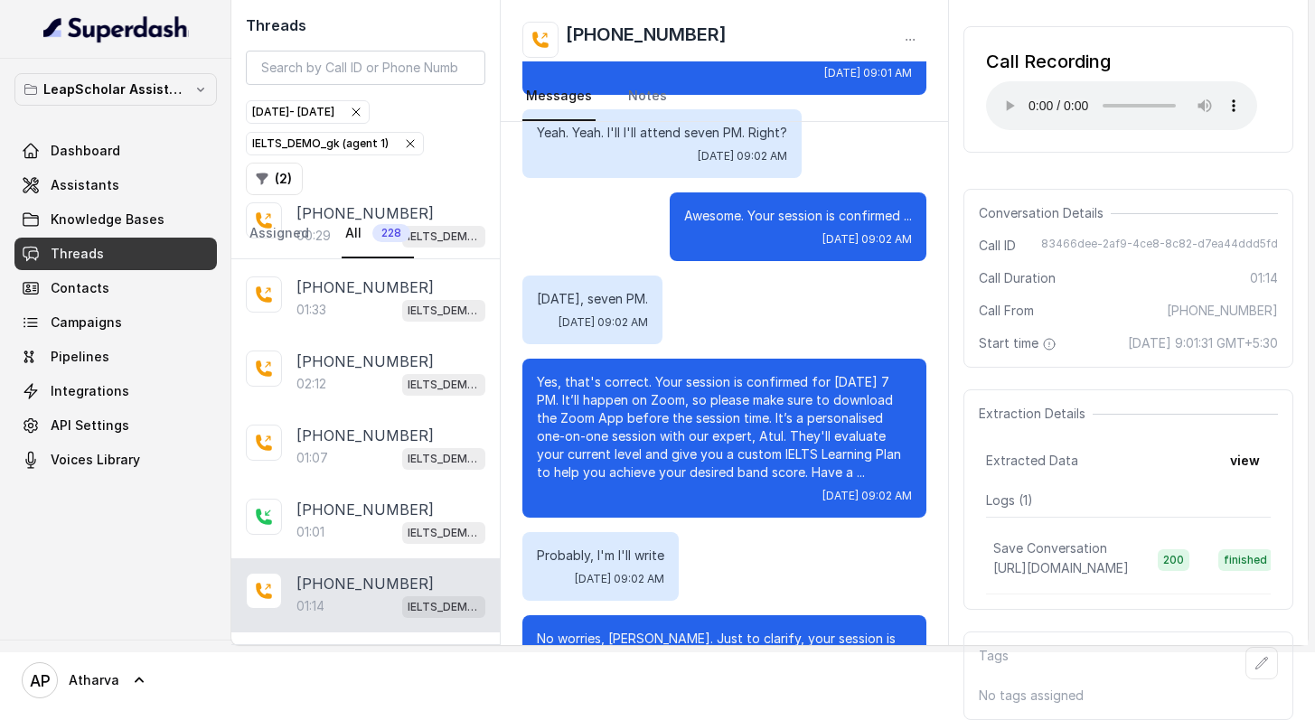
click at [506, 323] on div "Hello, Am i speaking with [PERSON_NAME]? [DATE] 09:01 AM Yes, Moli? [DATE] 09:0…" at bounding box center [724, 179] width 447 height 1493
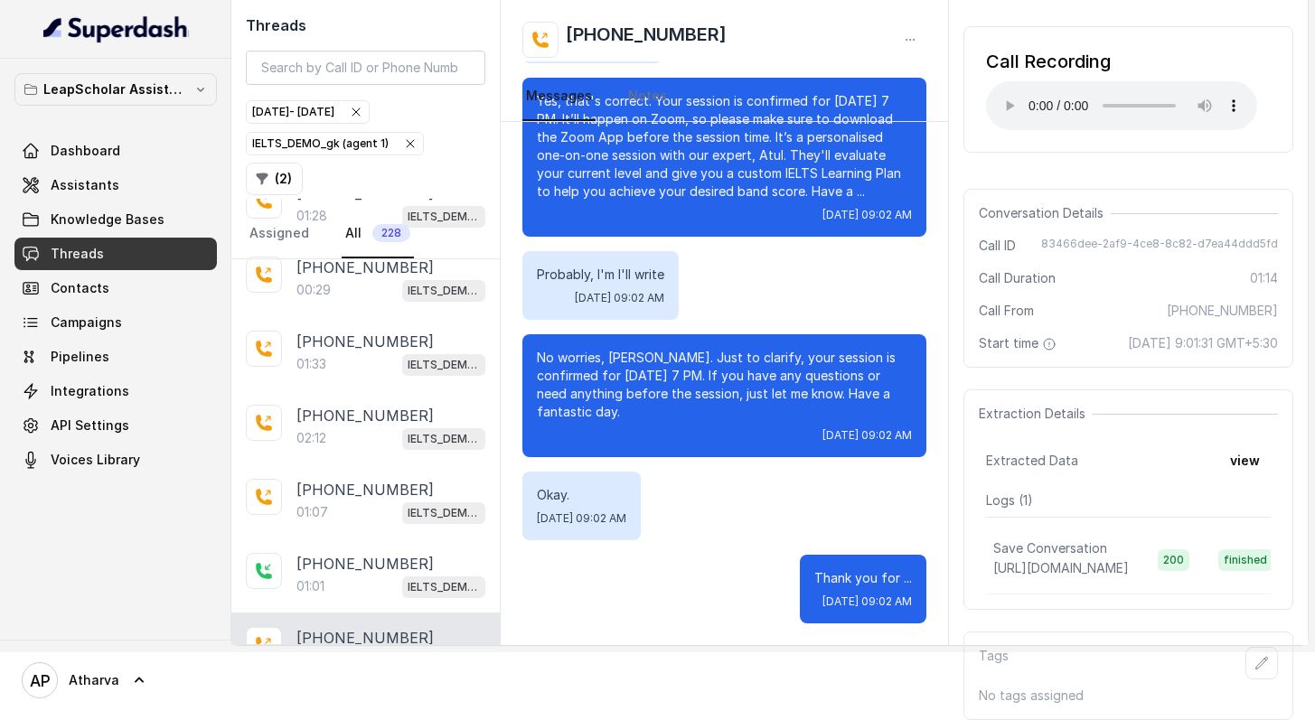
scroll to position [927, 0]
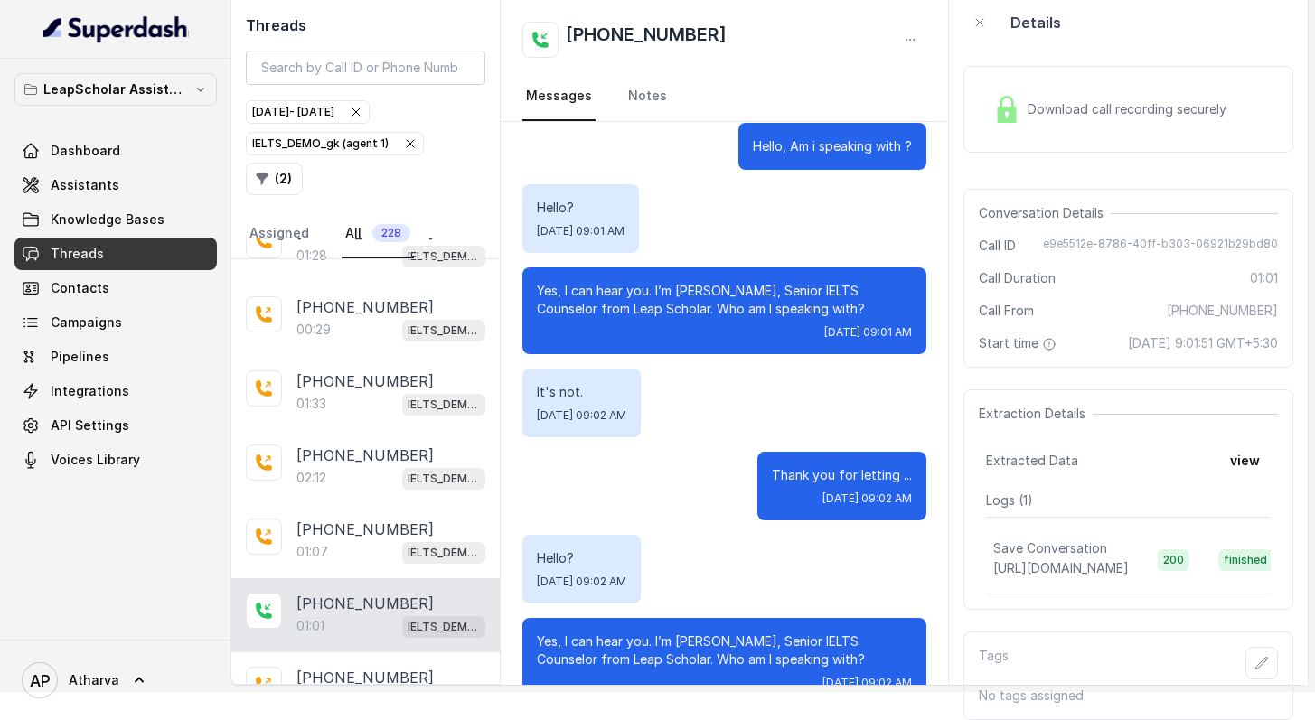
scroll to position [613, 0]
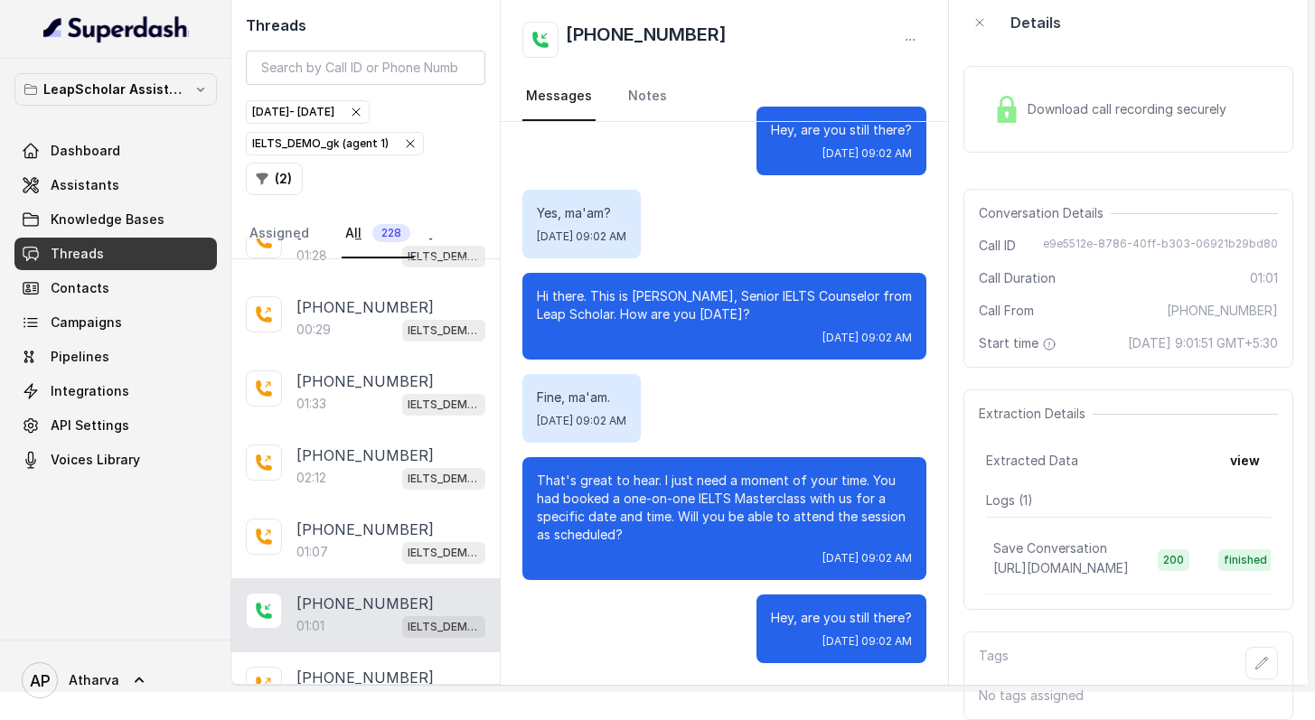
click at [1018, 89] on div "Download call recording securely" at bounding box center [1110, 110] width 248 height 42
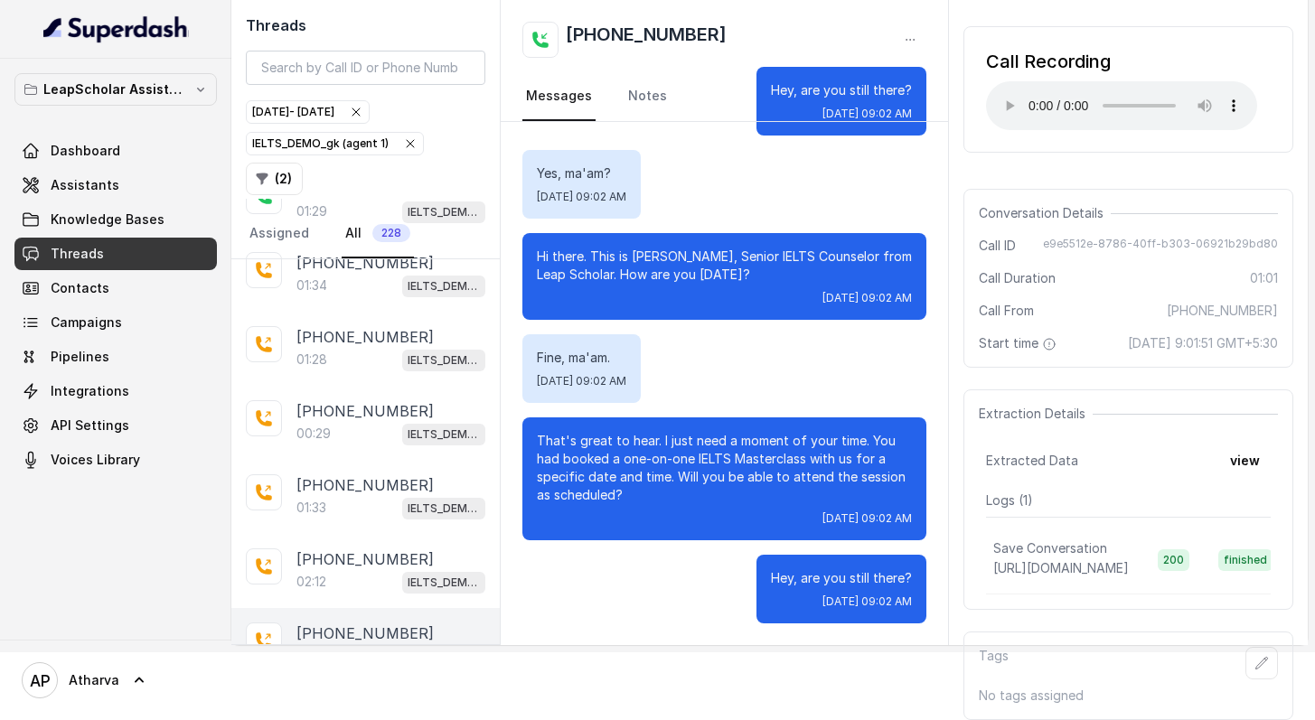
scroll to position [26178, 0]
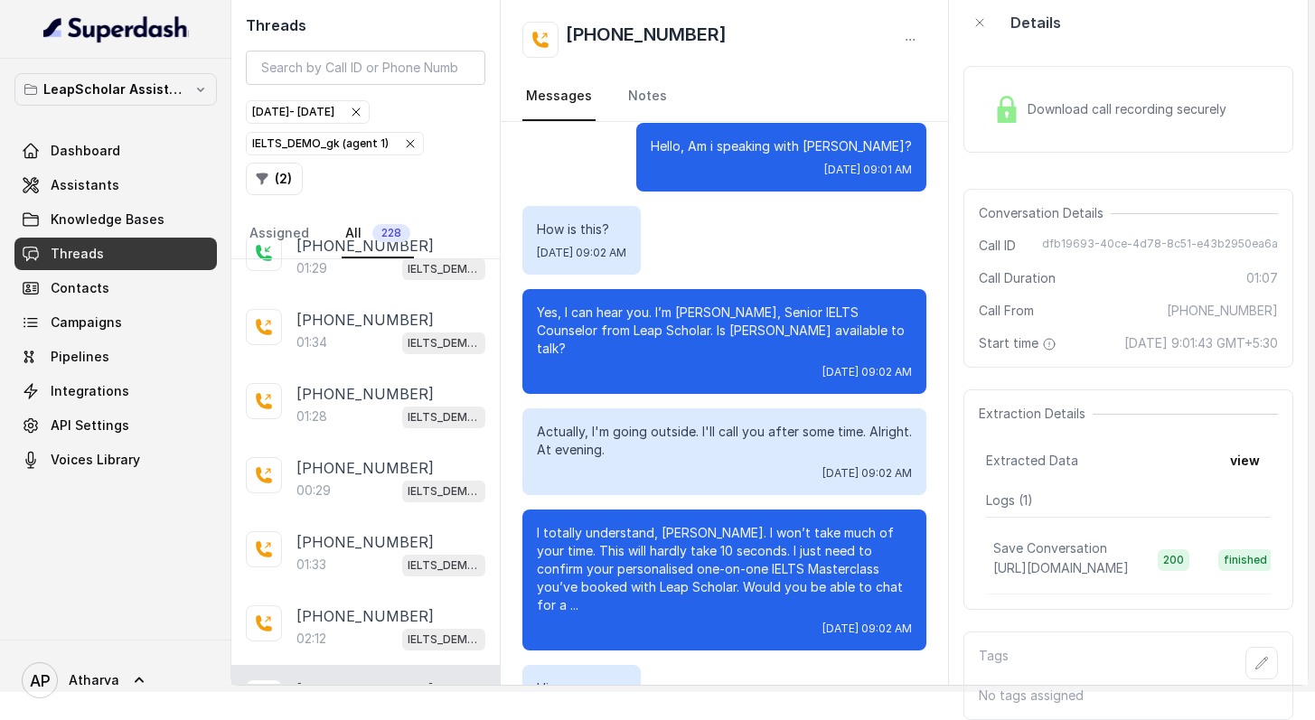
scroll to position [446, 0]
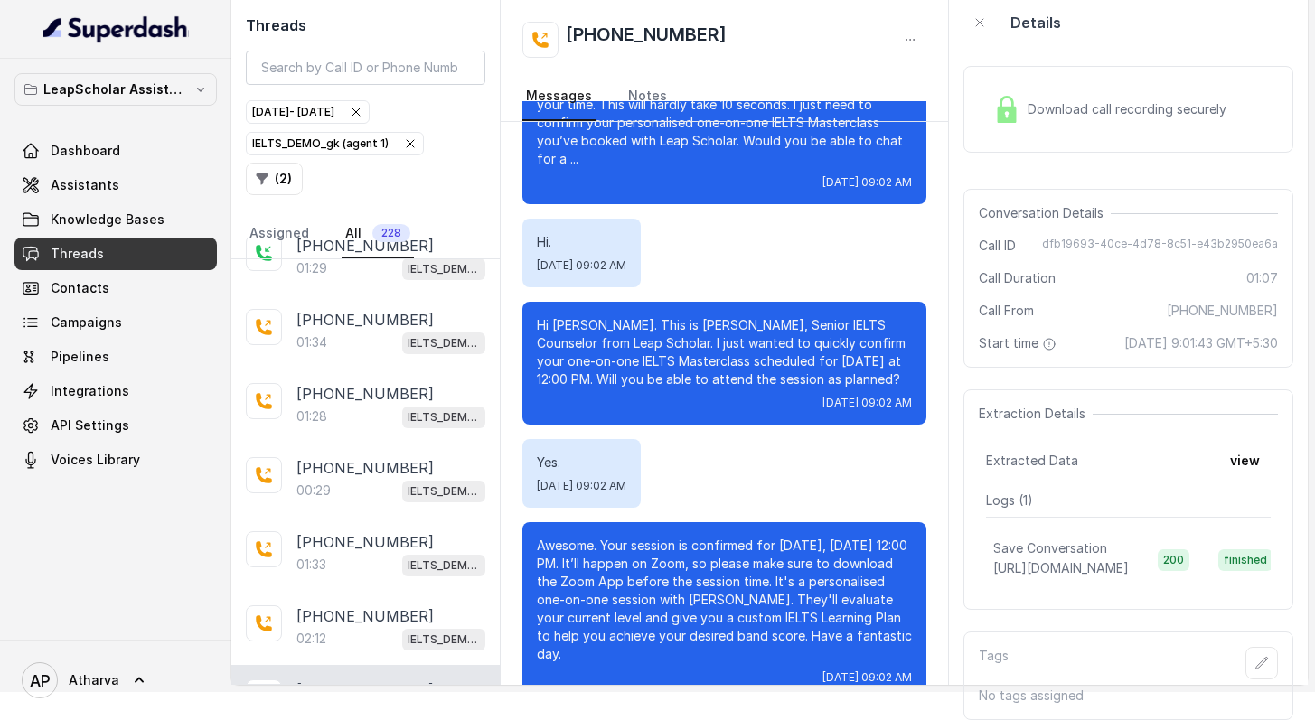
click at [1023, 89] on div "Download call recording securely" at bounding box center [1110, 110] width 248 height 42
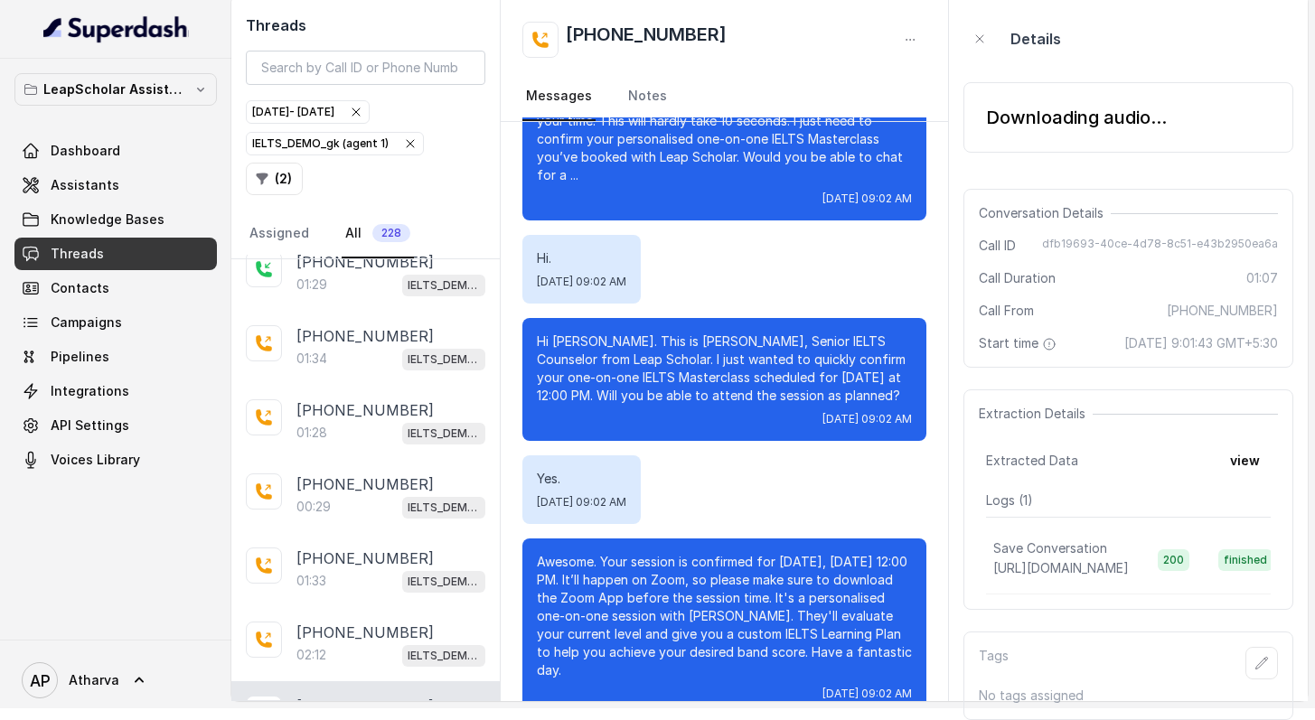
scroll to position [113, 0]
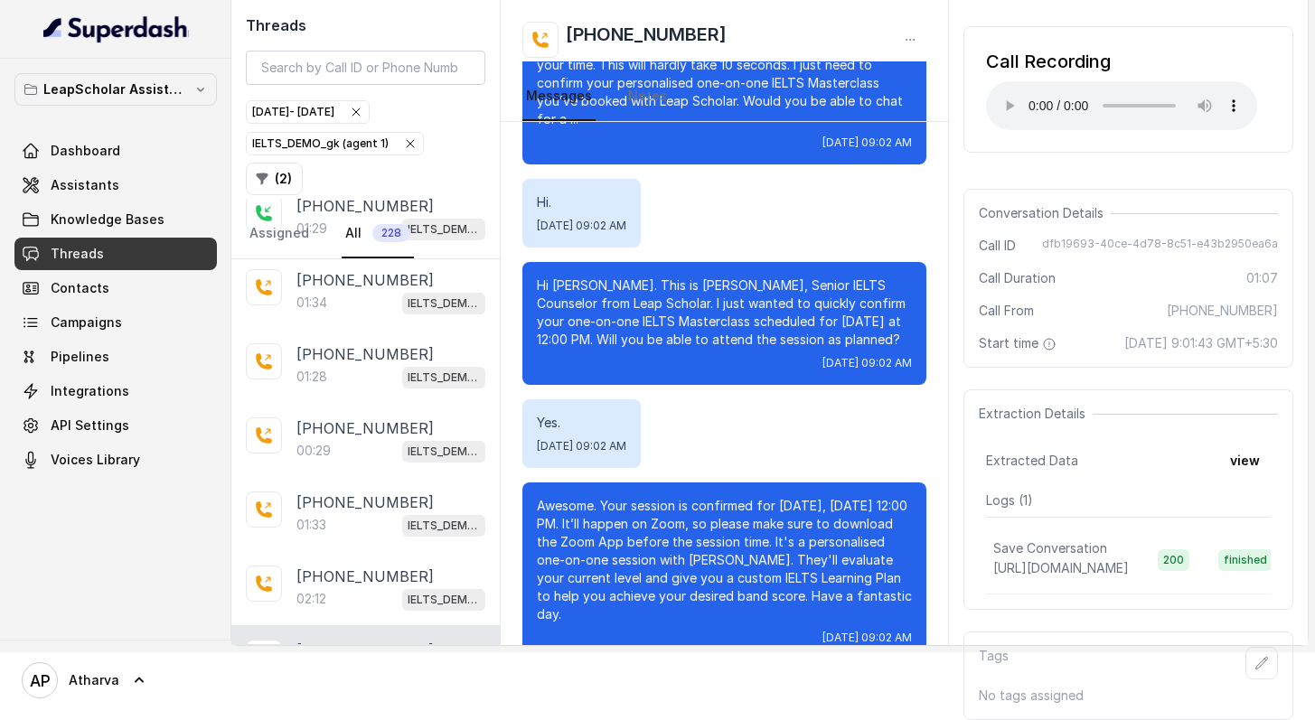
click at [981, 100] on div "Call Recording Your browser does not support the audio element." at bounding box center [1128, 89] width 330 height 127
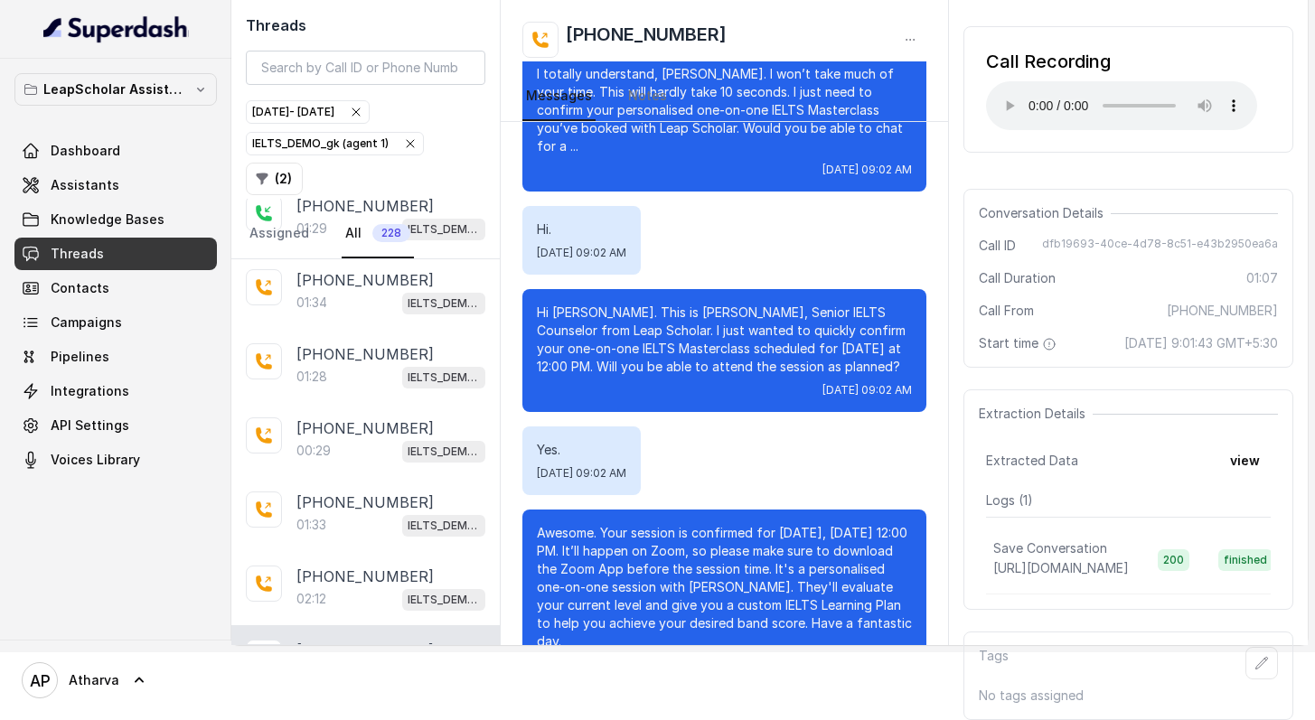
scroll to position [435, 0]
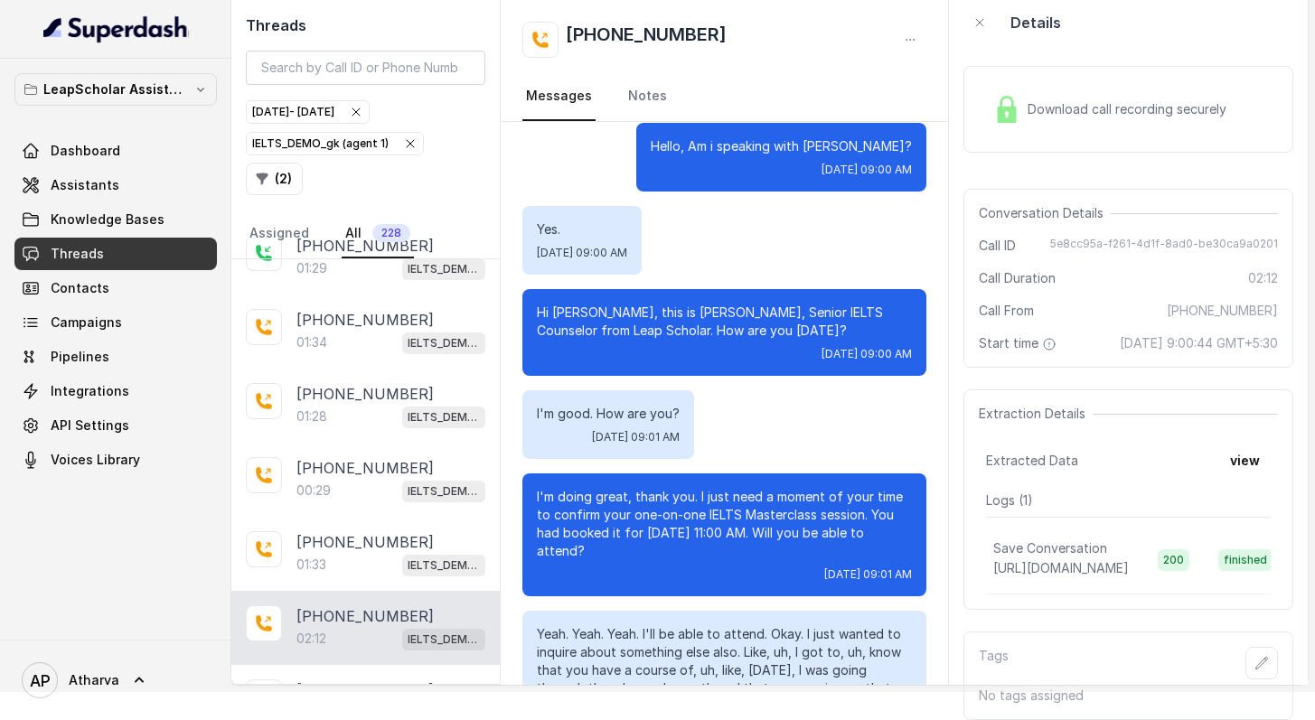
scroll to position [1227, 0]
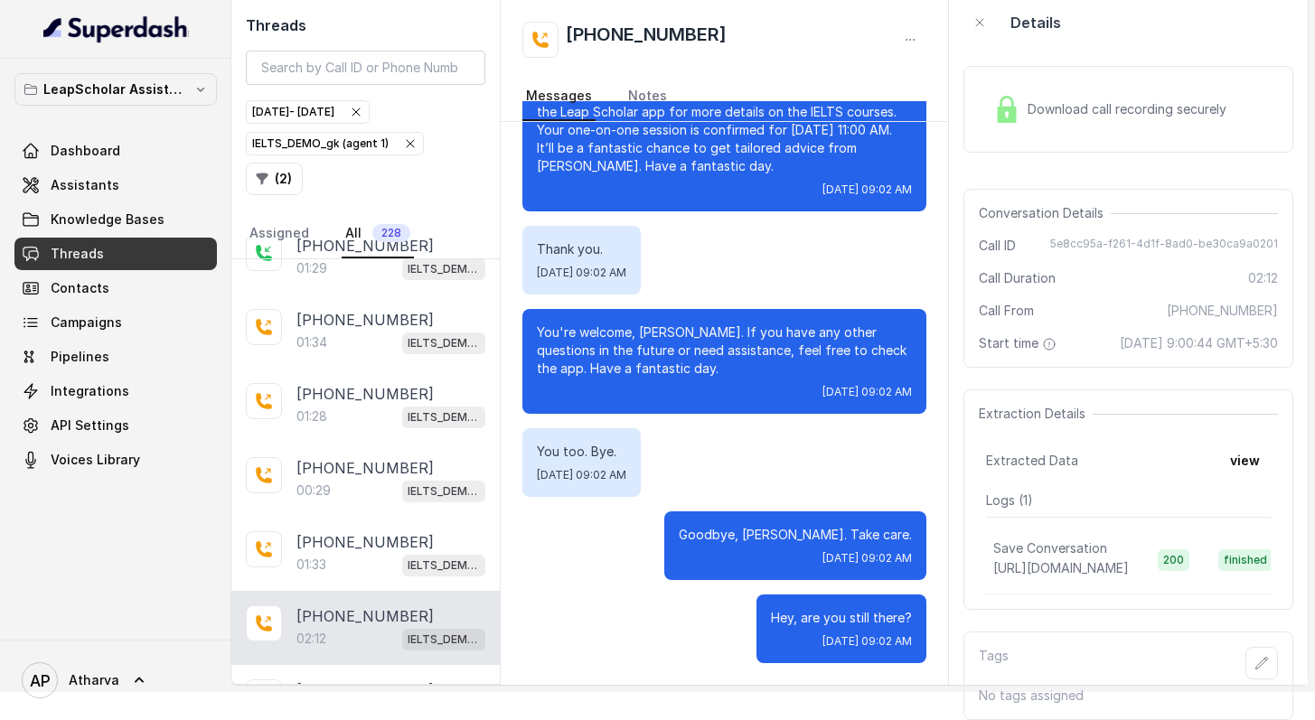
click at [1009, 96] on img at bounding box center [1006, 109] width 27 height 27
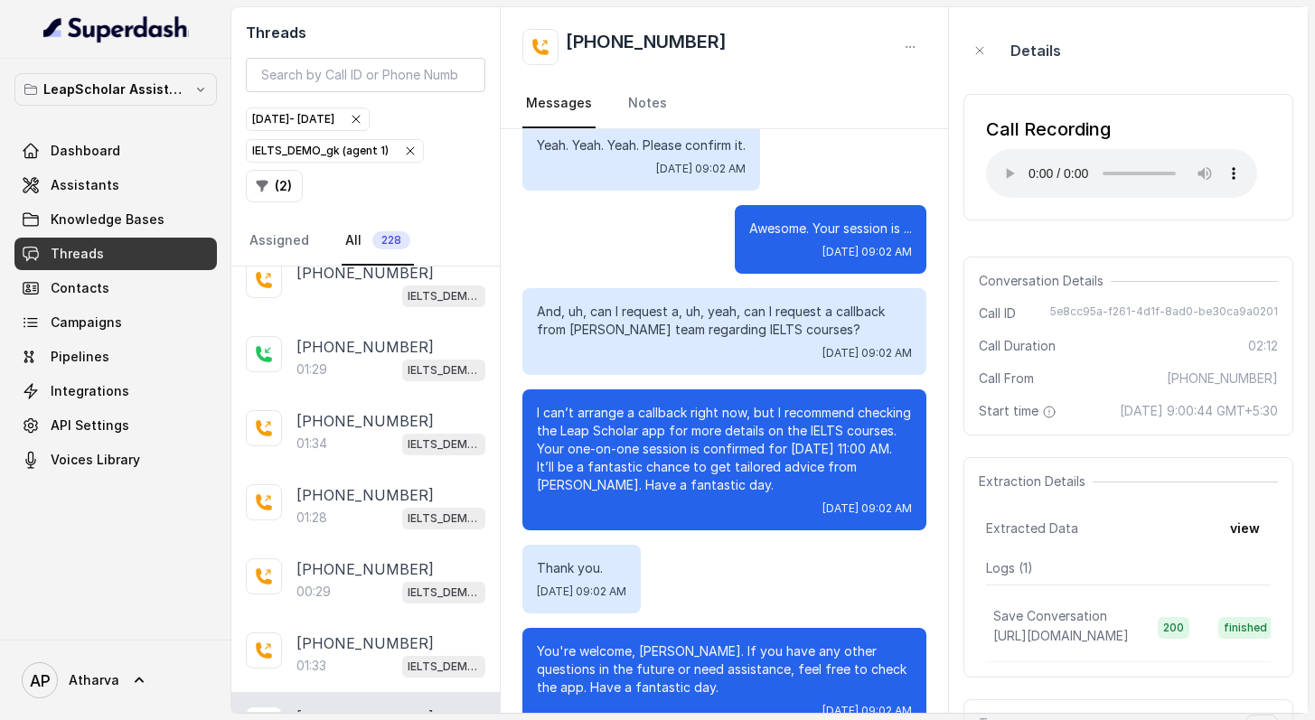
scroll to position [932, 0]
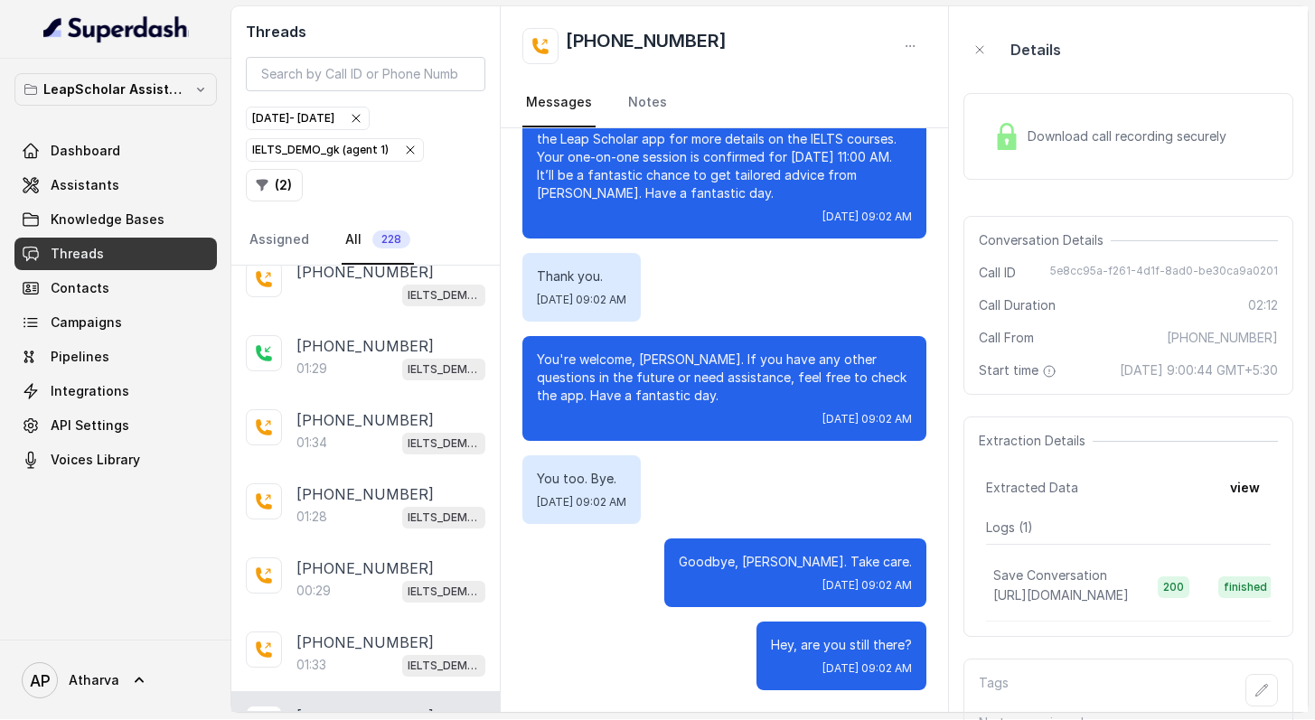
scroll to position [5, 0]
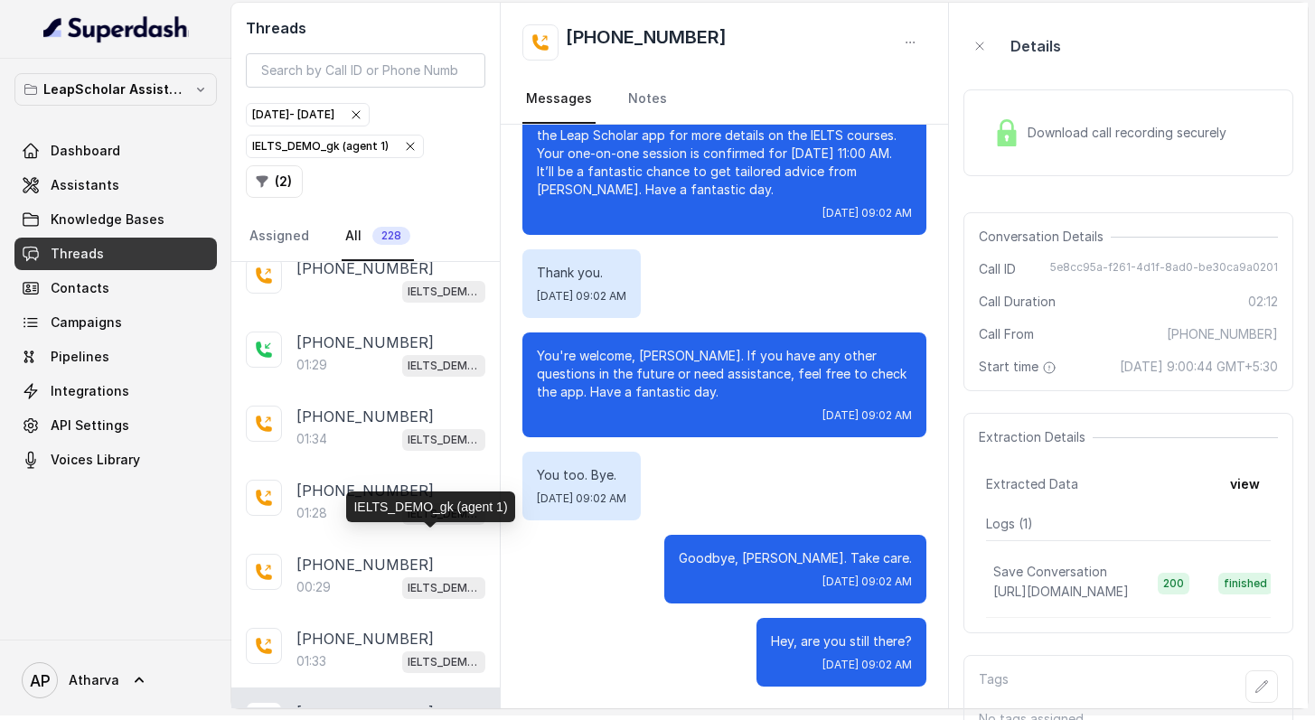
click at [412, 688] on div "[PHONE_NUMBER]:12 IELTS_DEMO_gk (agent 1)" at bounding box center [365, 725] width 268 height 74
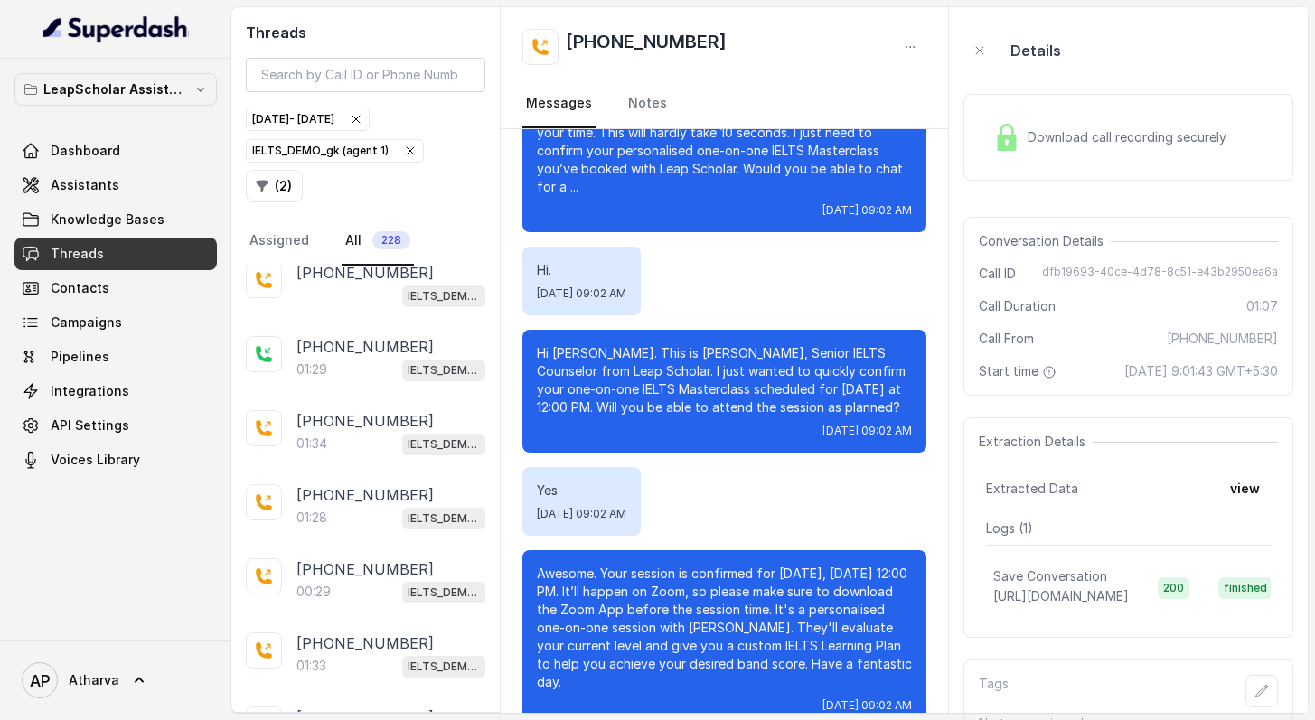
scroll to position [73, 0]
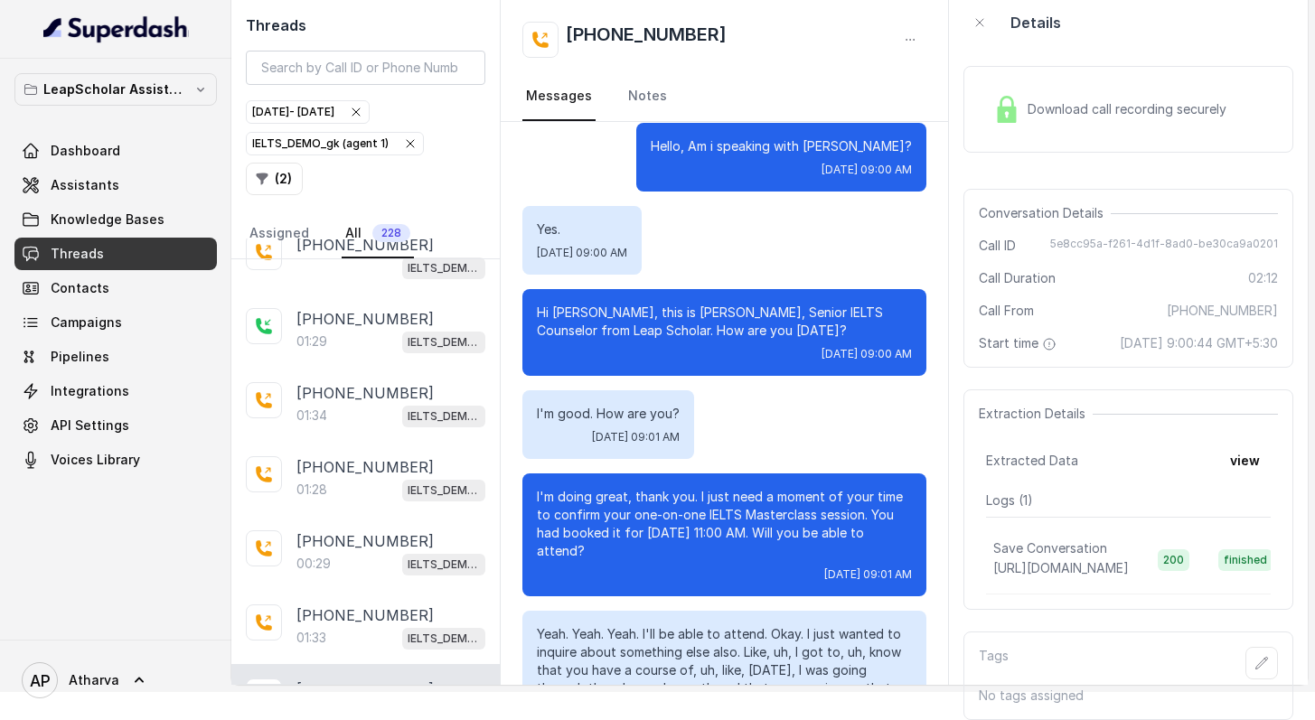
scroll to position [1227, 0]
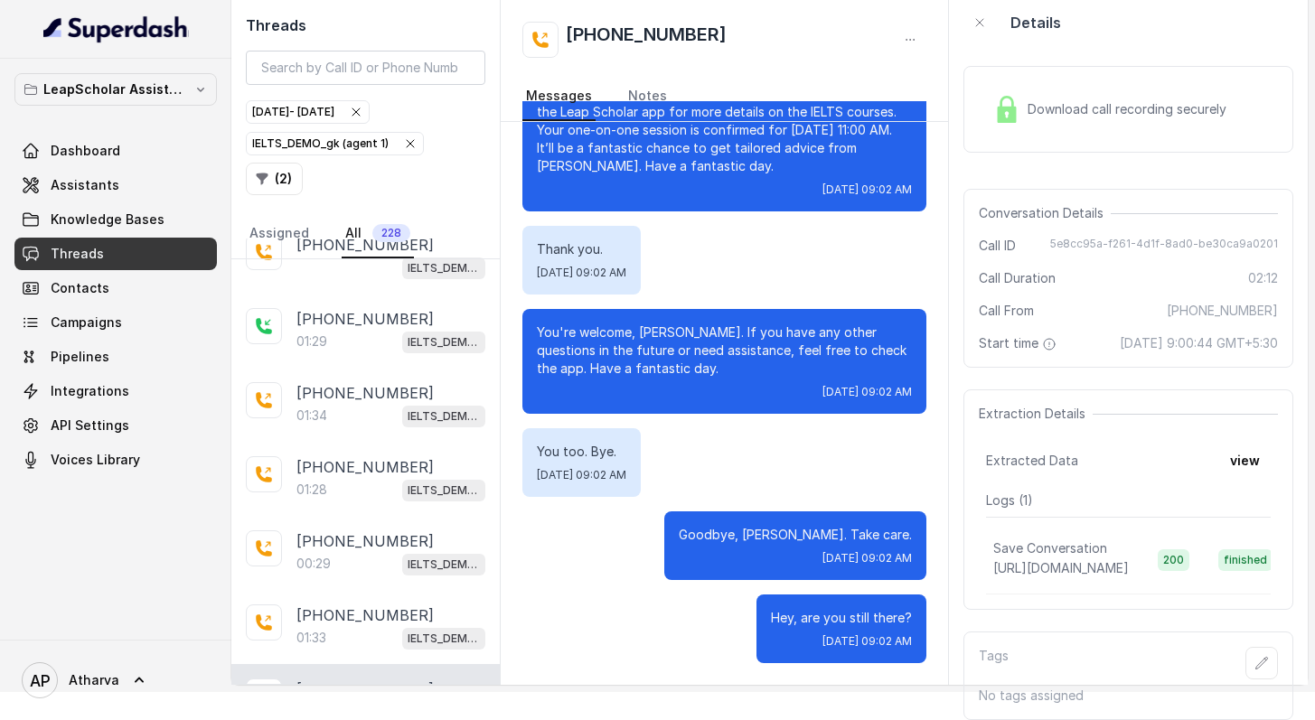
click at [1008, 96] on img at bounding box center [1006, 109] width 27 height 27
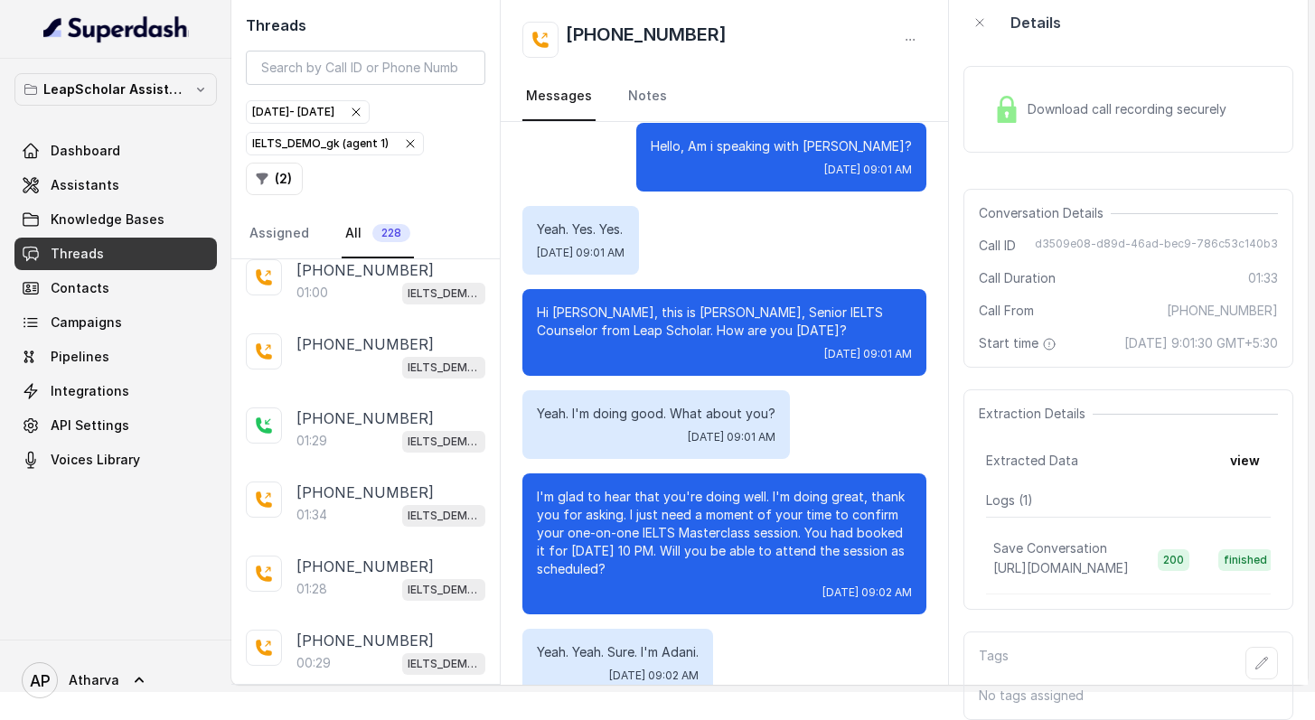
click at [1006, 96] on img at bounding box center [1006, 109] width 27 height 27
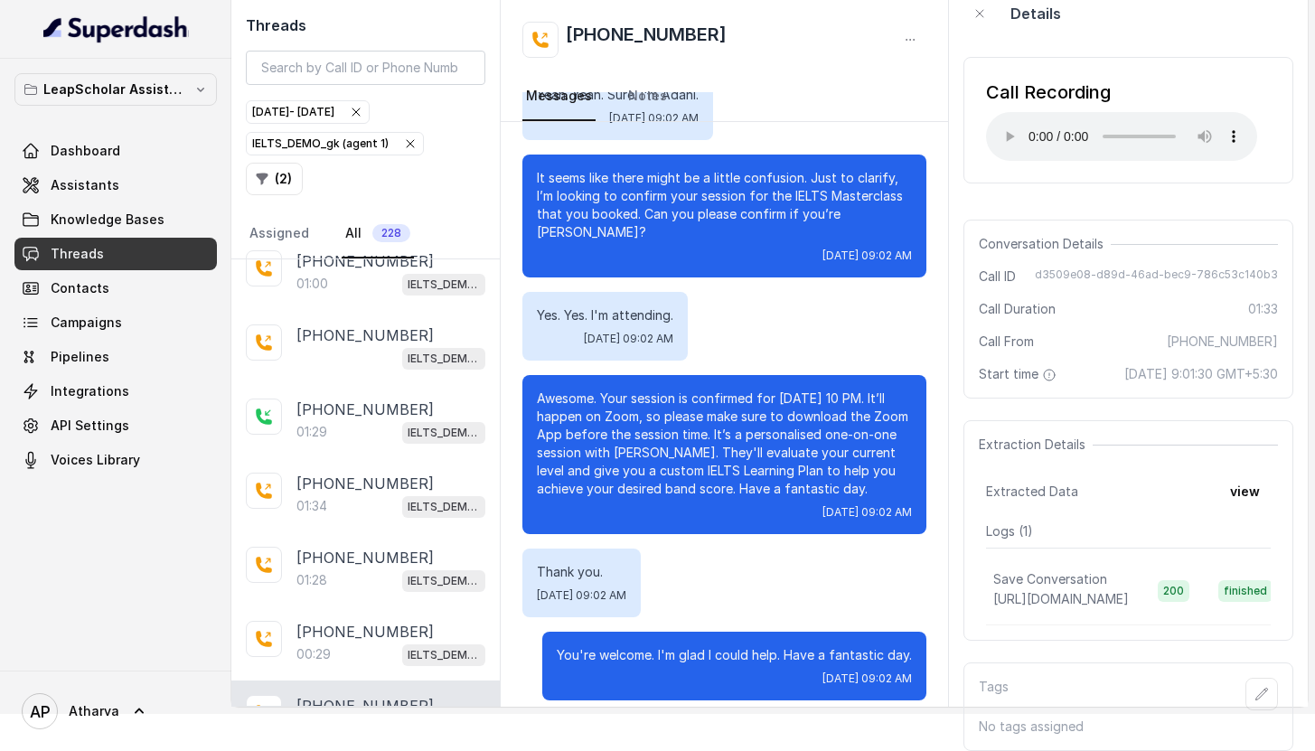
scroll to position [915, 0]
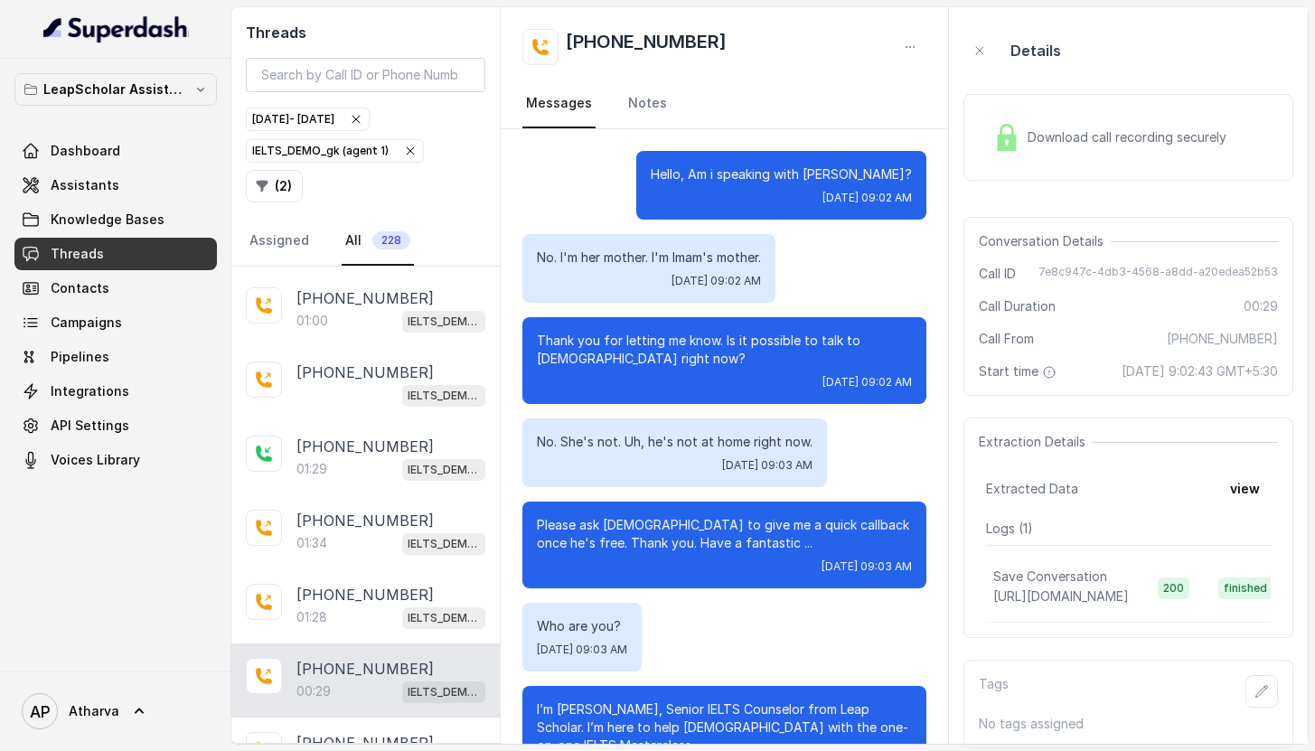
click at [1012, 124] on img at bounding box center [1006, 137] width 27 height 27
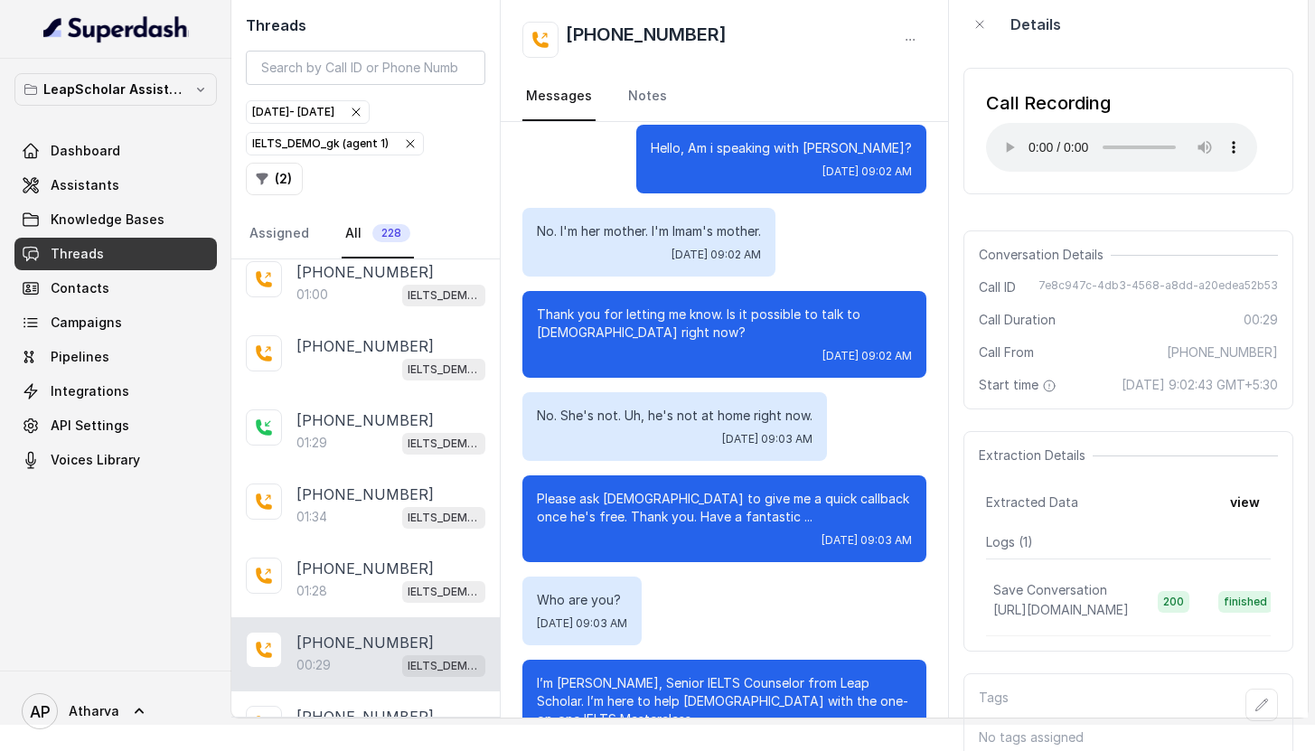
scroll to position [37, 0]
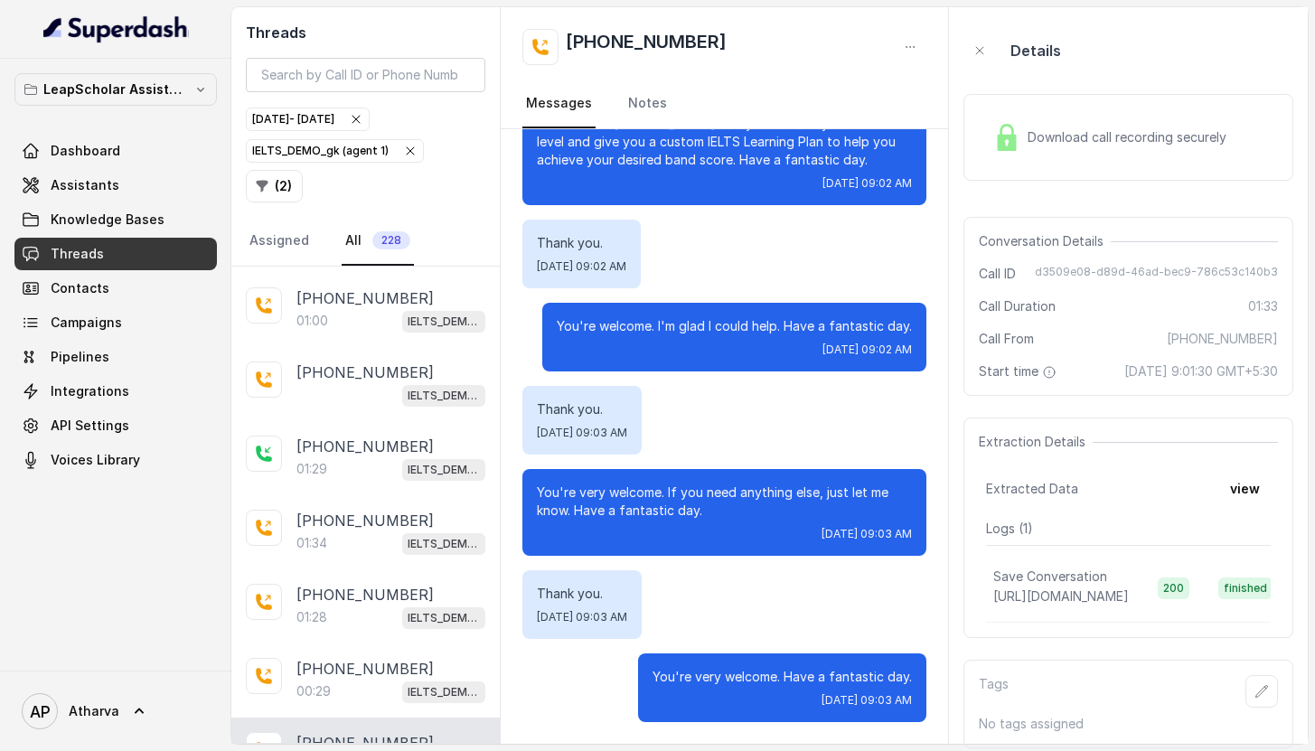
scroll to position [42, 0]
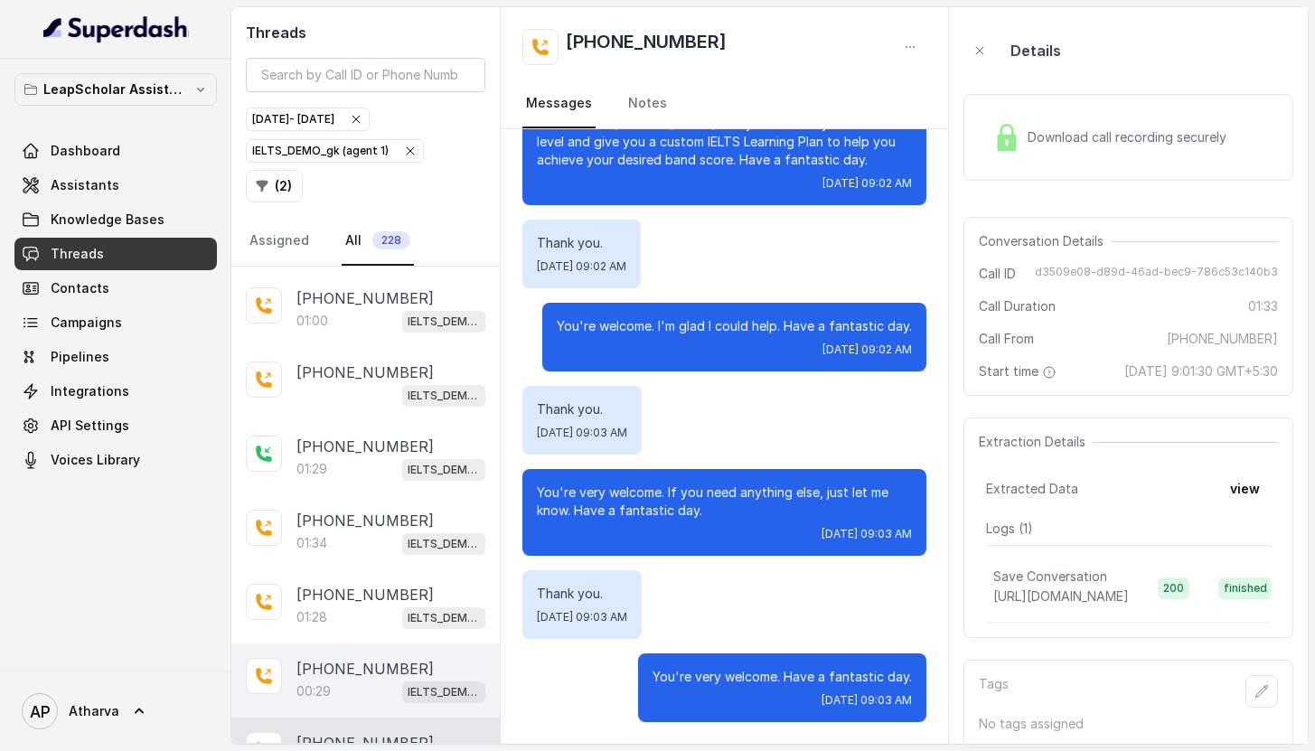
click at [291, 643] on div "[PHONE_NUMBER]:29 IELTS_DEMO_gk (agent 1)" at bounding box center [365, 680] width 268 height 74
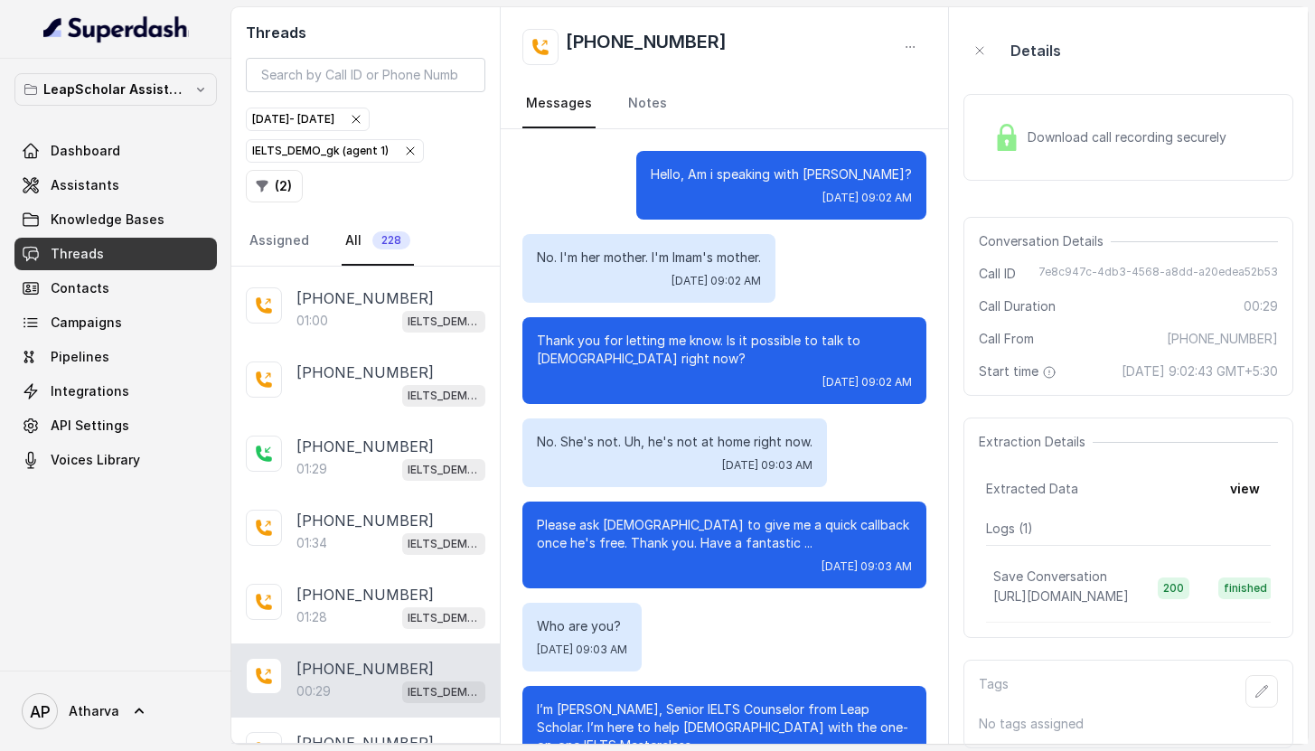
scroll to position [51, 0]
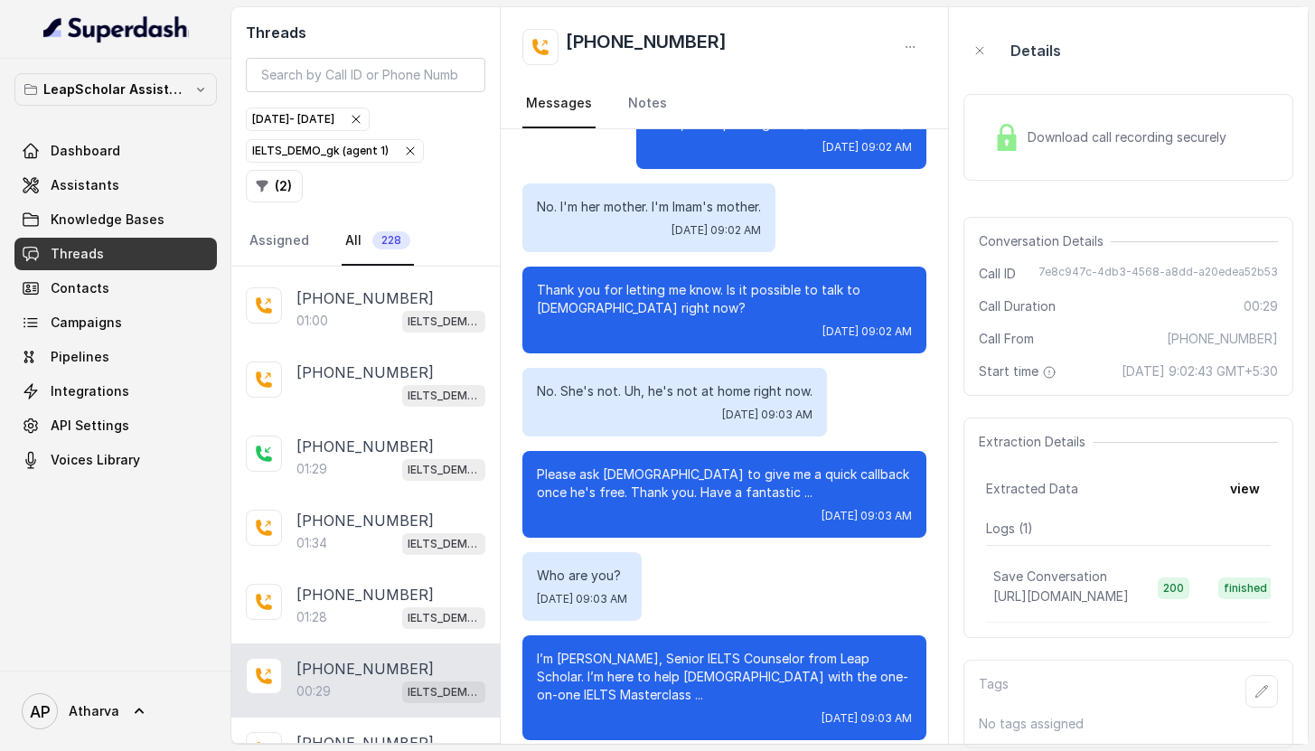
click at [1002, 124] on img at bounding box center [1006, 137] width 27 height 27
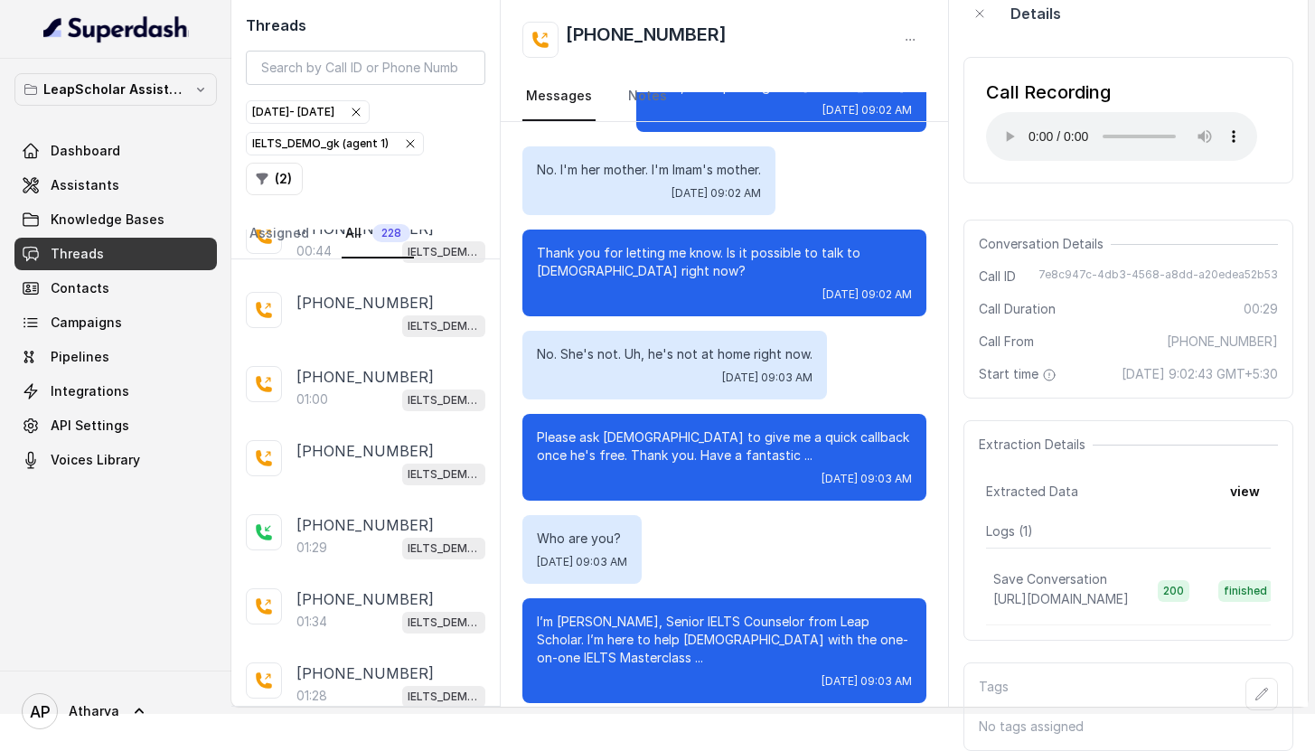
scroll to position [0, 0]
